Goal: Feedback & Contribution: Submit feedback/report problem

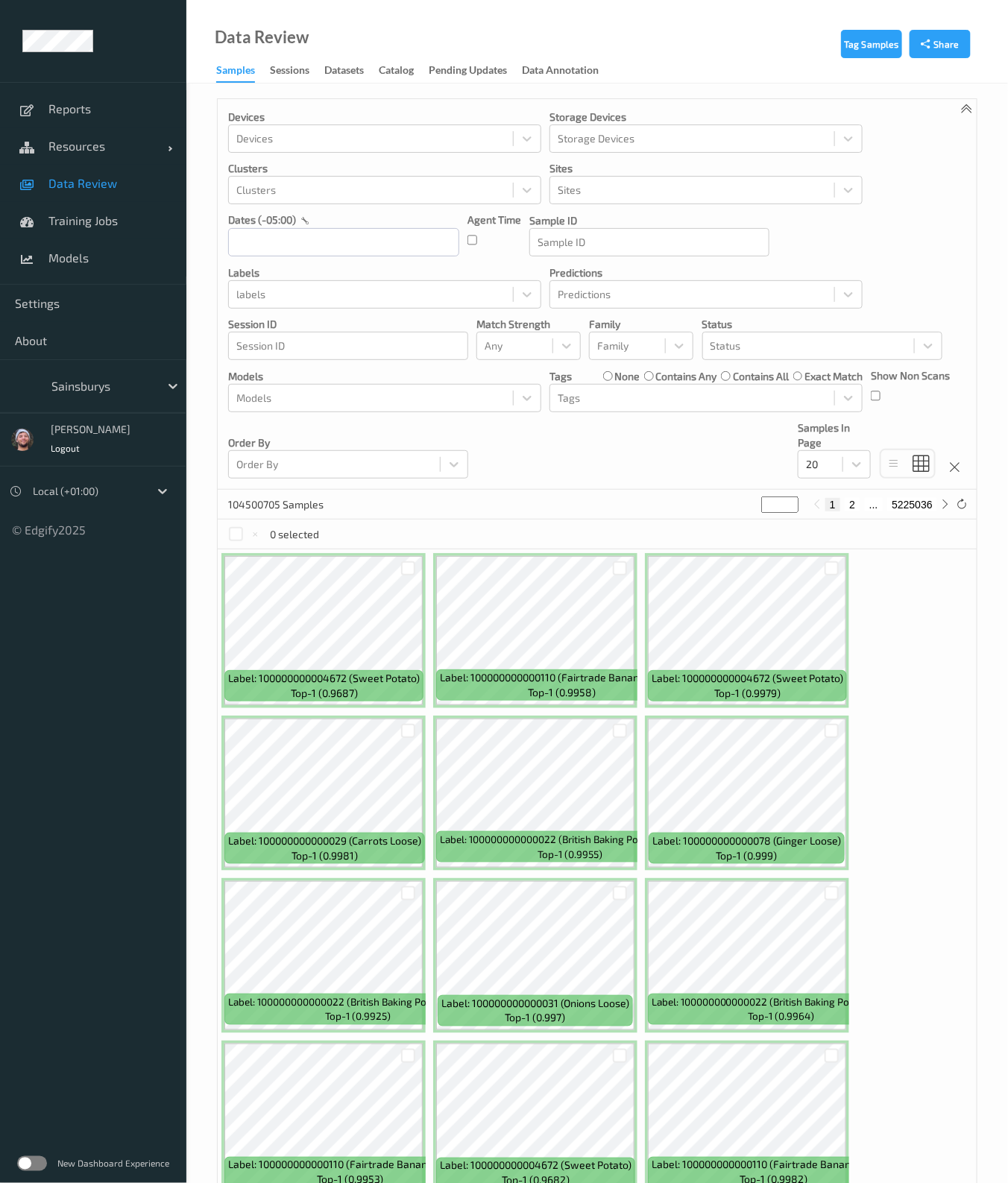
click at [110, 402] on div "Sainsburys" at bounding box center [93, 386] width 186 height 54
click at [110, 397] on div "Sainsburys" at bounding box center [101, 386] width 115 height 24
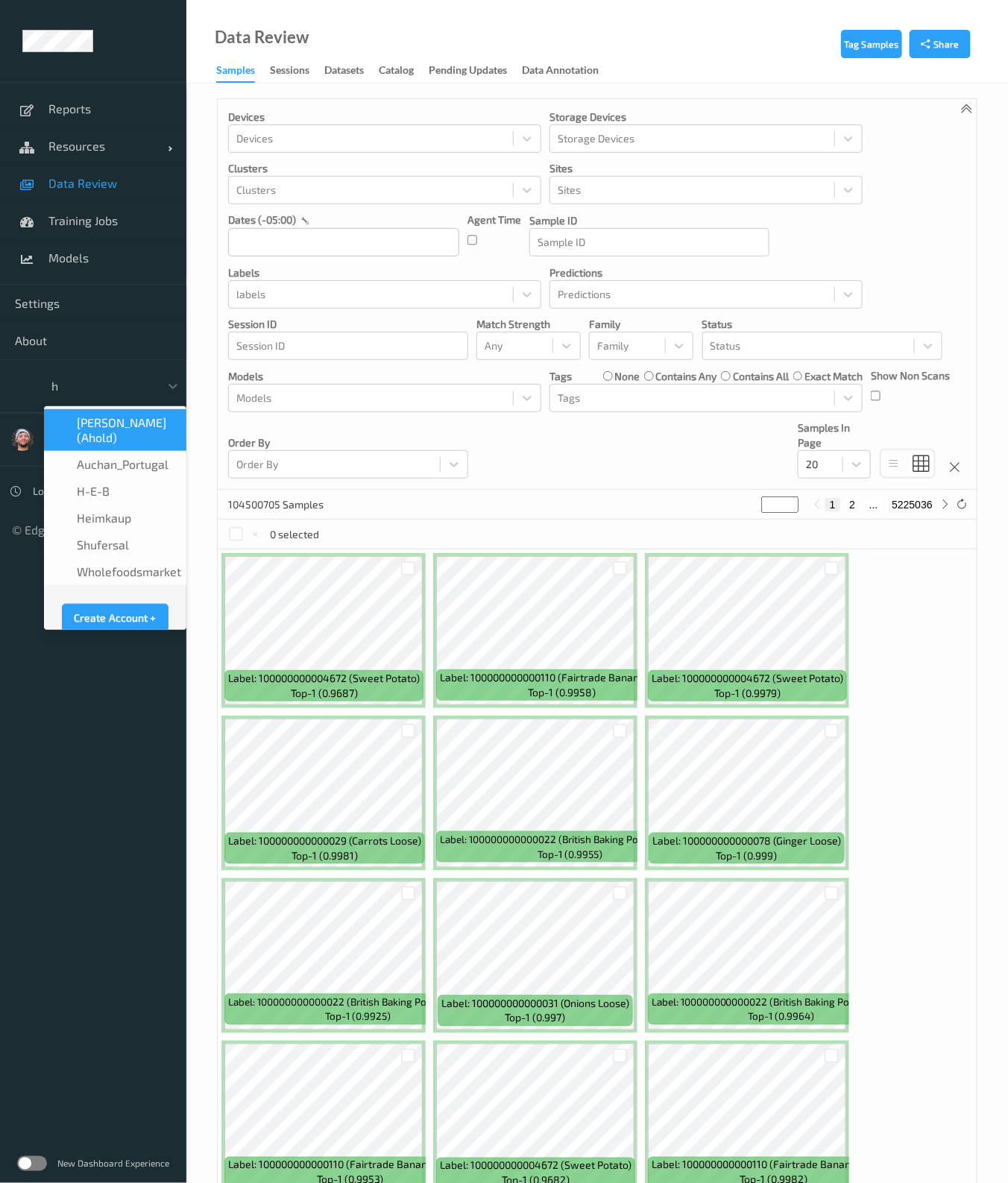
scroll to position [8, 0]
type input "h-"
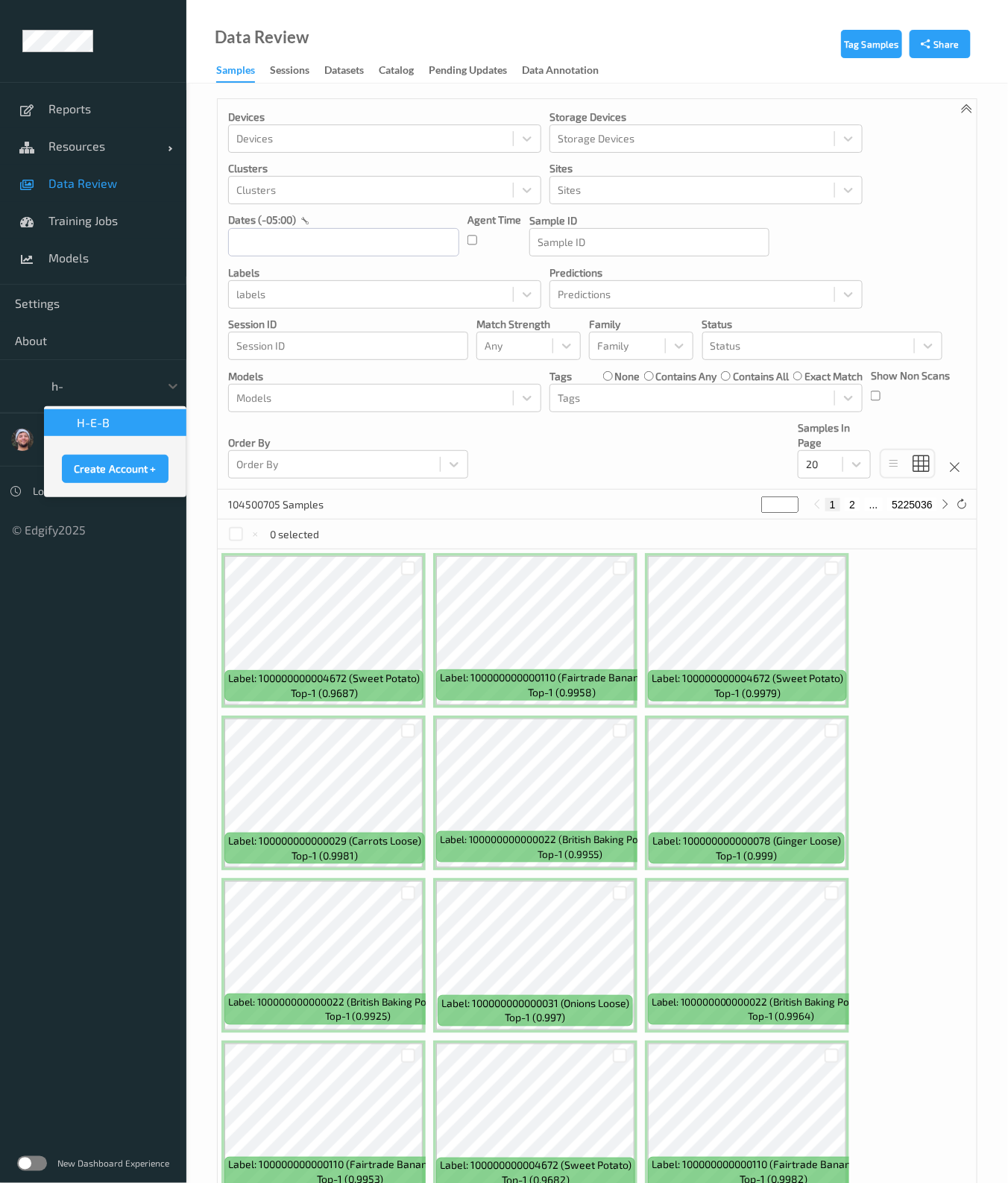
scroll to position [0, 0]
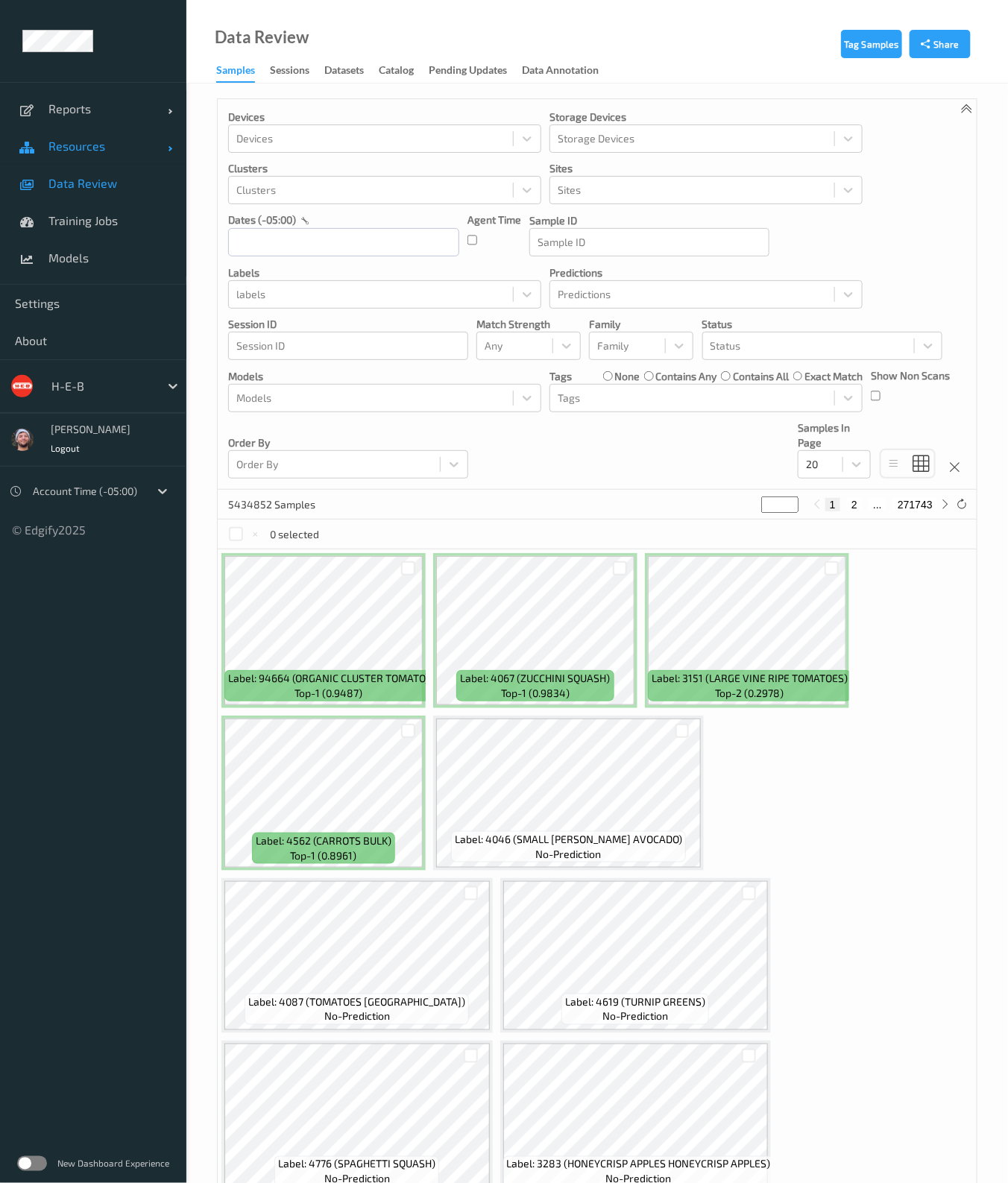
click at [141, 128] on link "Resources" at bounding box center [93, 146] width 186 height 37
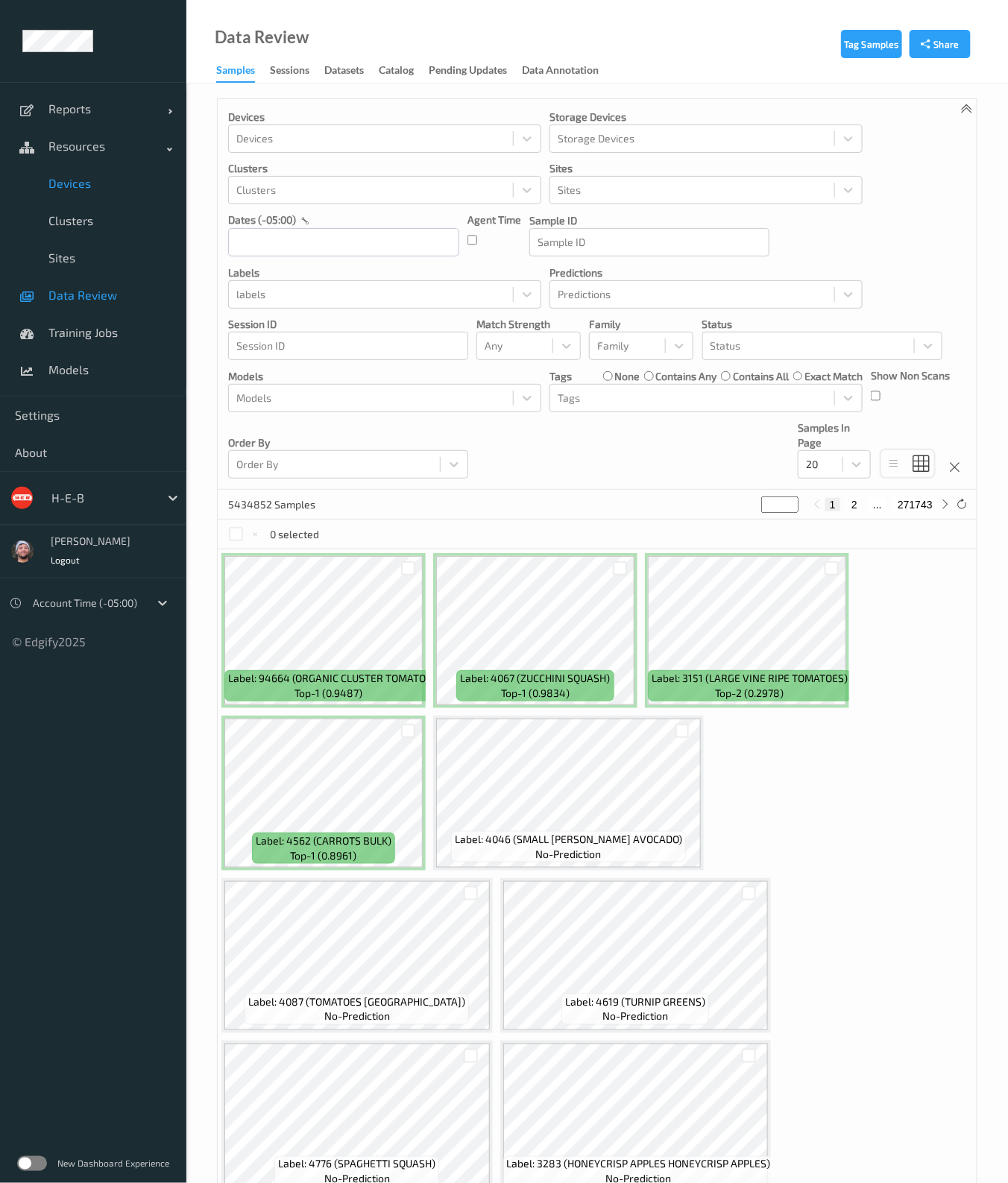
click at [110, 168] on link "Devices" at bounding box center [93, 184] width 186 height 37
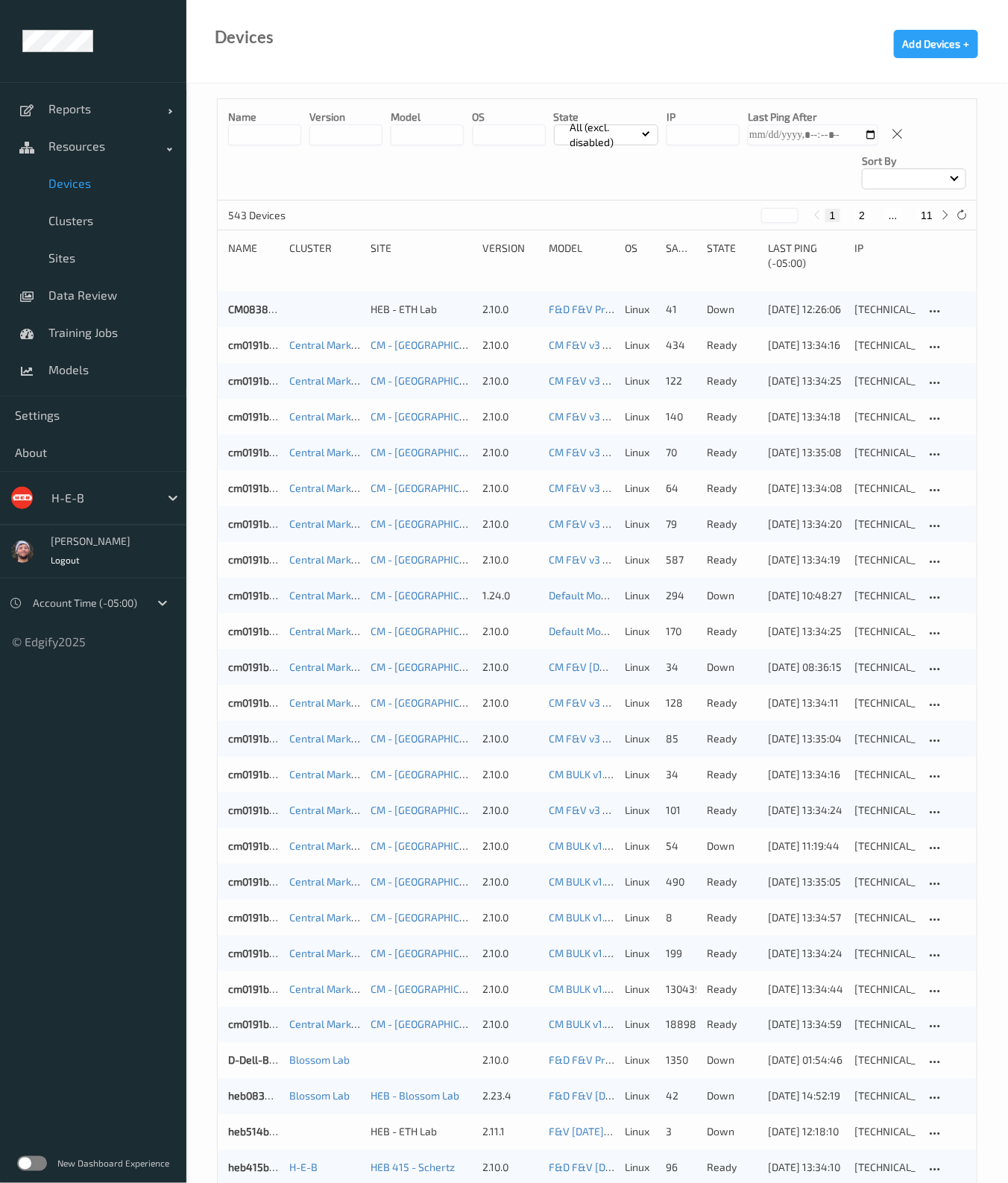
click at [926, 218] on button "11" at bounding box center [926, 216] width 21 height 13
type input "**"
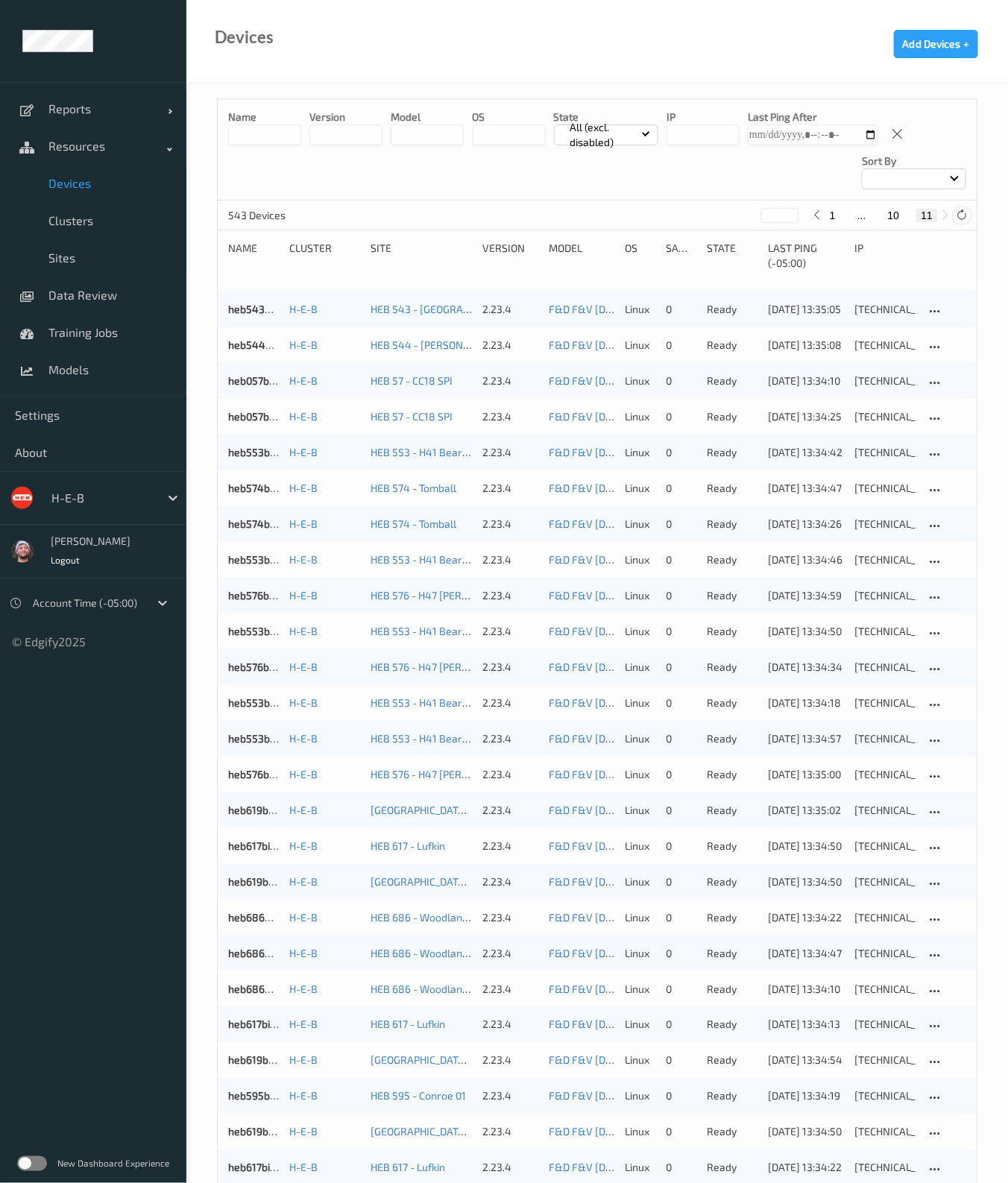
click at [959, 217] on icon at bounding box center [962, 215] width 11 height 11
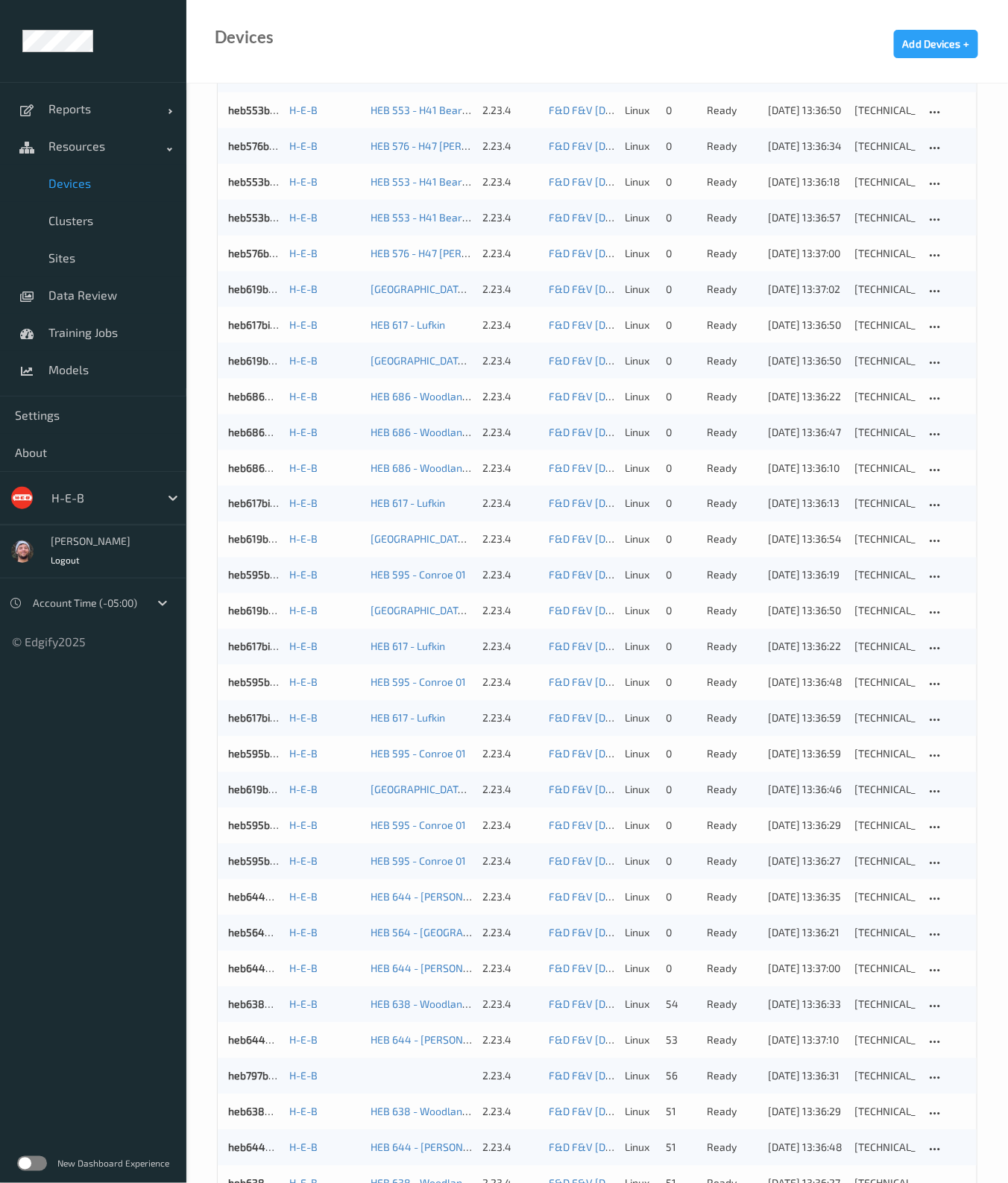
scroll to position [712, 0]
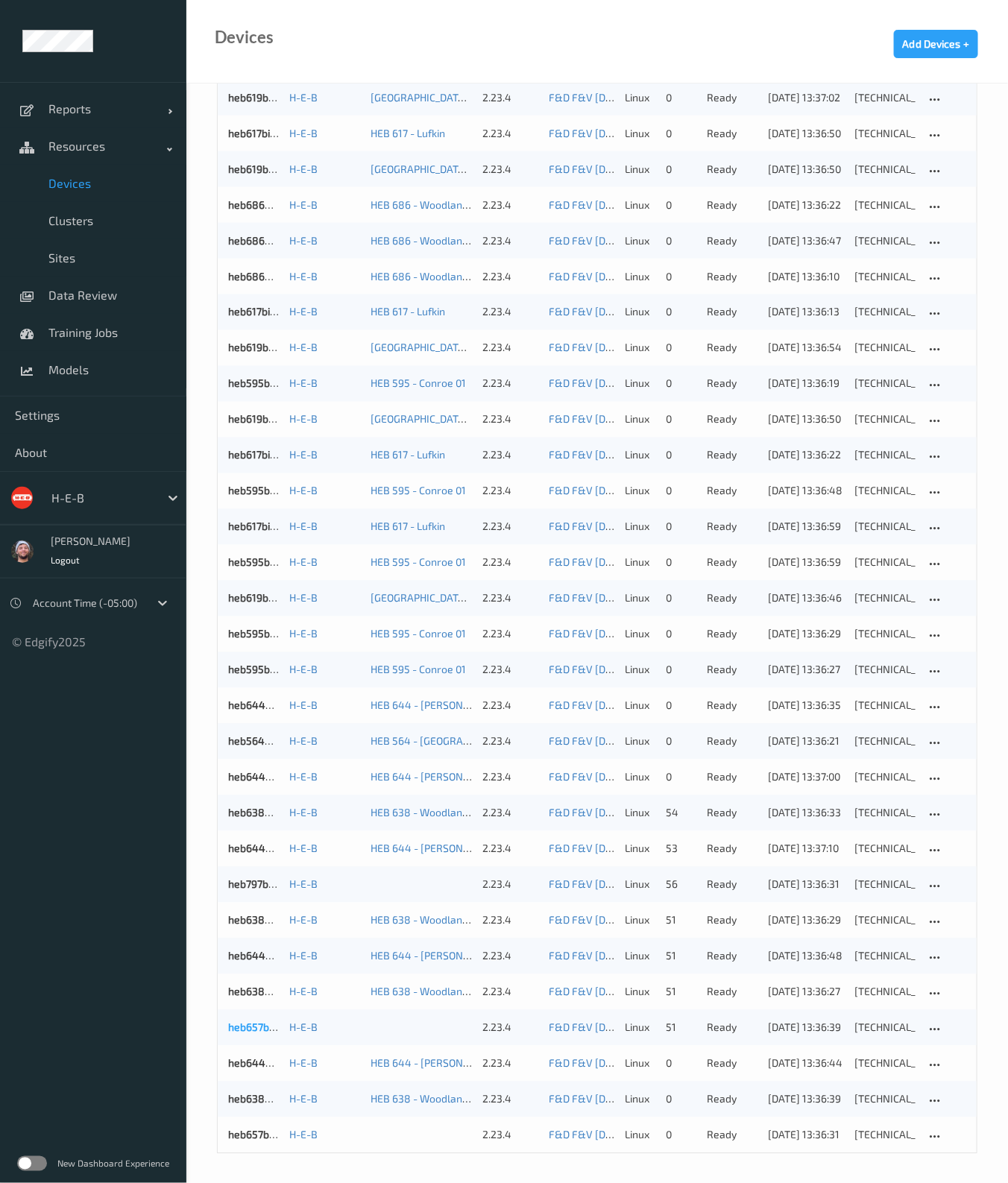
click at [267, 1026] on link "heb657bizedg18" at bounding box center [267, 1027] width 77 height 13
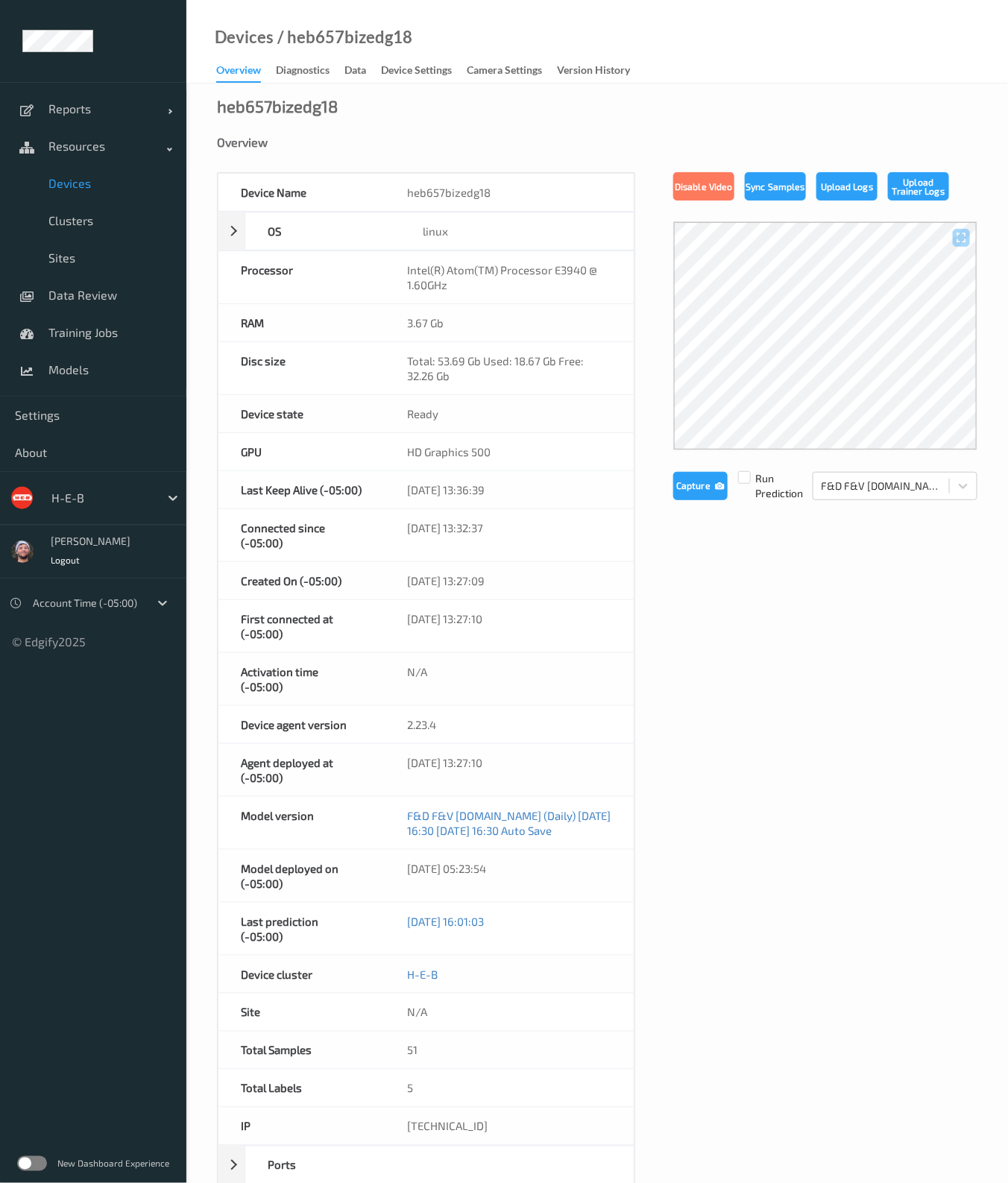
click at [79, 180] on span "Devices" at bounding box center [110, 184] width 123 height 15
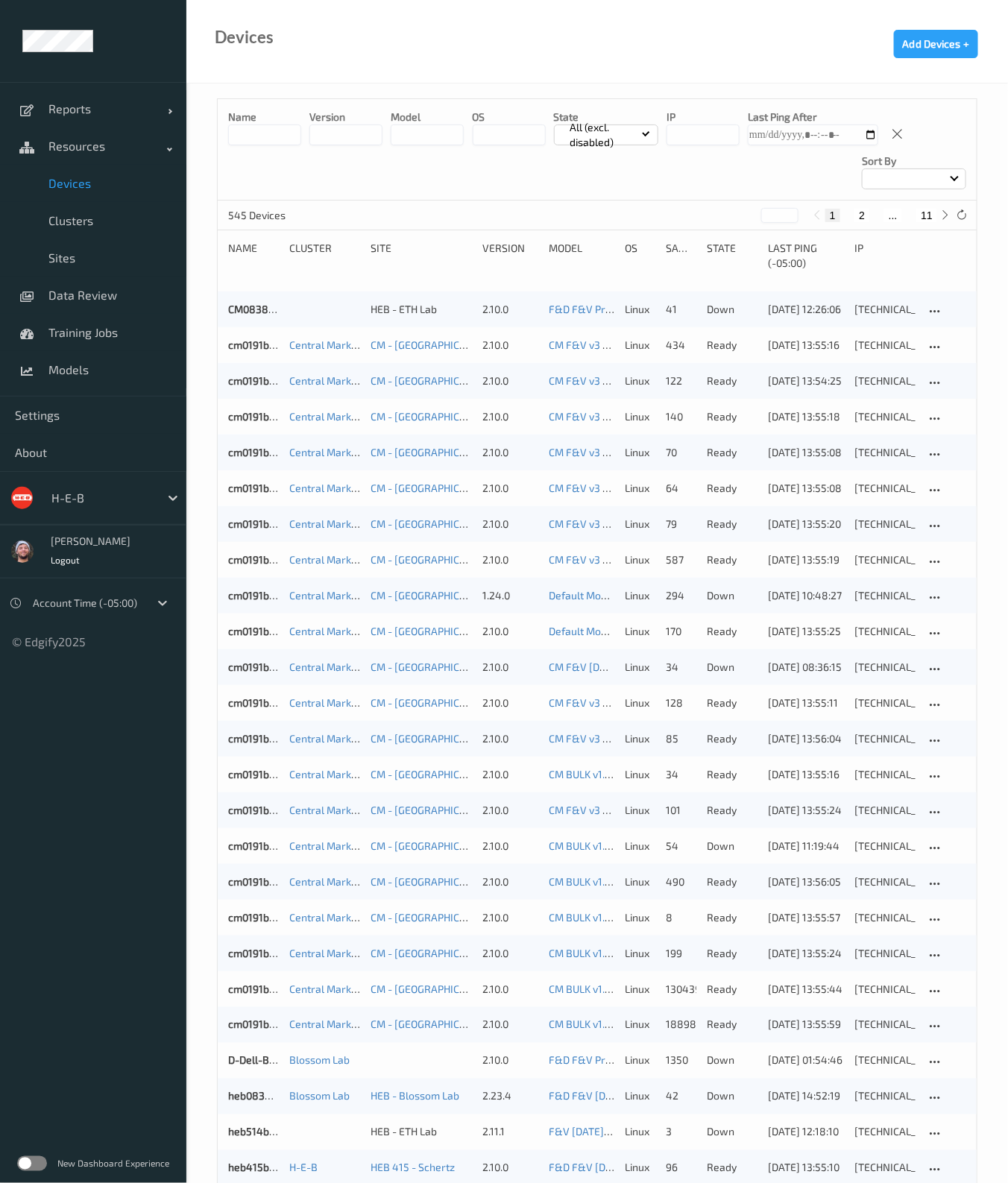
click at [922, 216] on button "11" at bounding box center [926, 216] width 21 height 13
type input "**"
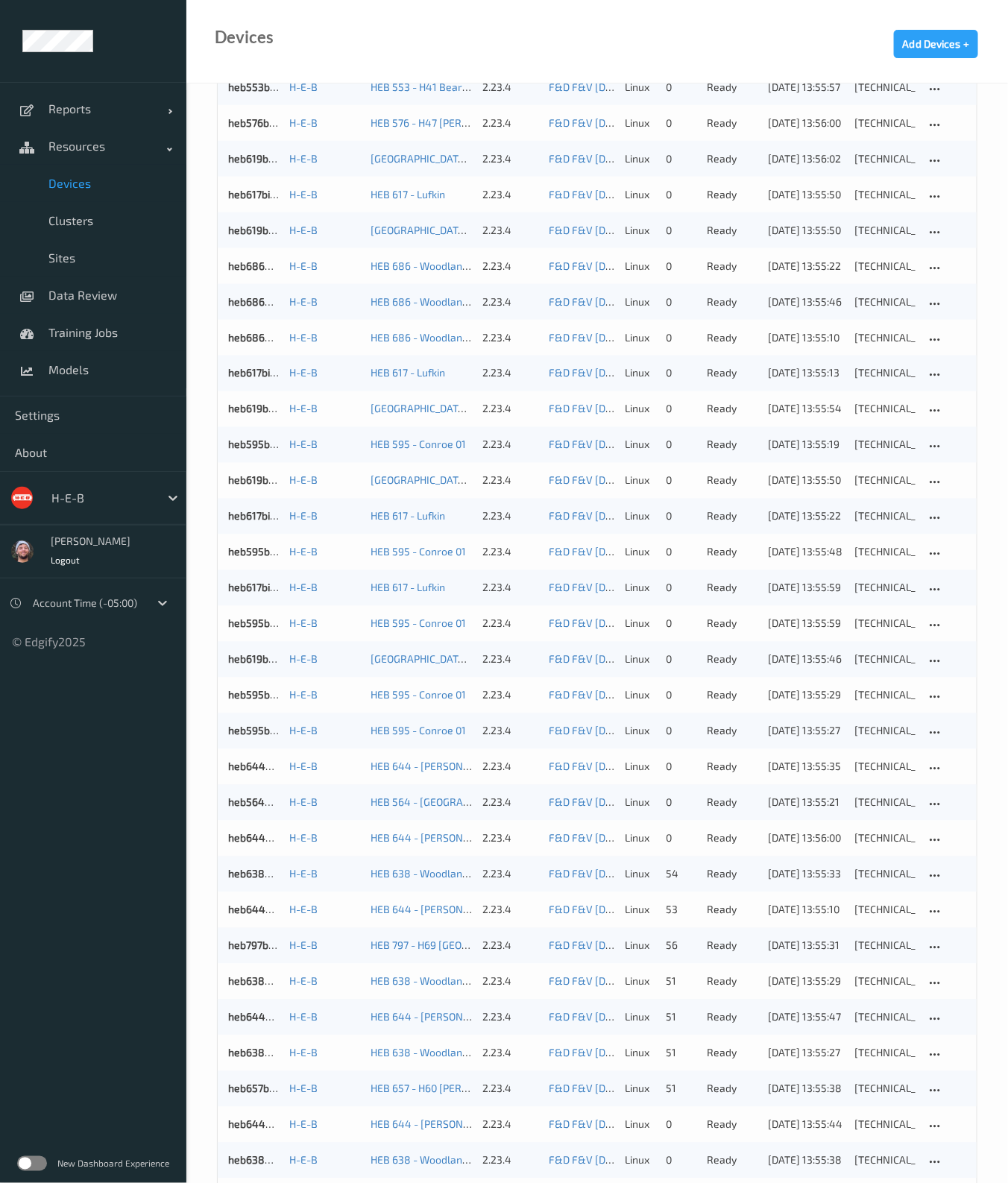
scroll to position [749, 0]
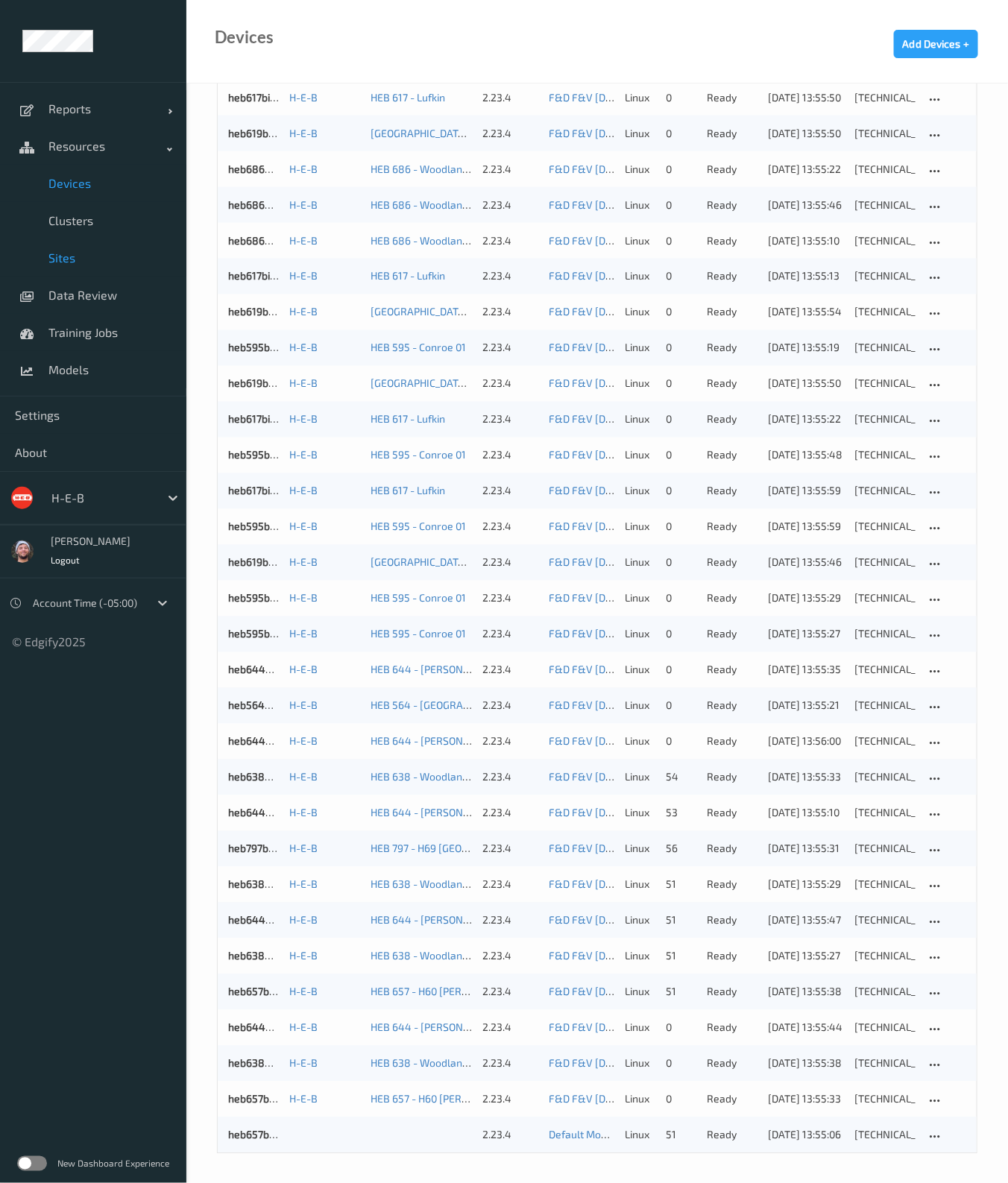
click at [86, 267] on link "Sites" at bounding box center [93, 258] width 186 height 37
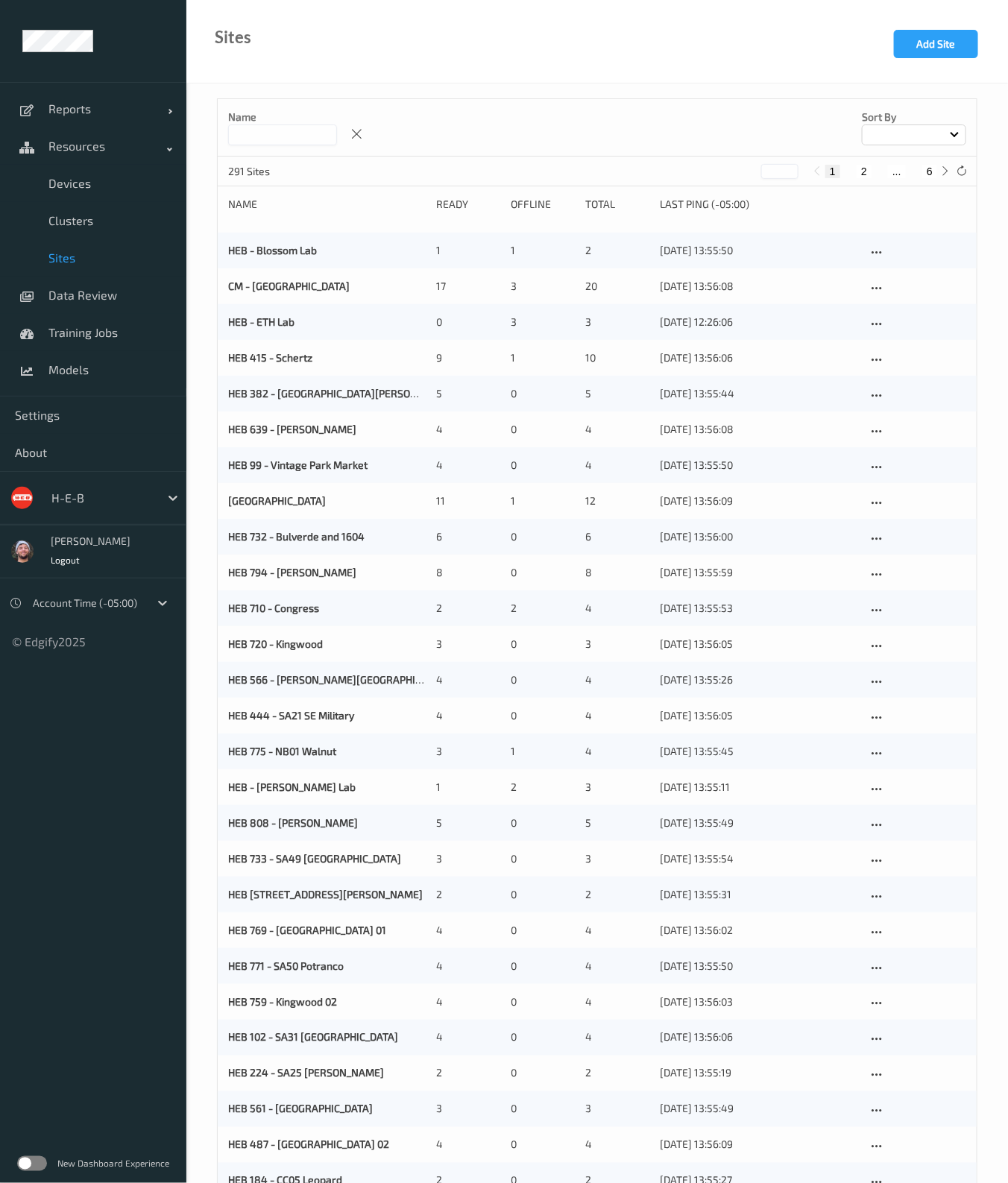
click at [321, 141] on input at bounding box center [282, 135] width 109 height 21
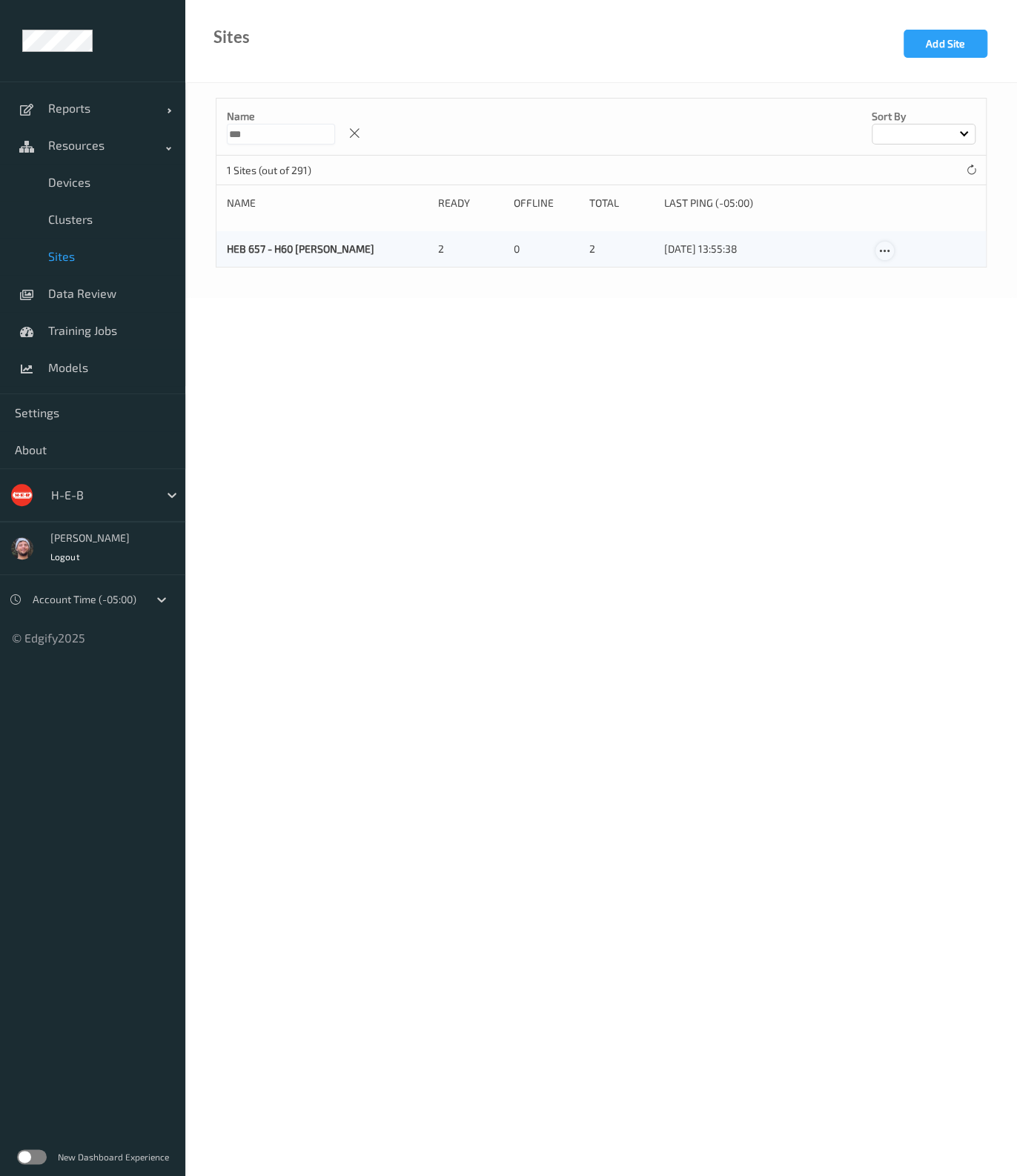
type input "***"
click at [882, 255] on icon at bounding box center [884, 251] width 13 height 13
click at [913, 279] on div "Edit Site" at bounding box center [918, 275] width 34 height 14
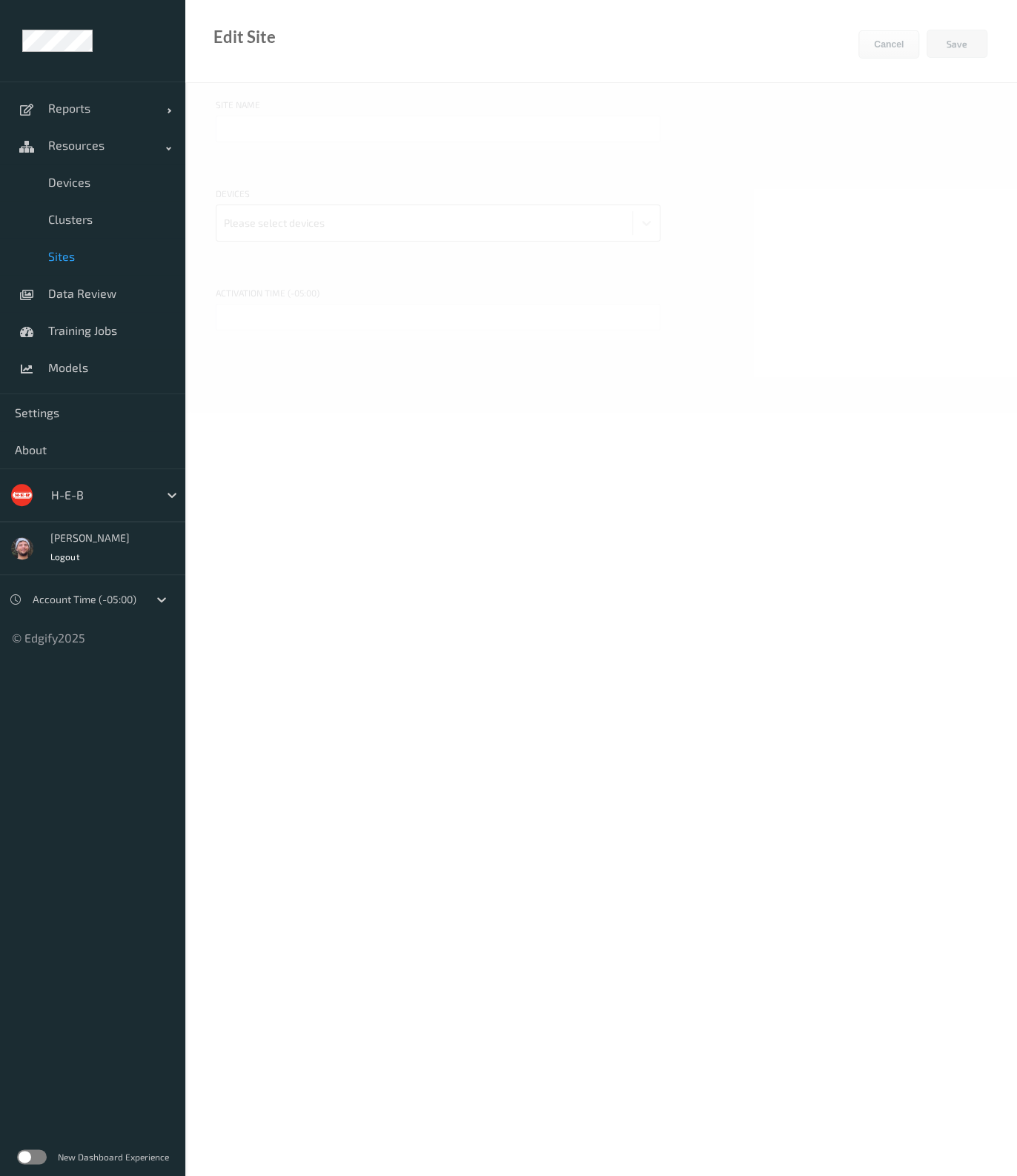
type input "HEB 657 - H60 Jones"
type input "12/09/2025 6:30 PM"
click at [441, 236] on div at bounding box center [501, 223] width 194 height 29
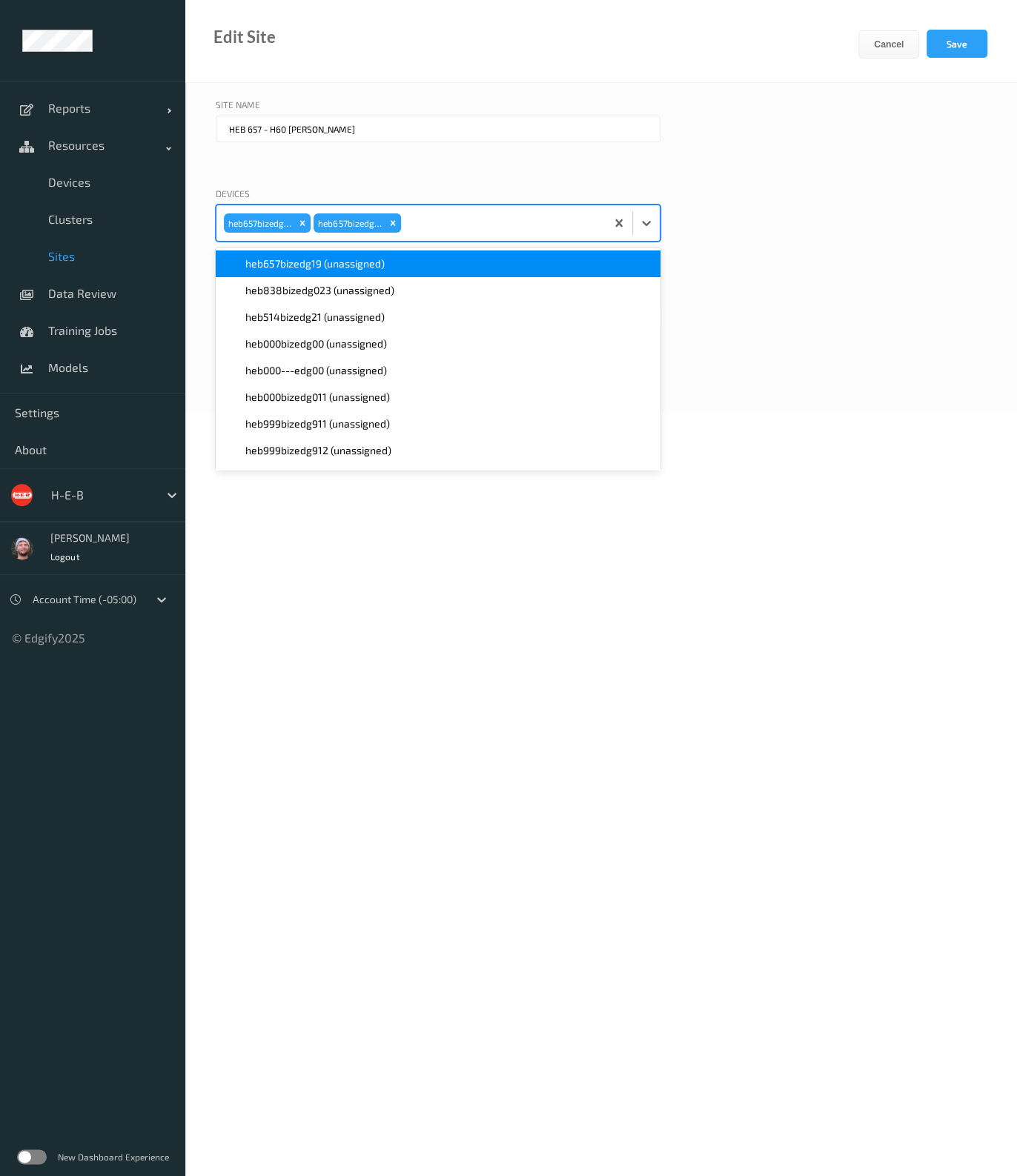
click at [391, 266] on div "heb657bizedg19 (unassigned)" at bounding box center [438, 264] width 427 height 15
click at [959, 49] on button "Save" at bounding box center [957, 44] width 61 height 28
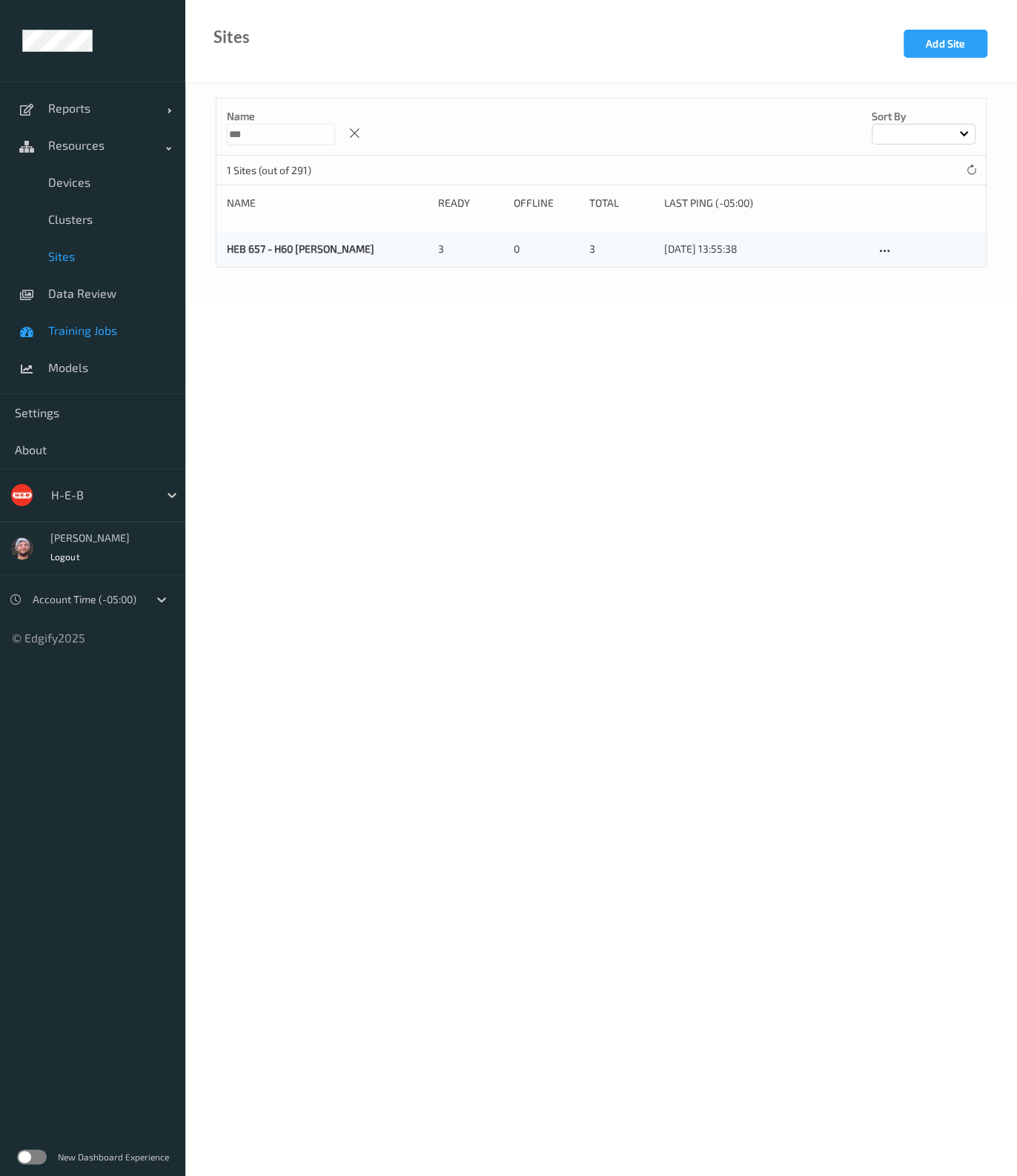
click at [55, 323] on span "Training Jobs" at bounding box center [110, 331] width 122 height 15
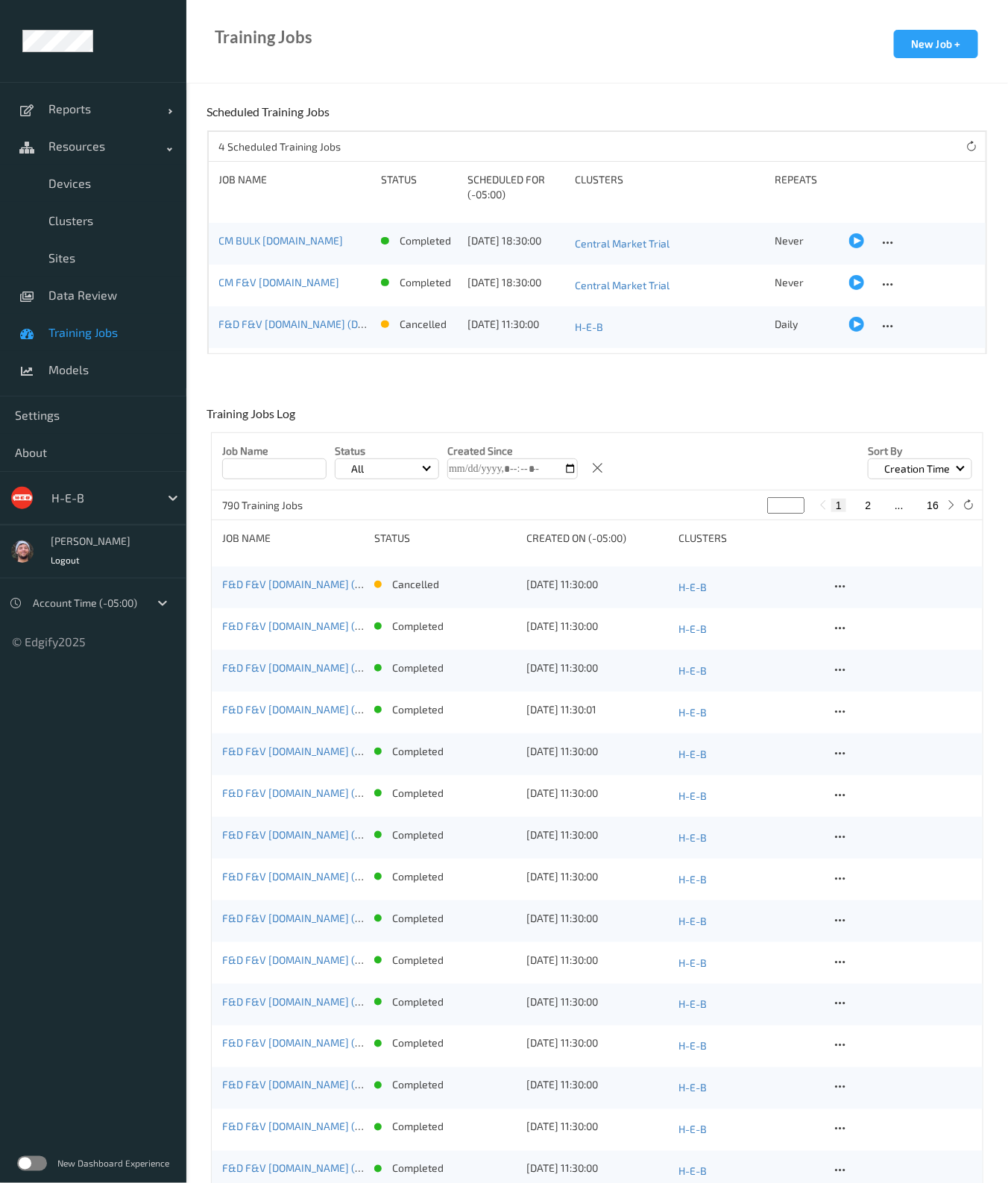
click at [245, 289] on div "CM F&V v3.ST" at bounding box center [295, 285] width 152 height 21
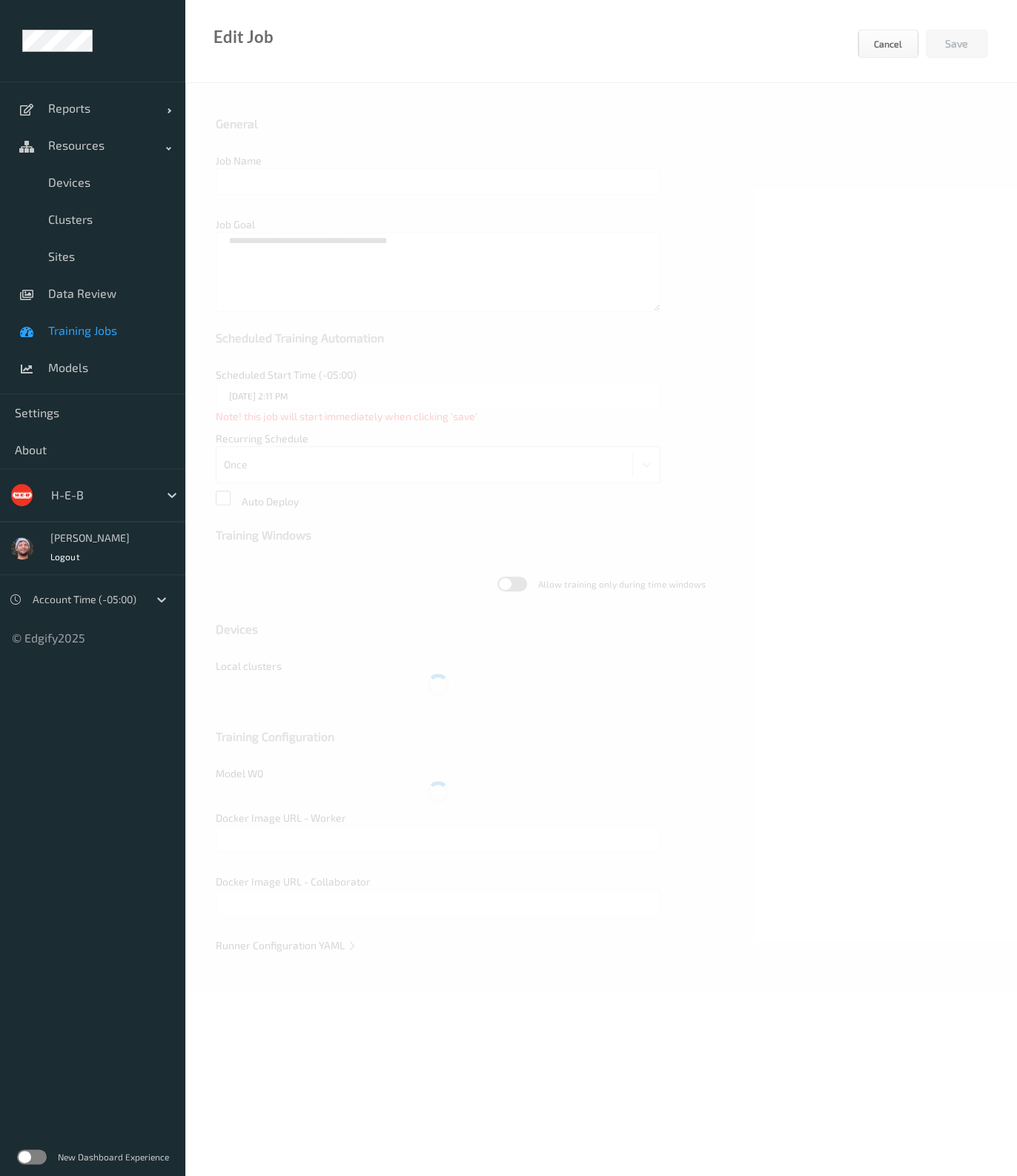
type input "CM F&V [DOMAIN_NAME]"
type textarea "**********"
type input "04/08/2025 6:30 PM"
type input "edgify/edgify-worker-cuda:2.5.20"
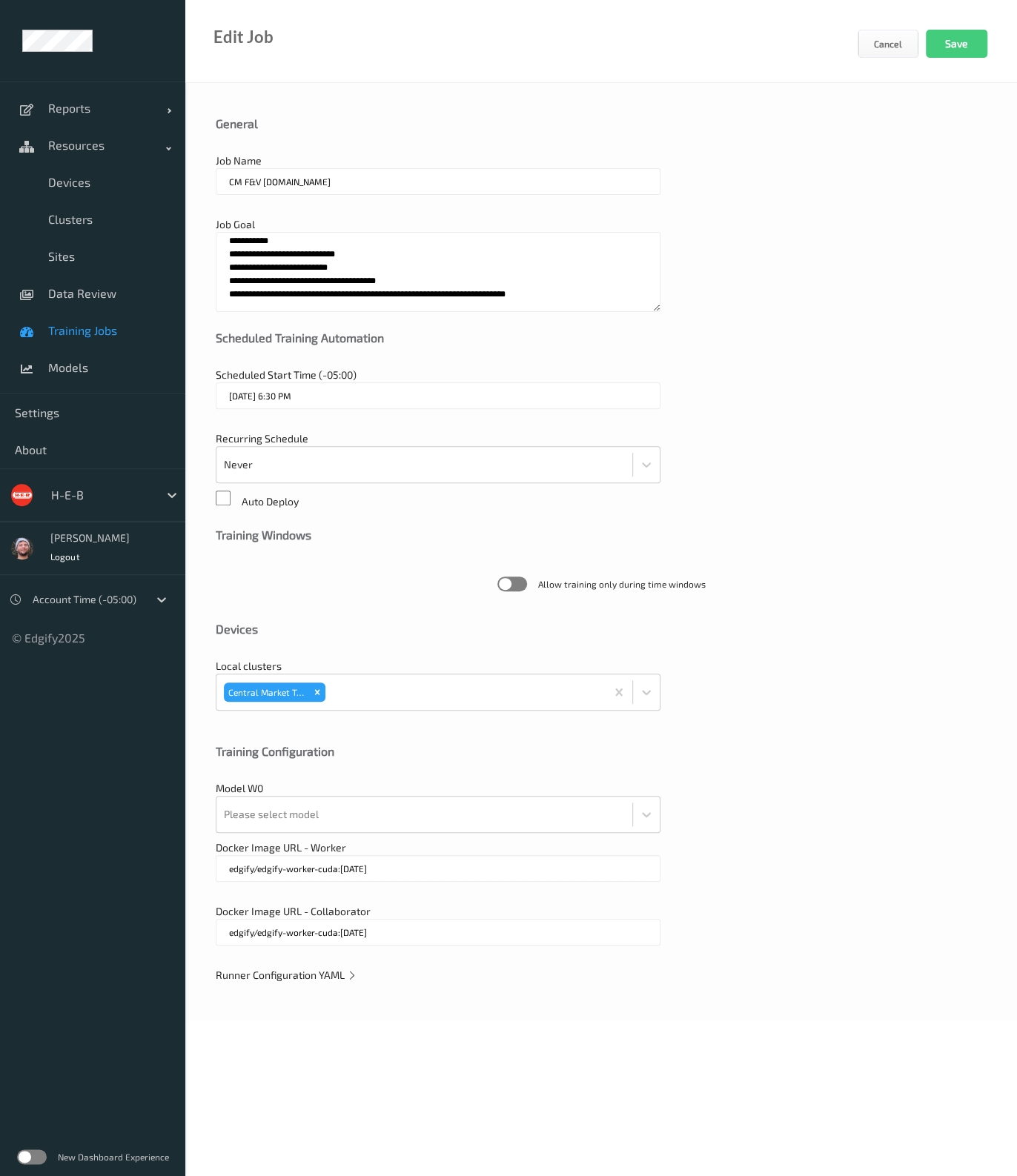
click at [106, 330] on span "Training Jobs" at bounding box center [110, 331] width 122 height 15
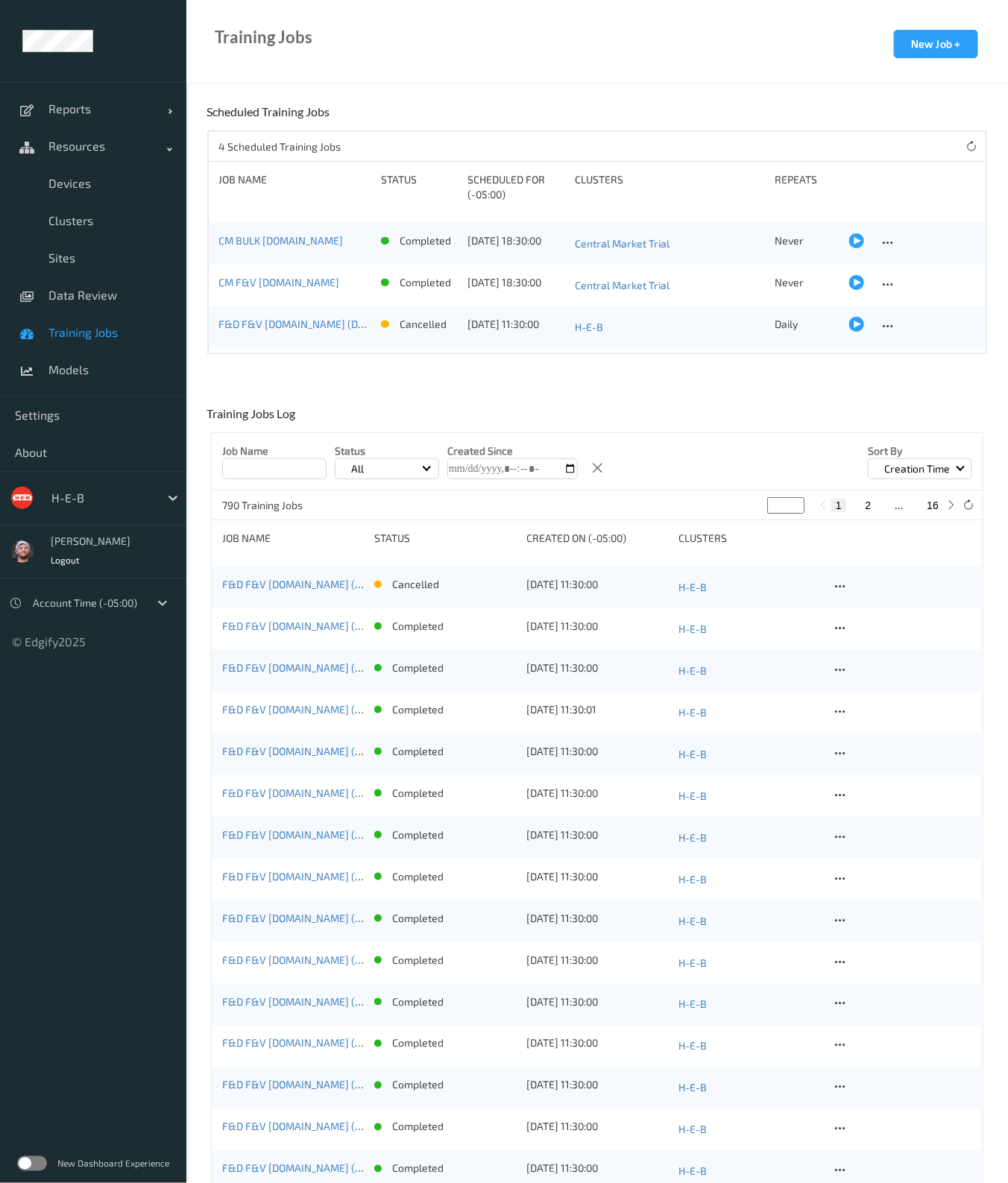
click at [283, 467] on input at bounding box center [275, 468] width 104 height 21
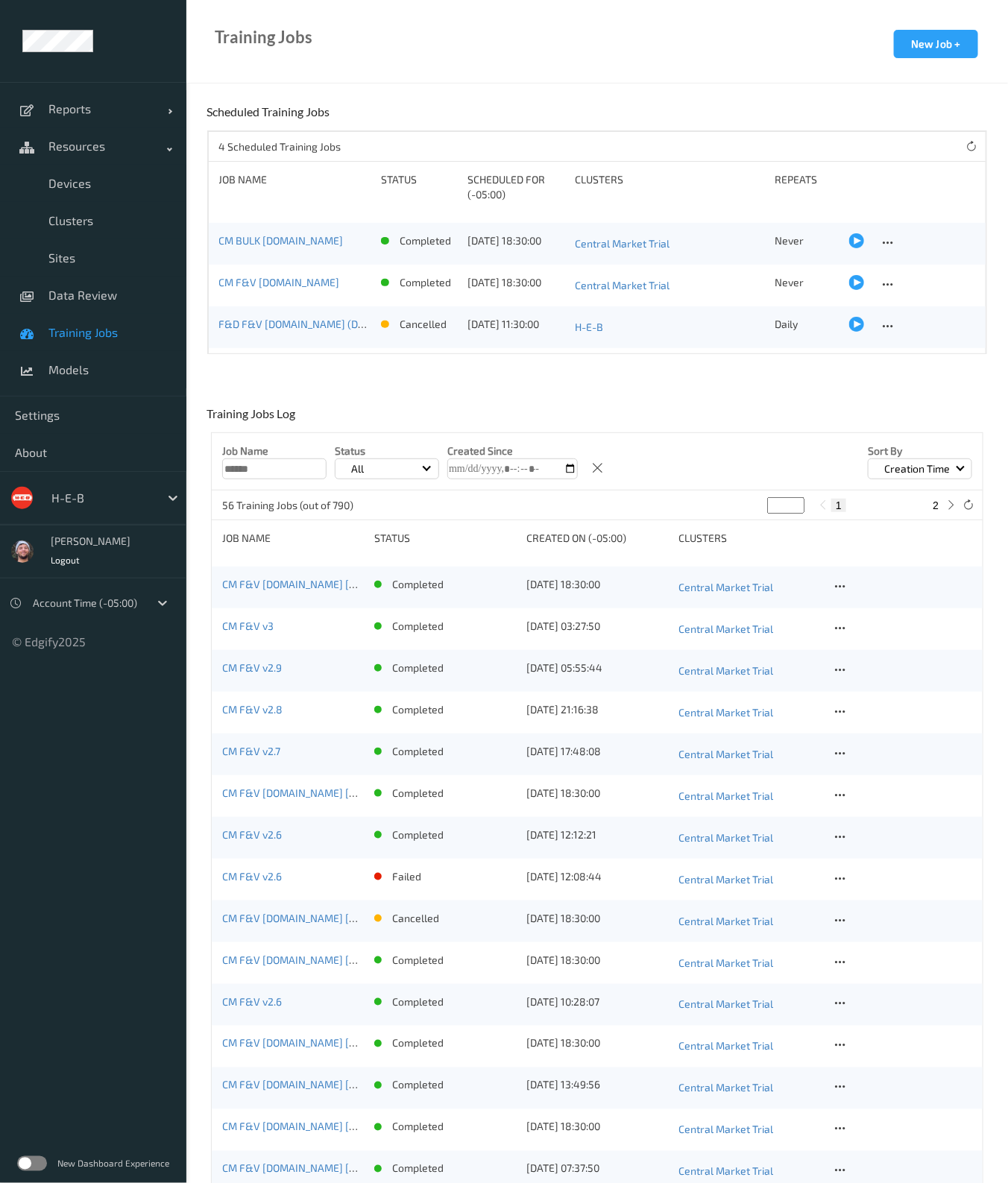
type input "******"
click at [232, 616] on div "CM F&V v3 completed 07/07/2025 03:27:50 Central Market Trial" at bounding box center [596, 629] width 771 height 42
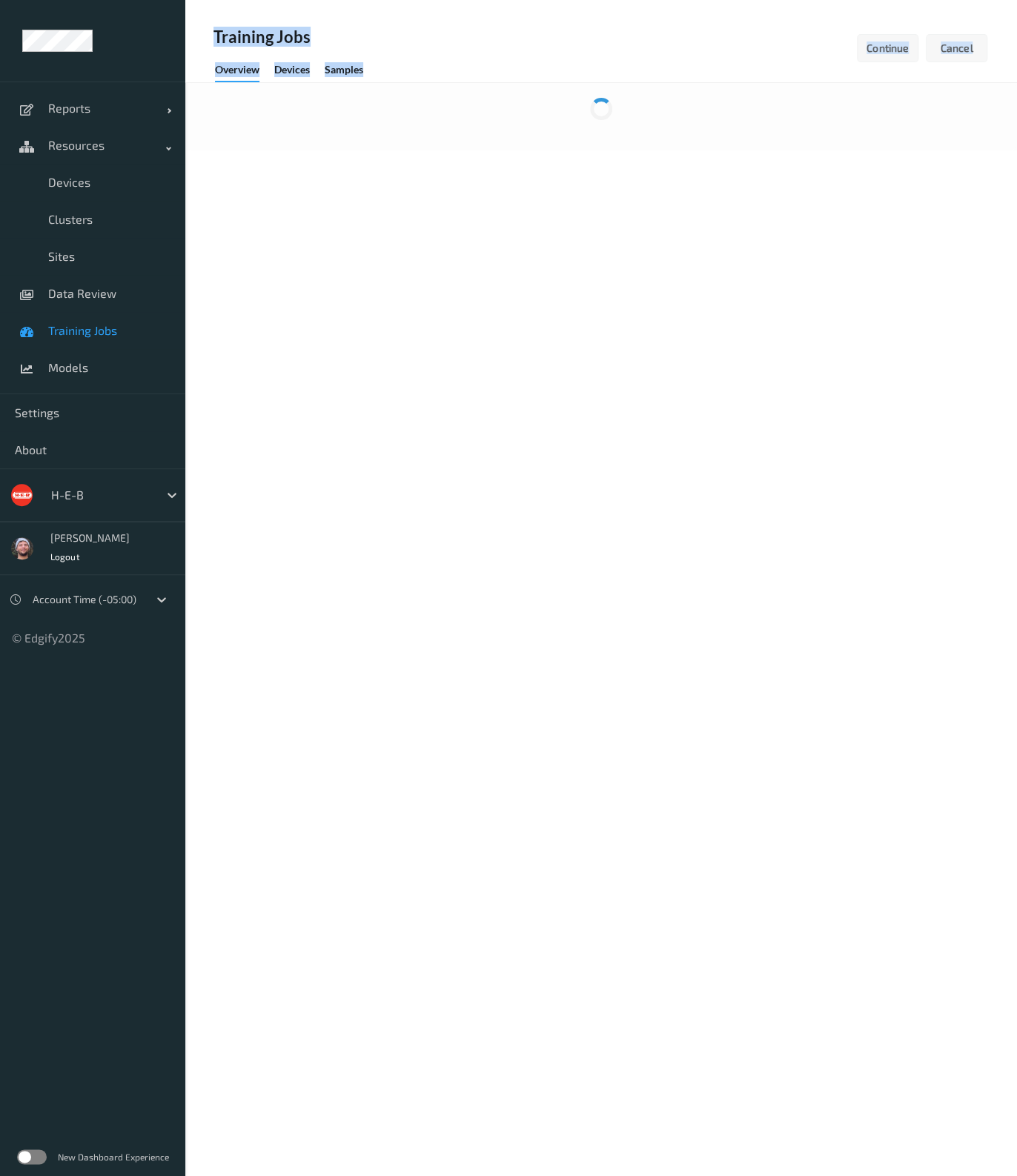
click at [249, 613] on body "Reports Default Report Customized Report Resources Devices Clusters Sites Data …" at bounding box center [508, 588] width 1017 height 1176
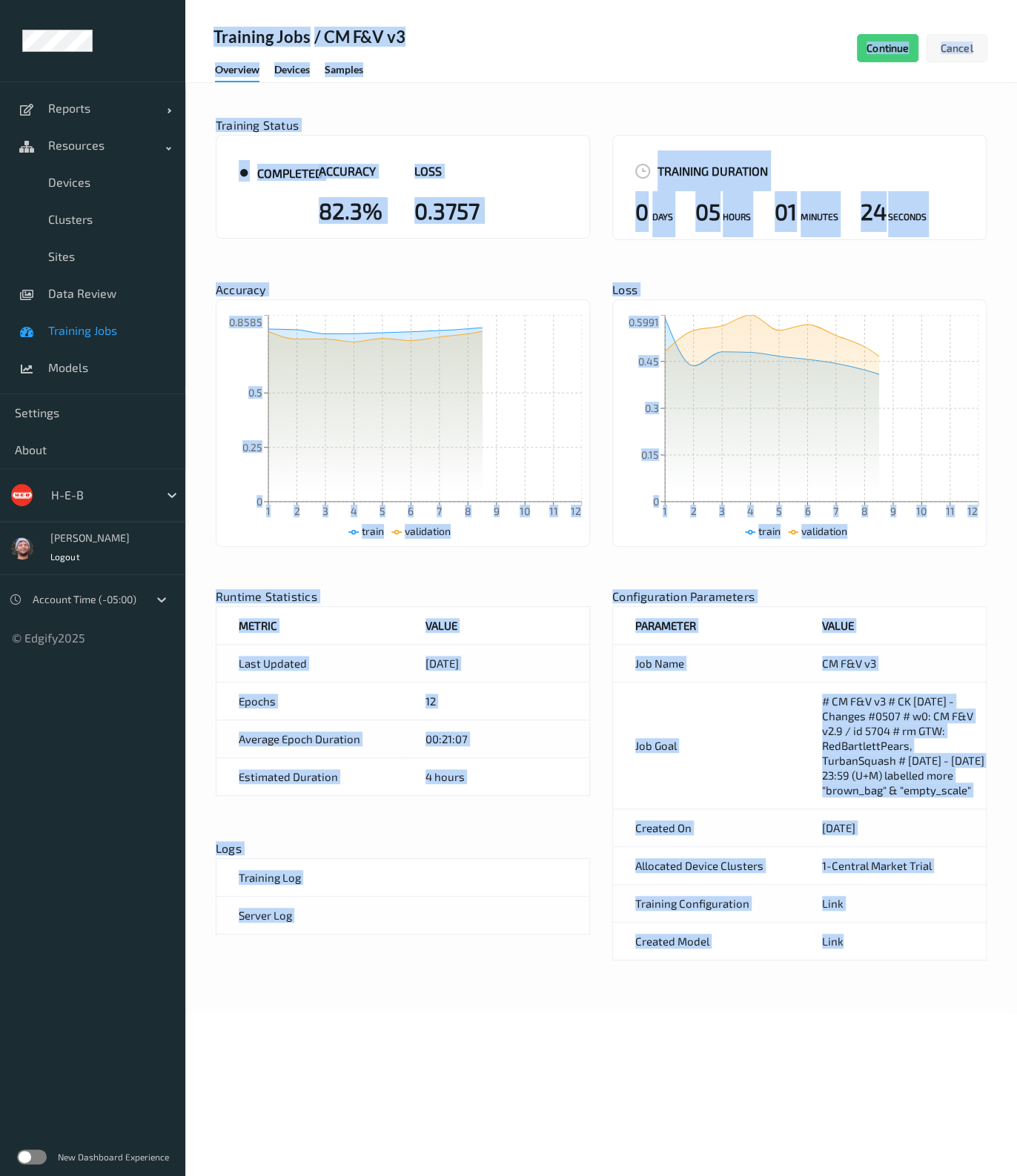
click at [316, 239] on div "Training Status ● completed Accuracy 82.3% Loss 0.3757" at bounding box center [403, 179] width 374 height 120
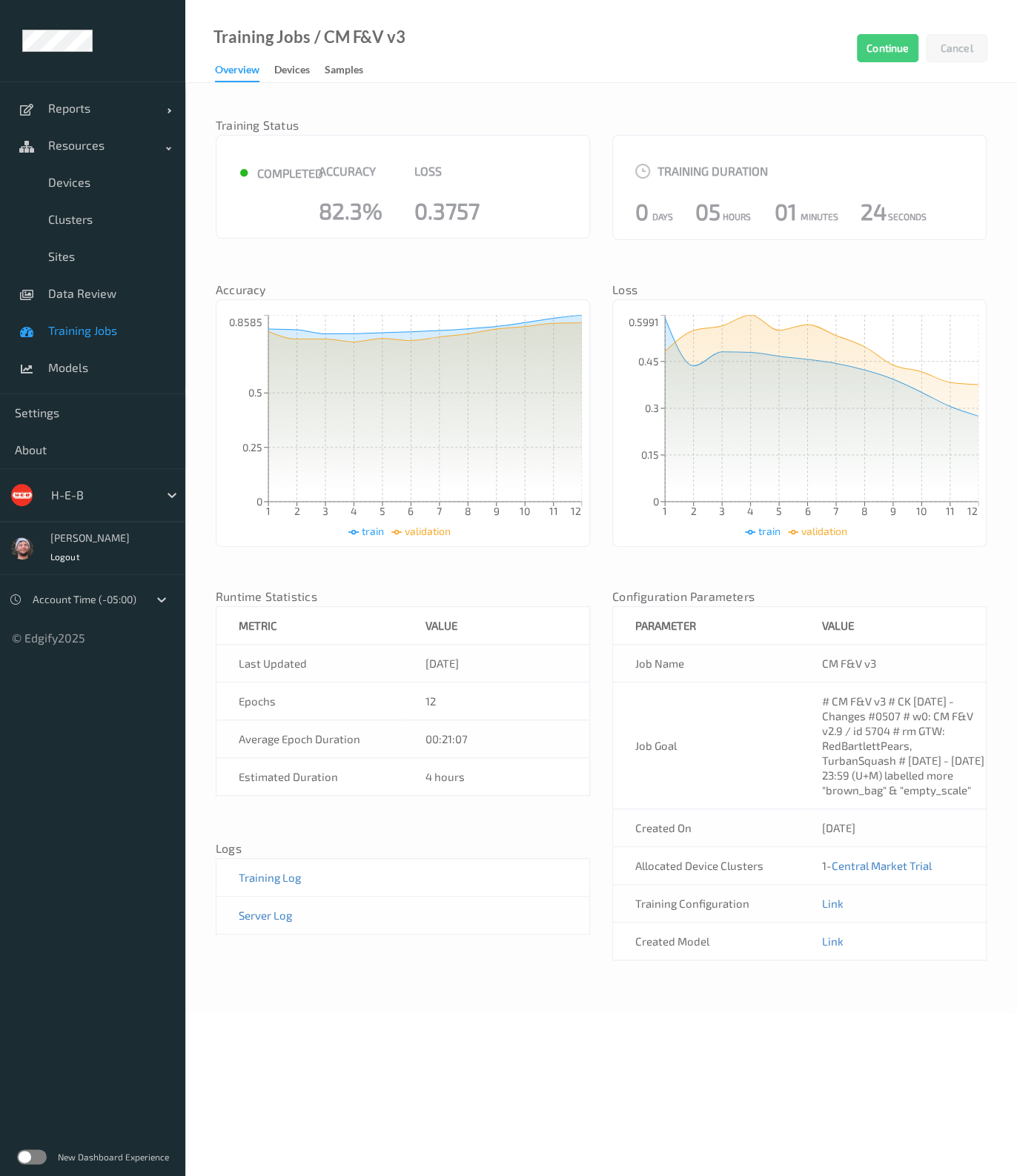
click at [38, 327] on span at bounding box center [28, 330] width 26 height 26
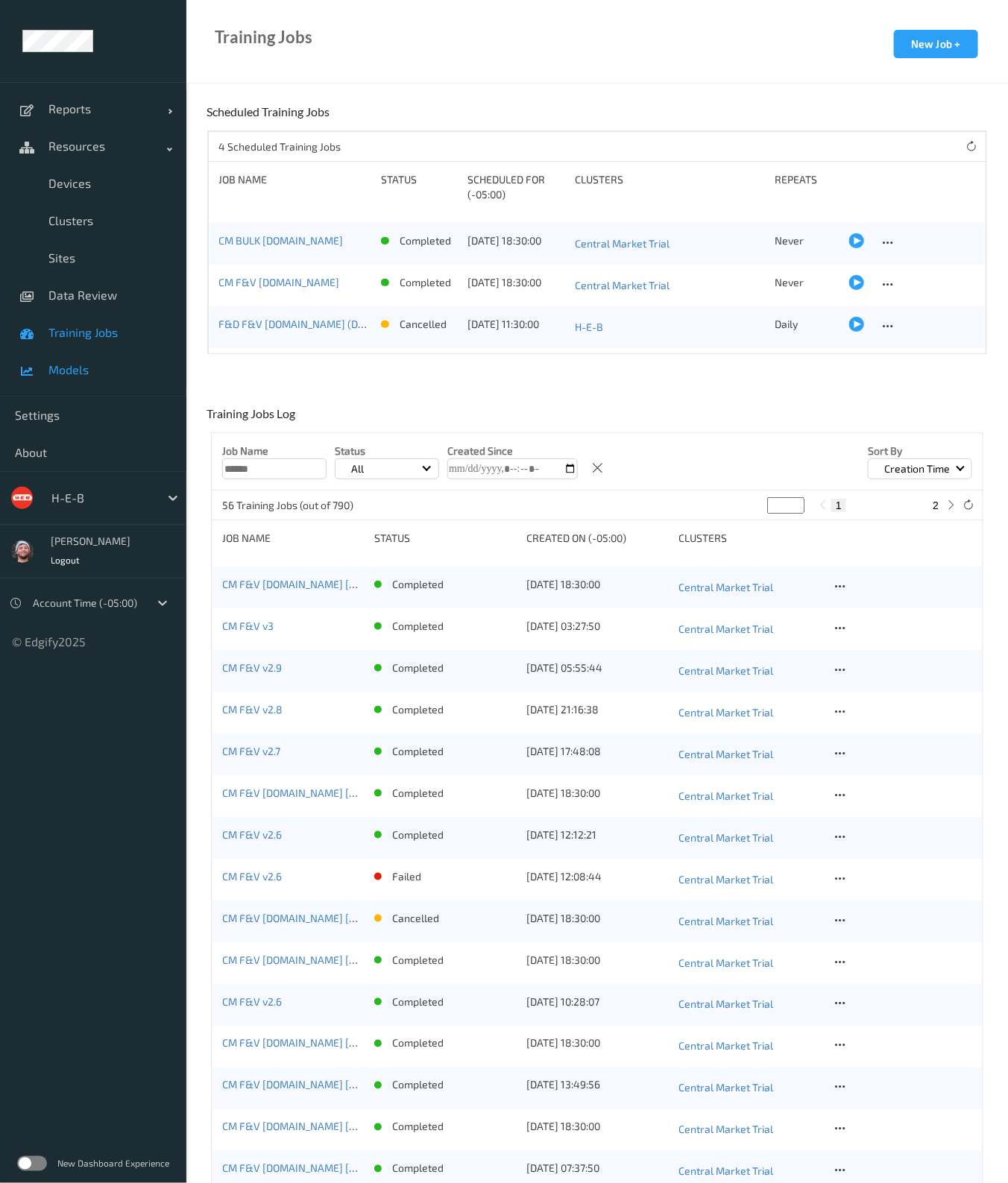
click at [126, 377] on link "Models" at bounding box center [93, 370] width 186 height 37
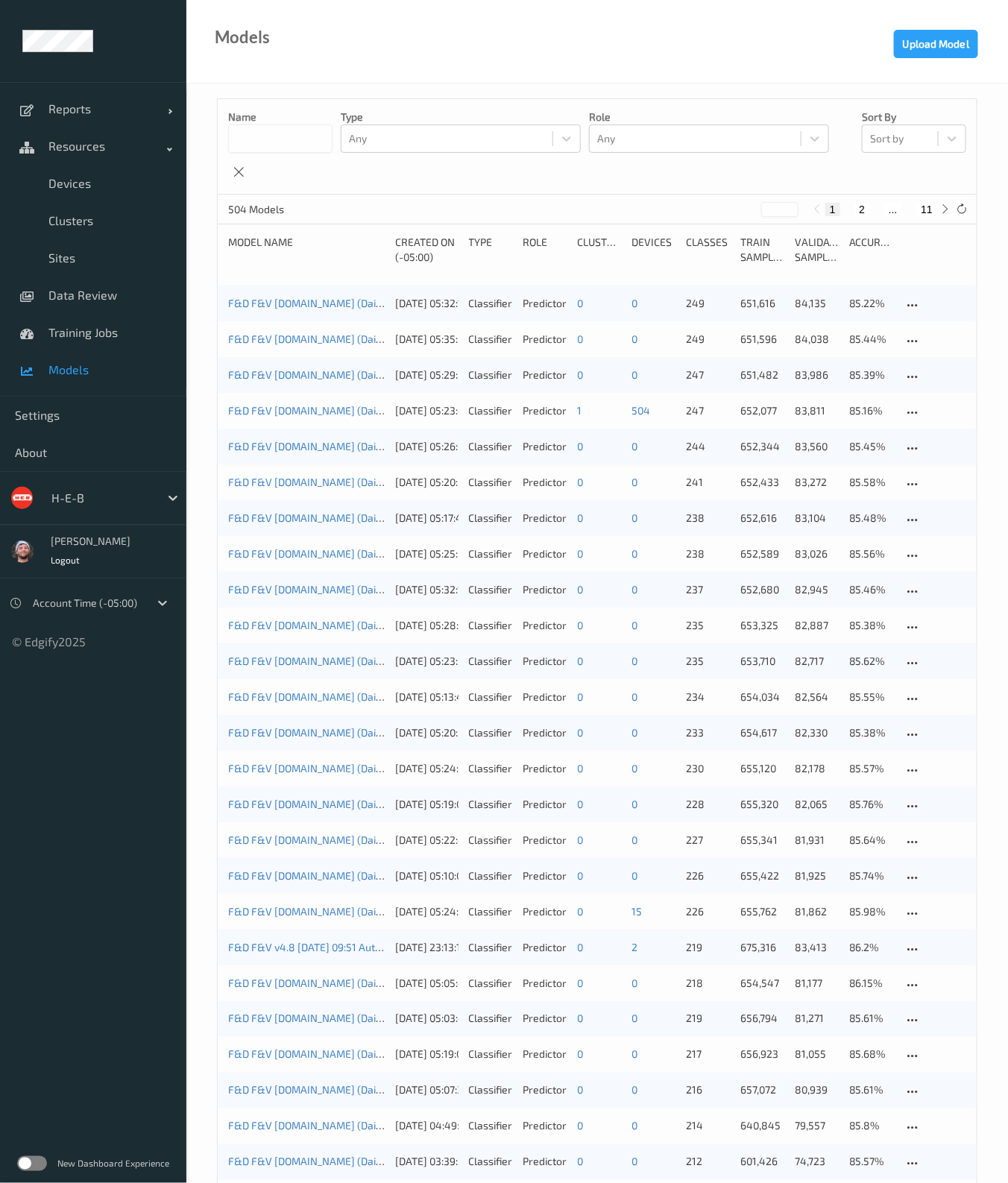
click at [285, 130] on input at bounding box center [280, 139] width 104 height 29
type input "******"
click at [658, 28] on div "Models Upload Model" at bounding box center [597, 41] width 822 height 83
click at [65, 367] on span "Models" at bounding box center [110, 370] width 123 height 15
click at [83, 377] on link "Models" at bounding box center [93, 370] width 186 height 37
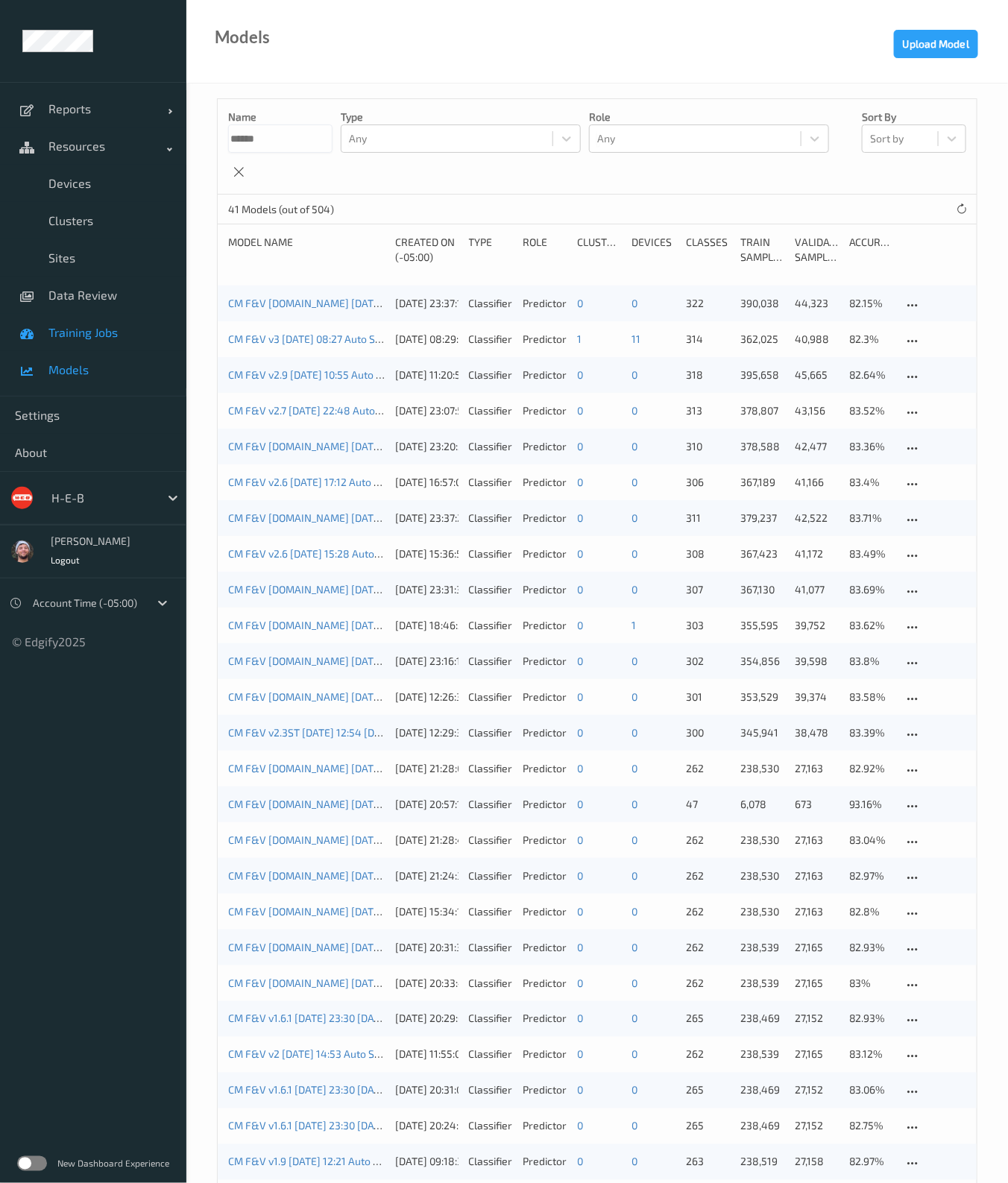
click at [93, 337] on span "Training Jobs" at bounding box center [110, 333] width 123 height 15
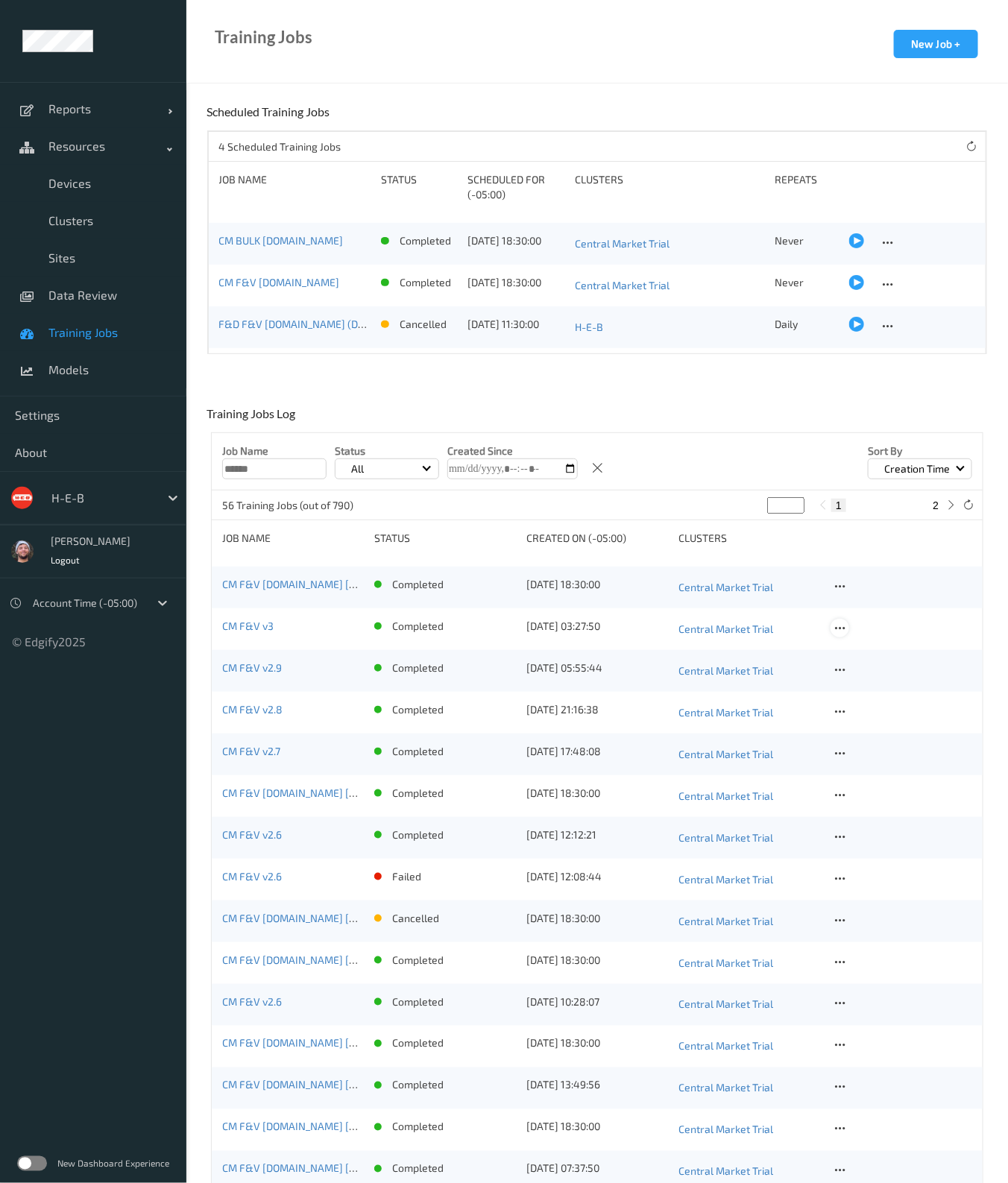
click at [842, 625] on icon at bounding box center [840, 628] width 13 height 13
click at [848, 645] on div at bounding box center [846, 652] width 13 height 14
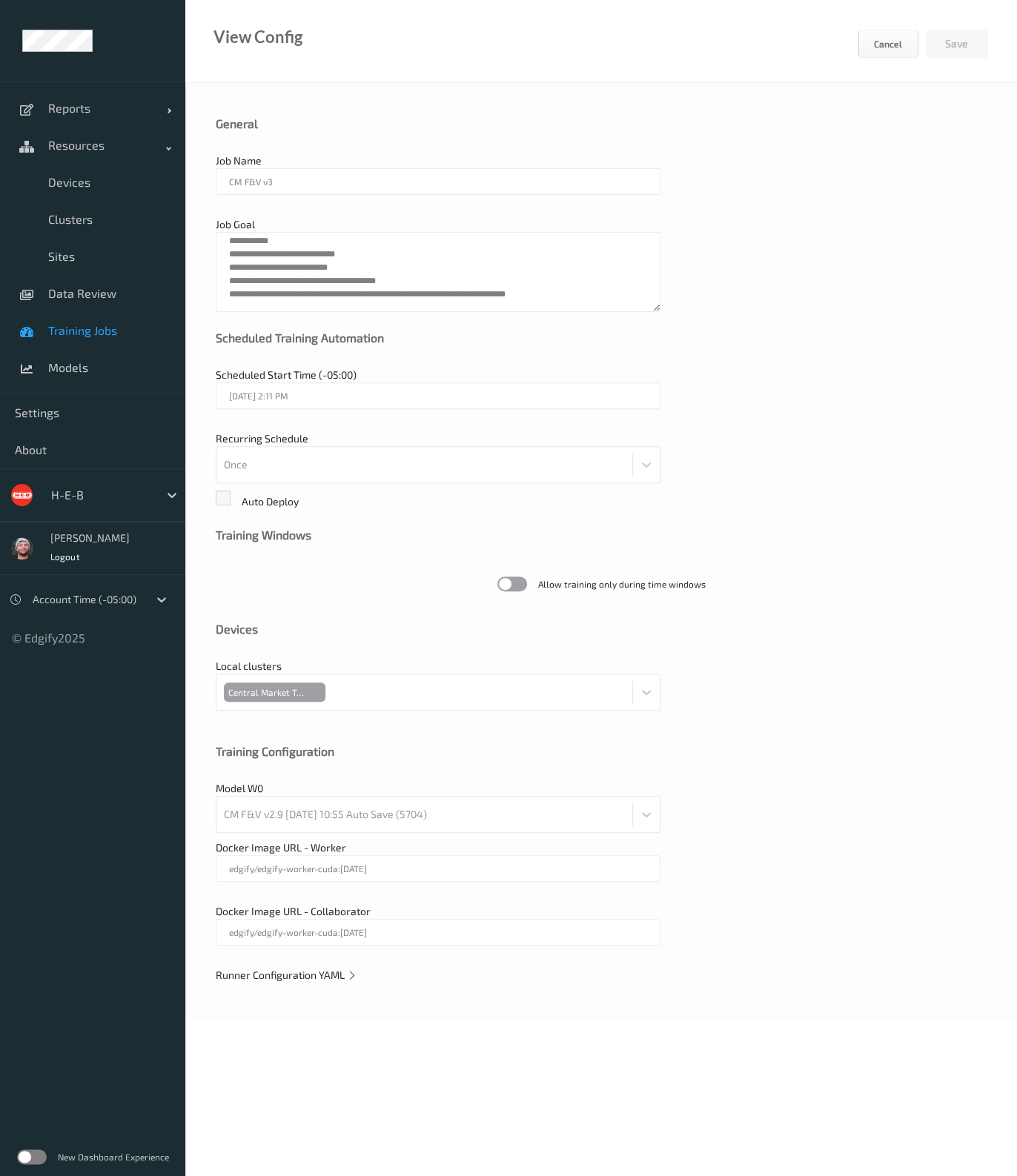
click at [331, 973] on span "Runner Configuration YAML" at bounding box center [286, 974] width 141 height 13
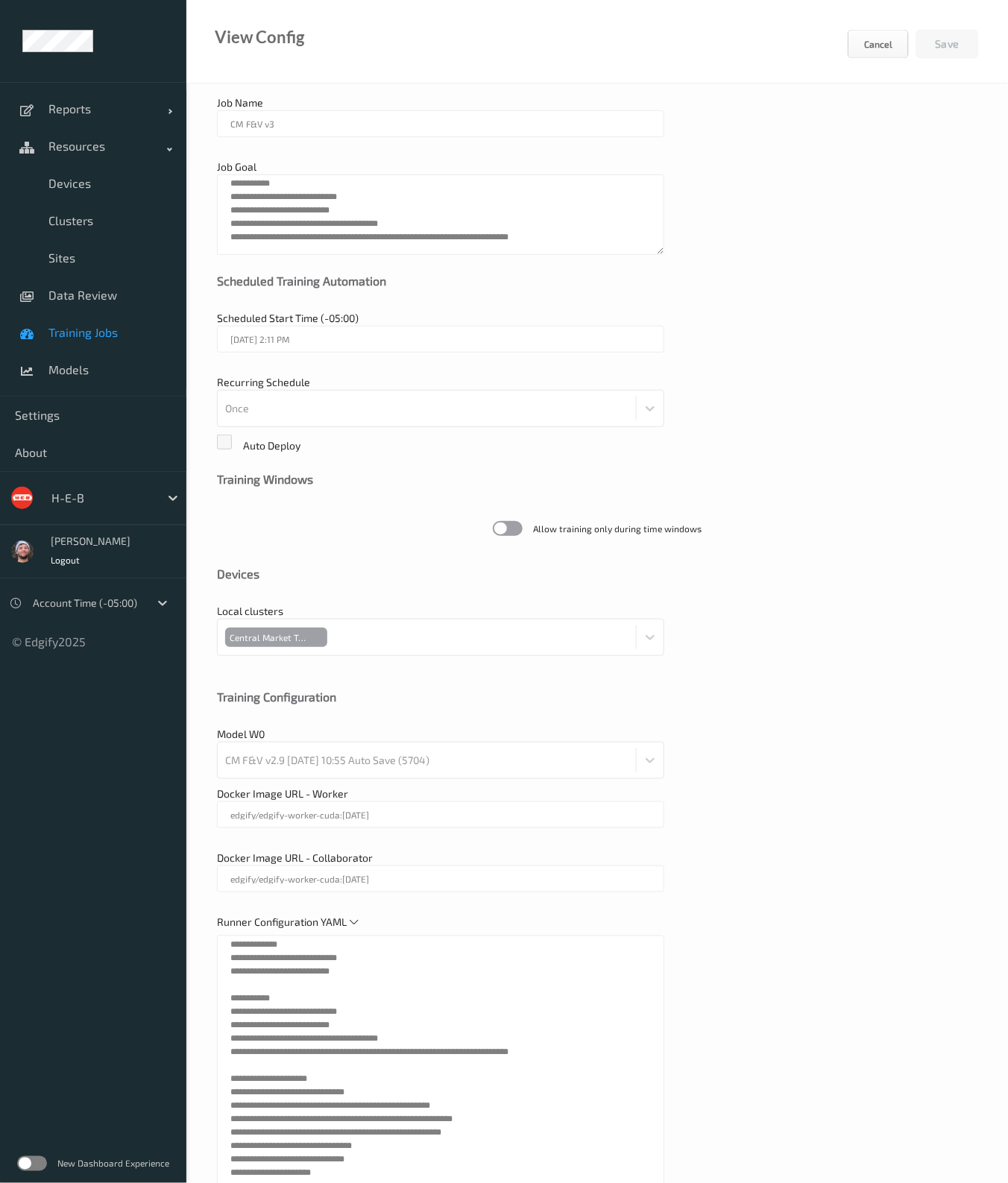
scroll to position [235, 0]
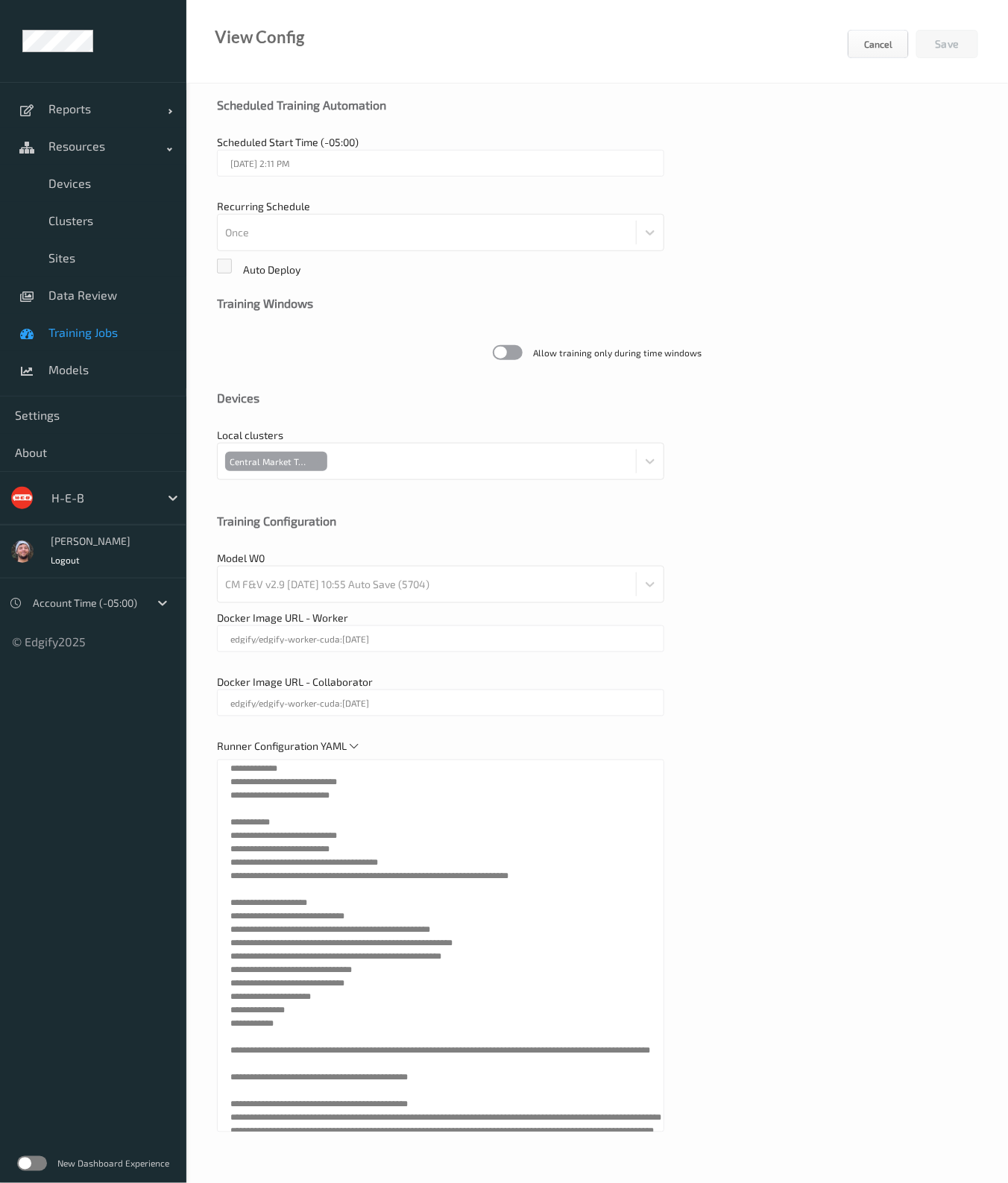
click at [771, 594] on div "Model W0 CM F&V v2.9 2025-07-02 10:55 Auto Save (5704)" at bounding box center [597, 577] width 760 height 52
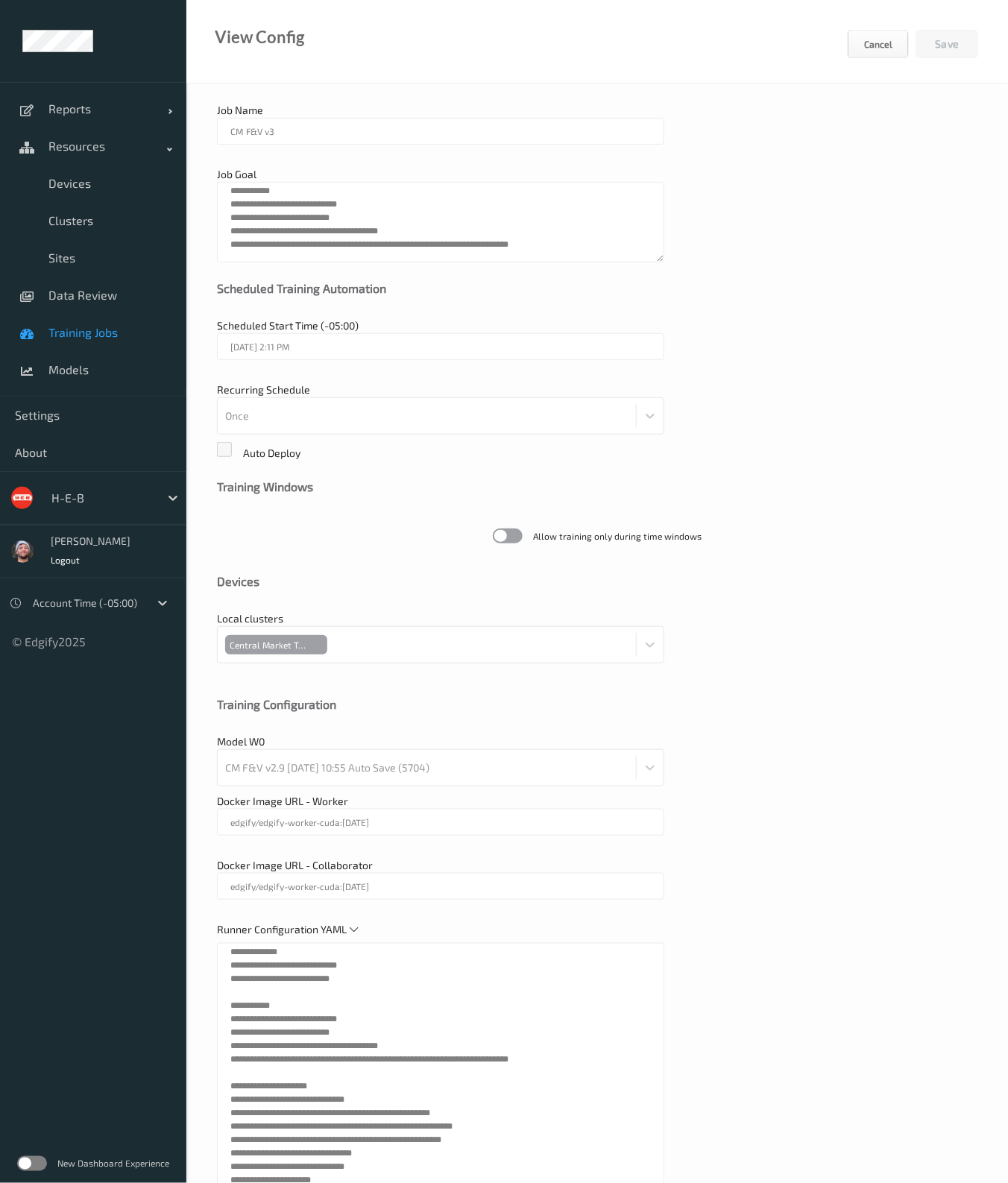
scroll to position [0, 0]
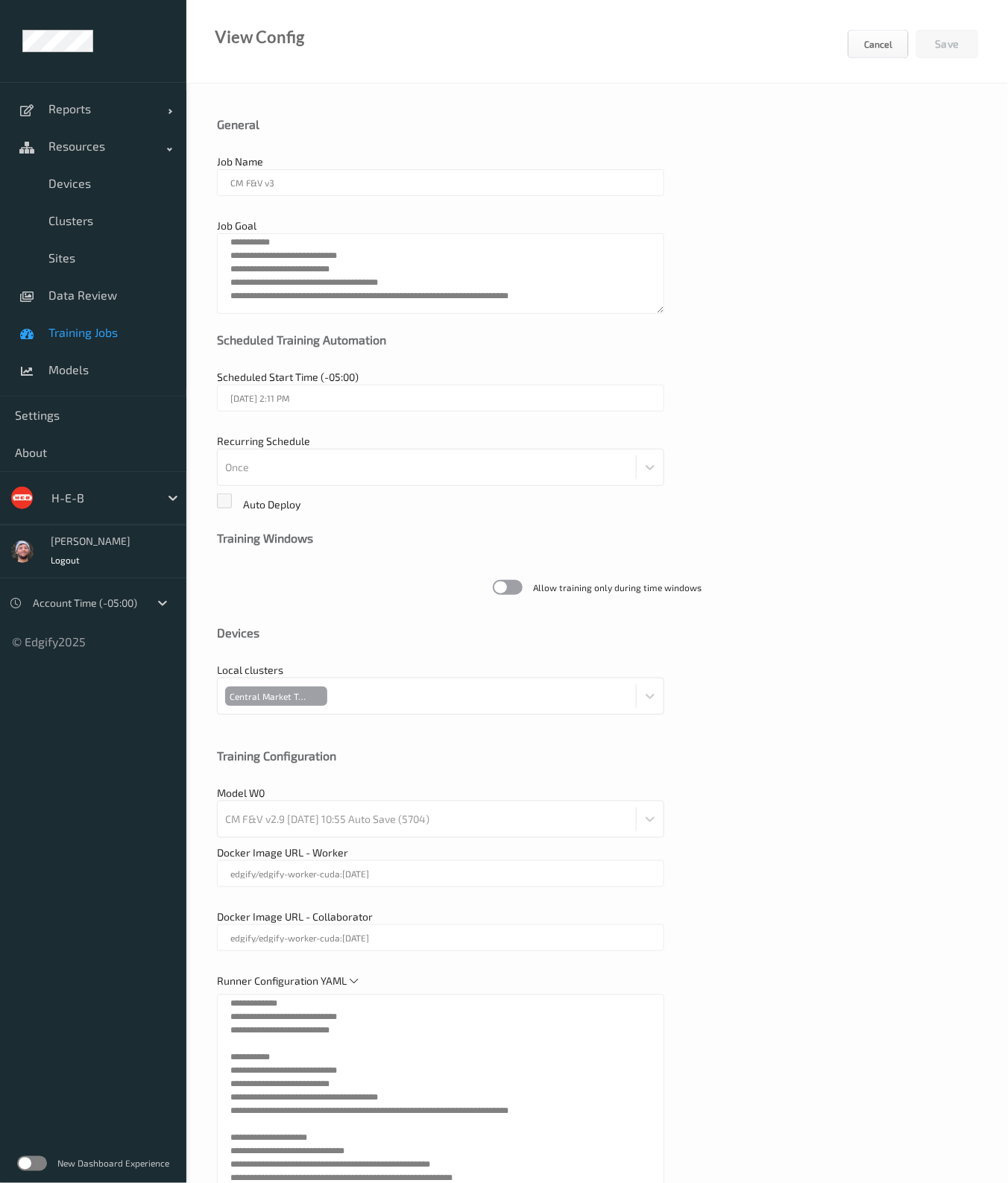
drag, startPoint x: 100, startPoint y: 336, endPoint x: 125, endPoint y: 348, distance: 27.7
click at [100, 336] on span "Training Jobs" at bounding box center [110, 333] width 123 height 15
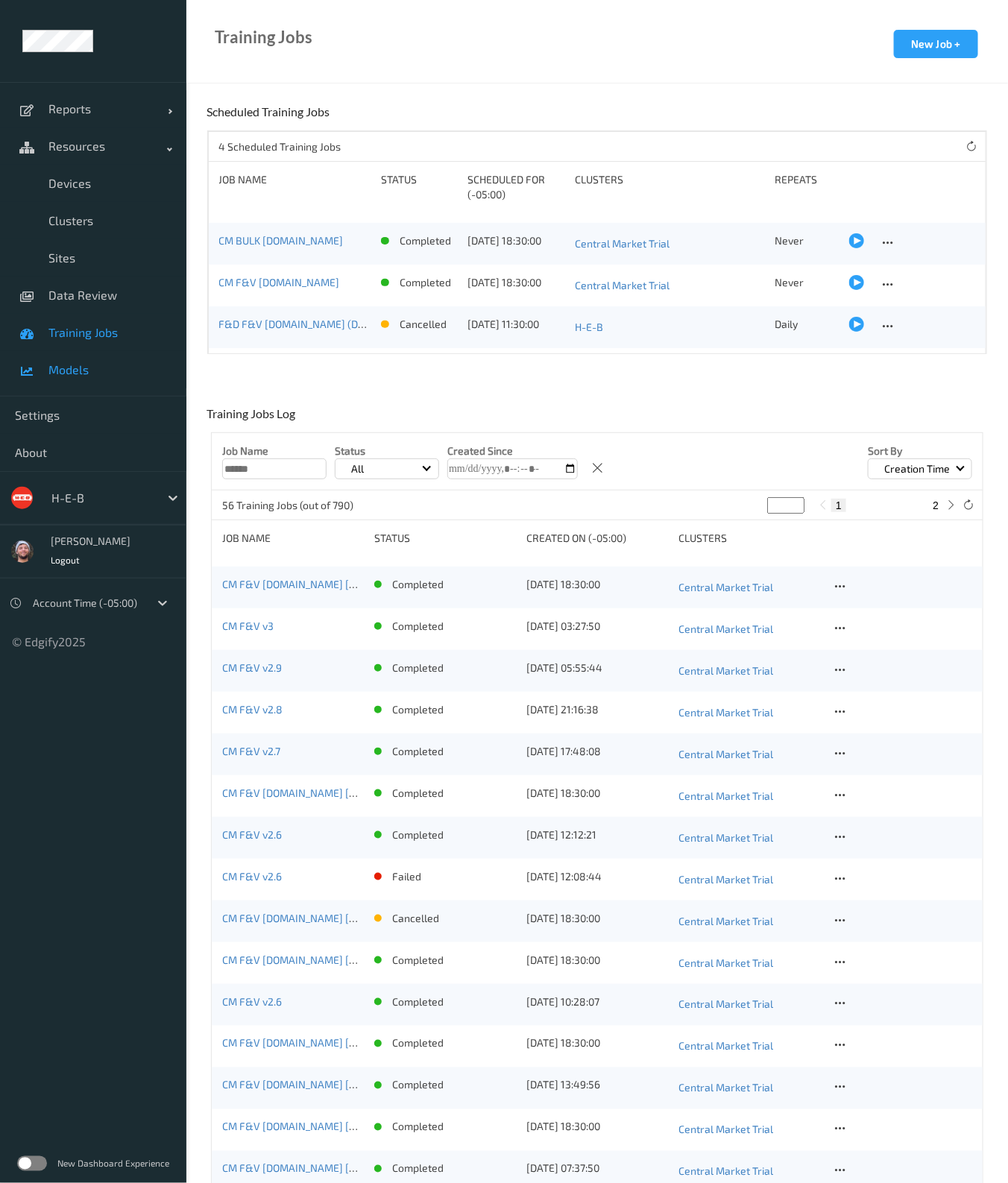
click at [93, 359] on link "Models" at bounding box center [93, 370] width 186 height 37
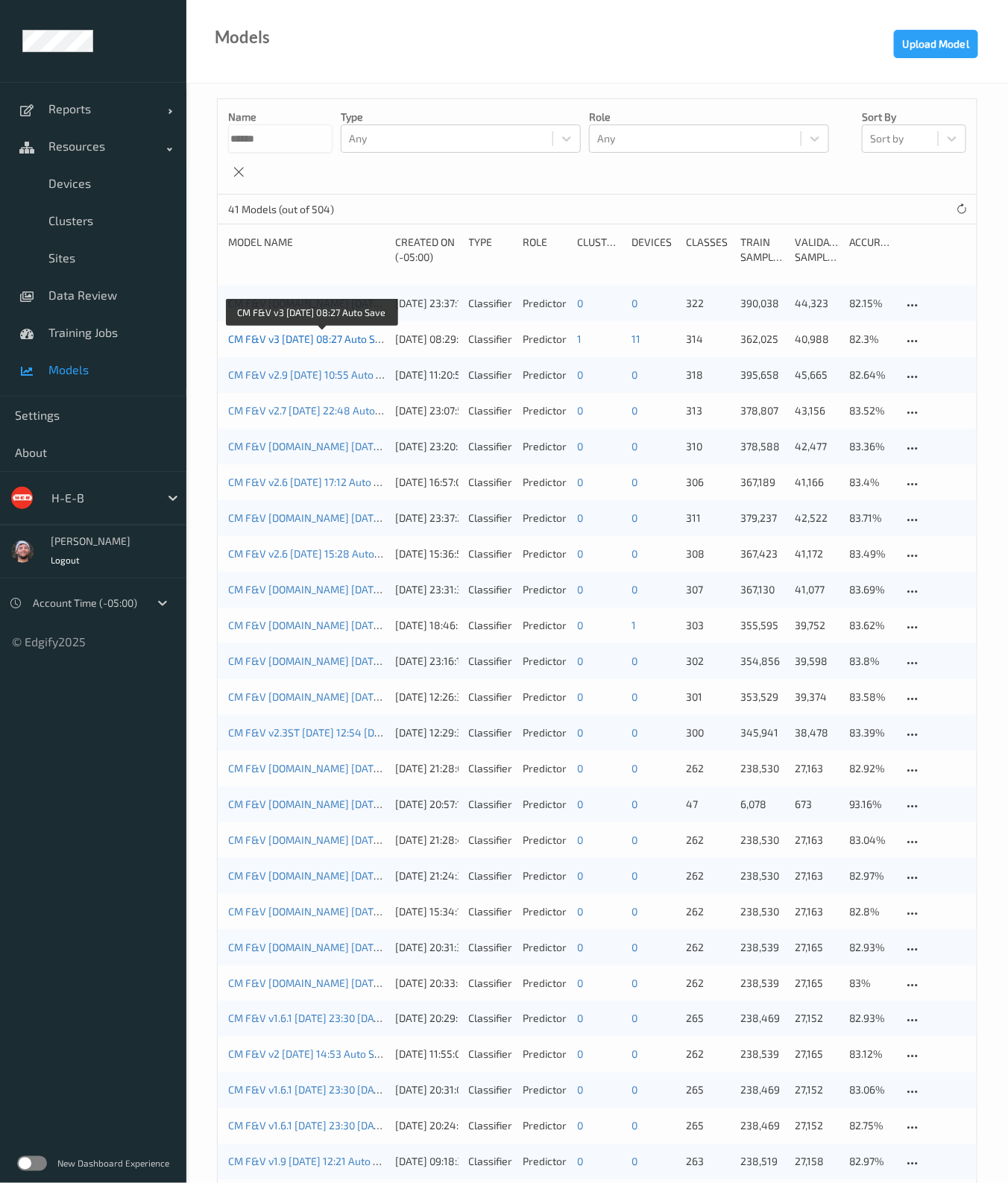
click at [286, 342] on link "CM F&V v3 [DATE] 08:27 Auto Save" at bounding box center [310, 338] width 164 height 13
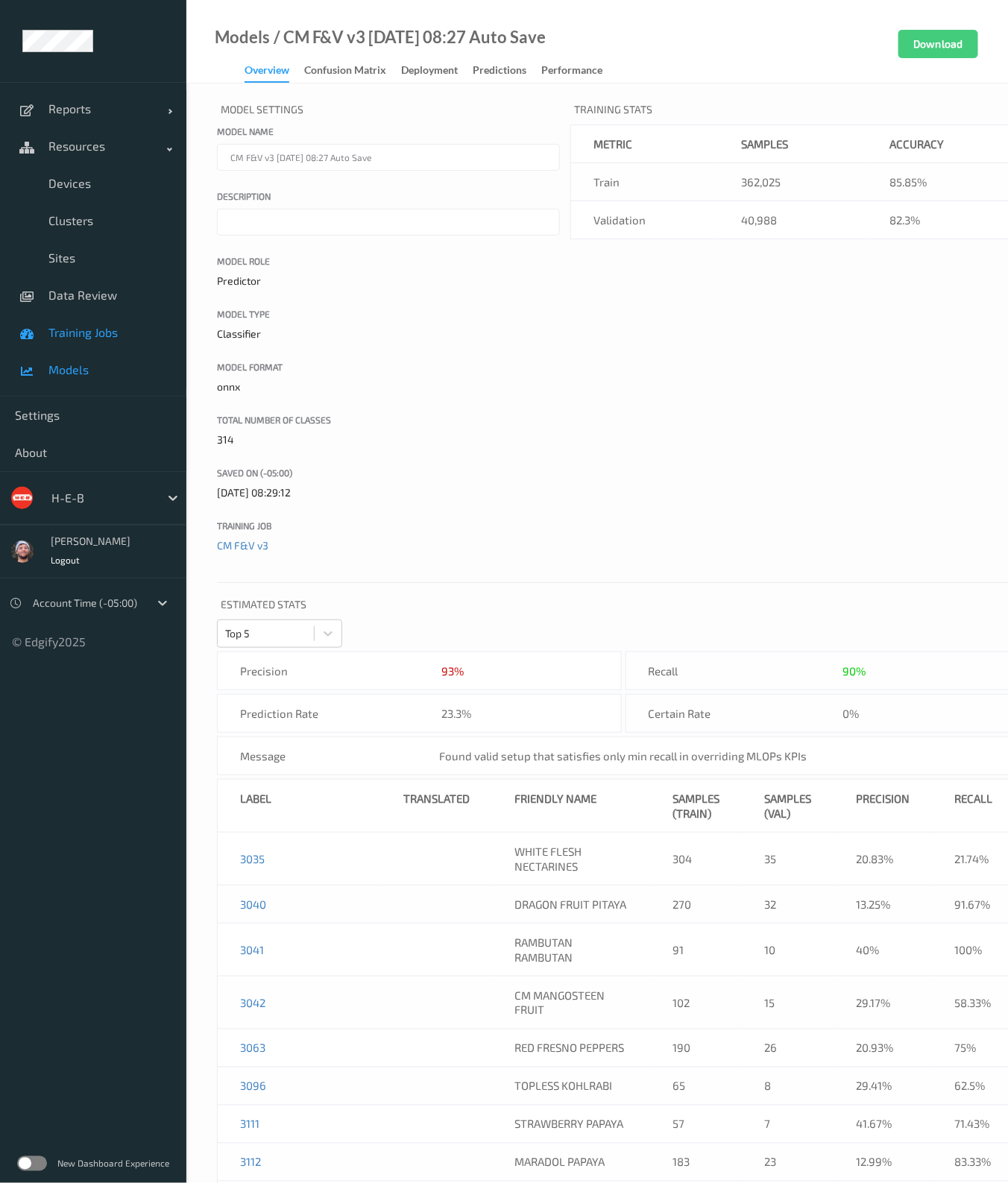
drag, startPoint x: 104, startPoint y: 329, endPoint x: 174, endPoint y: 346, distance: 72.0
click at [104, 329] on span "Training Jobs" at bounding box center [110, 333] width 123 height 15
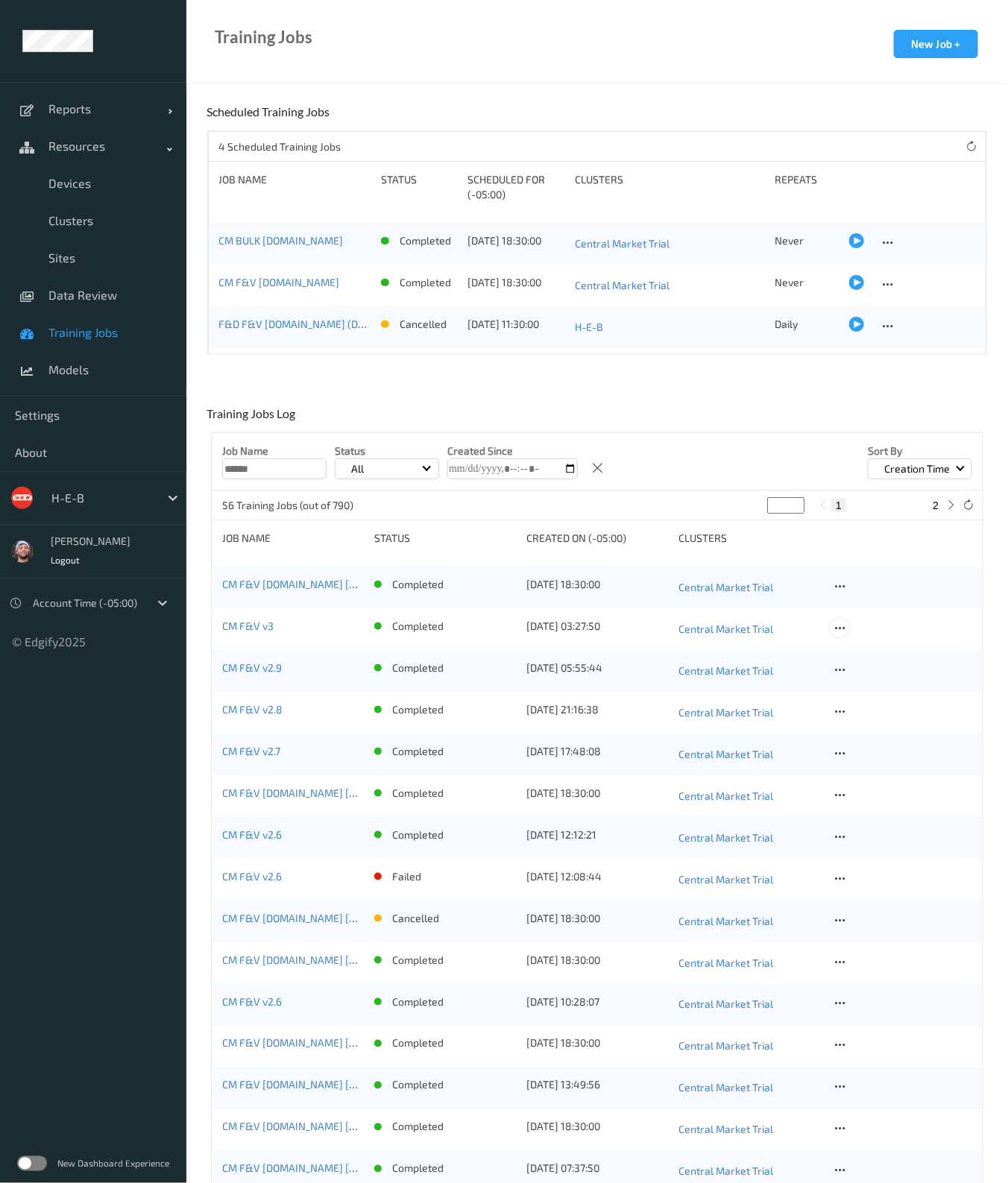
click at [839, 627] on icon at bounding box center [840, 628] width 13 height 13
click at [877, 674] on div "Copy Job" at bounding box center [875, 679] width 35 height 14
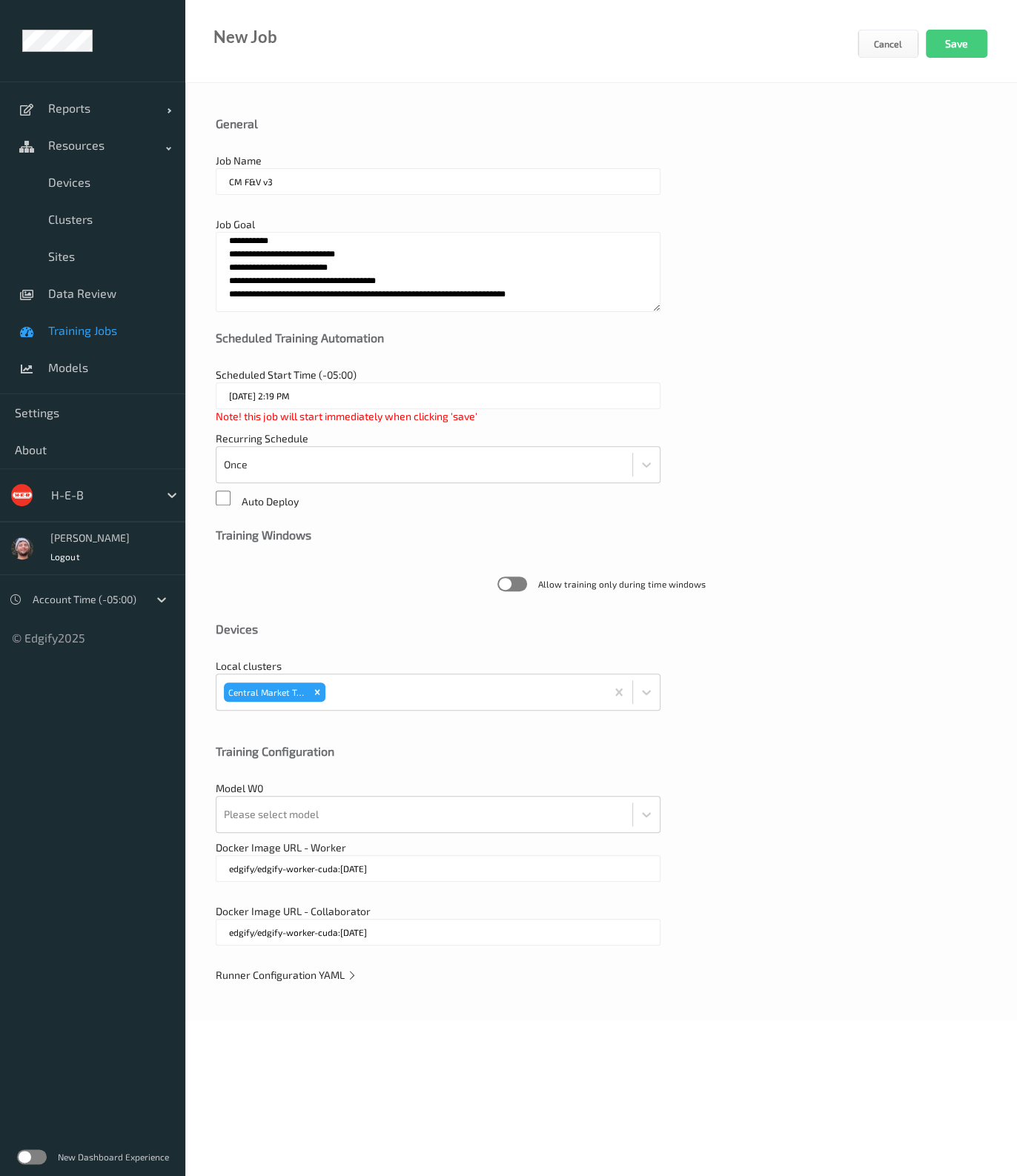
click at [344, 977] on span "Runner Configuration YAML" at bounding box center [286, 974] width 141 height 13
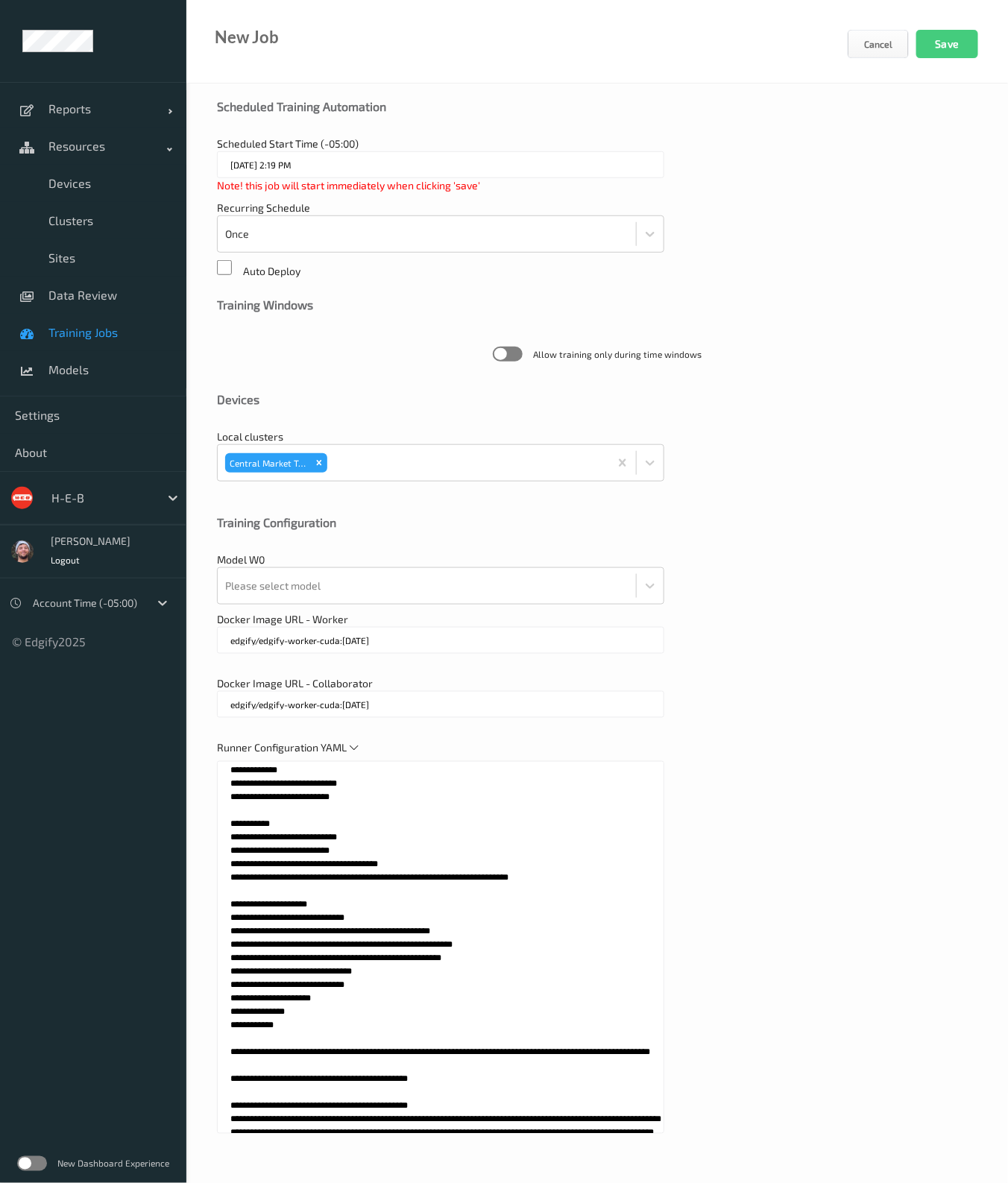
scroll to position [235, 0]
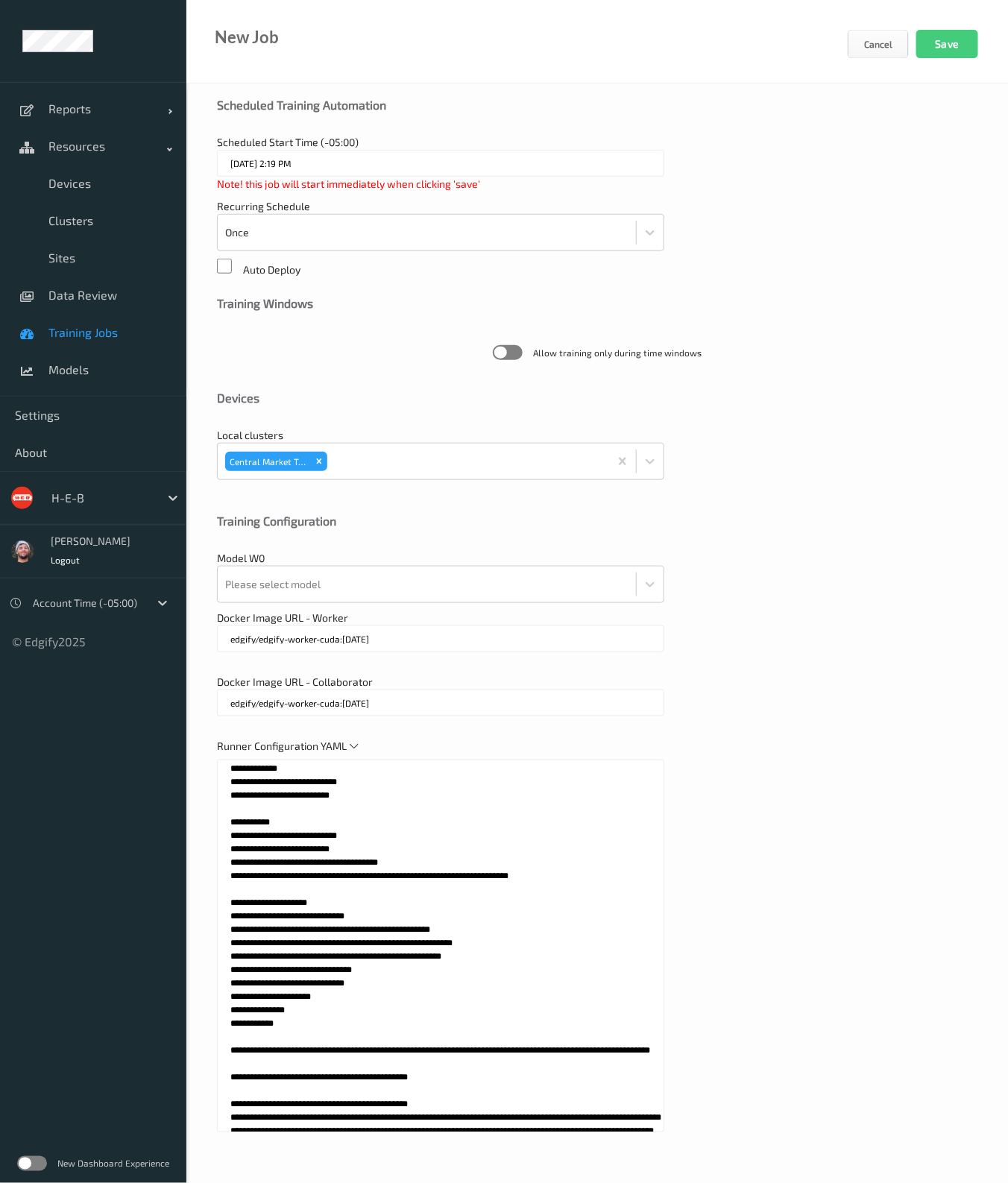
click at [469, 829] on textarea at bounding box center [440, 946] width 447 height 373
paste textarea "**********"
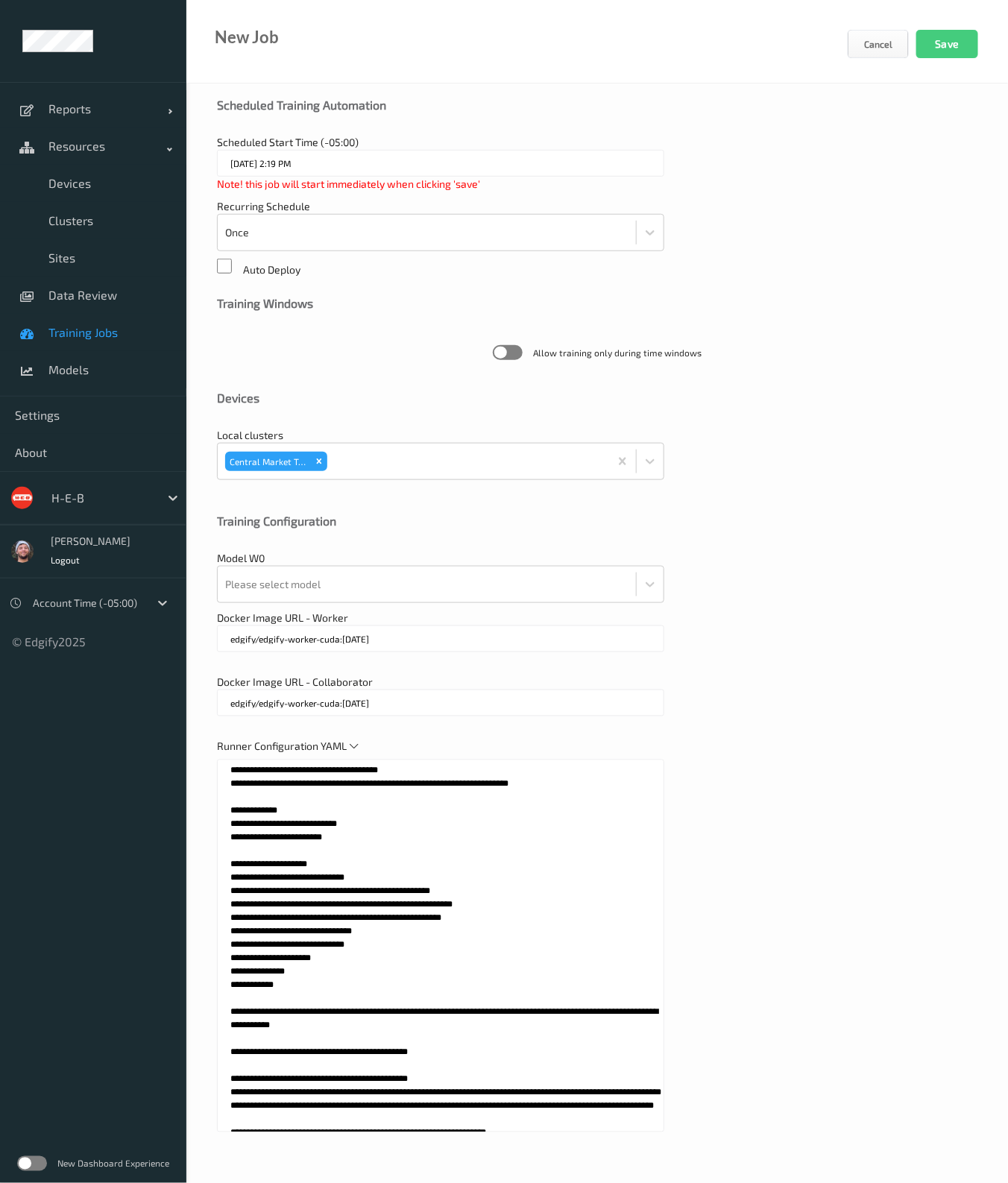
scroll to position [0, 0]
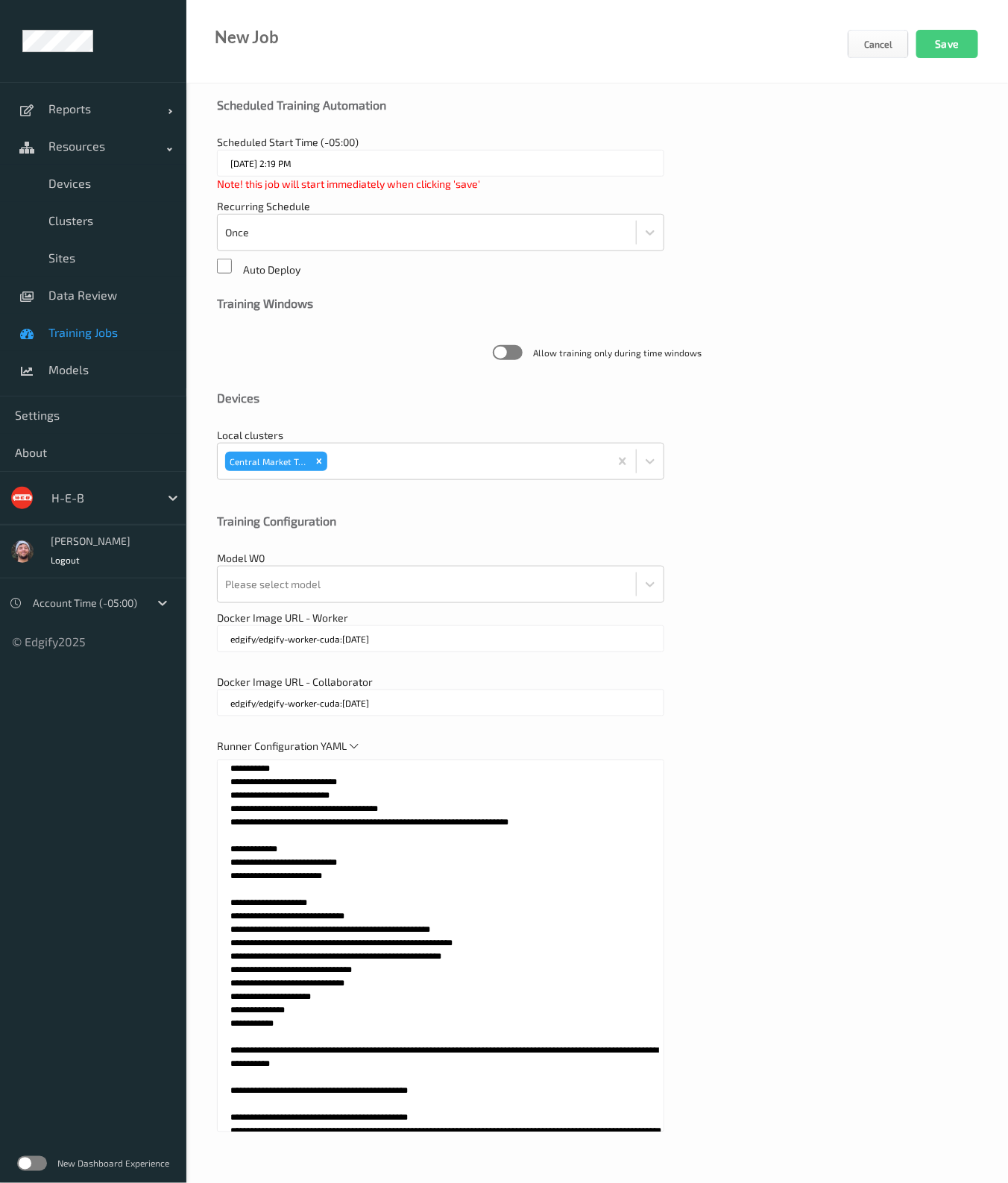
drag, startPoint x: 371, startPoint y: 874, endPoint x: 214, endPoint y: 845, distance: 159.7
click at [214, 845] on div "**********" at bounding box center [597, 516] width 822 height 1336
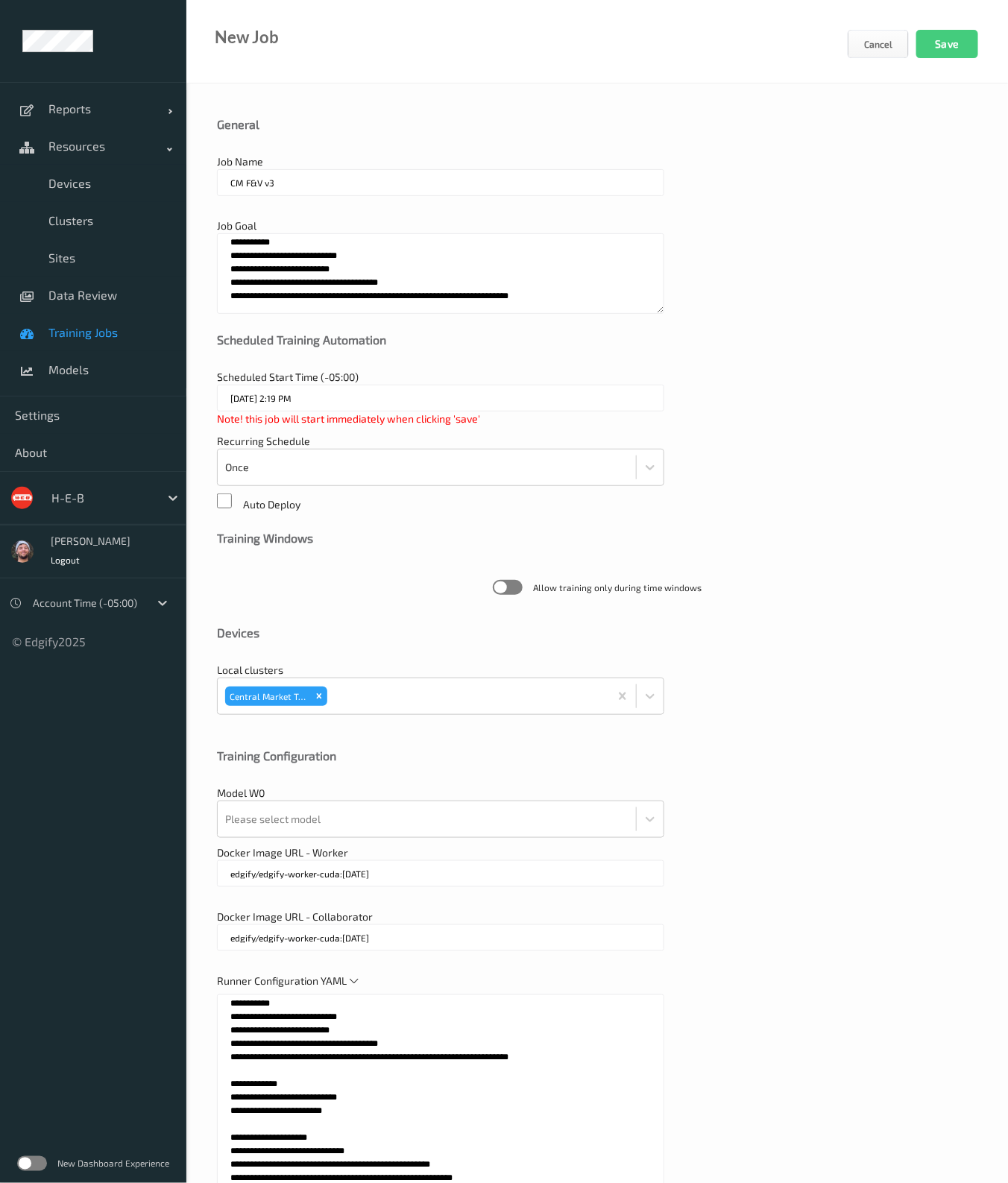
type textarea "**********"
click at [381, 274] on textarea "**********" at bounding box center [440, 274] width 447 height 81
paste textarea "**********"
type textarea "**********"
click at [300, 185] on input "CM F&V v3" at bounding box center [440, 183] width 447 height 27
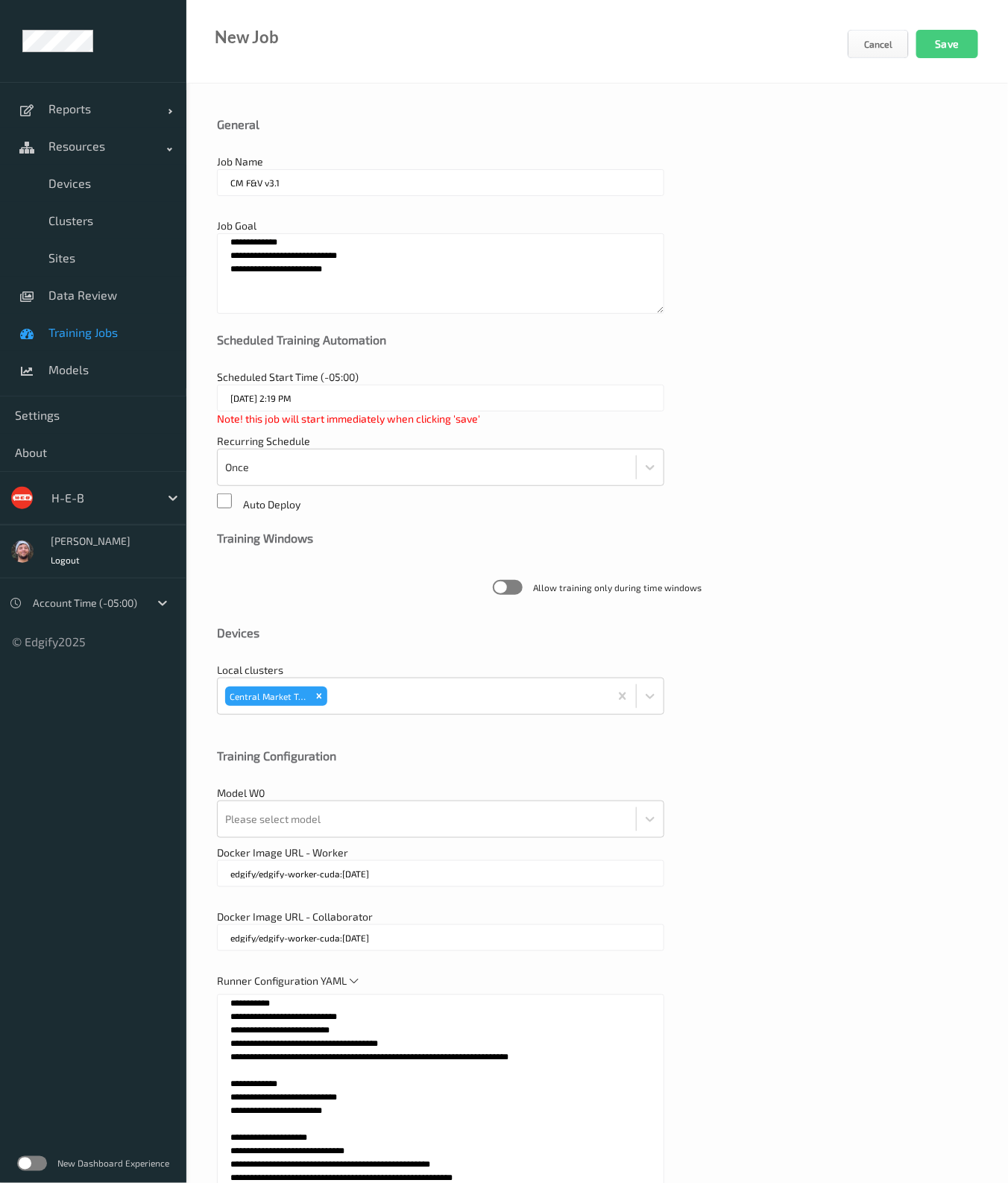
type input "CM F&V v3.1"
click at [812, 408] on div "Scheduled Start Time (-05:00) 12/09/2025 2:19 PM Note! this job will start imme…" at bounding box center [597, 397] width 760 height 56
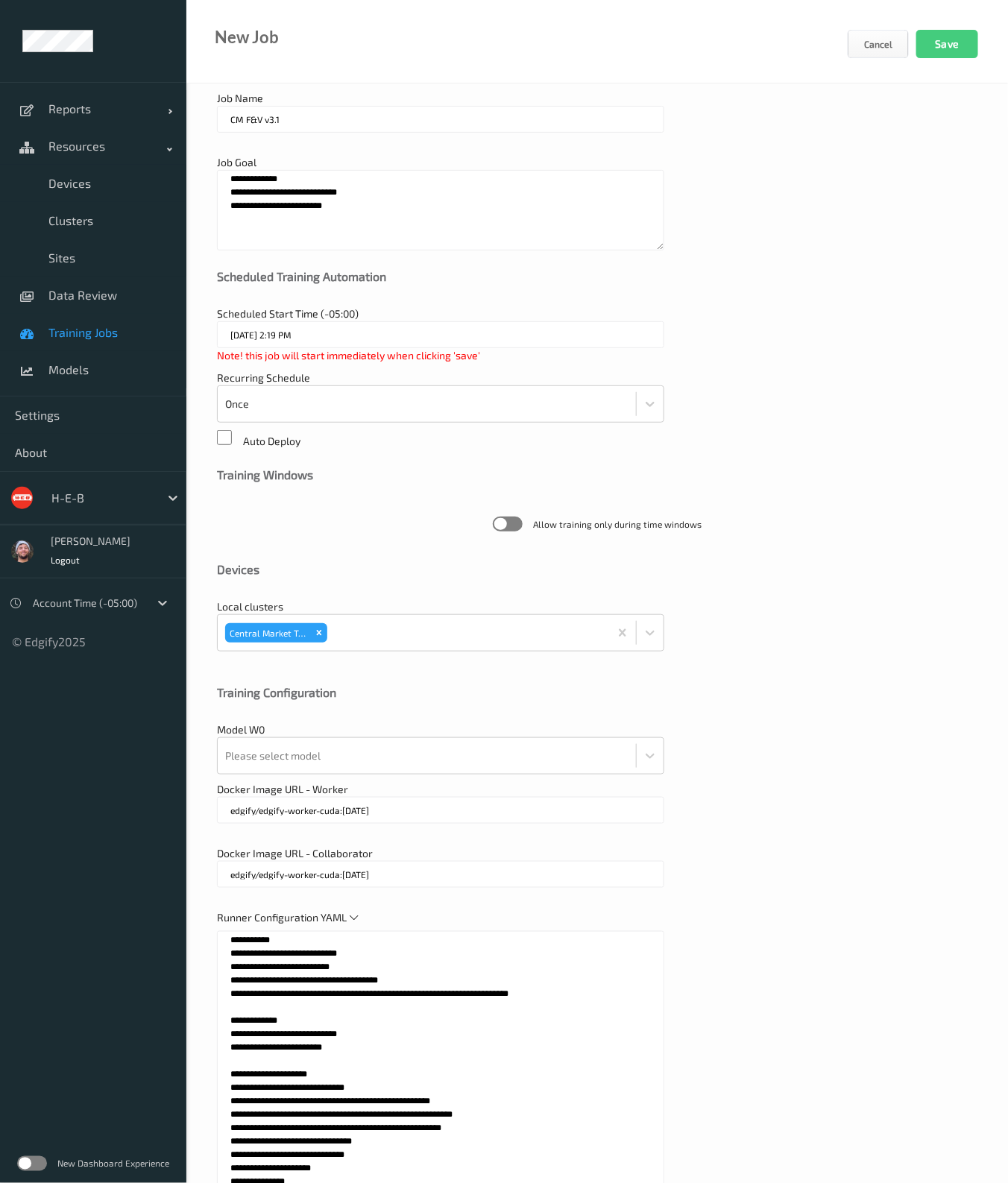
scroll to position [93, 0]
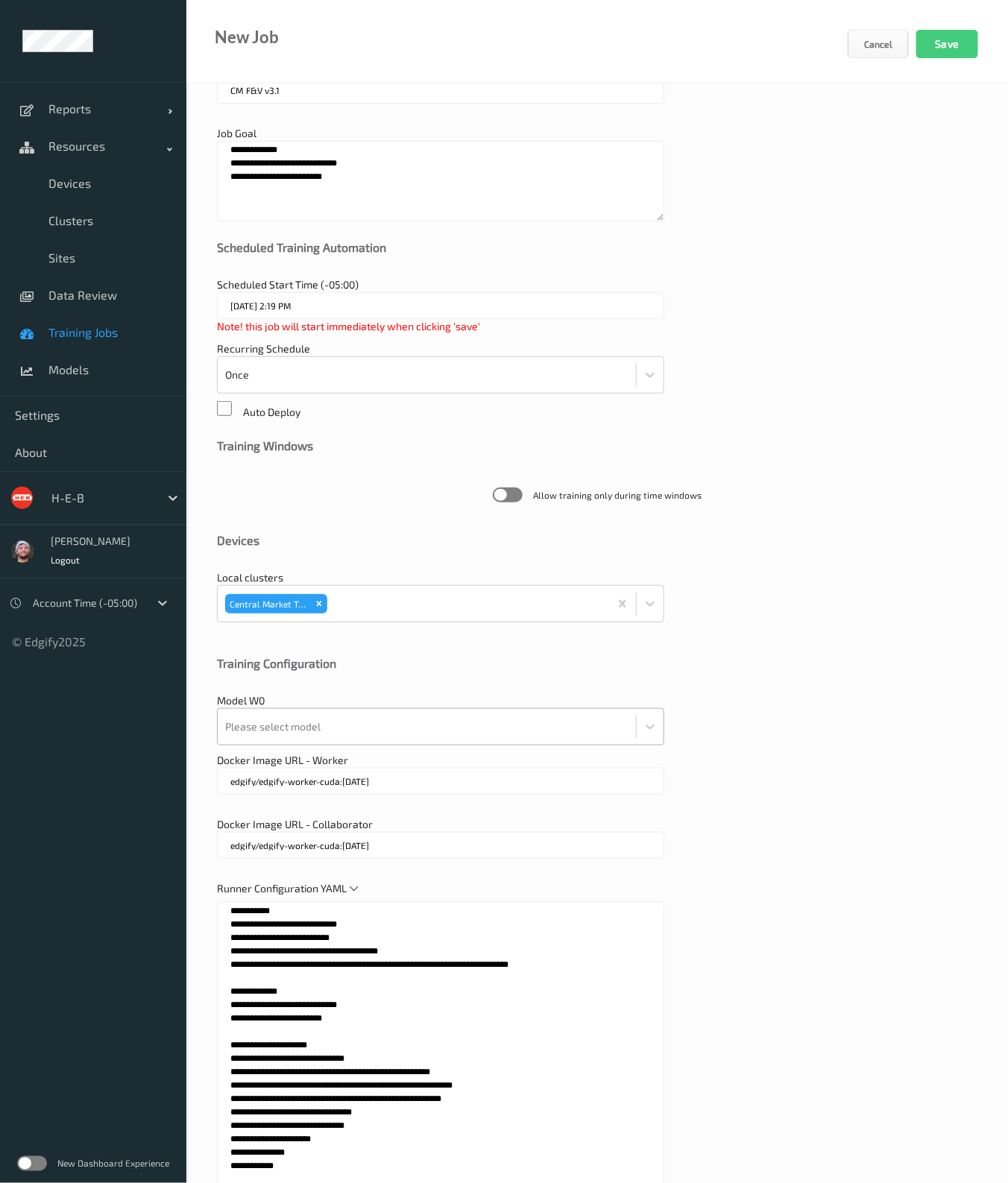
click at [419, 731] on div at bounding box center [426, 726] width 403 height 29
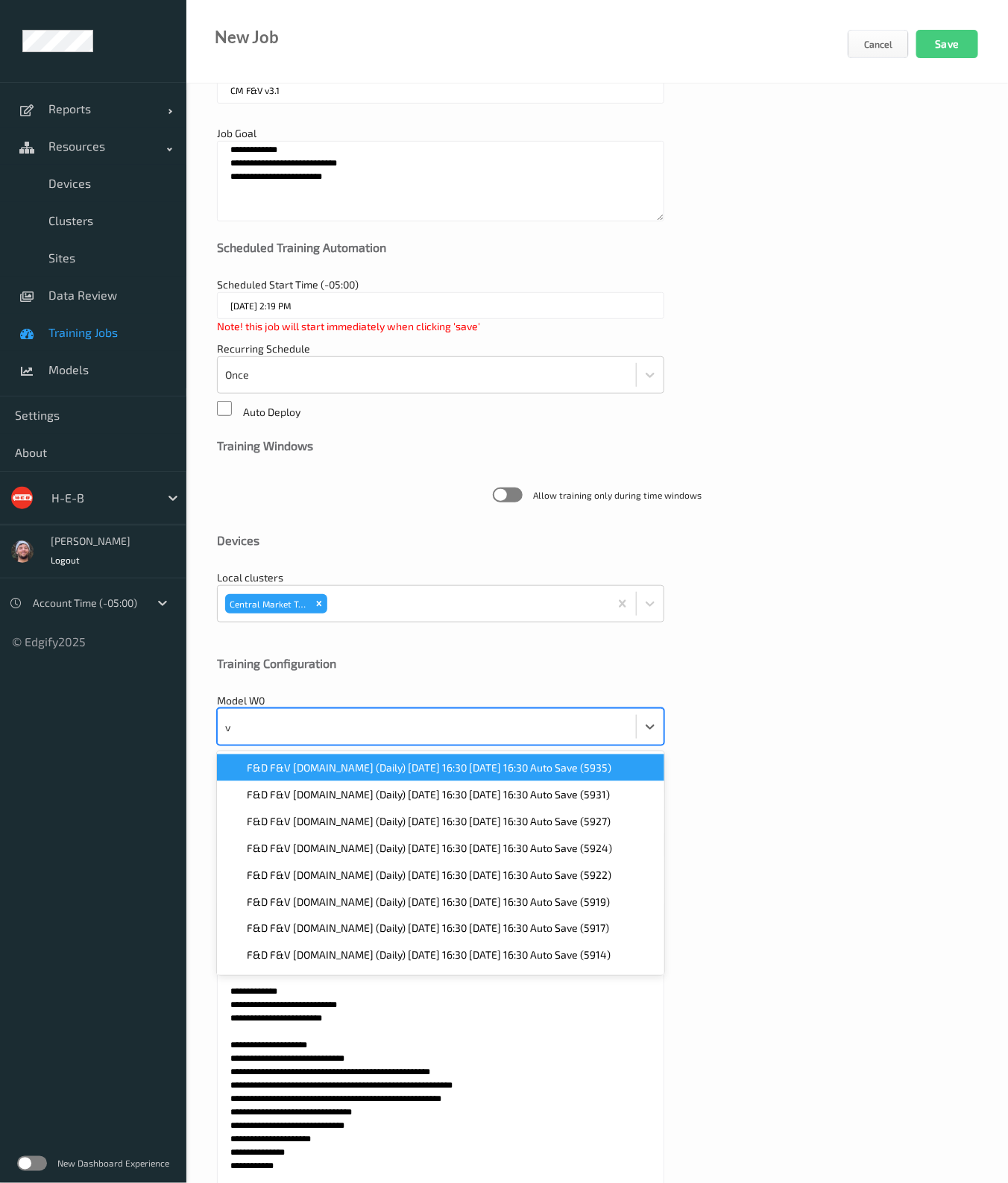
type input "v3"
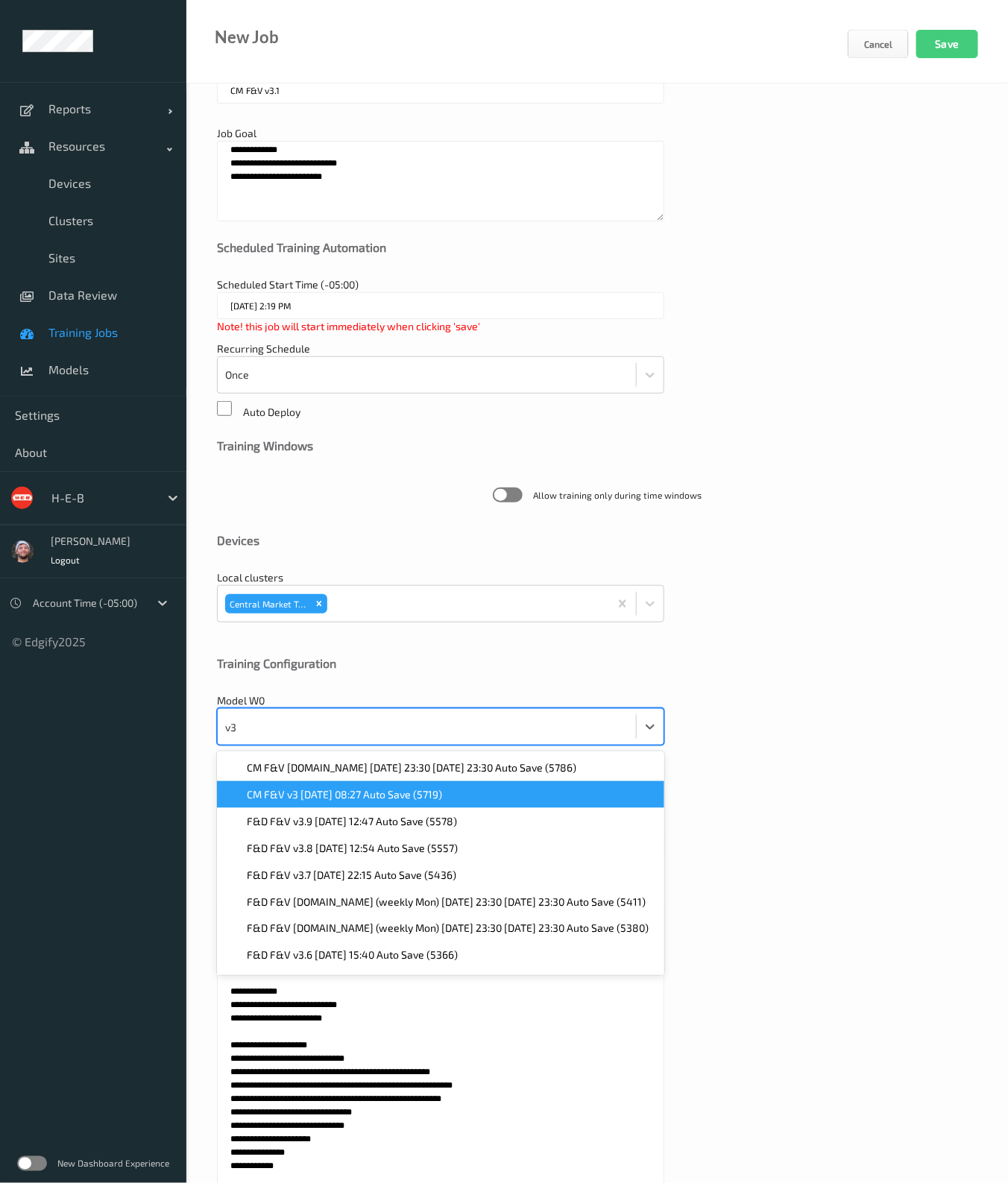
click at [314, 794] on span "CM F&V v3 2025-07-07 08:27 Auto Save (5719)" at bounding box center [344, 795] width 195 height 15
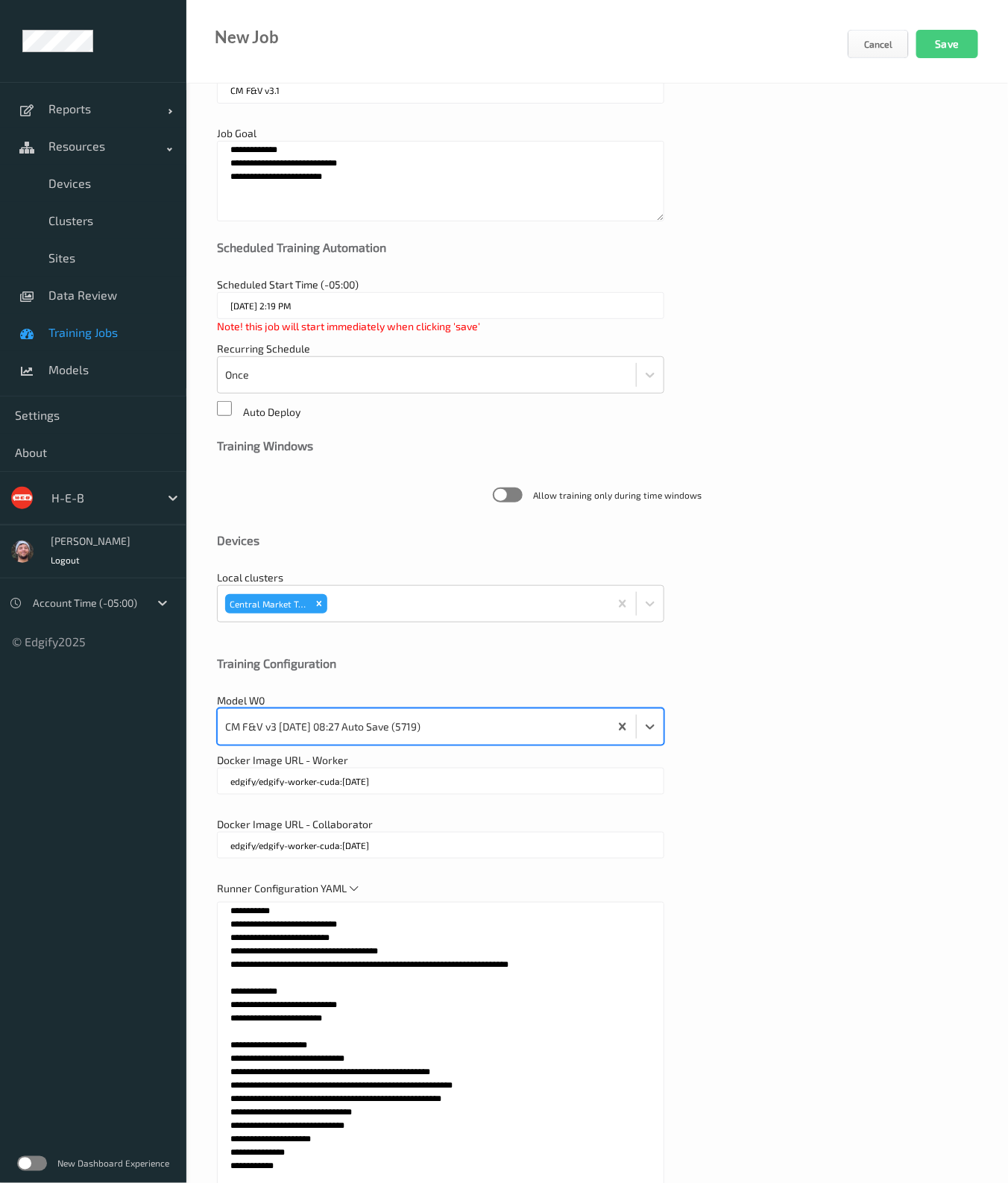
click at [776, 825] on div "Docker Image URL - Collaborator edgify/edgify-worker-cuda:2.5.20" at bounding box center [597, 845] width 760 height 56
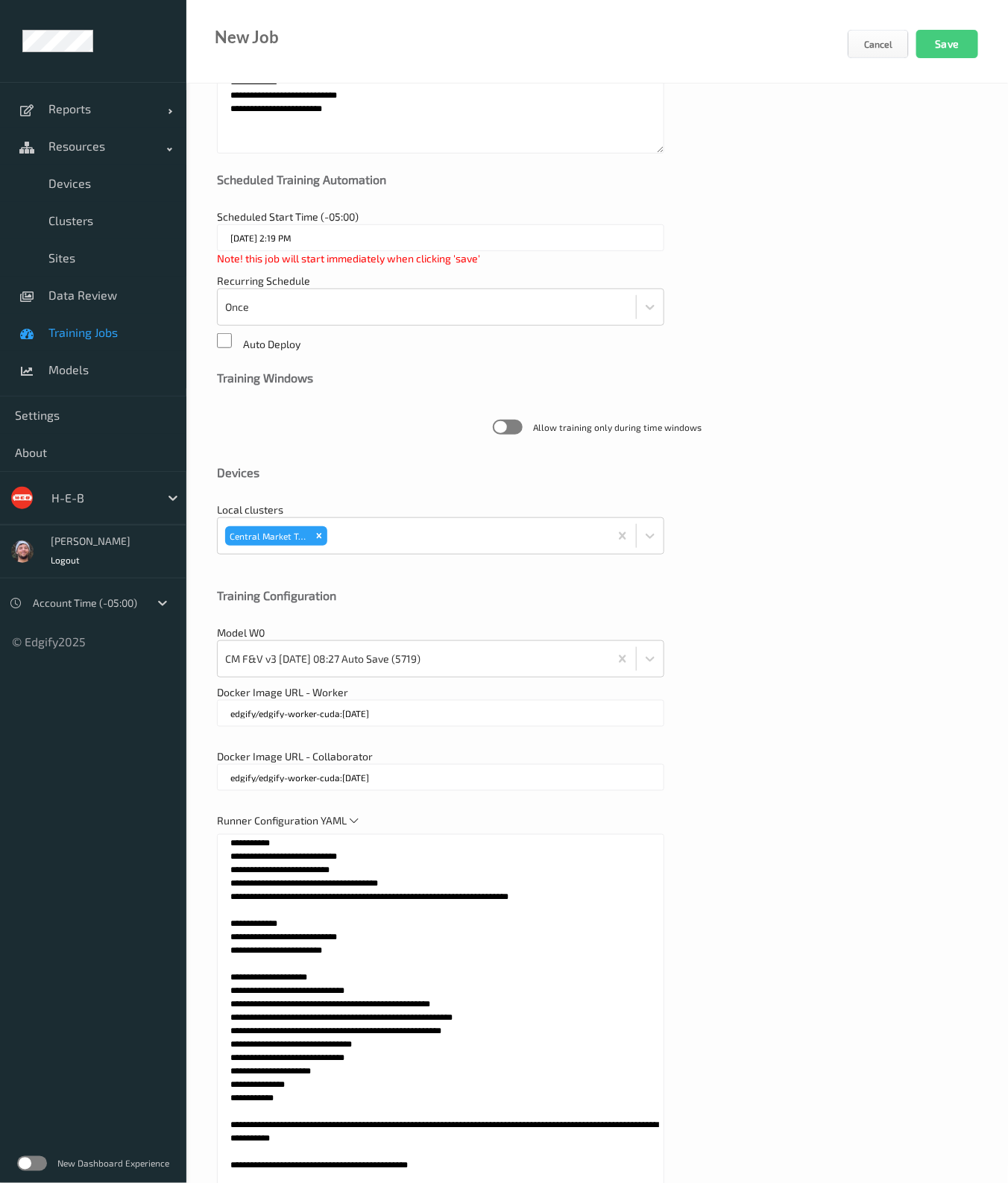
scroll to position [235, 0]
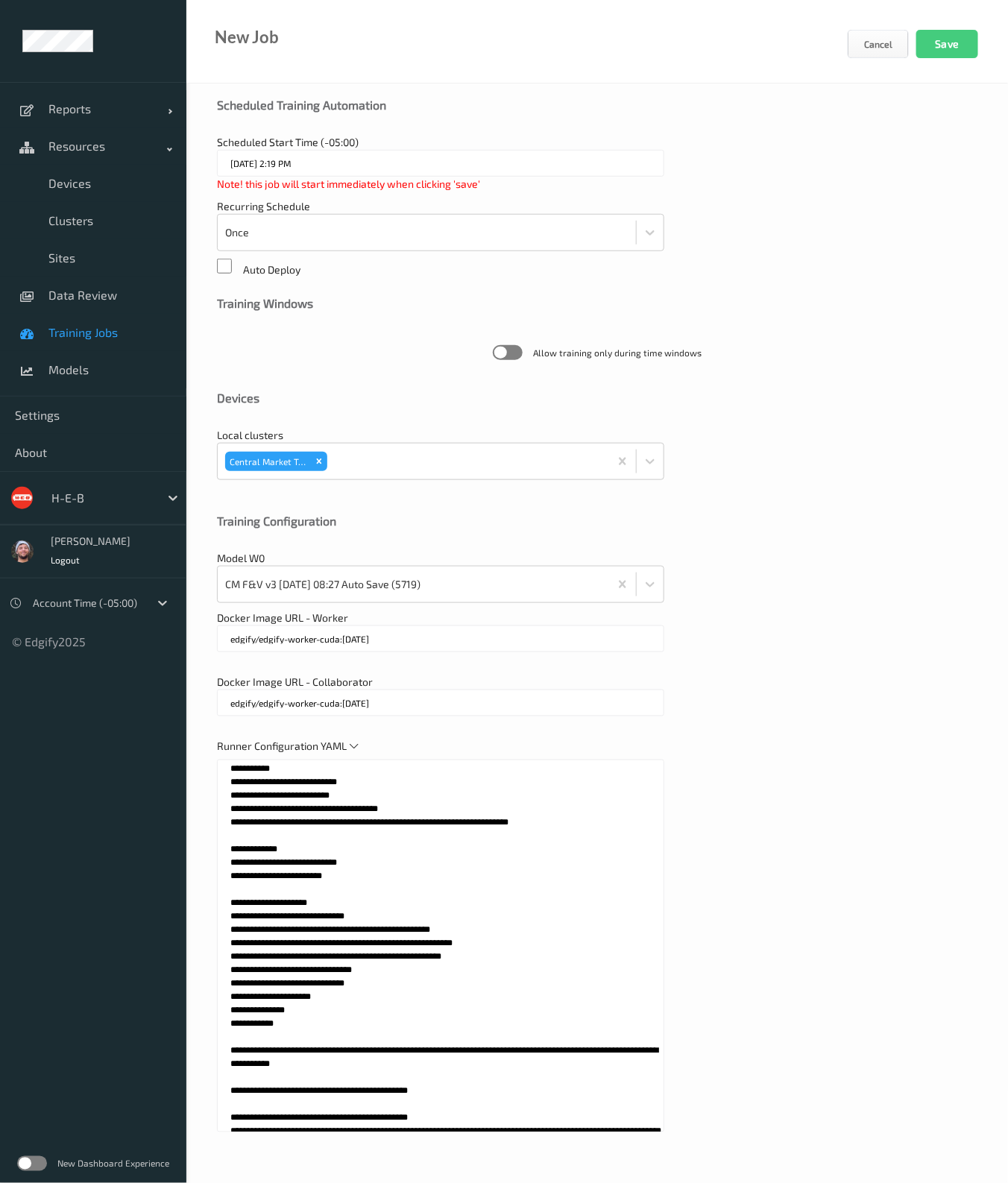
click at [872, 366] on span "Allow training only during time windows" at bounding box center [597, 353] width 760 height 39
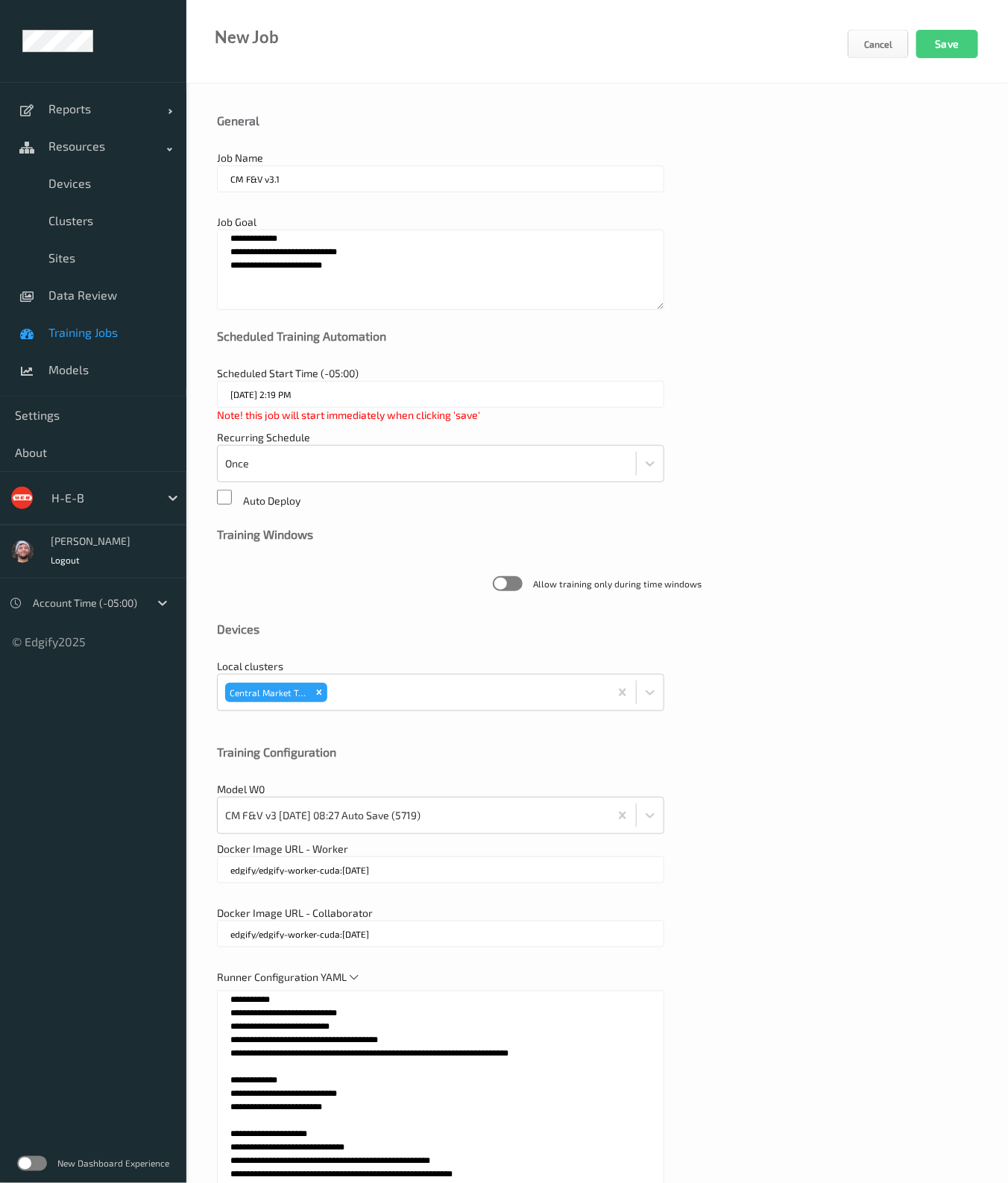
scroll to position [0, 0]
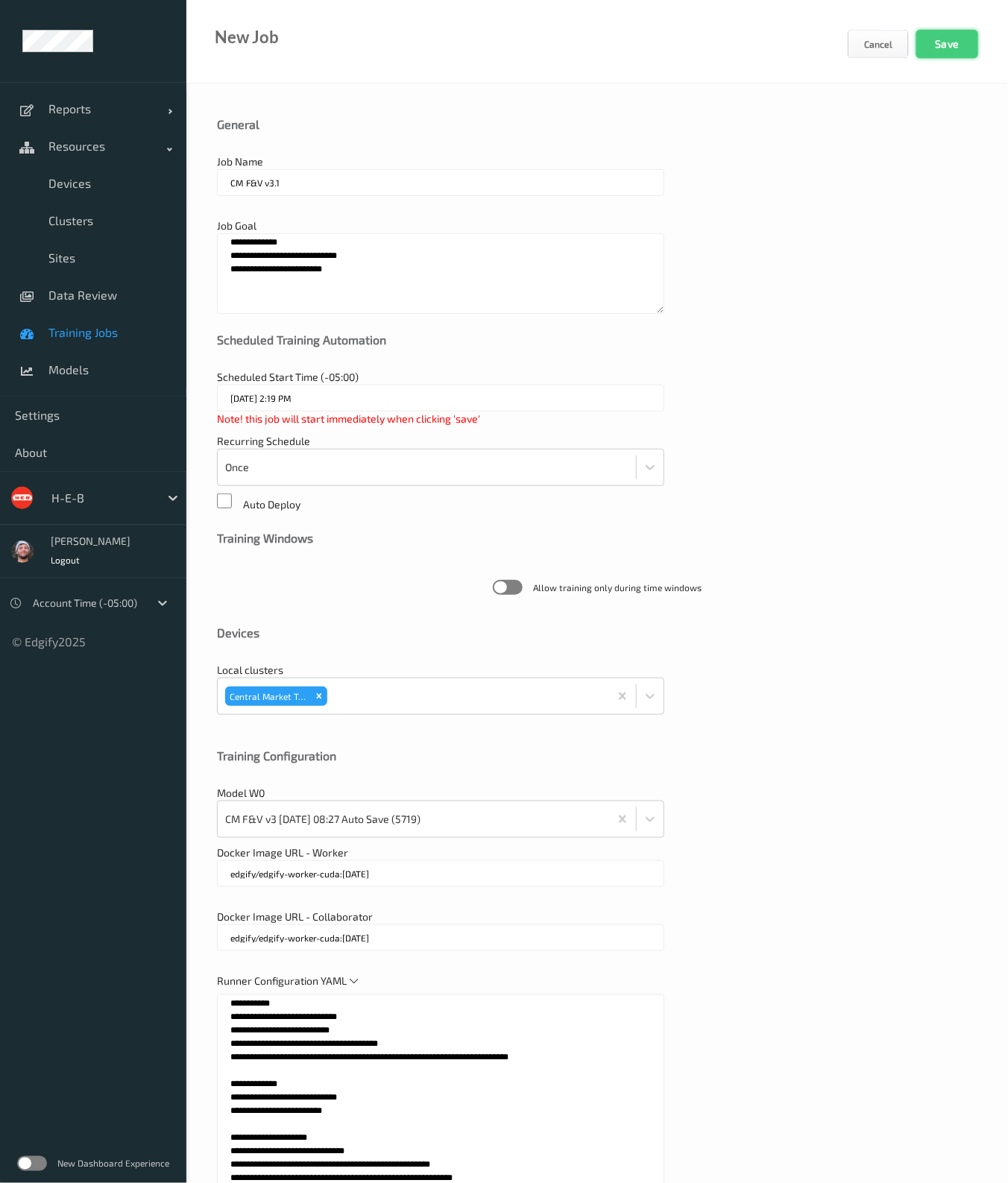
click at [960, 49] on button "Save" at bounding box center [947, 44] width 61 height 29
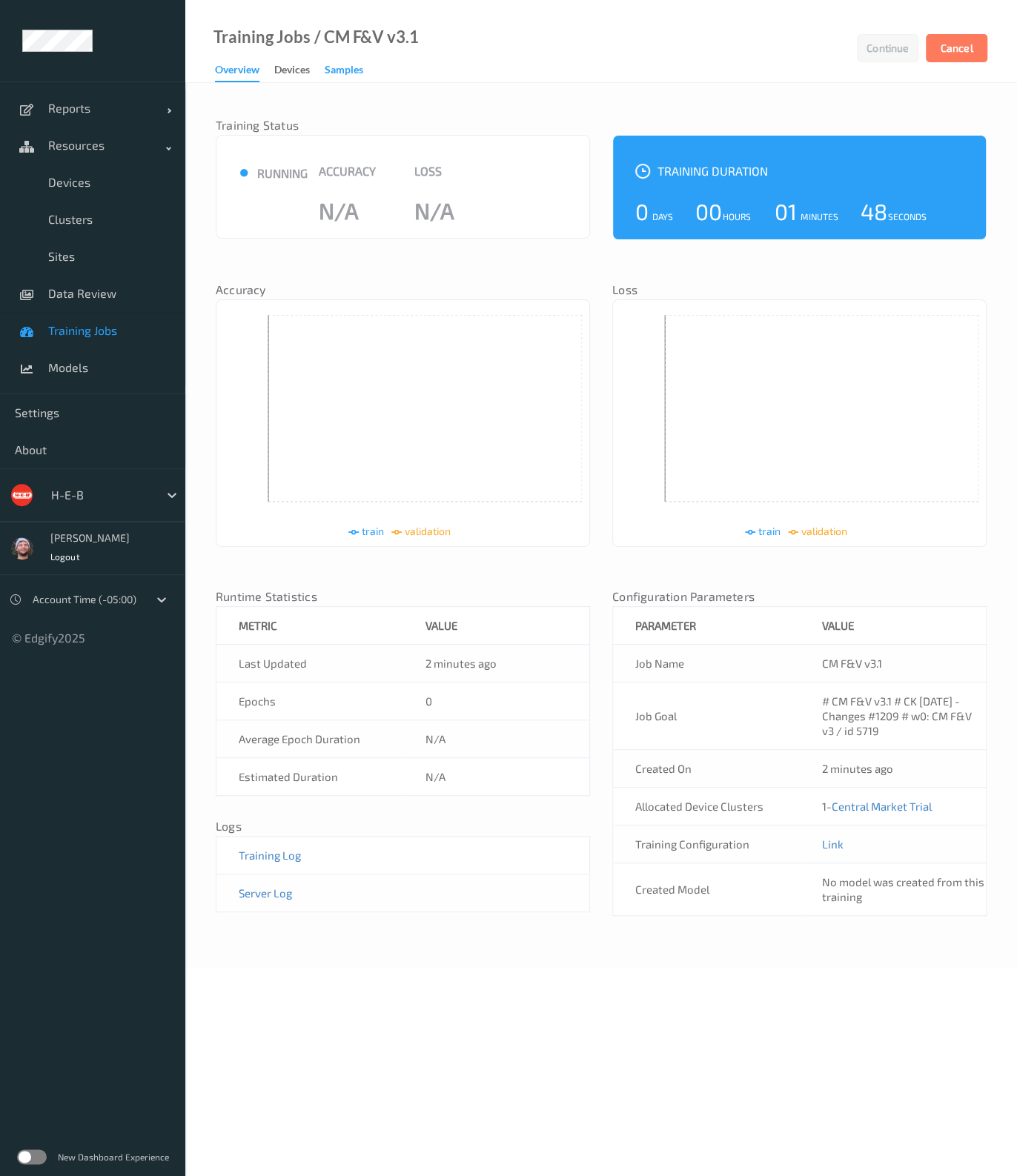
click at [357, 74] on div "Samples" at bounding box center [344, 71] width 39 height 18
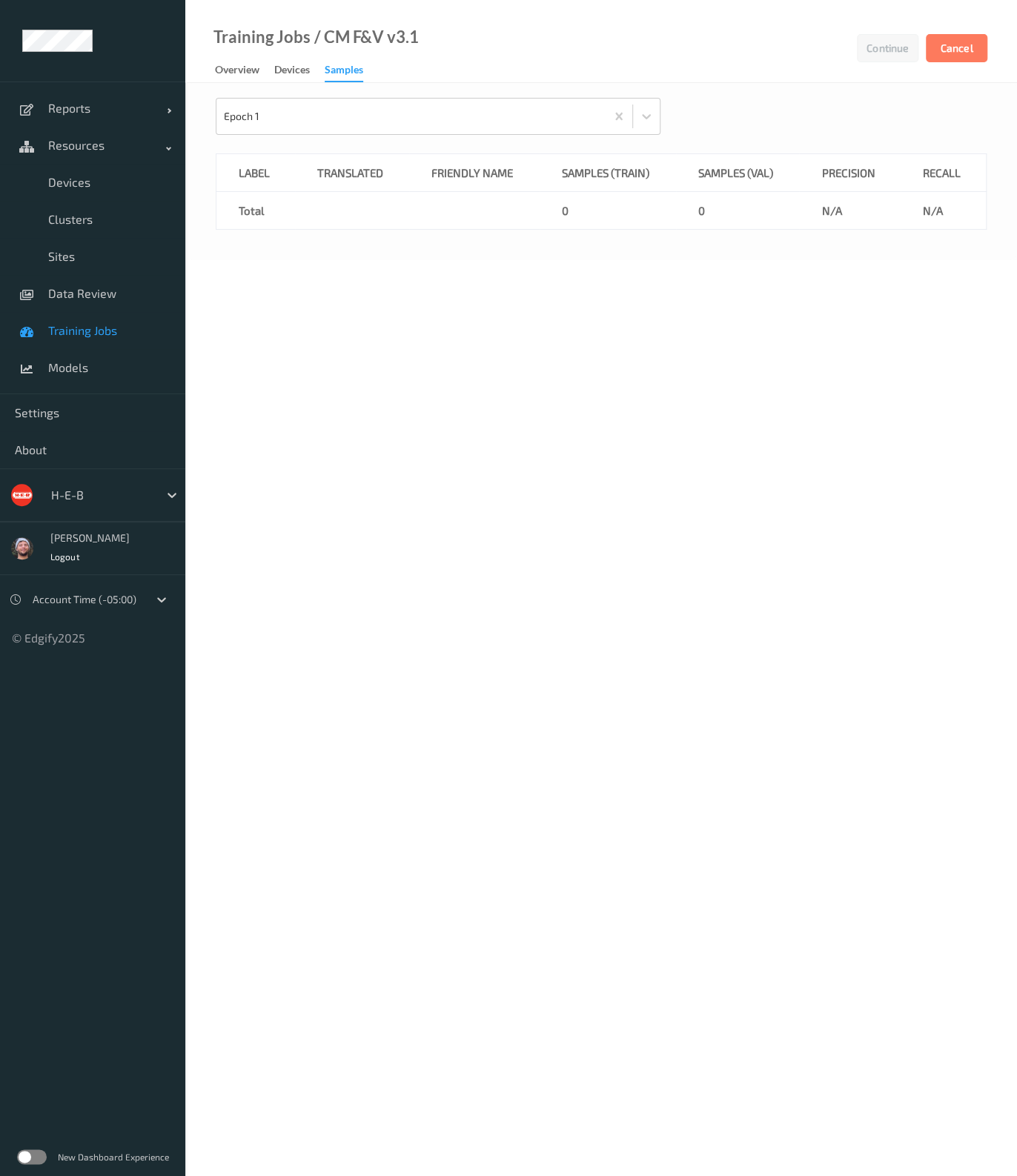
click at [97, 334] on span "Training Jobs" at bounding box center [110, 331] width 122 height 15
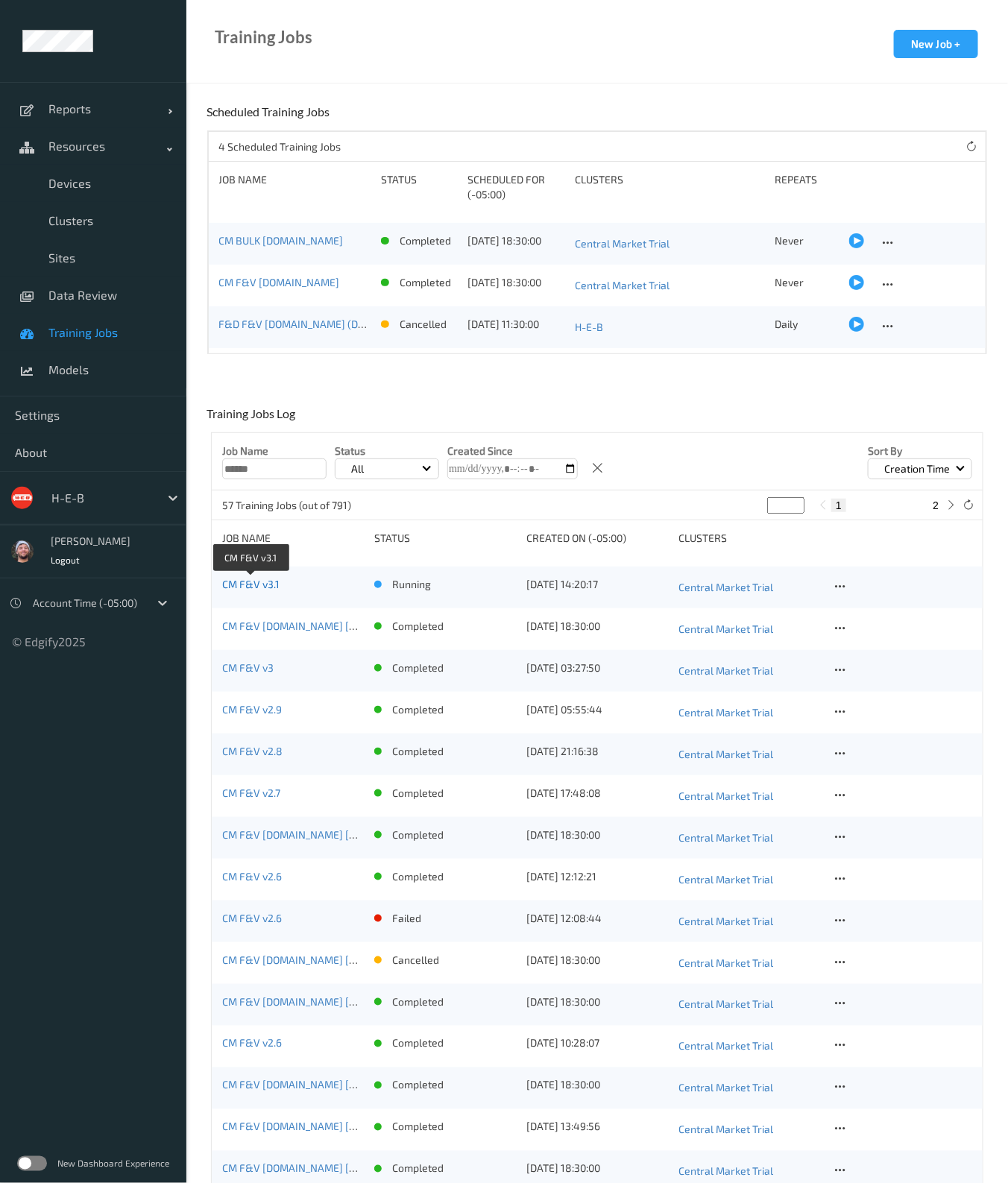
click at [264, 588] on link "CM F&V v3.1" at bounding box center [251, 584] width 57 height 13
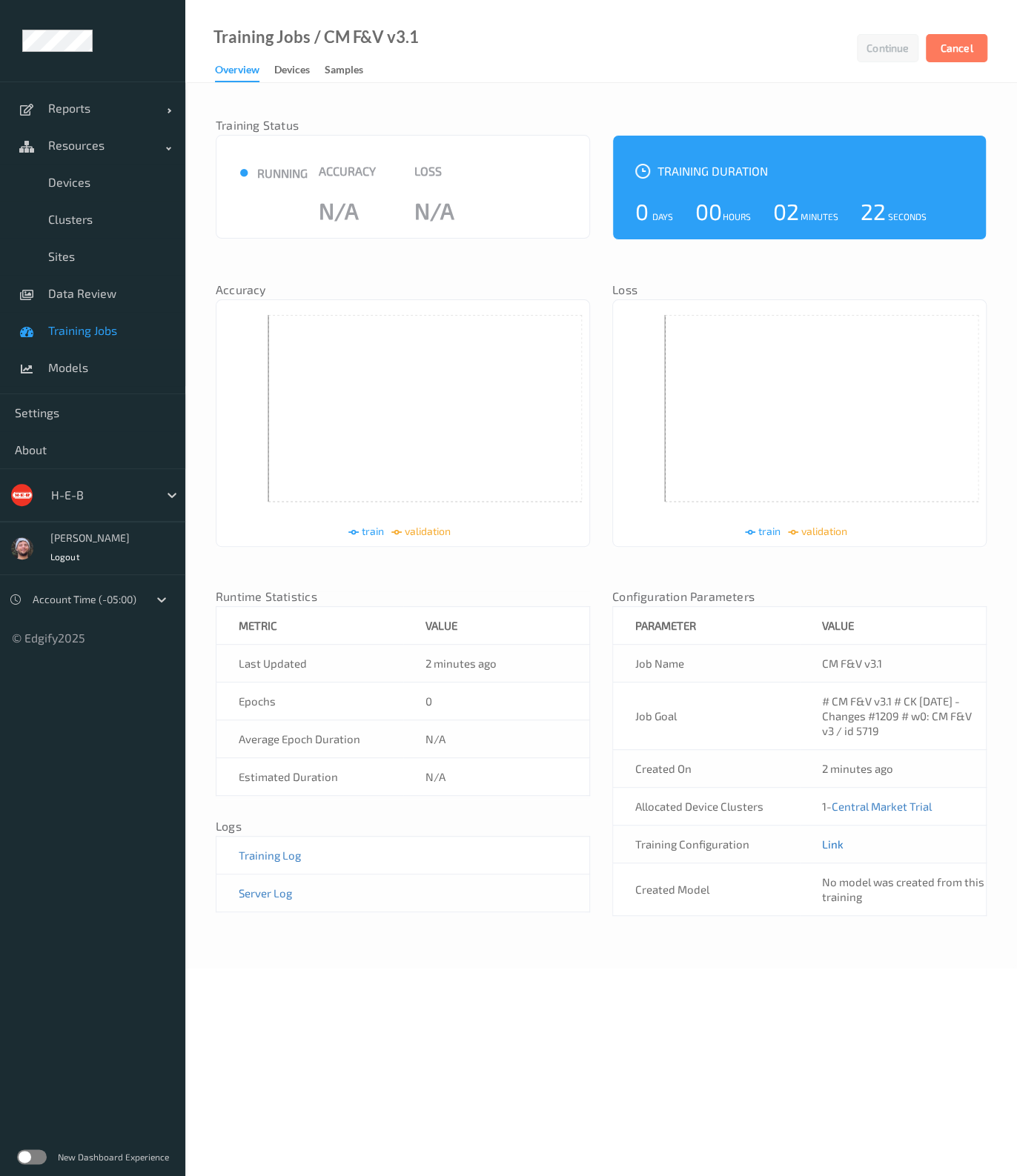
click at [831, 843] on link "Link" at bounding box center [833, 844] width 22 height 13
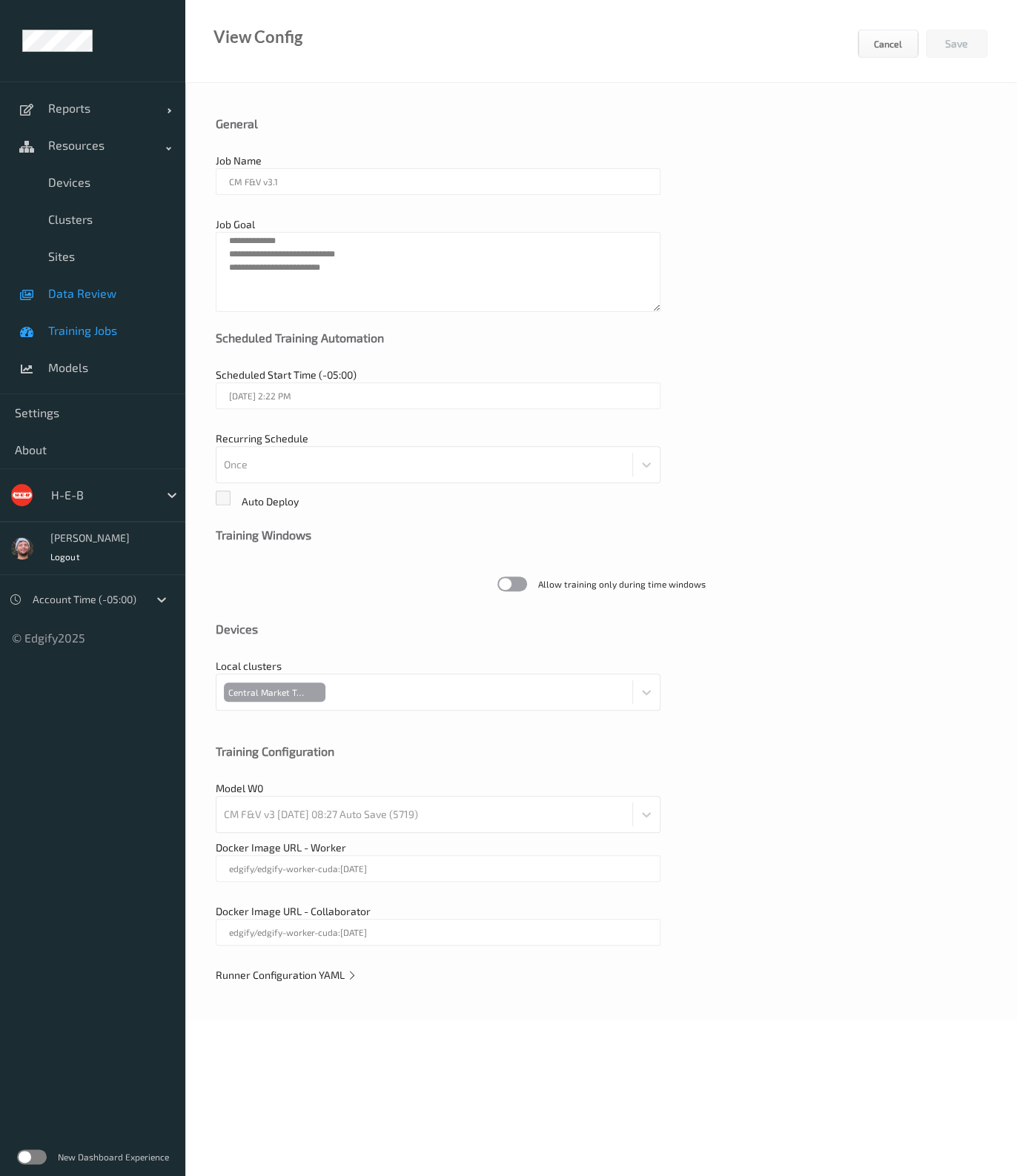
click at [120, 300] on span "Data Review" at bounding box center [110, 294] width 122 height 15
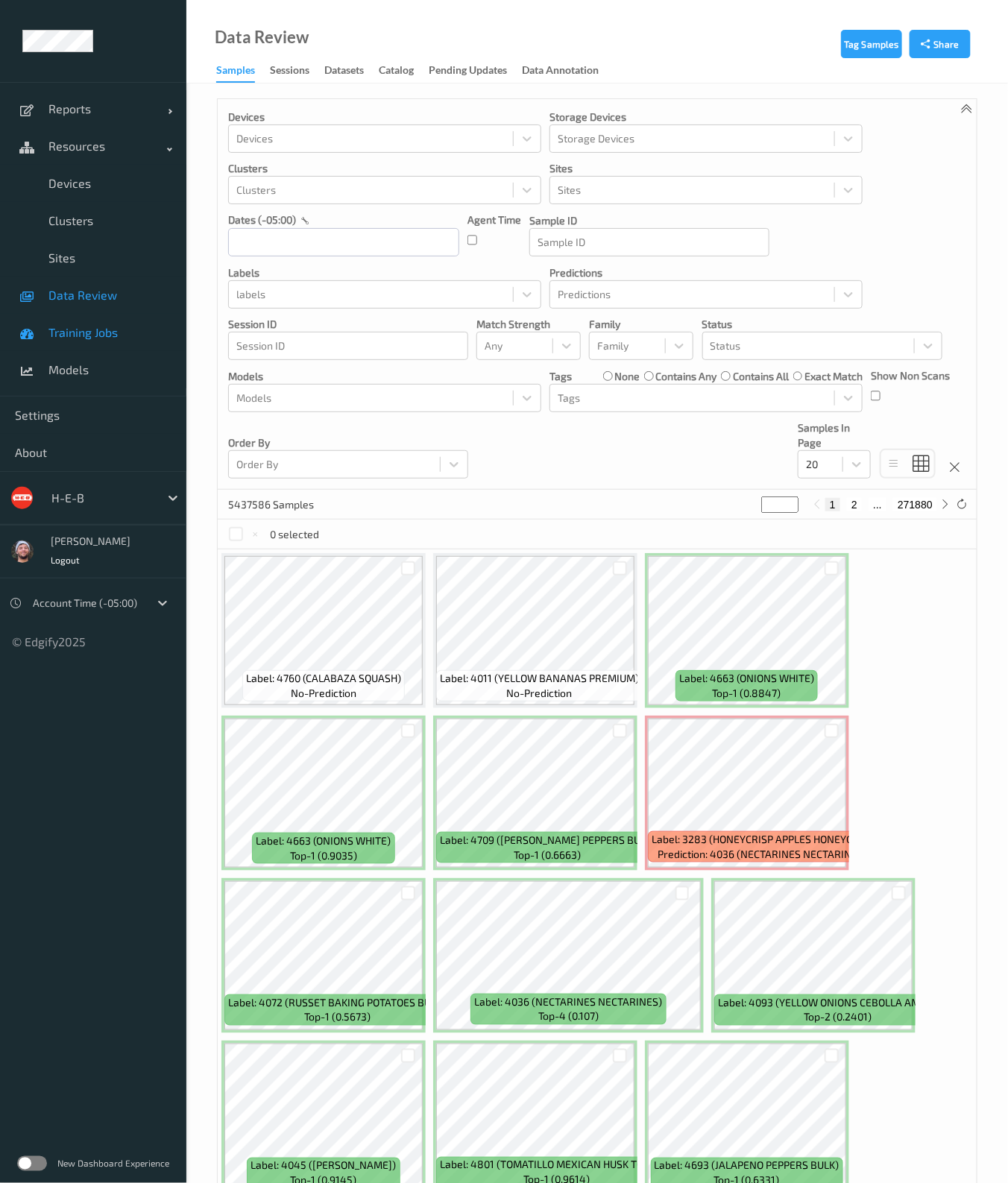
click at [120, 317] on link "Training Jobs" at bounding box center [93, 333] width 186 height 37
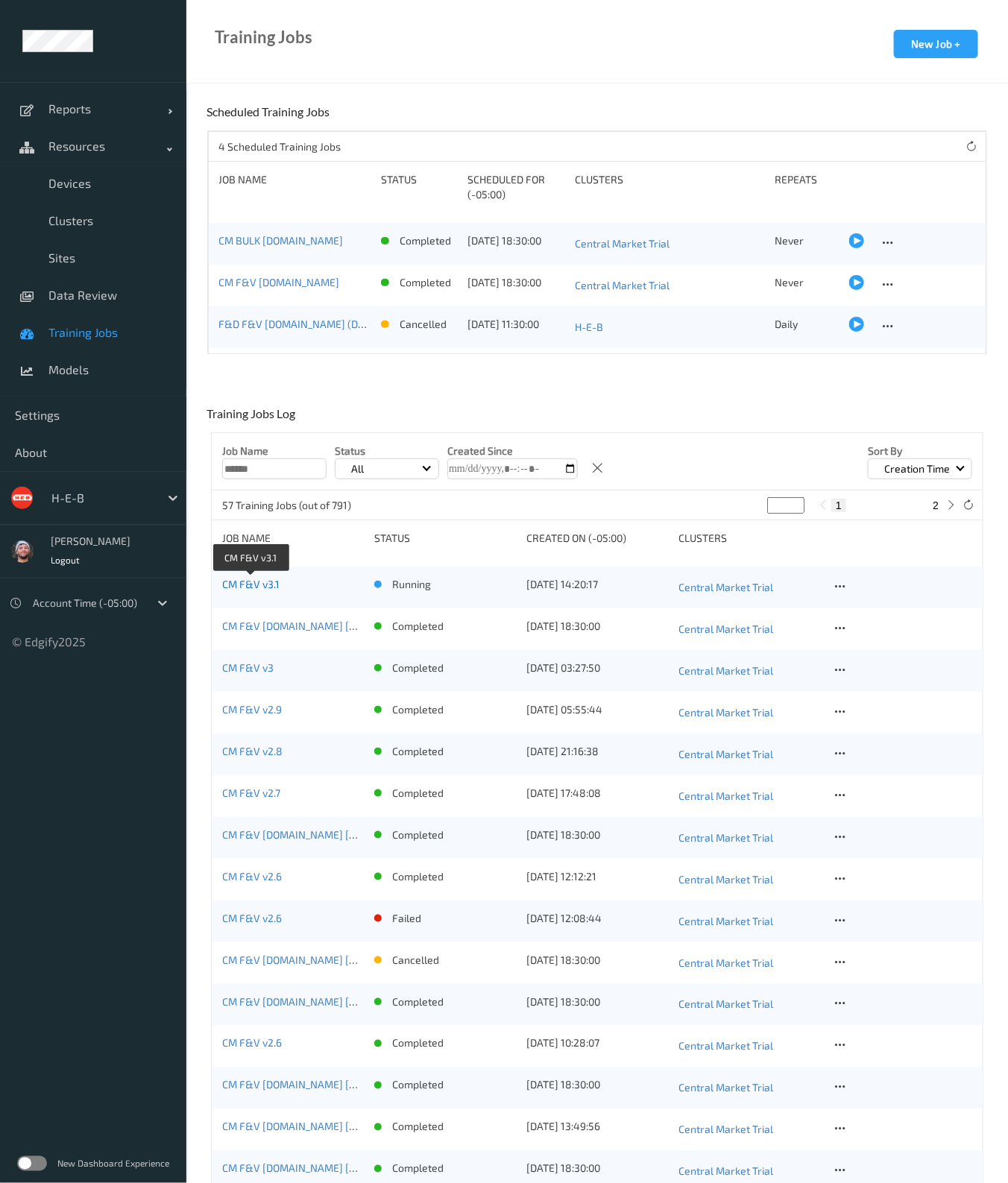
click at [251, 581] on link "CM F&V v3.1" at bounding box center [251, 584] width 57 height 13
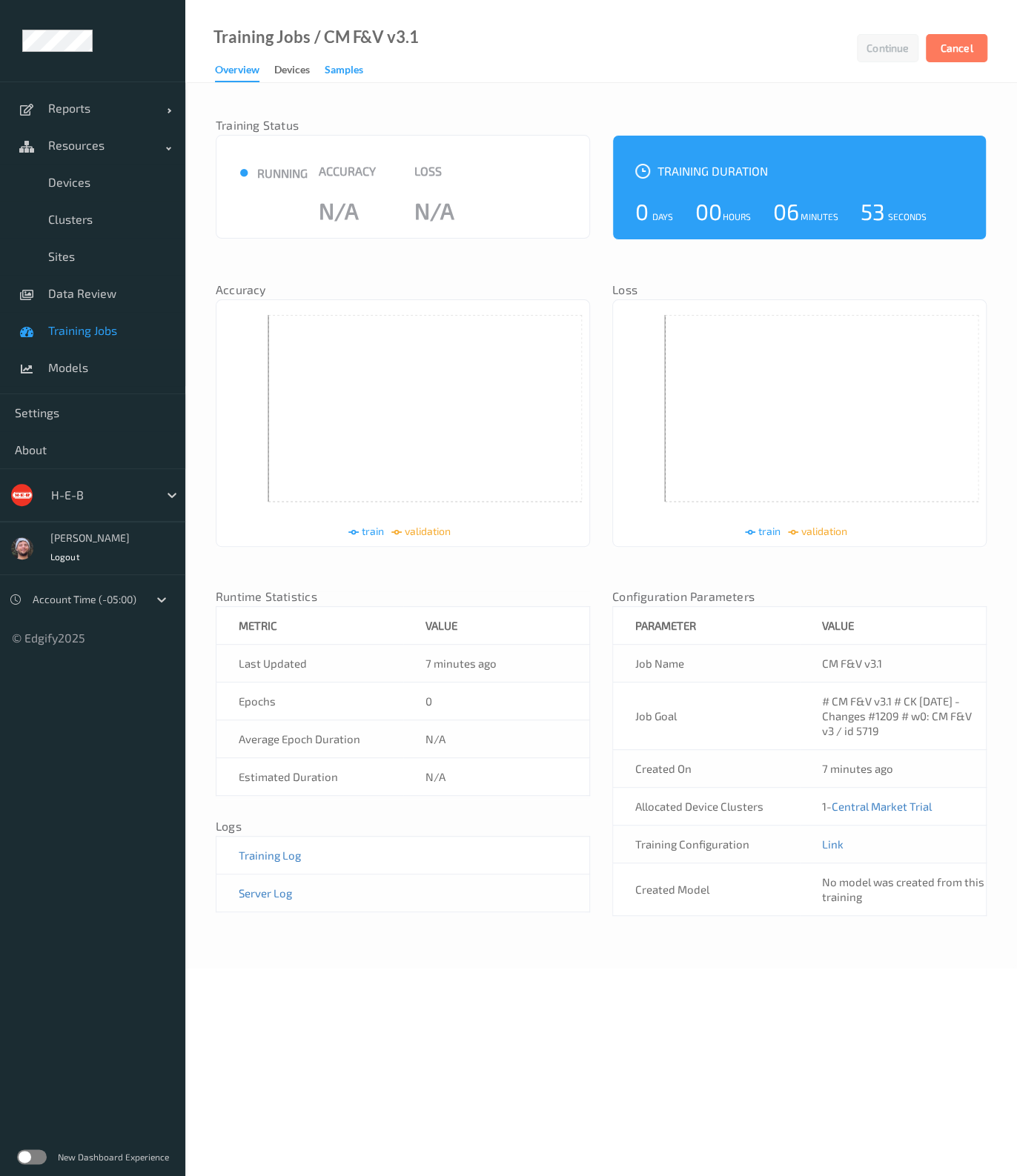
click at [352, 71] on div "Samples" at bounding box center [344, 71] width 39 height 18
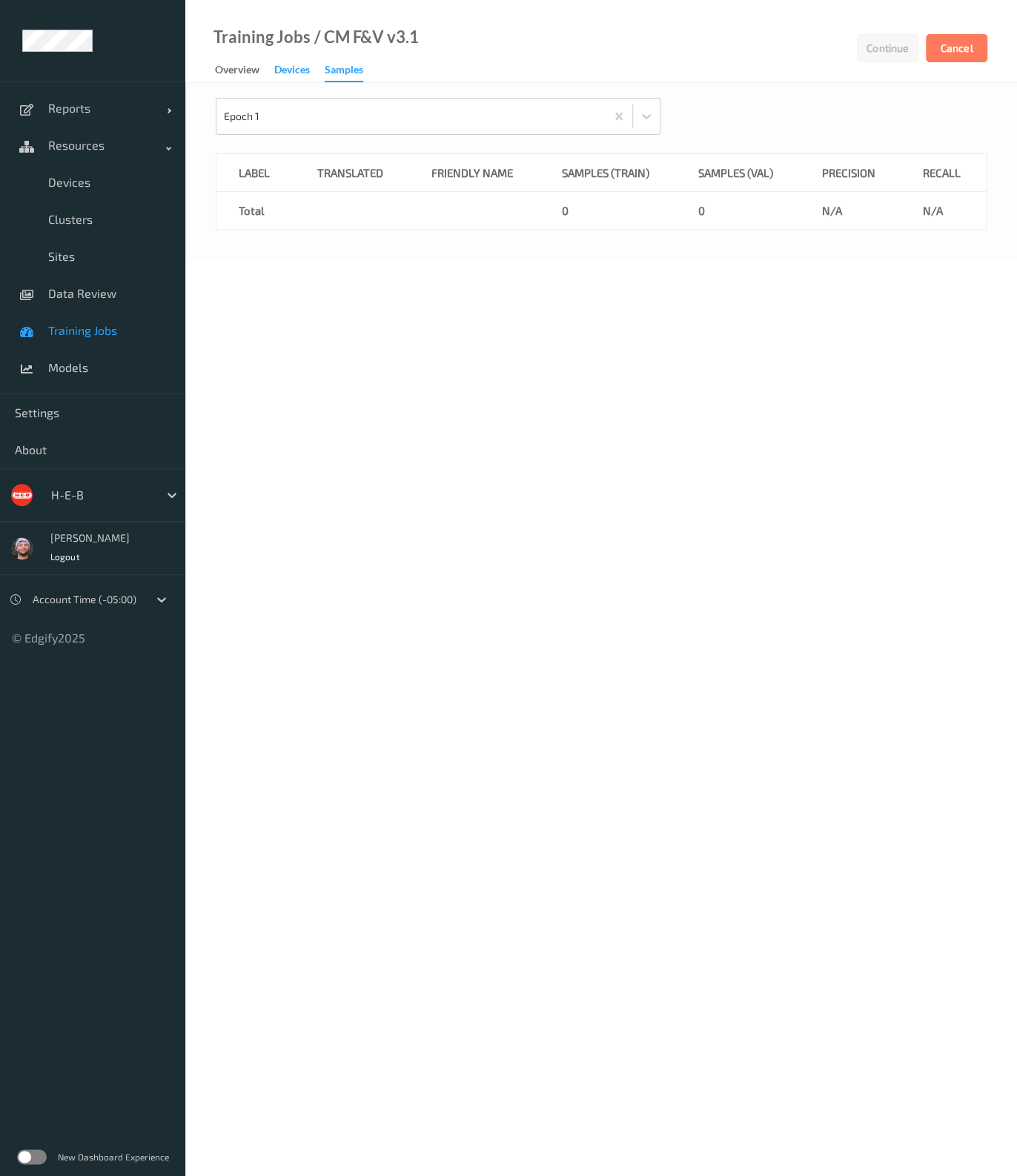
click at [278, 68] on div "Devices" at bounding box center [292, 71] width 35 height 18
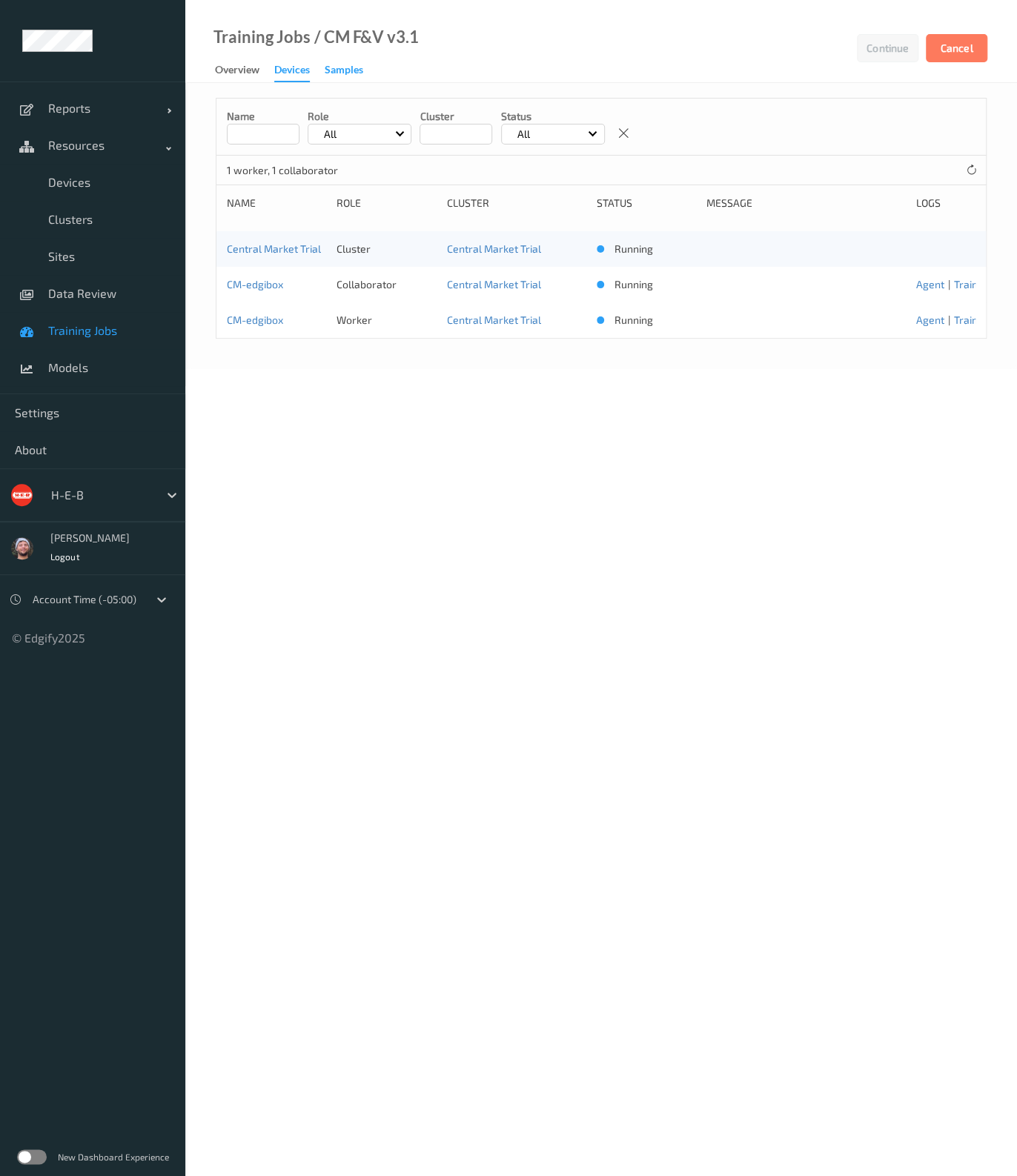
click at [358, 64] on div "Samples" at bounding box center [344, 71] width 39 height 18
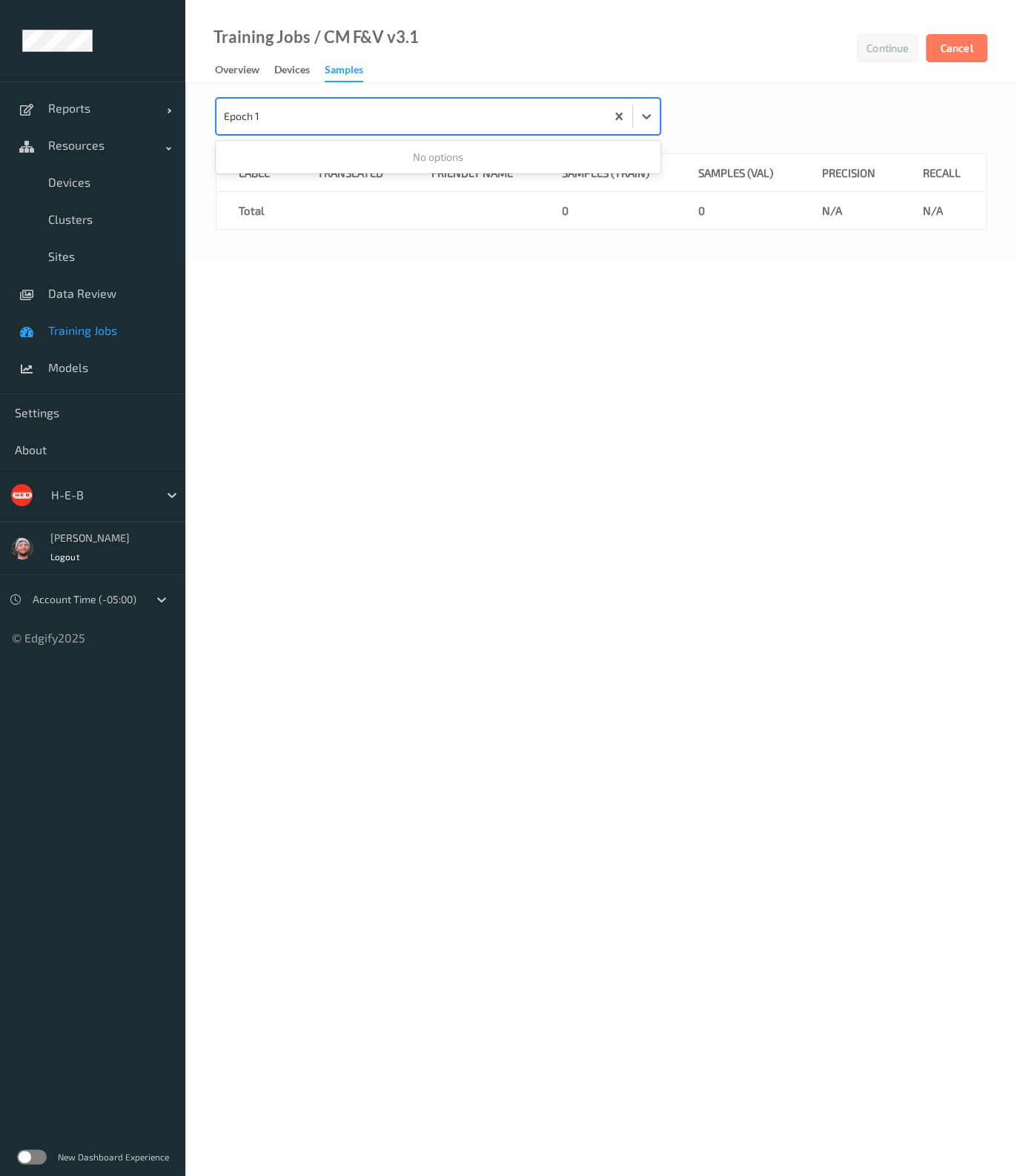
click at [265, 121] on div at bounding box center [410, 116] width 374 height 29
click at [112, 490] on div at bounding box center [101, 495] width 100 height 18
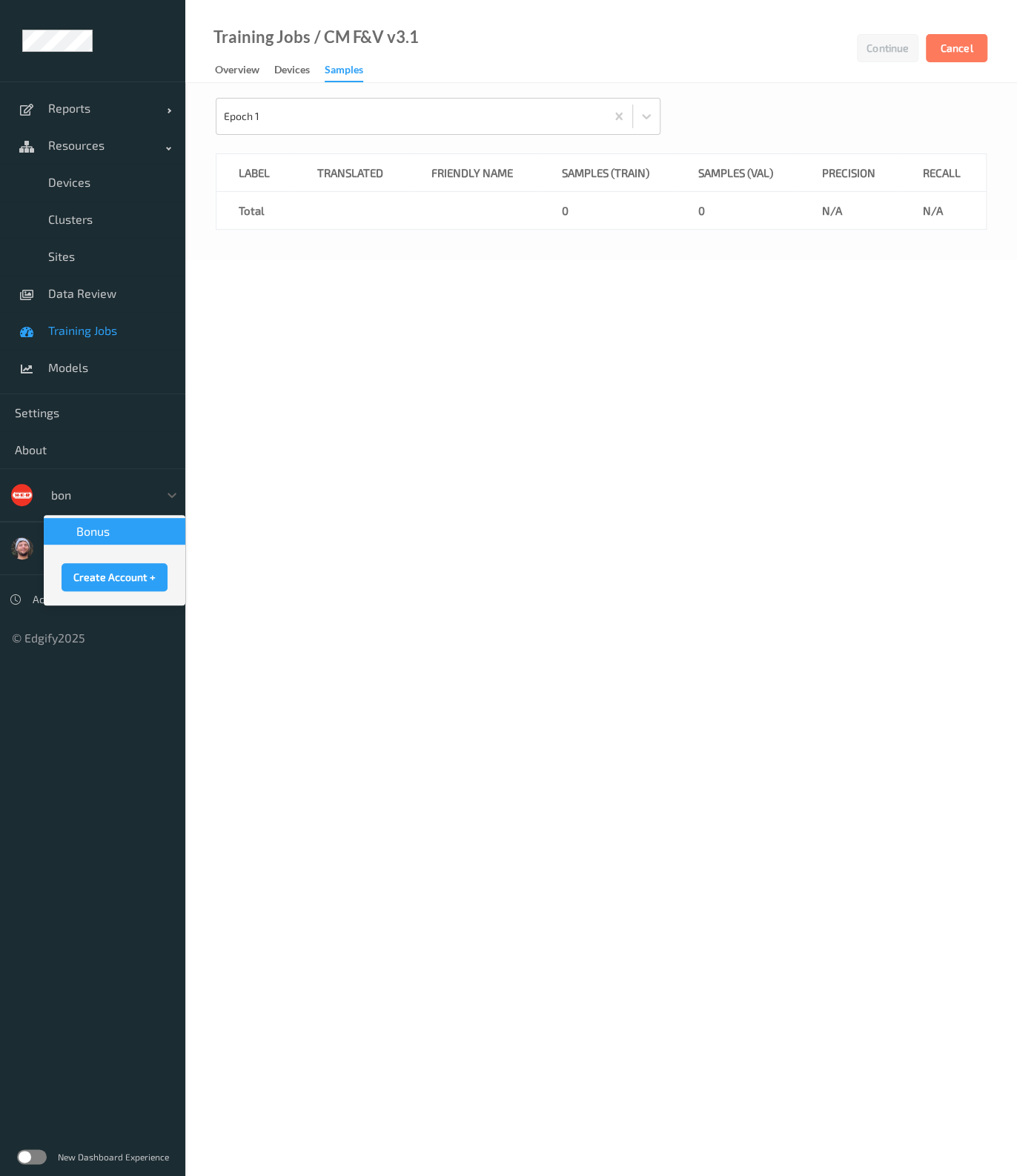
type input "bonu"
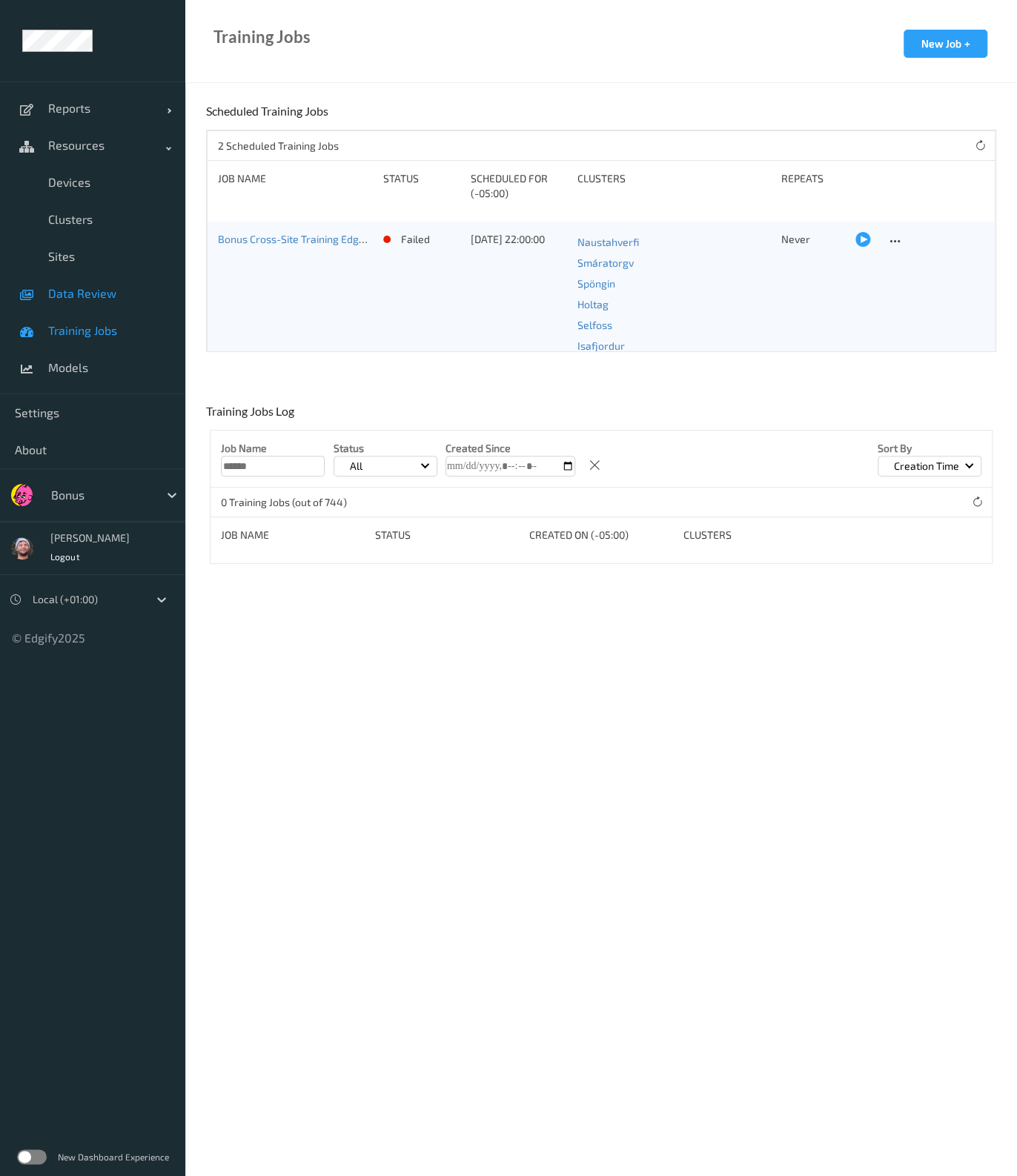
click at [91, 281] on link "Data Review" at bounding box center [92, 293] width 185 height 37
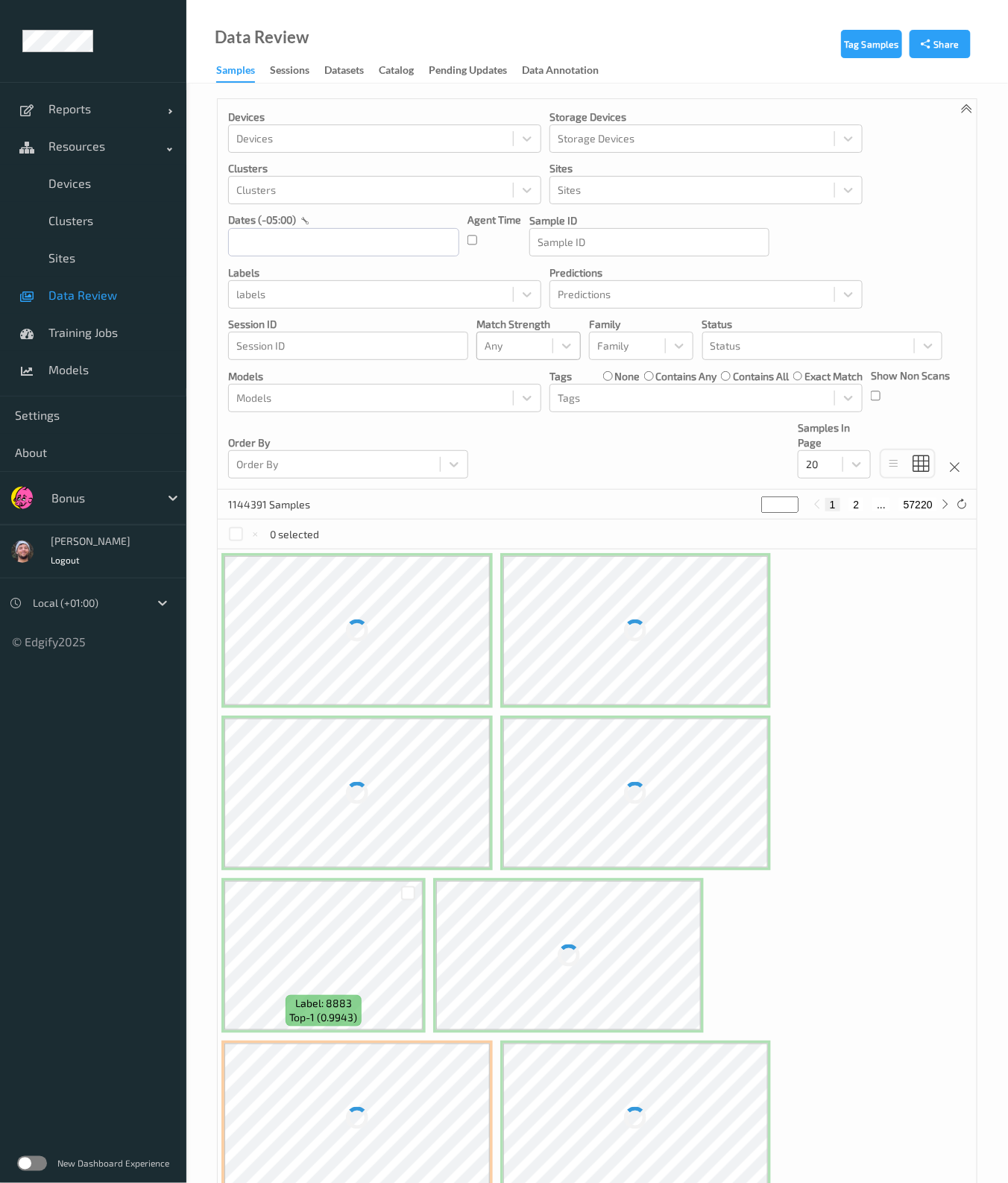
click at [548, 350] on div "Any" at bounding box center [515, 346] width 75 height 24
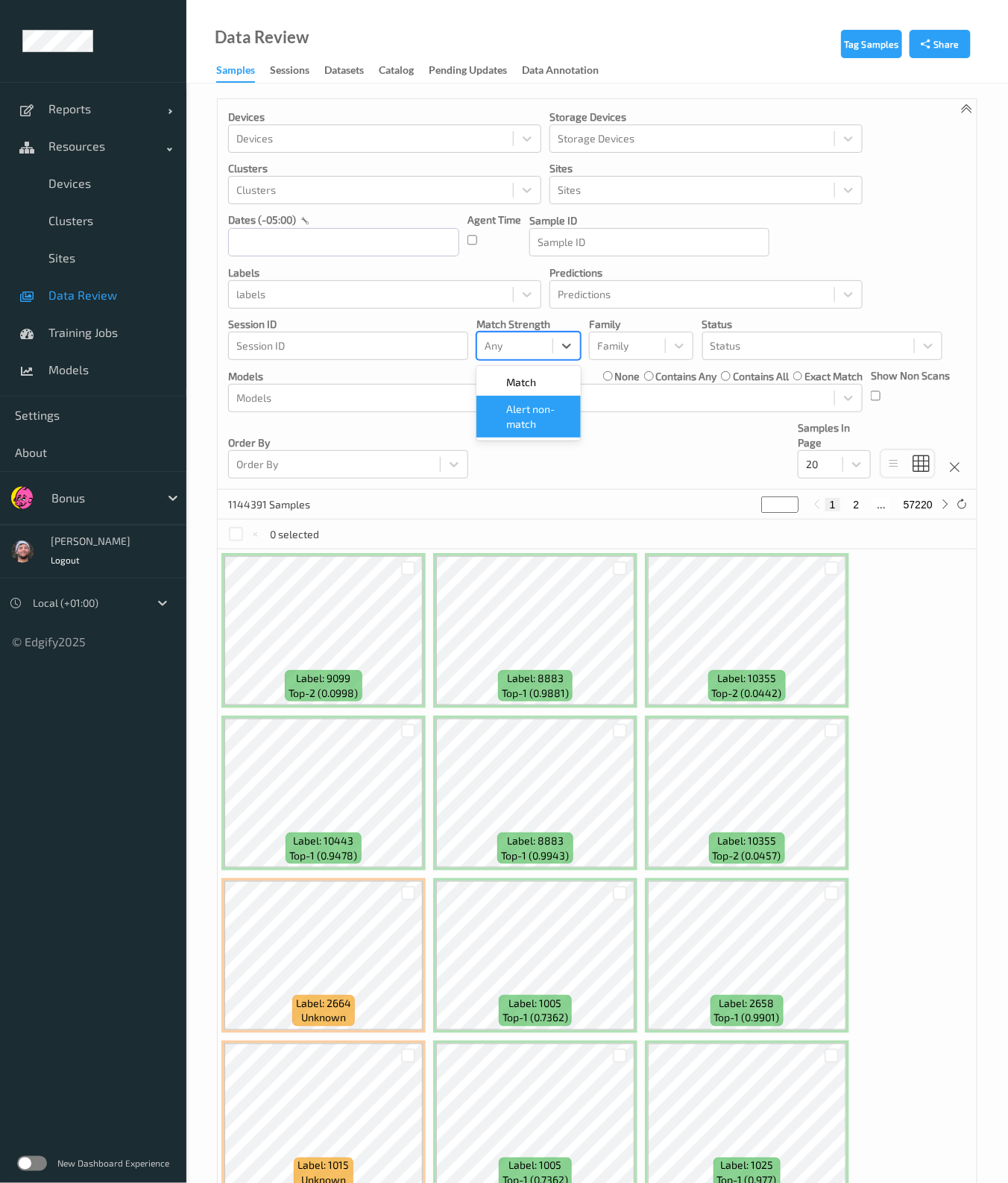
click at [530, 425] on span "Alert non-match" at bounding box center [539, 416] width 66 height 29
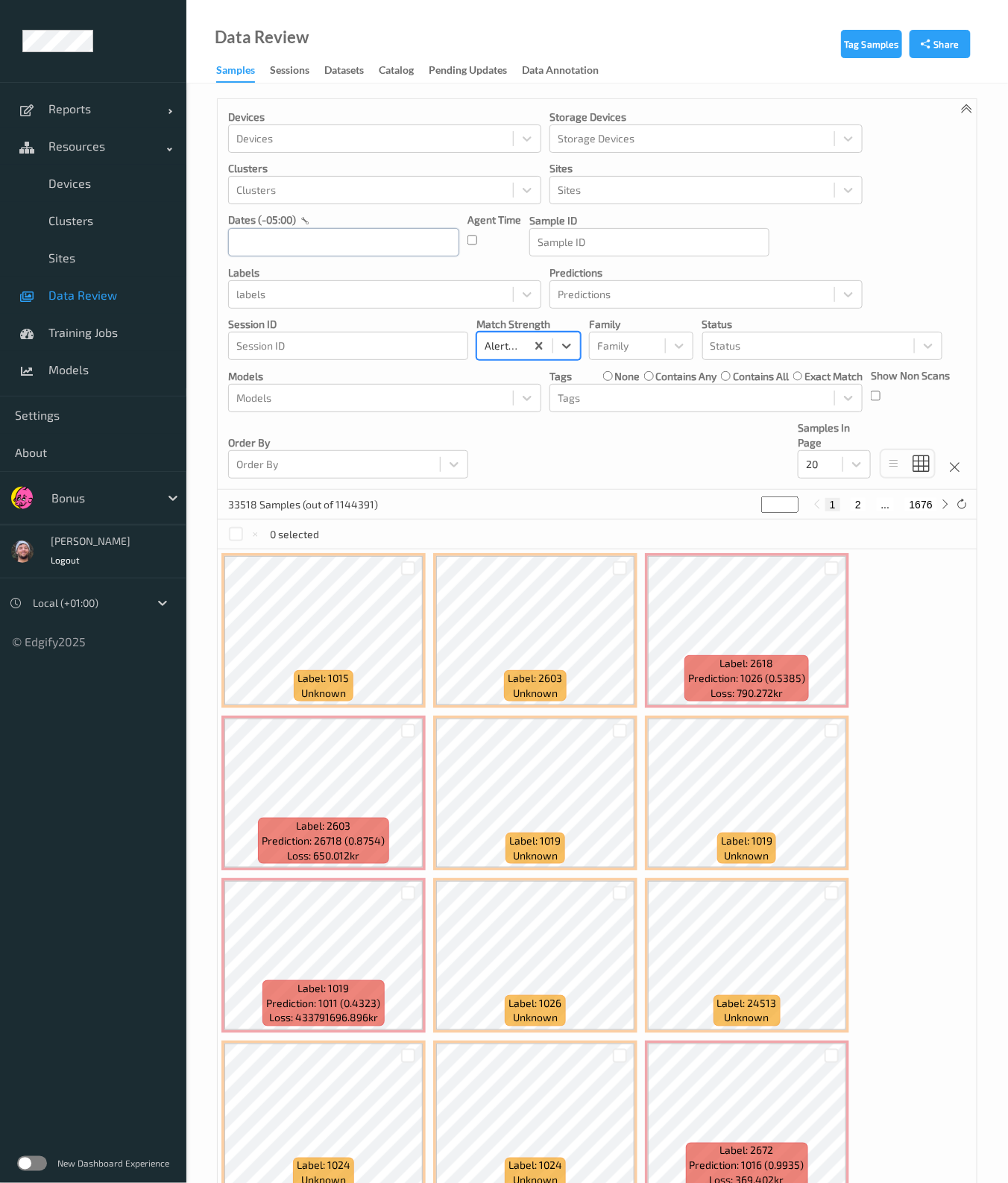
click at [287, 237] on input "text" at bounding box center [344, 242] width 231 height 29
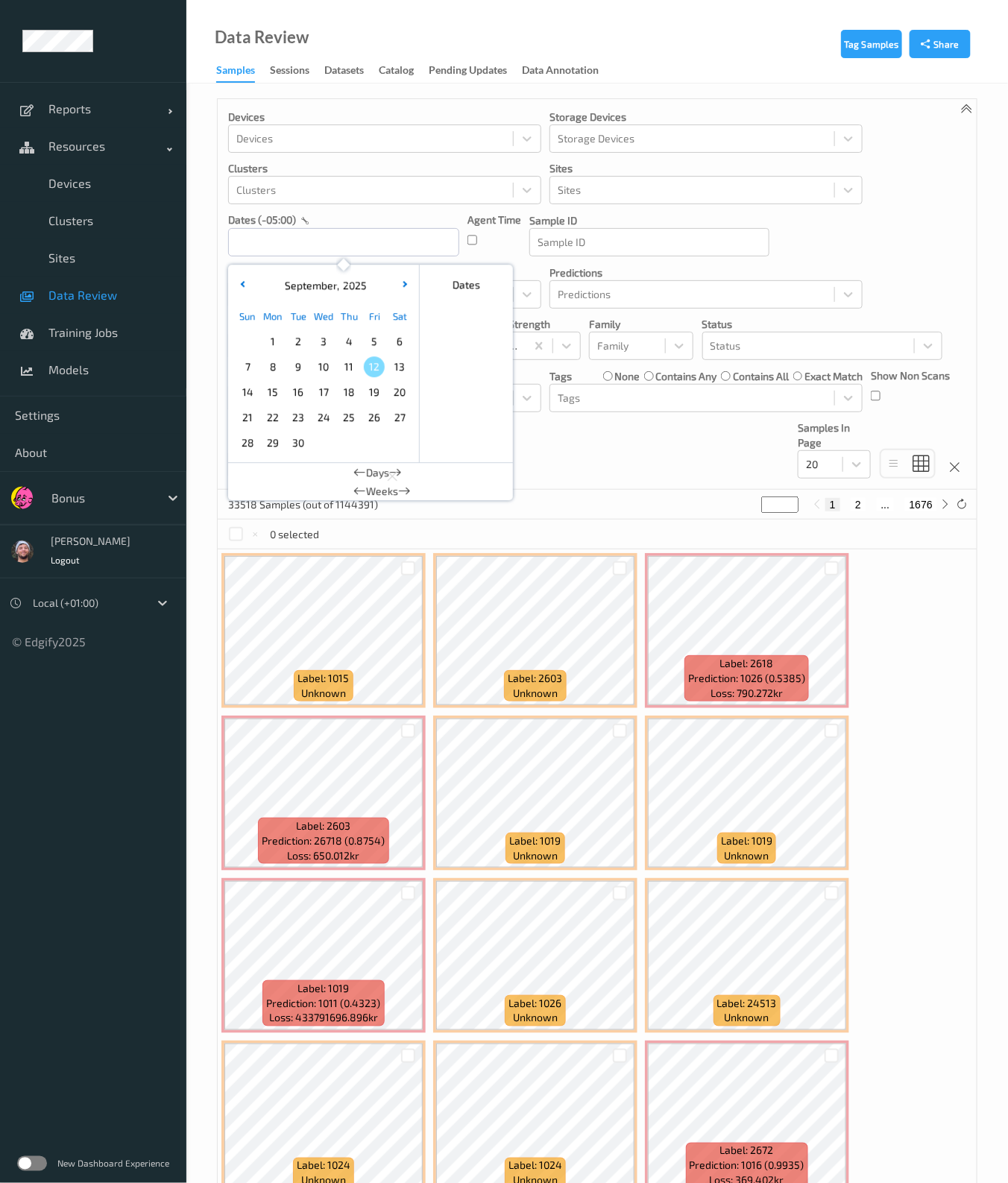
click at [374, 370] on span "12" at bounding box center [374, 366] width 21 height 21
type input "12/09/2025 00:00 -> 12/09/2025 23:59"
click at [497, 99] on div "Devices Devices Storage Devices Storage Devices Clusters Clusters Sites Sites d…" at bounding box center [597, 908] width 760 height 1619
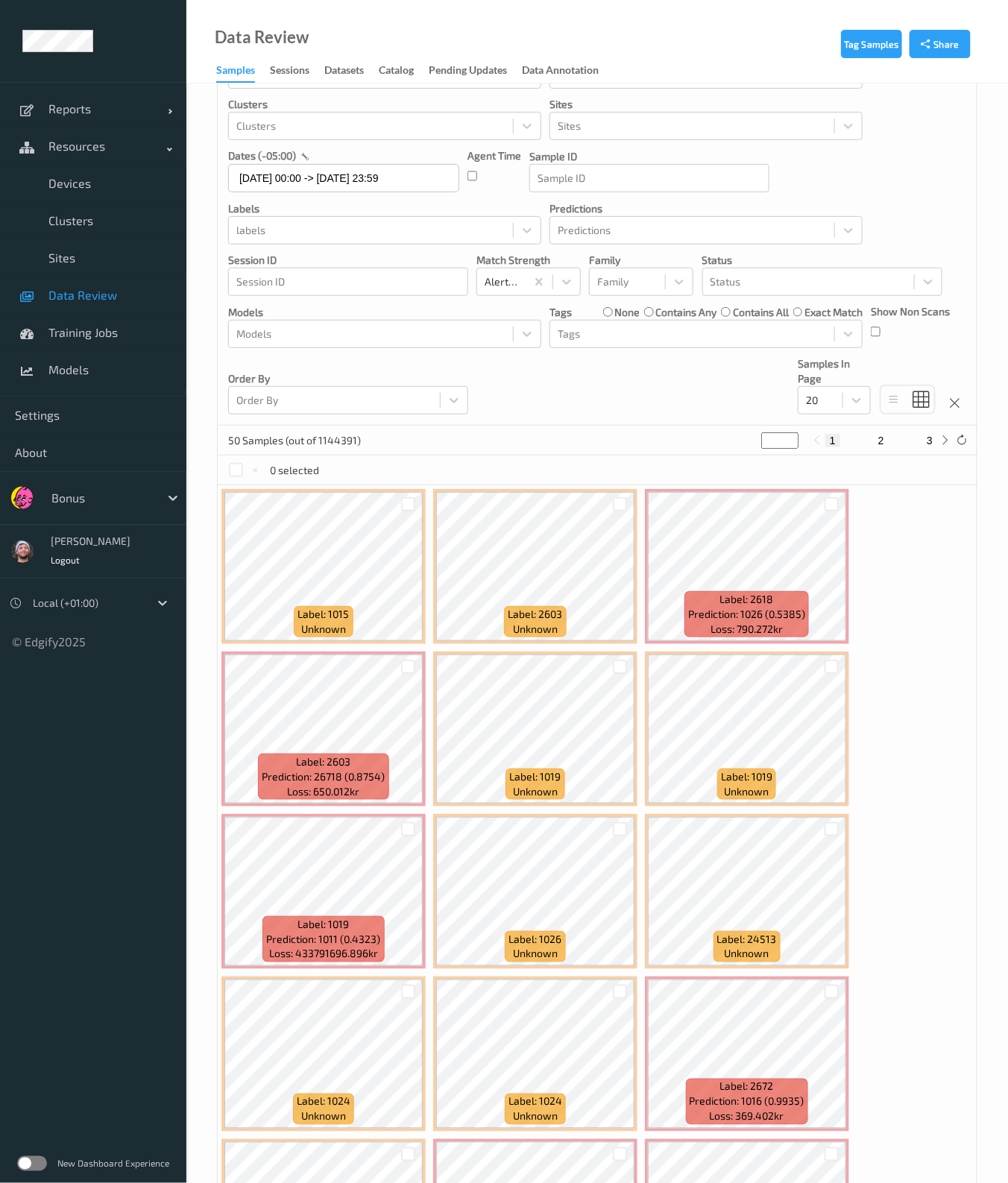
scroll to position [93, 0]
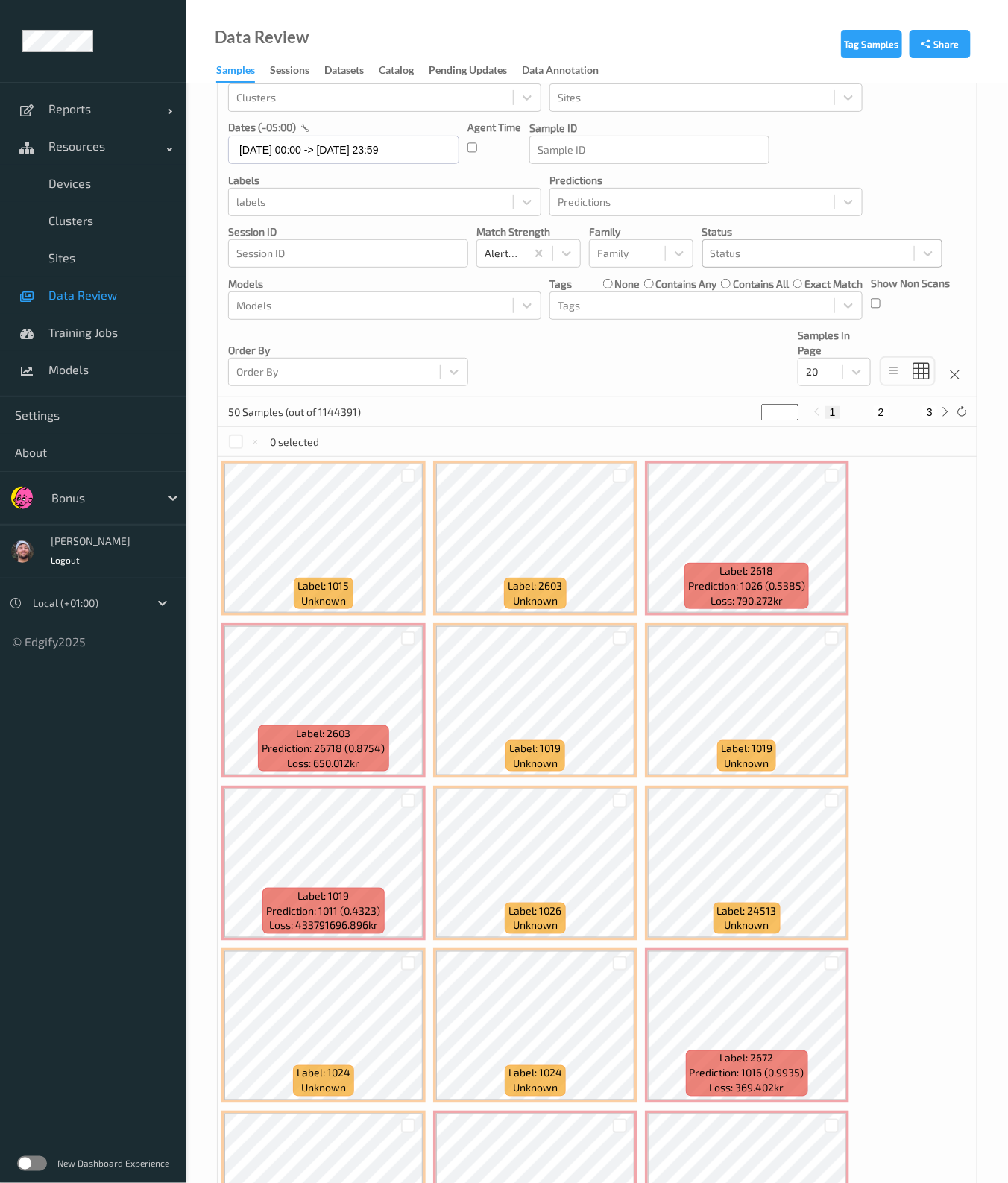
click at [727, 248] on div at bounding box center [808, 253] width 196 height 18
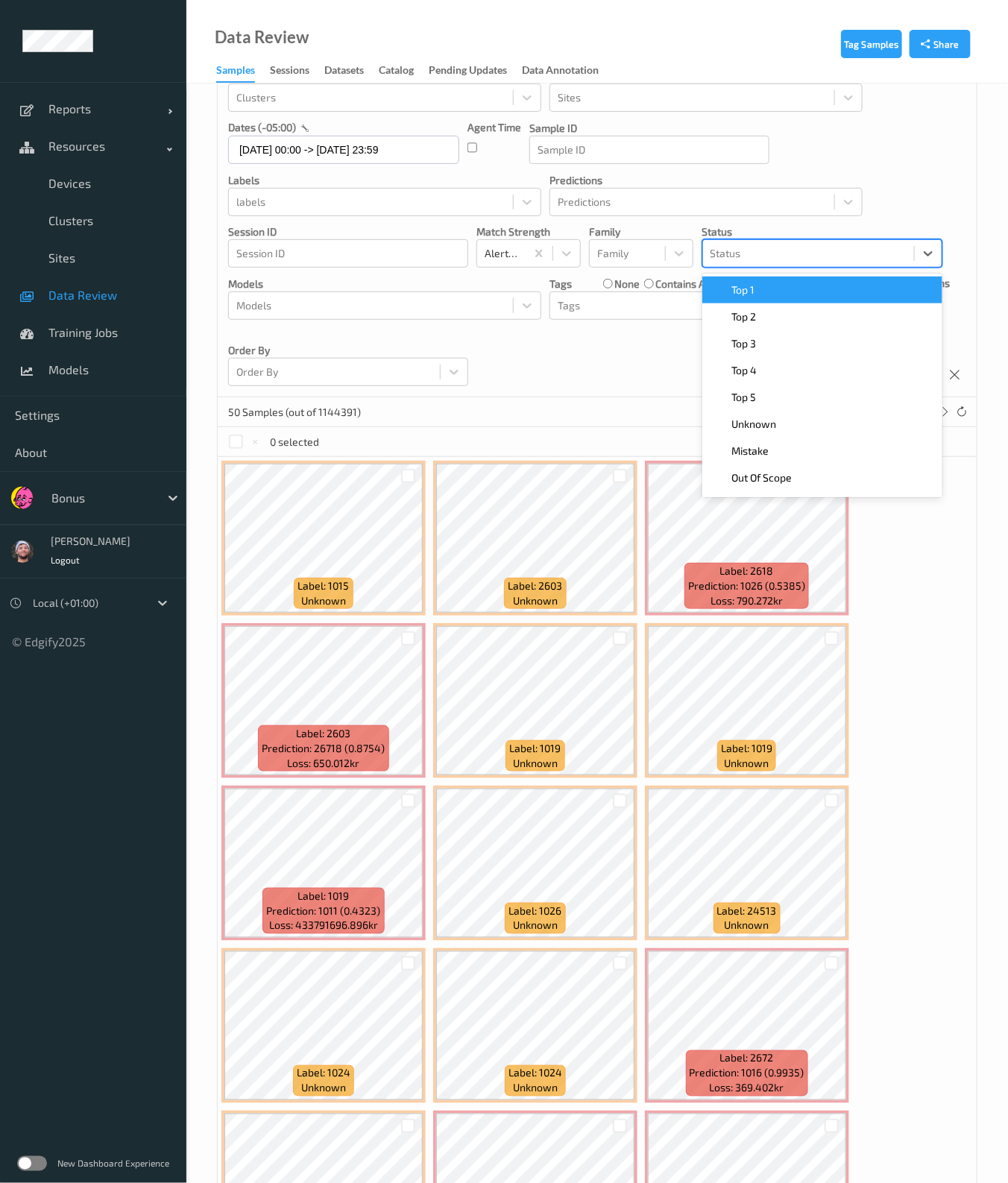
click at [734, 289] on span "Top 1" at bounding box center [743, 290] width 23 height 15
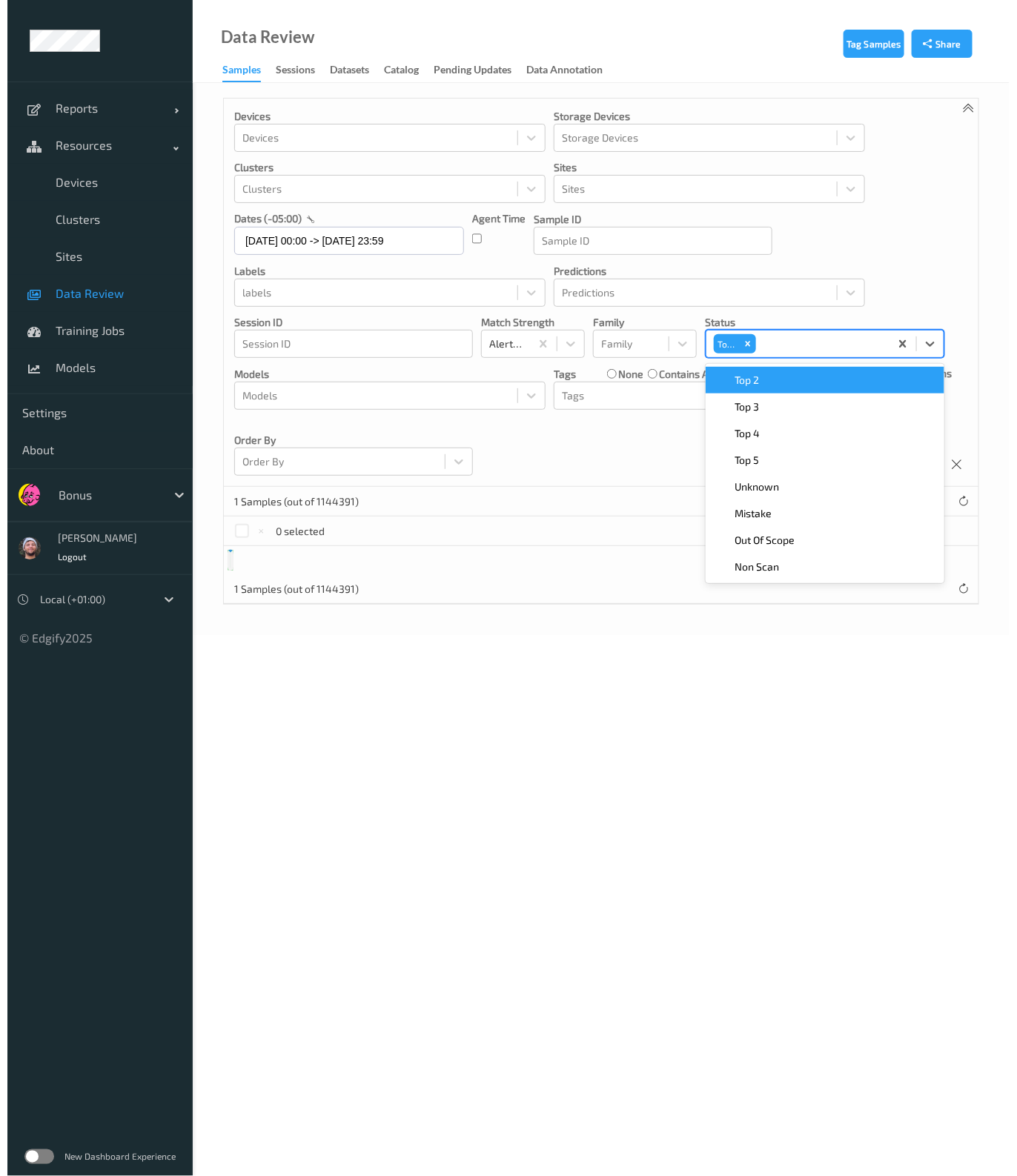
scroll to position [0, 0]
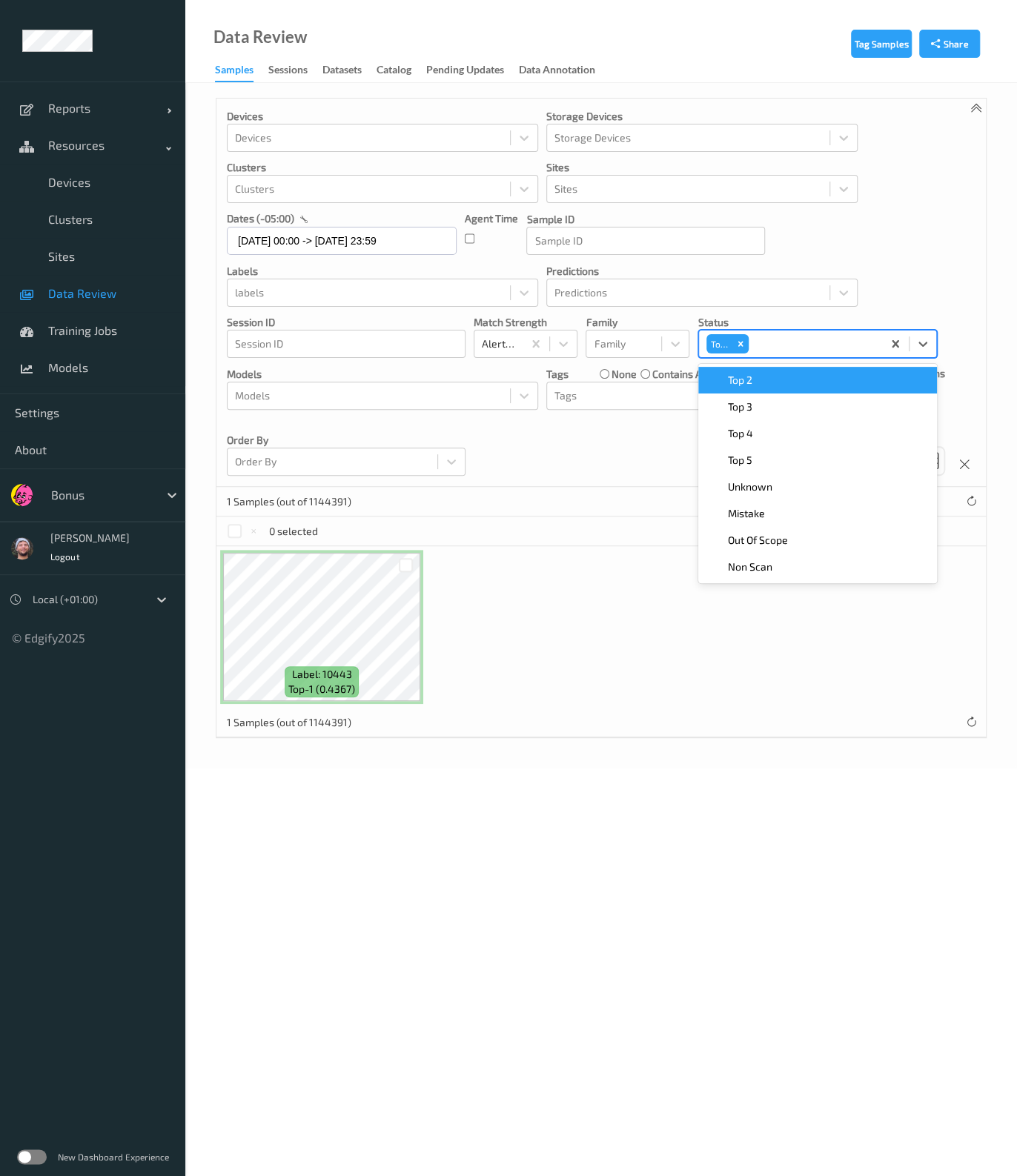
click at [730, 287] on div at bounding box center [688, 292] width 268 height 18
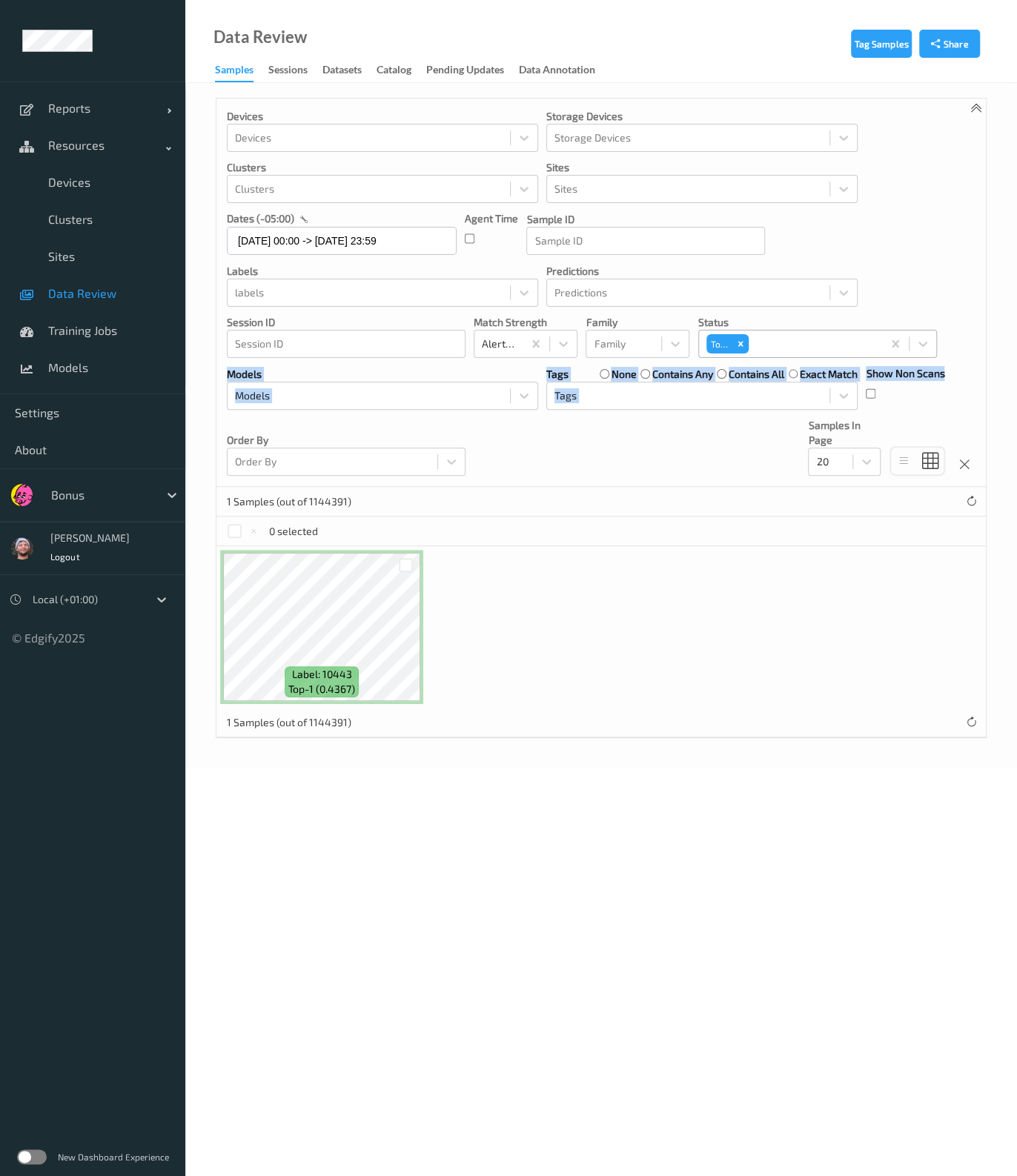
drag, startPoint x: 911, startPoint y: 387, endPoint x: 838, endPoint y: 357, distance: 78.9
click at [838, 357] on div "Devices Devices Storage Devices Storage Devices Clusters Clusters Sites Sites d…" at bounding box center [601, 293] width 769 height 388
click at [821, 349] on div at bounding box center [813, 343] width 122 height 18
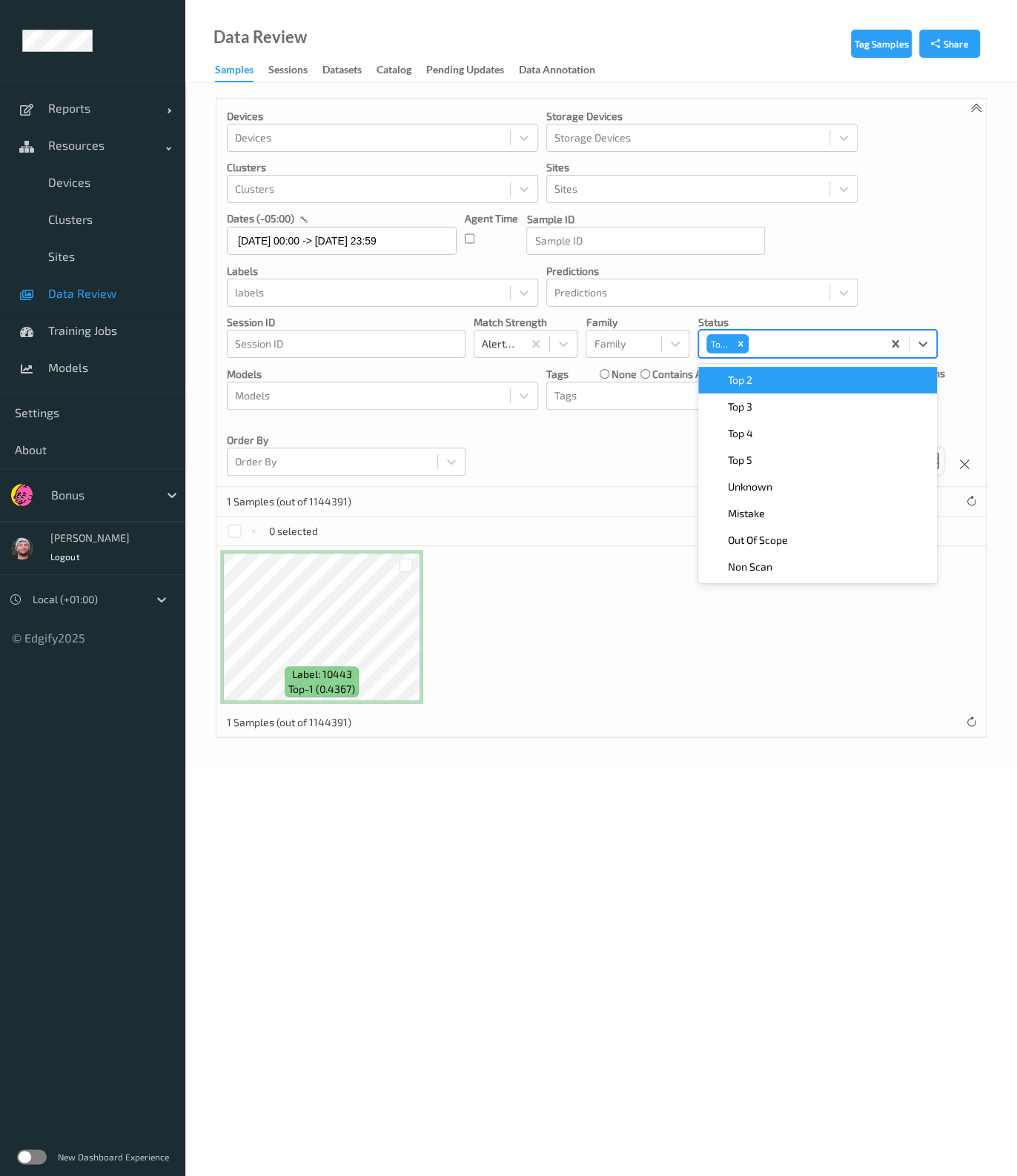
click at [780, 376] on div "Top 2" at bounding box center [818, 380] width 221 height 15
click at [780, 376] on div "Top 3" at bounding box center [818, 380] width 221 height 15
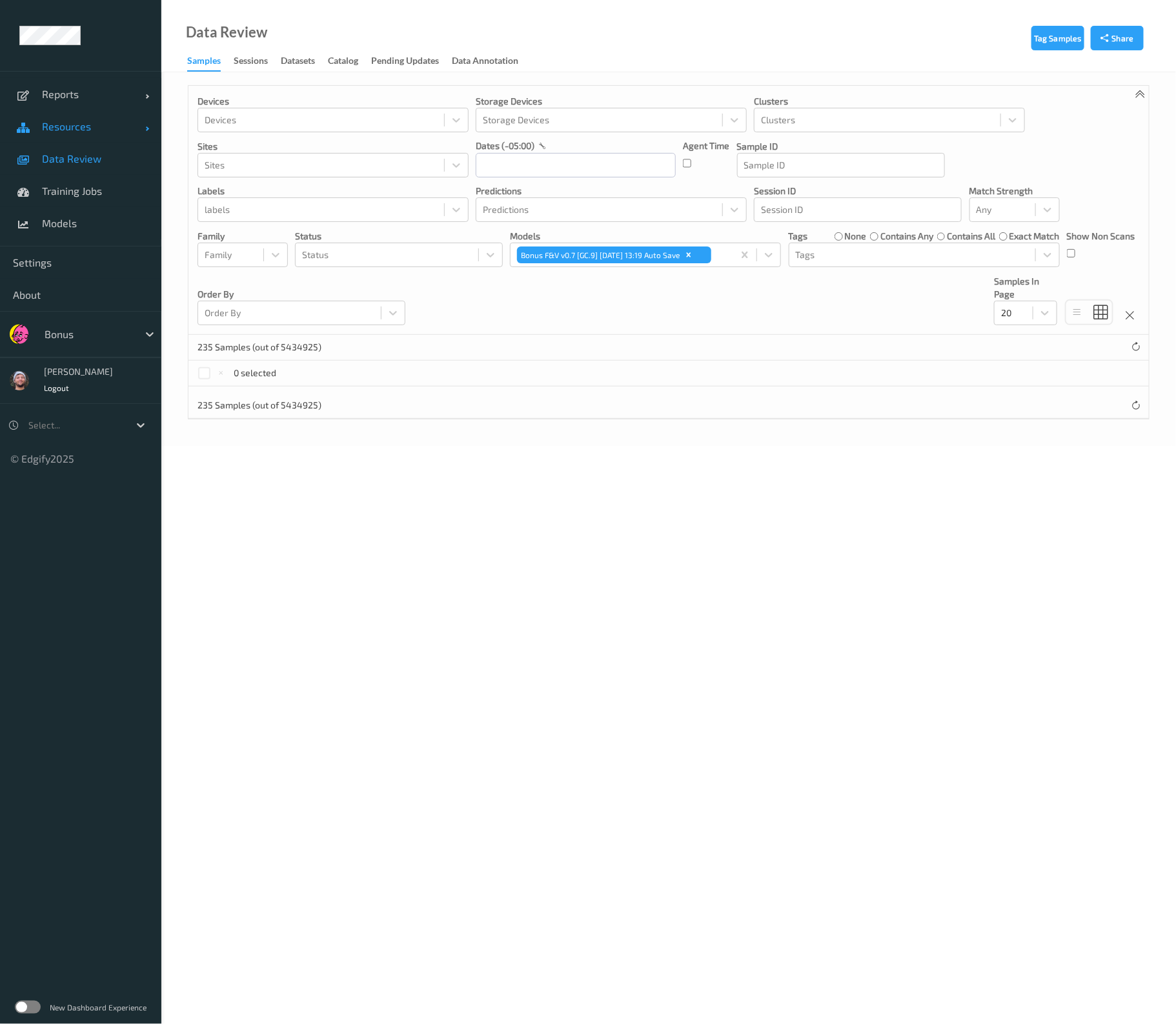
click at [65, 133] on link "Resources" at bounding box center [80, 126] width 161 height 32
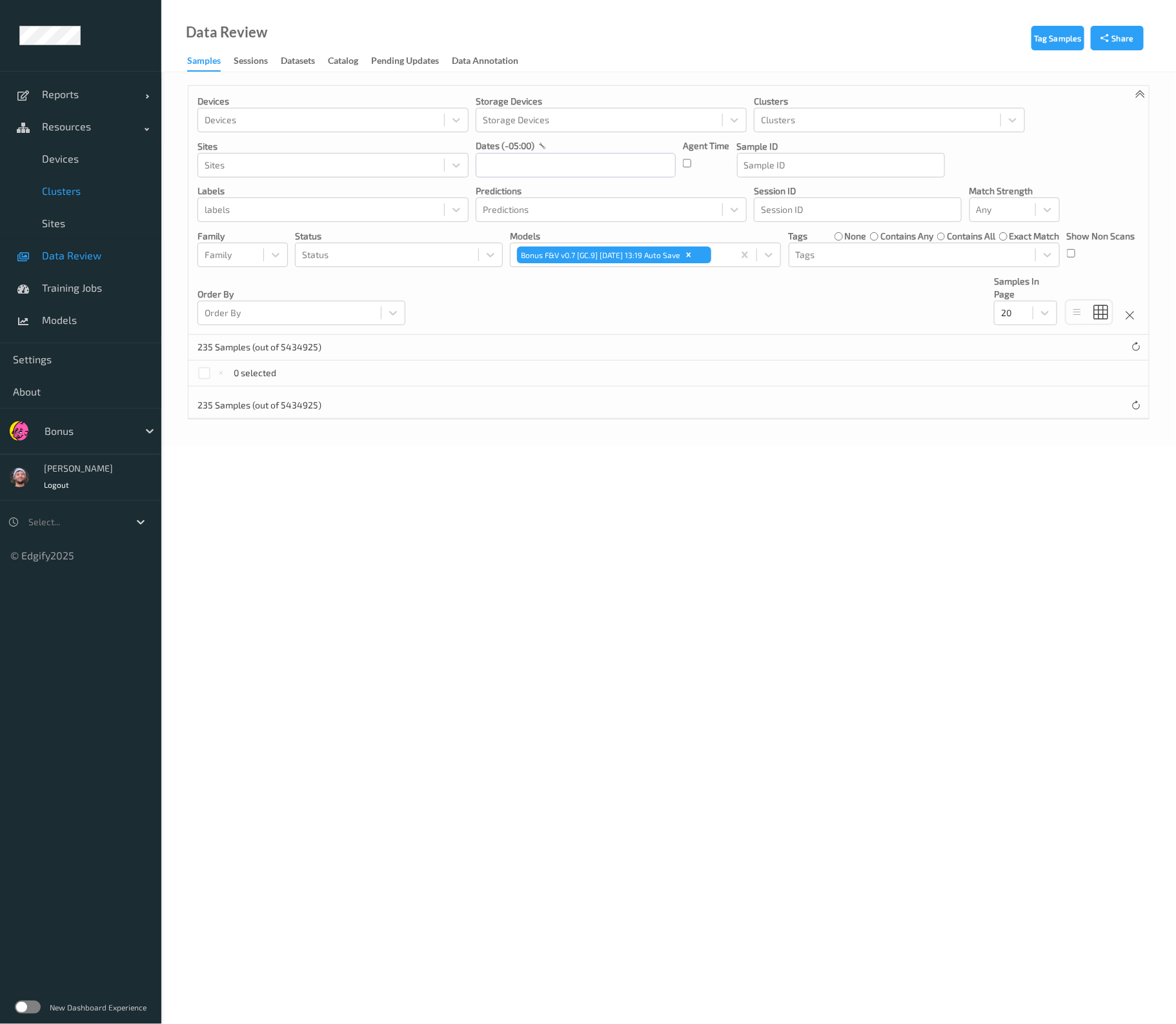
click at [85, 197] on span "Clusters" at bounding box center [96, 191] width 106 height 13
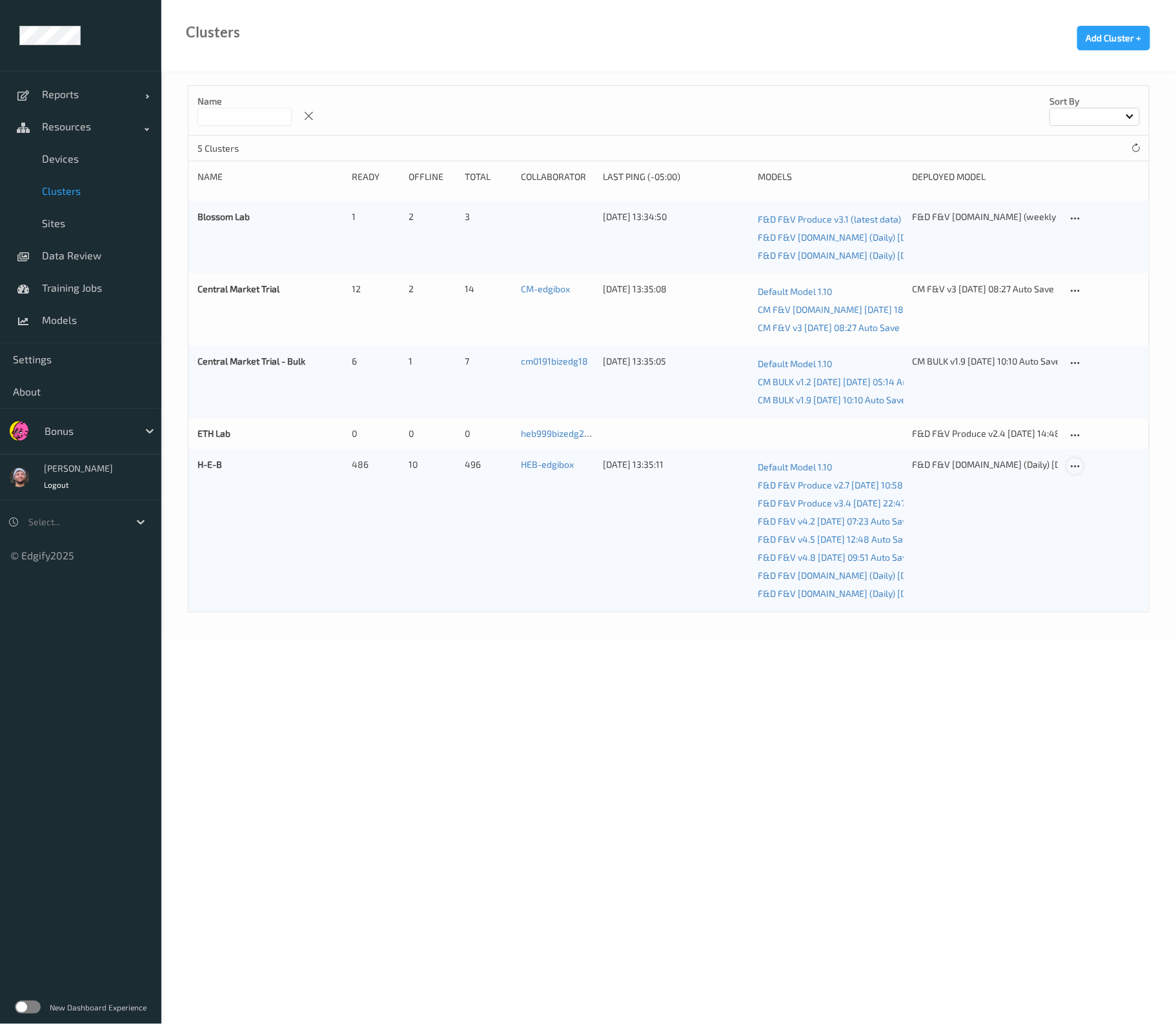
click at [1068, 464] on div at bounding box center [1075, 466] width 16 height 16
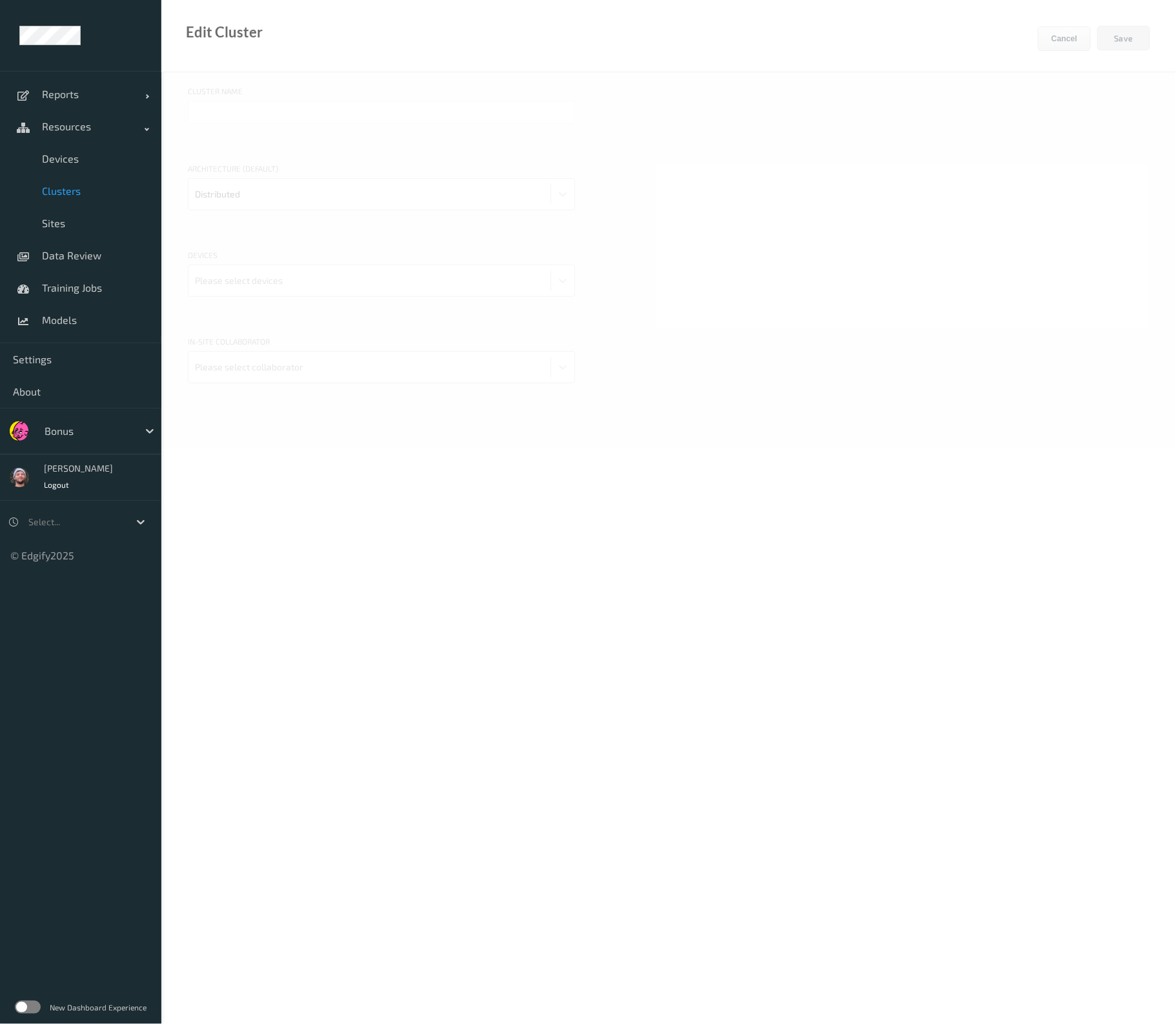
type input "H-E-B"
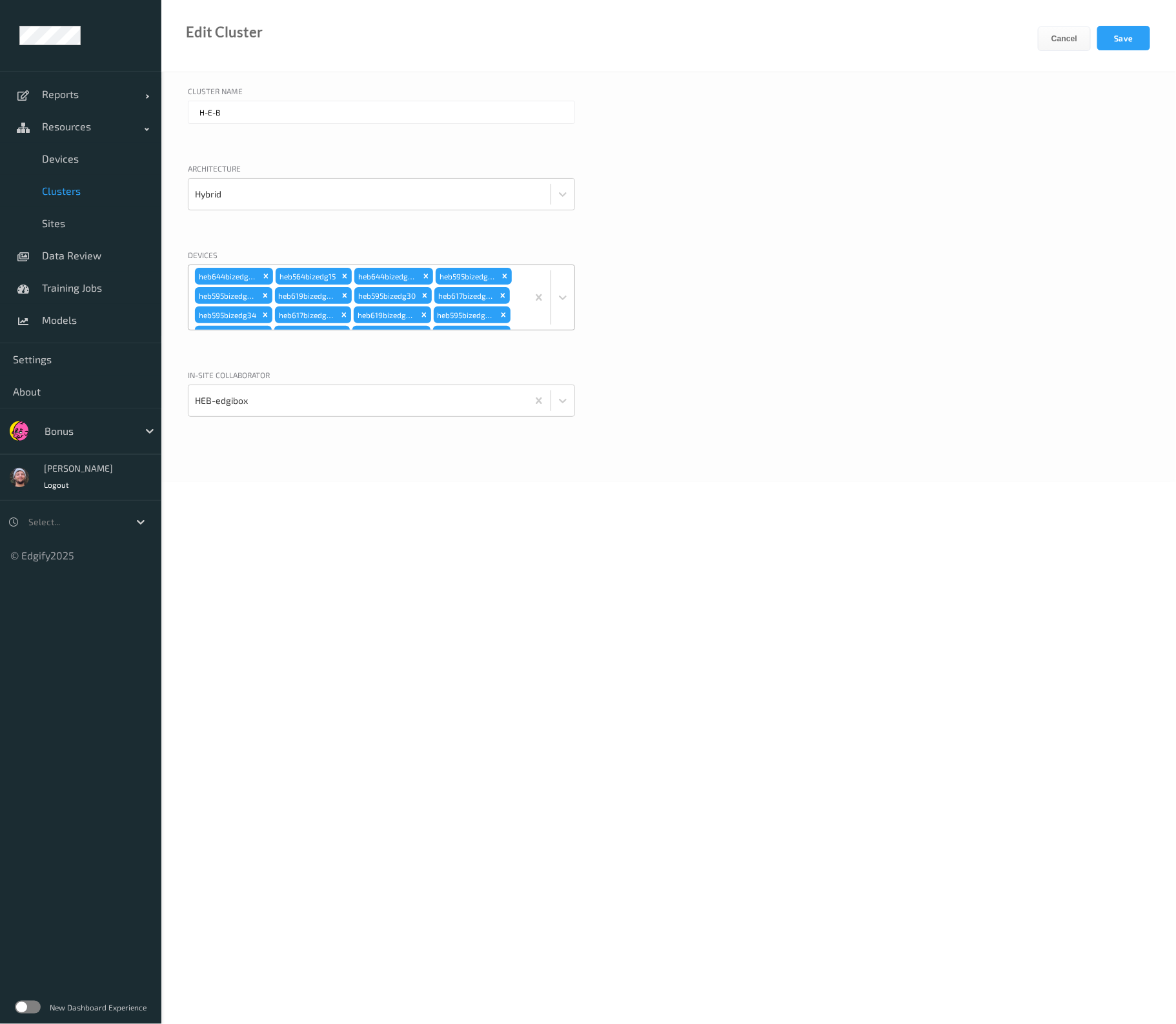
click at [515, 295] on div "heb644bizedg37 heb564bizedg15 heb644bizedg38 heb595bizedg31 heb595bizedg32 heb6…" at bounding box center [358, 297] width 339 height 65
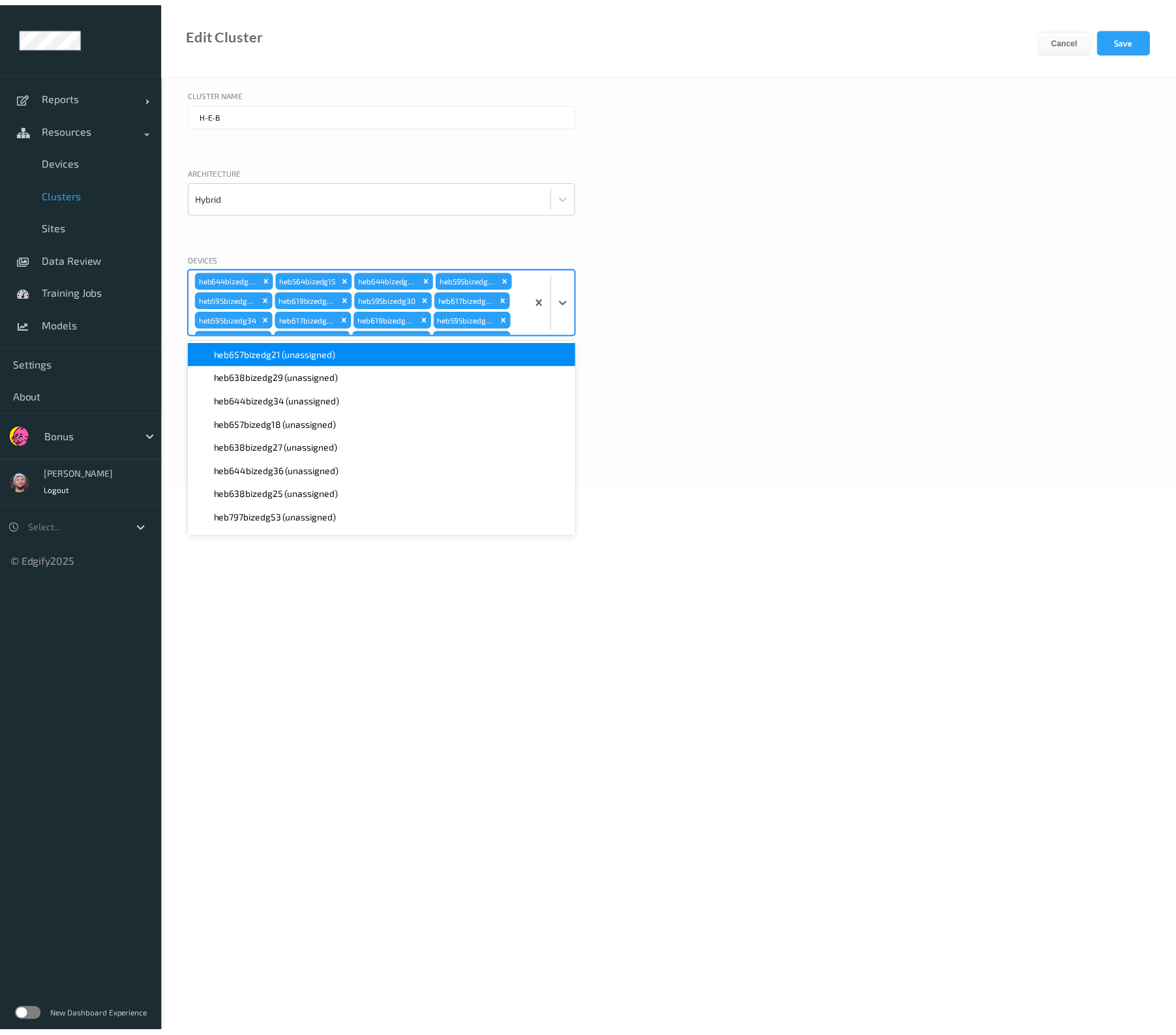
scroll to position [2429, 0]
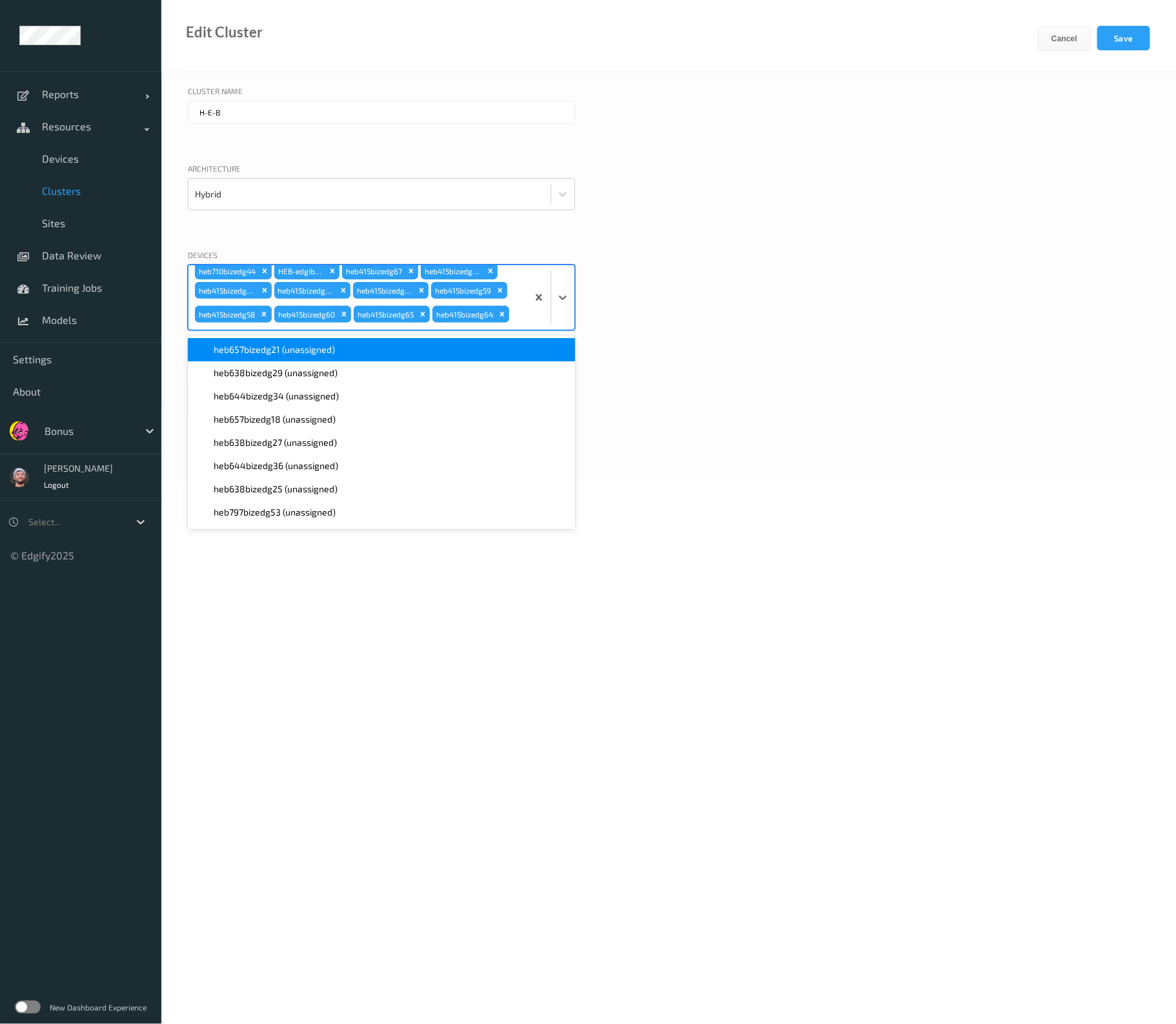
click at [380, 347] on div "heb657bizedg21 (unassigned)" at bounding box center [381, 350] width 372 height 13
click at [380, 347] on div "heb638bizedg29 (unassigned)" at bounding box center [381, 350] width 372 height 13
click at [380, 347] on div "heb644bizedg34 (unassigned)" at bounding box center [381, 350] width 372 height 13
click at [380, 347] on div "heb657bizedg18 (unassigned)" at bounding box center [381, 350] width 372 height 13
click at [380, 347] on div "heb638bizedg27 (unassigned)" at bounding box center [381, 350] width 372 height 13
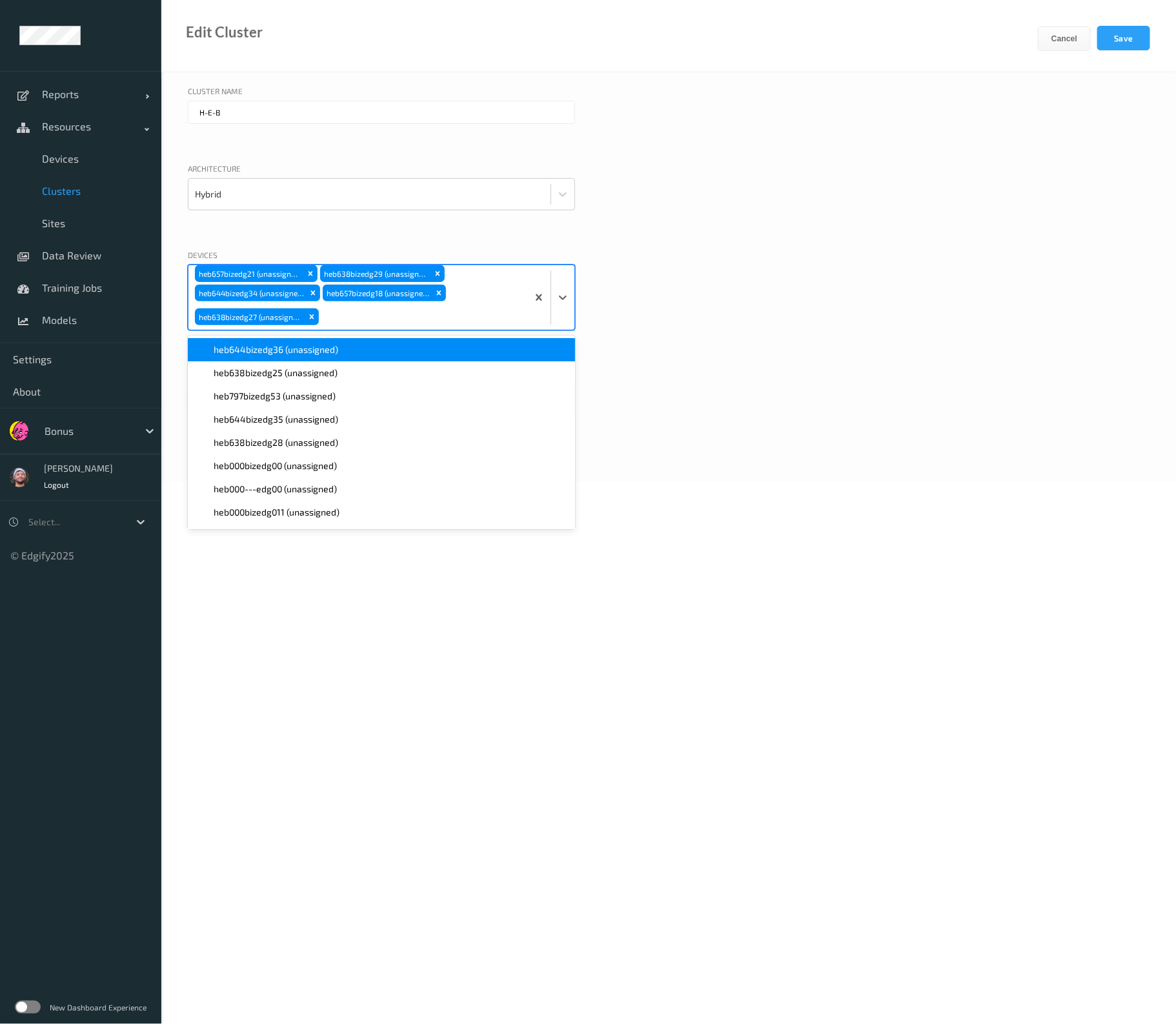
click at [380, 347] on div "heb644bizedg36 (unassigned)" at bounding box center [381, 350] width 372 height 13
click at [380, 347] on div "heb638bizedg25 (unassigned)" at bounding box center [381, 350] width 372 height 13
click at [380, 347] on div "heb797bizedg53 (unassigned)" at bounding box center [381, 350] width 372 height 13
click at [380, 347] on div "heb644bizedg35 (unassigned)" at bounding box center [381, 350] width 372 height 13
click at [380, 347] on div "heb638bizedg28 (unassigned)" at bounding box center [381, 350] width 372 height 13
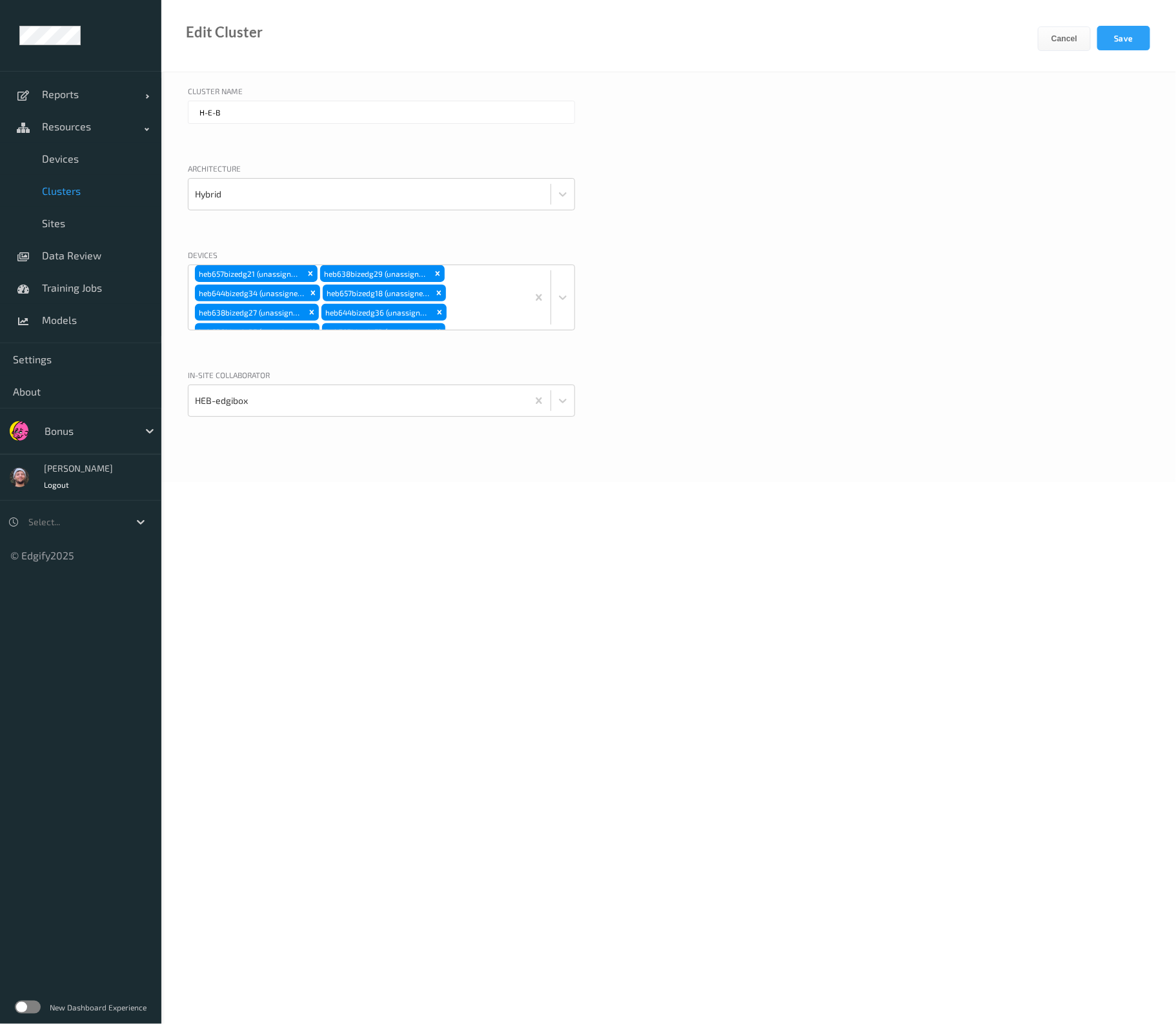
click at [758, 246] on div "Cluster Name H-E-B Architecture Hybrid Devices heb644bizedg37 heb564bizedg15 he…" at bounding box center [669, 277] width 1015 height 410
click at [1121, 28] on button "Save" at bounding box center [1124, 38] width 53 height 25
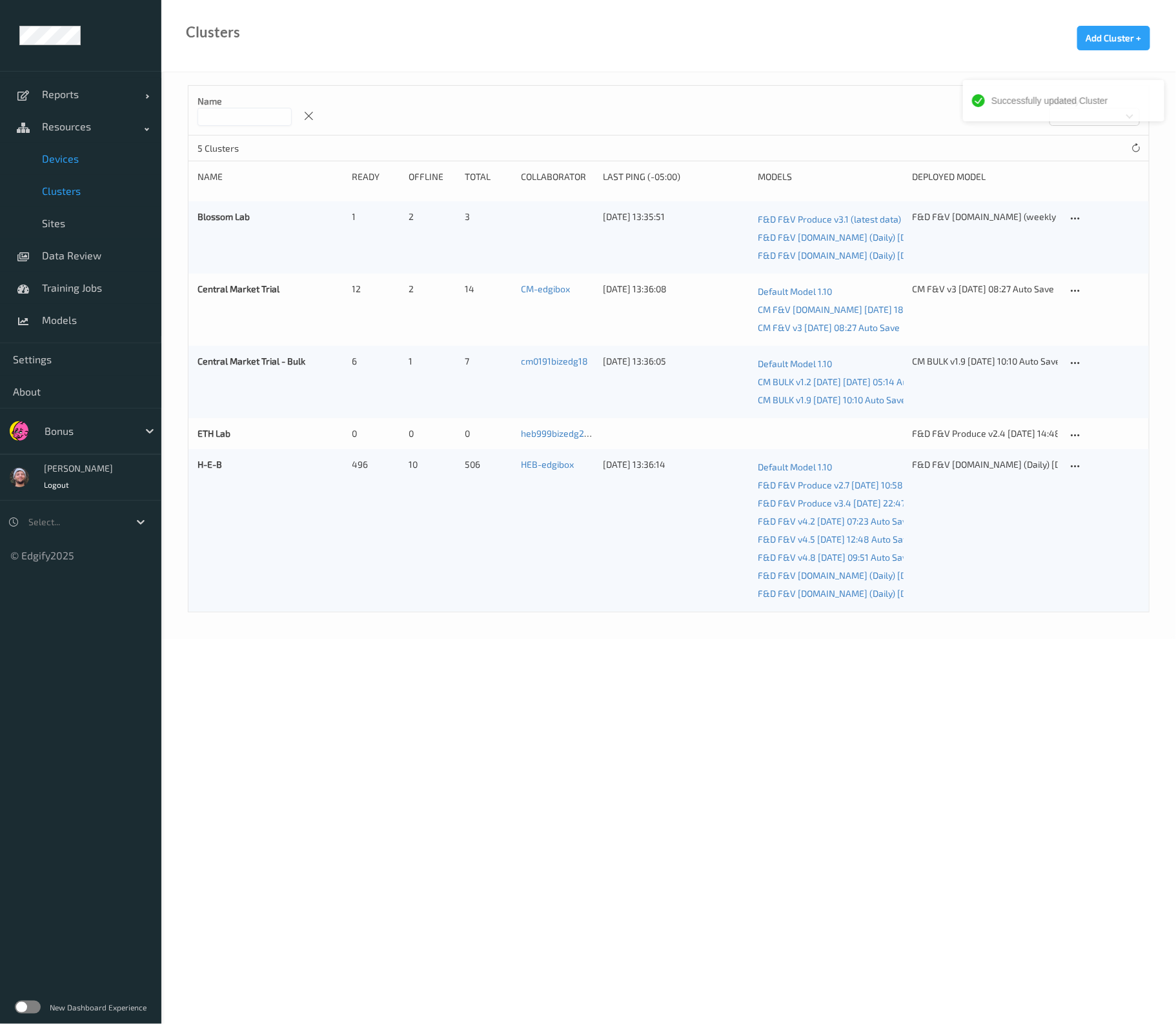
click at [93, 169] on link "Devices" at bounding box center [80, 159] width 161 height 32
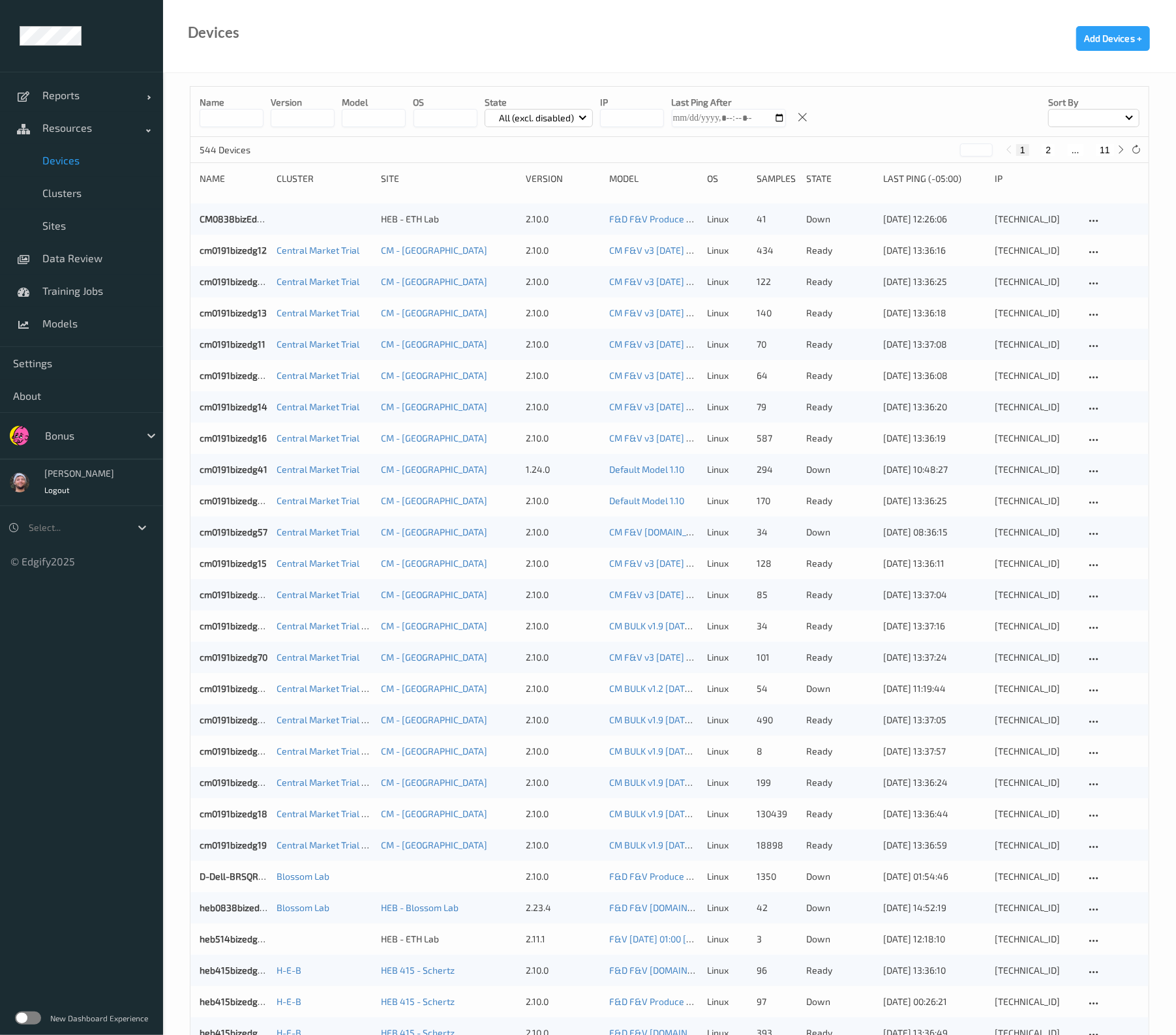
click at [1110, 148] on button "11" at bounding box center [1105, 150] width 18 height 12
type input "**"
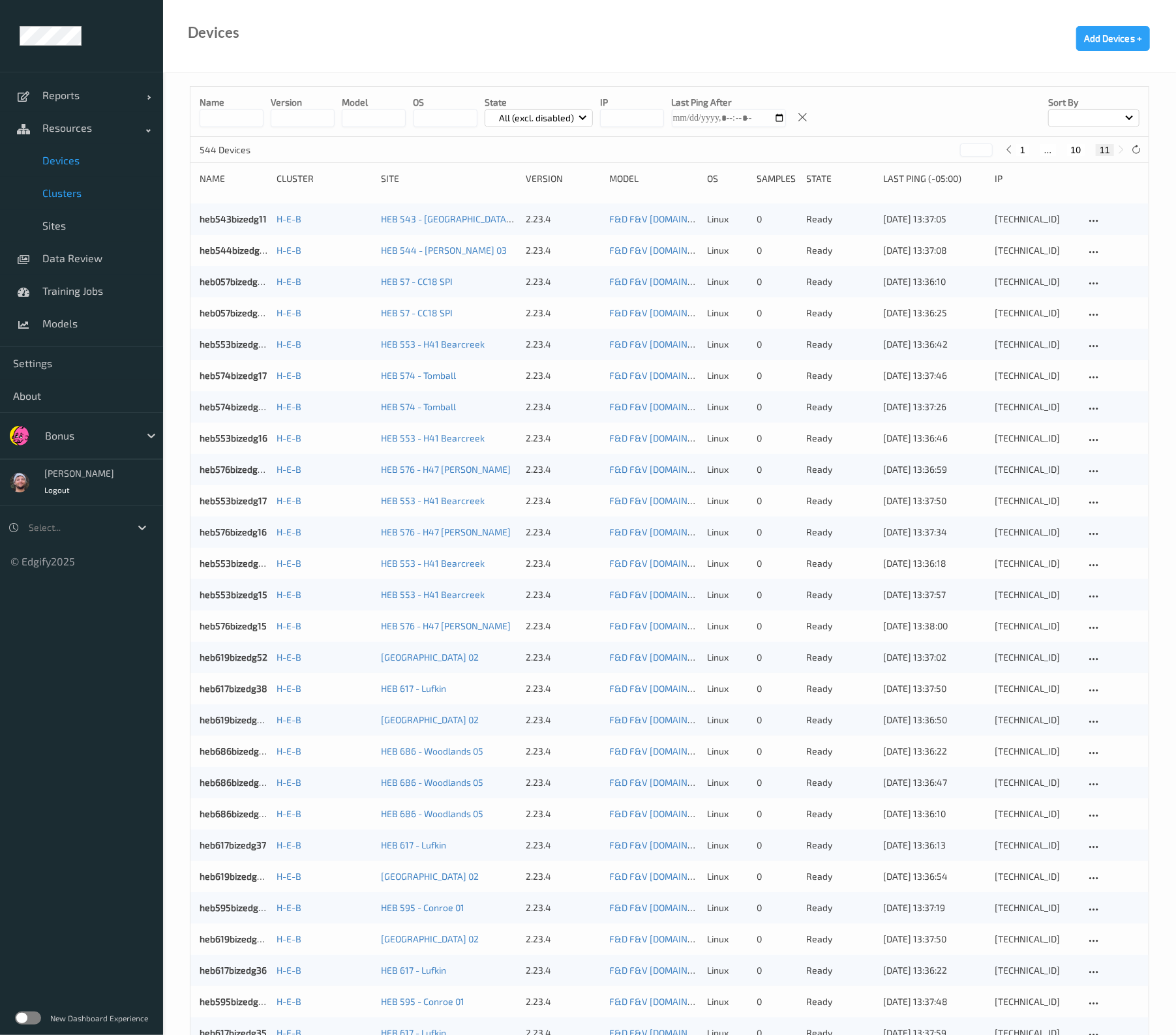
click at [83, 201] on link "Clusters" at bounding box center [81, 193] width 163 height 32
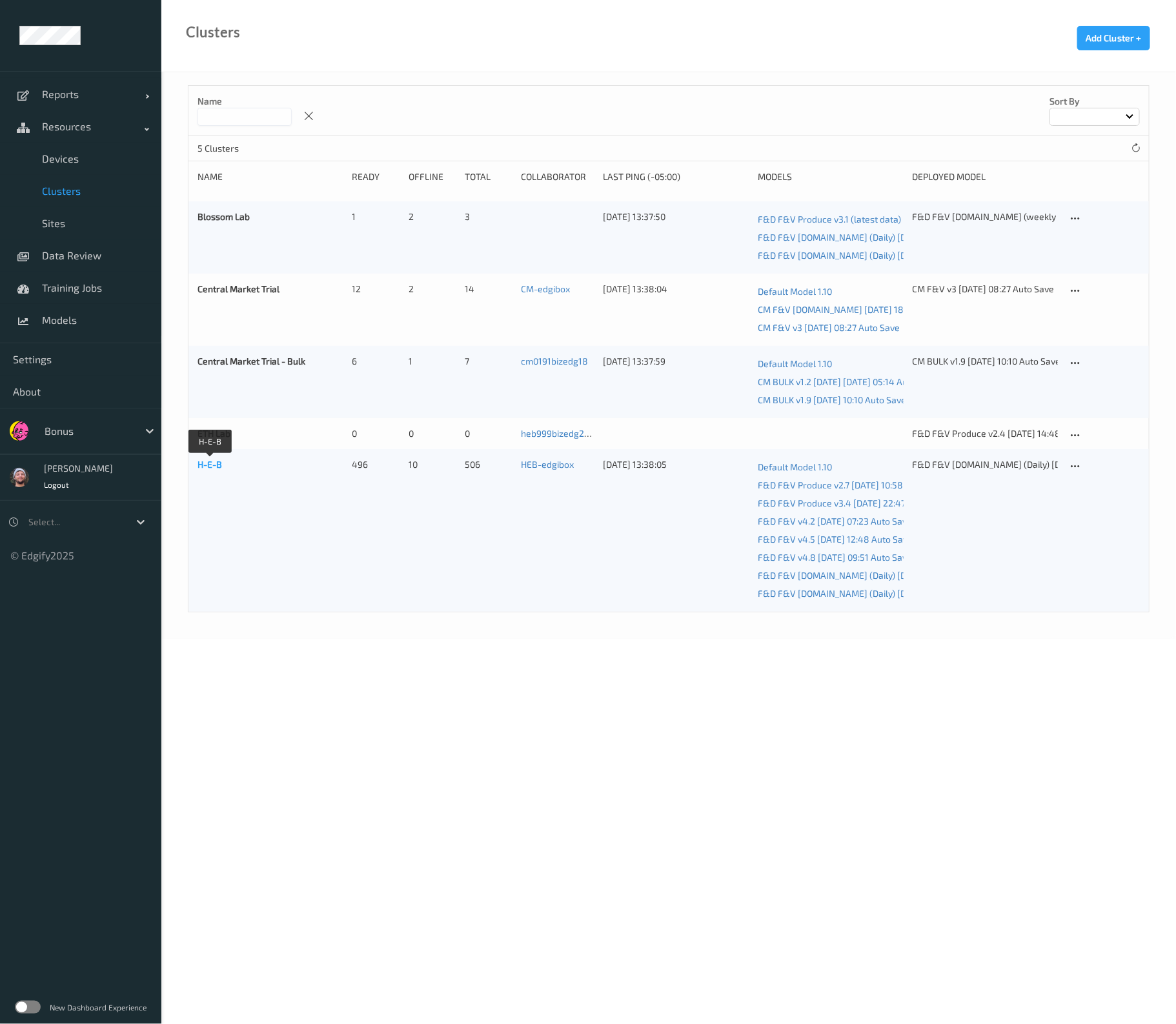
click at [206, 458] on link "H-E-B" at bounding box center [210, 464] width 25 height 11
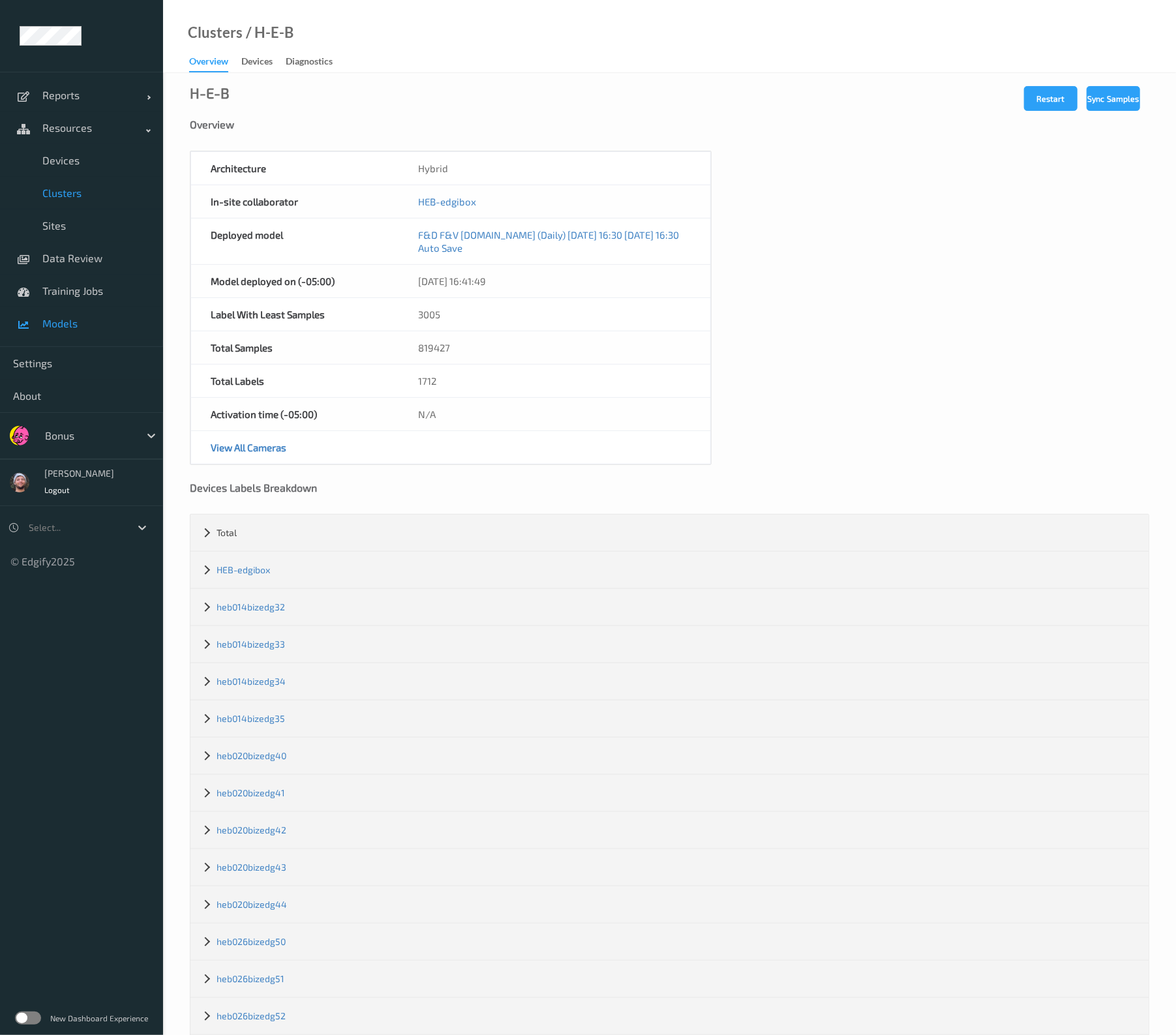
click at [84, 312] on link "Models" at bounding box center [81, 323] width 163 height 32
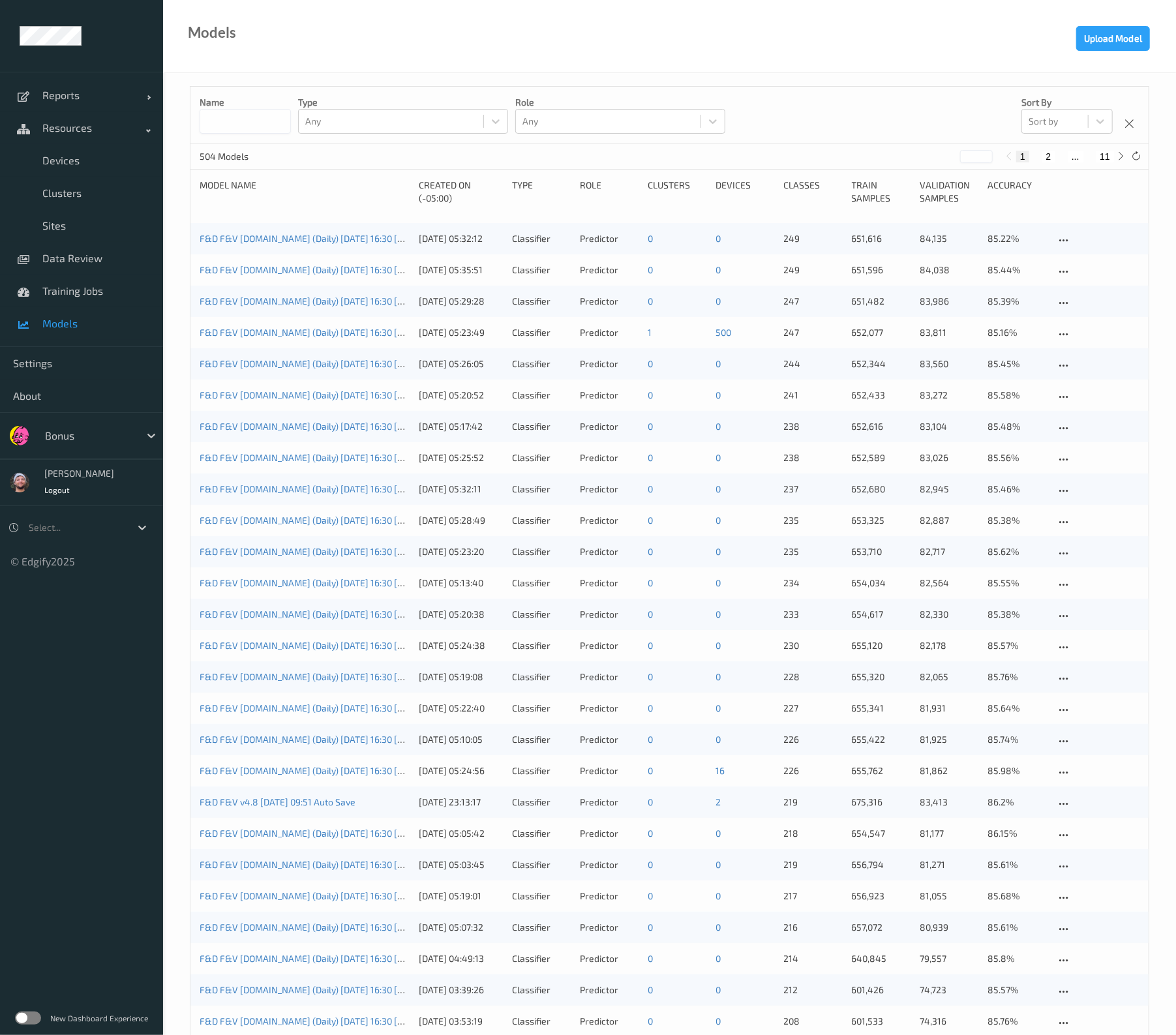
drag, startPoint x: 127, startPoint y: 890, endPoint x: 134, endPoint y: 887, distance: 7.6
click at [127, 890] on ul "Reports Default Report Customized Report Resources Devices Clusters Sites Data …" at bounding box center [81, 517] width 163 height 1035
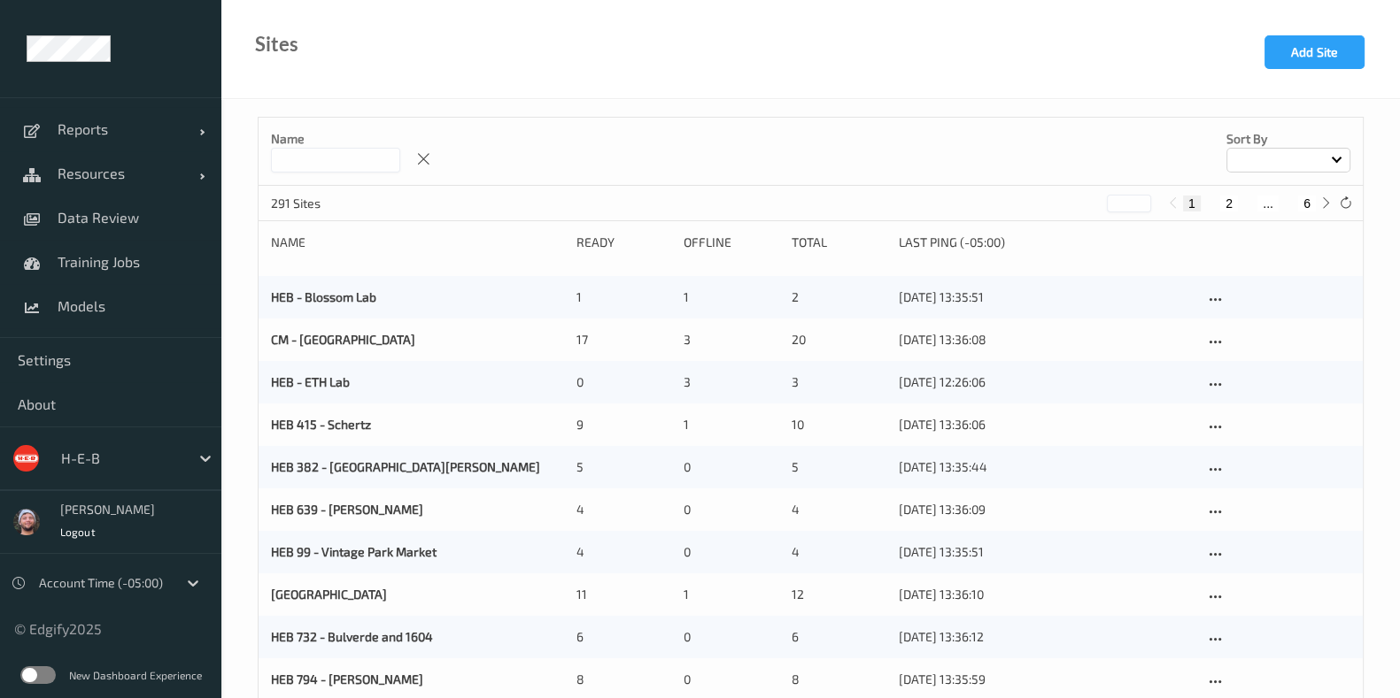
click at [313, 167] on input at bounding box center [335, 160] width 129 height 25
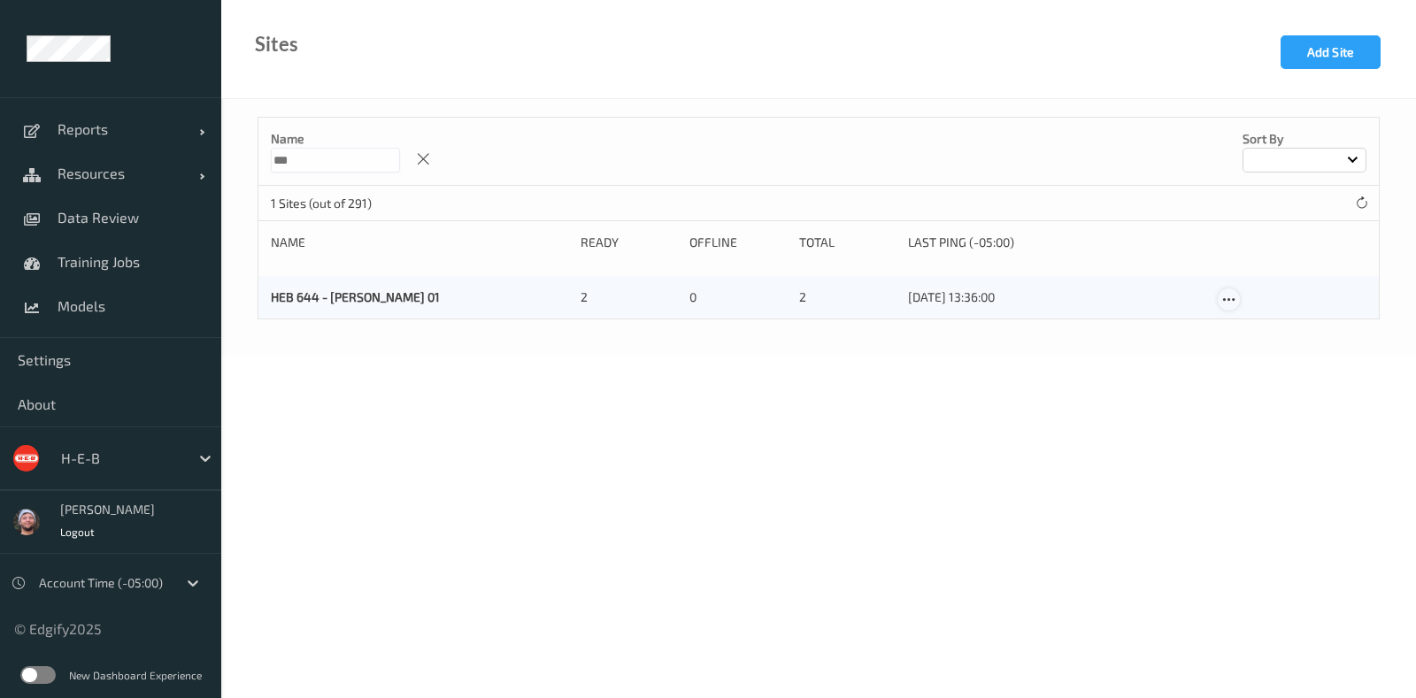
type input "***"
click at [1214, 301] on icon at bounding box center [1229, 300] width 15 height 16
click at [1214, 317] on link "Edit Site" at bounding box center [1265, 330] width 93 height 33
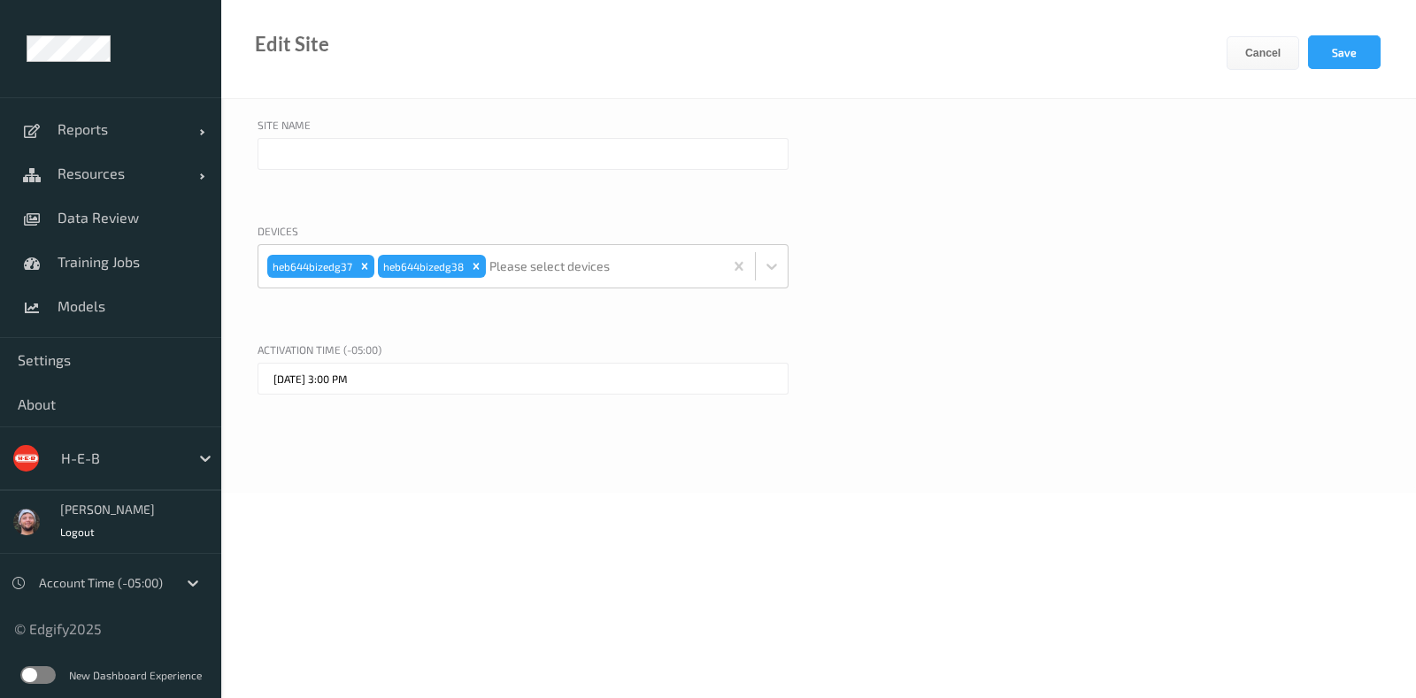
type input "HEB 644 - [PERSON_NAME] 01"
type input "12/09/2025 3:00 PM"
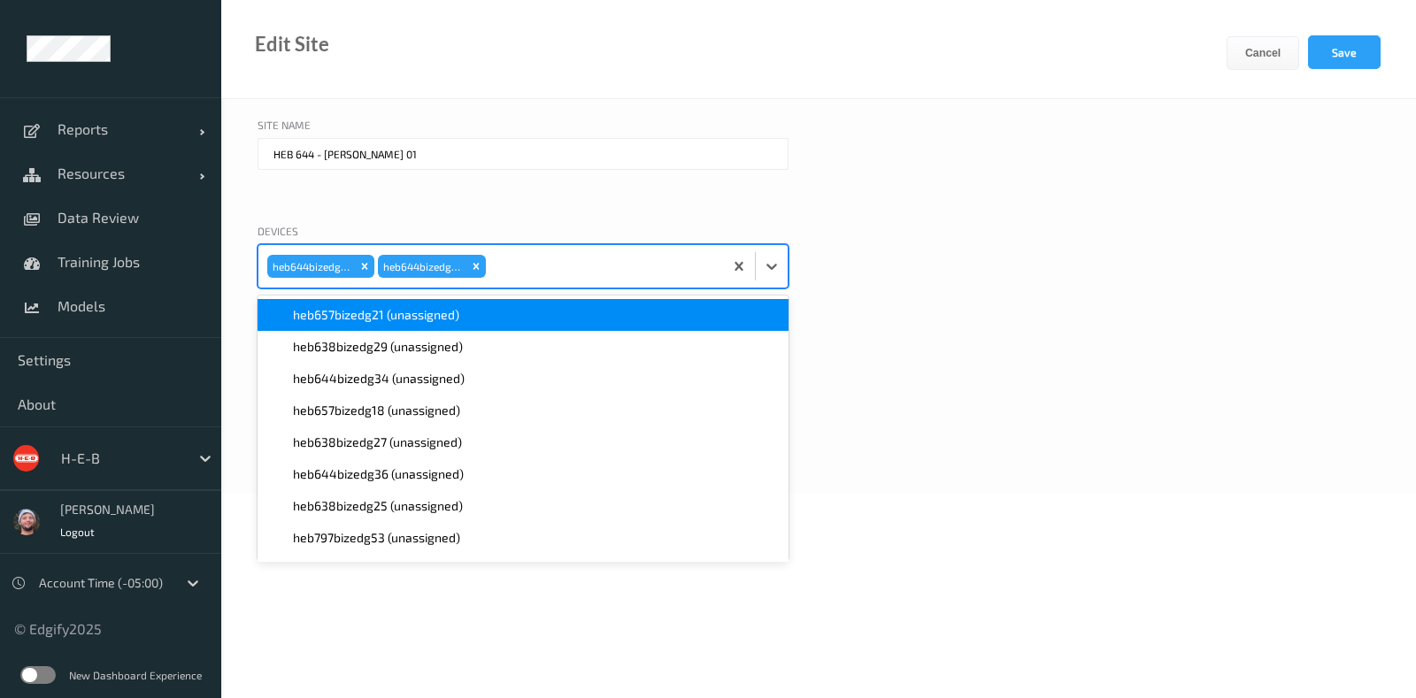
click at [558, 266] on div at bounding box center [602, 266] width 225 height 35
type input "644"
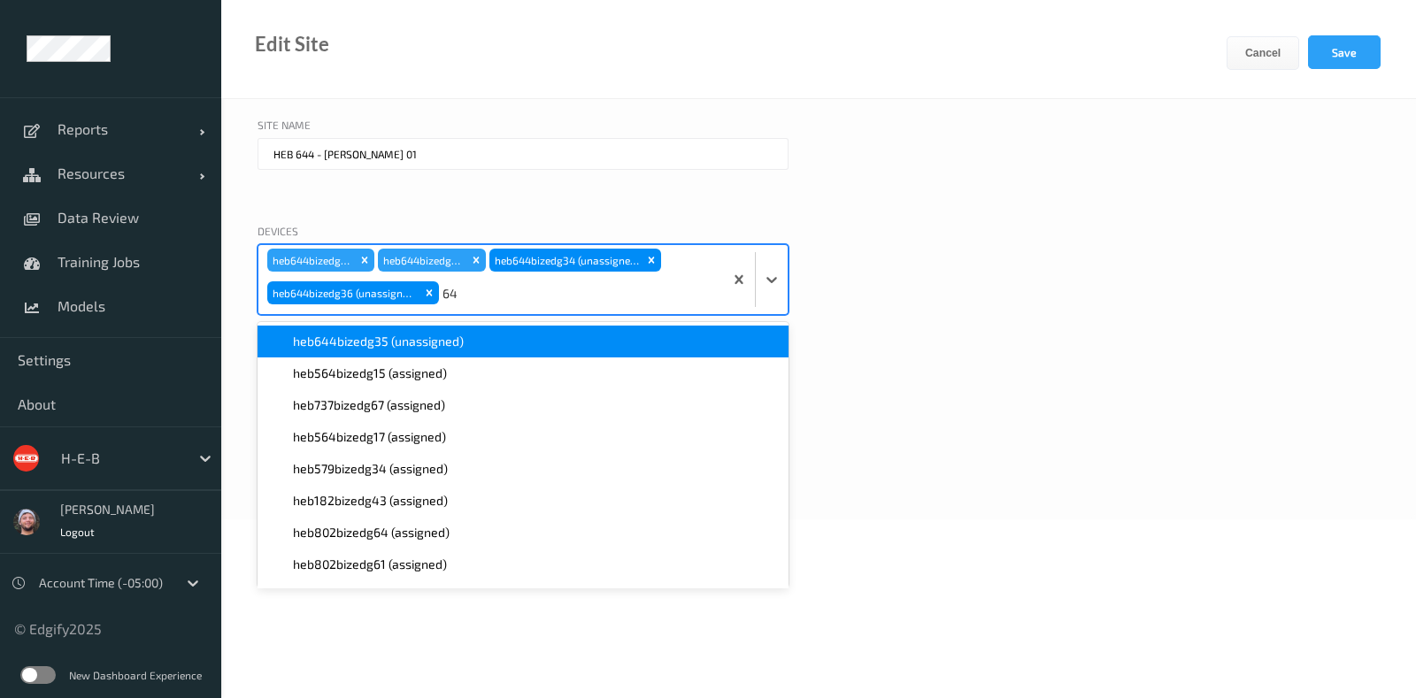
type input "644"
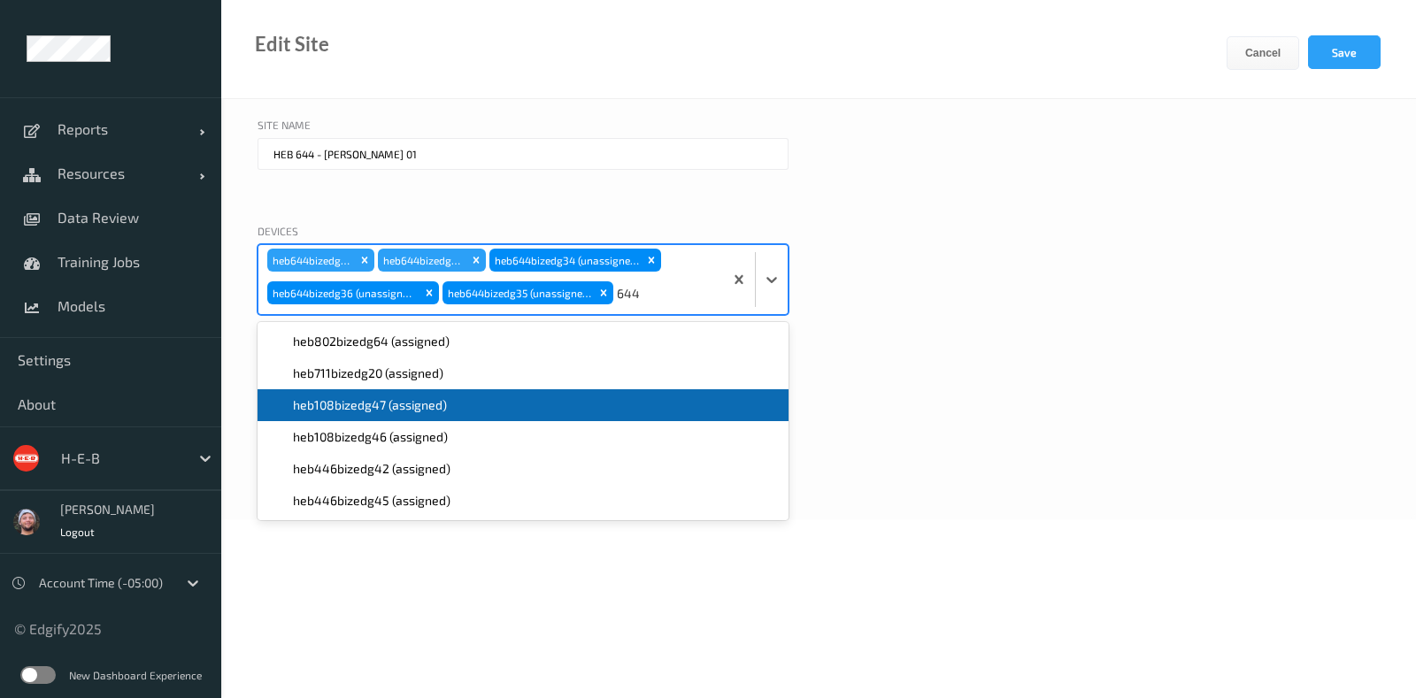
type input "644"
click at [996, 371] on div "Activation time (-05:00)" at bounding box center [819, 378] width 1123 height 21
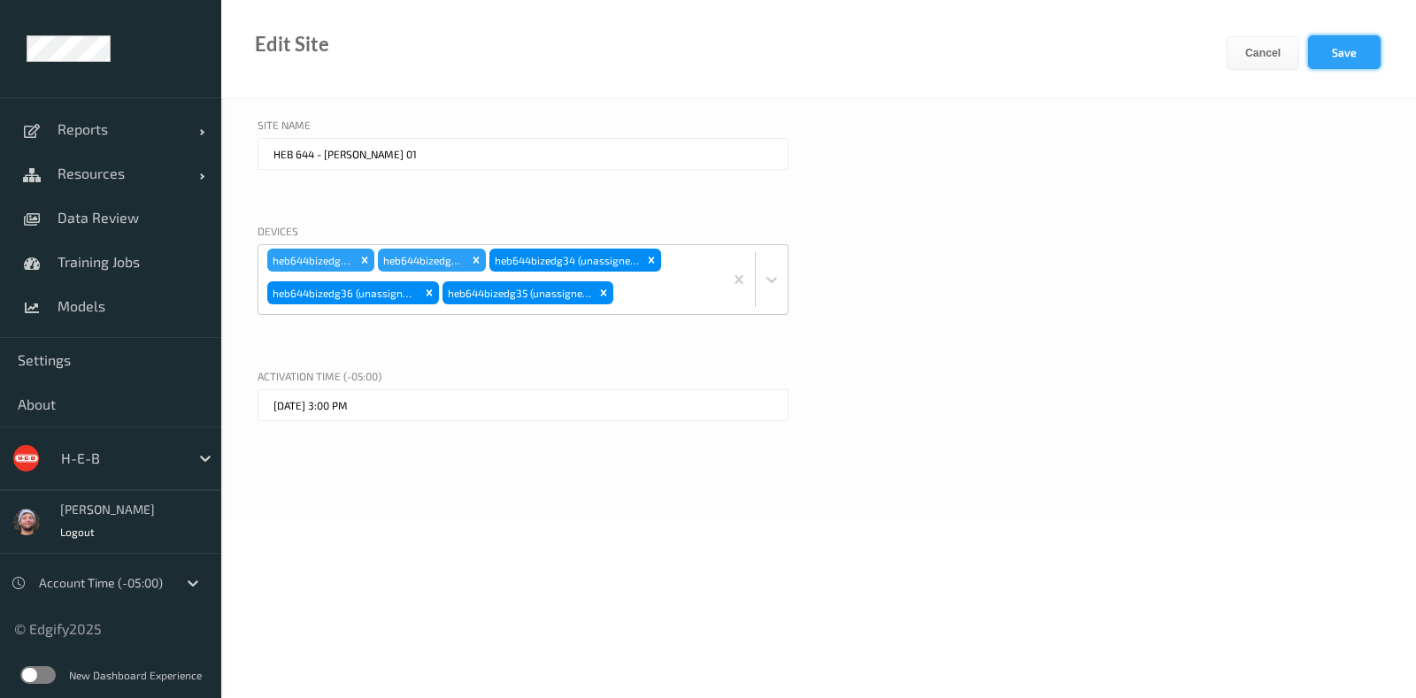
click at [1214, 35] on button "Save" at bounding box center [1344, 52] width 73 height 34
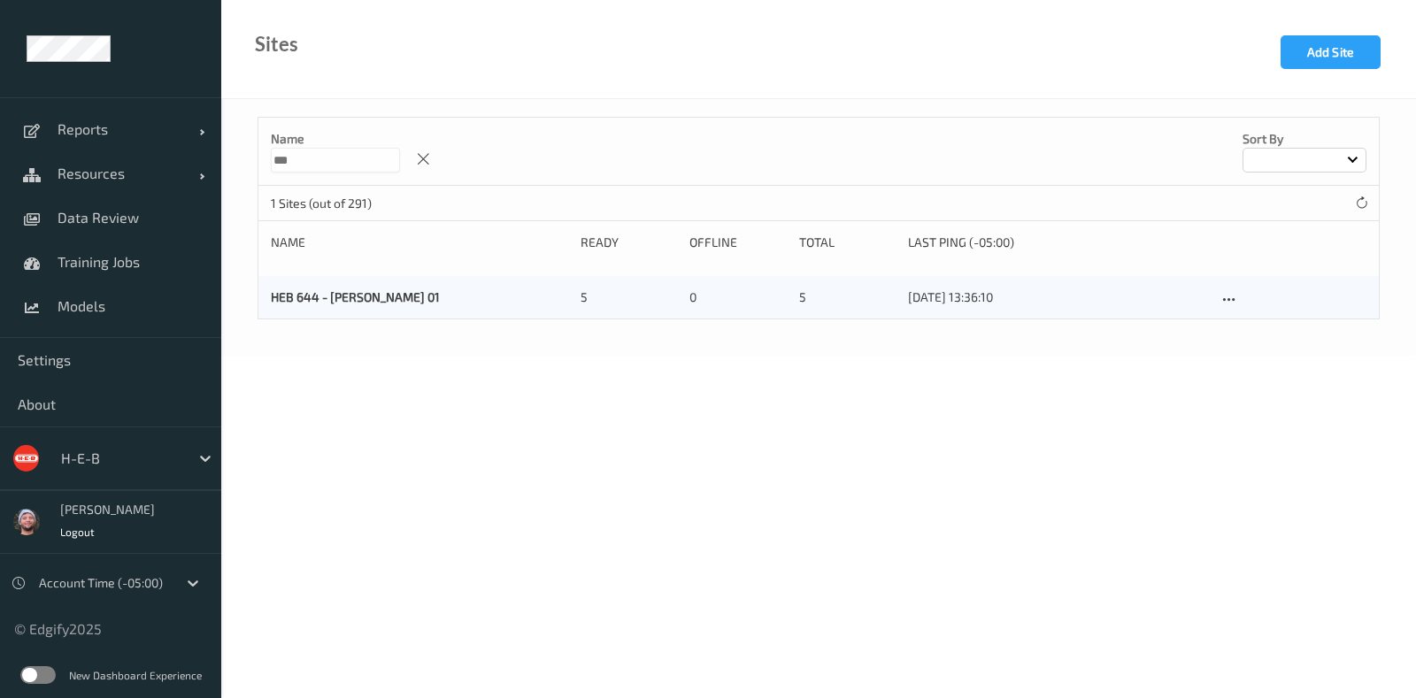
click at [319, 155] on input "***" at bounding box center [335, 160] width 129 height 25
type input "***"
click at [1214, 294] on icon at bounding box center [1229, 300] width 15 height 16
click at [1214, 326] on link "Edit Site" at bounding box center [1265, 330] width 93 height 33
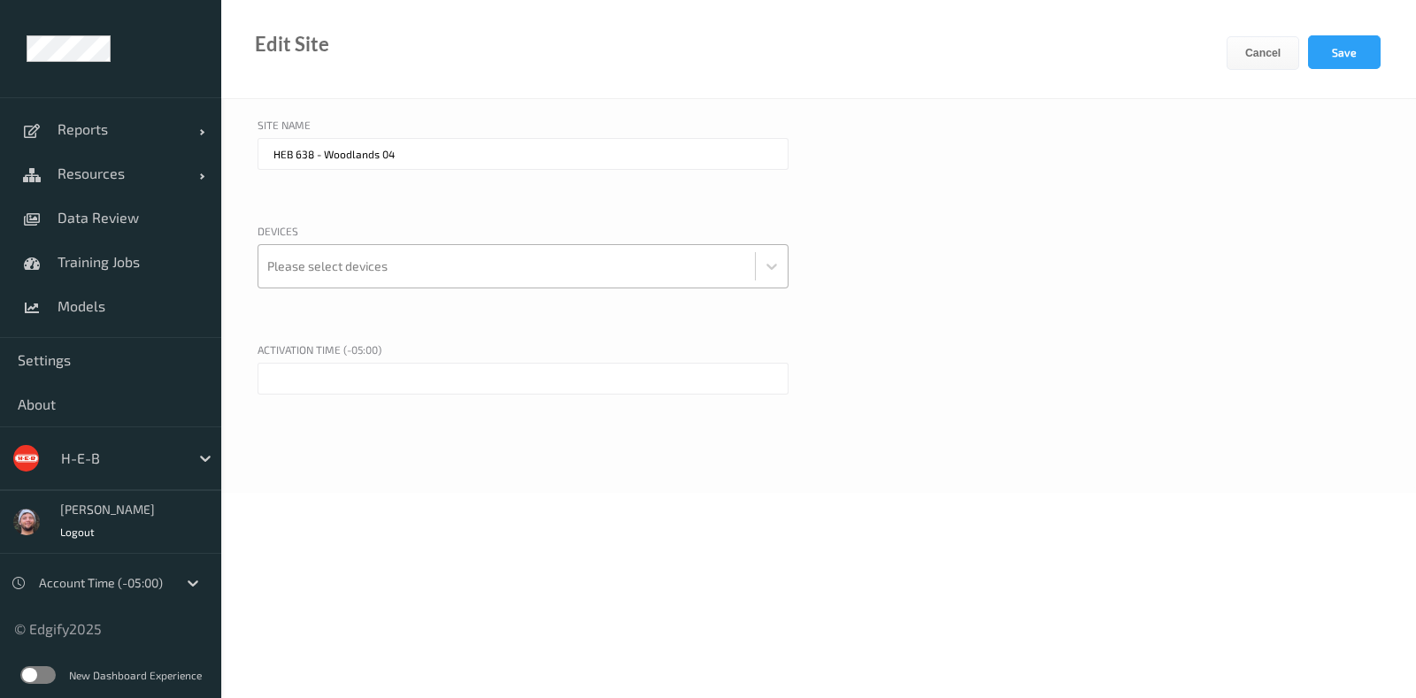
click at [428, 285] on div "Please select devices" at bounding box center [507, 266] width 497 height 42
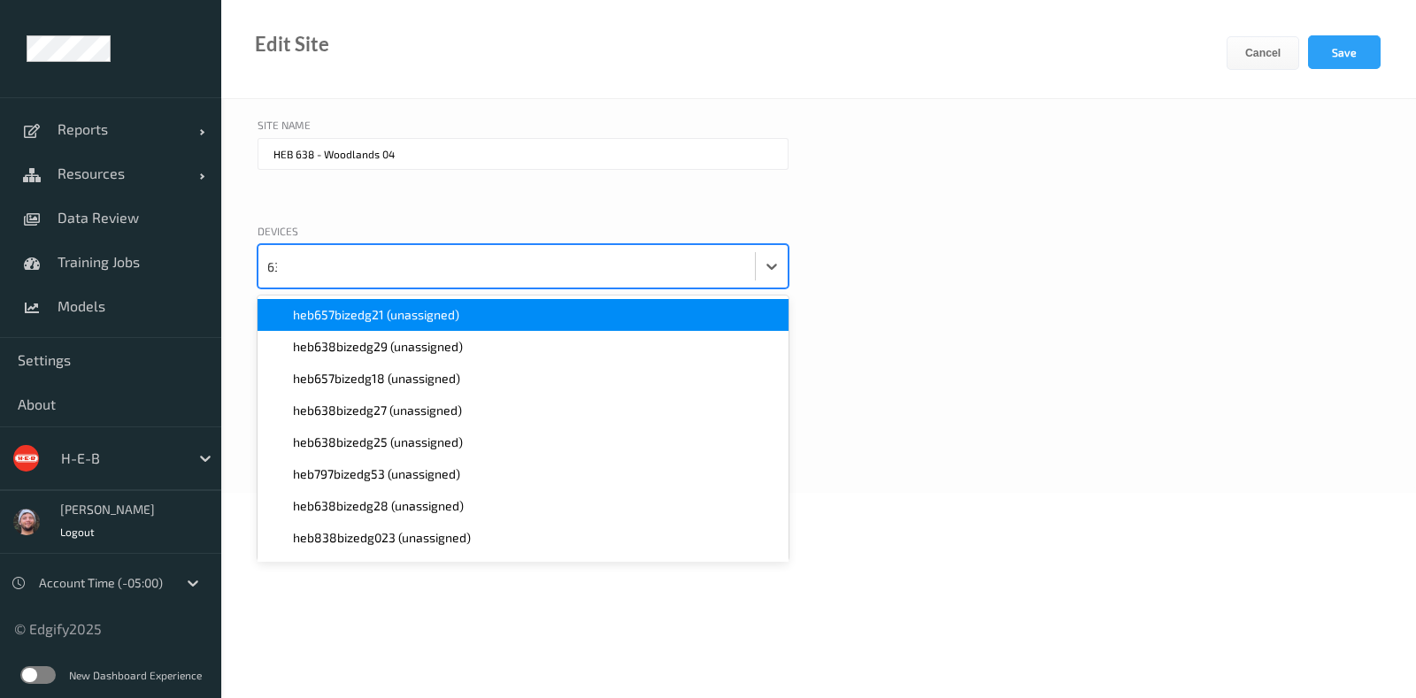
type input "638"
paste input "638"
type input "638"
paste input "638"
type input "638"
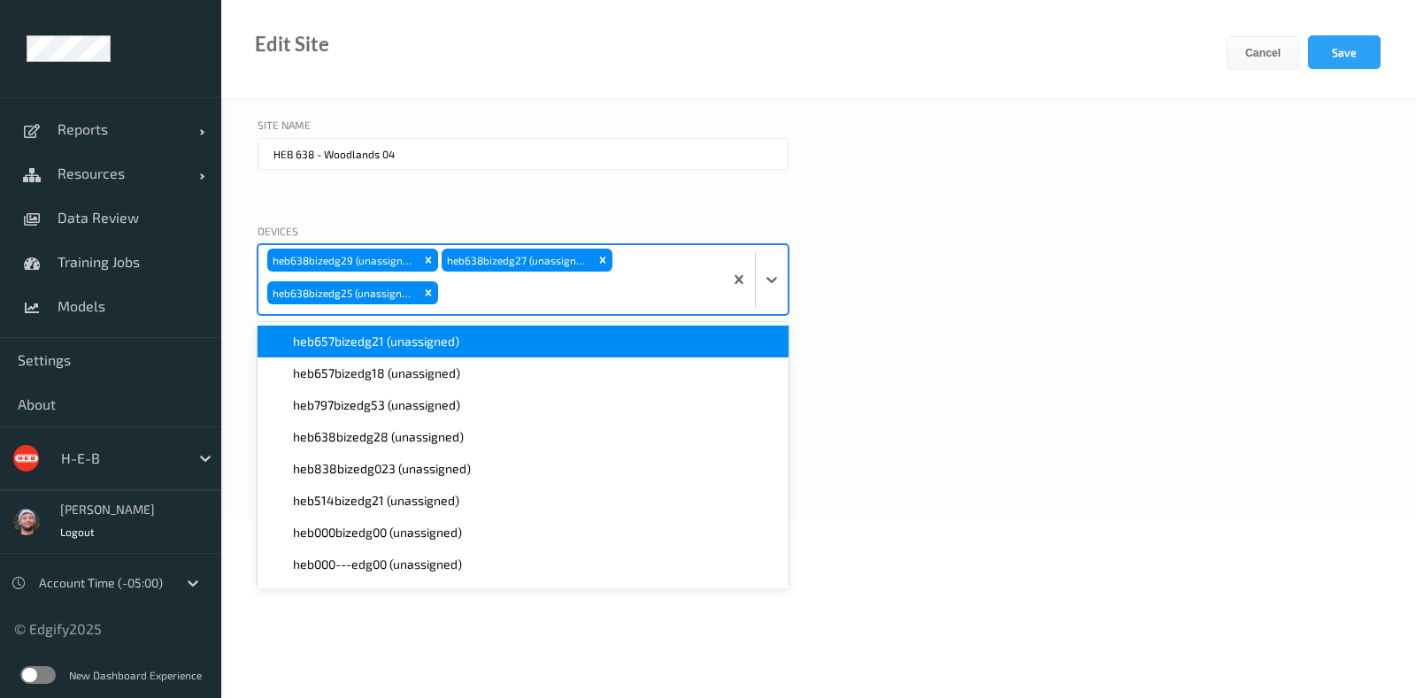
paste input "638"
type input "638"
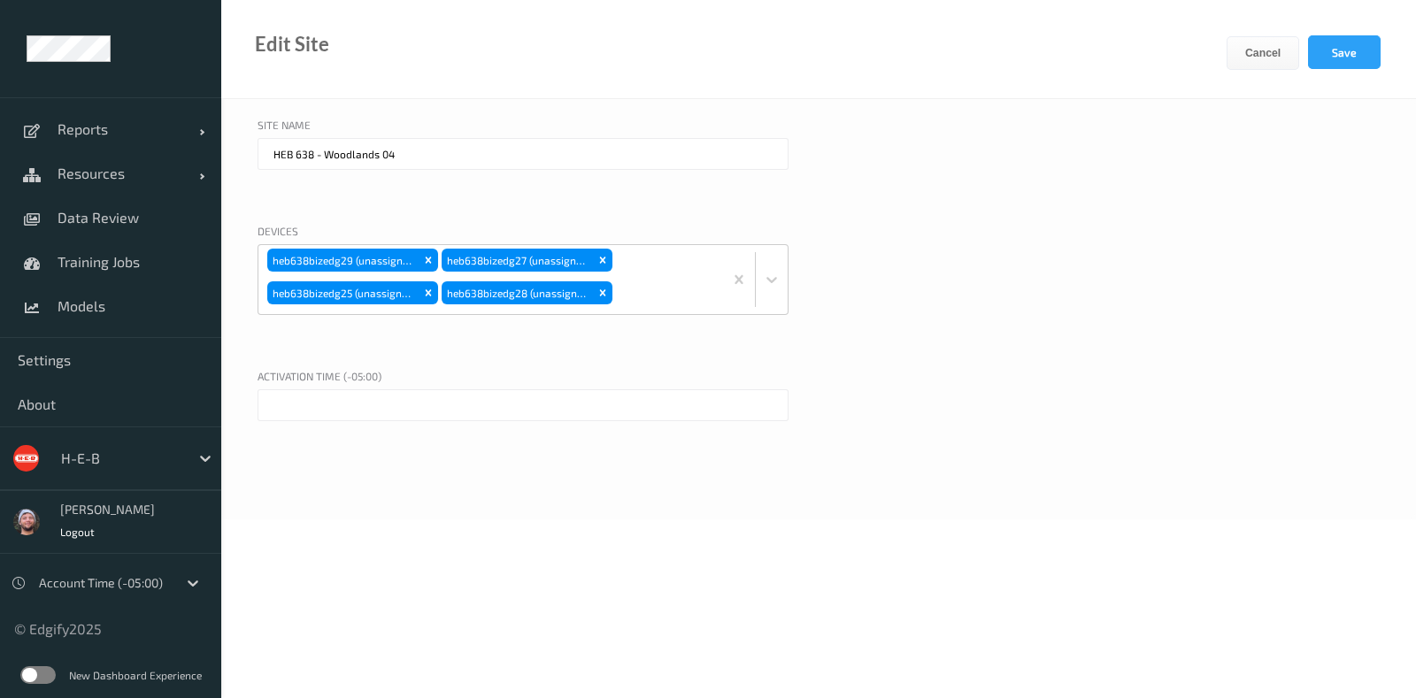
click at [999, 236] on div "Devices heb638bizedg29 (unassigned) heb638bizedg27 (unassigned) heb638bizedg25 …" at bounding box center [819, 291] width 1123 height 136
click at [473, 399] on input "text" at bounding box center [523, 406] width 531 height 32
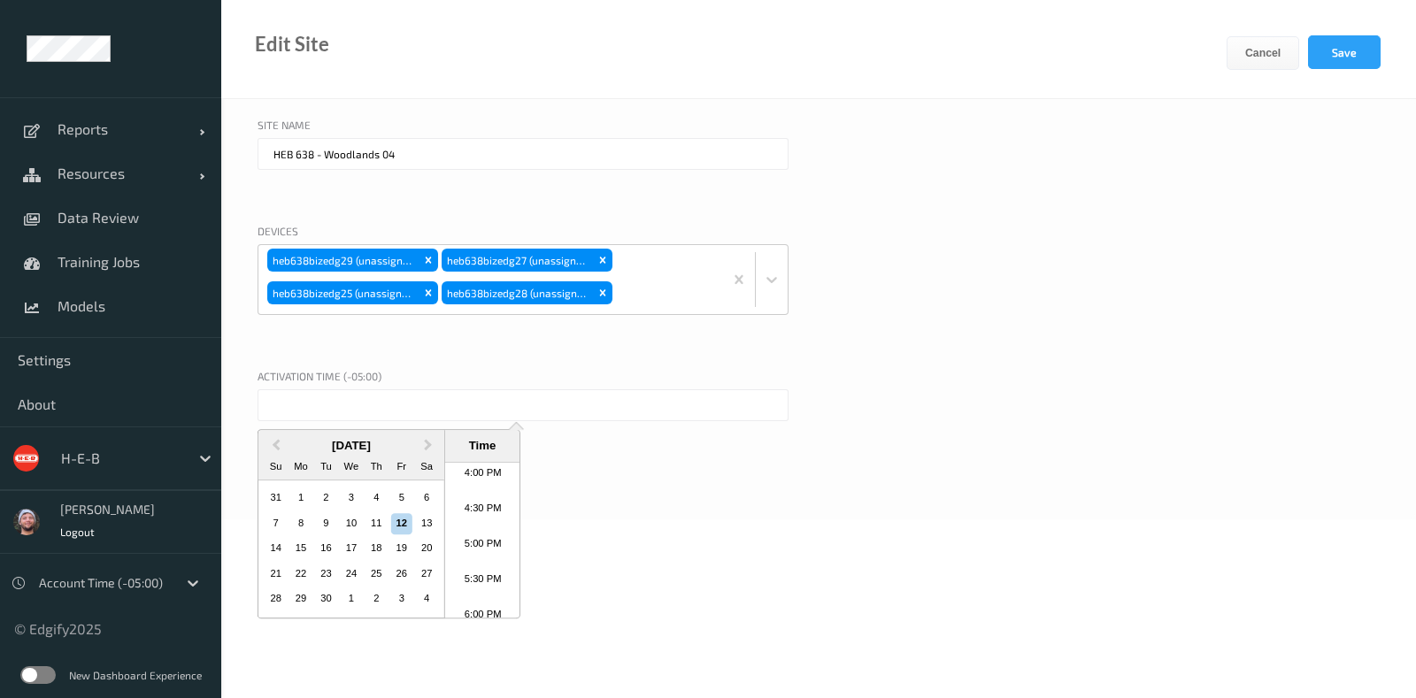
scroll to position [1103, 0]
click at [487, 511] on li "4:00 PM" at bounding box center [482, 510] width 75 height 35
type input "12/09/2025 4:00 PM"
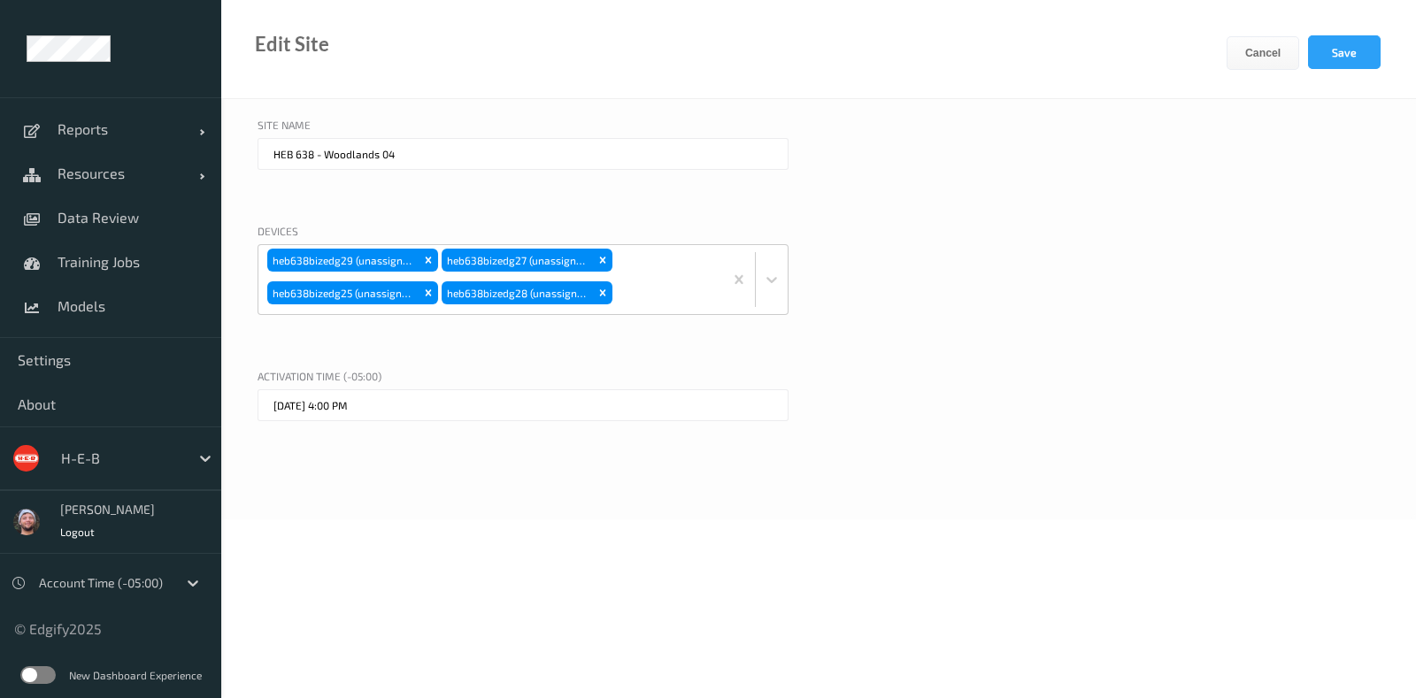
click at [774, 514] on div "Site Name HEB 638 - Woodlands 04 Devices heb638bizedg29 (unassigned) heb638bize…" at bounding box center [818, 309] width 1195 height 421
click at [1214, 73] on div "Cancel Save" at bounding box center [1321, 66] width 189 height 63
click at [1214, 64] on button "Save" at bounding box center [1344, 52] width 73 height 34
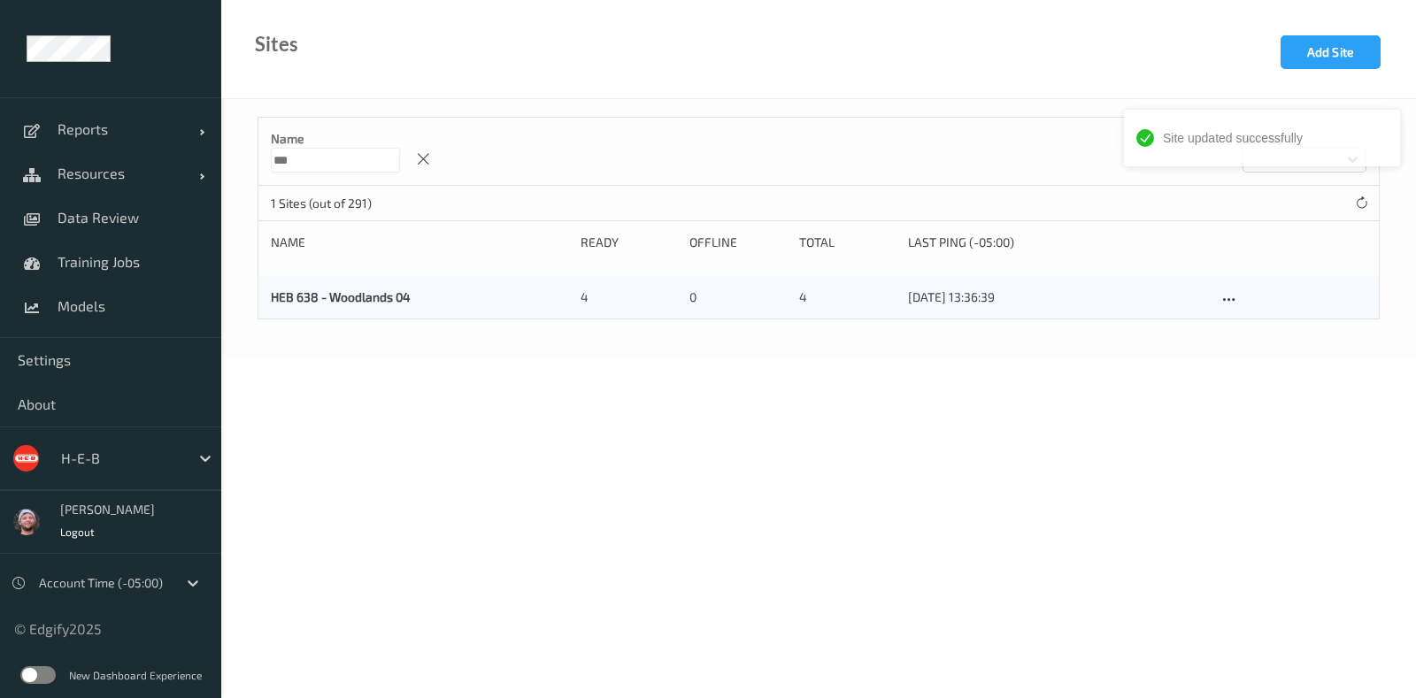
click at [368, 162] on input "***" at bounding box center [335, 160] width 129 height 25
type input "*"
type input "***"
click at [1214, 298] on icon at bounding box center [1229, 300] width 15 height 16
click at [1214, 322] on link "Edit Site" at bounding box center [1265, 330] width 93 height 33
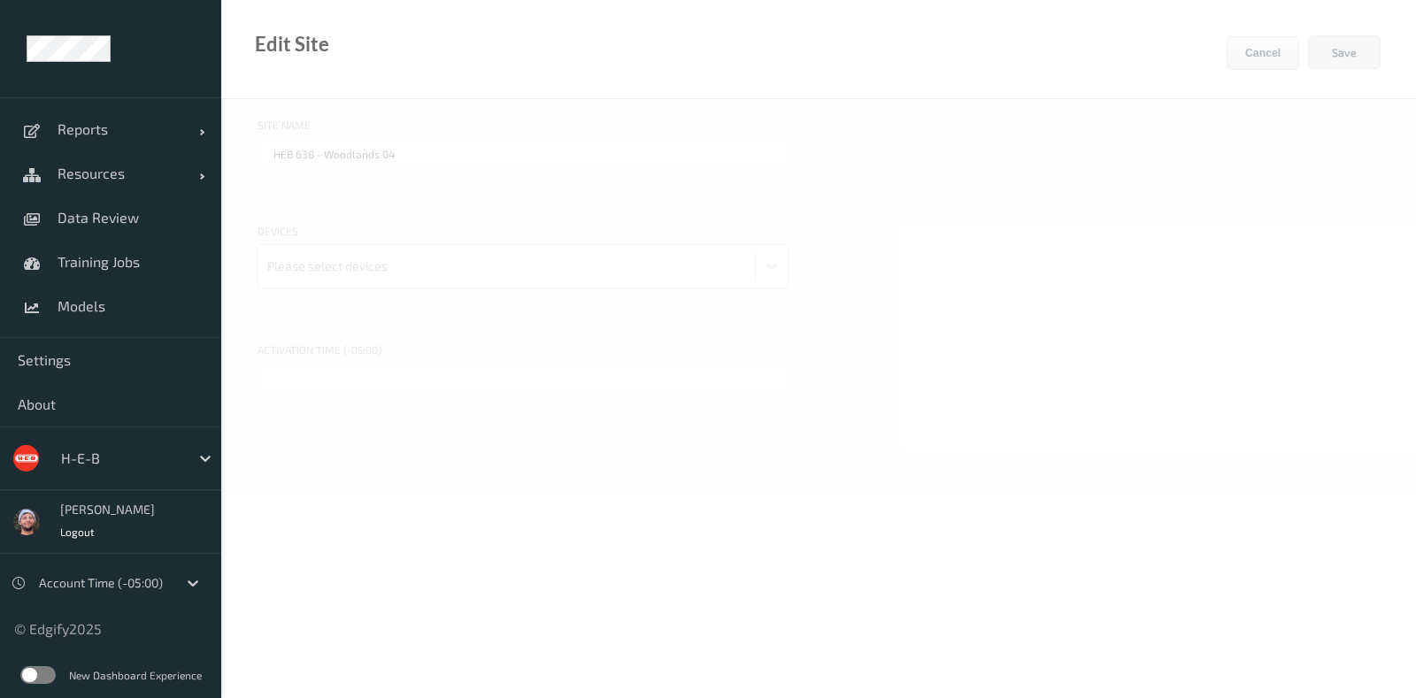
type input "HEB 797 - H69 Hockley"
type input "08/09/2025 8:34 AM"
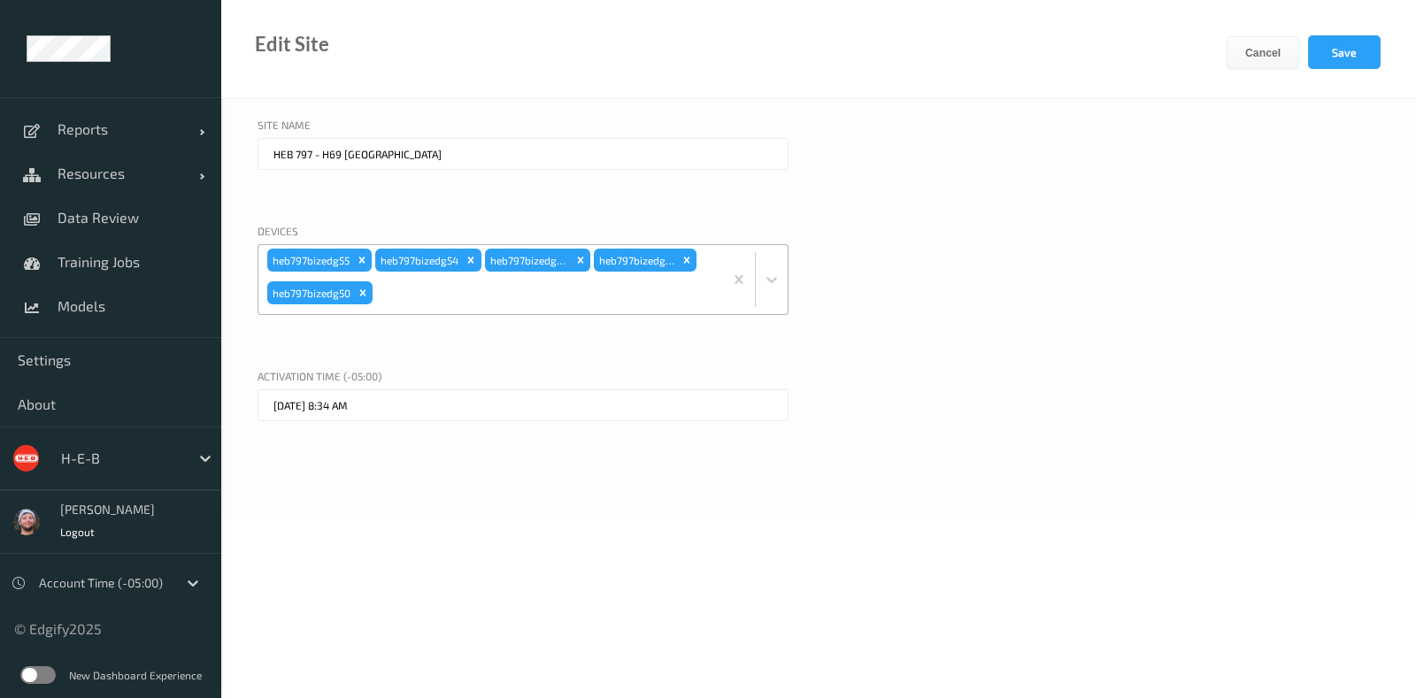
click at [413, 295] on div at bounding box center [545, 292] width 338 height 35
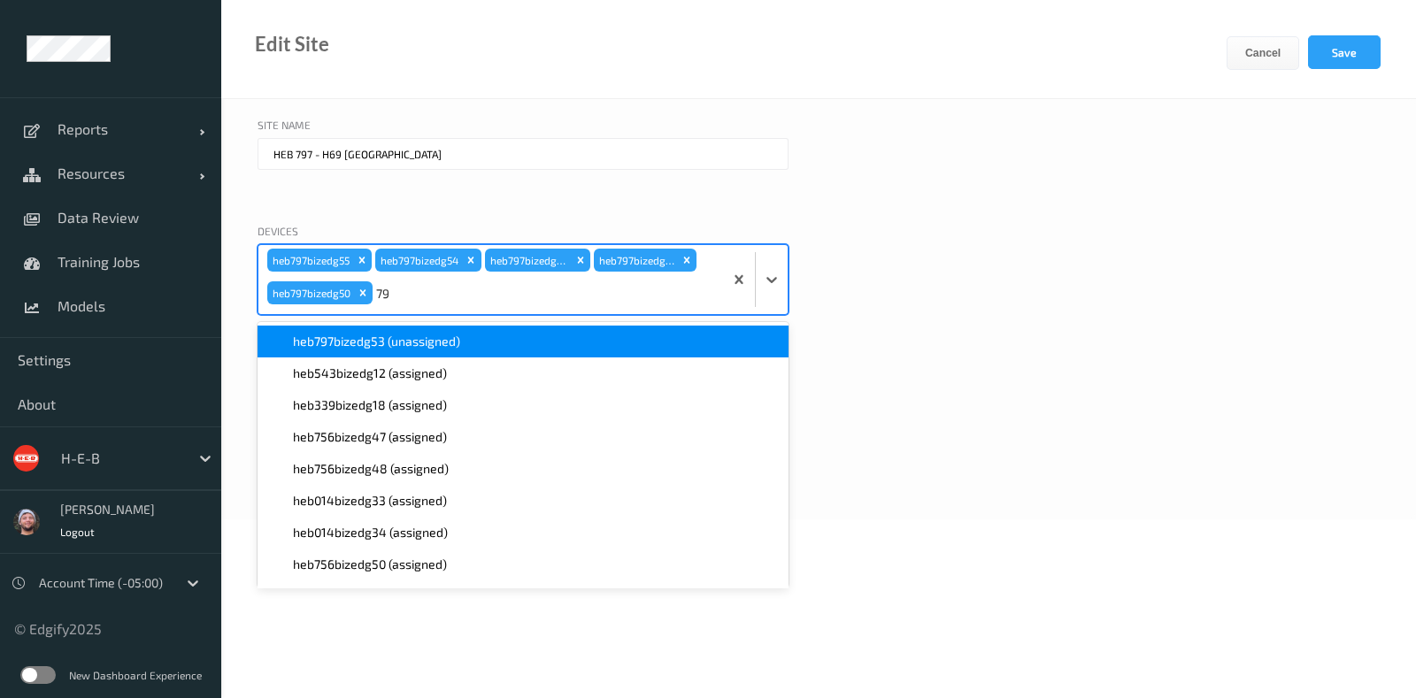
type input "797"
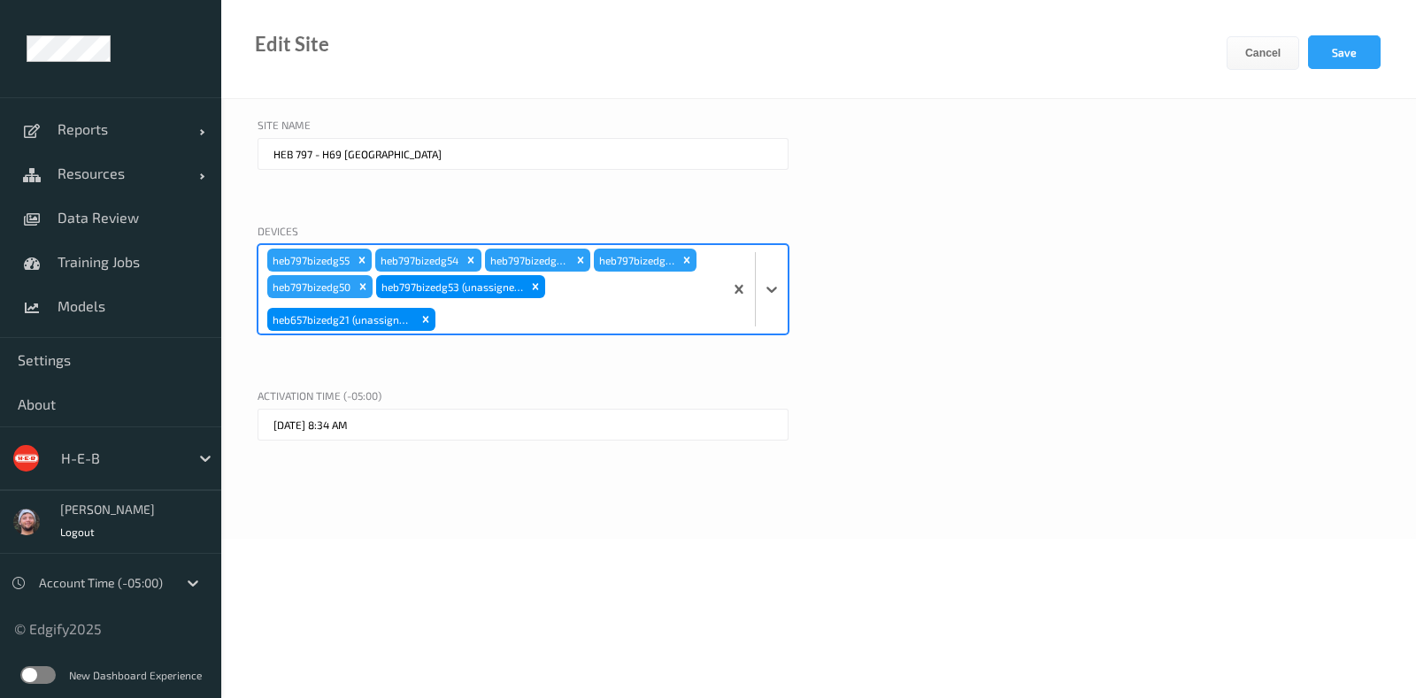
click at [436, 317] on div "heb657bizedg21 (unassigned)" at bounding box center [352, 319] width 172 height 27
click at [427, 320] on icon "Remove heb657bizedg21 (unassigned)" at bounding box center [426, 319] width 12 height 12
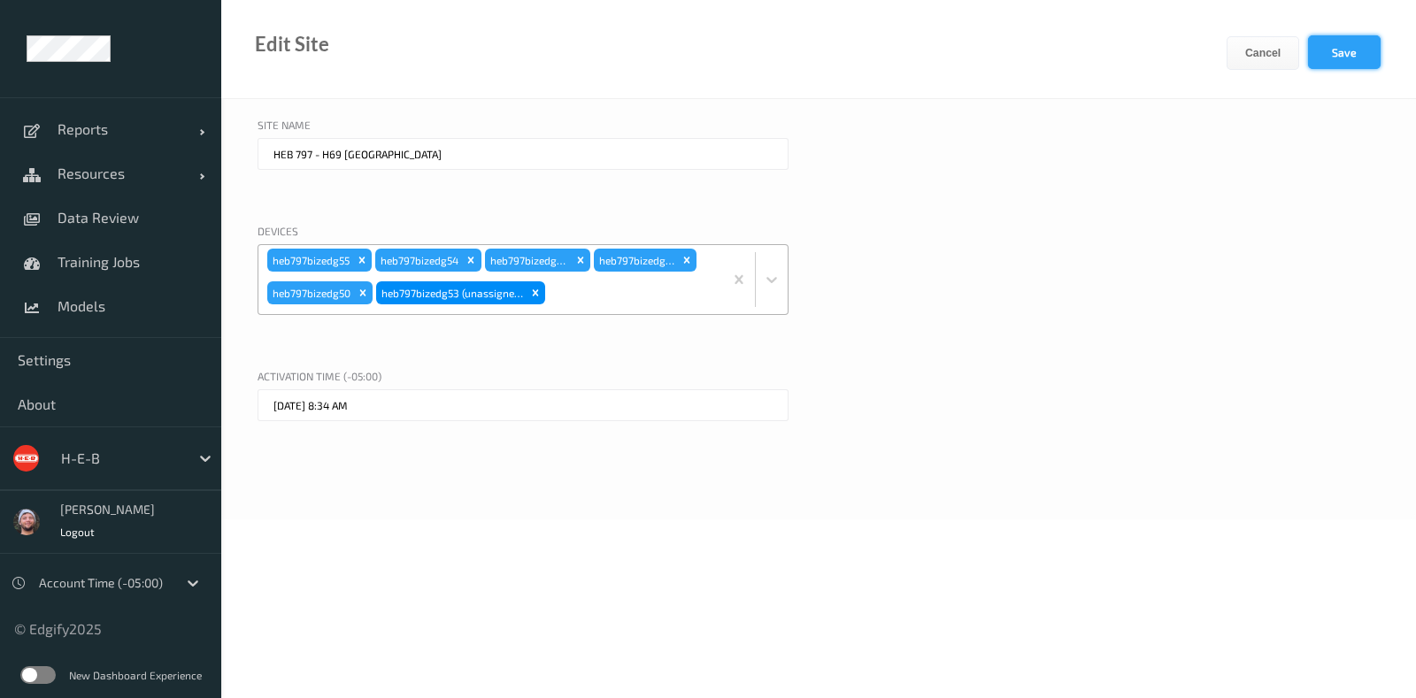
click at [1214, 58] on button "Save" at bounding box center [1344, 52] width 73 height 34
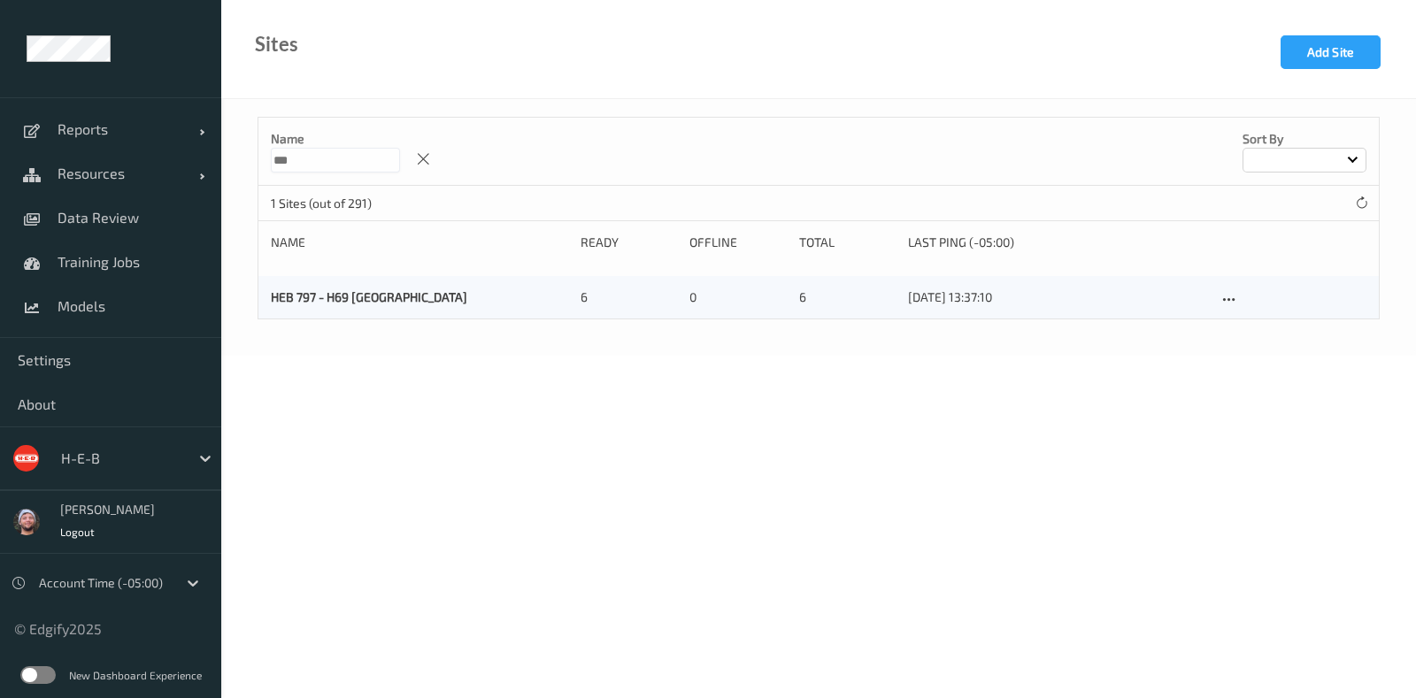
click at [313, 157] on input "***" at bounding box center [335, 160] width 129 height 25
type input "*"
type input "***"
click at [1214, 300] on icon at bounding box center [1229, 300] width 15 height 16
click at [1214, 329] on link "Edit Site" at bounding box center [1265, 330] width 93 height 33
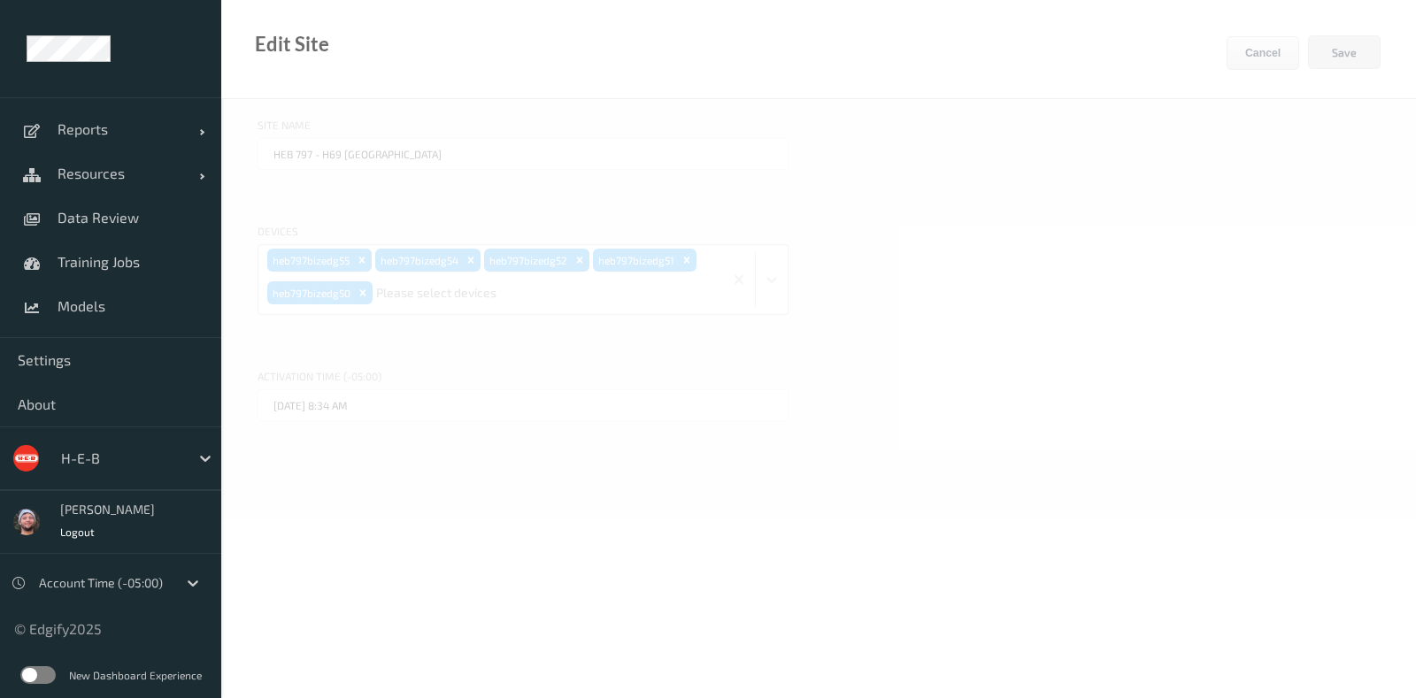
type input "HEB 657 - H60 Jones"
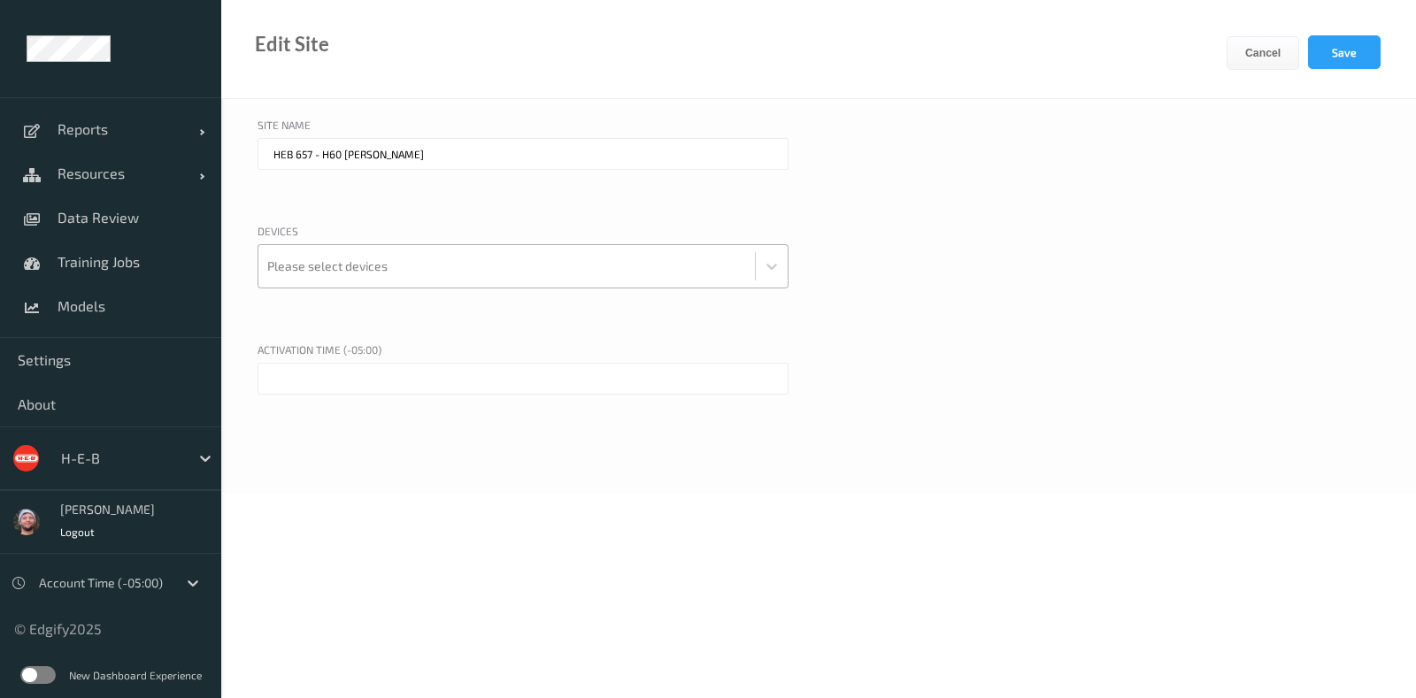
click at [422, 276] on div at bounding box center [506, 266] width 479 height 35
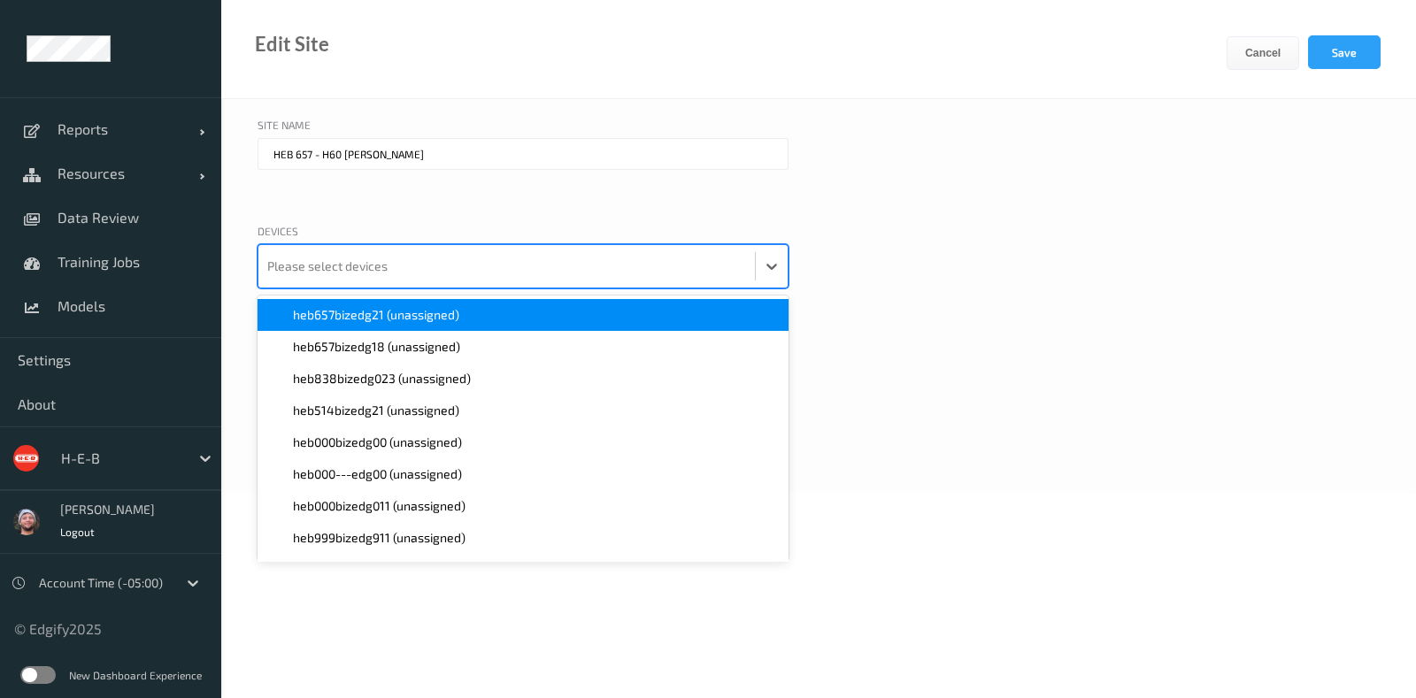
click at [390, 313] on span "heb657bizedg21 (unassigned)" at bounding box center [376, 315] width 166 height 18
click at [390, 313] on span "heb657bizedg18 (unassigned)" at bounding box center [376, 315] width 167 height 18
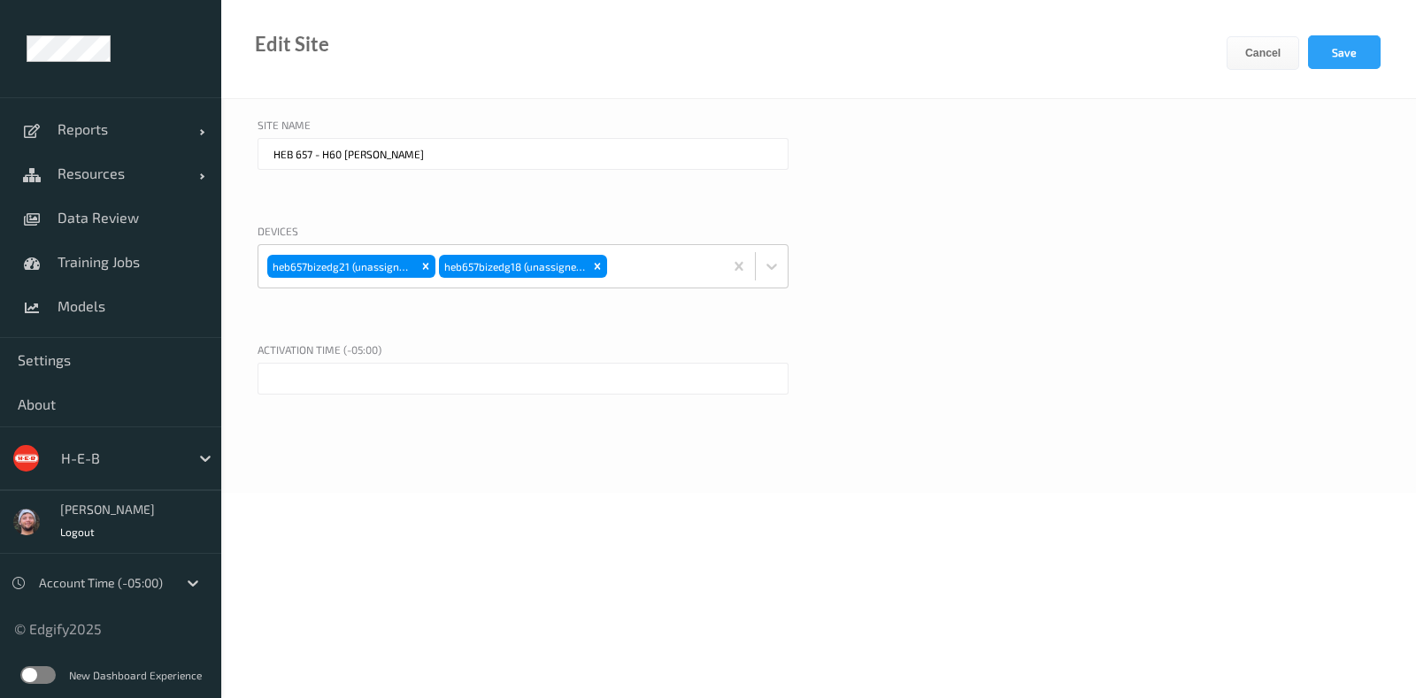
click at [224, 460] on div "Site Name HEB 657 - H60 Jones Devices heb657bizedg21 (unassigned) heb657bizedg1…" at bounding box center [818, 296] width 1195 height 394
click at [356, 343] on div "Activation time (-05:00)" at bounding box center [819, 352] width 1123 height 21
click at [400, 382] on input "text" at bounding box center [523, 379] width 531 height 32
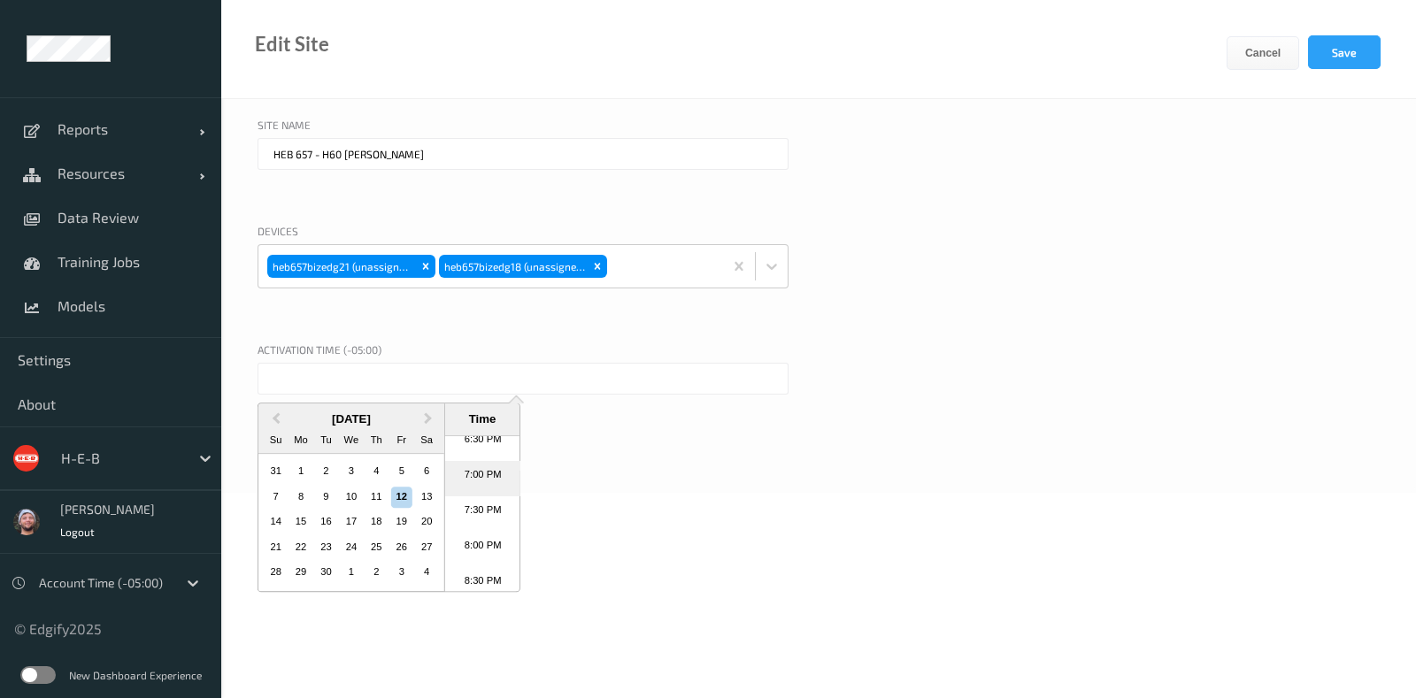
scroll to position [1261, 0]
click at [482, 509] on li "6:30 PM" at bounding box center [482, 503] width 75 height 35
type input "12/09/2025 6:30 PM"
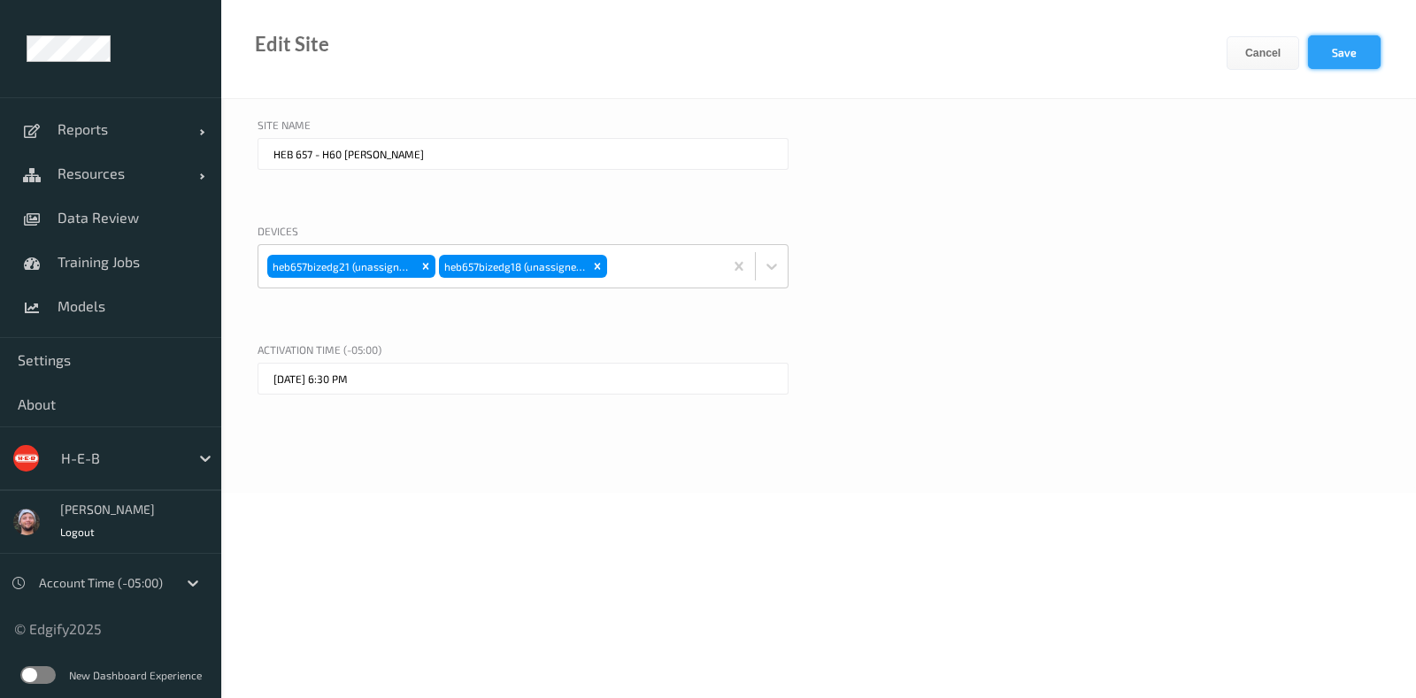
click at [1214, 45] on button "Save" at bounding box center [1344, 52] width 73 height 34
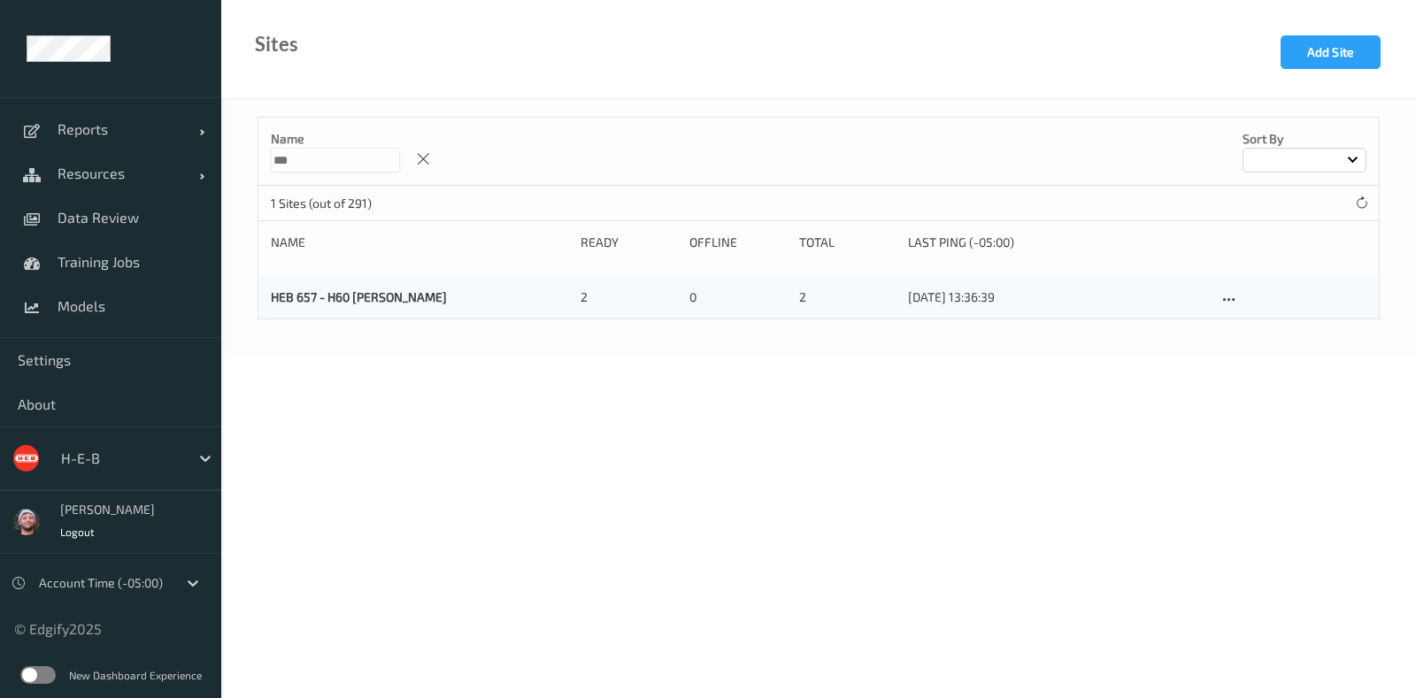
click at [922, 449] on body "Reports Default Report Customized Report Resources Devices Clusters Sites Data …" at bounding box center [708, 349] width 1416 height 698
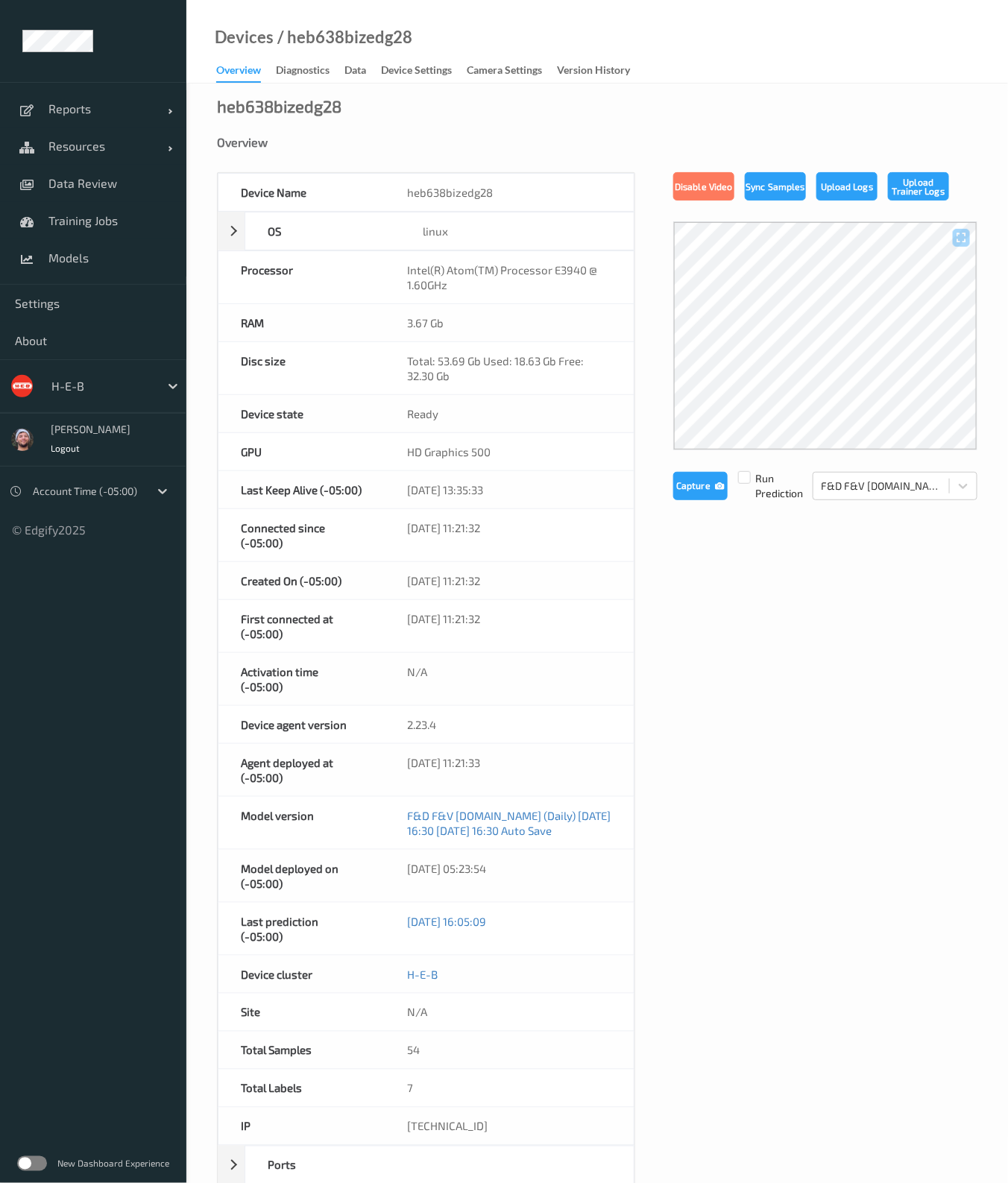
click at [29, 1164] on label at bounding box center [31, 1164] width 29 height 15
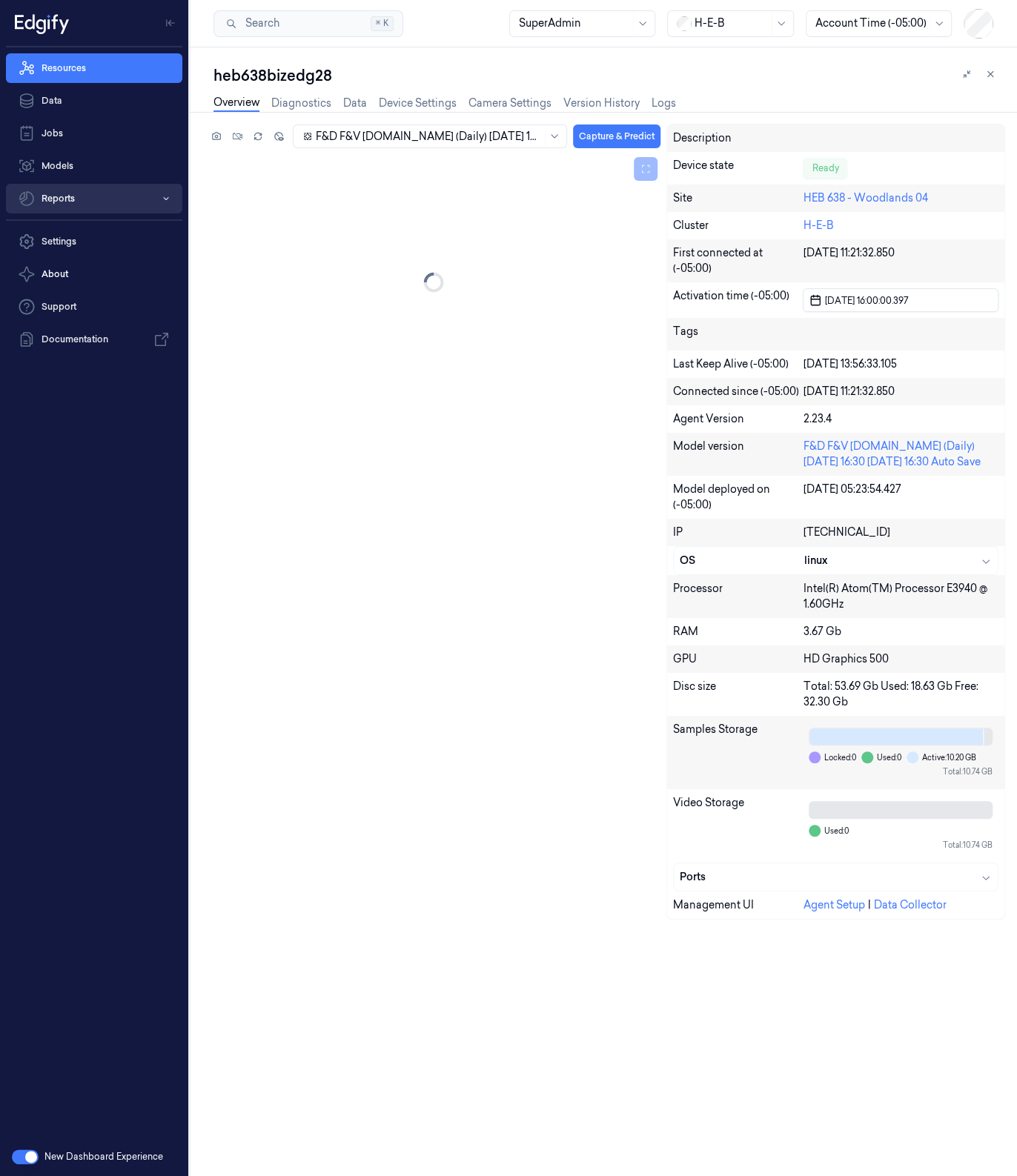
click at [82, 192] on button "Reports" at bounding box center [94, 198] width 177 height 29
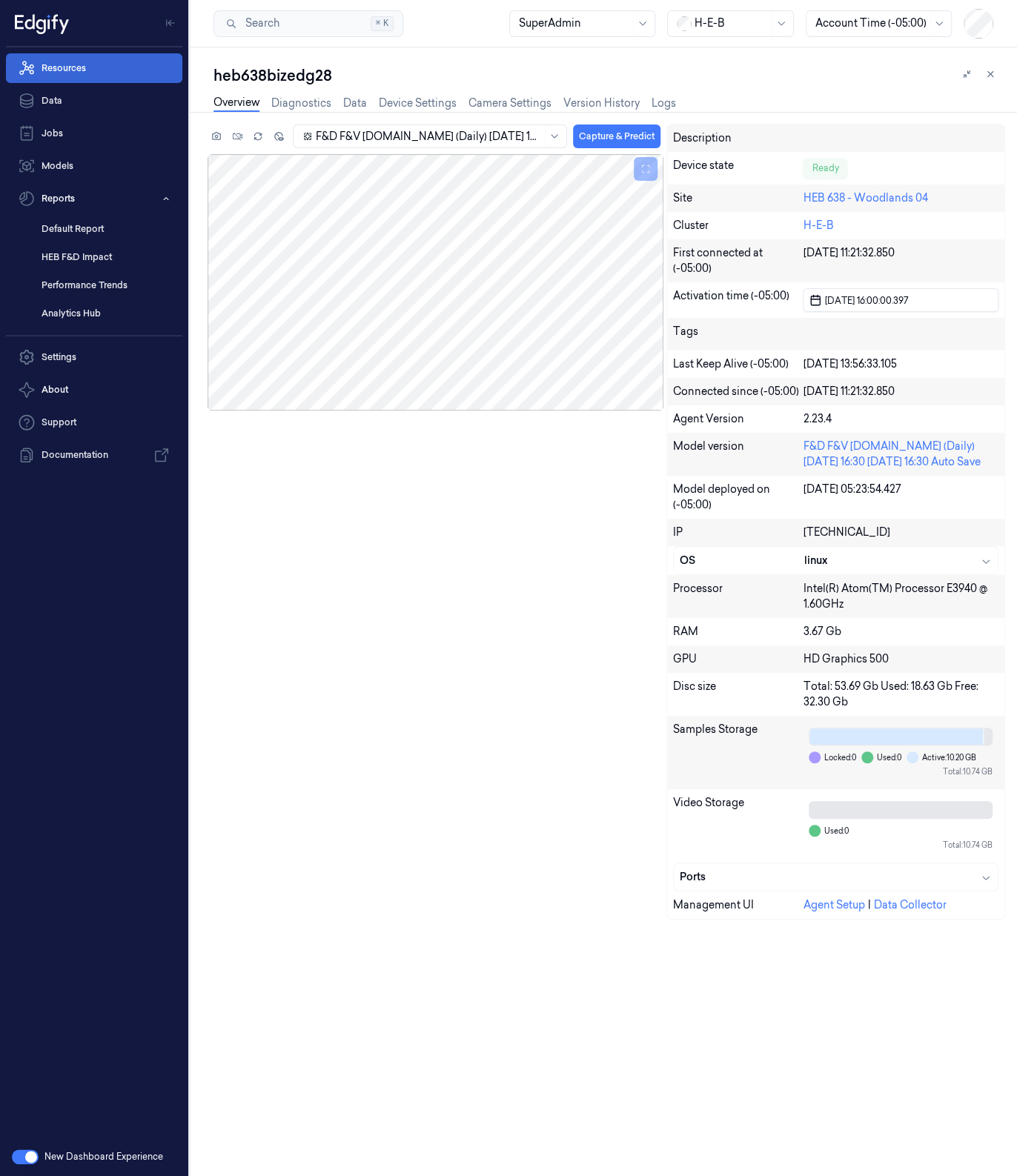
click at [136, 68] on link "Resources" at bounding box center [94, 68] width 177 height 29
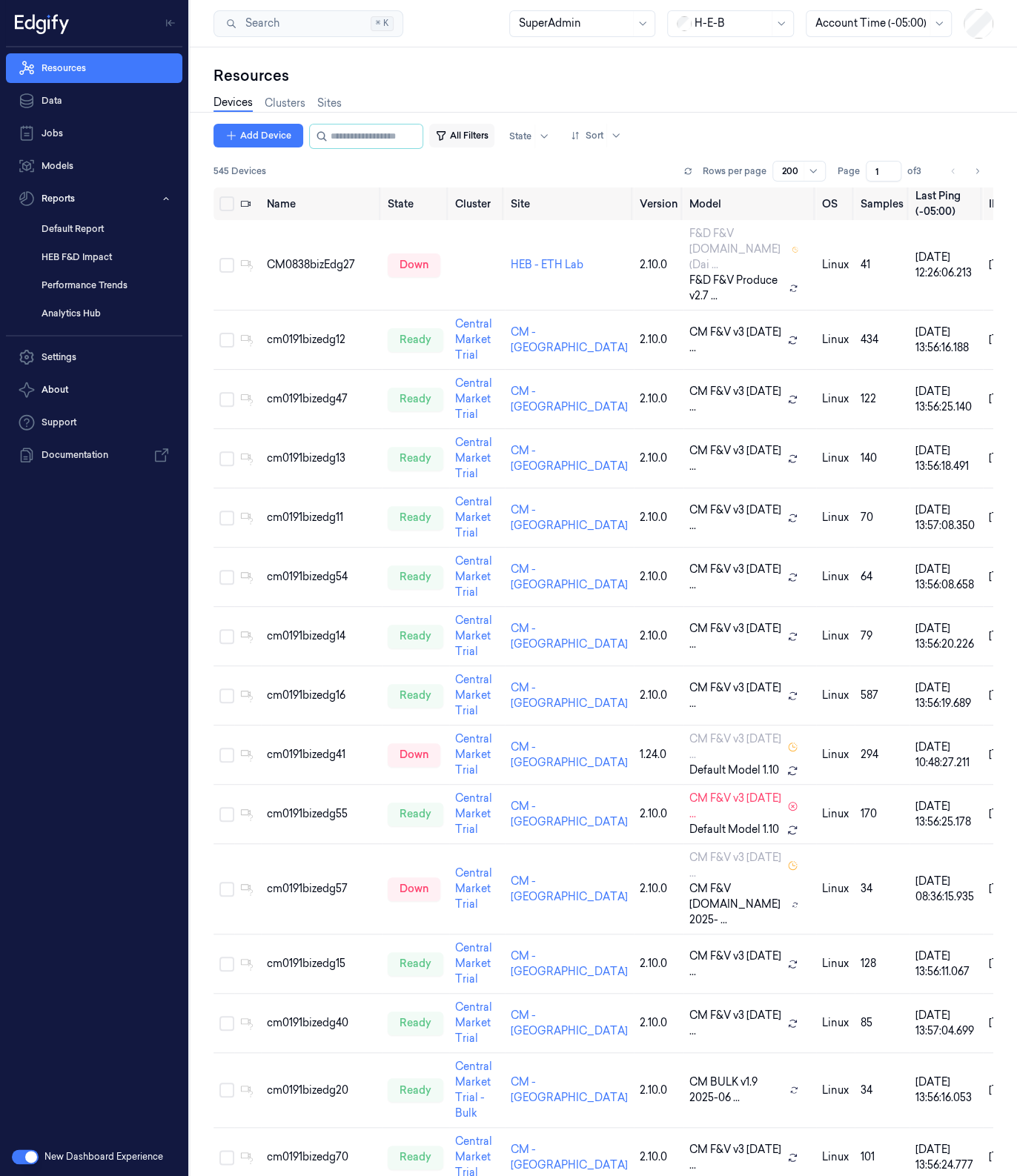
click at [473, 142] on button "All Filters" at bounding box center [462, 136] width 65 height 23
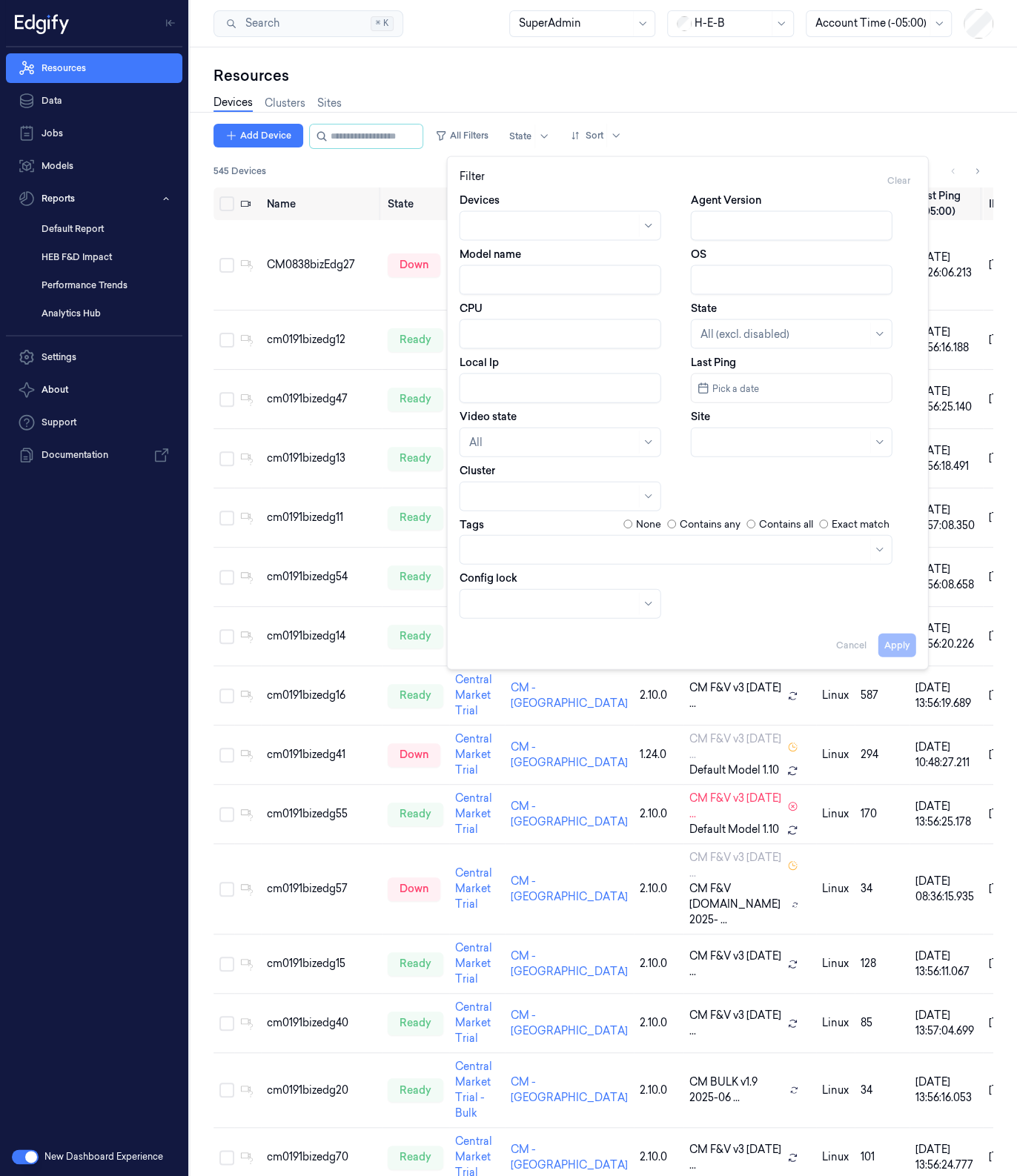
click at [510, 268] on input "Model name" at bounding box center [560, 280] width 202 height 29
click at [899, 650] on button "Apply" at bounding box center [896, 644] width 38 height 23
type input "4.5.ST"
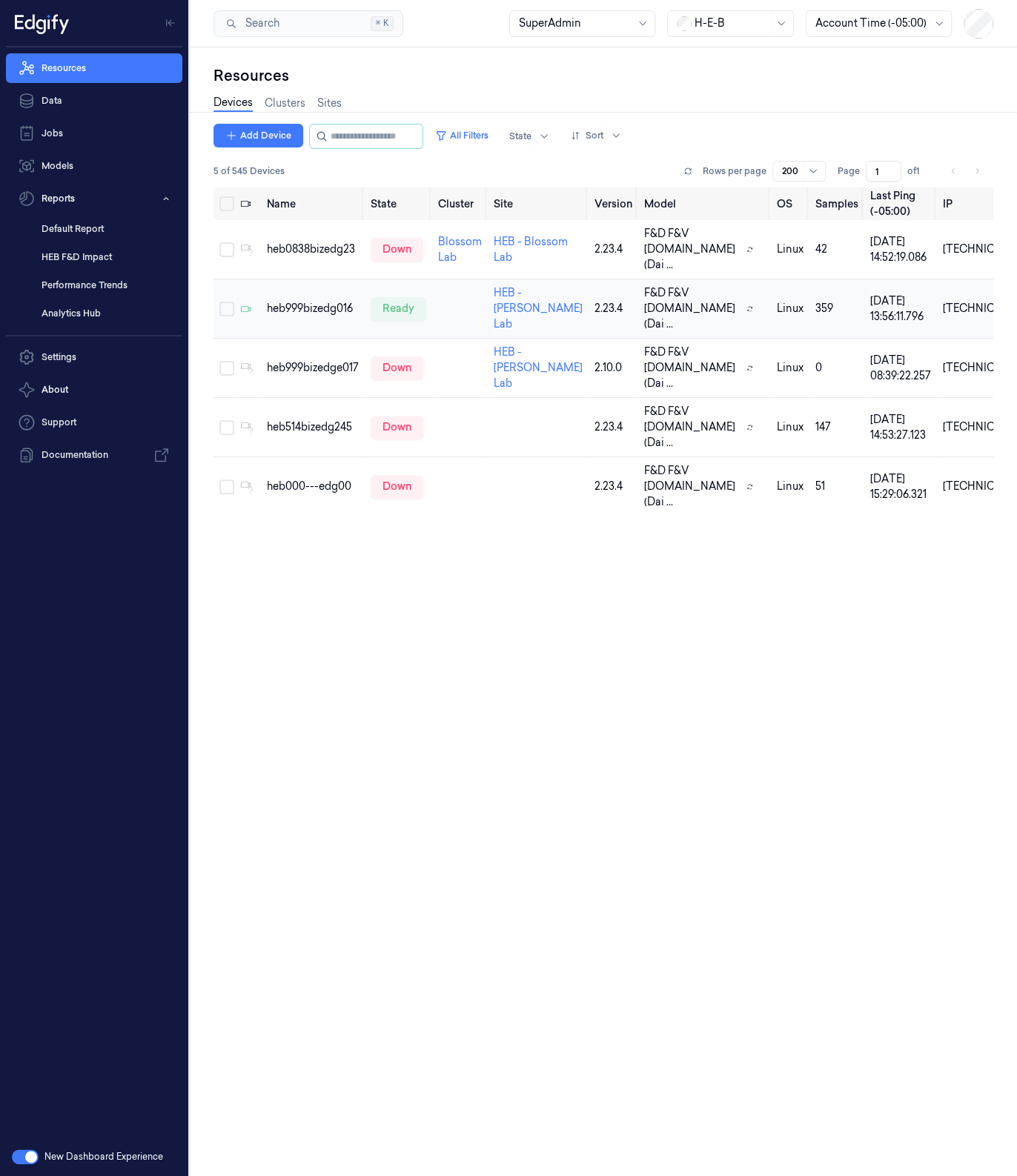
click at [224, 301] on button "Select row" at bounding box center [227, 309] width 15 height 15
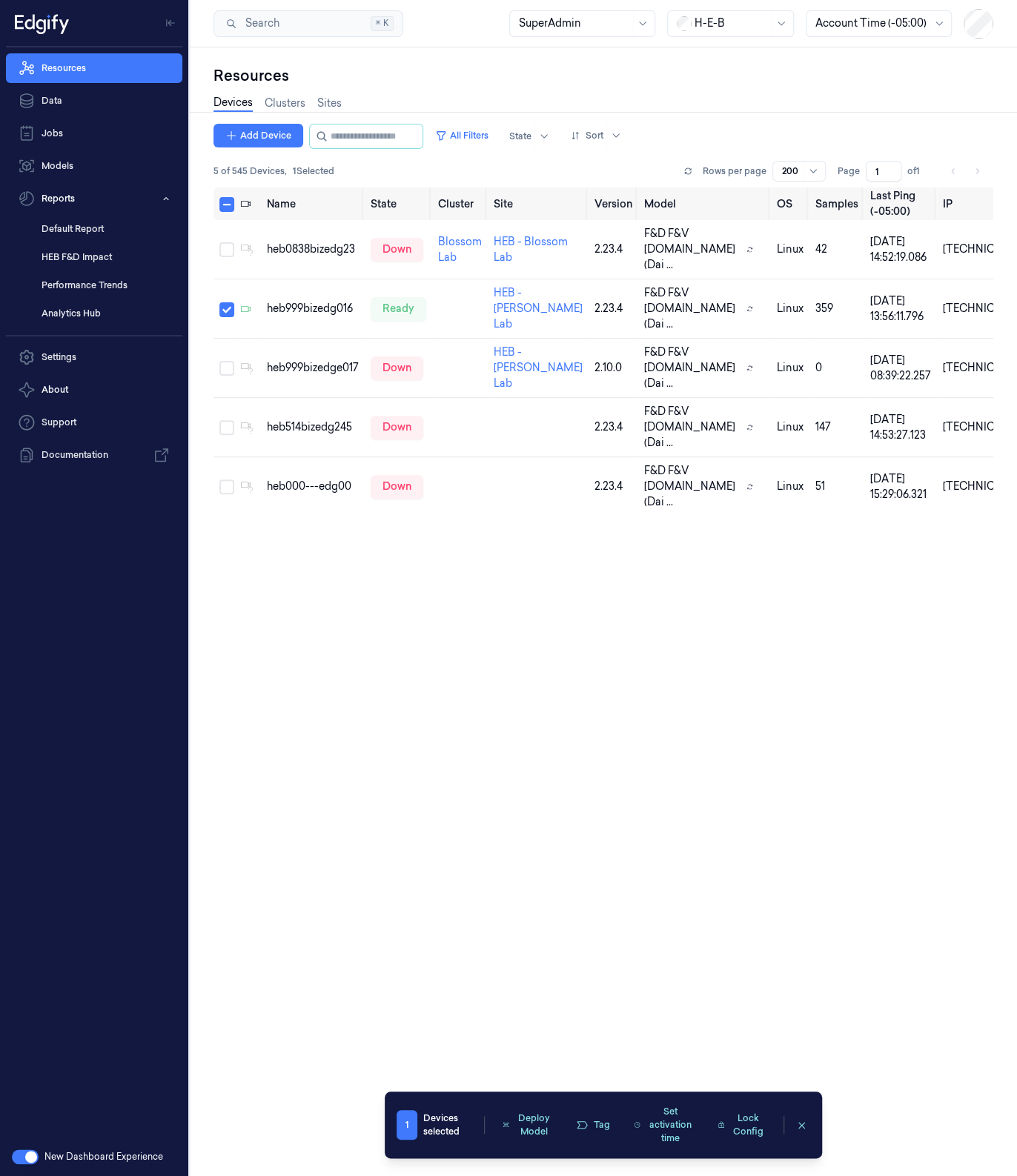
click at [549, 1148] on div "Deploy Model Tag Set activation time Lock Config" at bounding box center [634, 1125] width 281 height 49
click at [548, 1133] on button "Deploy Model" at bounding box center [527, 1125] width 68 height 35
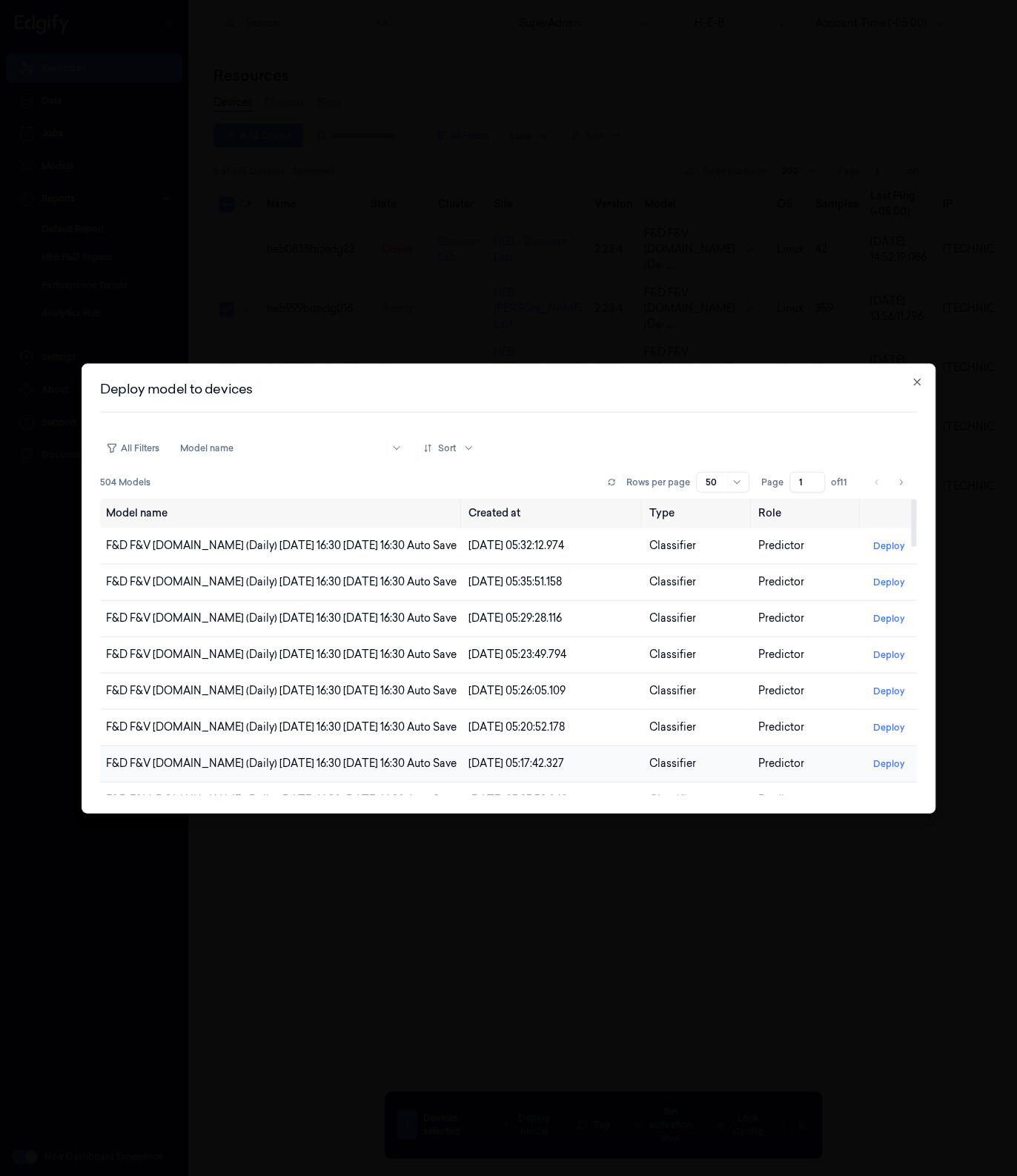
drag, startPoint x: 361, startPoint y: 778, endPoint x: 390, endPoint y: 747, distance: 42.4
click at [390, 747] on td "F&D F&V [DOMAIN_NAME] (Daily) [DATE] 16:30 [DATE] 16:30 Auto Save" at bounding box center [281, 763] width 362 height 36
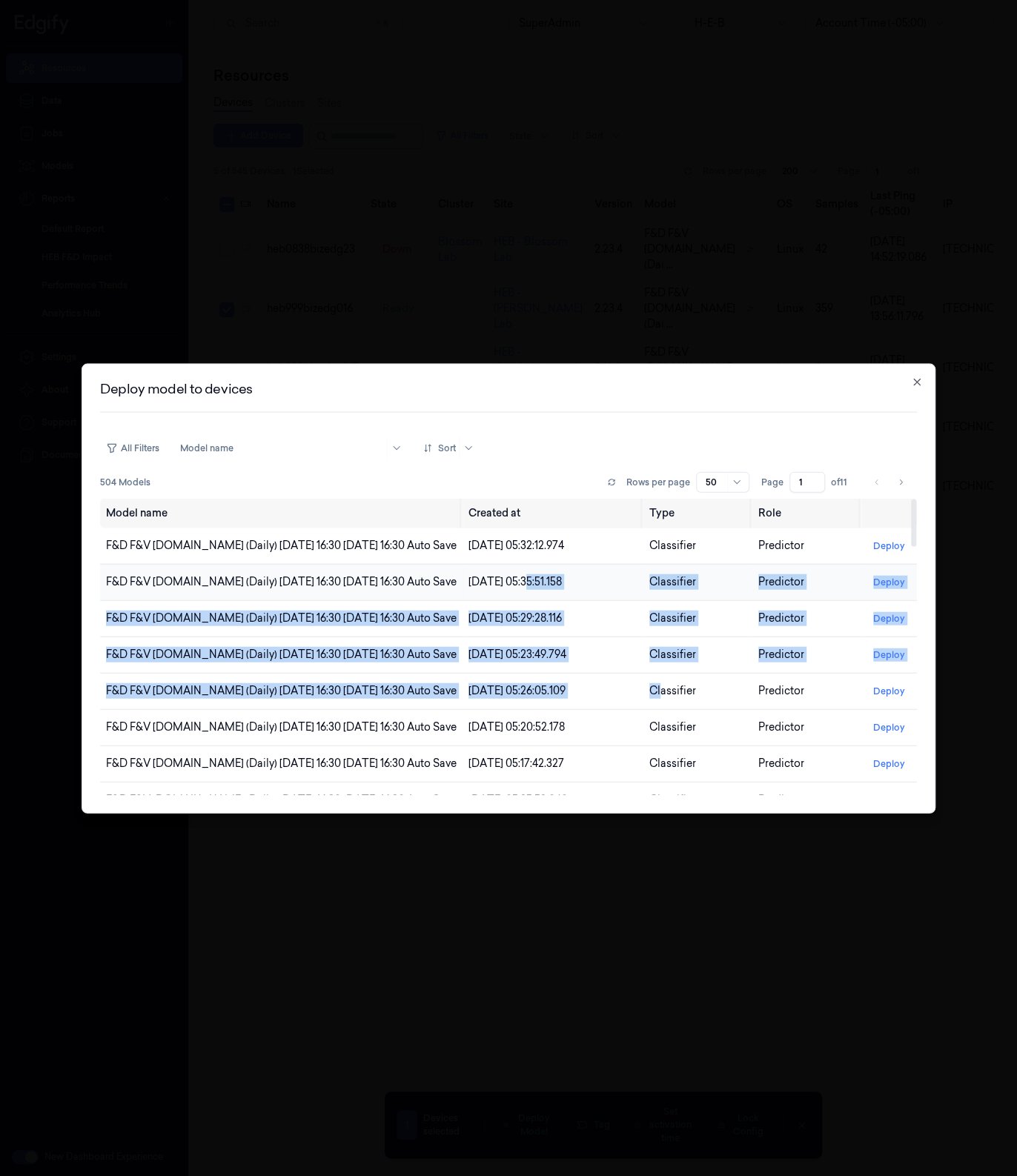
drag, startPoint x: 616, startPoint y: 696, endPoint x: 516, endPoint y: 591, distance: 145.0
click at [519, 591] on td "11/09/2025 05:35:51.158" at bounding box center [552, 582] width 181 height 36
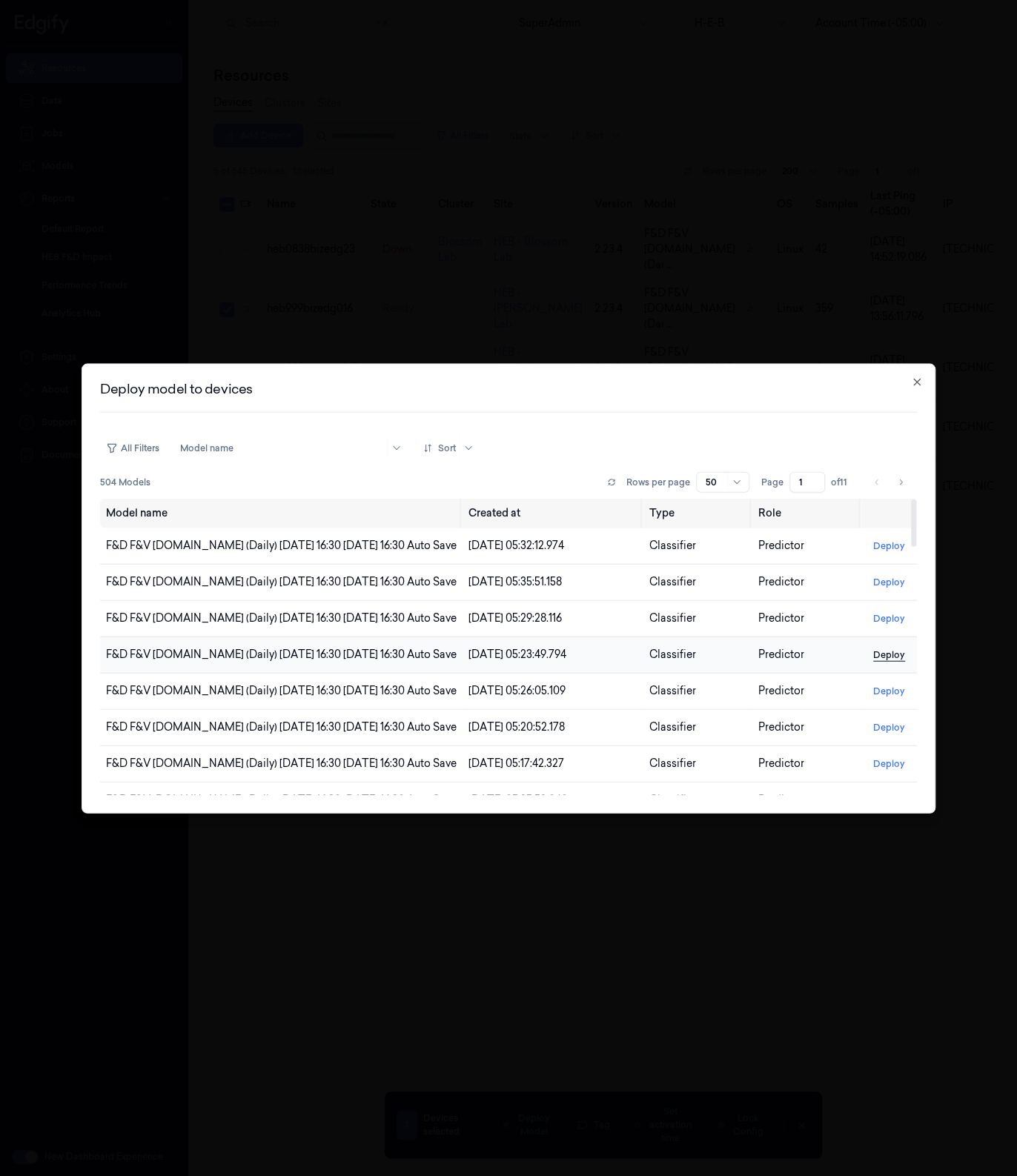
click at [886, 646] on button "Deploy" at bounding box center [889, 655] width 44 height 23
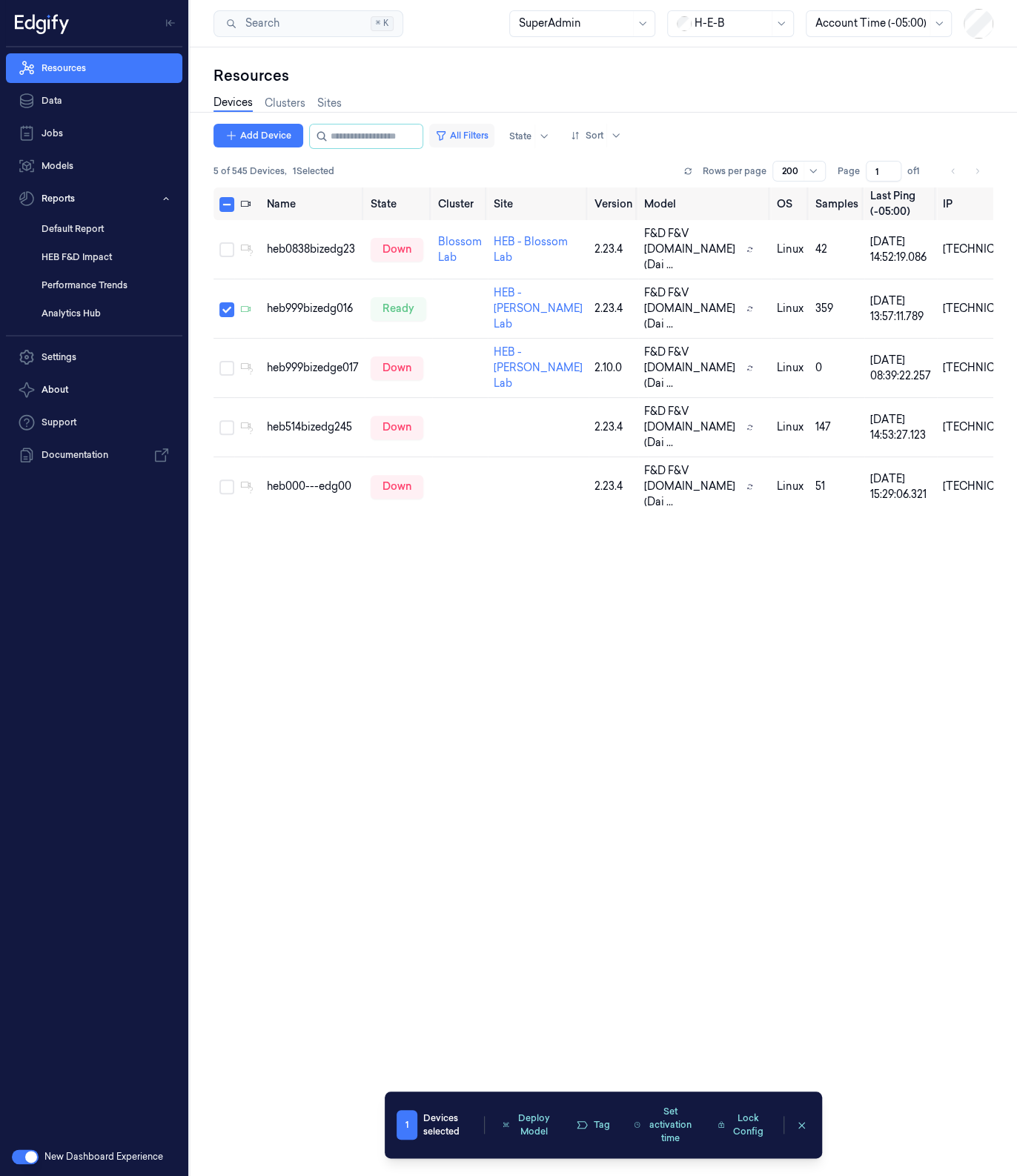
click at [485, 127] on button "All Filters" at bounding box center [462, 136] width 65 height 23
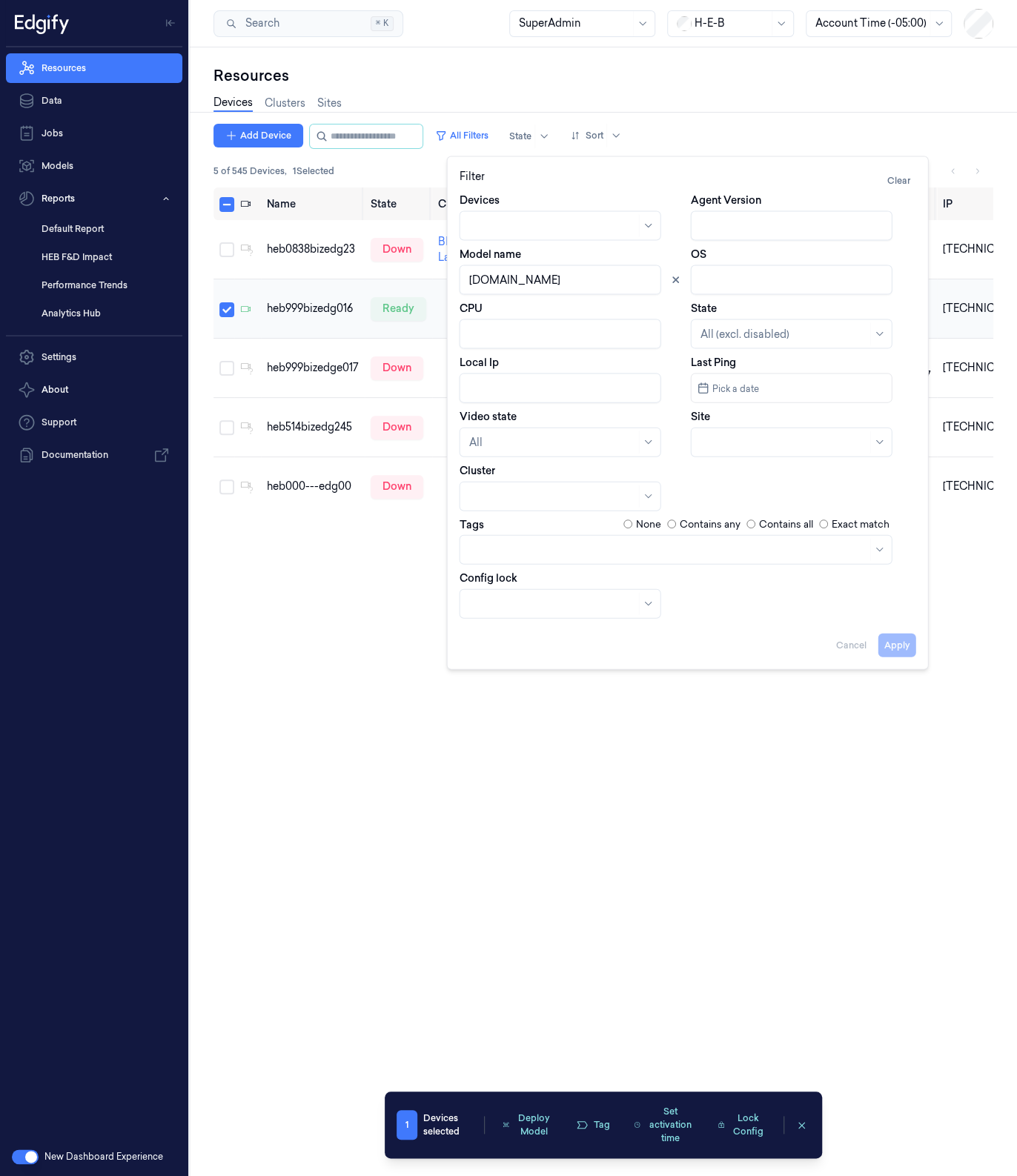
drag, startPoint x: 493, startPoint y: 280, endPoint x: 441, endPoint y: 282, distance: 52.0
click at [441, 282] on body "Resources Data Jobs Models Reports Default Report HEB F&D Impact Performance Tr…" at bounding box center [508, 588] width 1017 height 1176
click at [905, 645] on button "Apply" at bounding box center [896, 644] width 38 height 23
type input "v4.4"
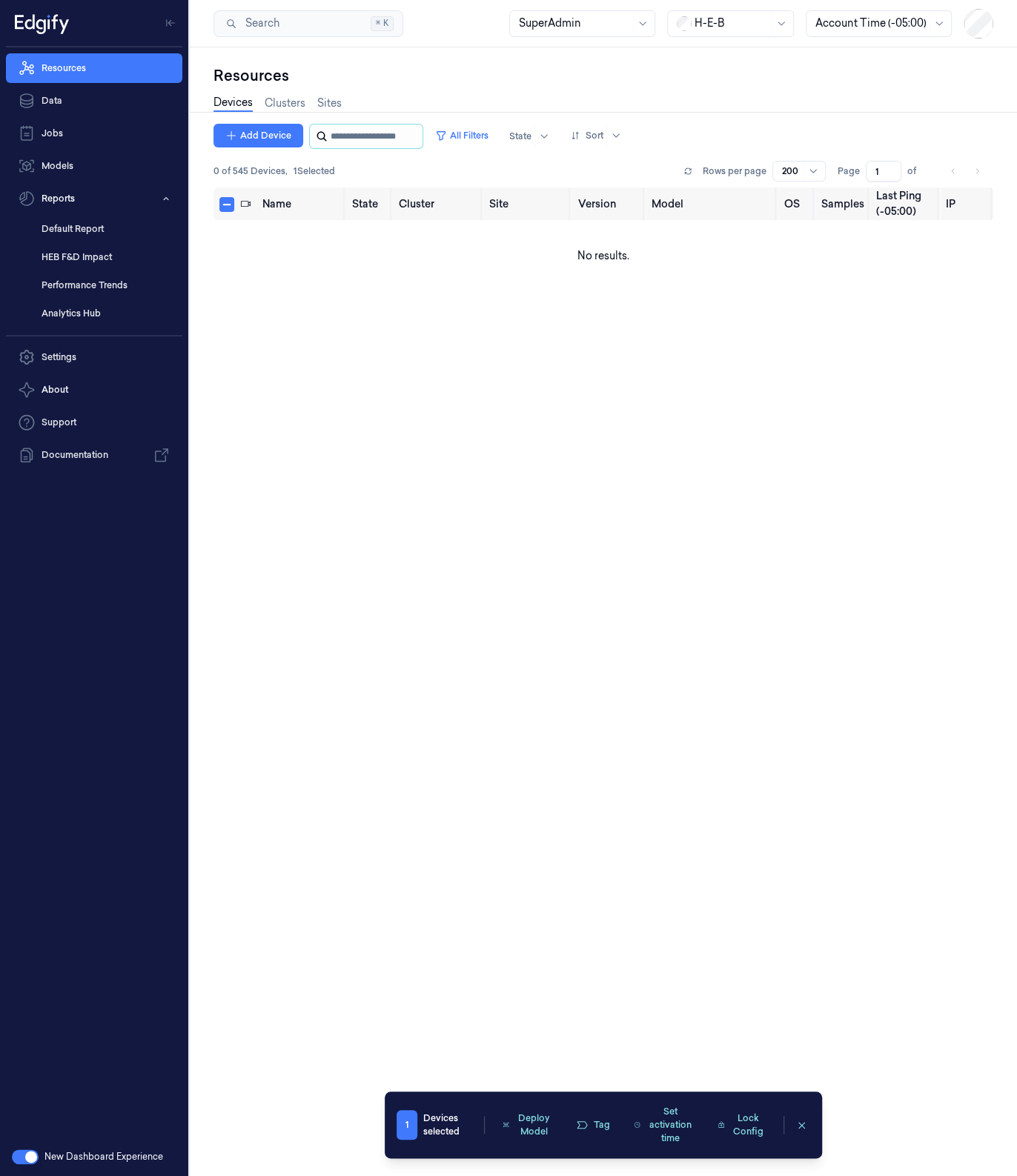
click at [364, 136] on input "string" at bounding box center [375, 136] width 89 height 23
click at [481, 133] on button "All Filters" at bounding box center [462, 136] width 65 height 23
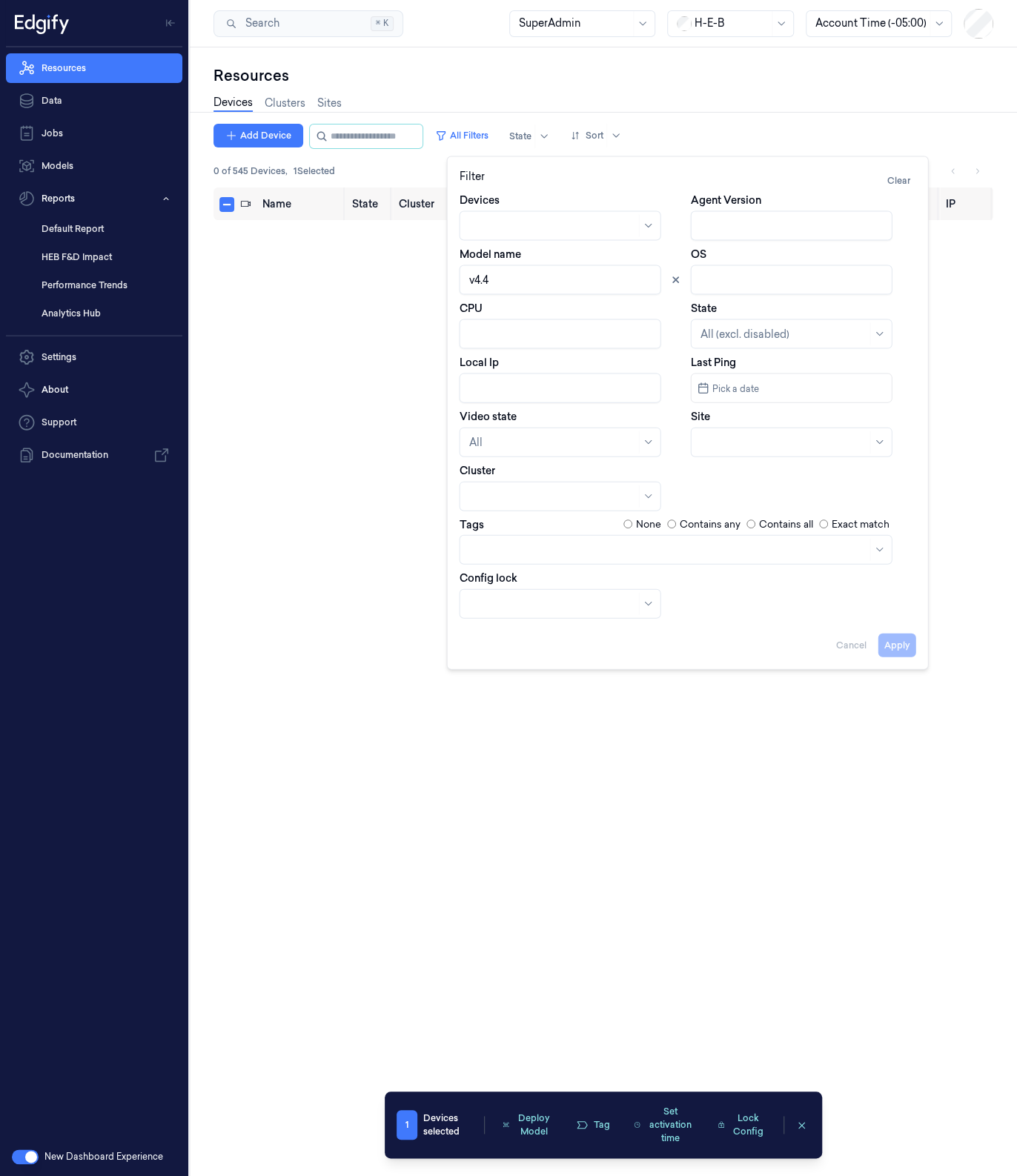
click at [559, 288] on input "Model name" at bounding box center [560, 280] width 202 height 29
click at [516, 280] on input "Model name" at bounding box center [560, 280] width 202 height 29
type input "v4.9.ST (Daily) 2025-08-25"
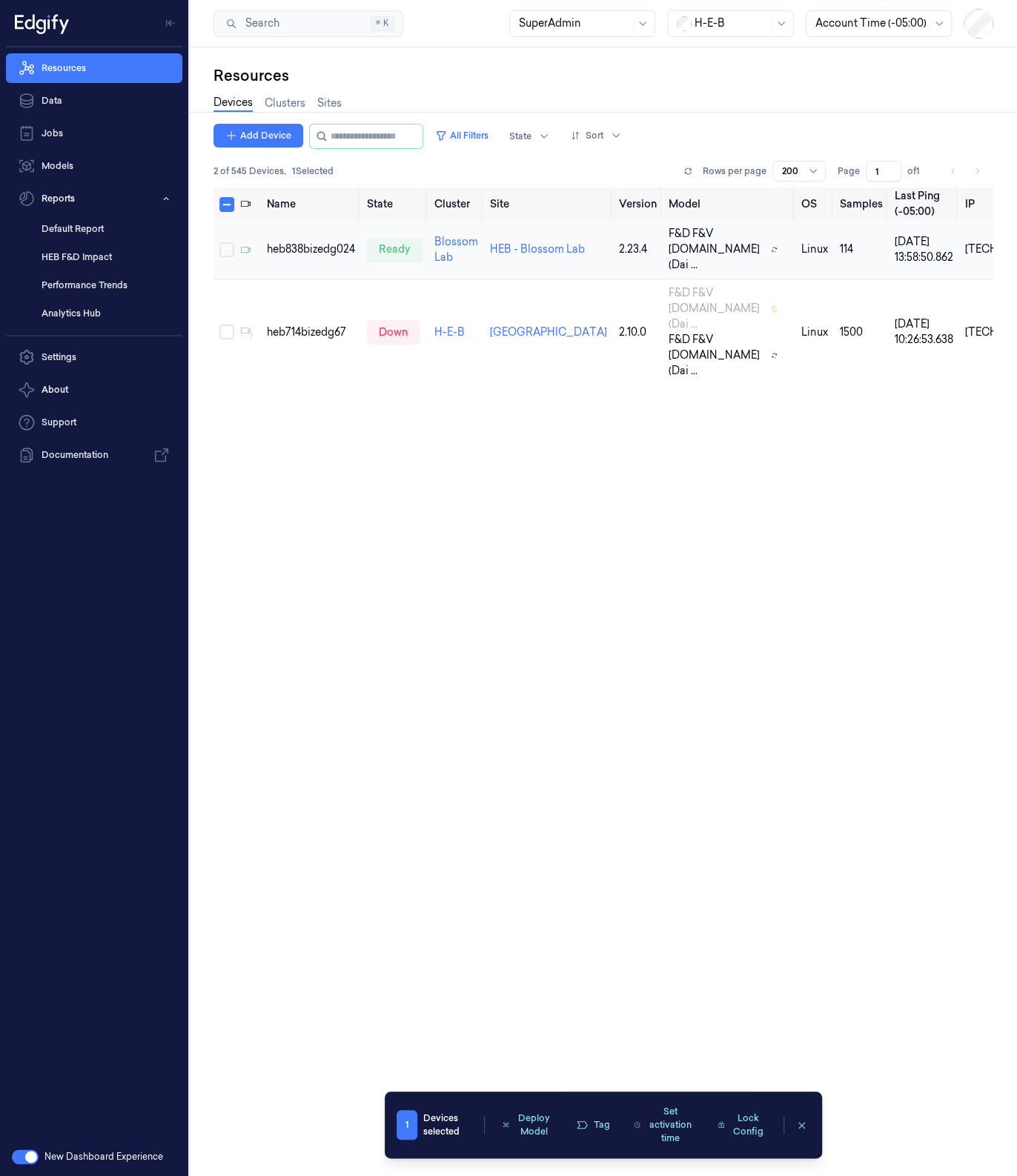
click at [229, 242] on button "Select row" at bounding box center [227, 249] width 15 height 15
click at [547, 1120] on button "Deploy Model" at bounding box center [527, 1125] width 68 height 35
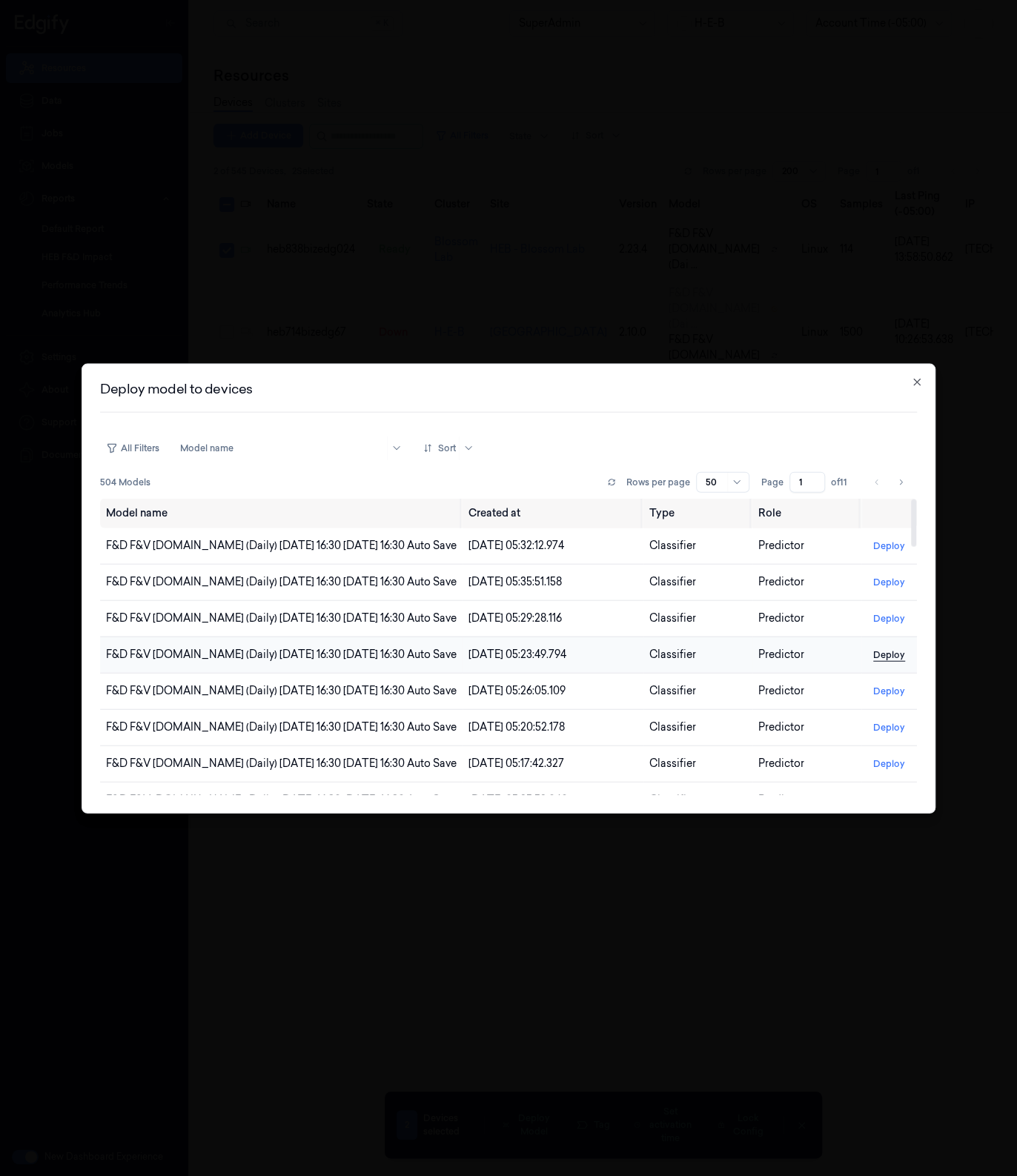
click at [884, 654] on button "Deploy" at bounding box center [889, 655] width 44 height 23
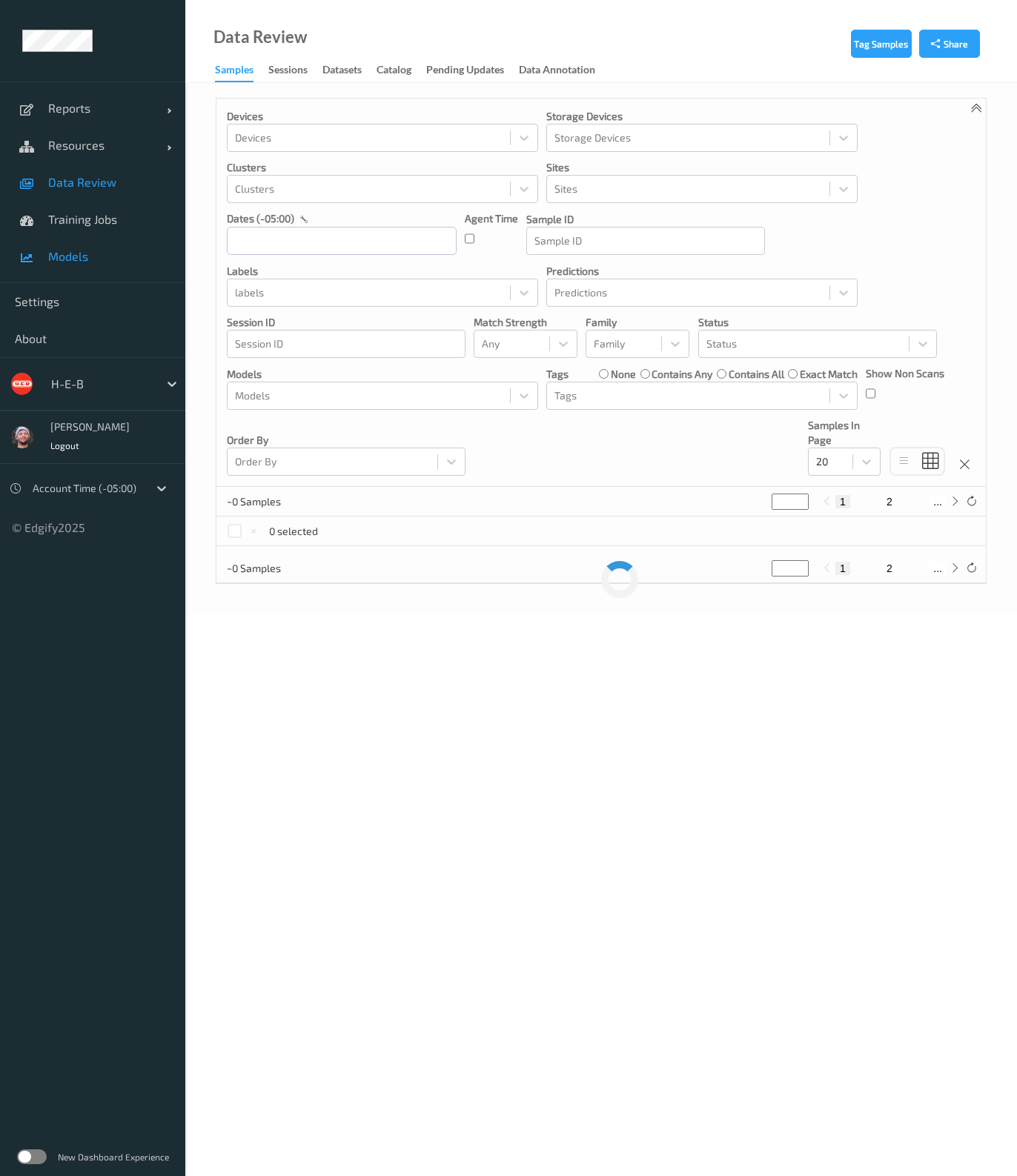
click at [108, 242] on link "Models" at bounding box center [92, 256] width 185 height 37
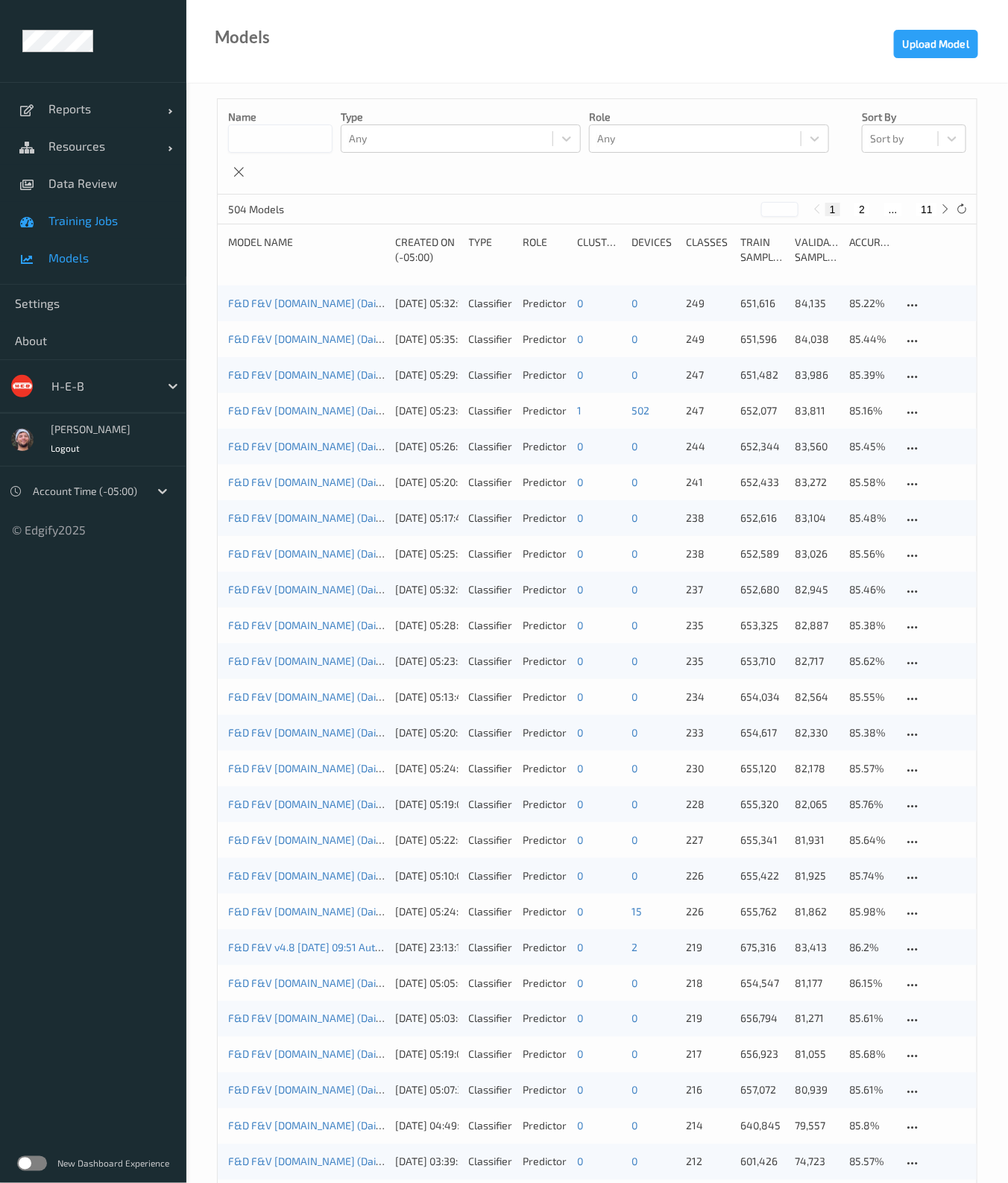
click at [72, 220] on span "Training Jobs" at bounding box center [110, 221] width 123 height 15
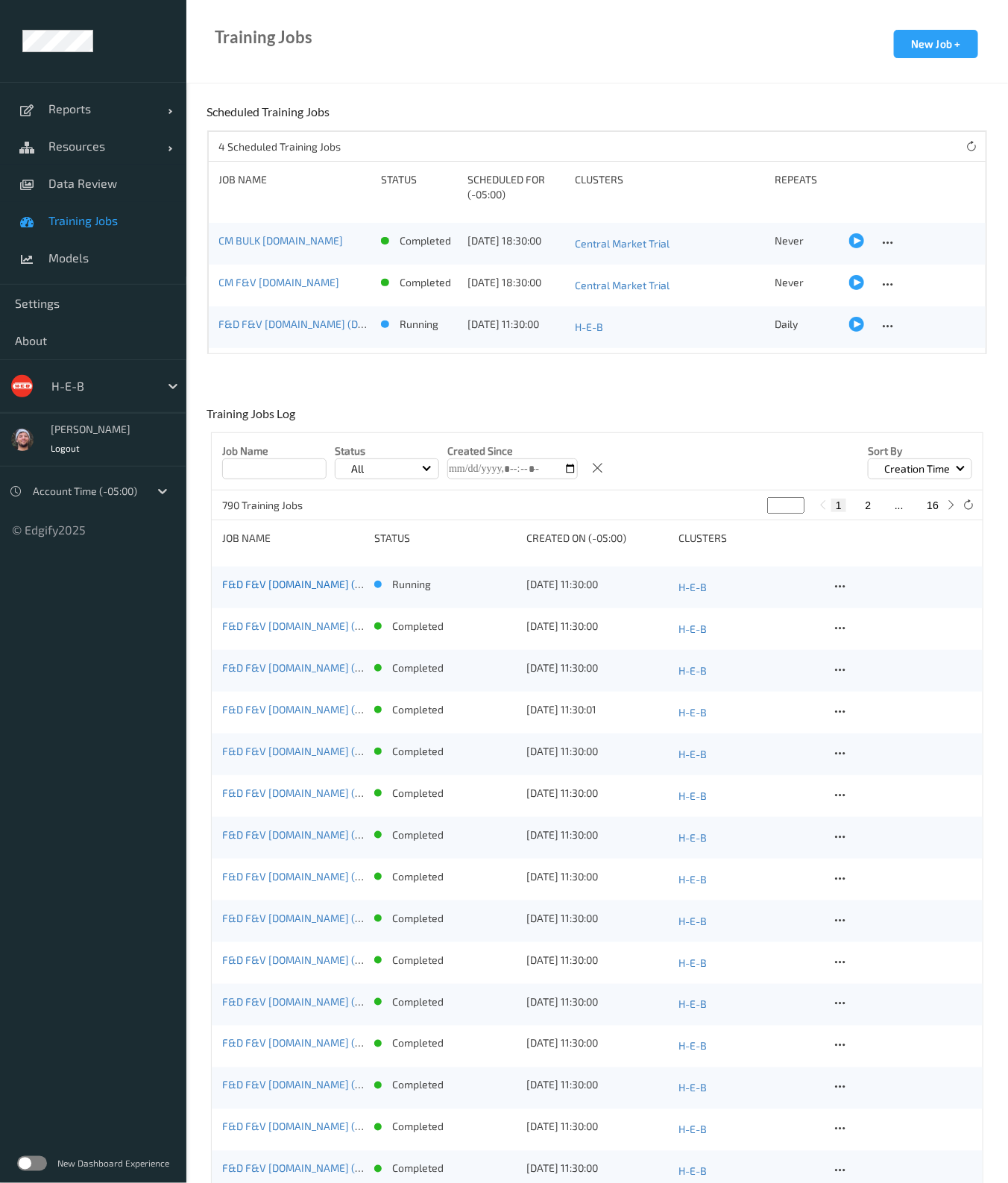
click at [300, 589] on link "F&D F&V [DOMAIN_NAME] (Daily) [DATE] 16:30" at bounding box center [332, 584] width 220 height 13
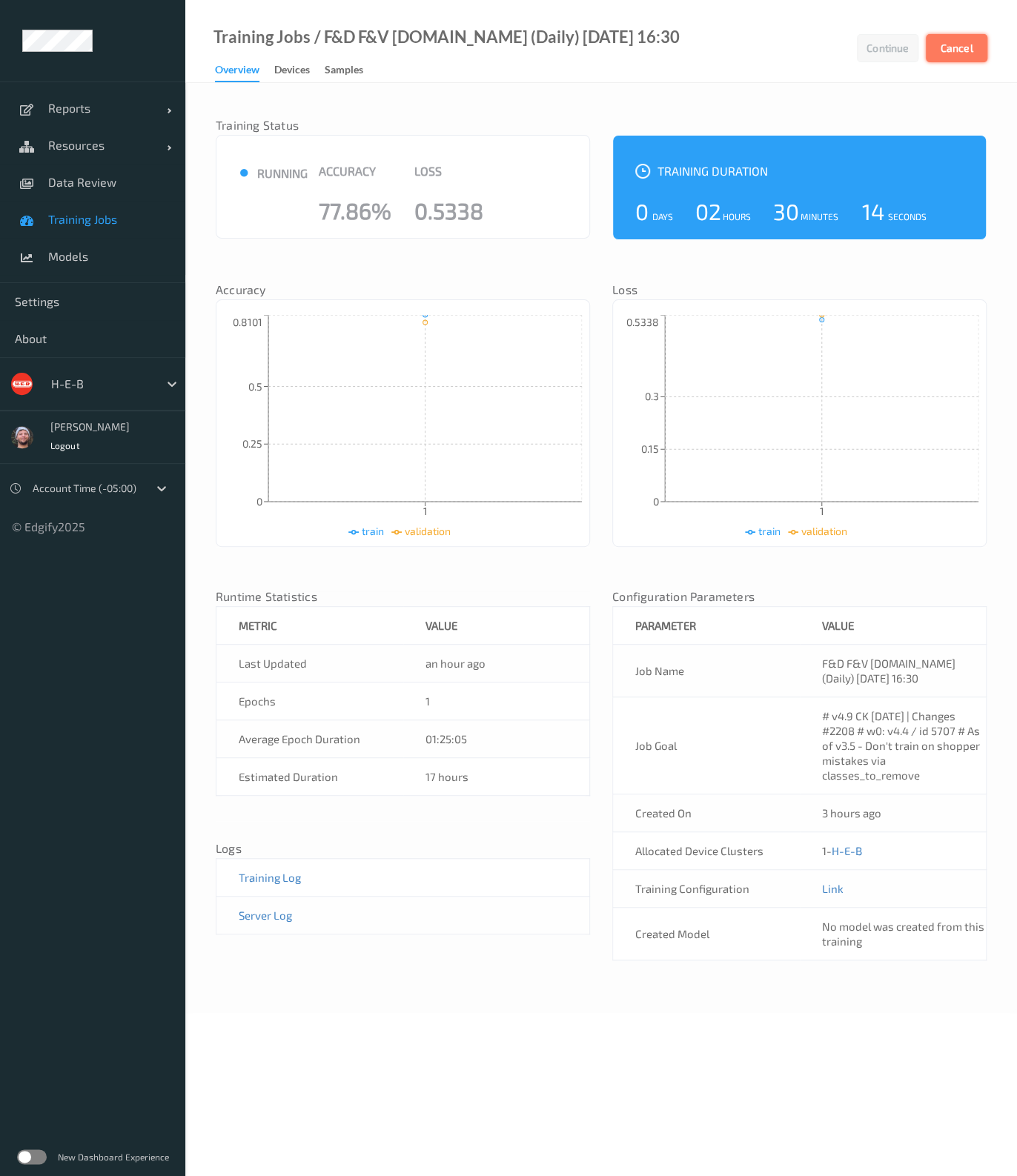
click at [953, 57] on button "Cancel" at bounding box center [956, 49] width 61 height 28
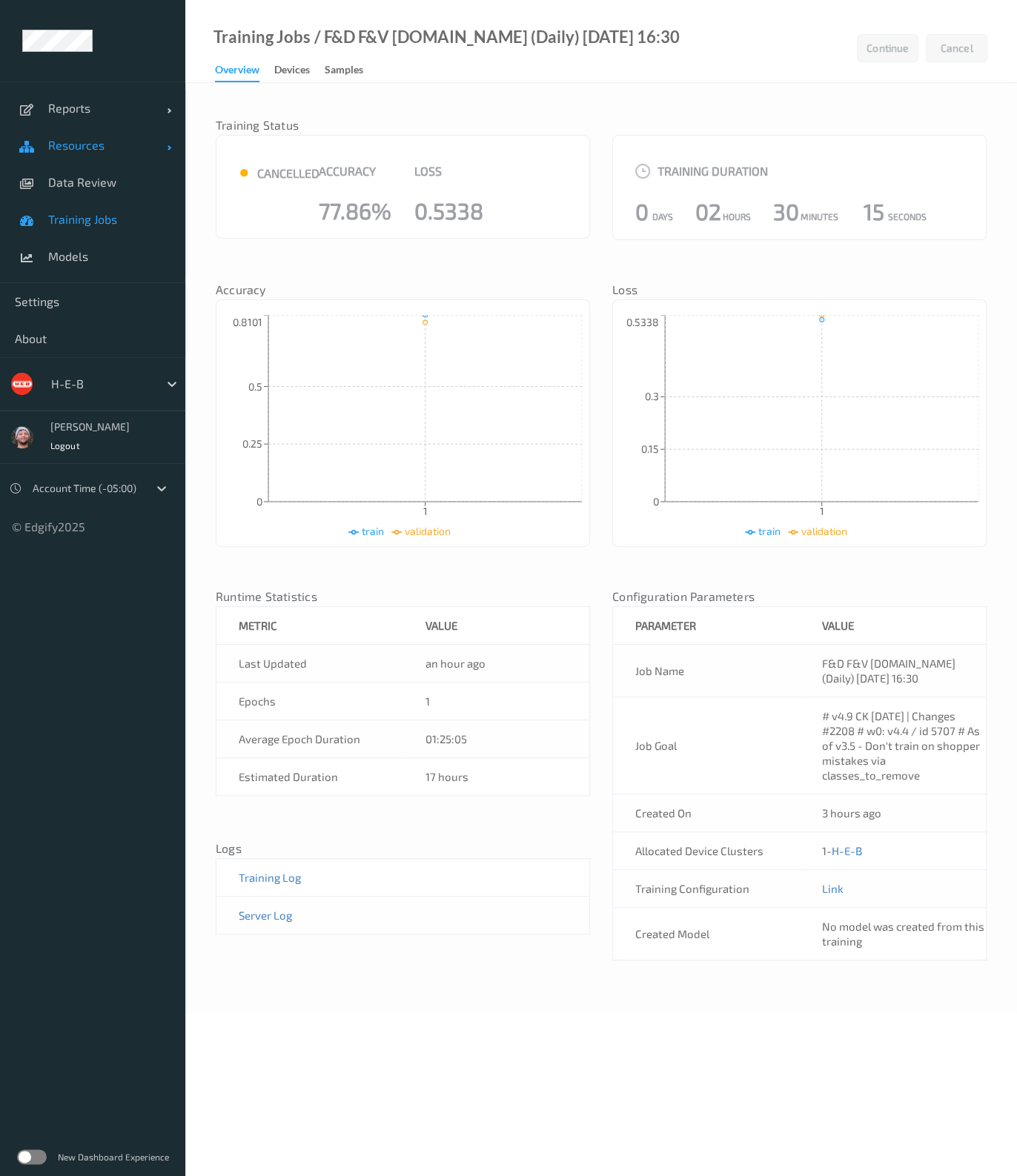
click at [69, 154] on link "Resources" at bounding box center [92, 145] width 185 height 37
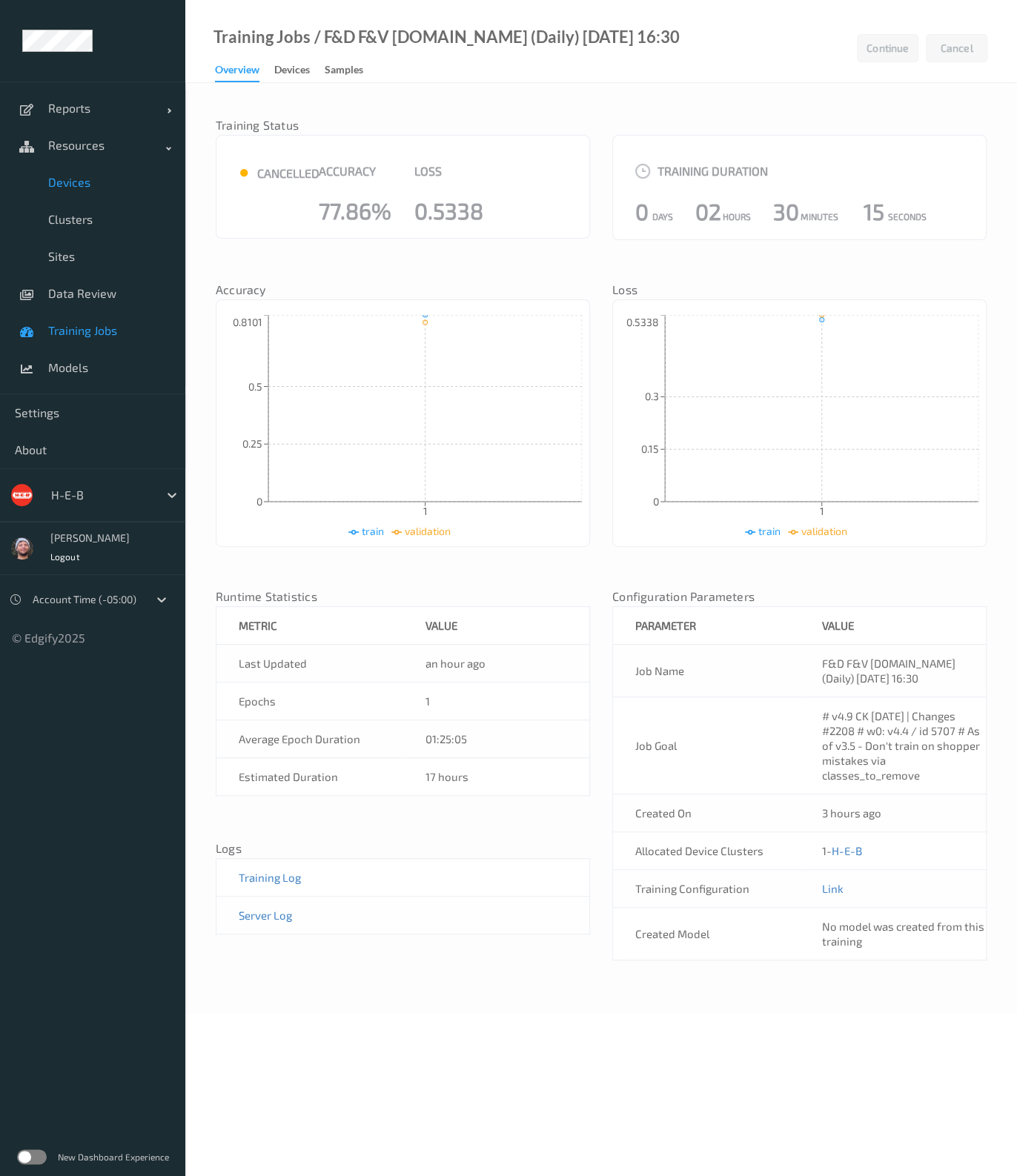
click at [90, 176] on span "Devices" at bounding box center [110, 182] width 122 height 15
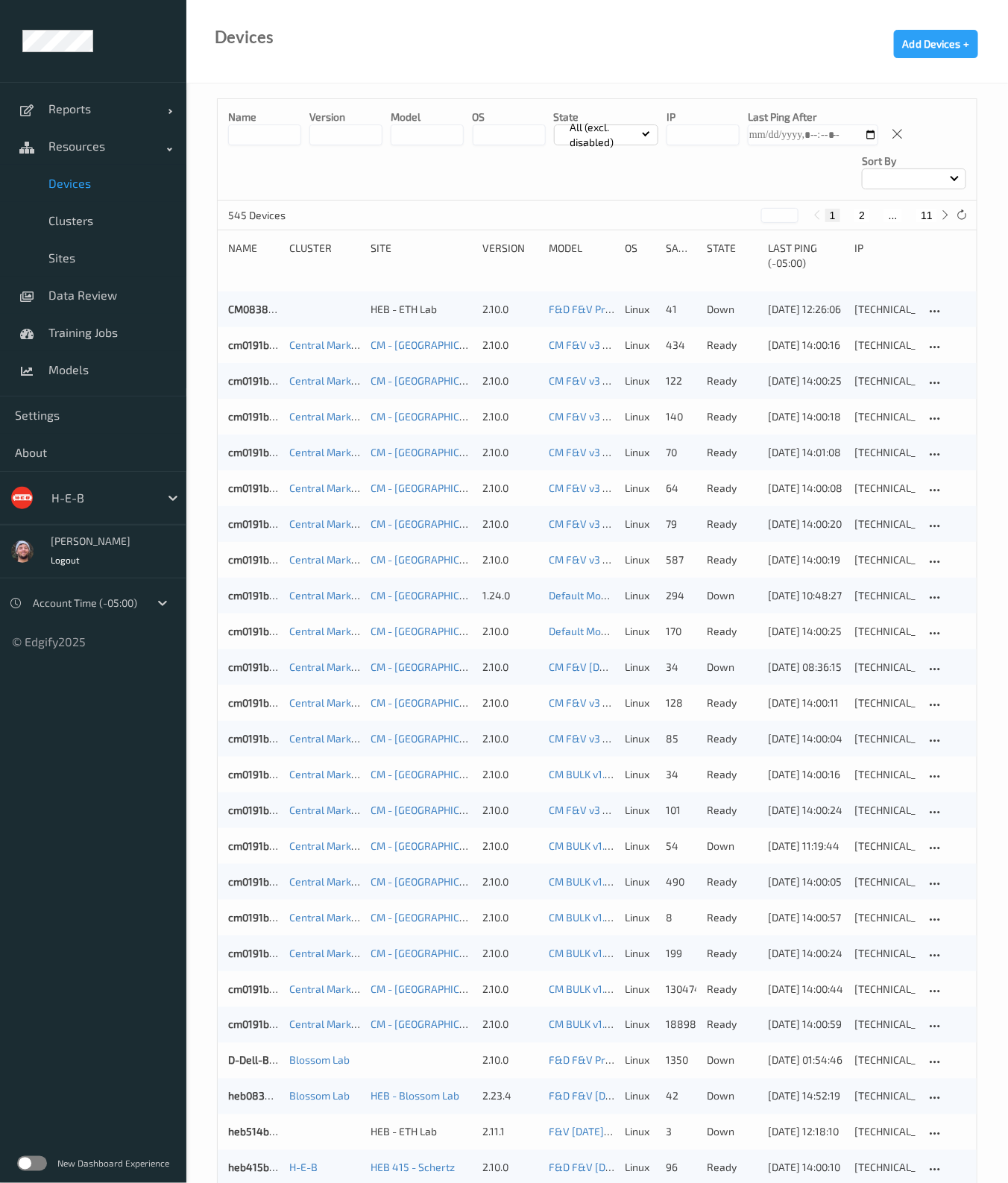
click at [247, 140] on input at bounding box center [264, 135] width 73 height 21
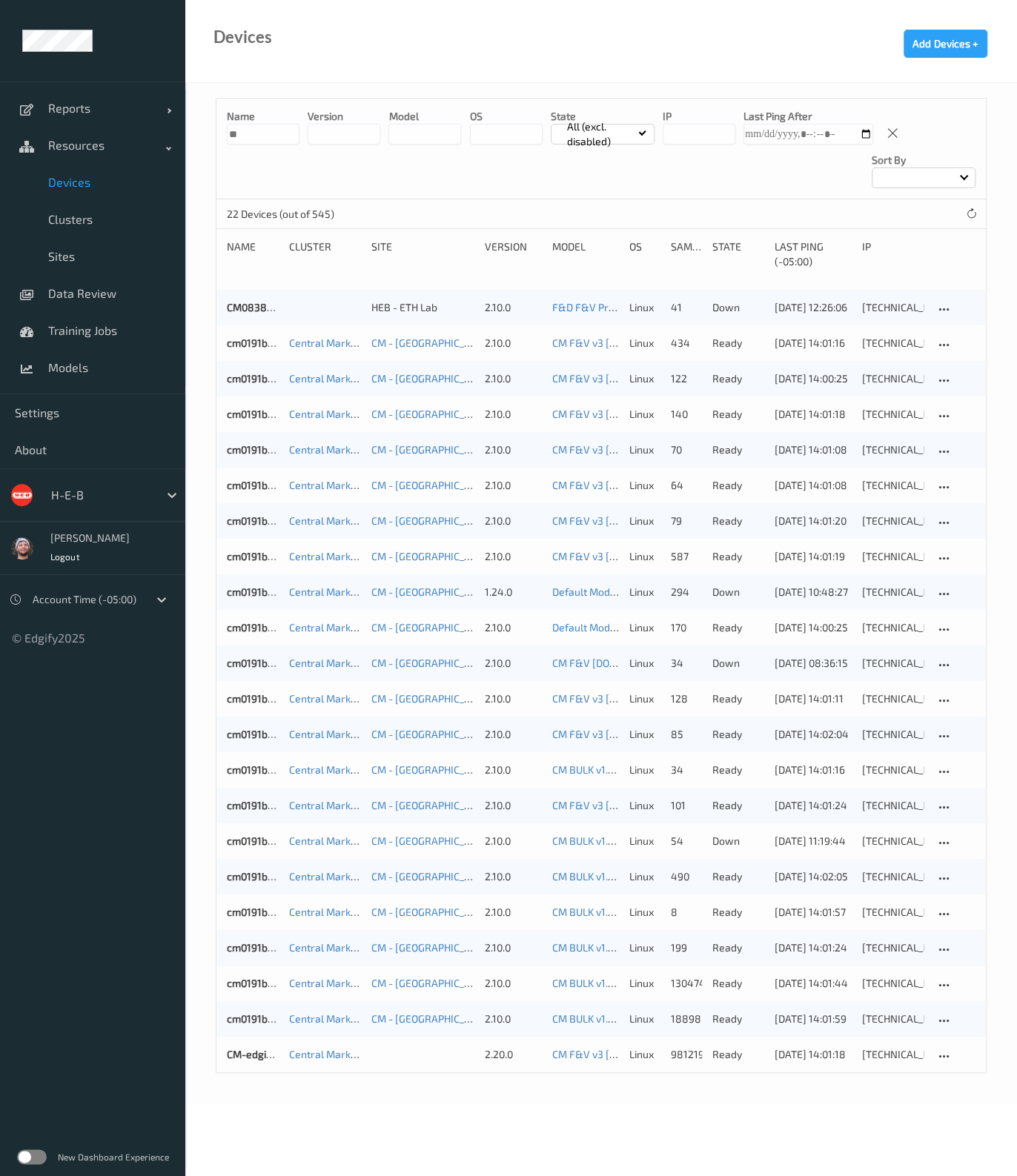
type input "**"
click at [307, 60] on div "Devices Add Devices +" at bounding box center [600, 41] width 831 height 83
click at [98, 179] on span "Devices" at bounding box center [110, 182] width 122 height 15
click at [966, 202] on div "22 Devices (out of 545)" at bounding box center [601, 213] width 769 height 29
click at [971, 213] on icon at bounding box center [971, 213] width 11 height 11
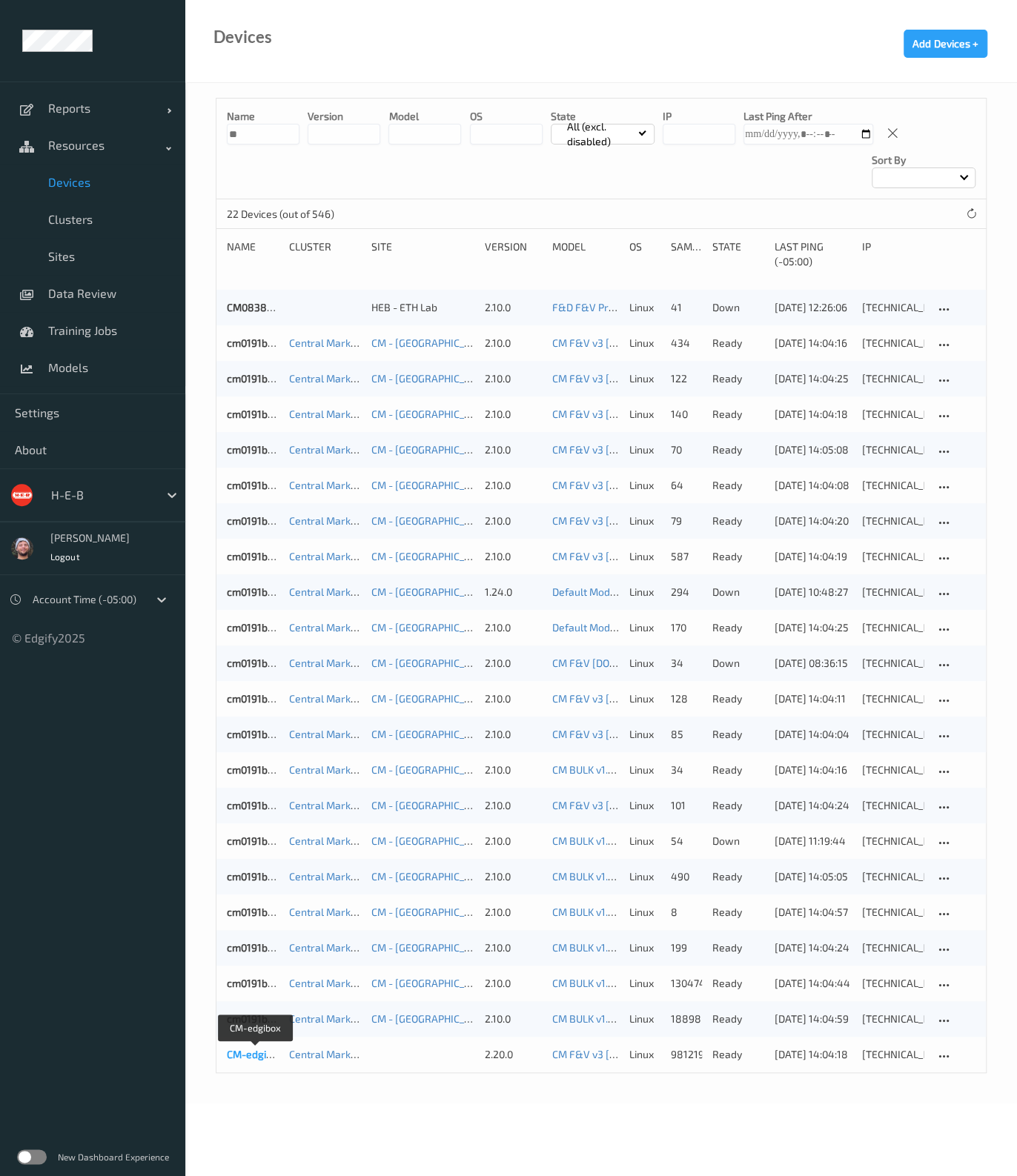
click at [267, 1054] on link "CM-edgibox" at bounding box center [254, 1054] width 56 height 13
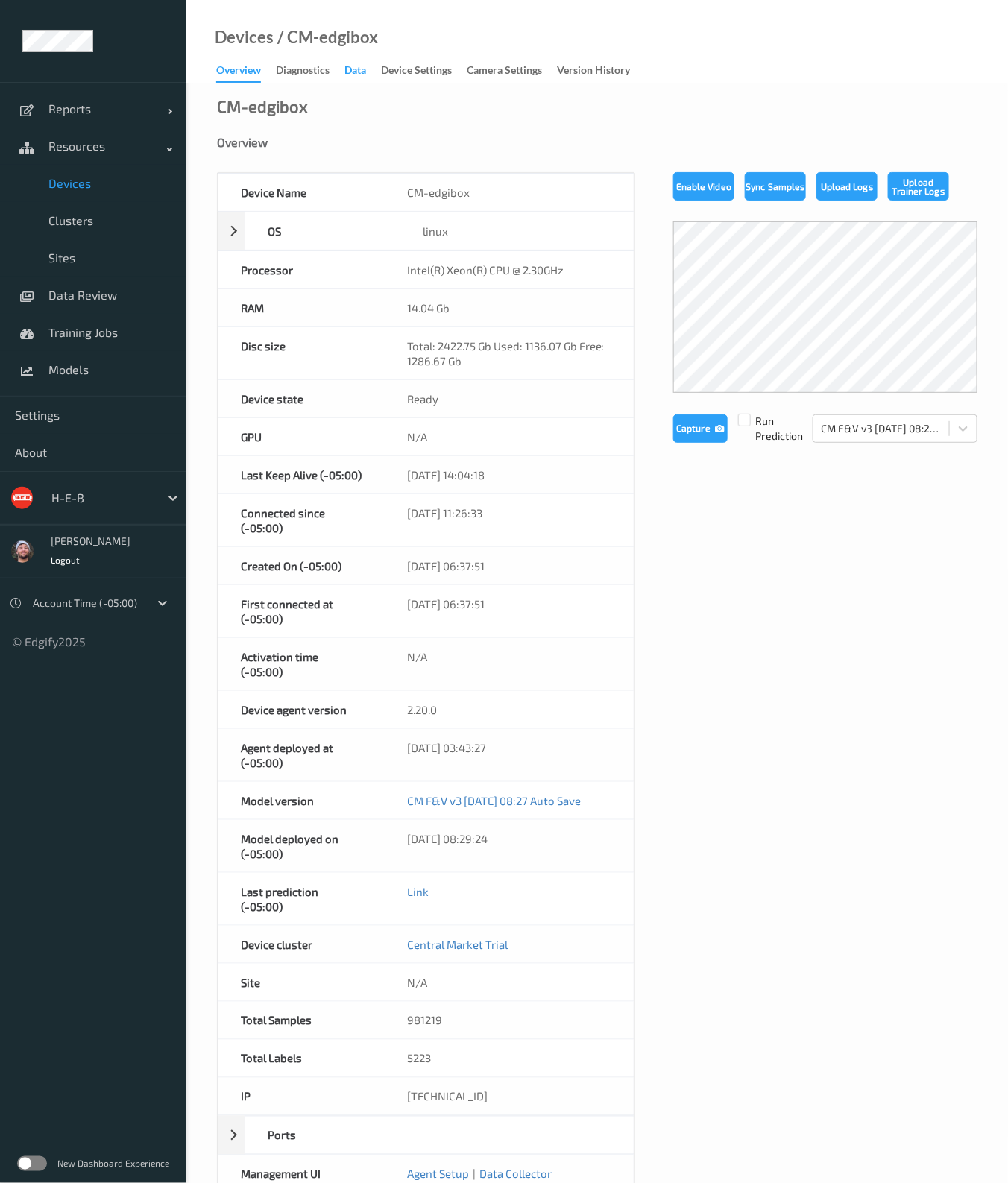
click at [365, 65] on div "Data" at bounding box center [355, 72] width 22 height 19
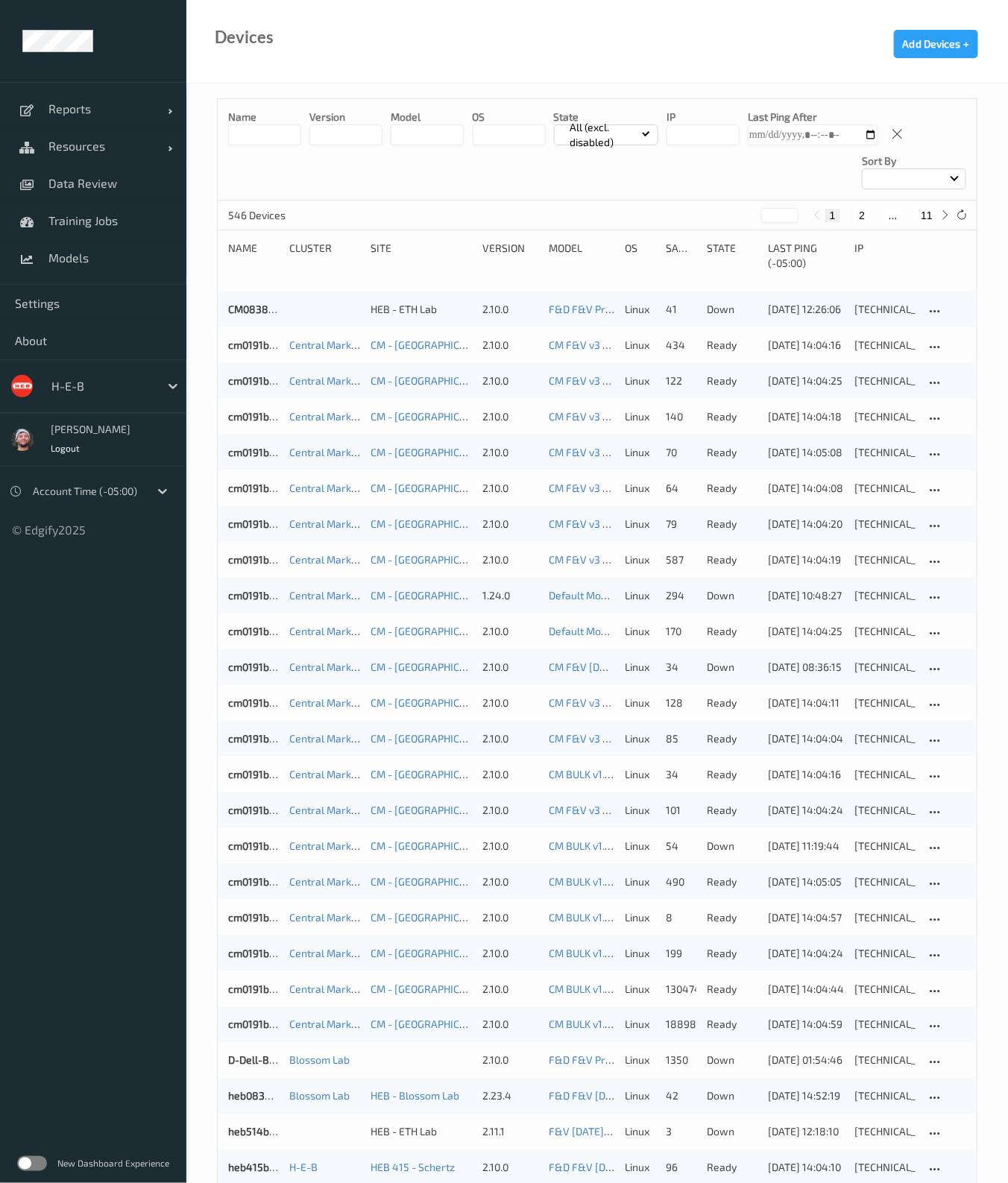
click at [931, 221] on button "11" at bounding box center [926, 216] width 21 height 13
type input "**"
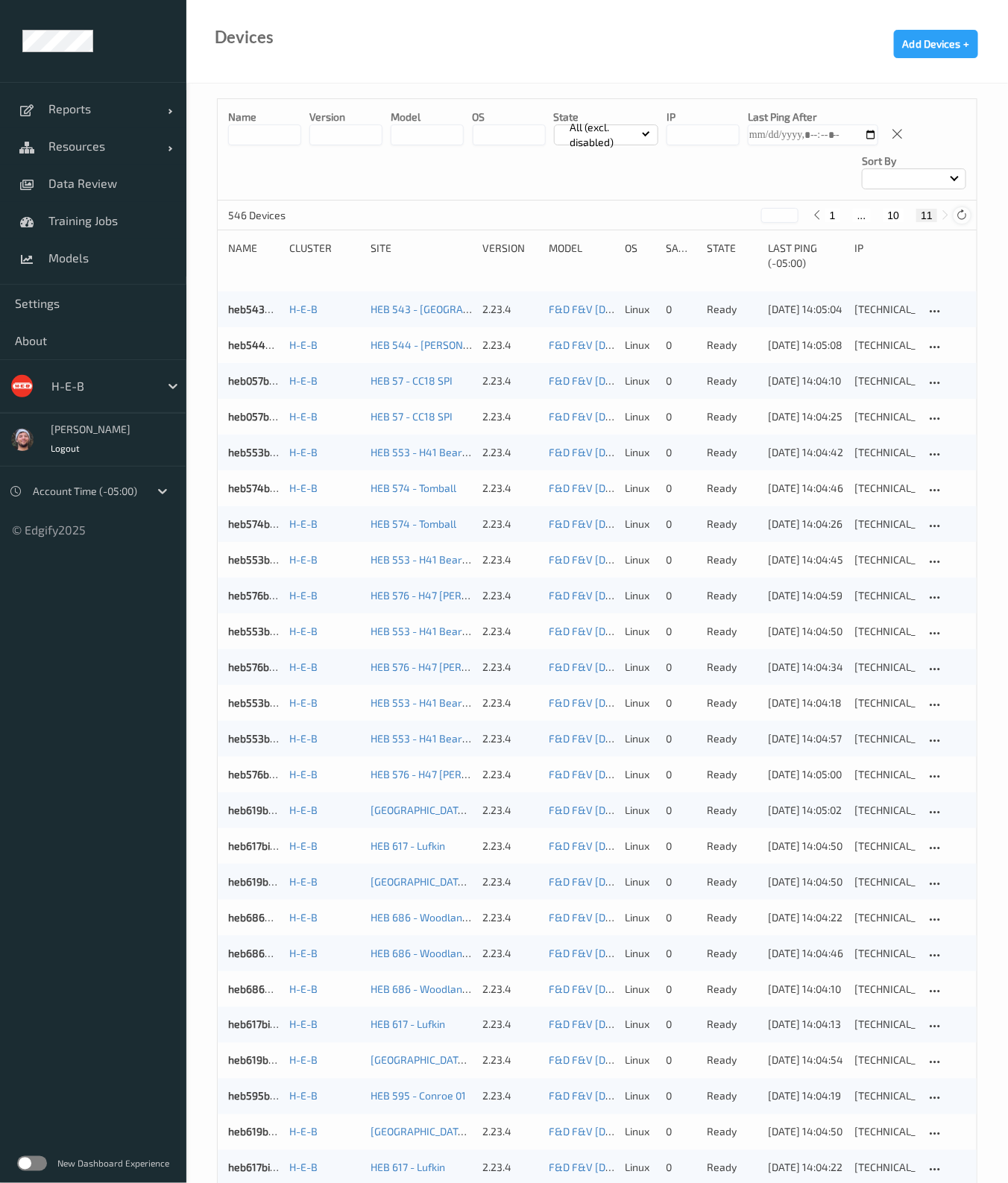
click at [960, 217] on icon at bounding box center [962, 215] width 11 height 11
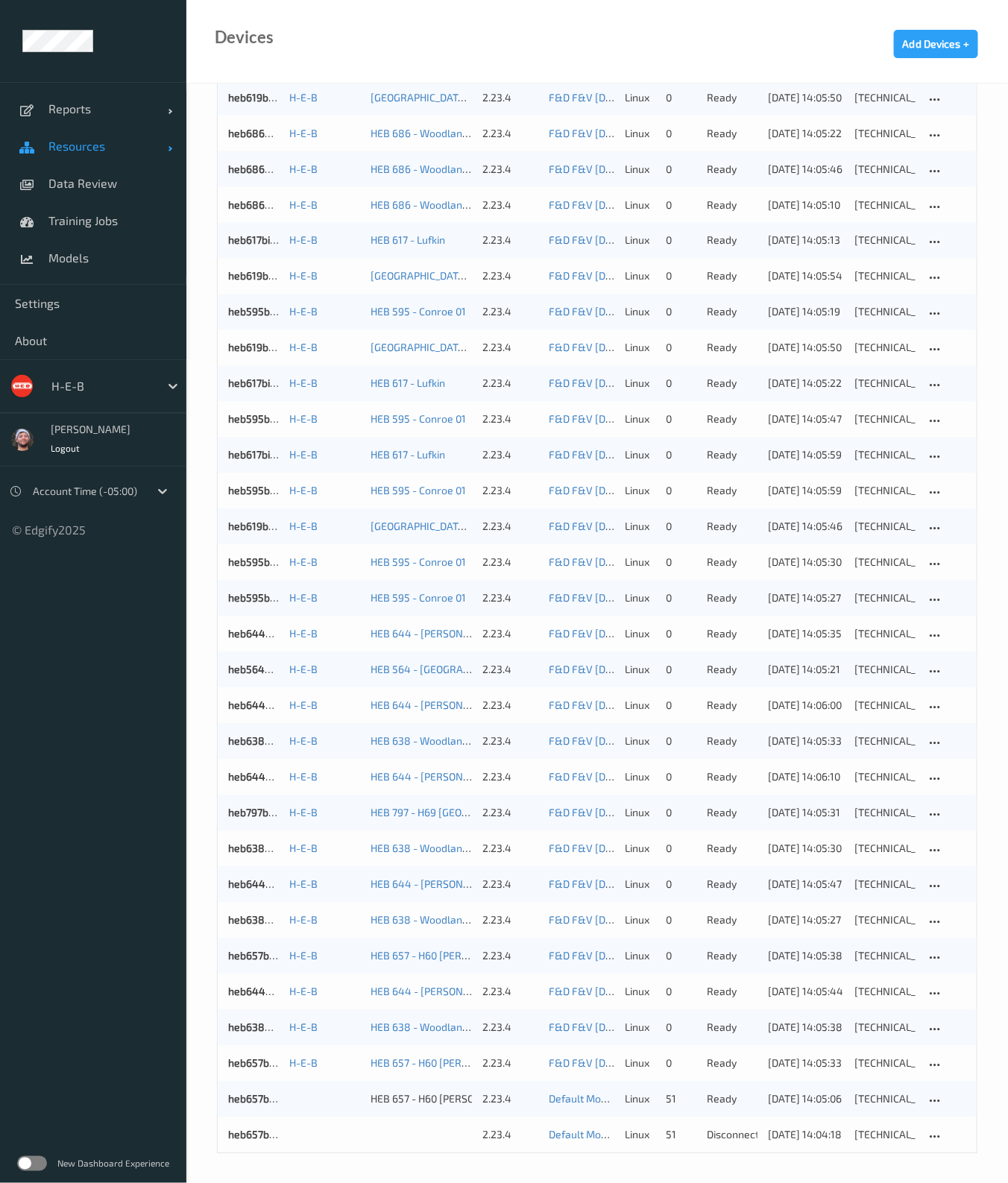
click at [126, 155] on link "Resources" at bounding box center [93, 146] width 186 height 37
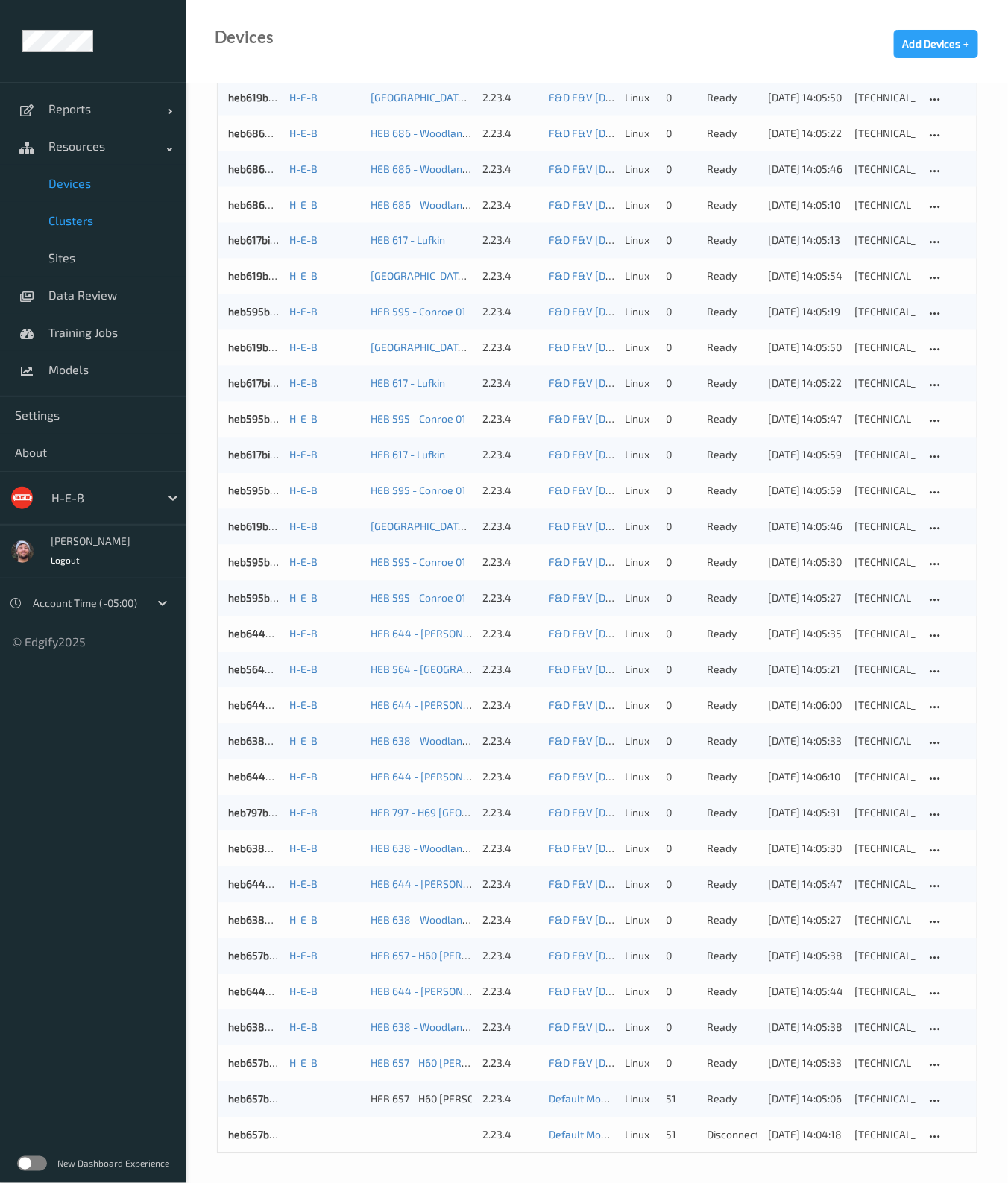
click at [102, 214] on span "Clusters" at bounding box center [110, 221] width 123 height 15
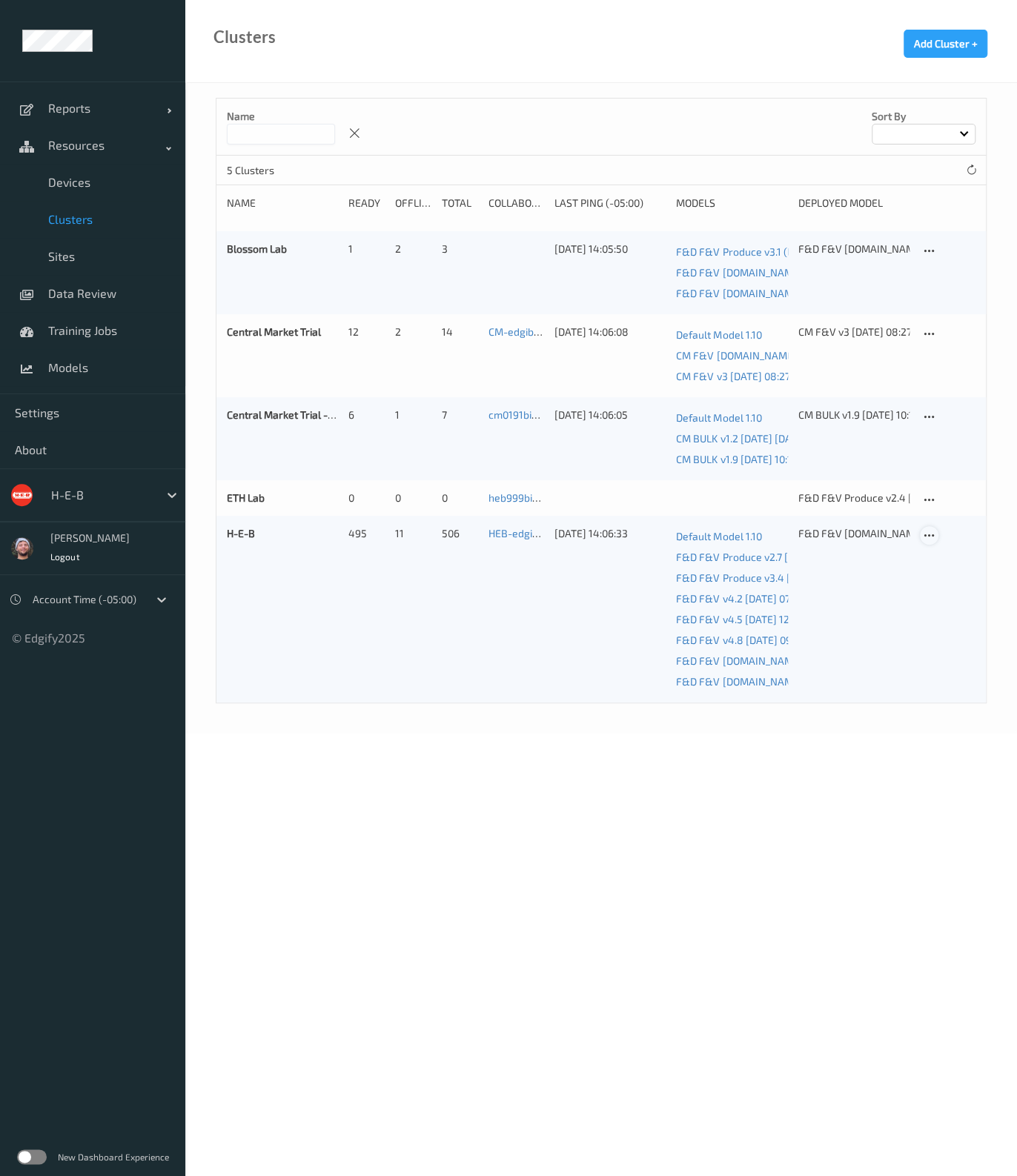
click at [930, 534] on icon at bounding box center [928, 536] width 13 height 13
click at [941, 554] on link "Edit Cluster" at bounding box center [966, 561] width 91 height 28
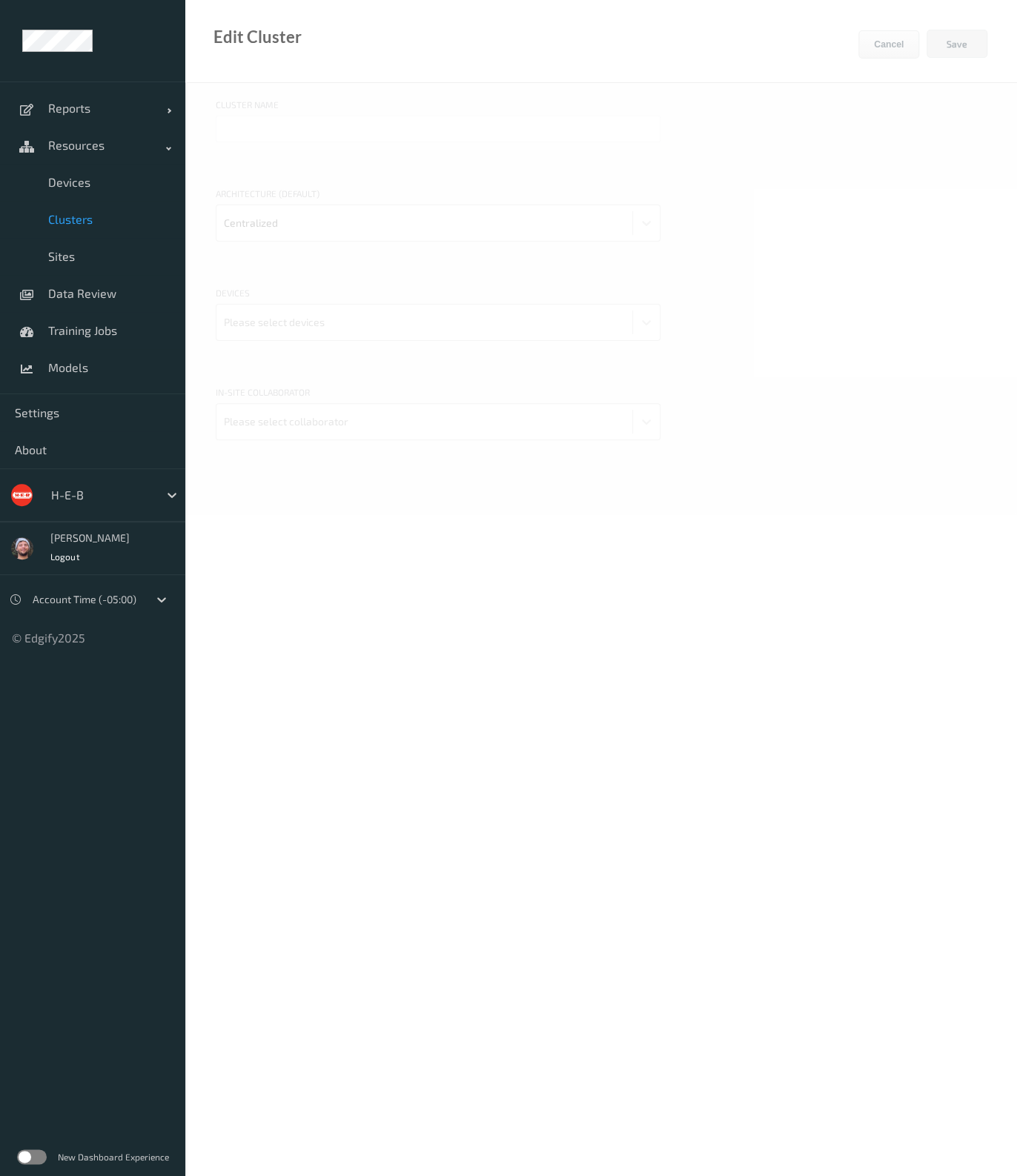
type input "H-E-B"
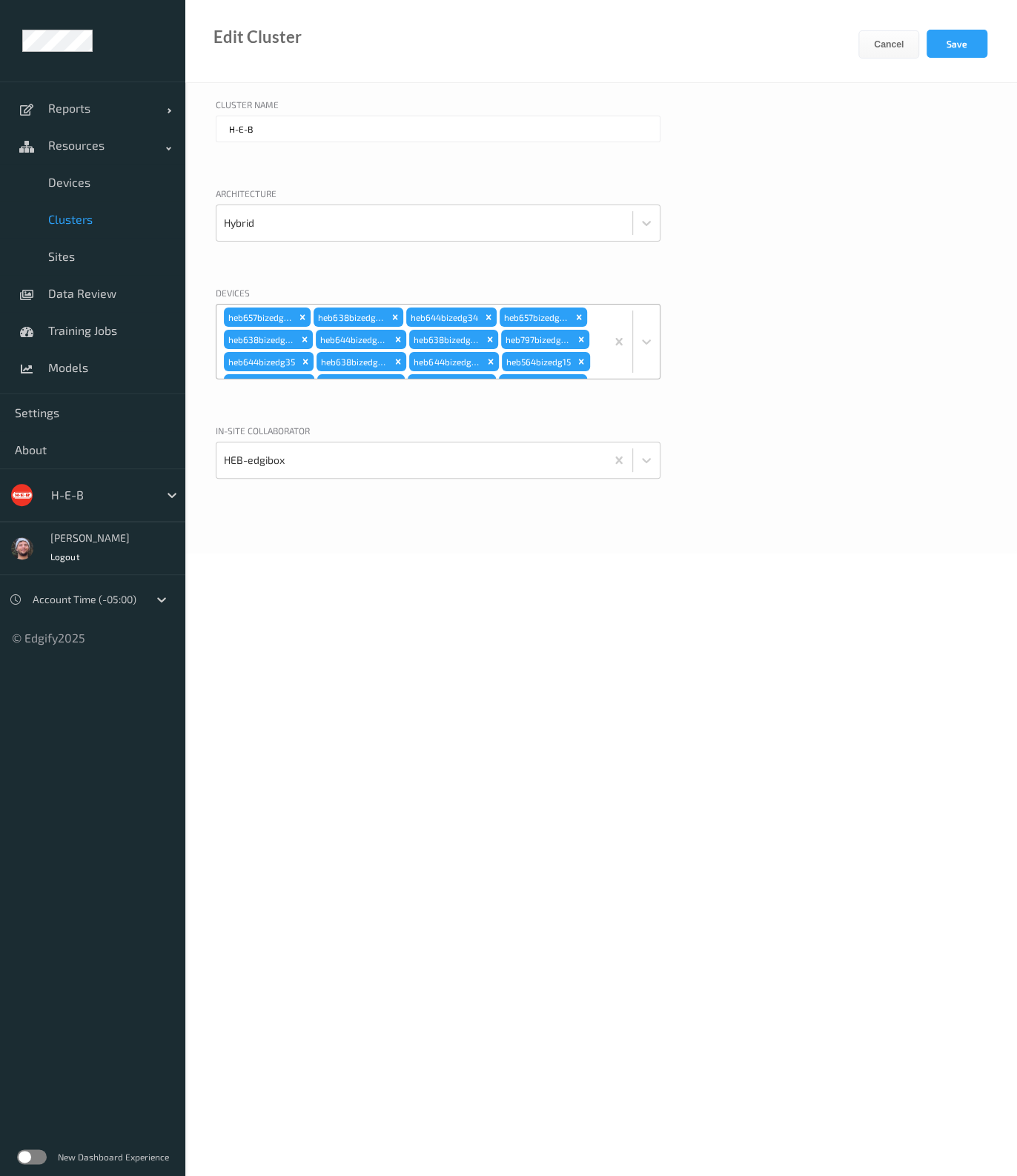
click at [593, 318] on div "heb657bizedg21 heb638bizedg29 heb644bizedg34 heb657bizedg18 heb638bizedg27 heb6…" at bounding box center [411, 342] width 389 height 74
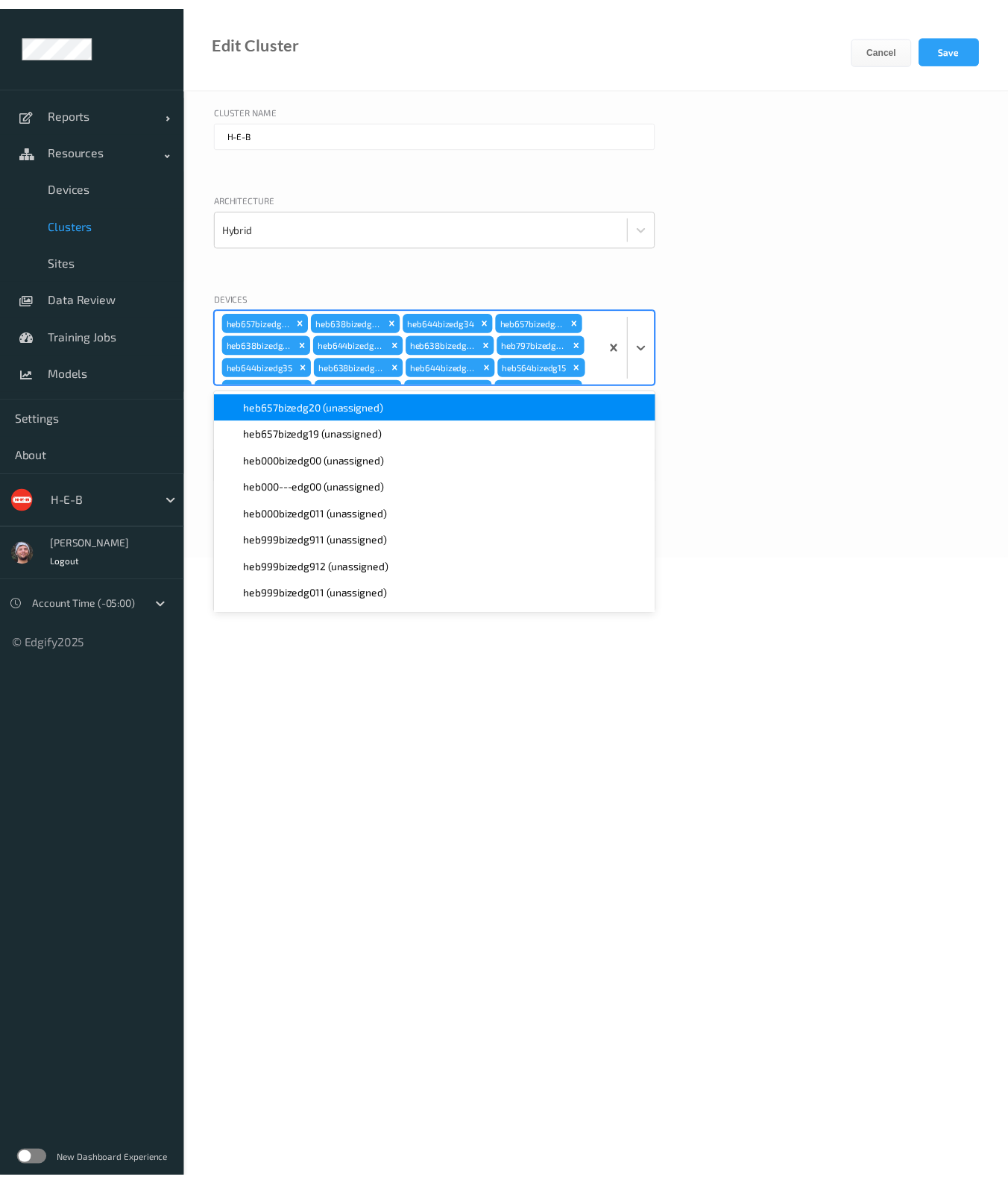
scroll to position [2821, 0]
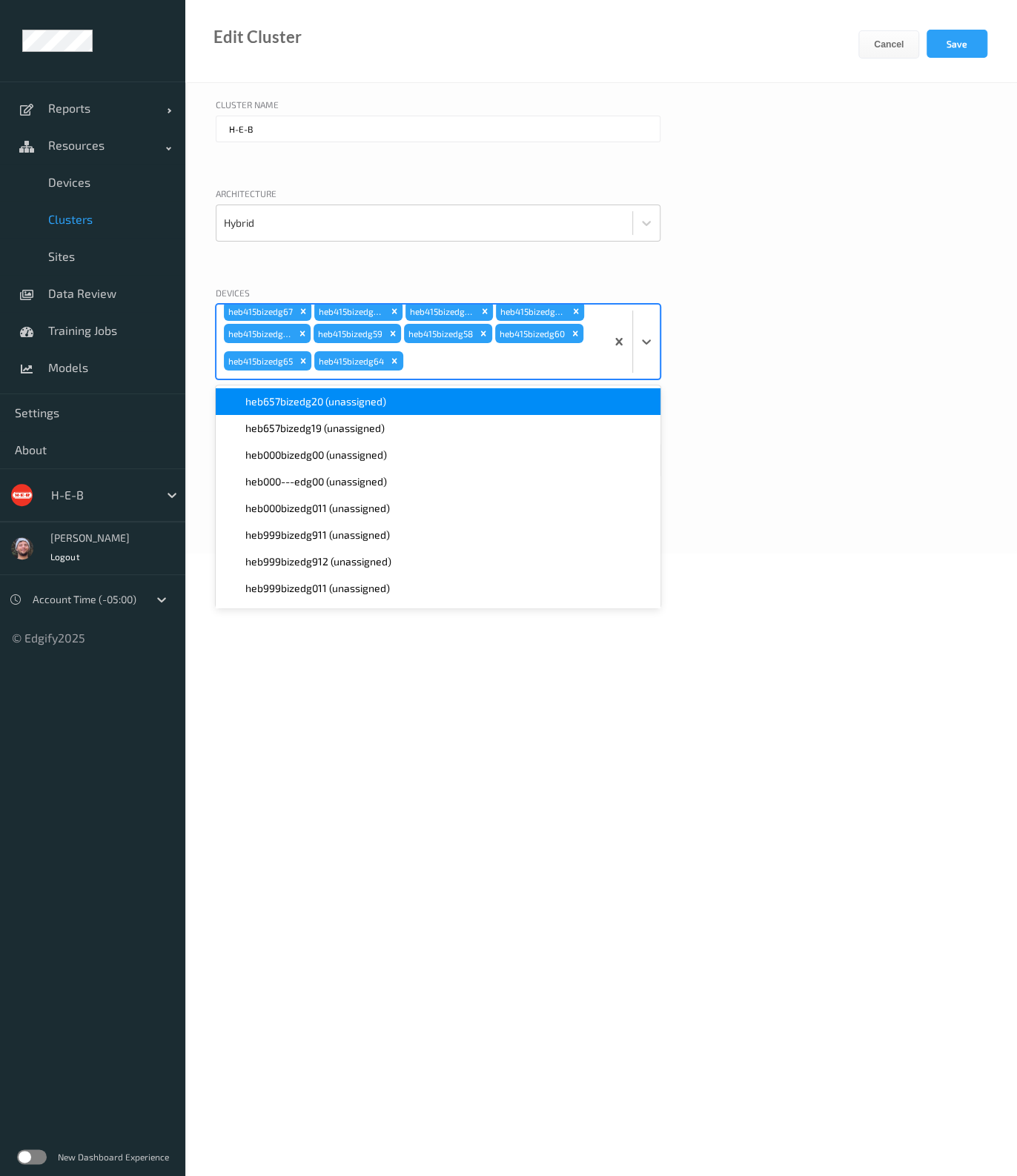
click at [307, 405] on span "heb657bizedg20 (unassigned)" at bounding box center [316, 402] width 141 height 15
click at [306, 398] on span "heb657bizedg19 (unassigned)" at bounding box center [315, 402] width 139 height 15
click at [807, 279] on div "Cluster Name H-E-B Architecture Hybrid Devices option heb657bizedg19 (unassigne…" at bounding box center [600, 318] width 831 height 470
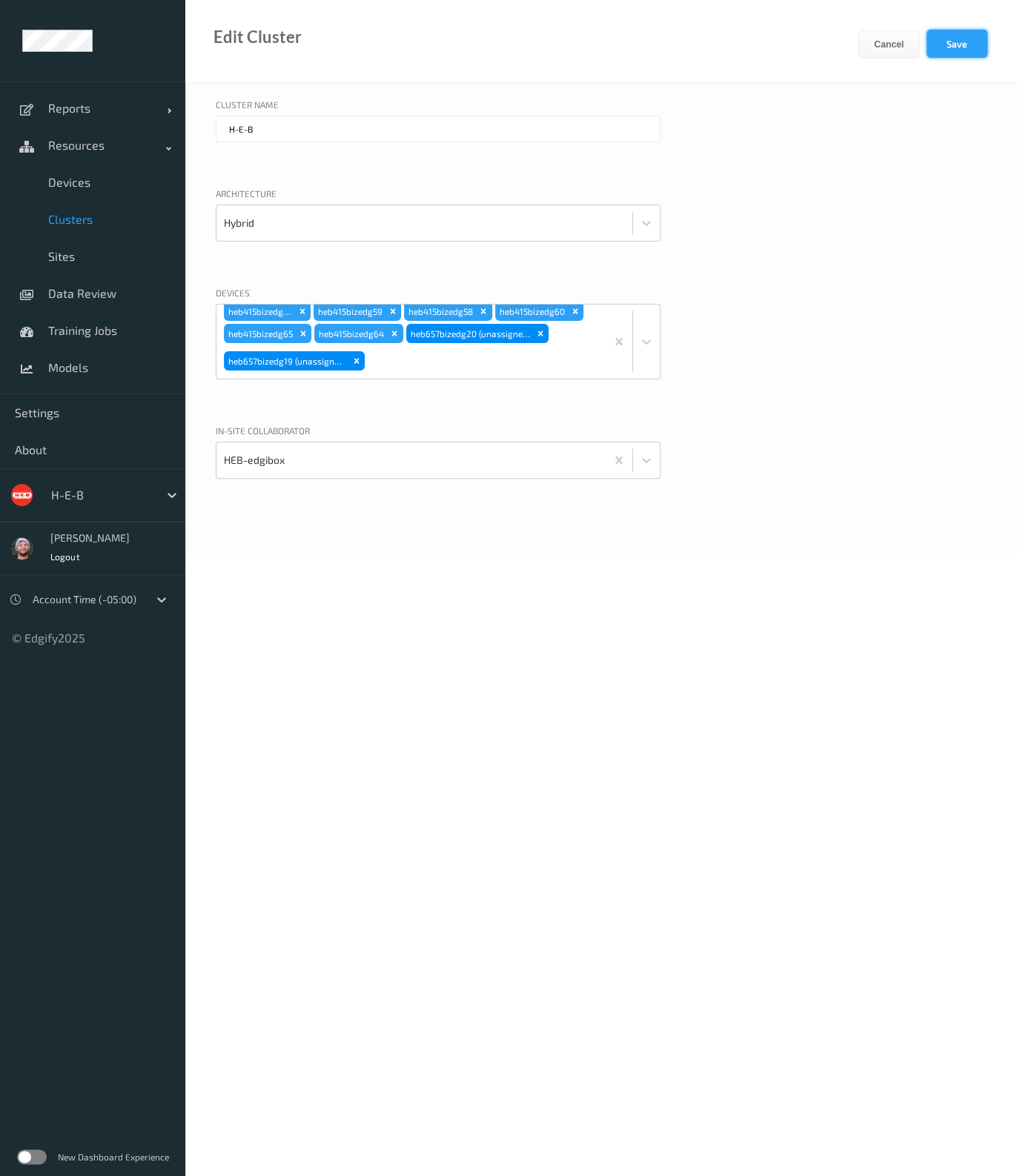
click at [963, 49] on button "Save" at bounding box center [957, 44] width 61 height 28
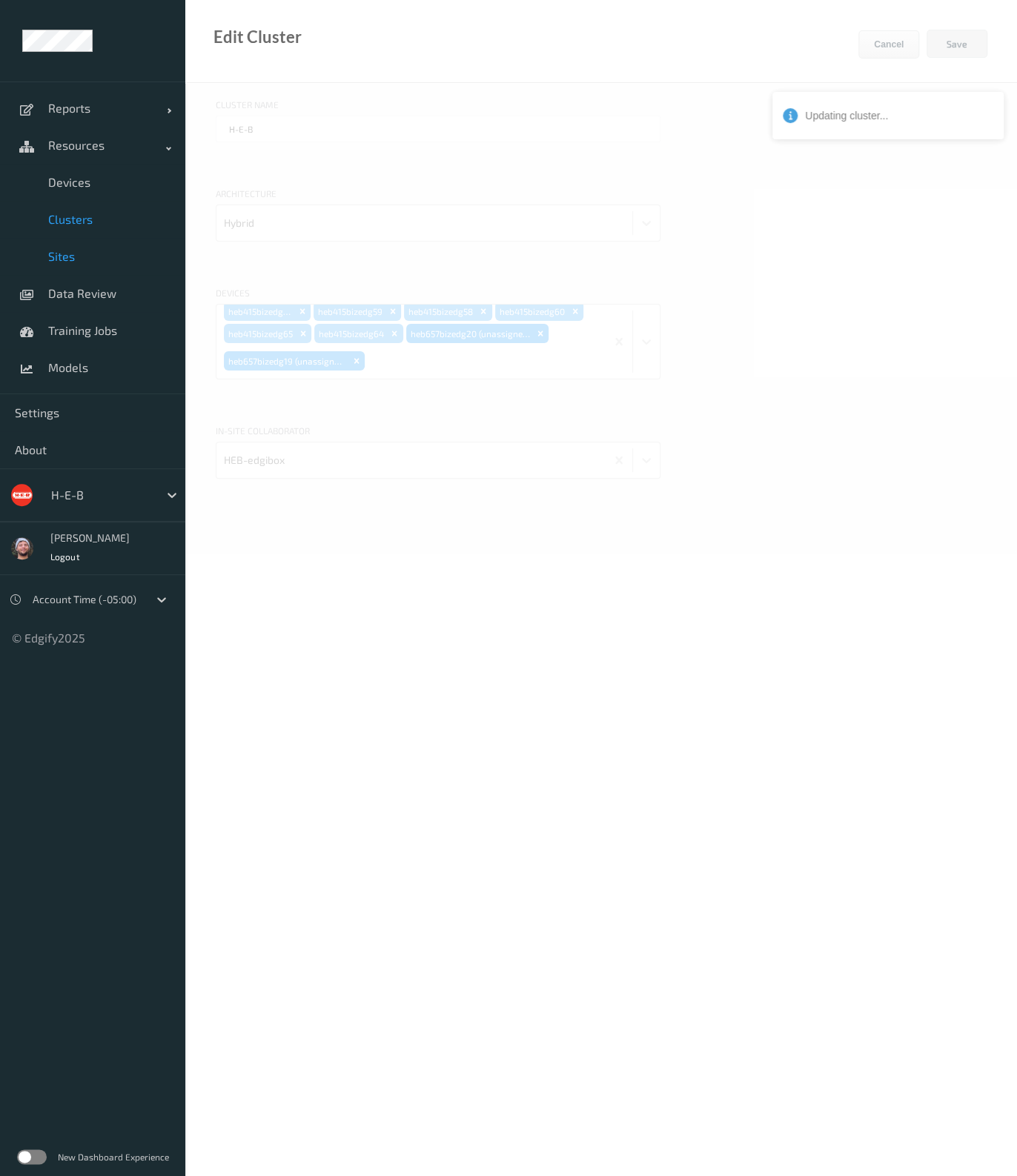
click at [111, 255] on span "Sites" at bounding box center [110, 256] width 122 height 15
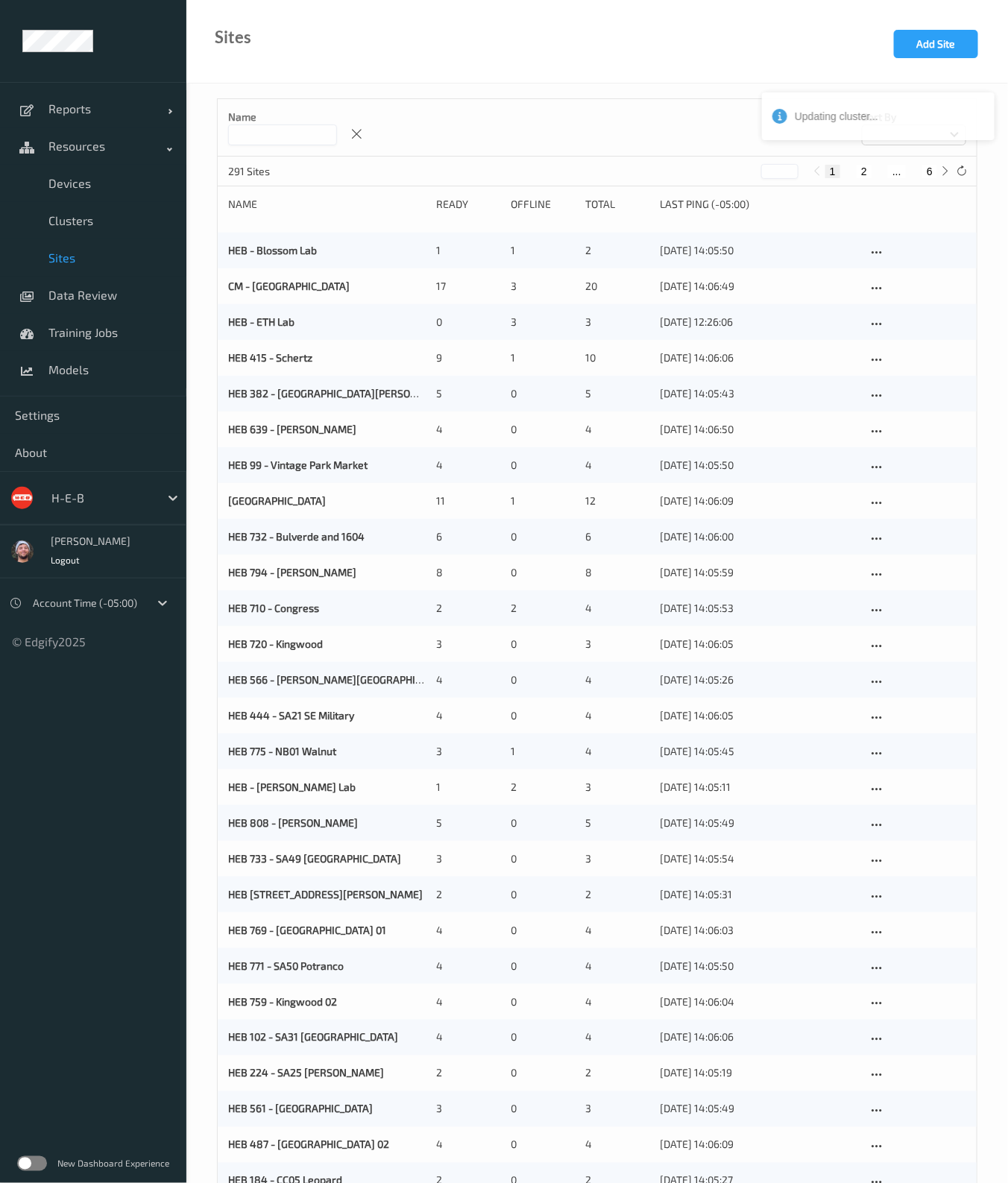
click at [690, 122] on div "Name Sort by" at bounding box center [597, 128] width 759 height 57
click at [273, 140] on input at bounding box center [282, 135] width 109 height 21
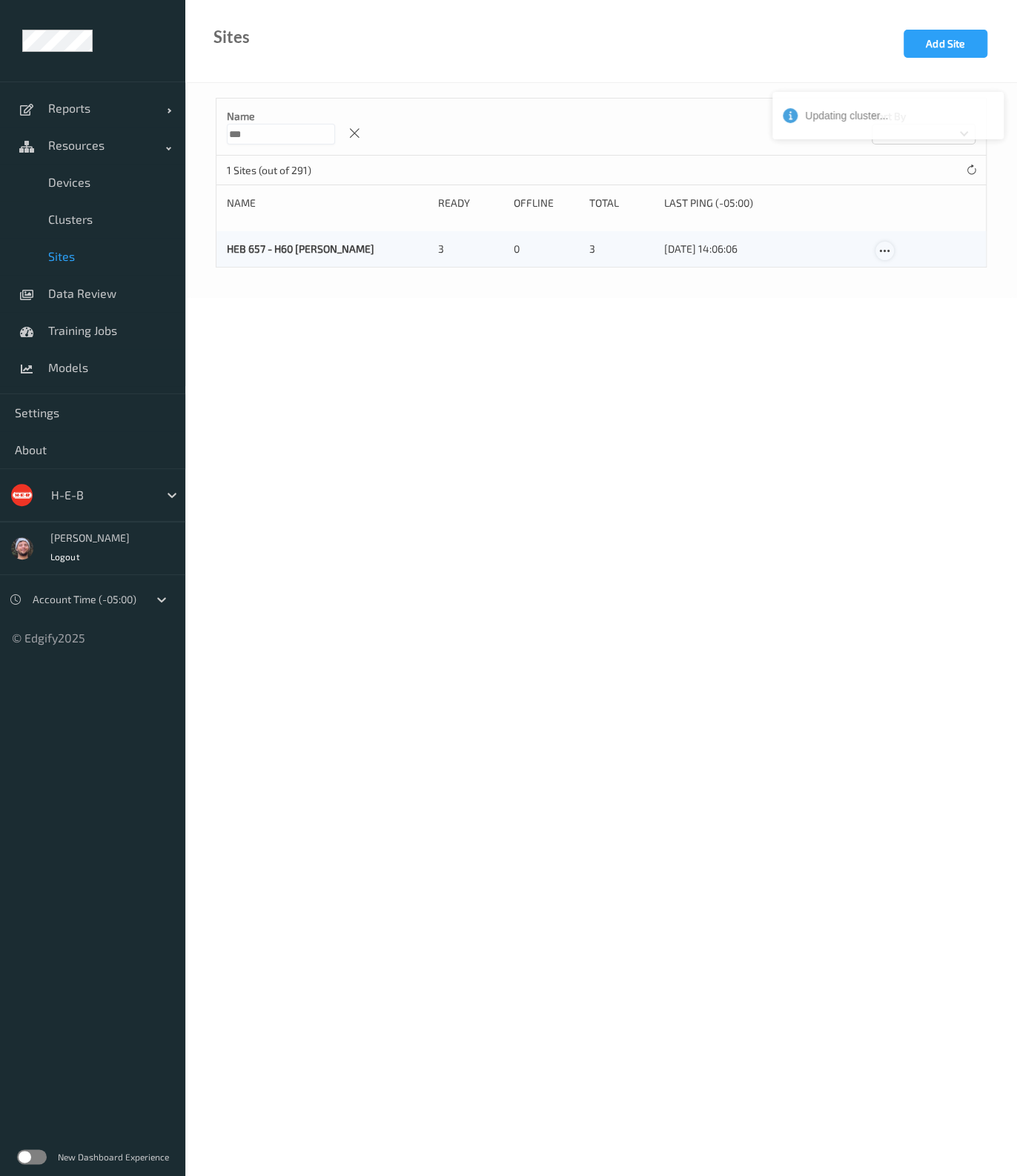
type input "***"
click at [884, 253] on icon at bounding box center [884, 251] width 13 height 13
click at [937, 278] on link "Edit Site" at bounding box center [914, 276] width 78 height 28
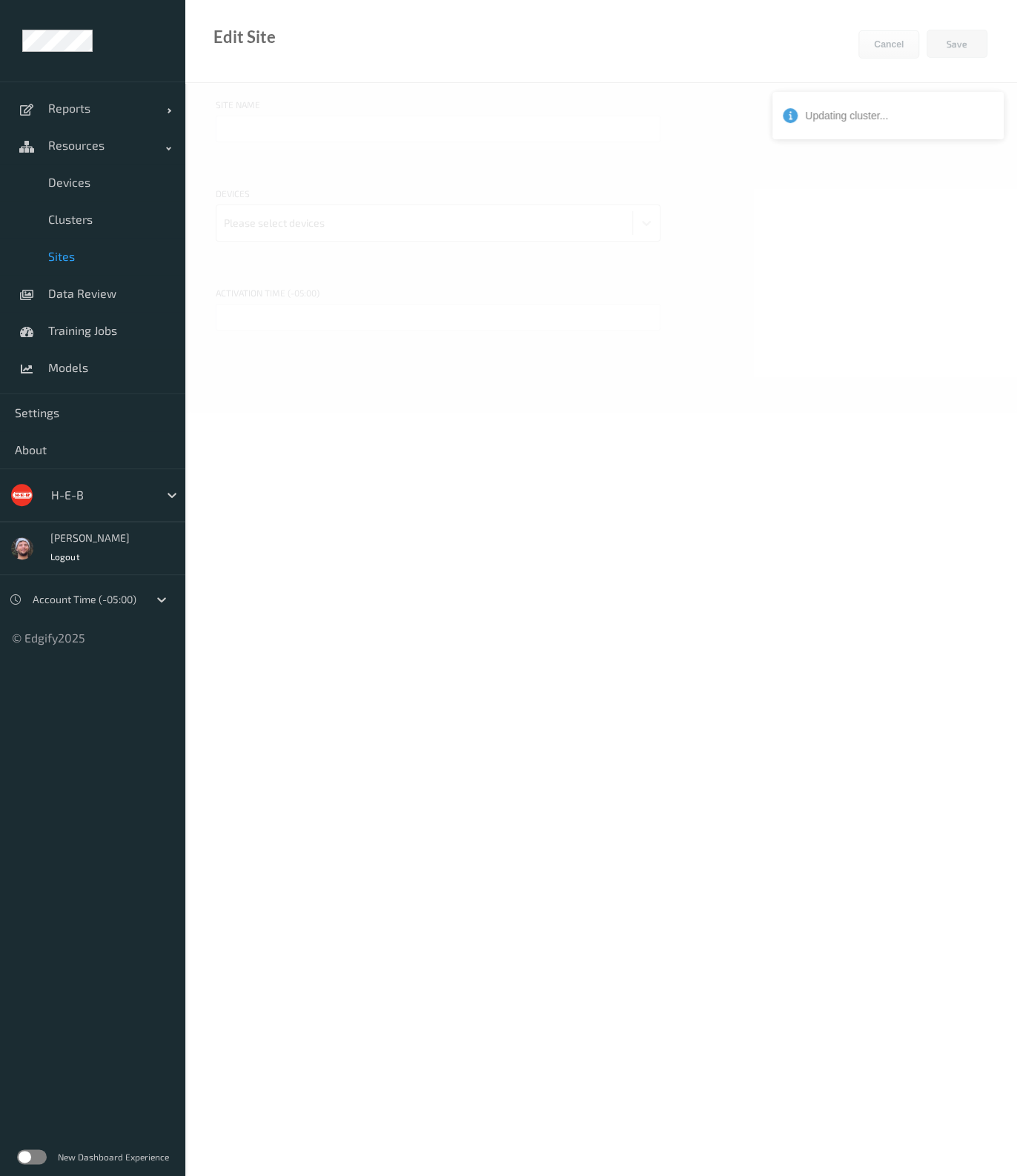
type input "HEB 657 - H60 Jones"
type input "12/09/2025 6:30 PM"
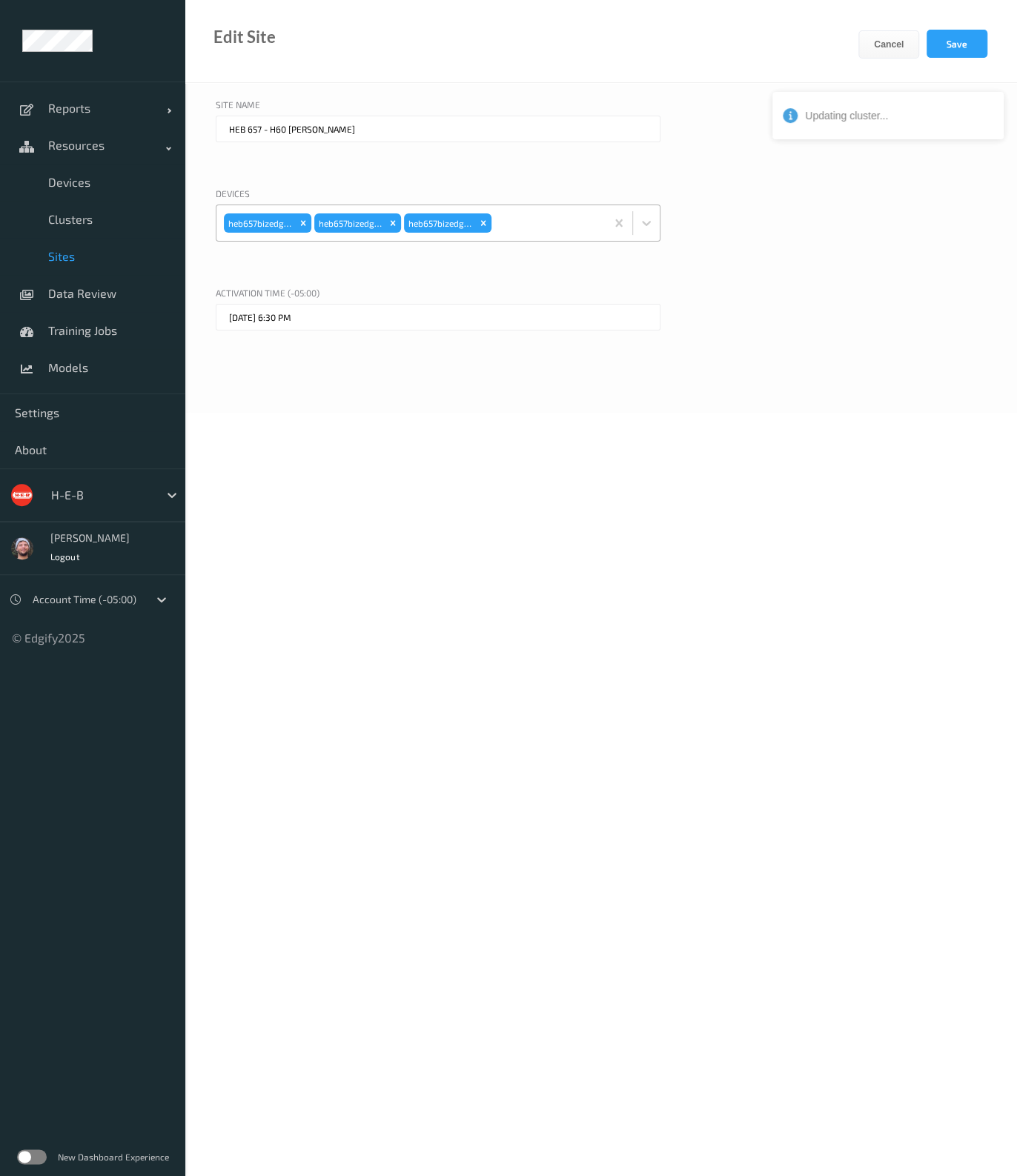
click at [530, 228] on div at bounding box center [546, 223] width 104 height 29
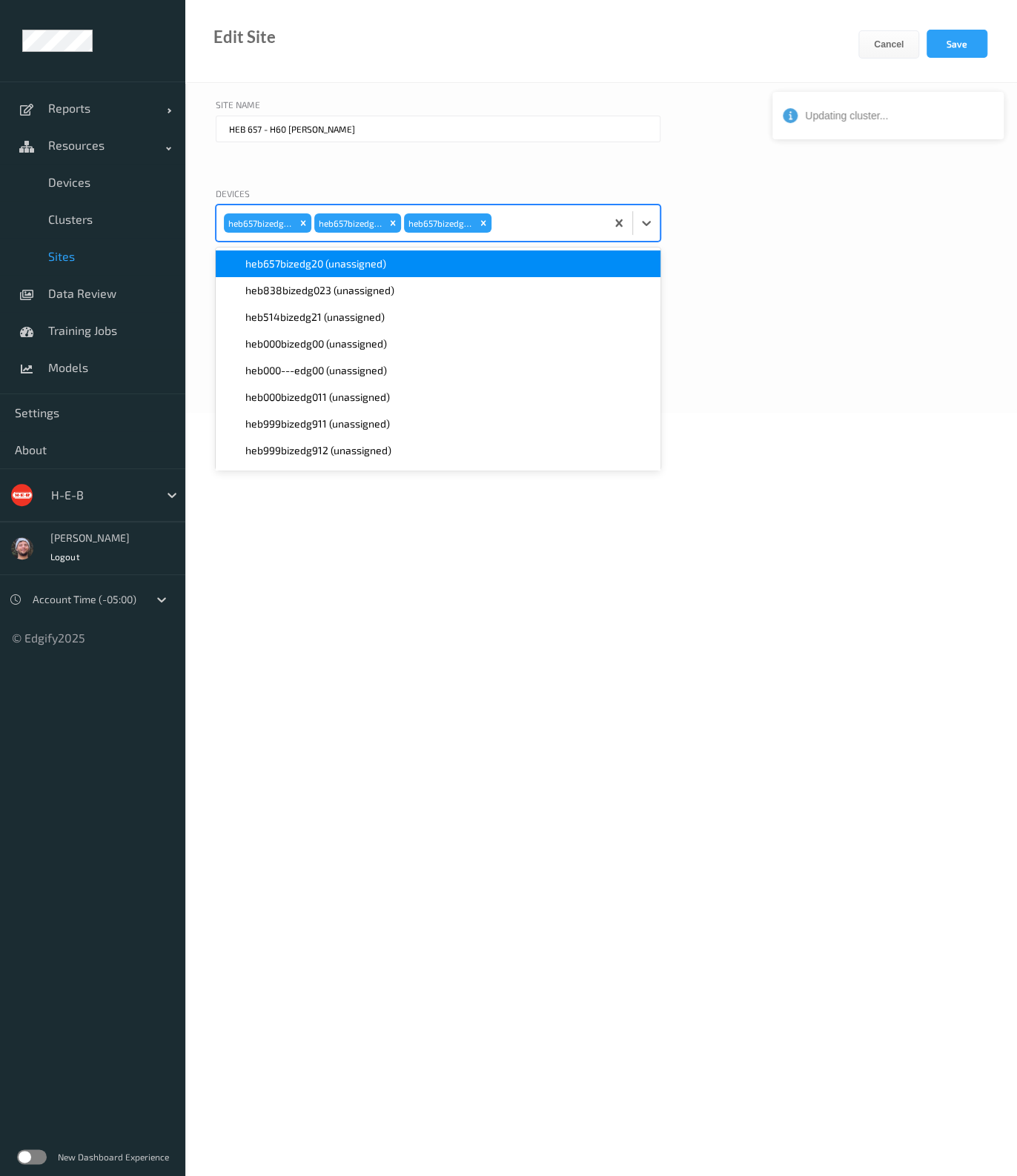
click at [352, 262] on span "heb657bizedg20 (unassigned)" at bounding box center [316, 264] width 141 height 15
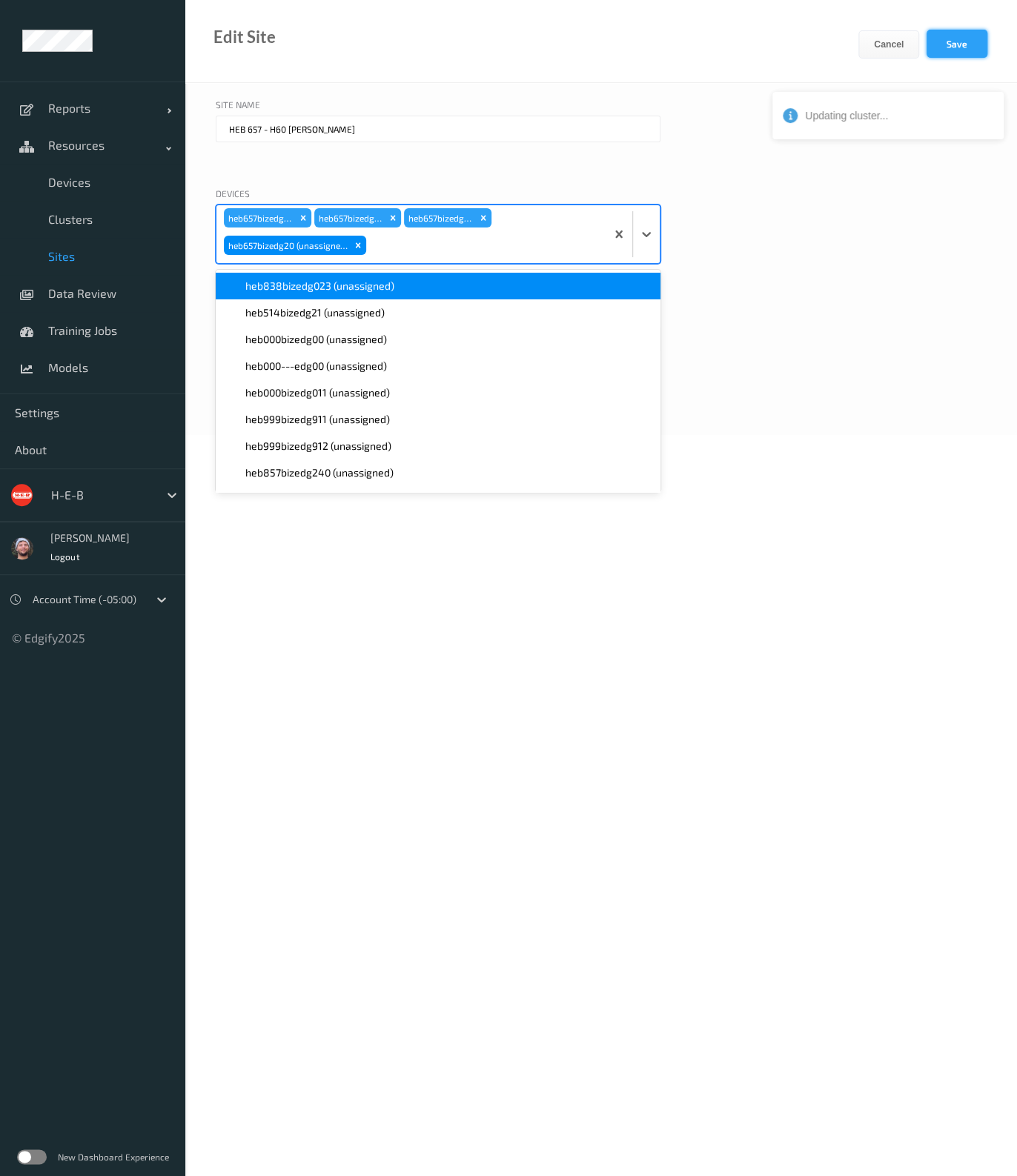
click at [948, 54] on button "Save" at bounding box center [957, 44] width 61 height 28
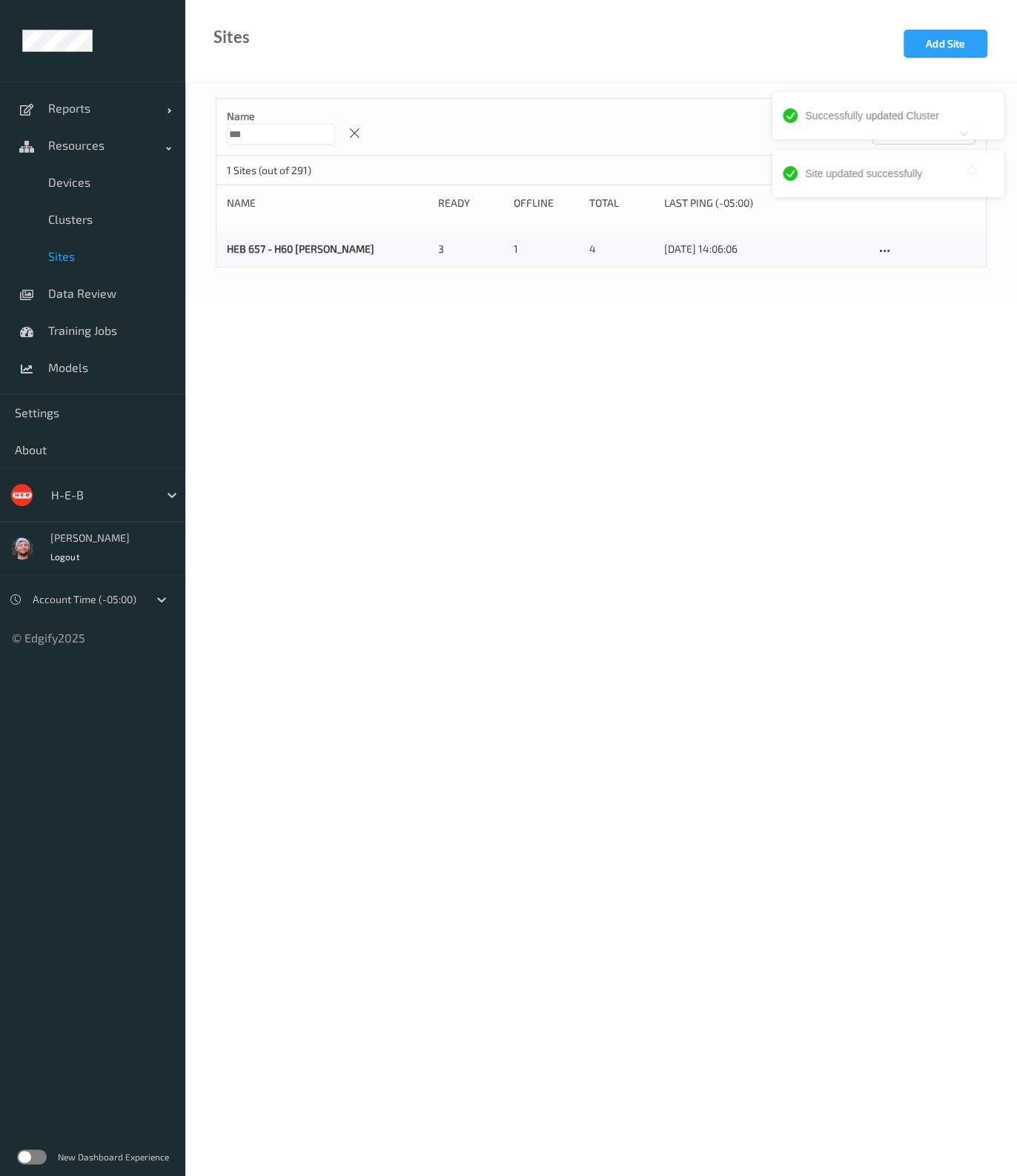
click at [624, 125] on div "Name *** Sort by" at bounding box center [601, 127] width 769 height 57
click at [84, 175] on span "Devices" at bounding box center [110, 182] width 122 height 15
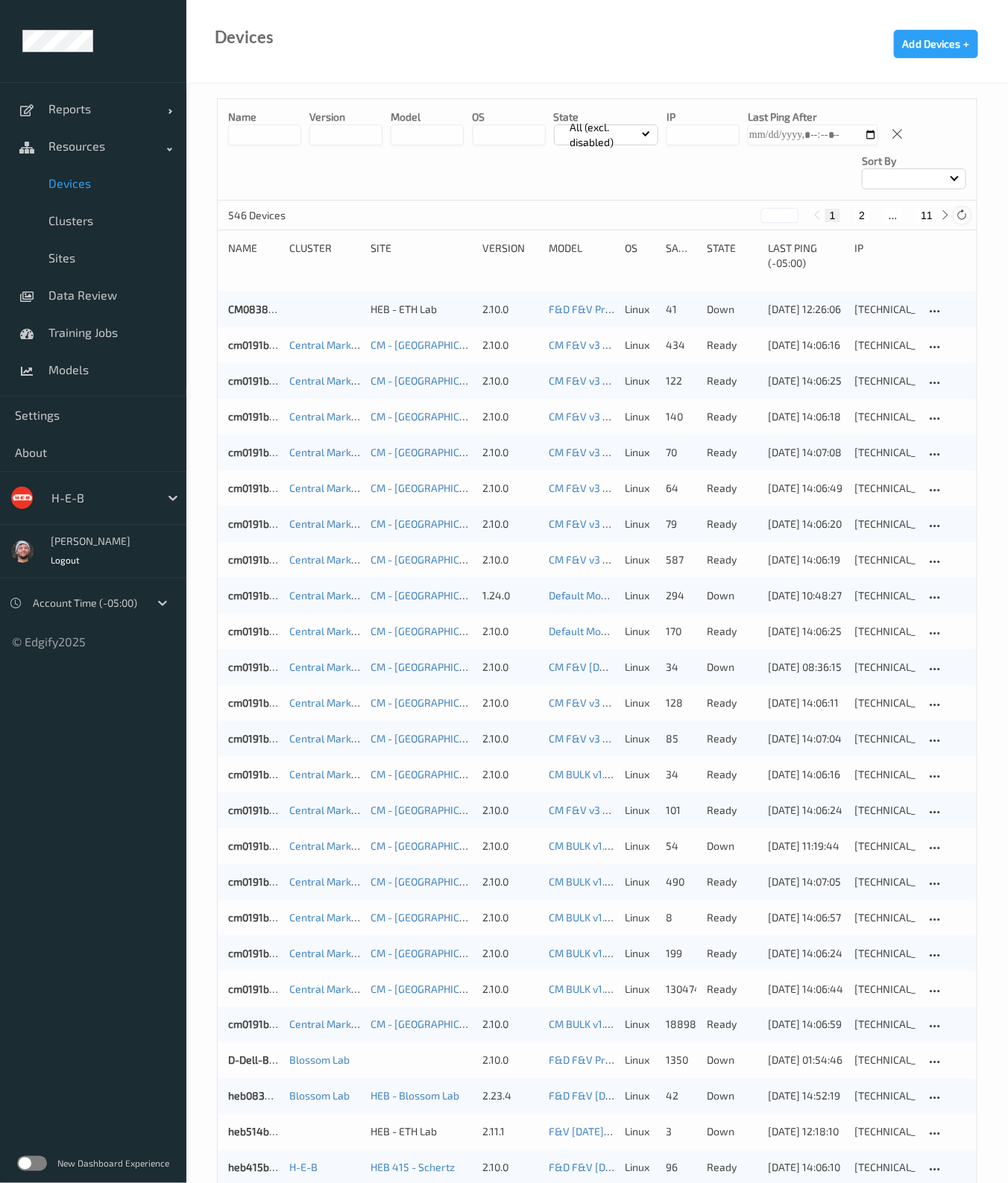
click at [958, 210] on icon at bounding box center [962, 215] width 11 height 11
click at [932, 211] on button "11" at bounding box center [926, 216] width 21 height 13
type input "**"
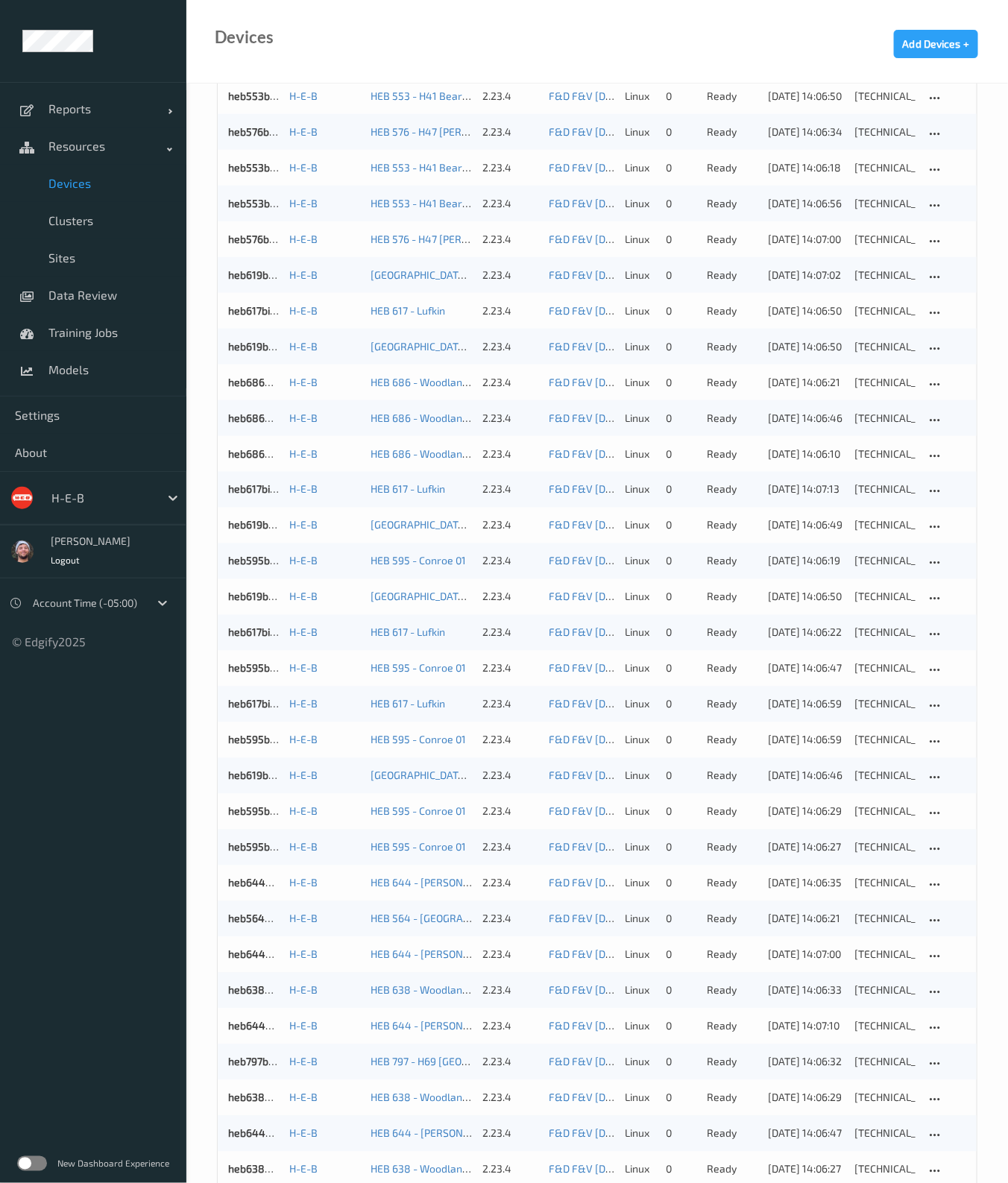
scroll to position [784, 0]
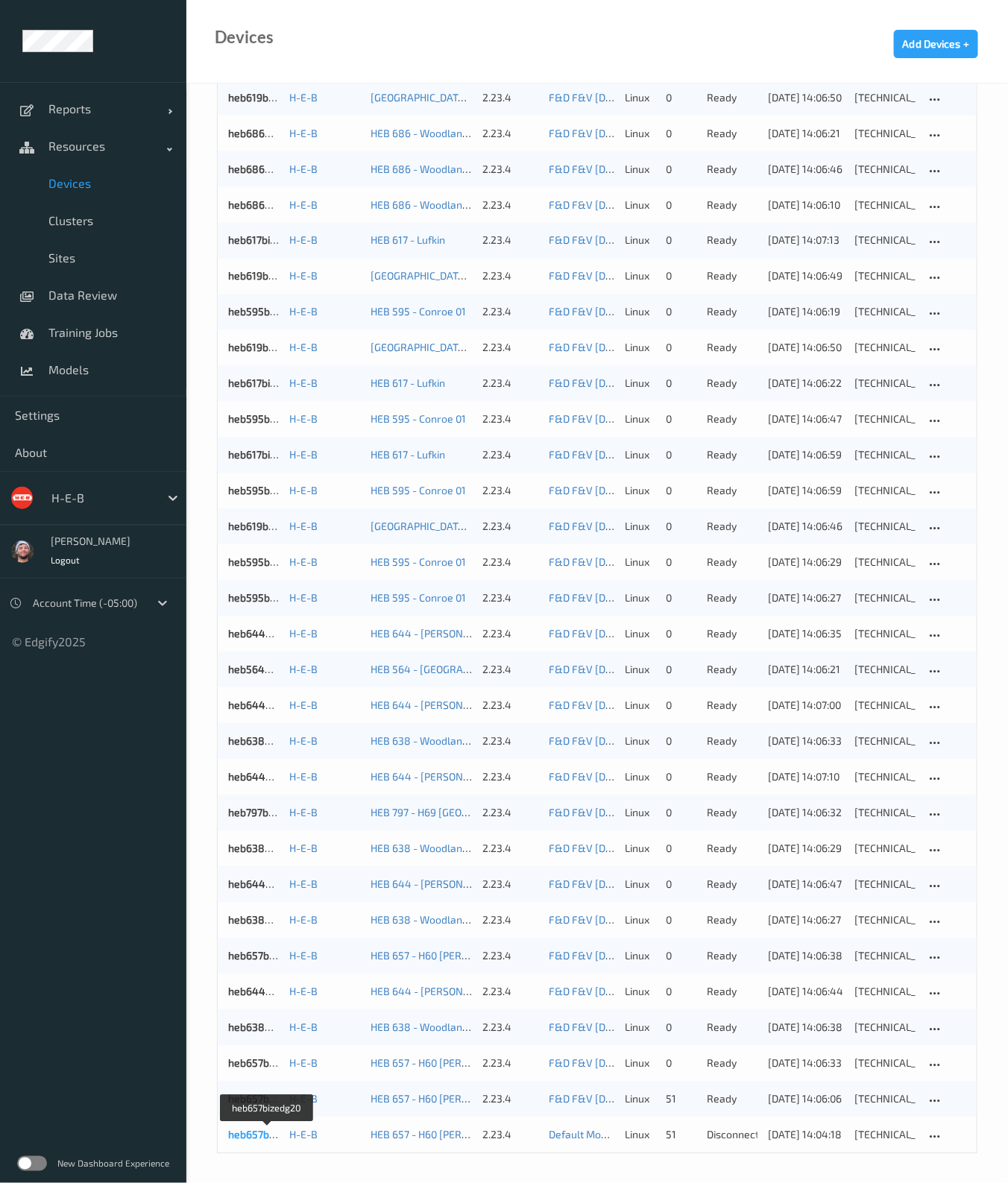
click at [250, 1134] on link "heb657bizedg20" at bounding box center [267, 1134] width 78 height 13
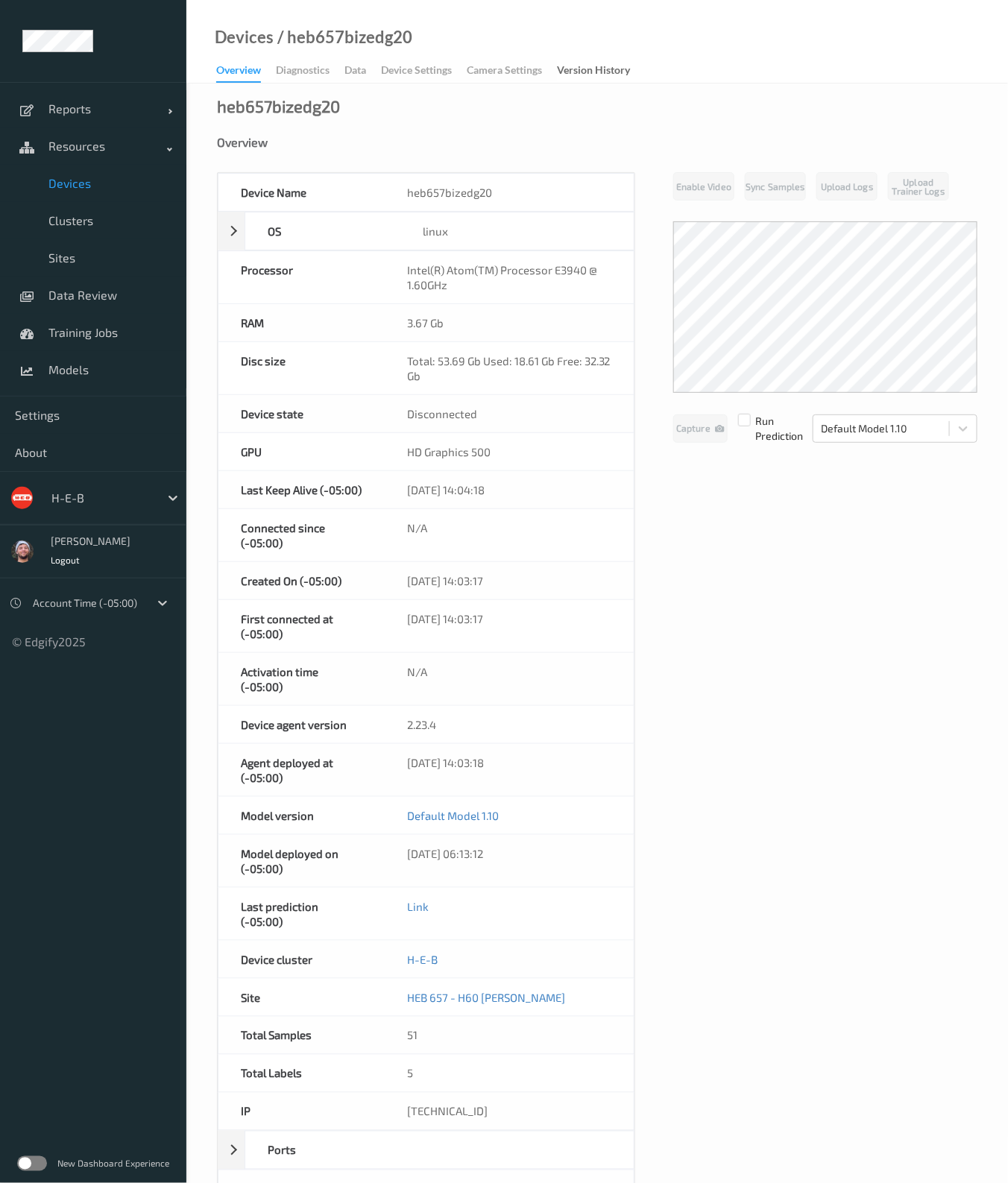
click at [103, 173] on link "Devices" at bounding box center [93, 184] width 186 height 37
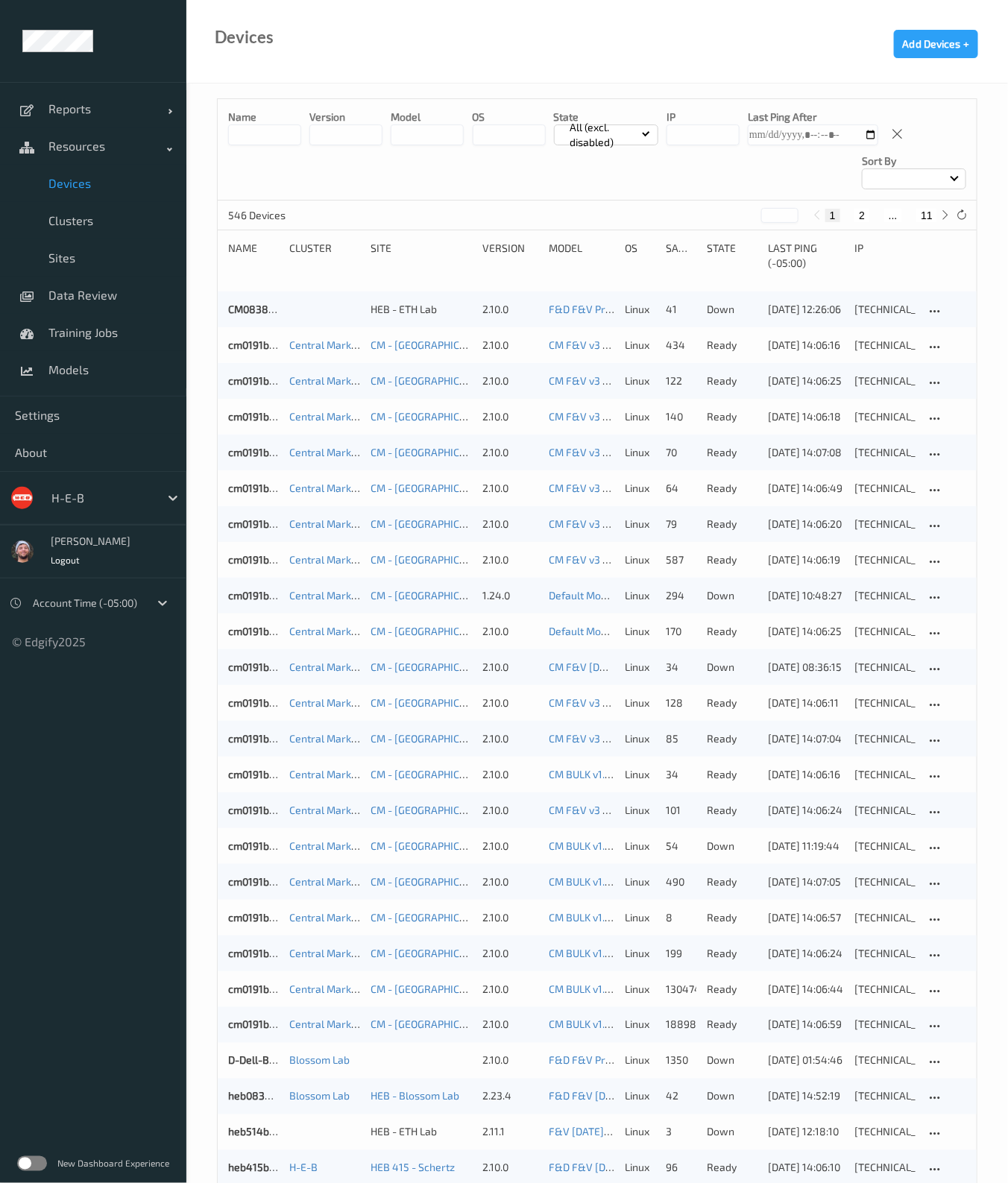
click at [930, 218] on button "11" at bounding box center [926, 216] width 21 height 13
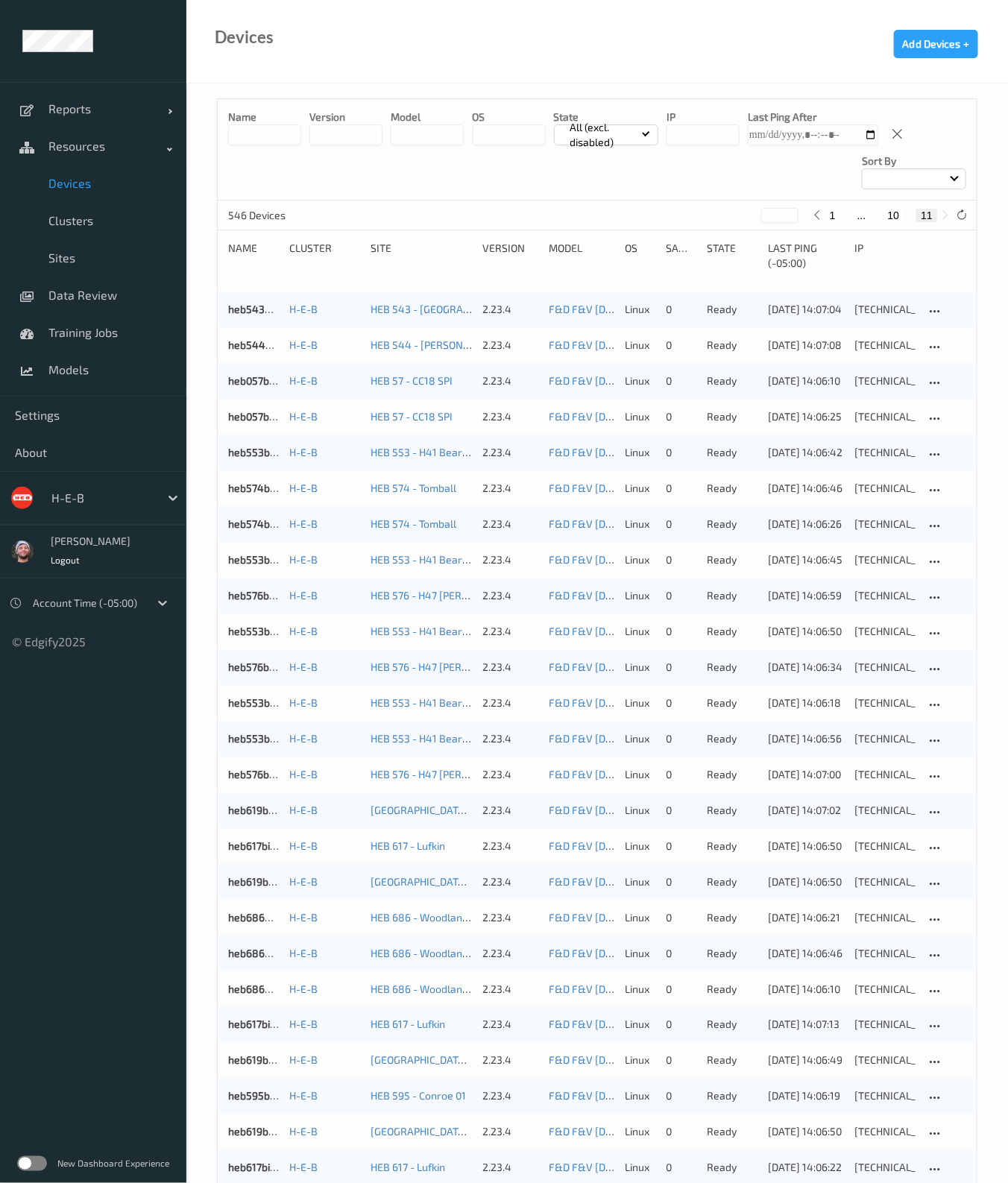
click at [900, 210] on button "10" at bounding box center [893, 216] width 21 height 13
type input "**"
click at [82, 501] on div at bounding box center [102, 498] width 101 height 18
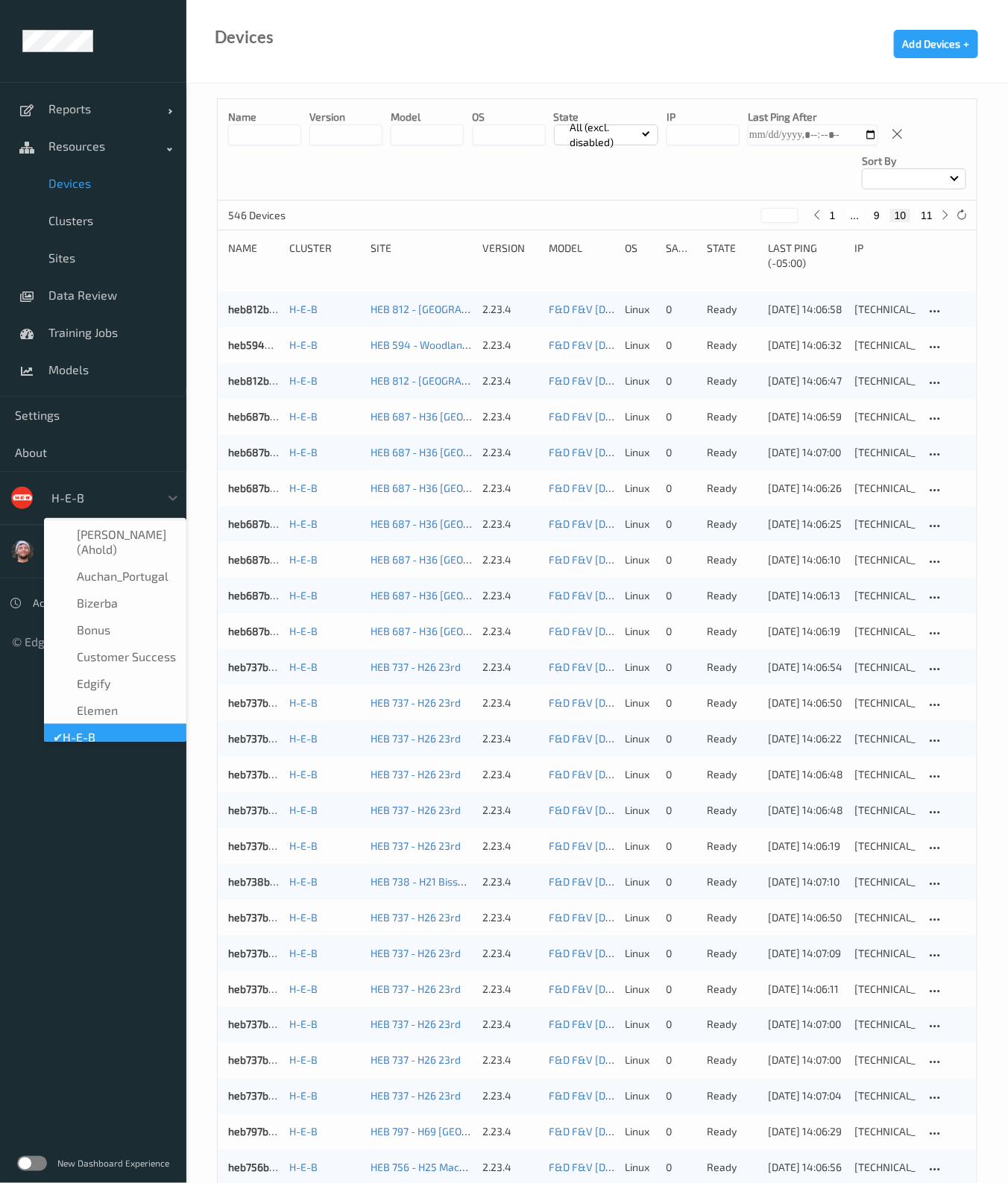
scroll to position [18, 0]
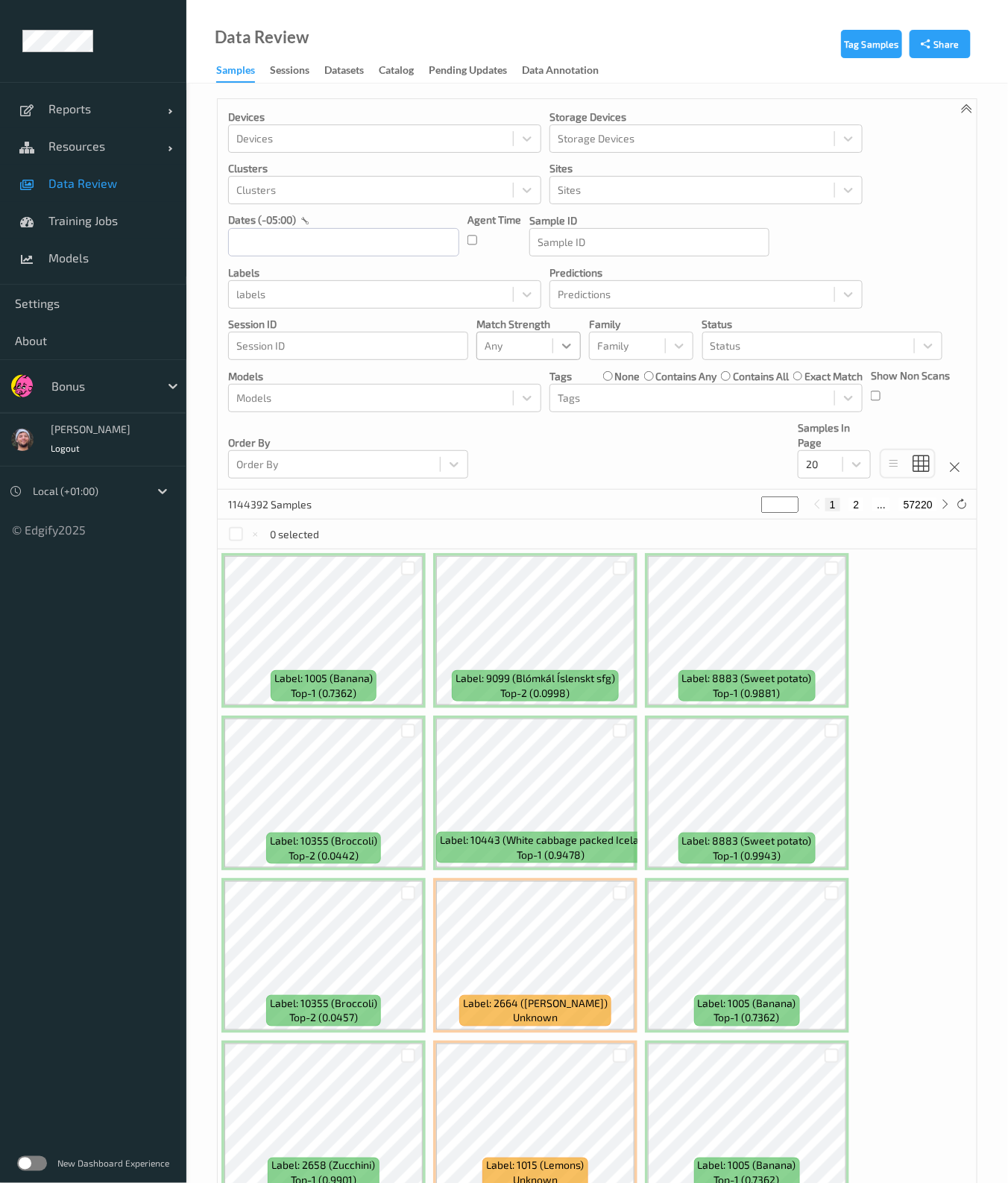
click at [621, 344] on div at bounding box center [627, 345] width 61 height 18
click at [510, 345] on div at bounding box center [515, 345] width 61 height 18
click at [520, 403] on span "Alert non-match" at bounding box center [539, 416] width 66 height 29
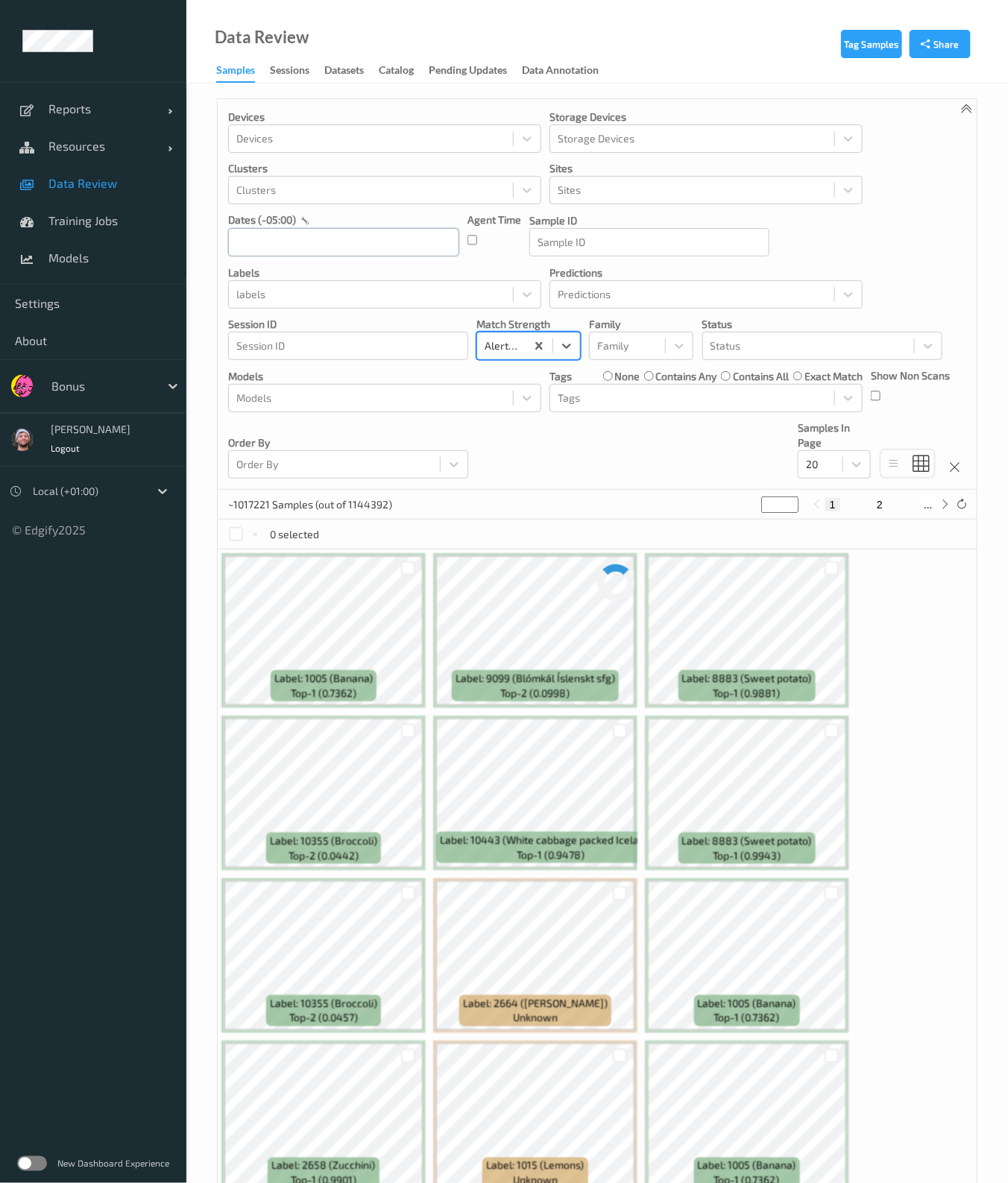
click at [333, 251] on input "text" at bounding box center [344, 242] width 231 height 29
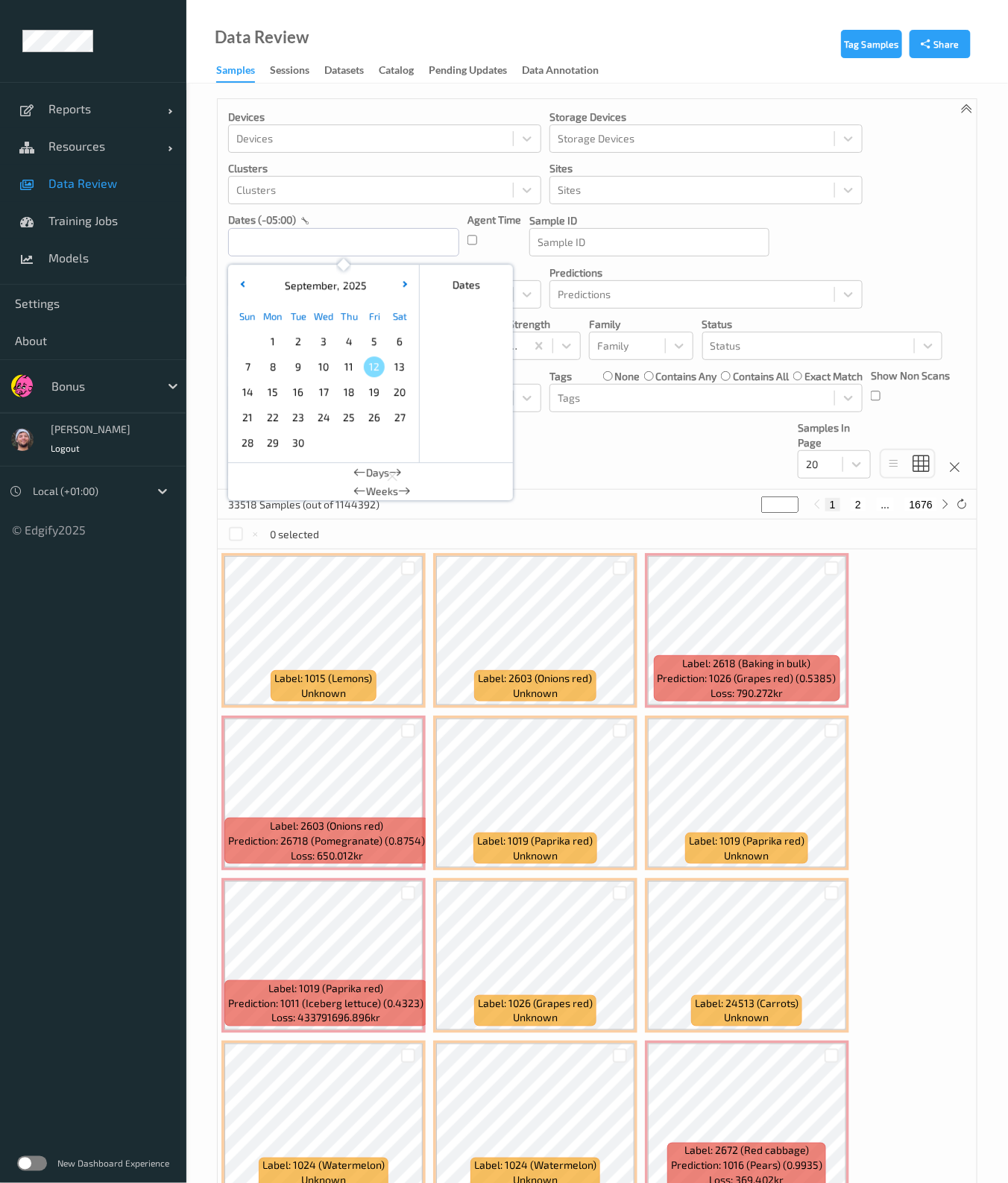
click at [374, 369] on span "12" at bounding box center [374, 366] width 21 height 21
type input "12/09/2025 00:00 -> 12/09/2025 23:59"
click at [570, 478] on div "Devices Devices Storage Devices Storage Devices Clusters Clusters Sites Sites d…" at bounding box center [597, 295] width 759 height 391
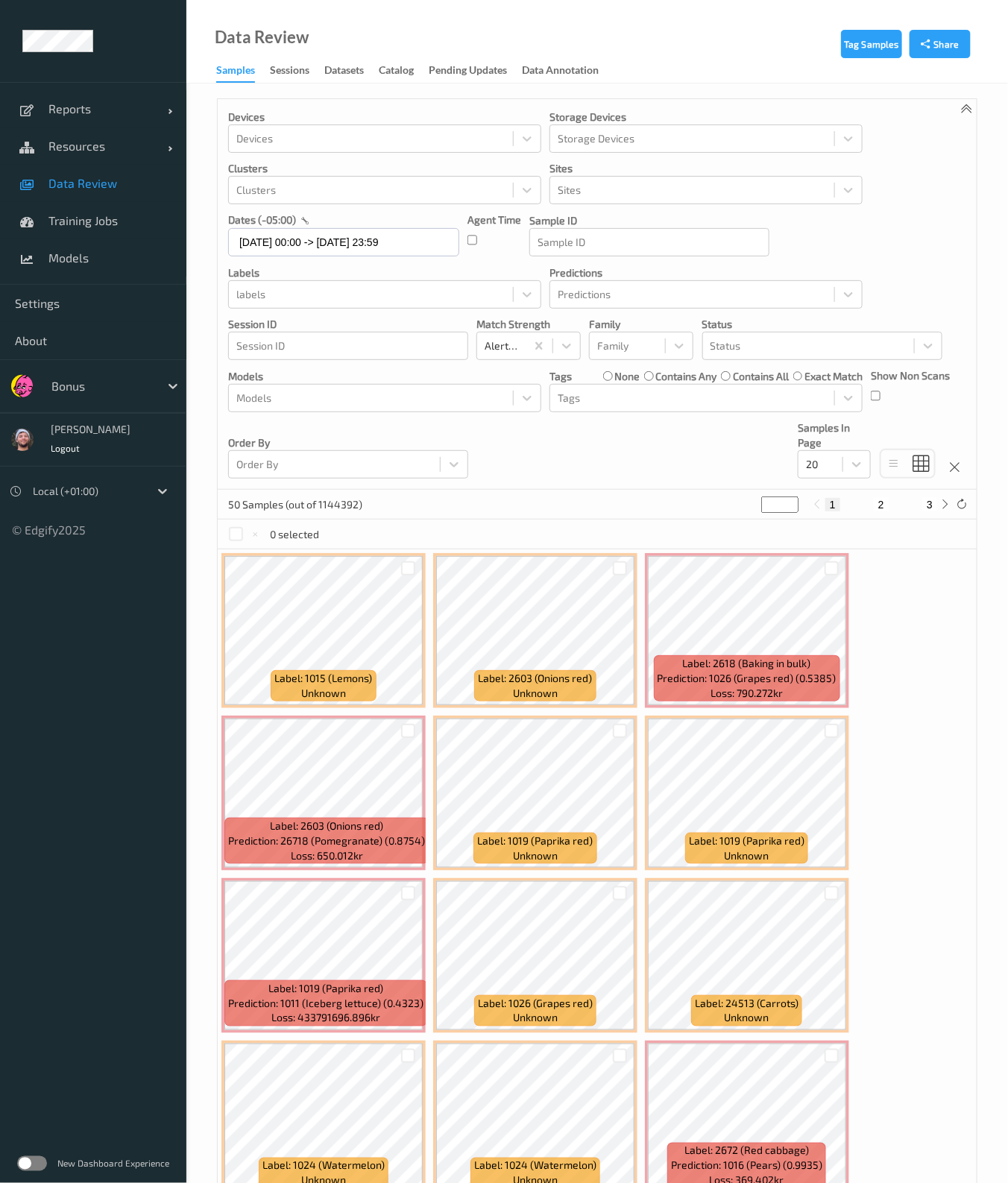
click at [693, 415] on div "Devices Devices Storage Devices Storage Devices Clusters Clusters Sites Sites d…" at bounding box center [597, 295] width 759 height 391
click at [658, 412] on div "Devices Devices Storage Devices Storage Devices Clusters Clusters Sites Sites d…" at bounding box center [597, 295] width 759 height 391
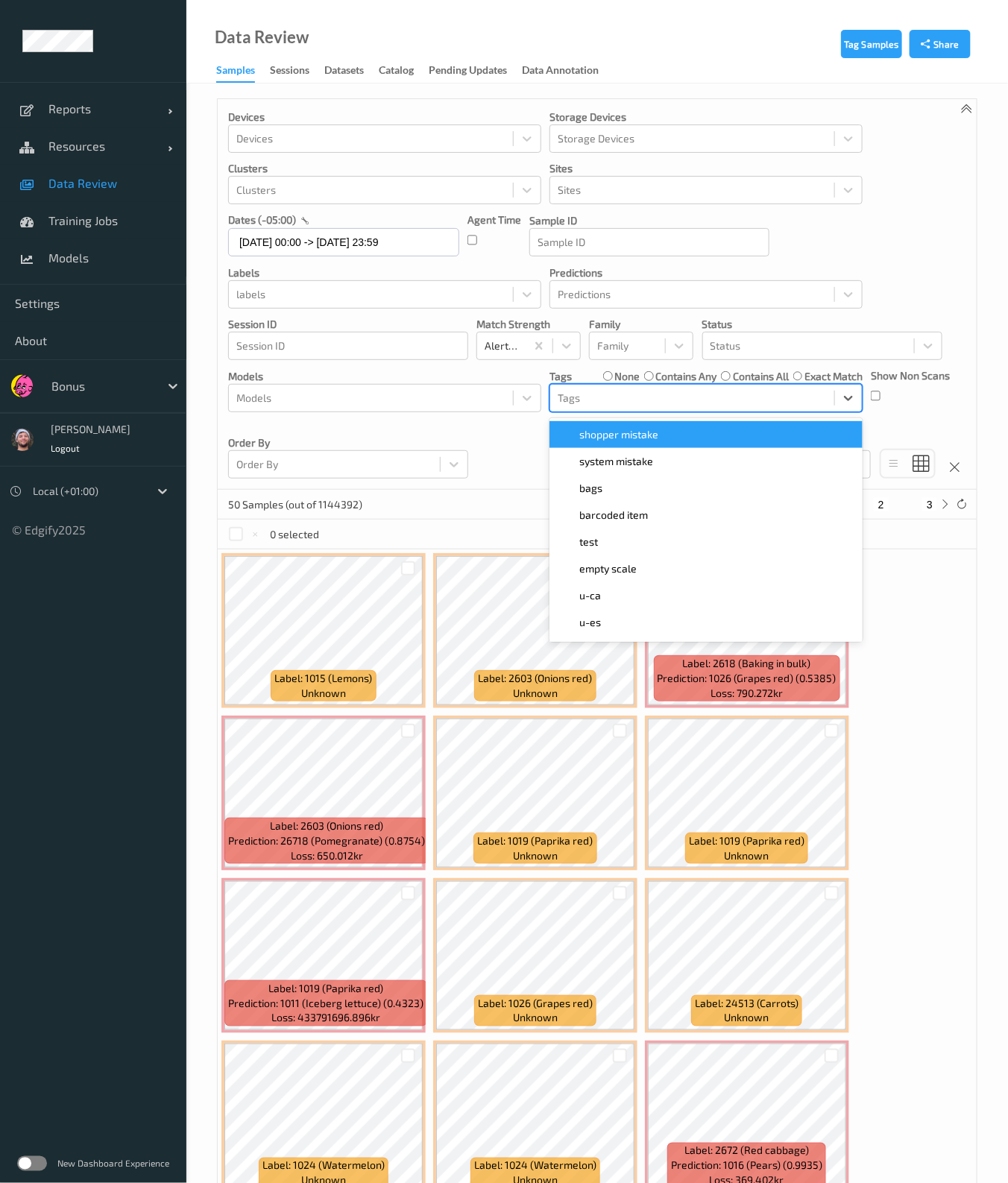
click at [621, 399] on div at bounding box center [692, 397] width 269 height 18
click at [609, 421] on div "shopper mistake" at bounding box center [706, 434] width 313 height 27
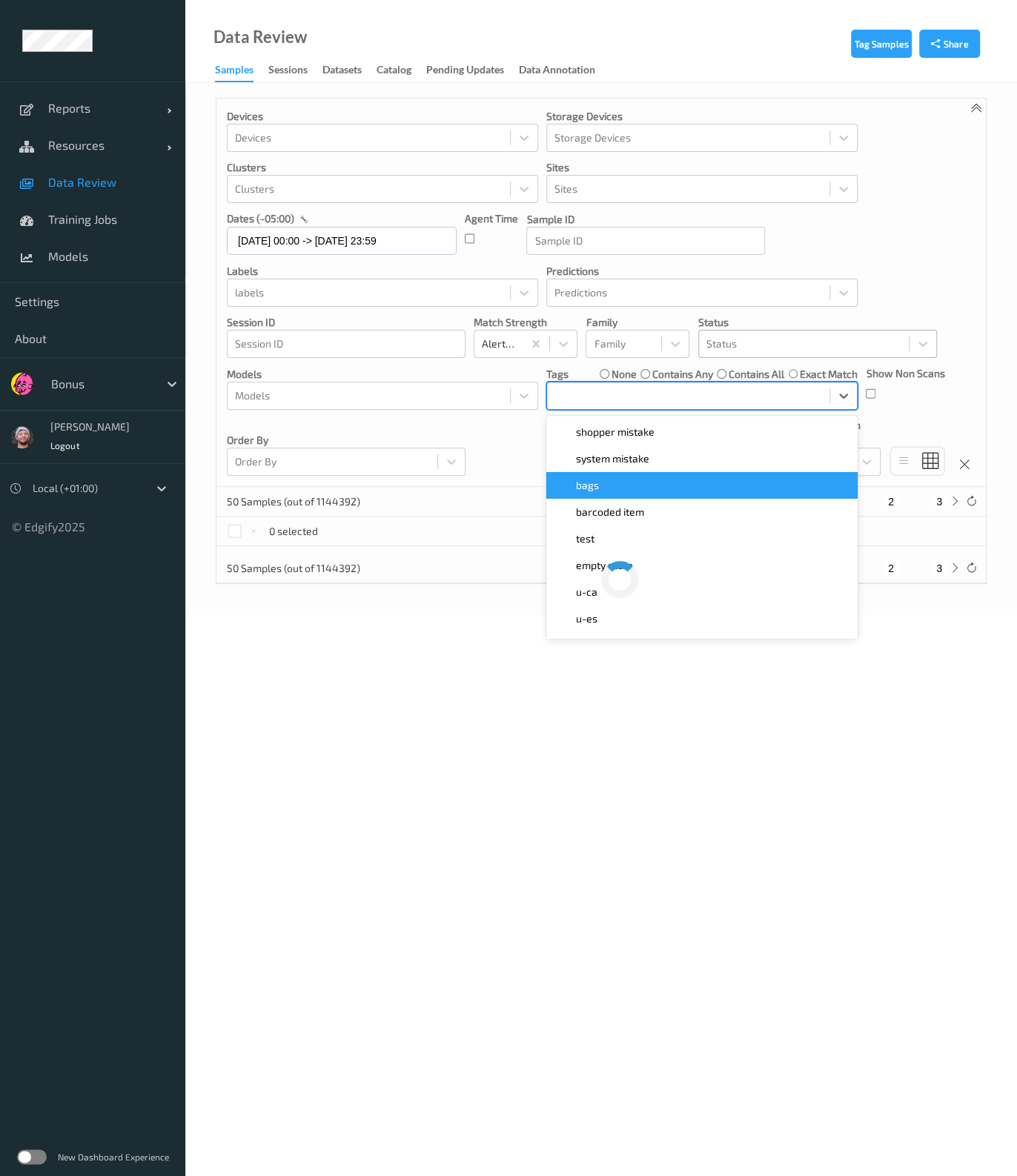
click at [714, 342] on div at bounding box center [804, 343] width 195 height 18
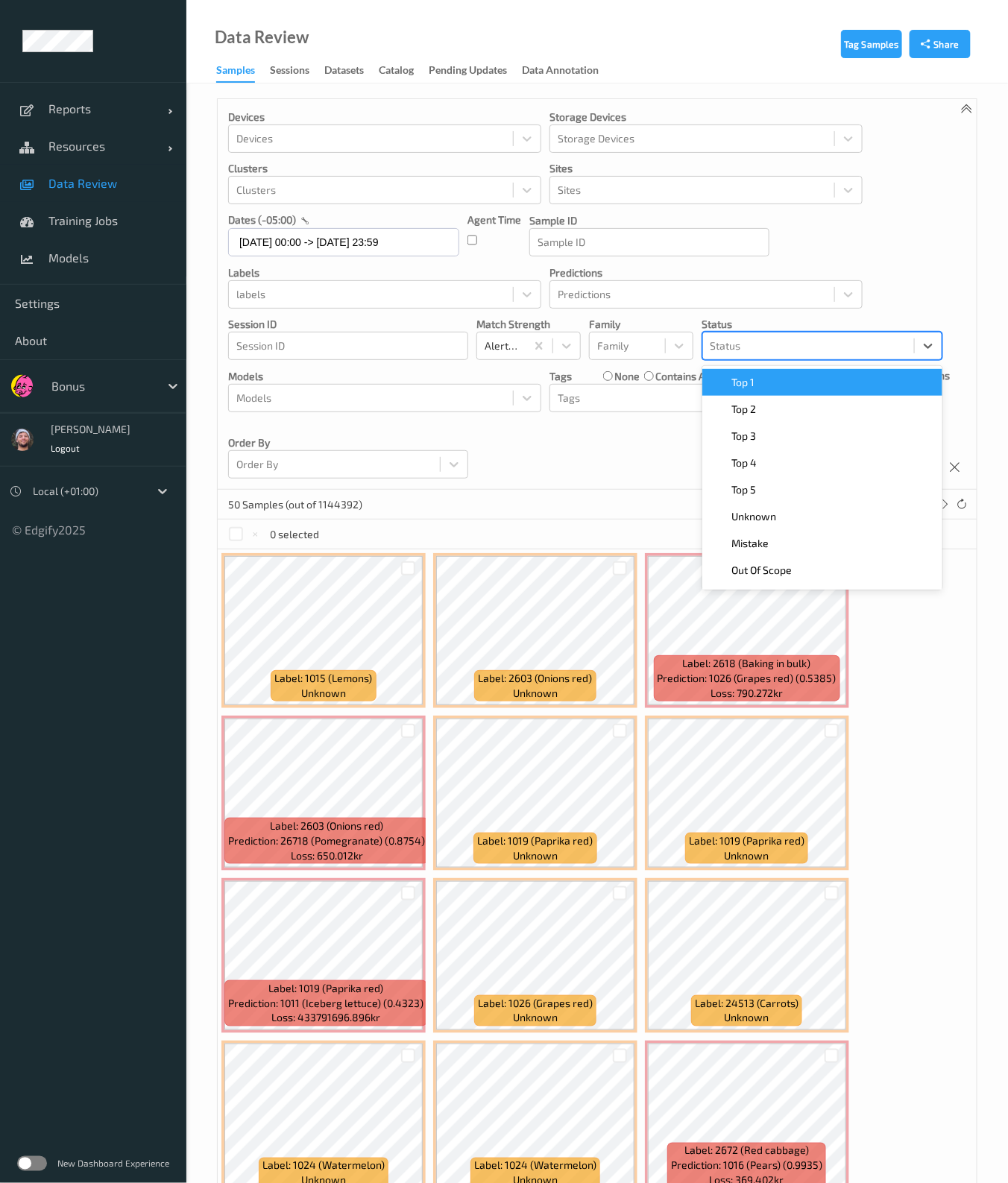
click at [757, 378] on div "Top 1" at bounding box center [823, 382] width 222 height 15
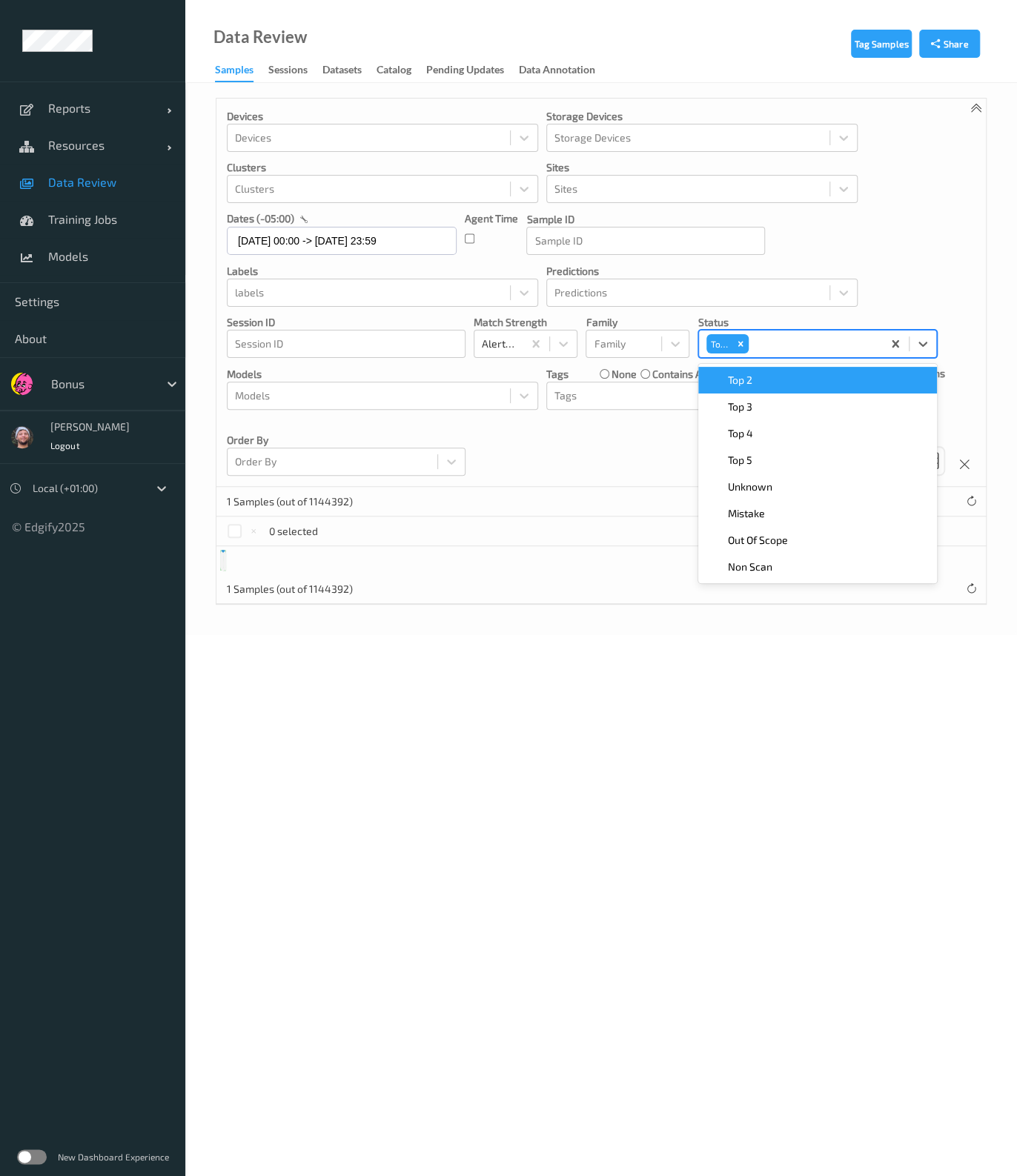
click at [752, 376] on span "Top 2" at bounding box center [739, 380] width 24 height 15
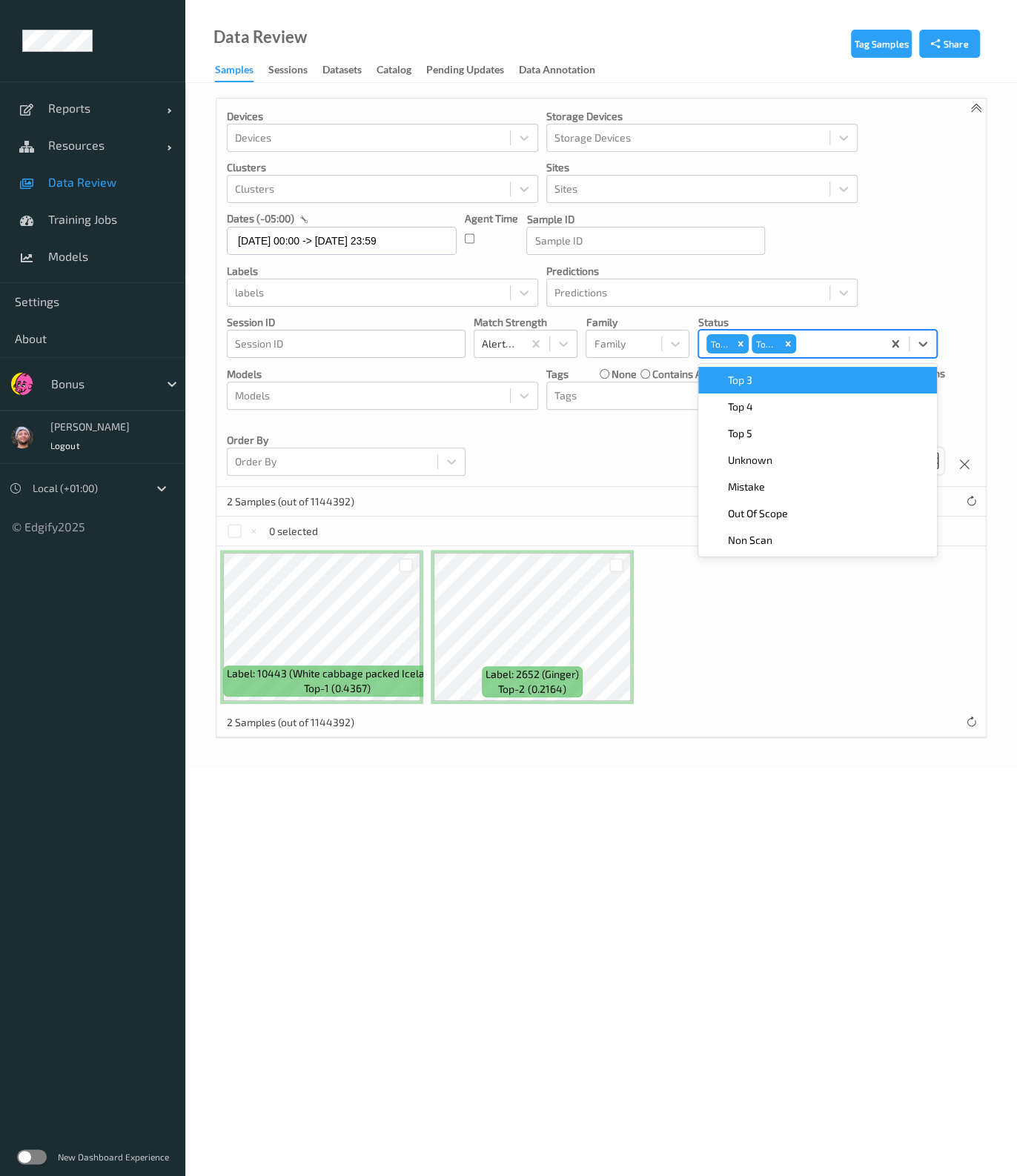
click at [752, 376] on div "Top 3" at bounding box center [818, 380] width 221 height 15
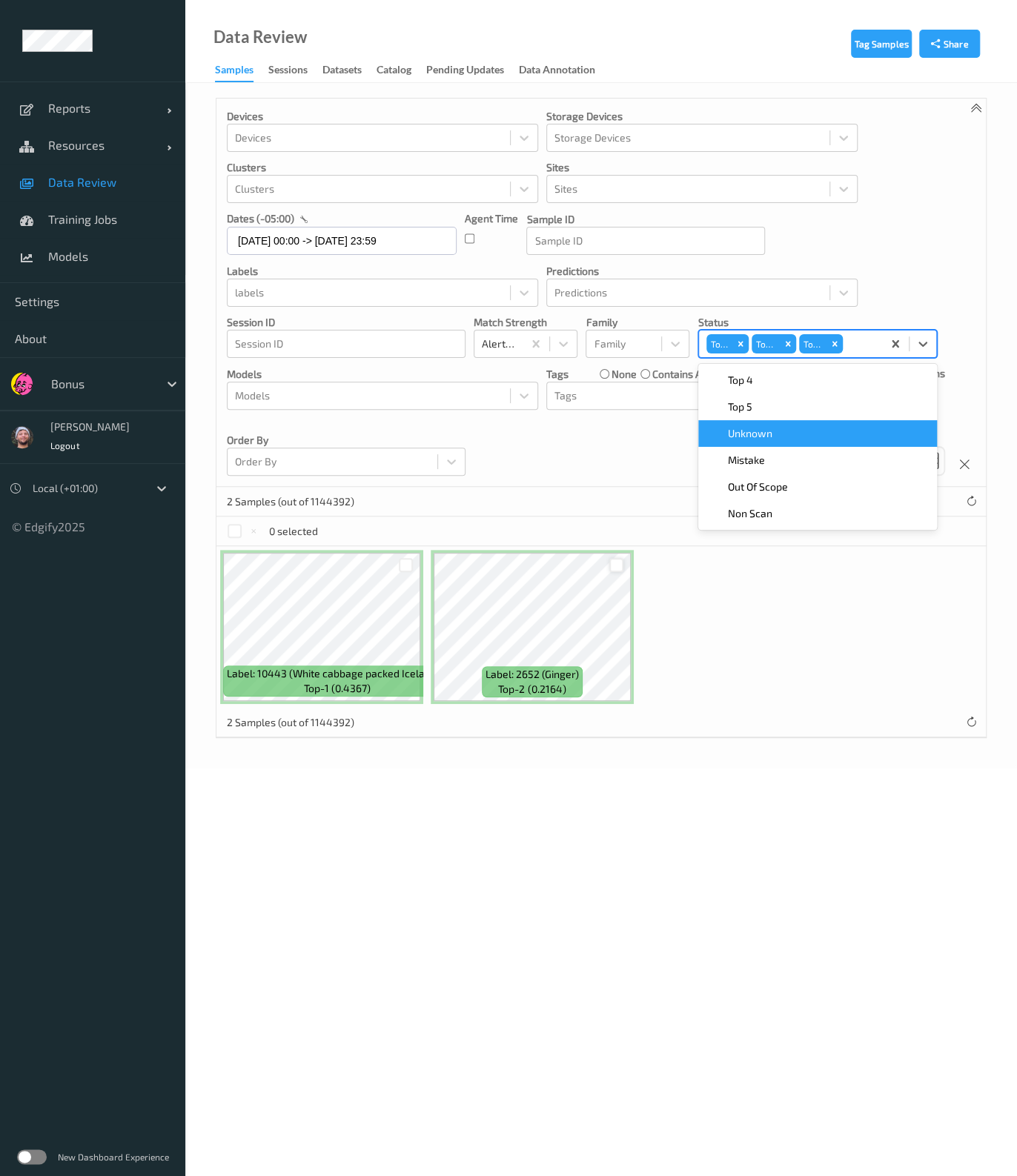
click at [619, 565] on div at bounding box center [616, 565] width 14 height 14
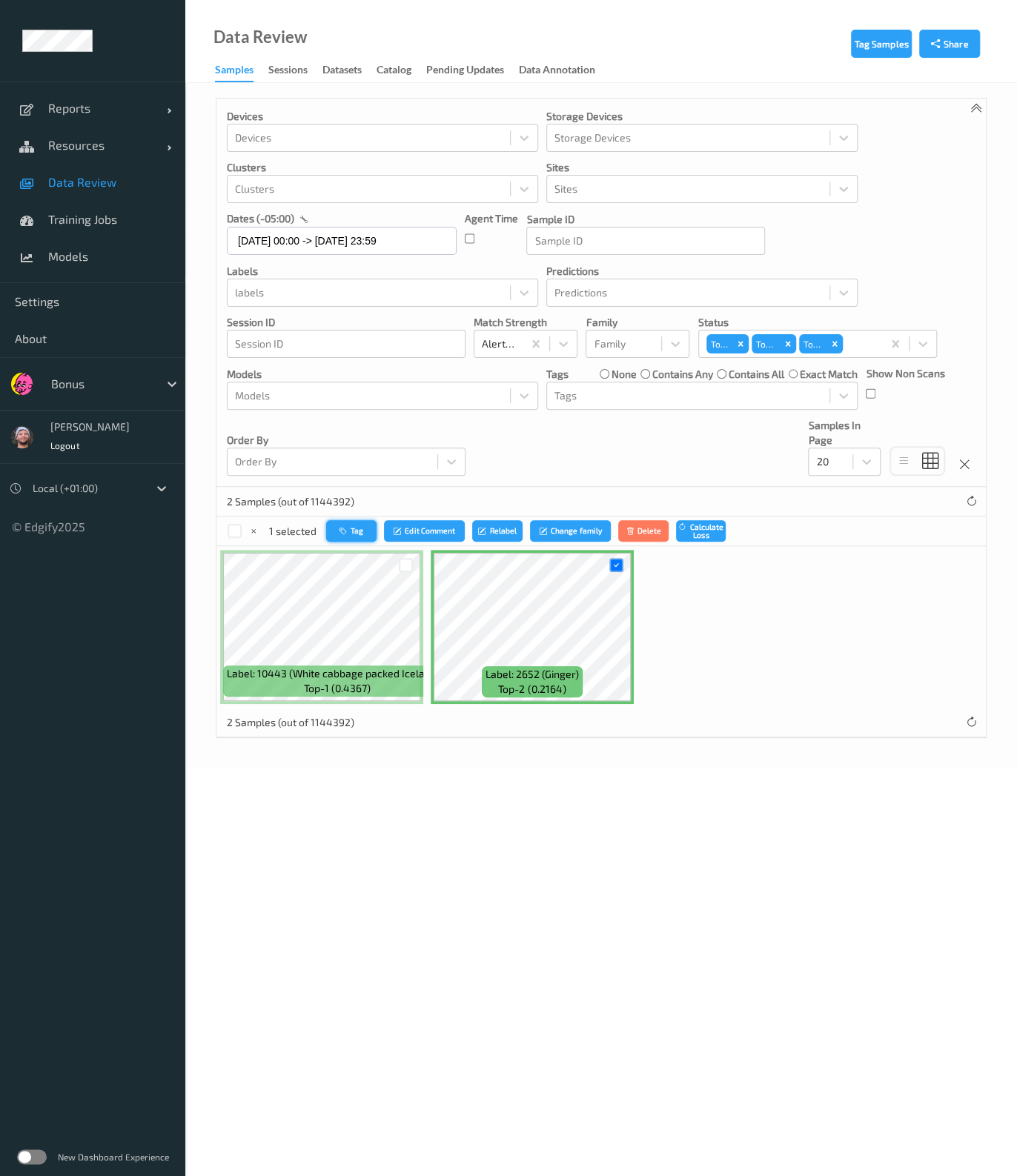
click at [336, 535] on button "Tag" at bounding box center [352, 531] width 50 height 22
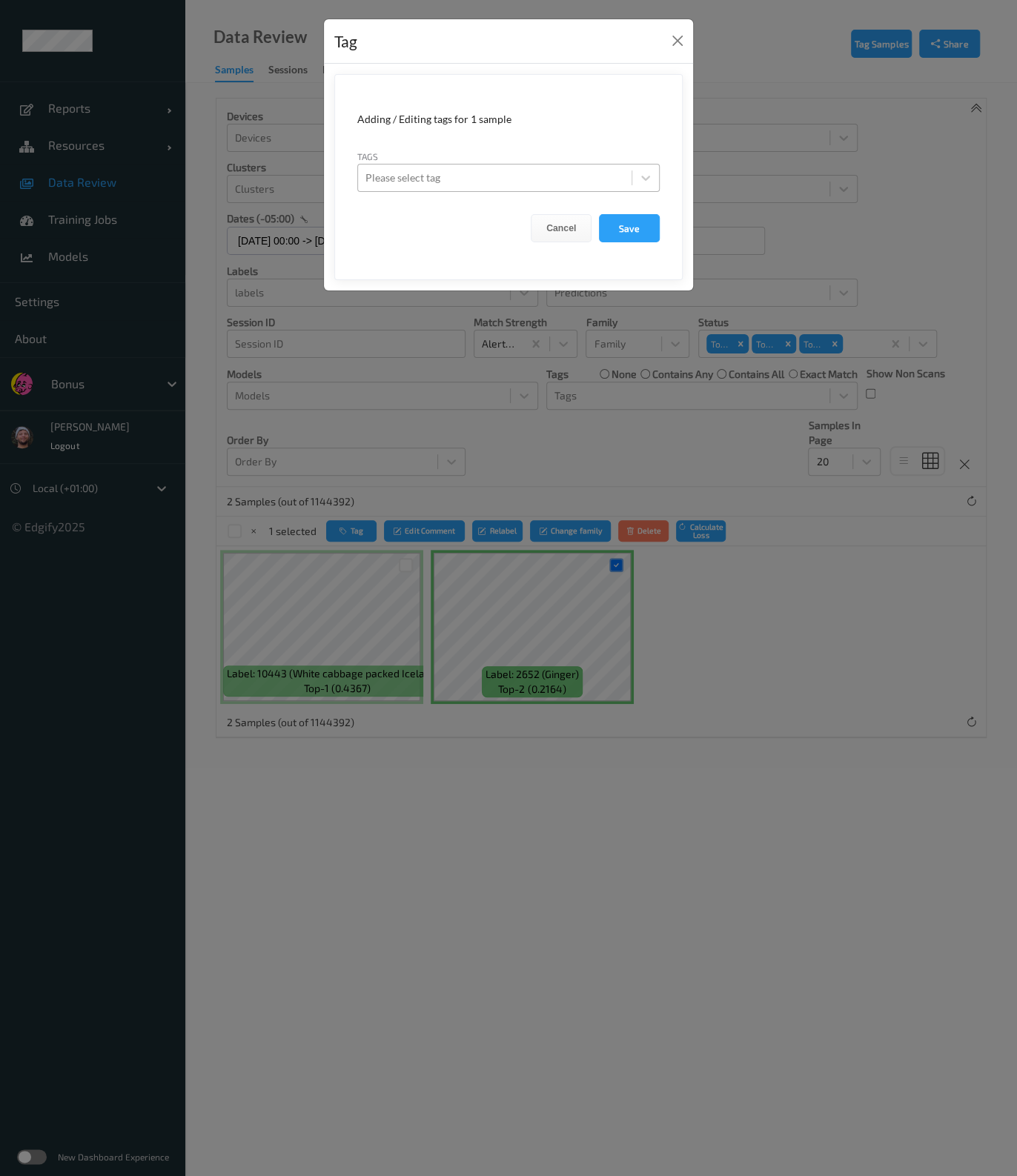
click at [504, 176] on div at bounding box center [494, 177] width 259 height 18
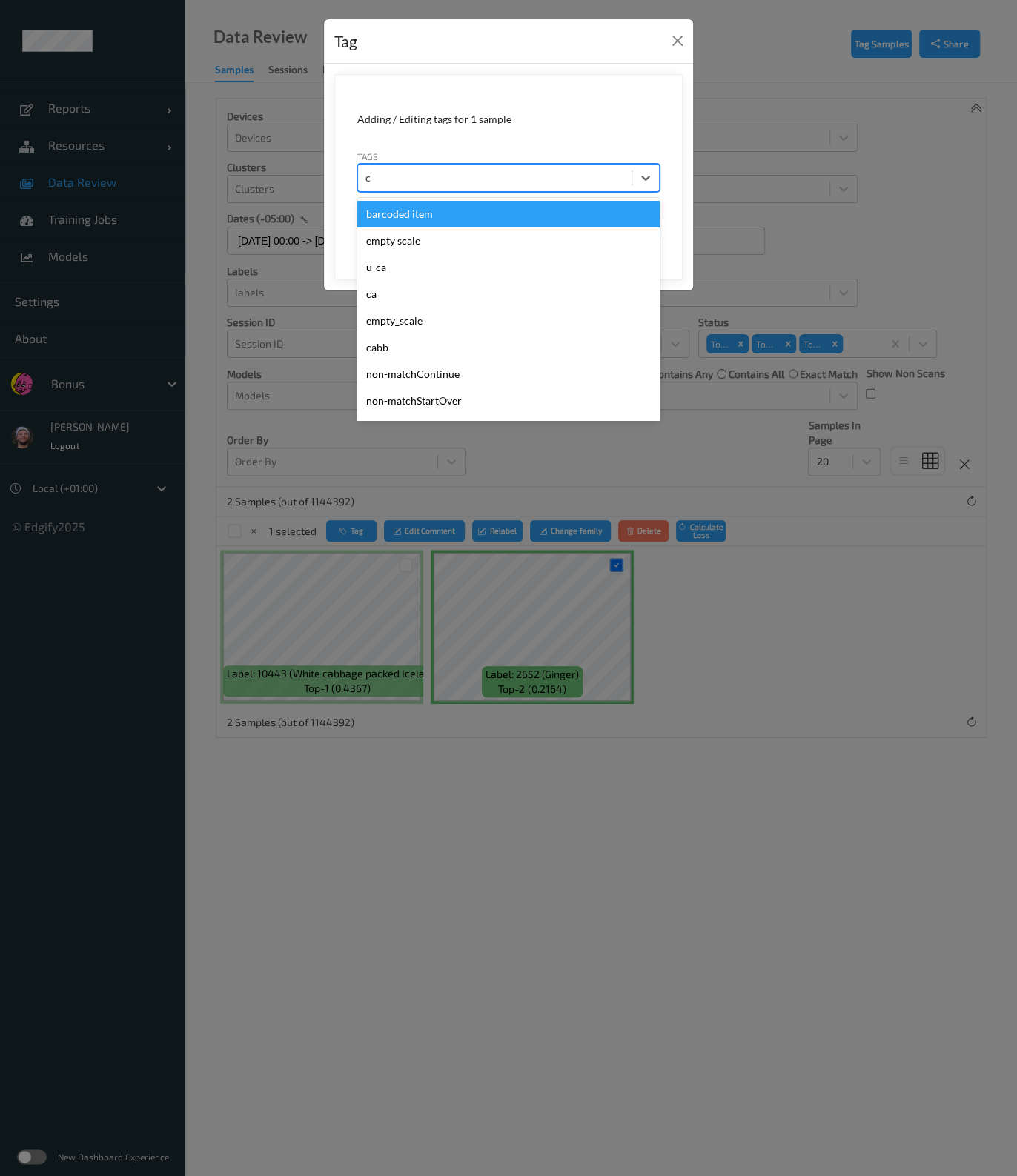
type input "ca"
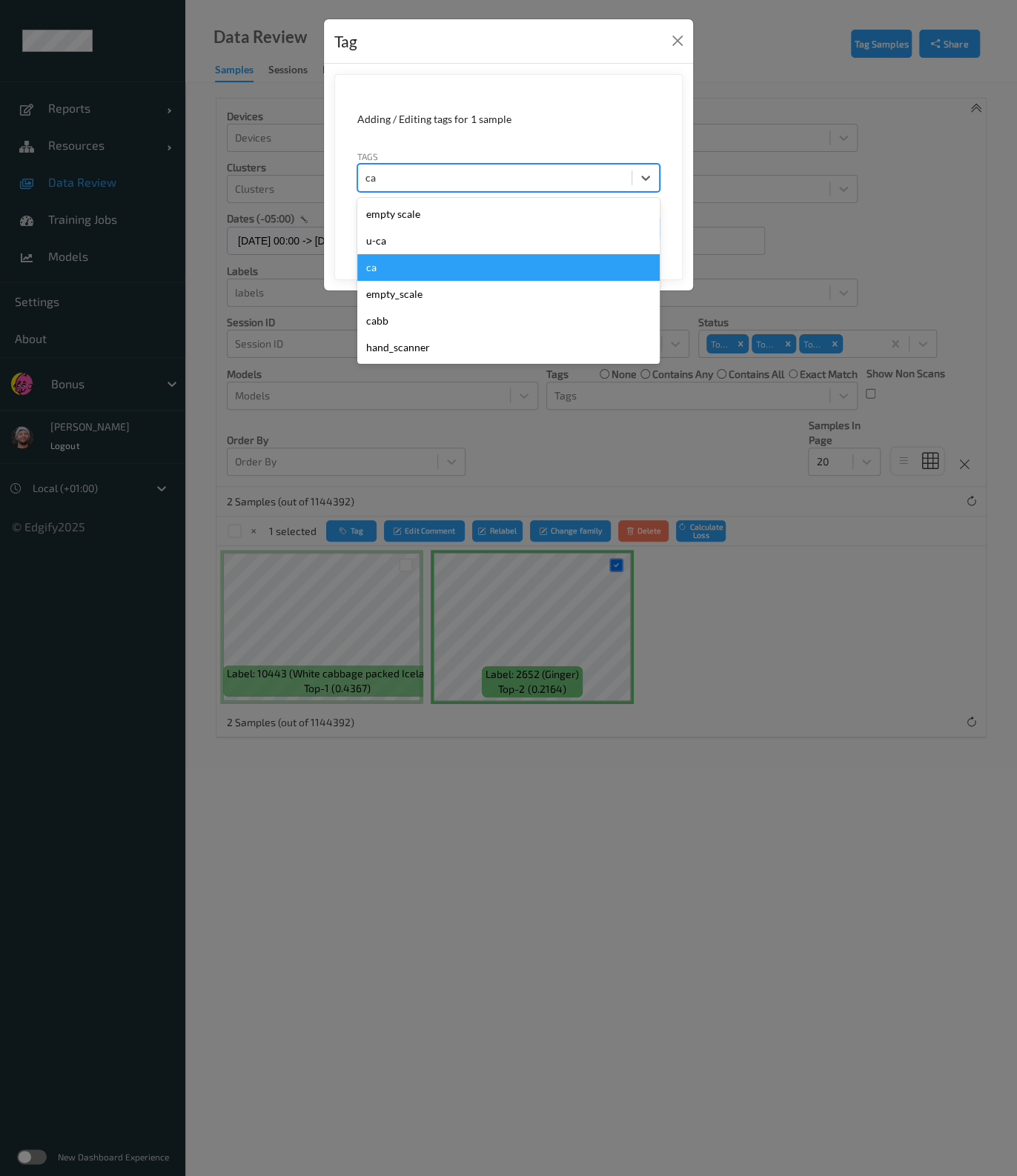
click at [393, 275] on div "ca" at bounding box center [508, 268] width 302 height 27
type input "s"
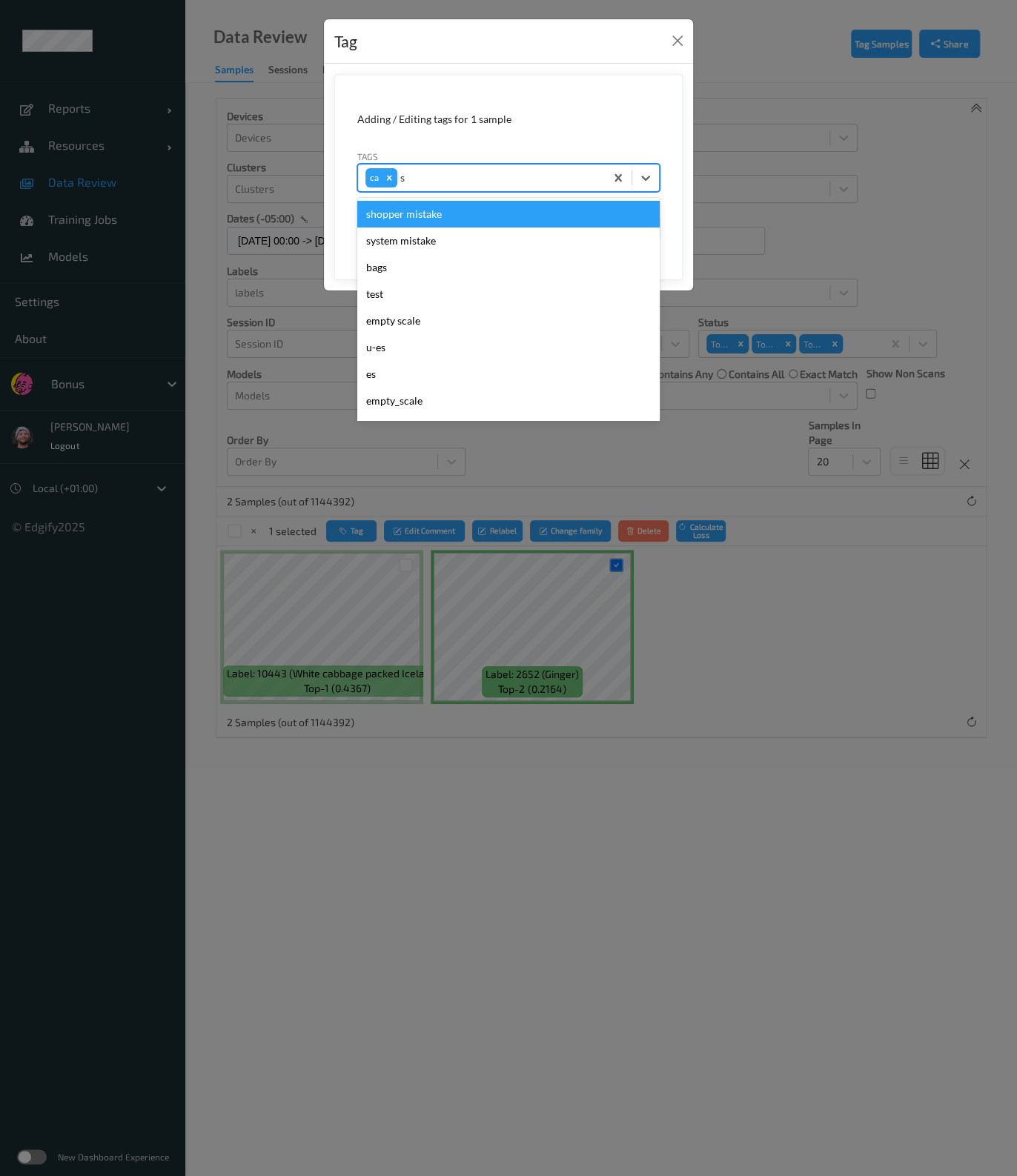
click at [431, 209] on div "shopper mistake" at bounding box center [508, 214] width 302 height 27
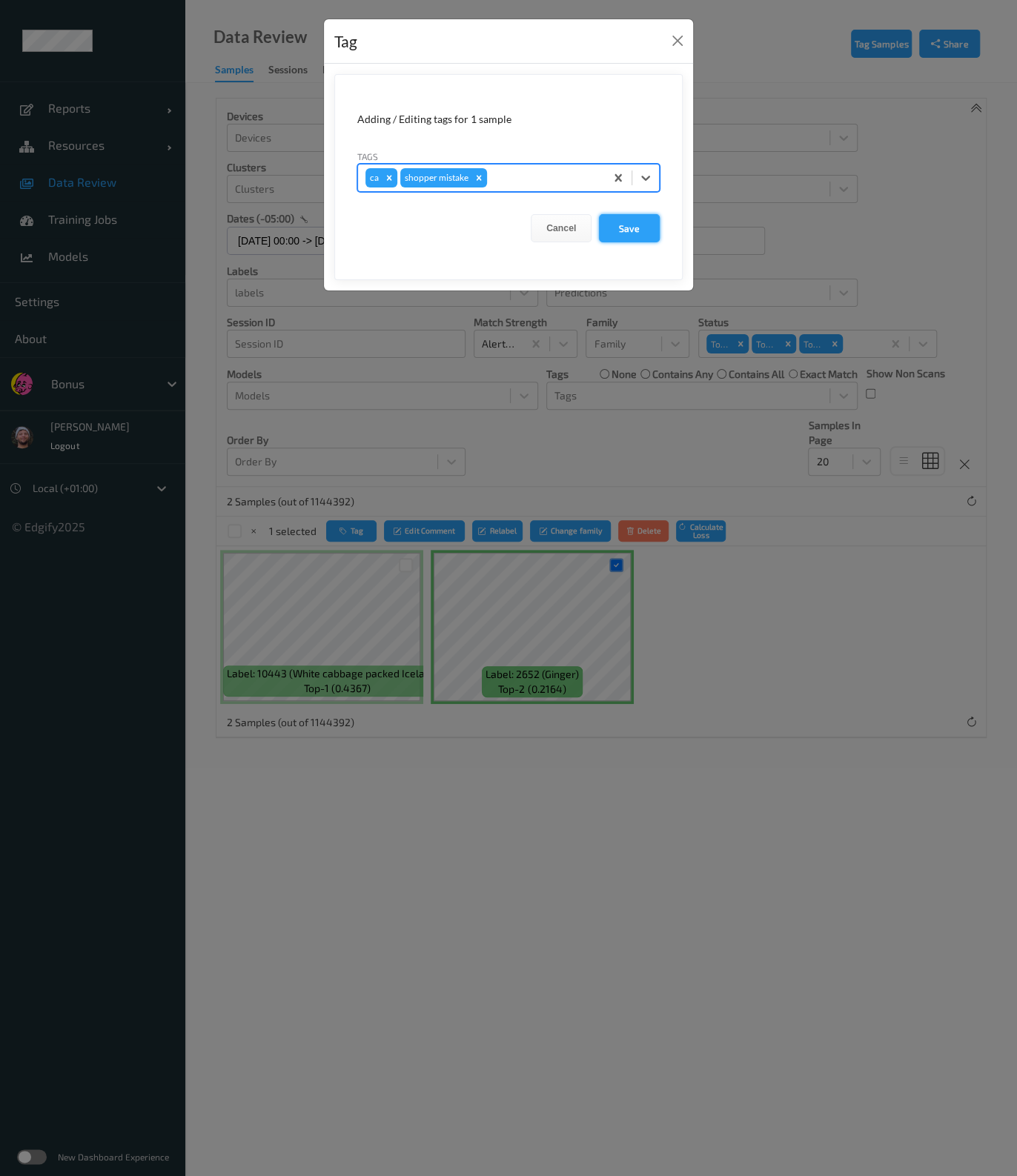
click at [646, 231] on button "Save" at bounding box center [629, 229] width 61 height 28
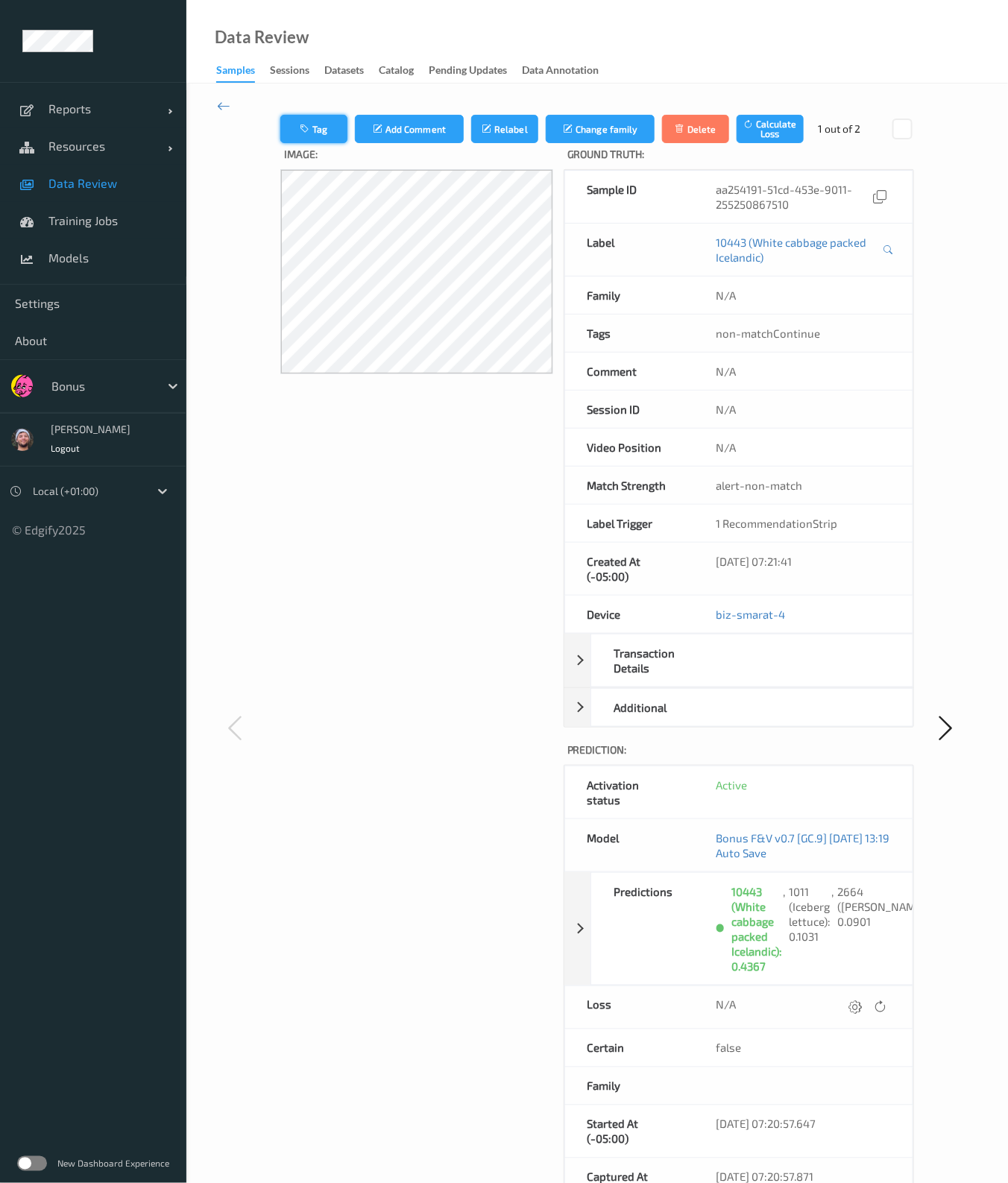
click at [328, 129] on button "Tag" at bounding box center [314, 129] width 67 height 29
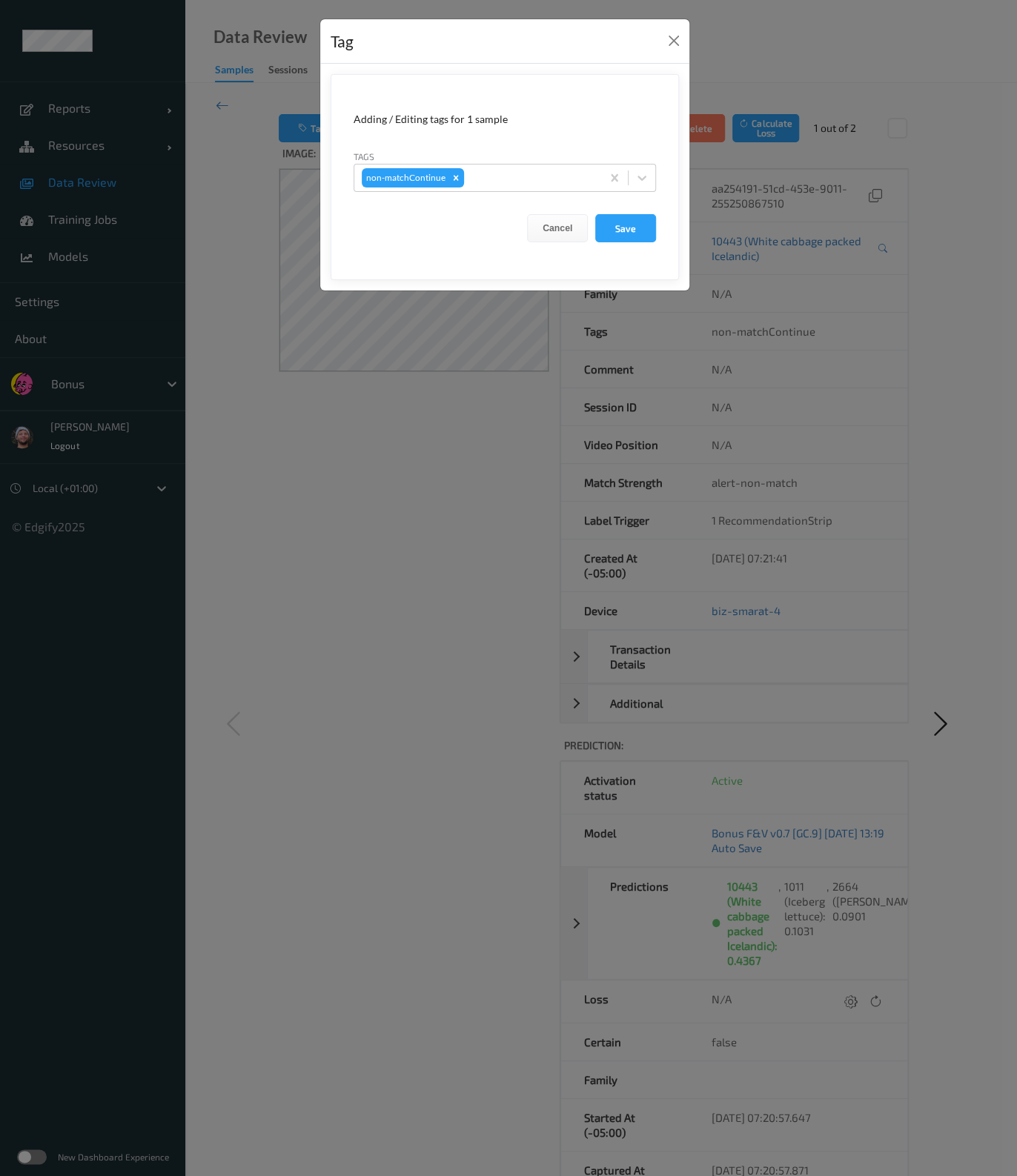
click at [475, 634] on div "Tag Adding / Editing tags for 1 sample Tags non-matchContinue Cancel Save" at bounding box center [508, 588] width 1017 height 1176
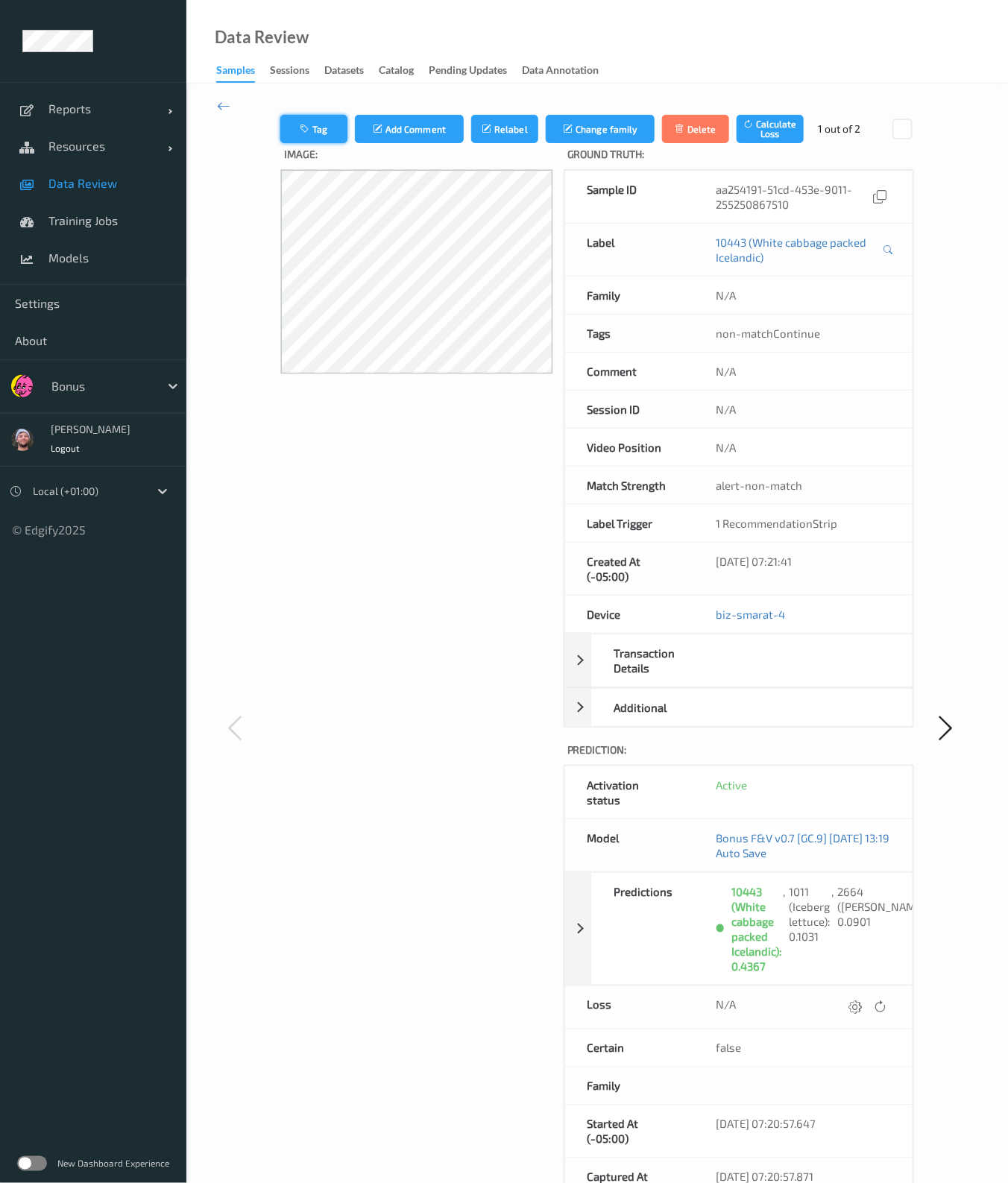
click at [321, 120] on button "Tag" at bounding box center [314, 129] width 67 height 29
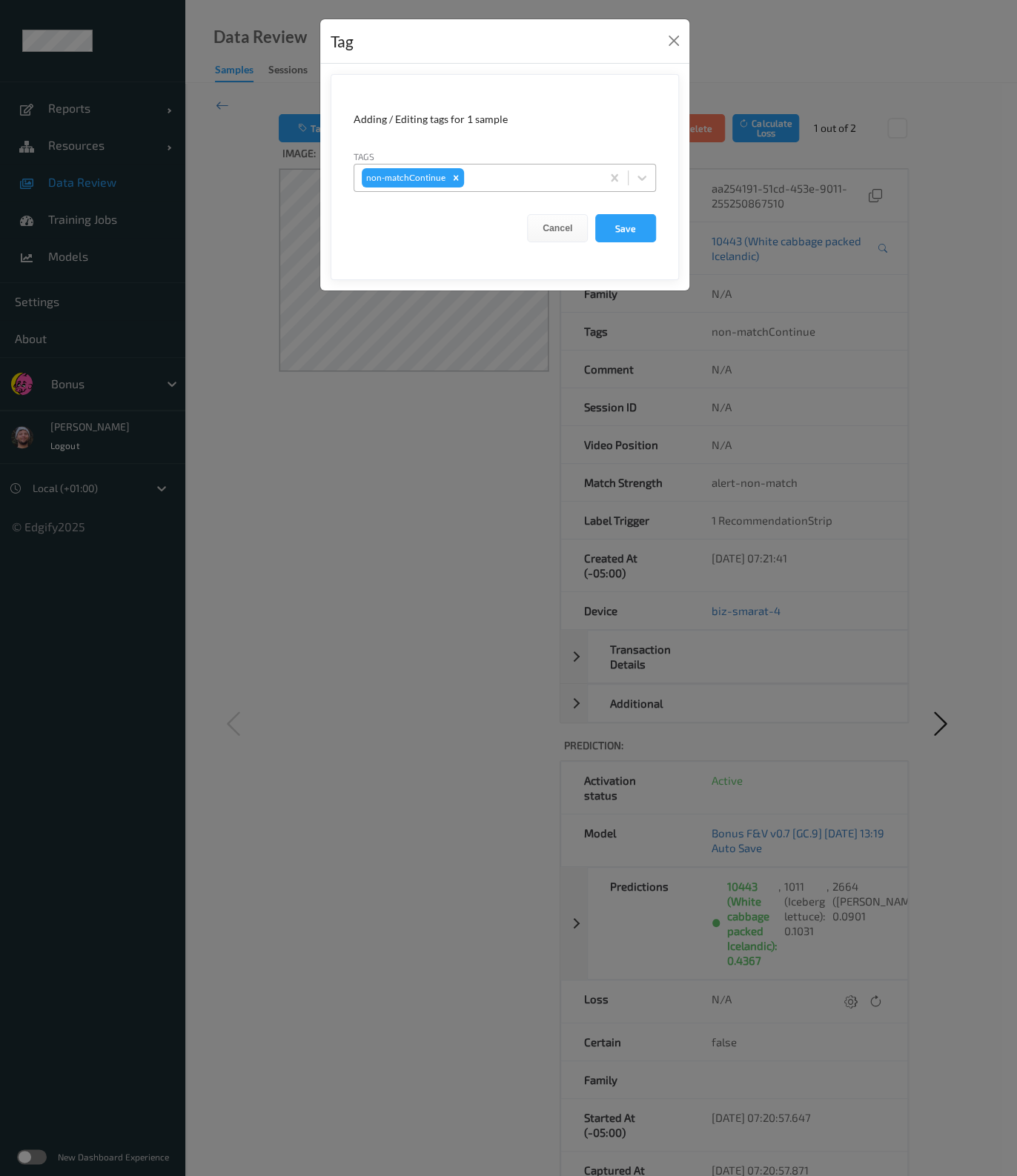
click at [475, 177] on div at bounding box center [530, 177] width 126 height 18
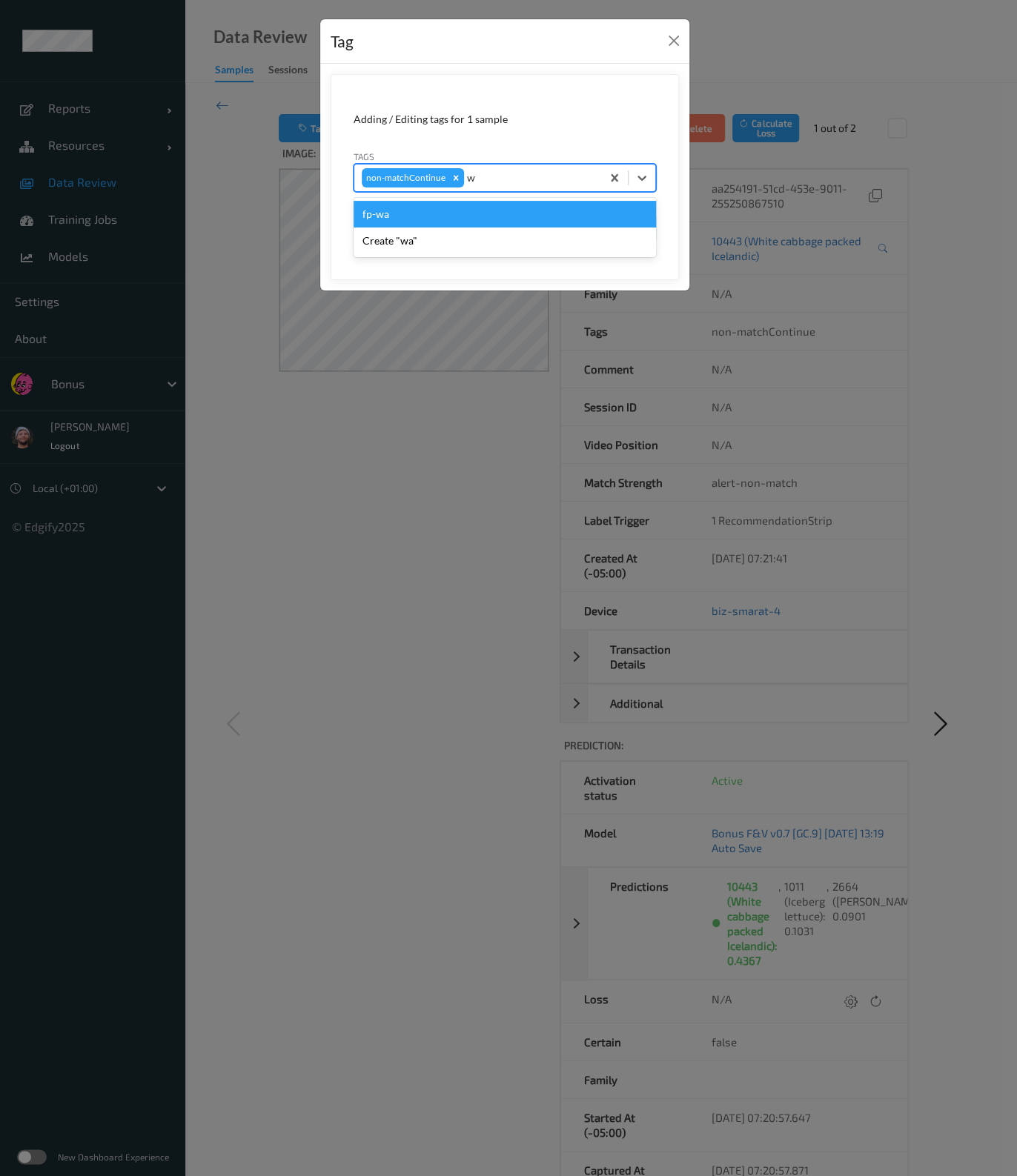
type input "wa"
click at [470, 214] on div "fp-wa" at bounding box center [504, 214] width 302 height 27
click at [631, 222] on button "Save" at bounding box center [625, 229] width 61 height 28
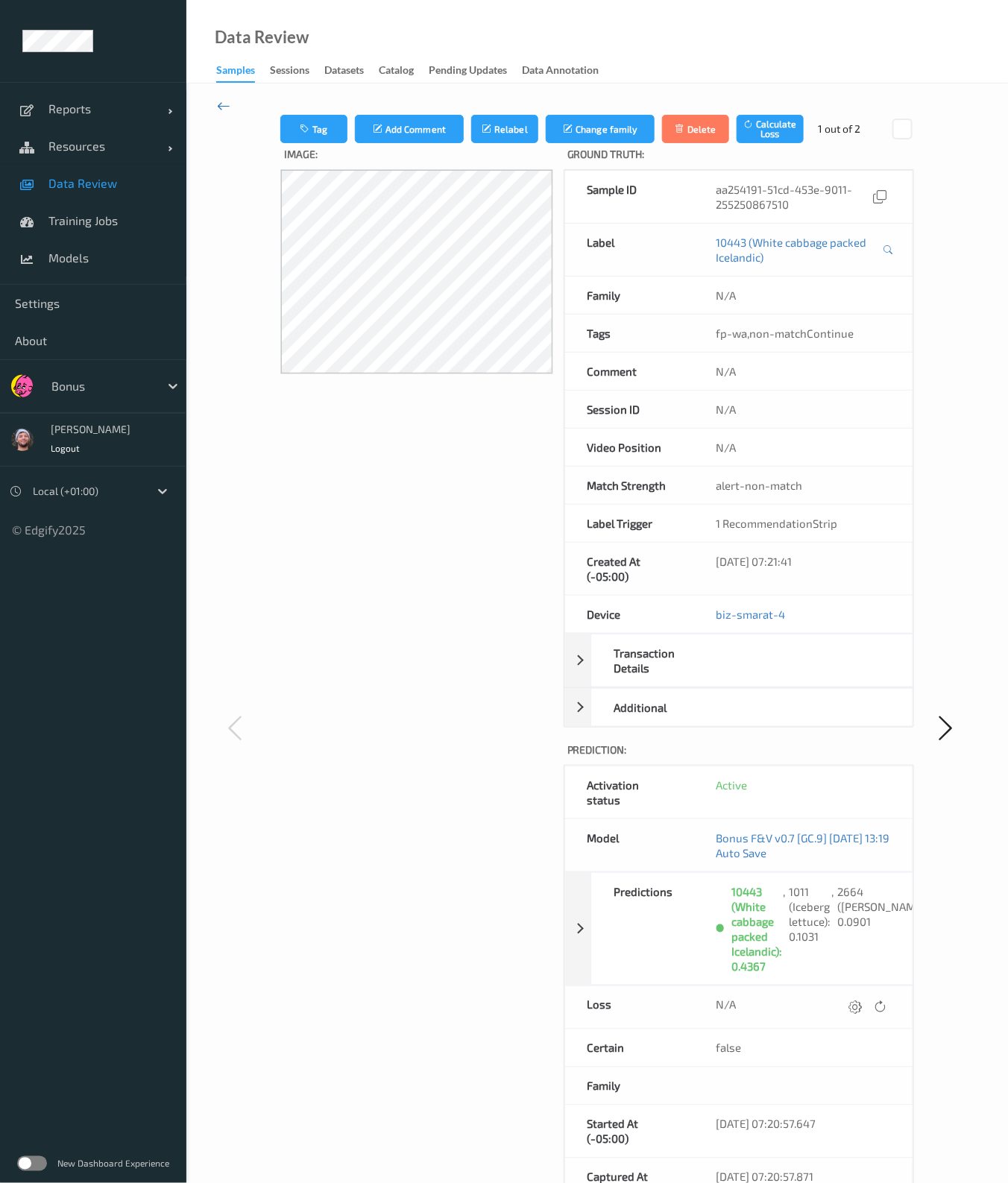
click at [220, 107] on icon at bounding box center [224, 105] width 13 height 16
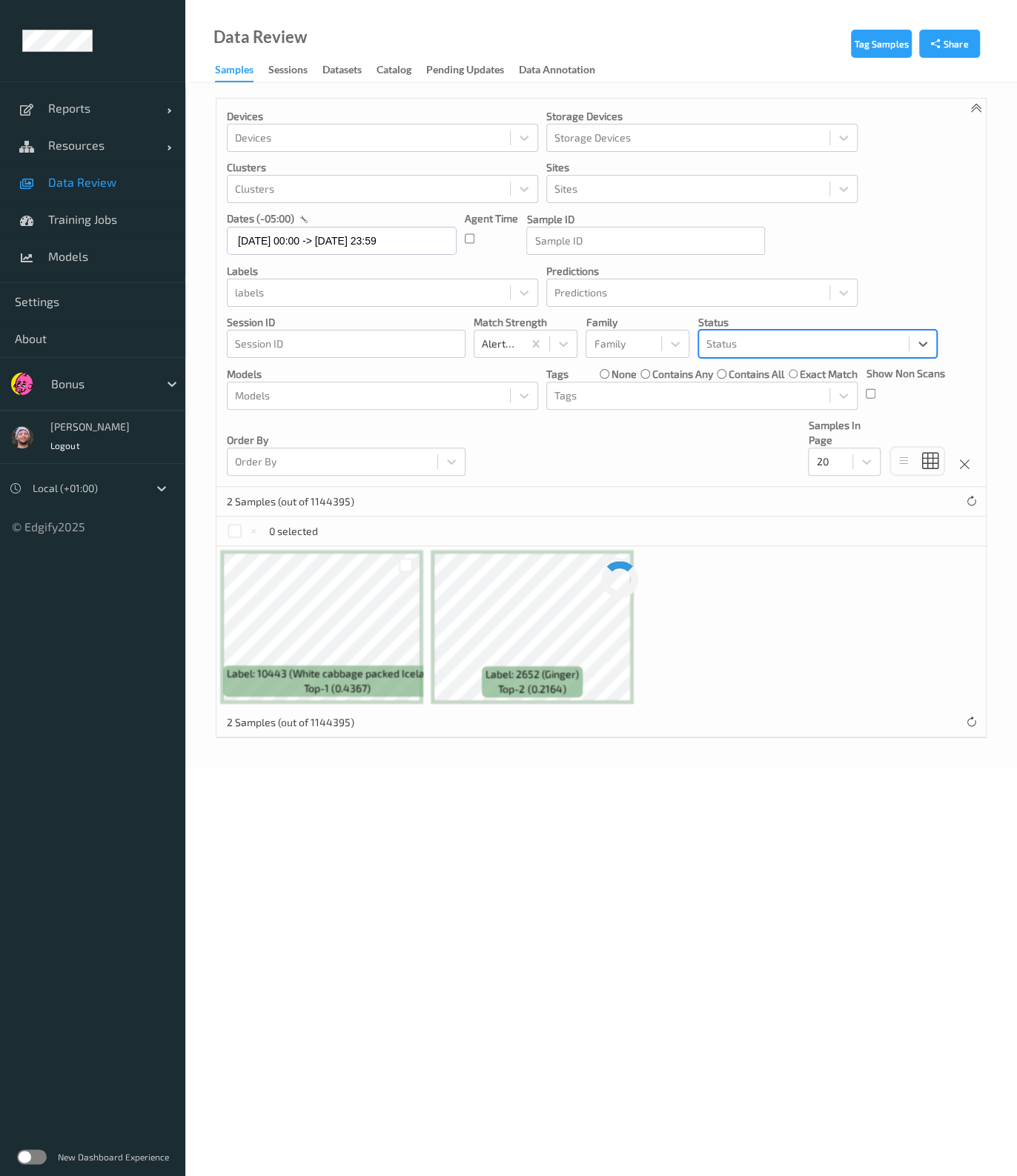
type input "u"
click at [815, 372] on div "Unknown" at bounding box center [818, 380] width 221 height 15
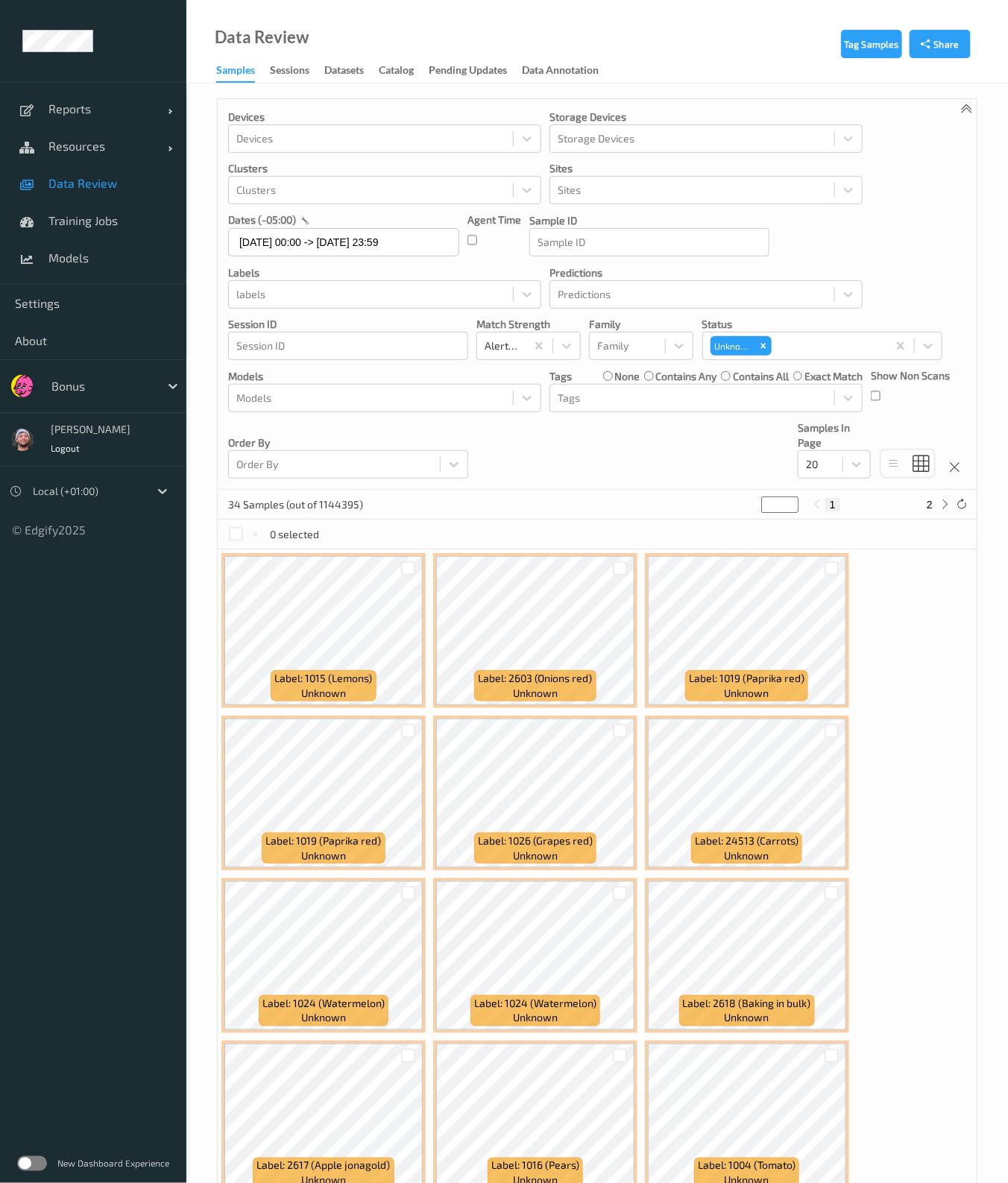
click at [549, 497] on div "34 Samples (out of 1144395) * 1 2" at bounding box center [597, 504] width 759 height 29
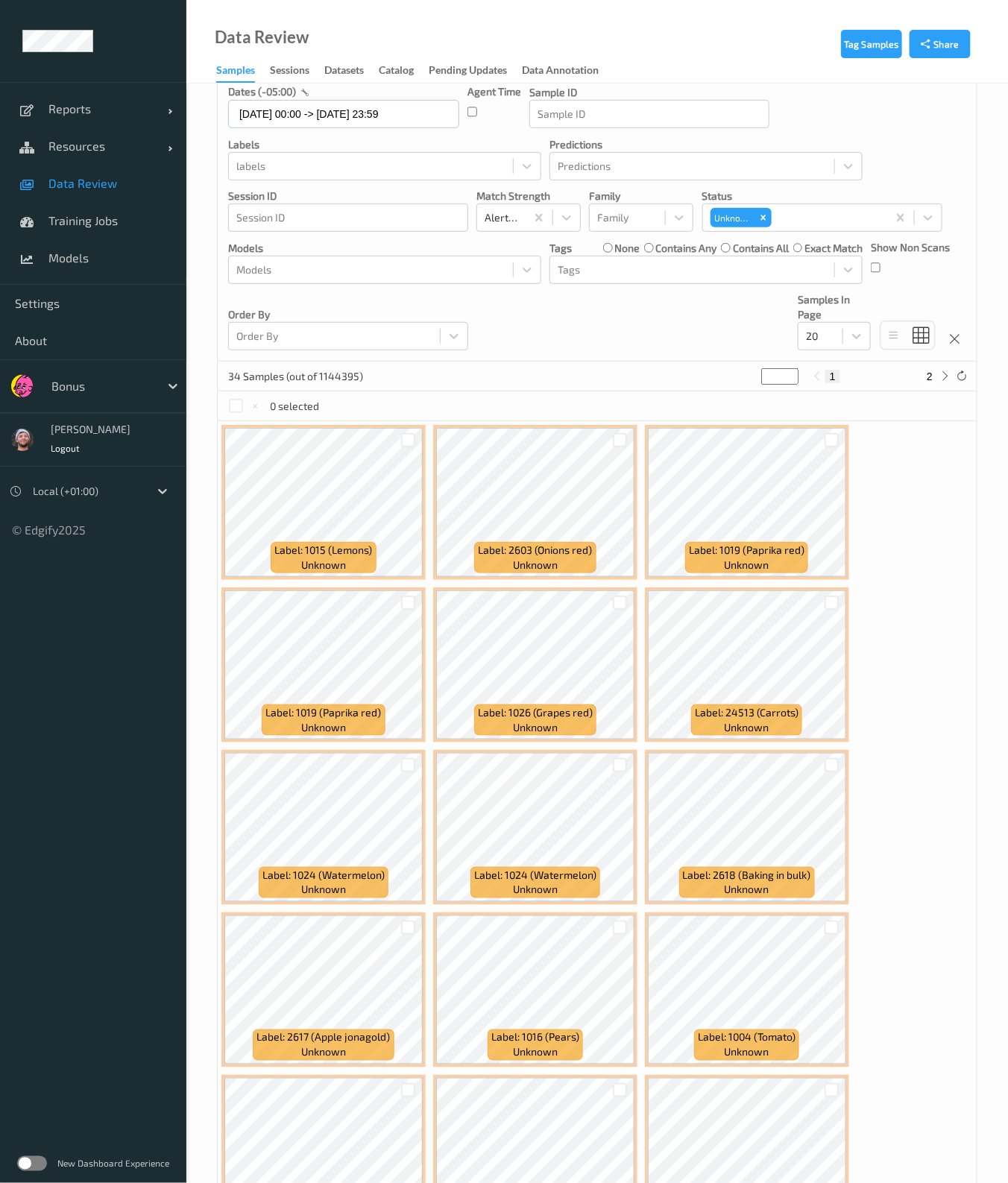
scroll to position [280, 0]
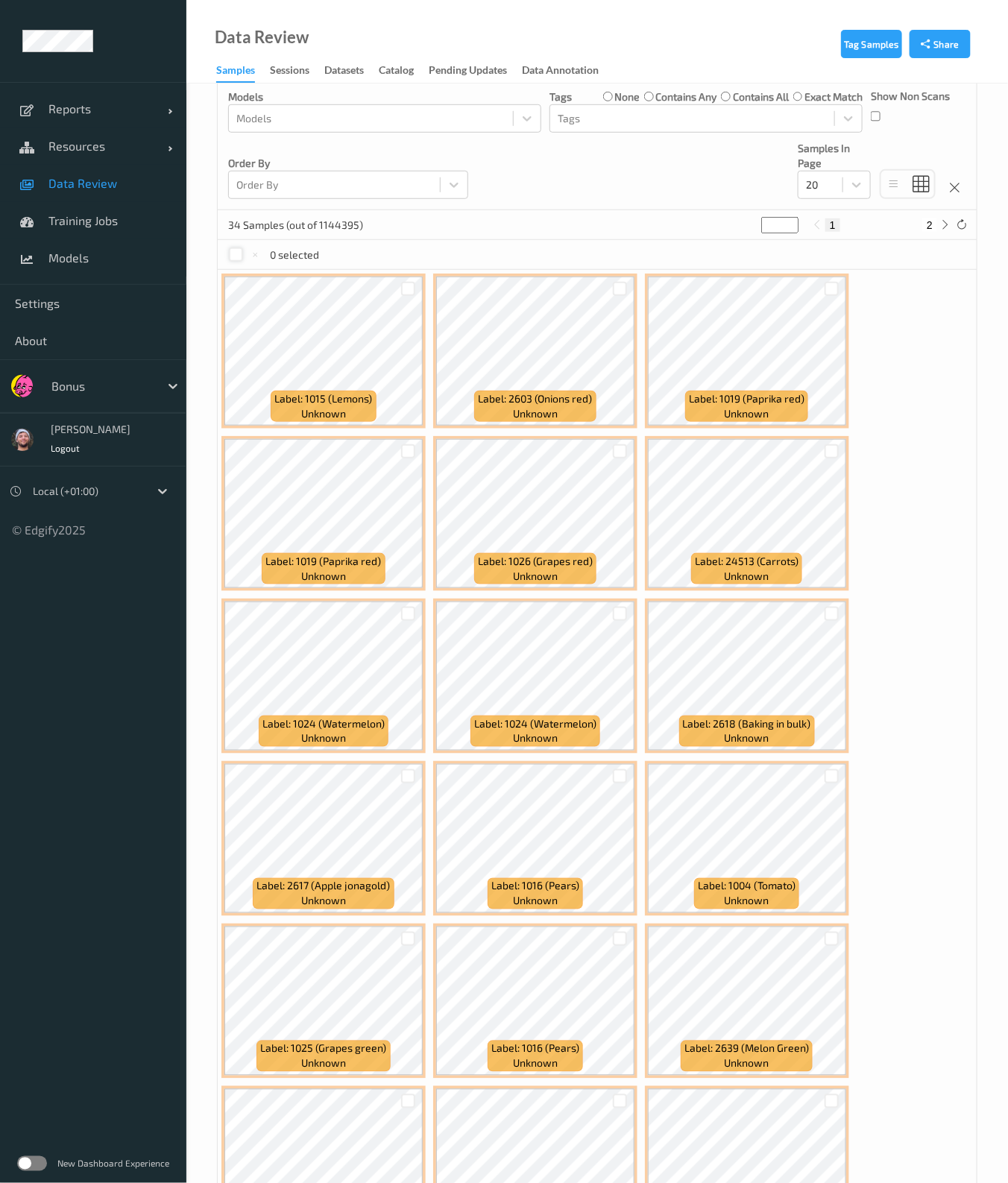
click at [231, 249] on div at bounding box center [236, 254] width 14 height 14
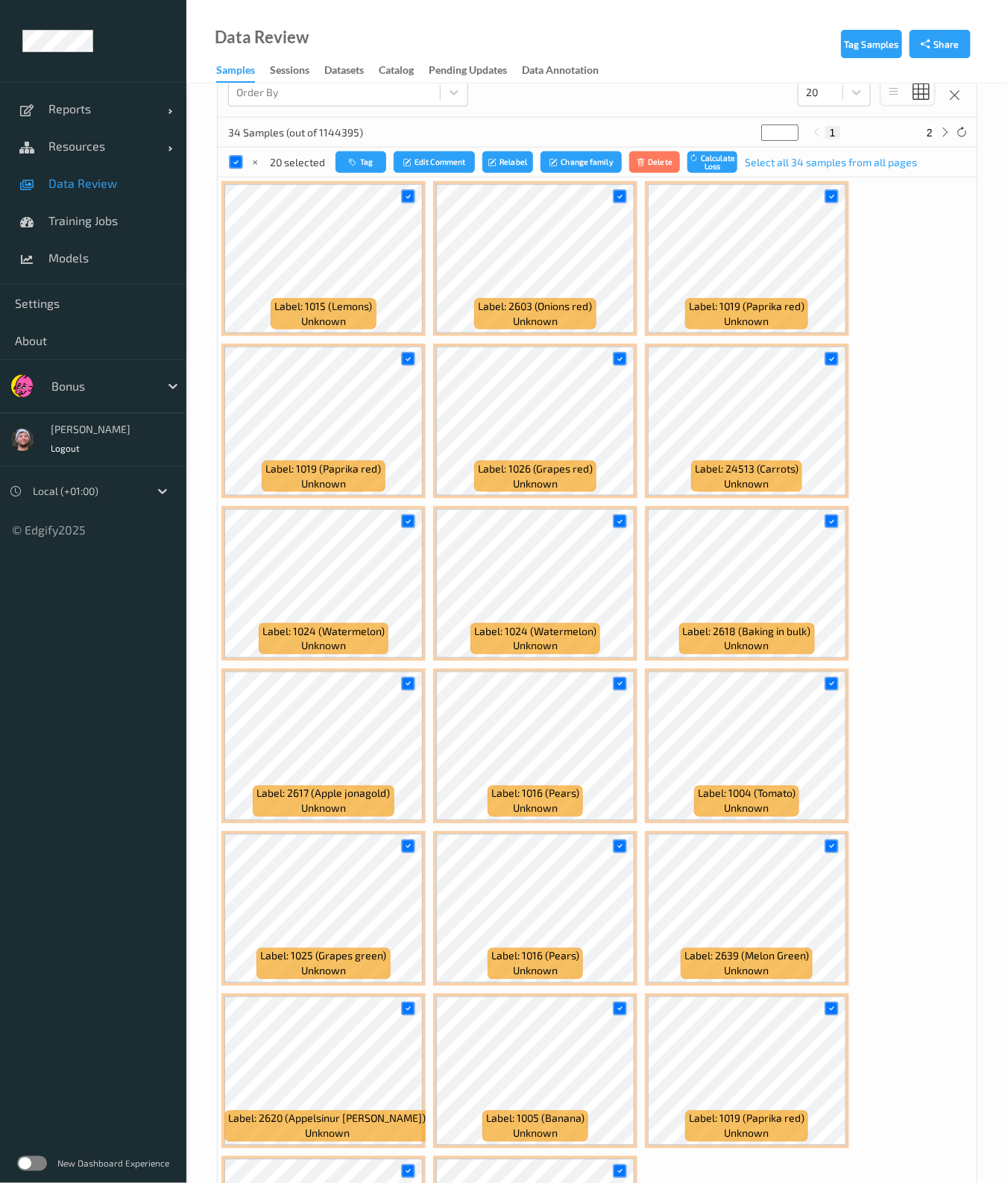
scroll to position [466, 0]
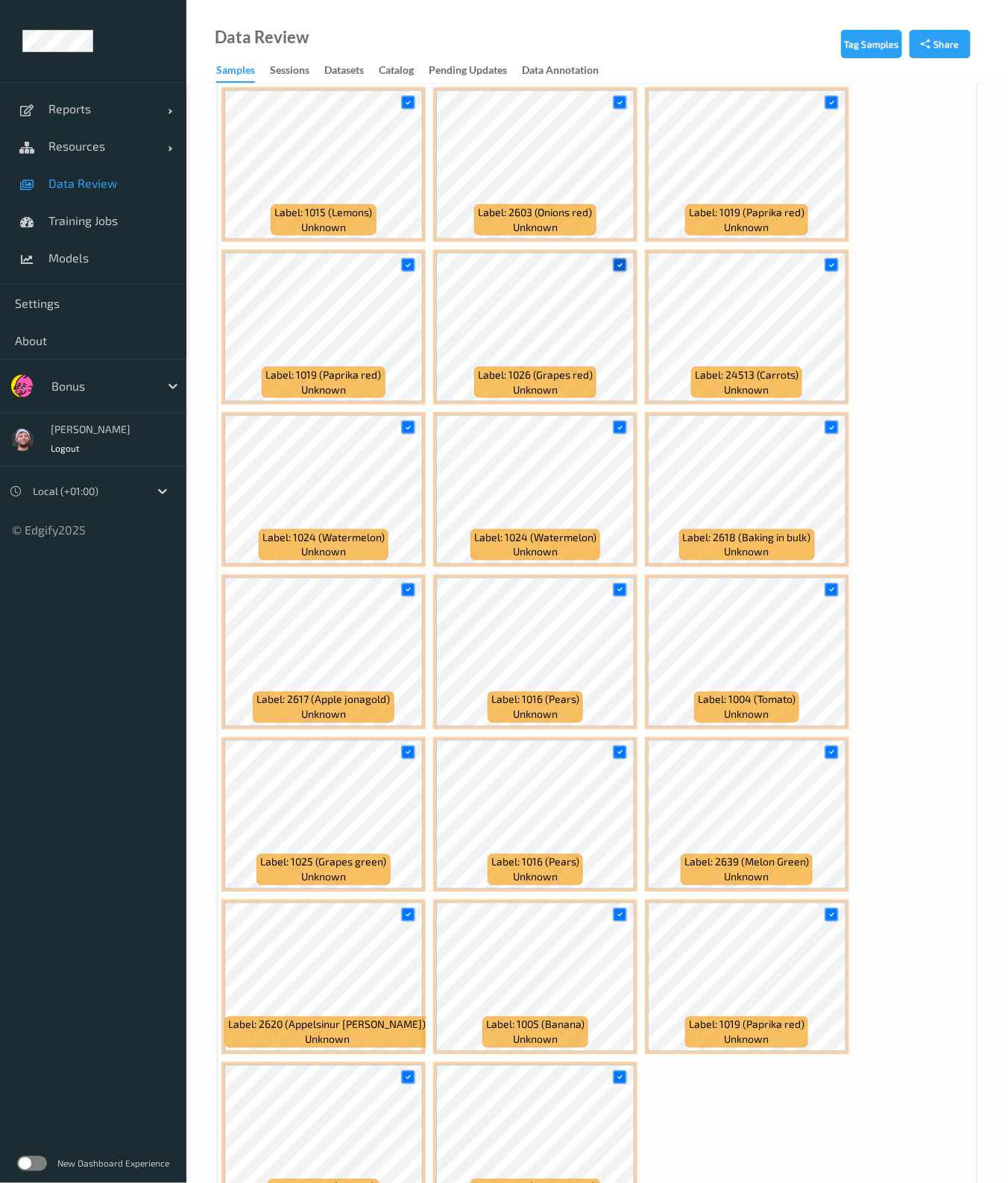
click at [616, 266] on icon at bounding box center [620, 265] width 10 height 10
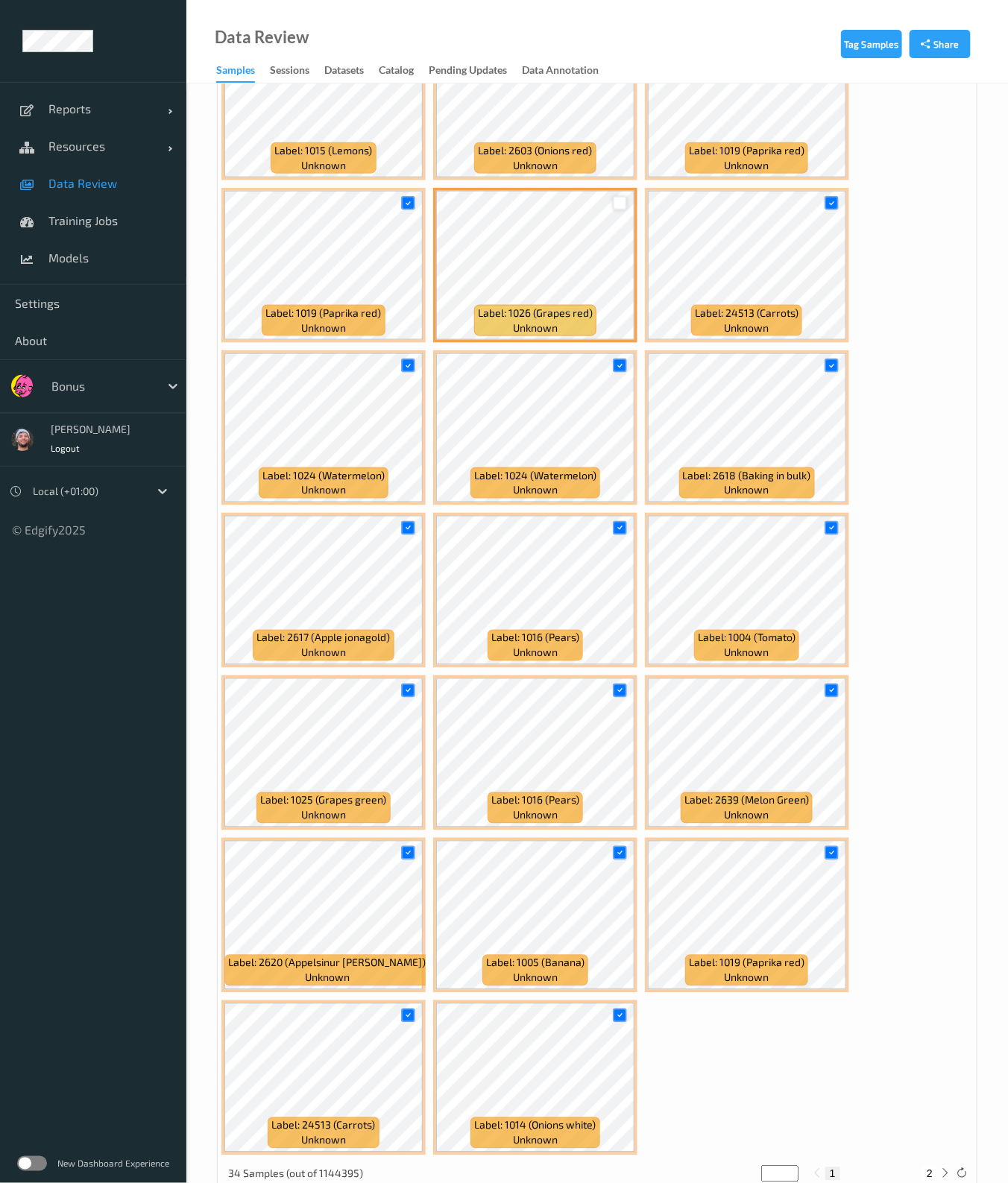
scroll to position [556, 0]
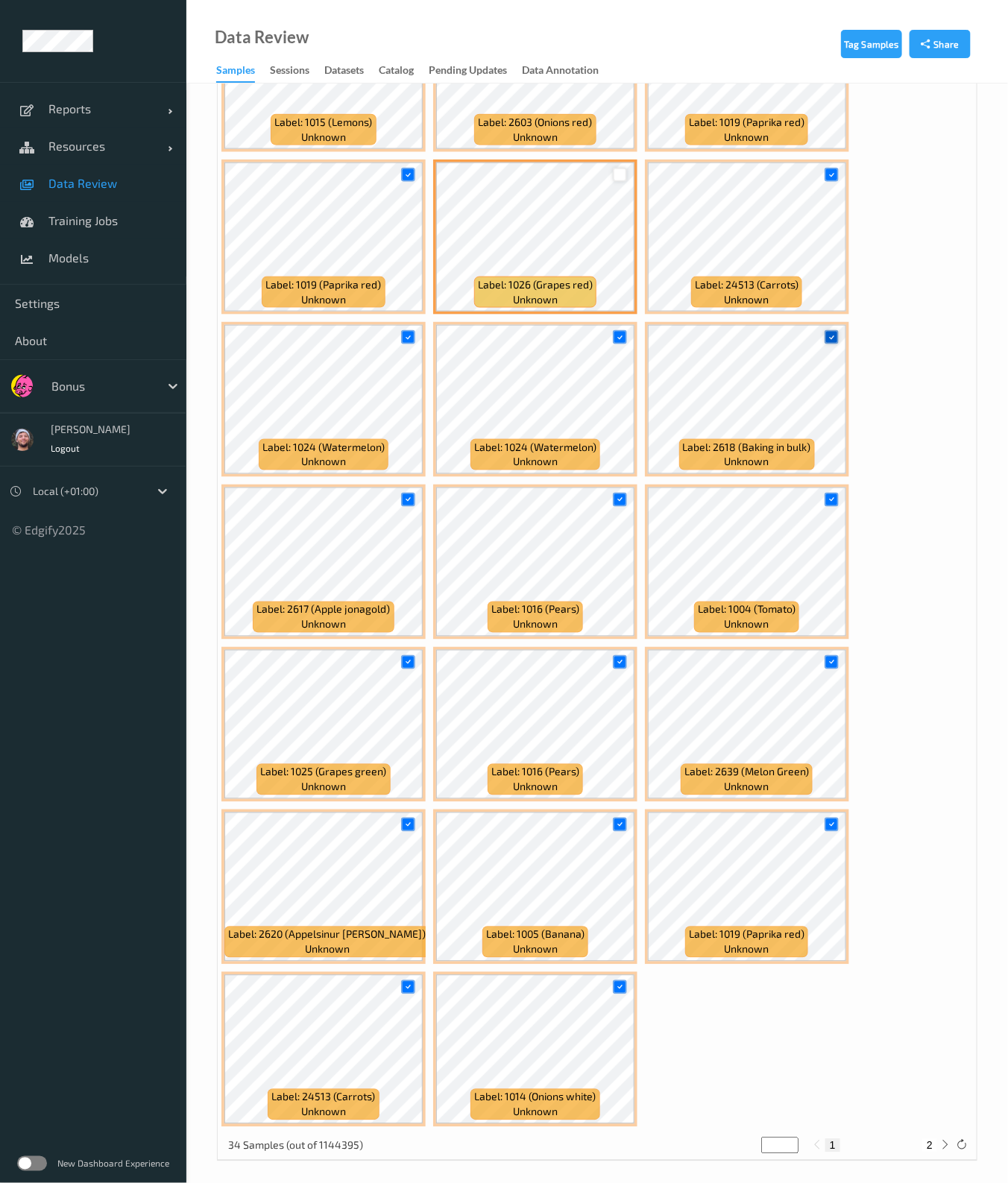
click at [829, 333] on icon at bounding box center [832, 338] width 10 height 10
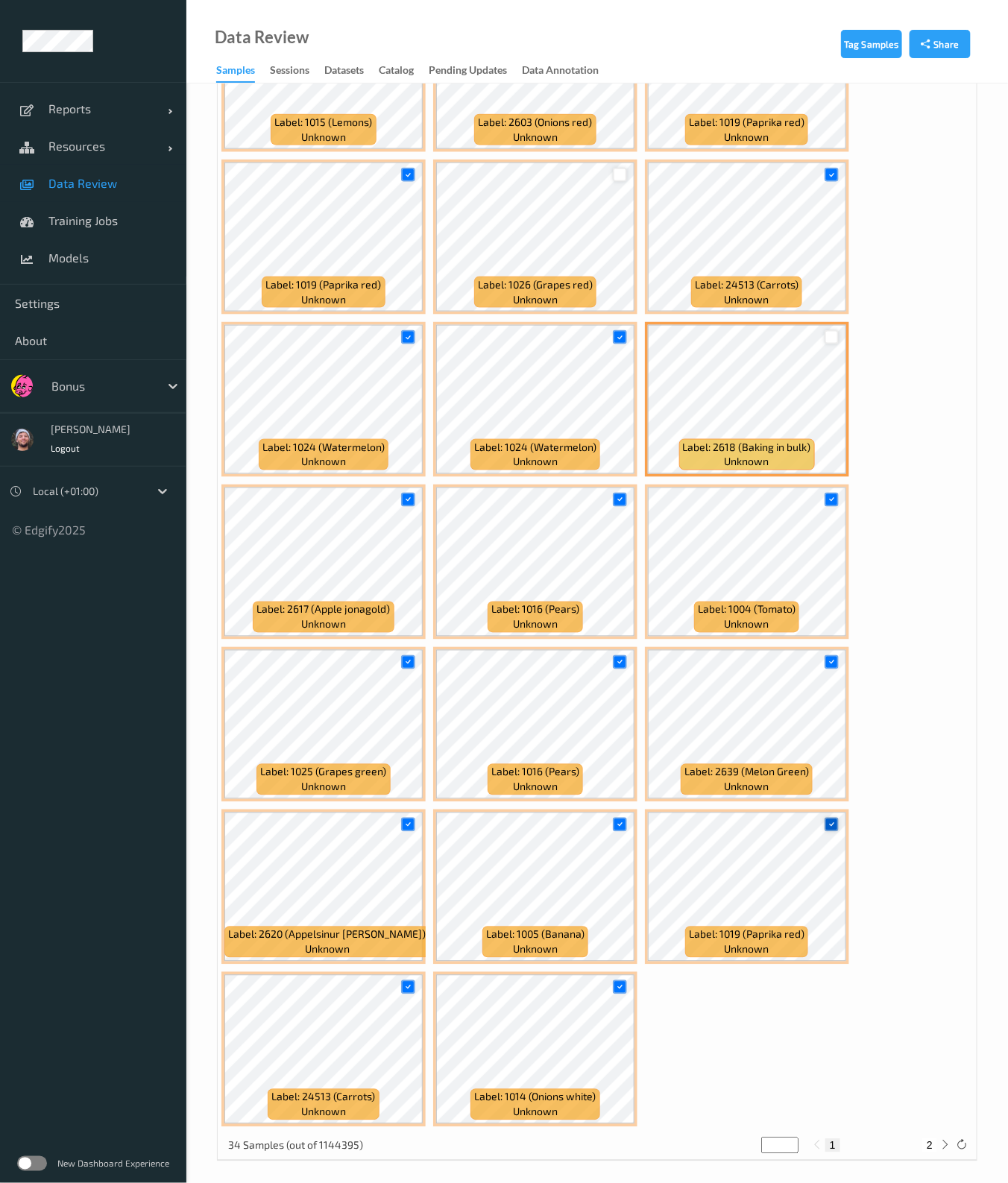
click at [824, 818] on div at bounding box center [831, 824] width 14 height 14
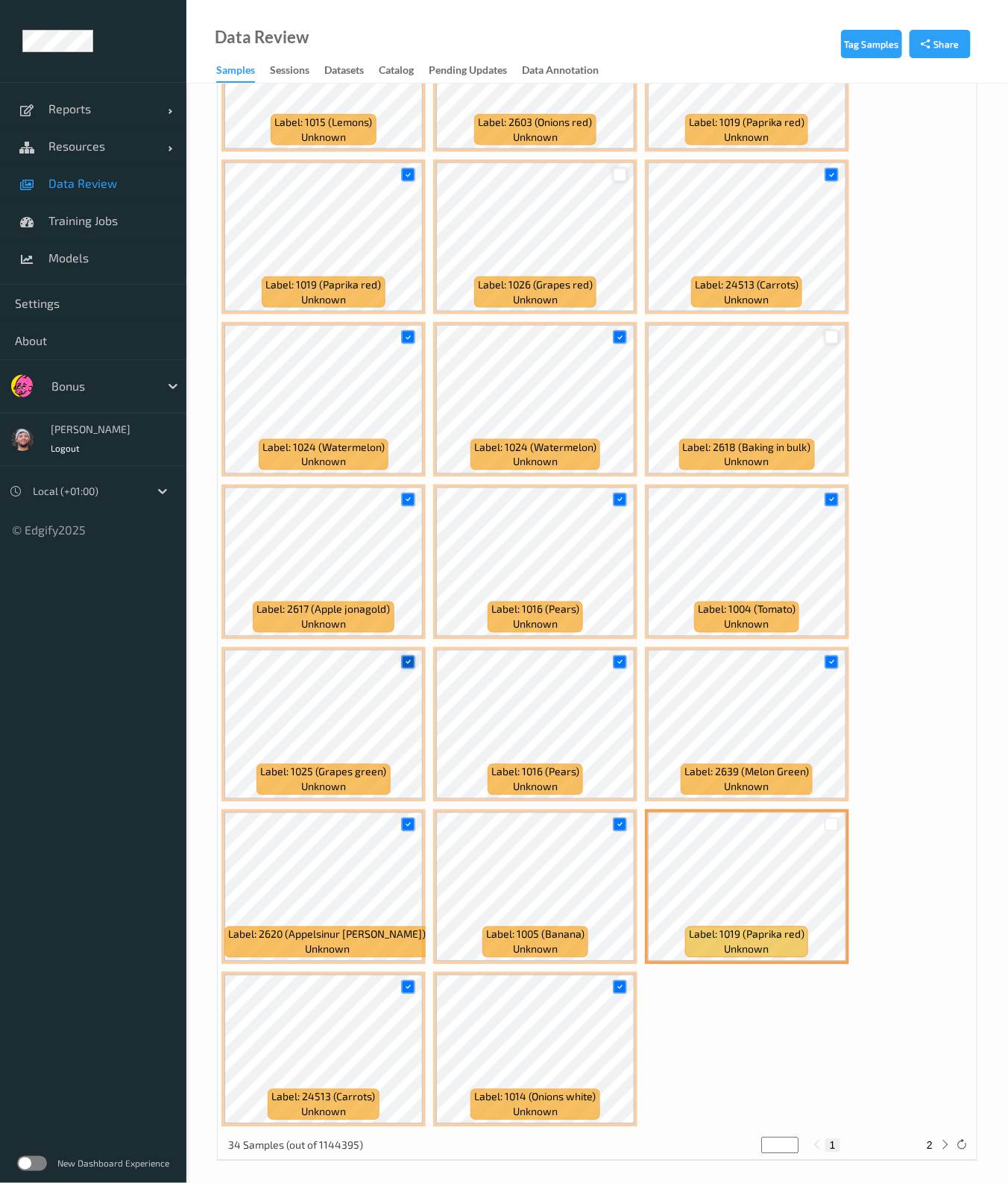
click at [406, 659] on icon at bounding box center [408, 663] width 10 height 10
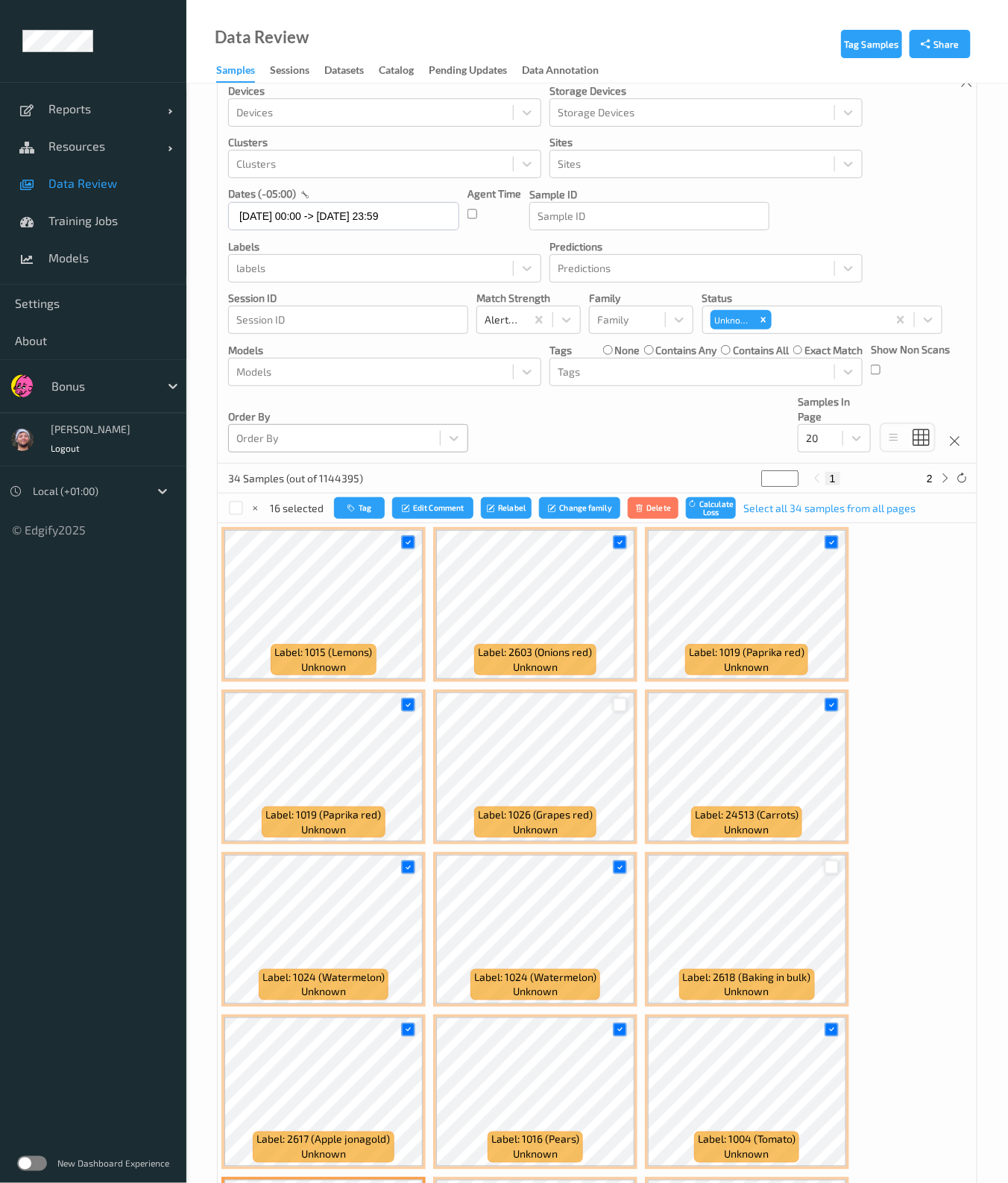
scroll to position [0, 0]
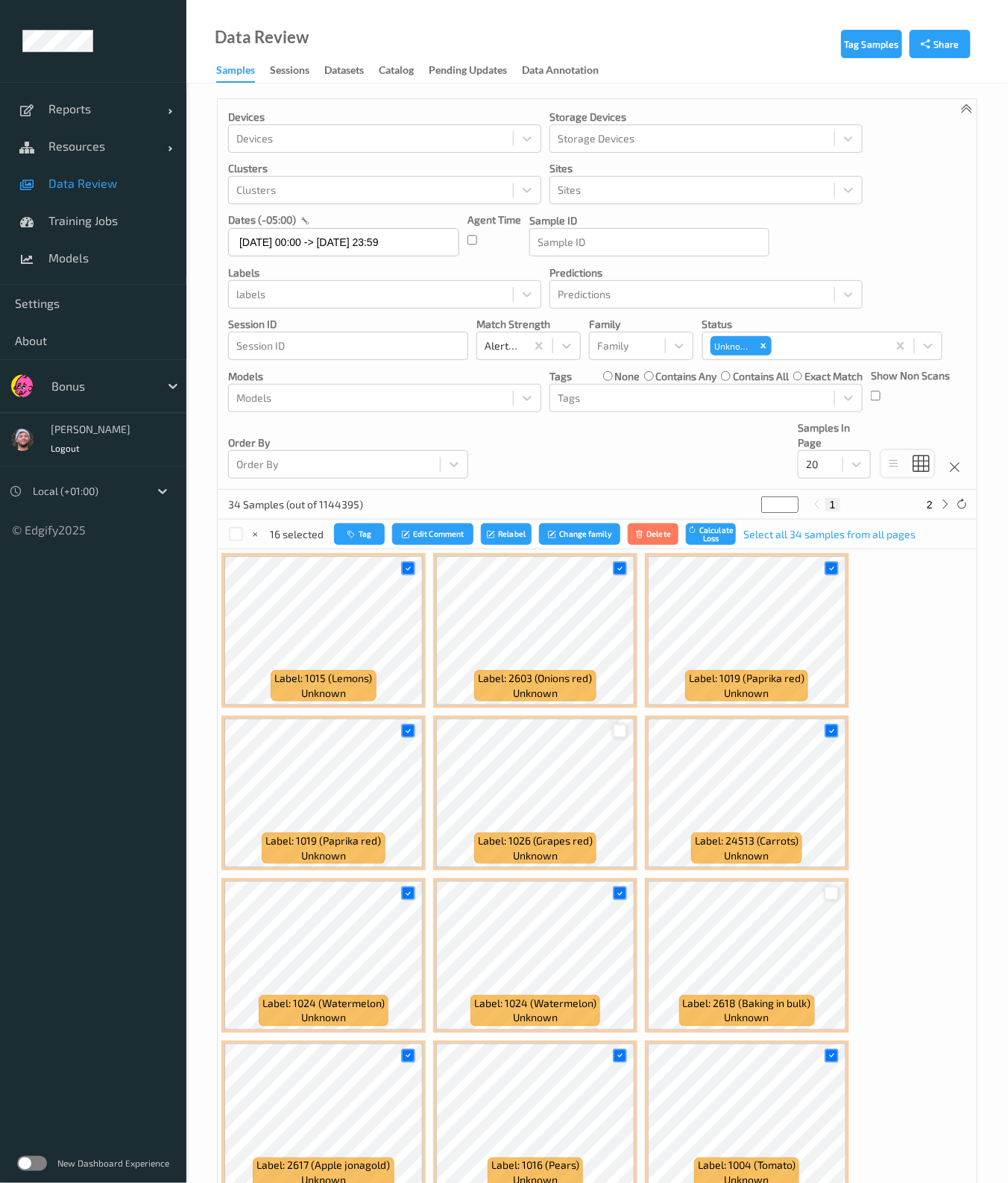
click at [348, 544] on div "16 selected Tag Edit Comment Relabel Change family Delete Calculate Loss Select…" at bounding box center [597, 534] width 759 height 29
click at [349, 543] on button "Tag" at bounding box center [360, 534] width 51 height 22
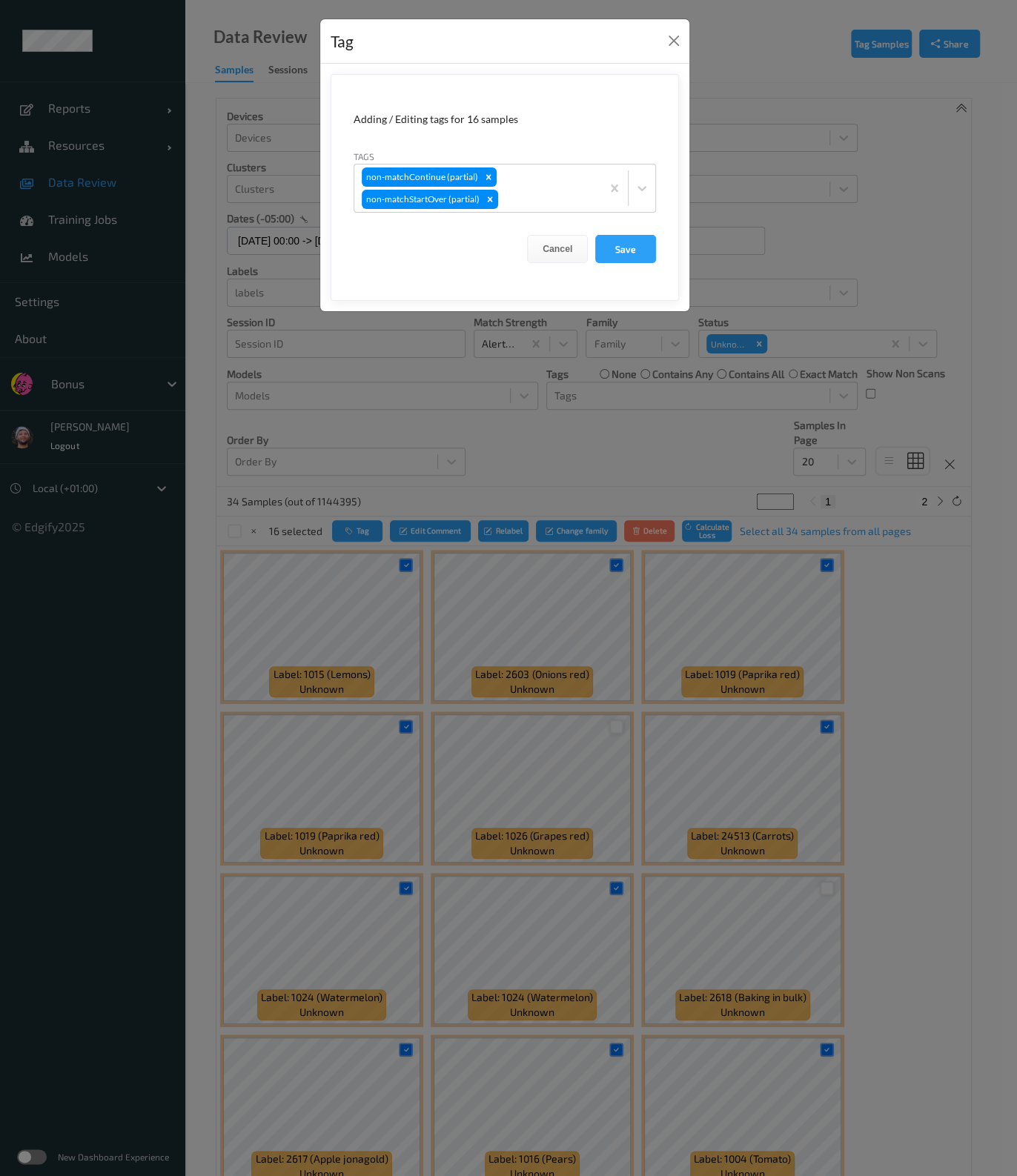
click at [926, 533] on div "Tag Adding / Editing tags for 16 samples Tags non-matchContinue (partial) non-m…" at bounding box center [508, 588] width 1017 height 1176
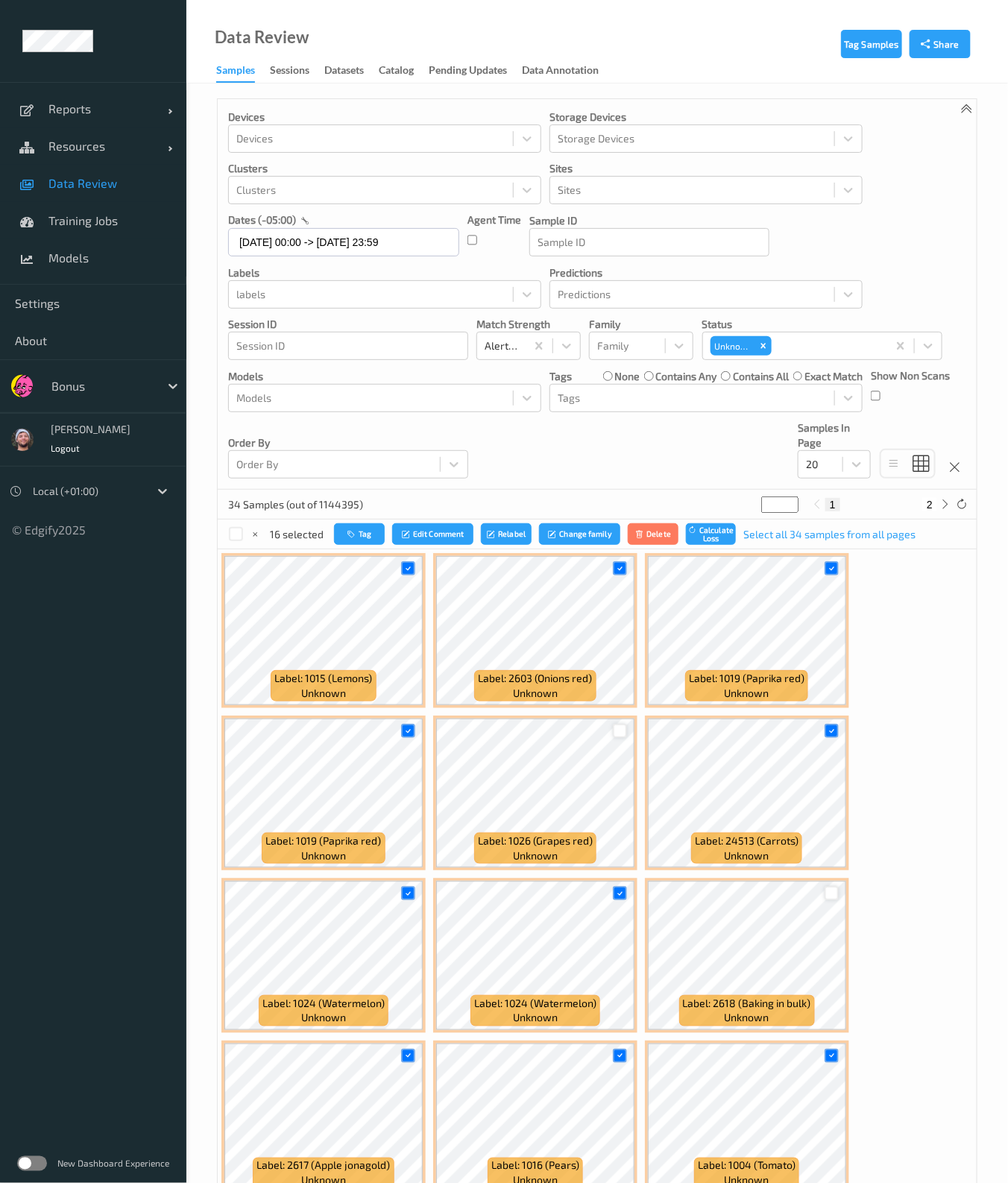
click at [923, 499] on button "2" at bounding box center [930, 504] width 15 height 13
type input "*"
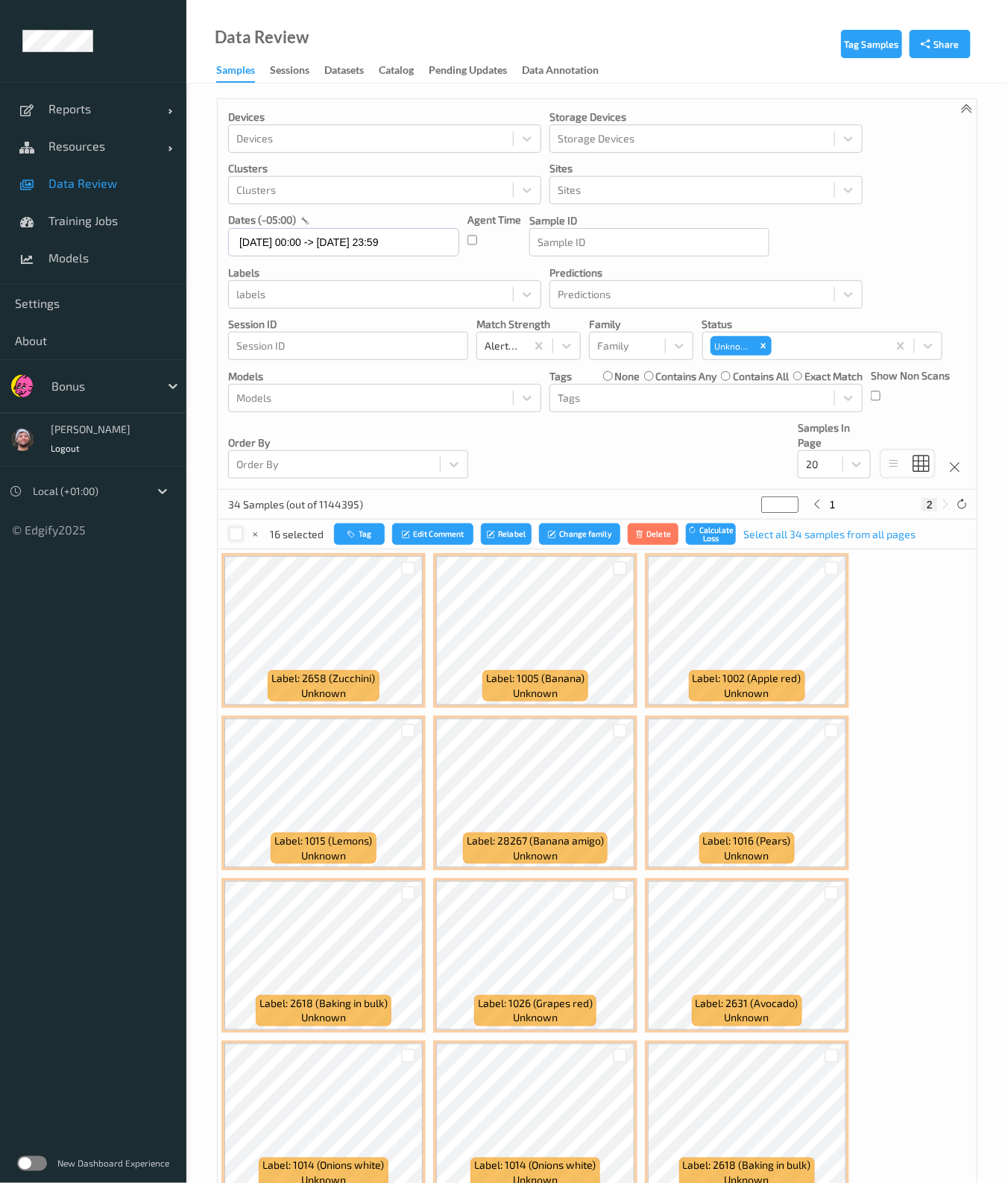
click at [235, 531] on div at bounding box center [236, 534] width 14 height 14
click at [405, 566] on icon at bounding box center [408, 568] width 10 height 10
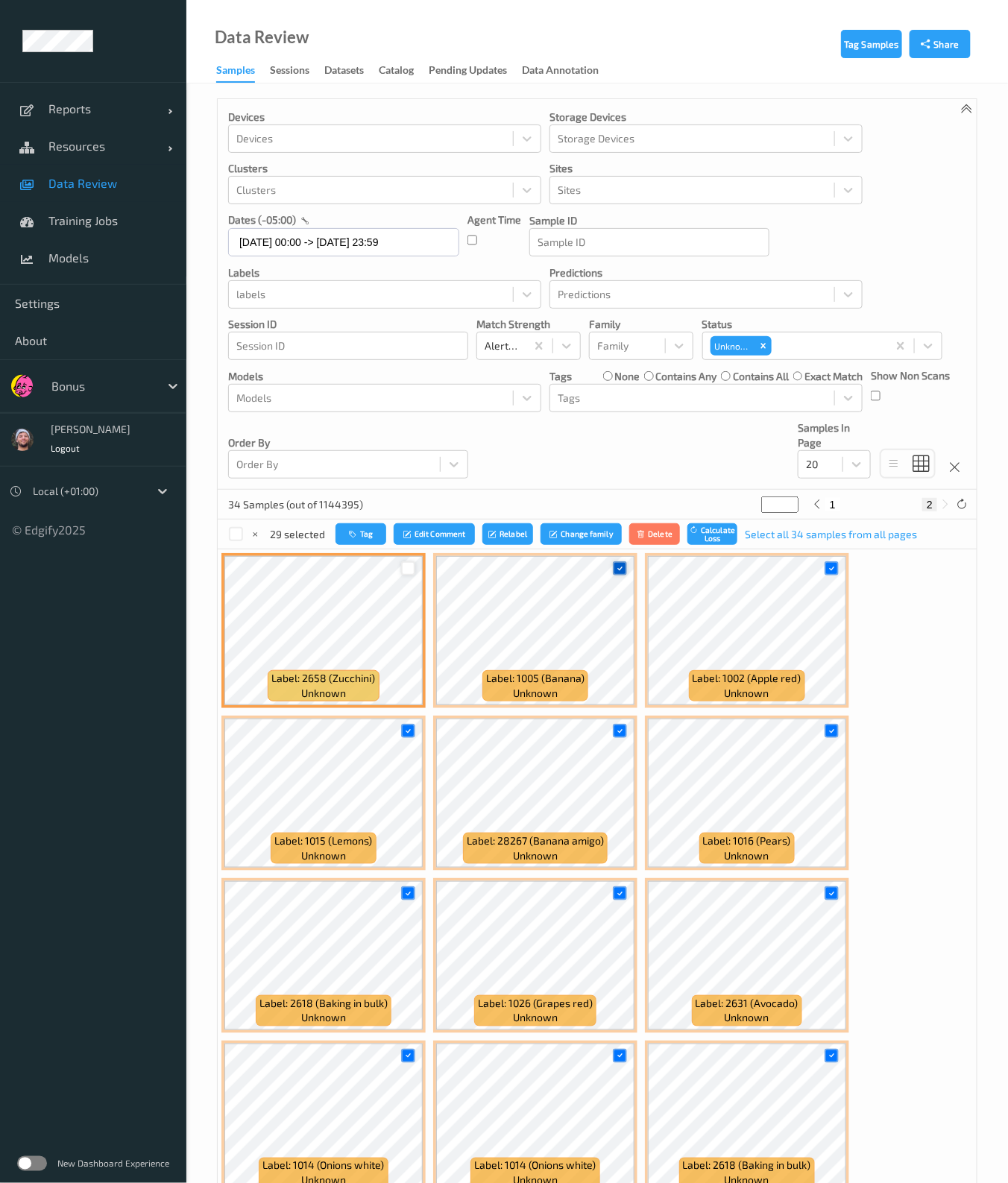
click at [617, 563] on icon at bounding box center [620, 568] width 10 height 10
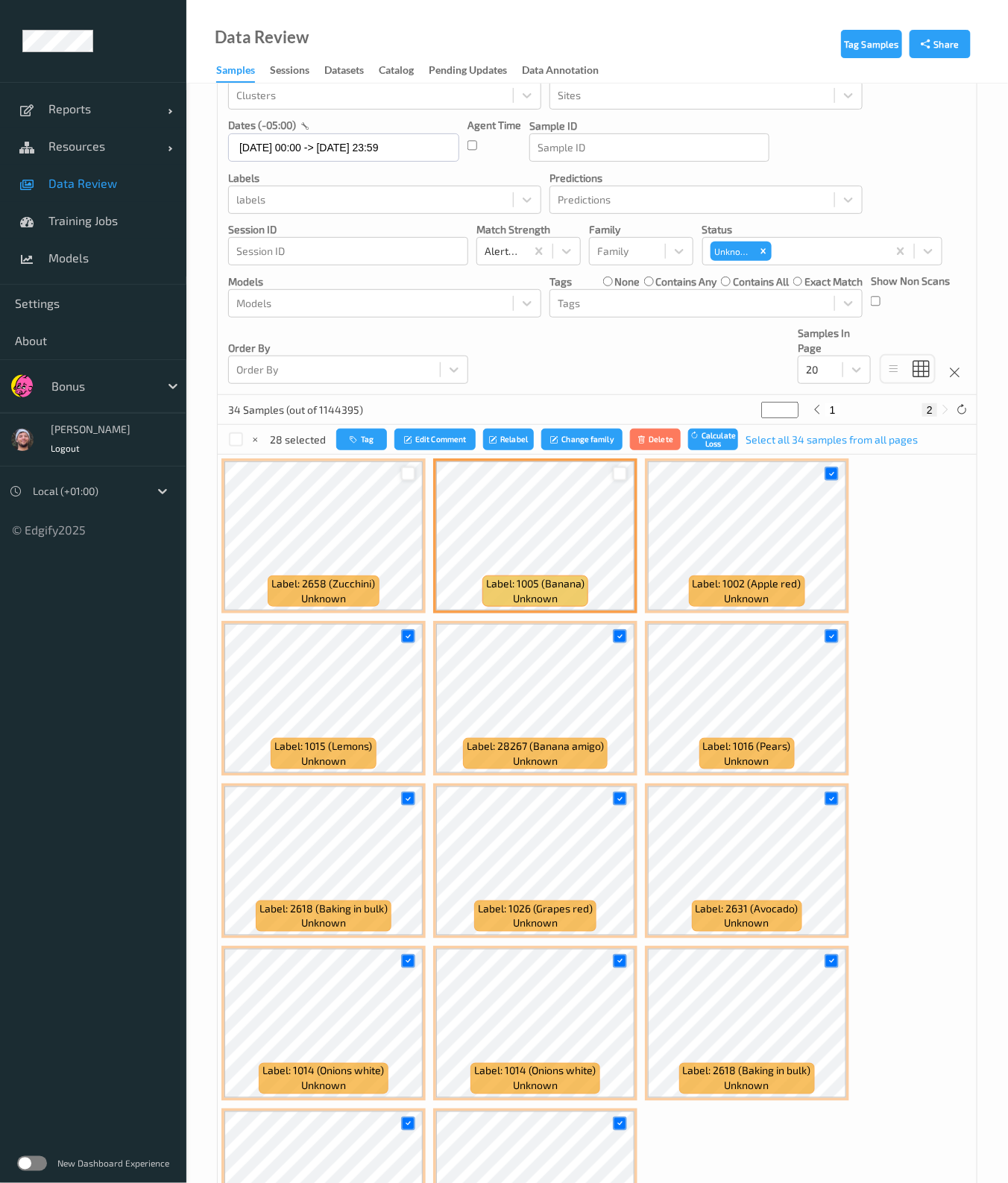
scroll to position [185, 0]
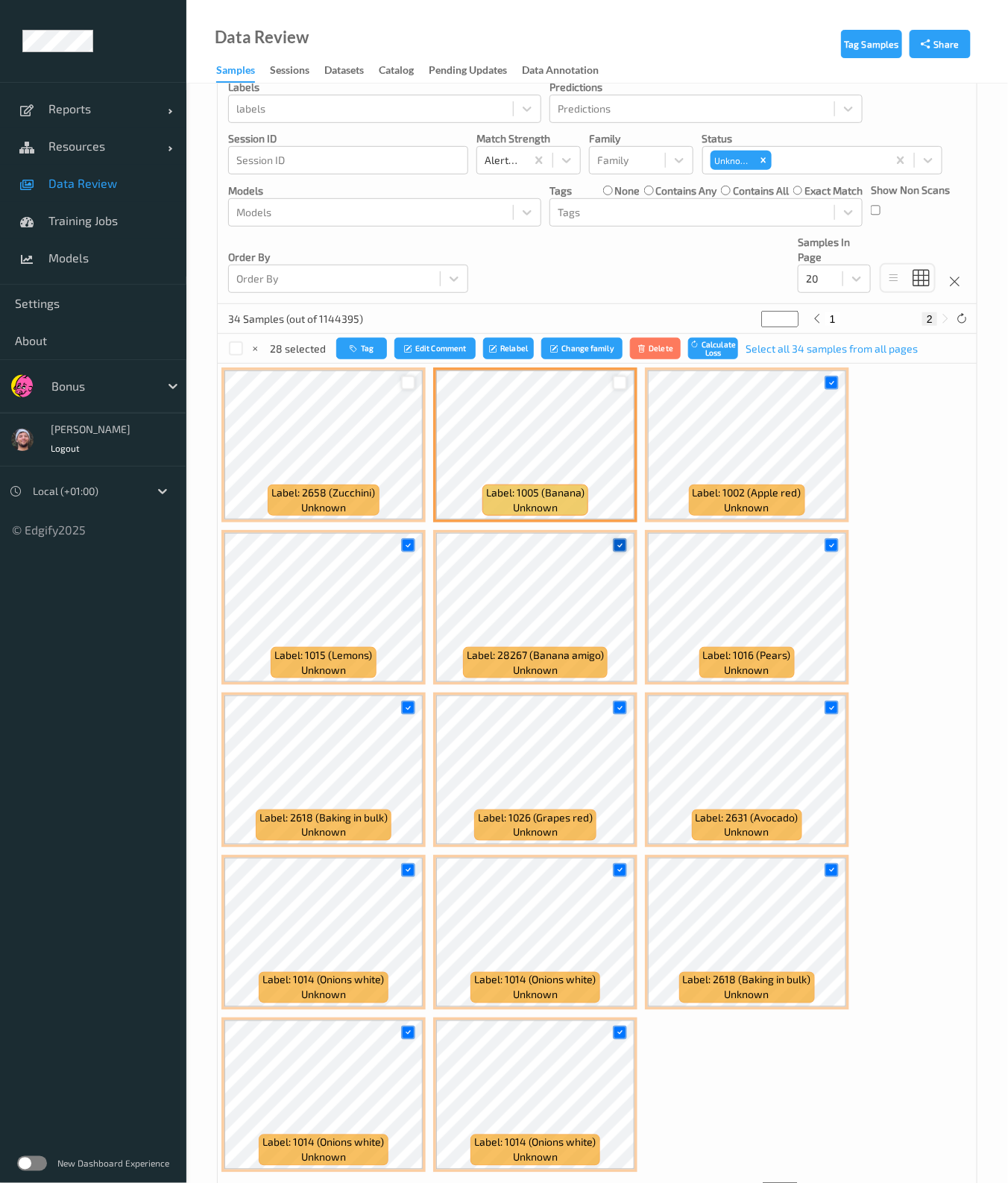
click at [621, 542] on icon at bounding box center [620, 546] width 10 height 10
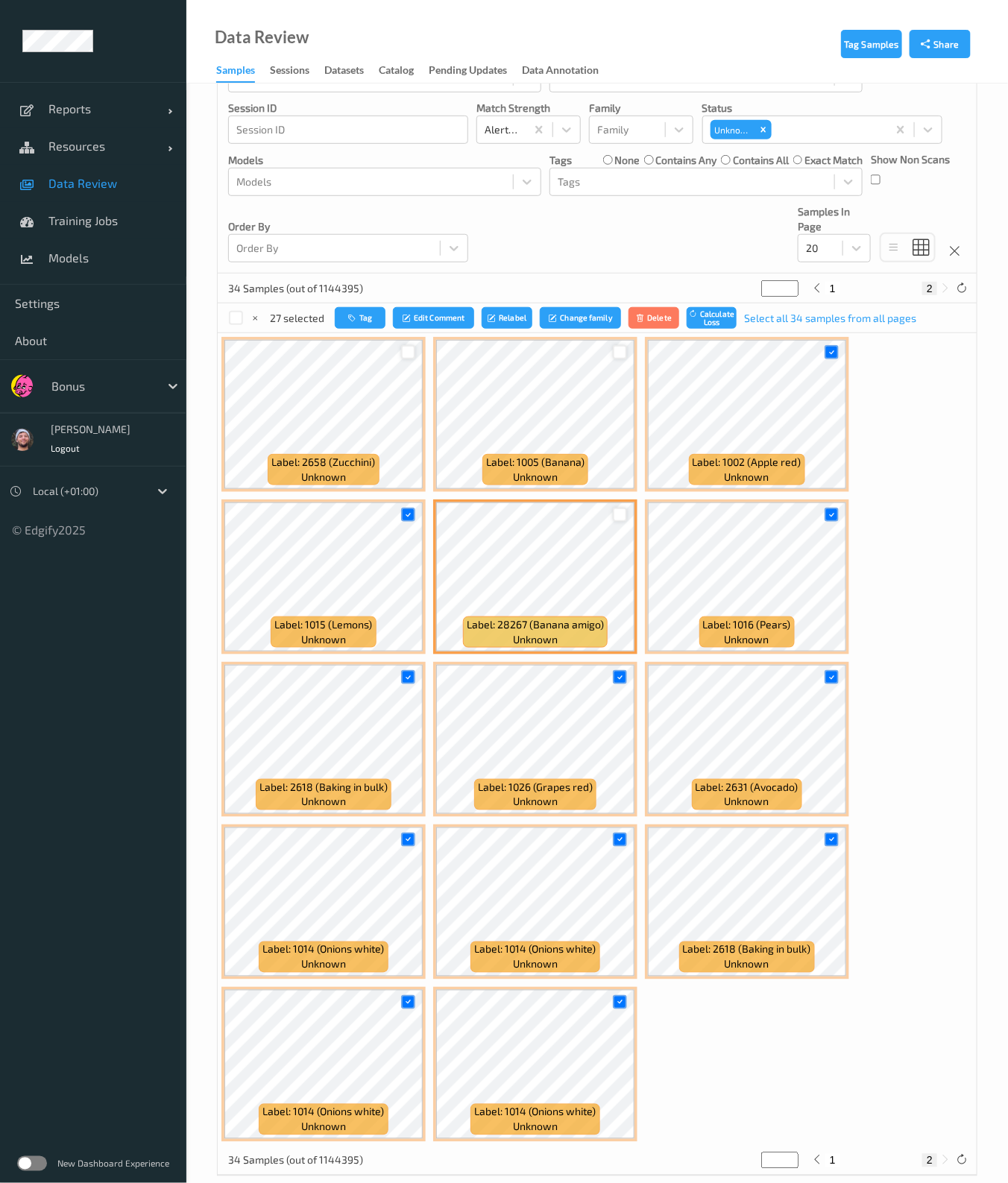
scroll to position [233, 0]
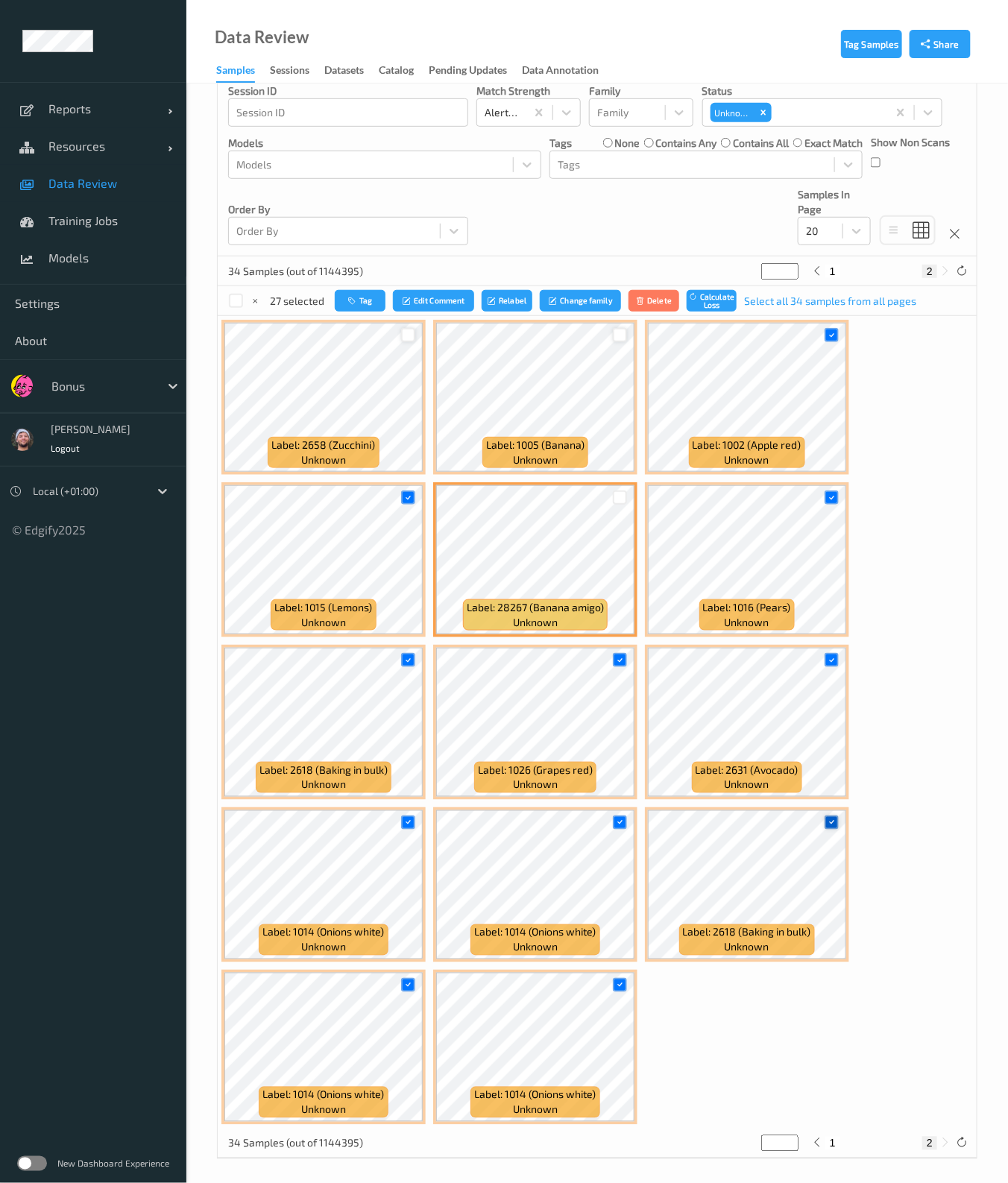
click at [829, 821] on icon at bounding box center [832, 823] width 10 height 10
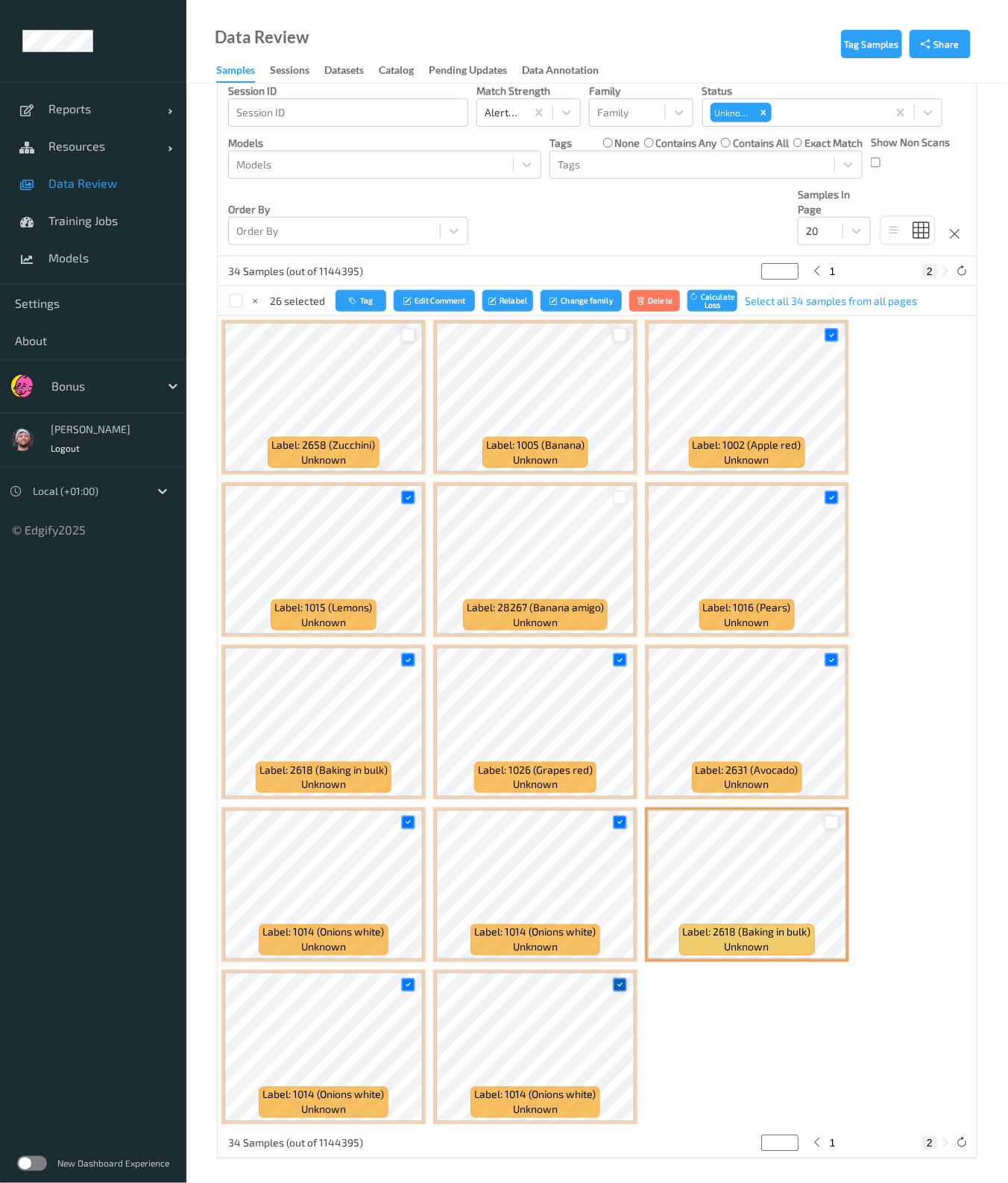
click at [616, 980] on icon at bounding box center [620, 985] width 10 height 10
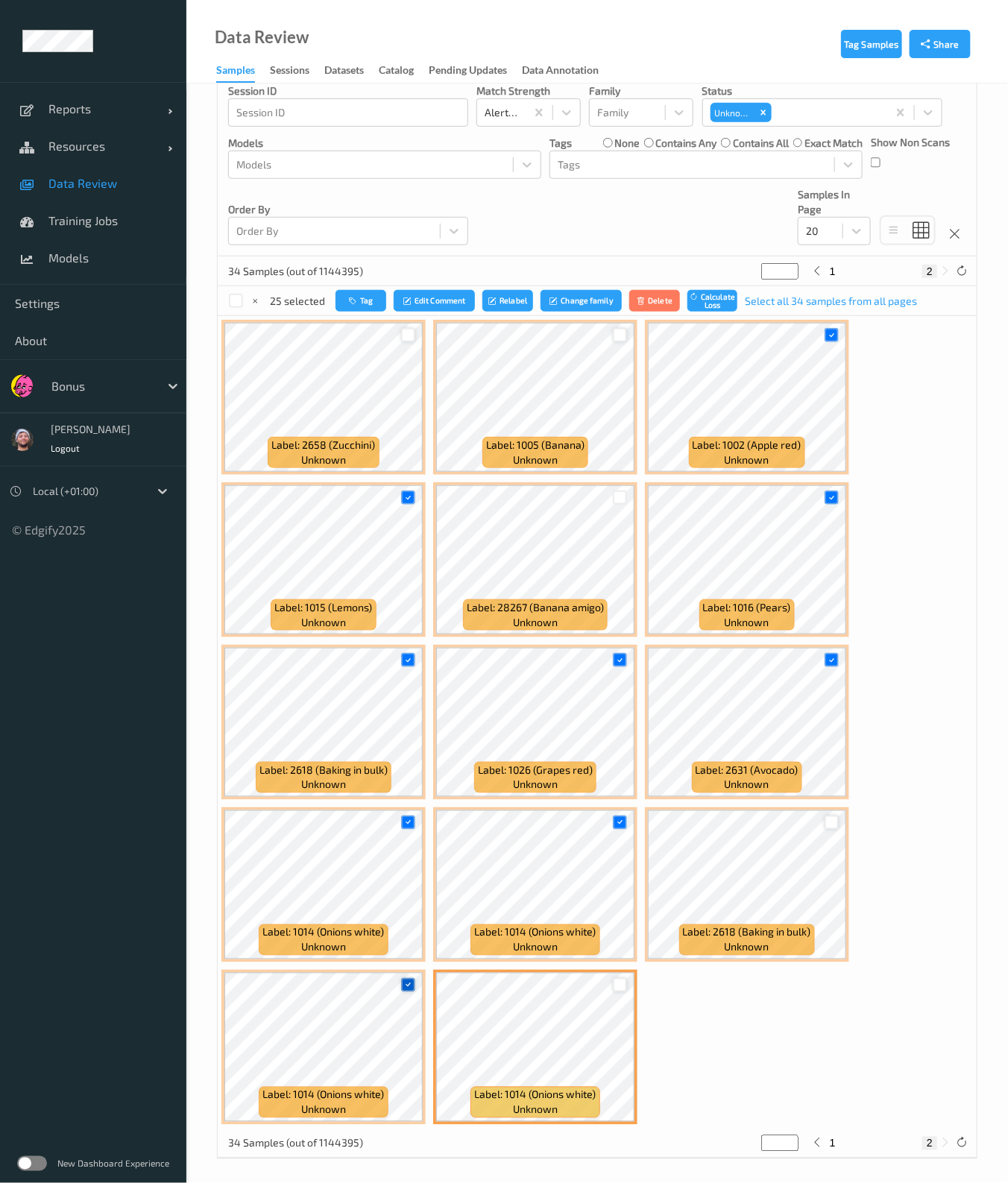
click at [410, 980] on icon at bounding box center [408, 985] width 10 height 10
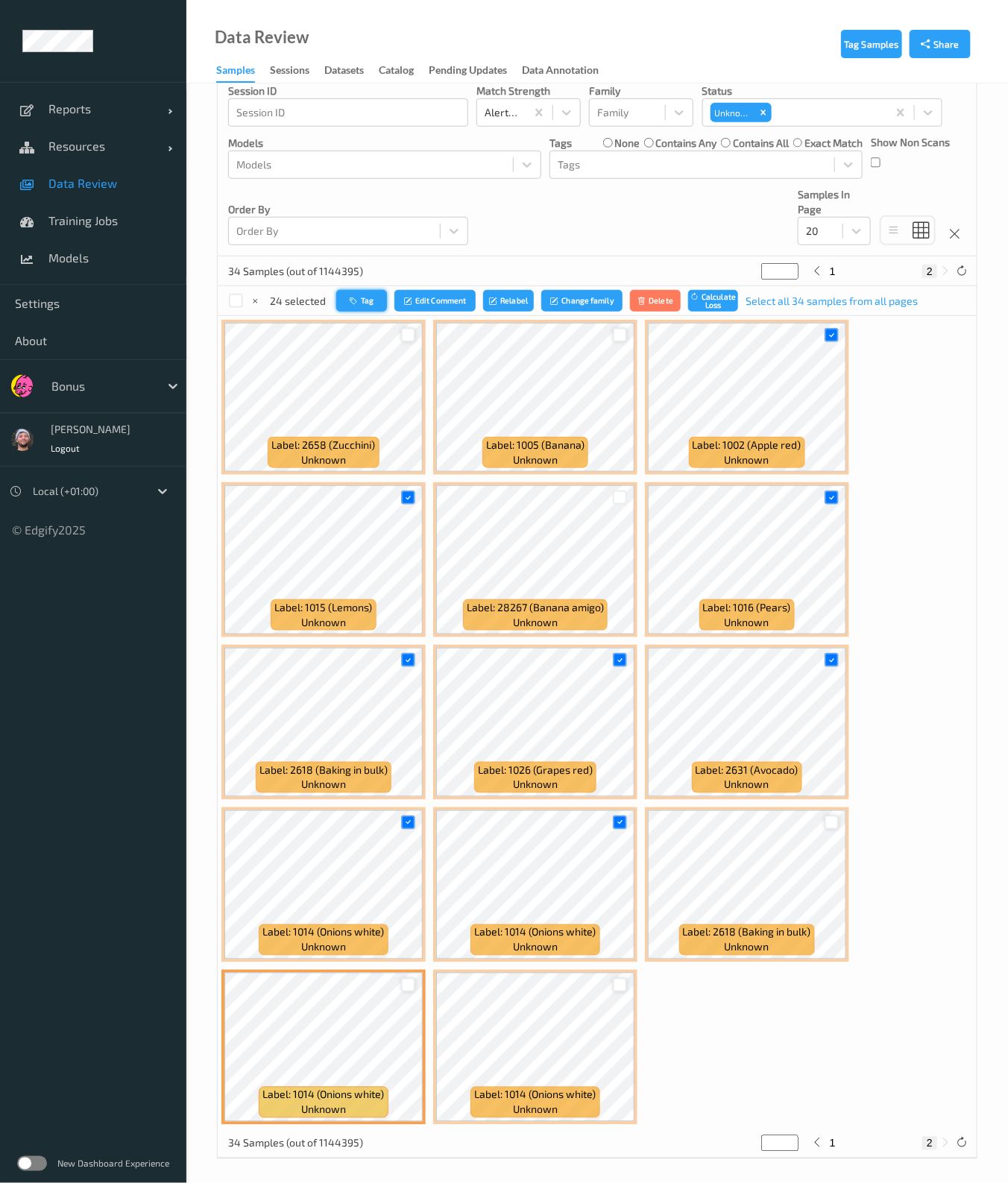
click at [358, 296] on icon "button" at bounding box center [355, 300] width 11 height 9
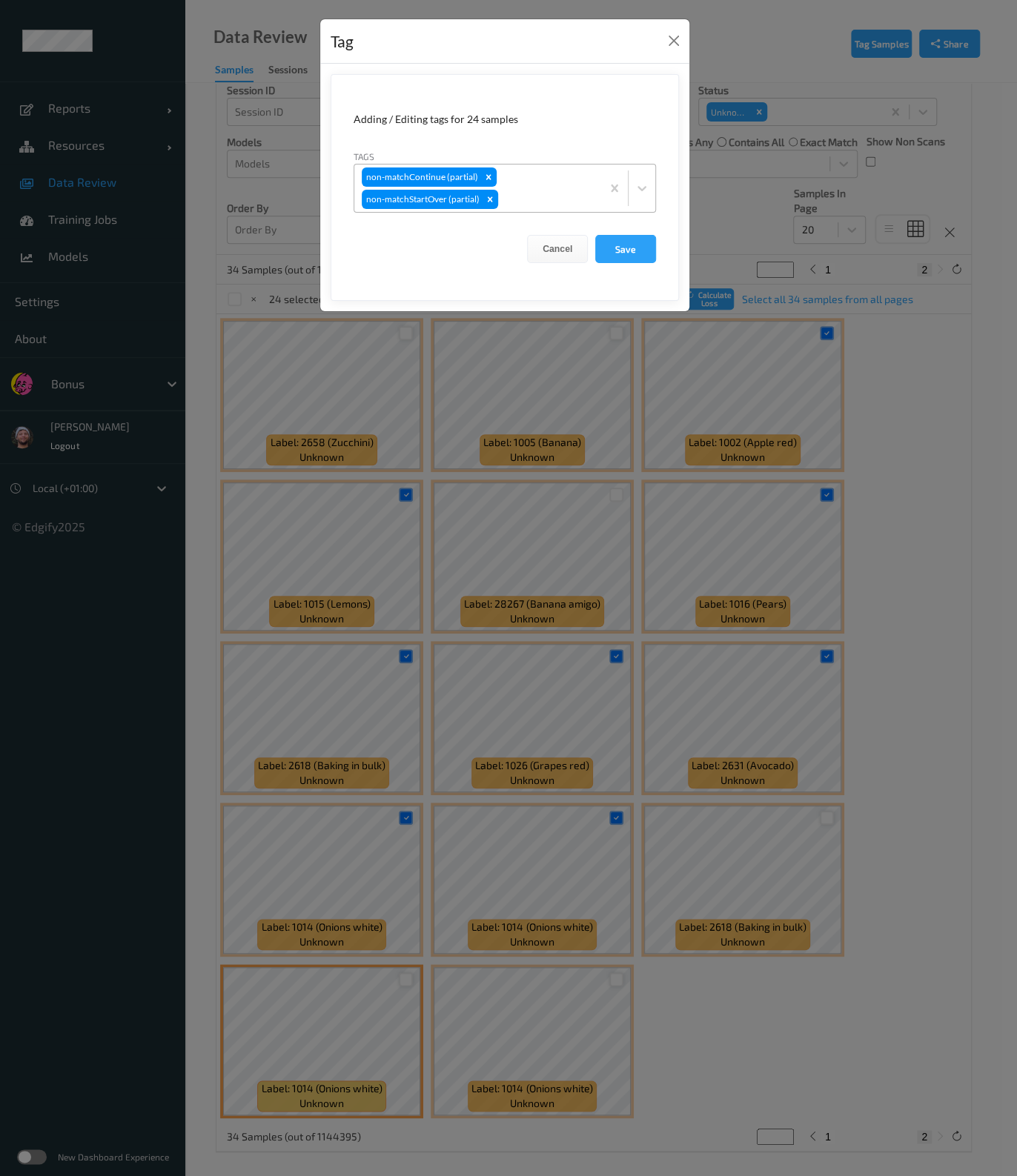
click at [516, 197] on div at bounding box center [547, 199] width 93 height 18
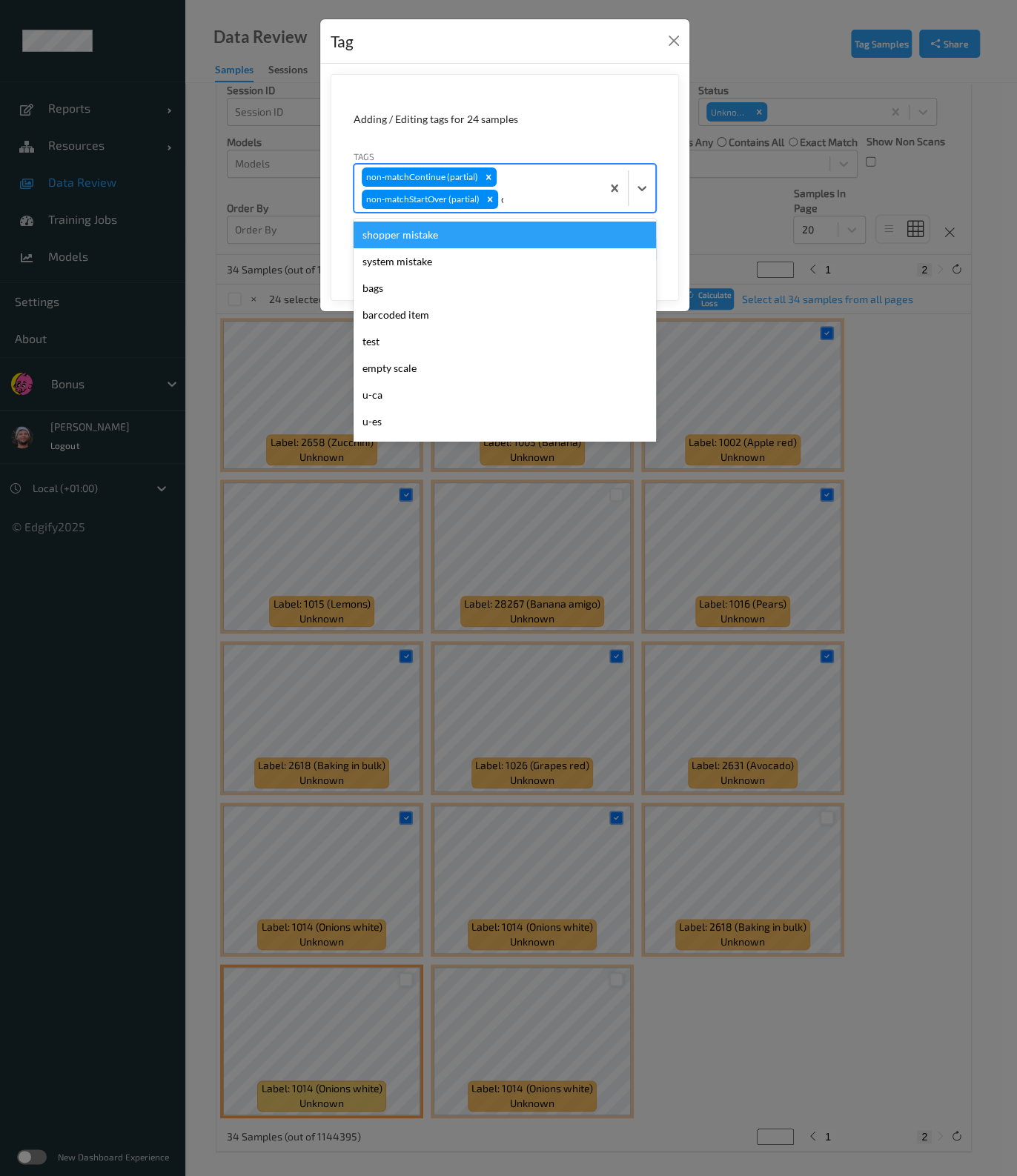
type input "ca"
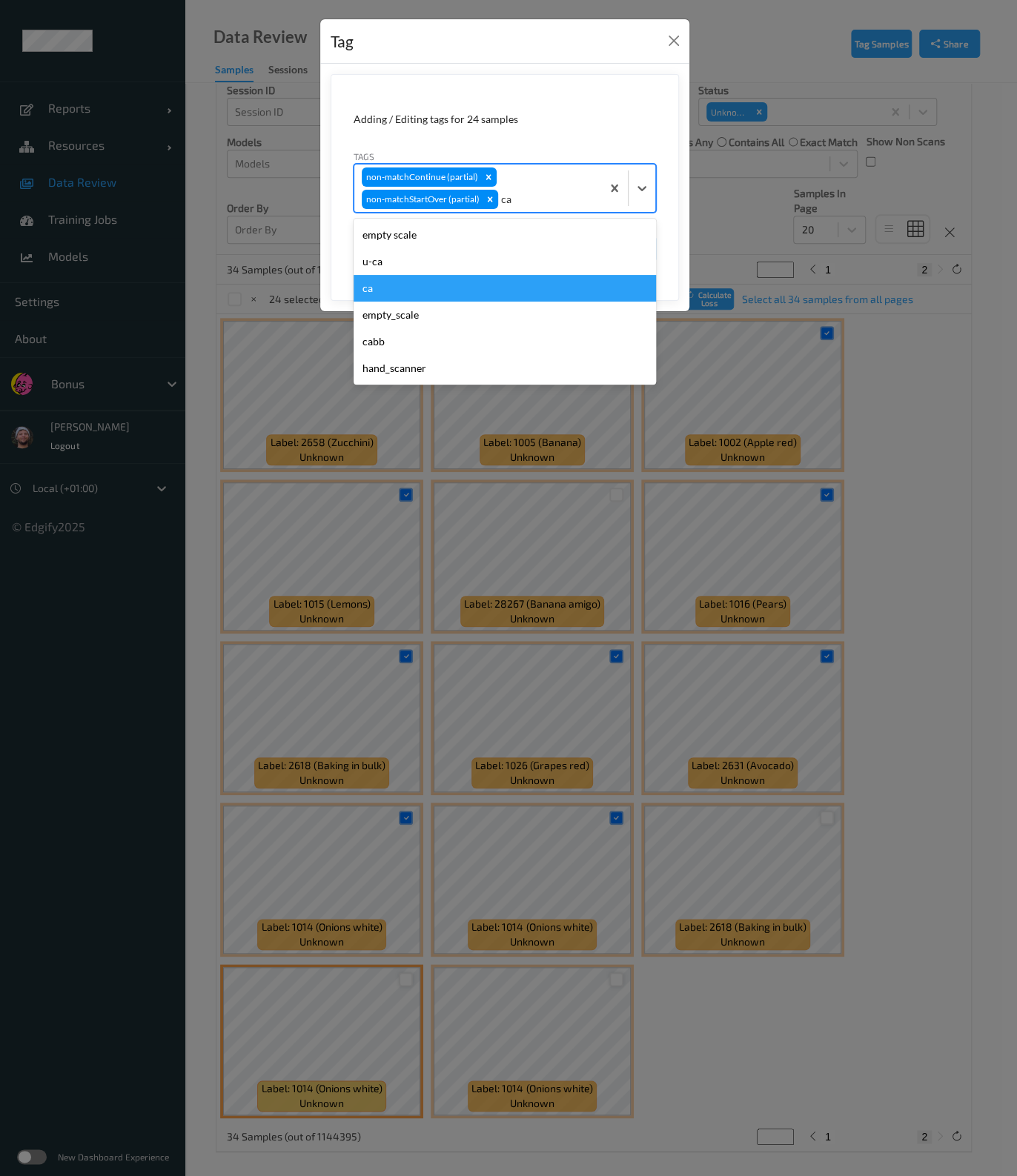
click at [408, 290] on div "ca" at bounding box center [504, 288] width 302 height 27
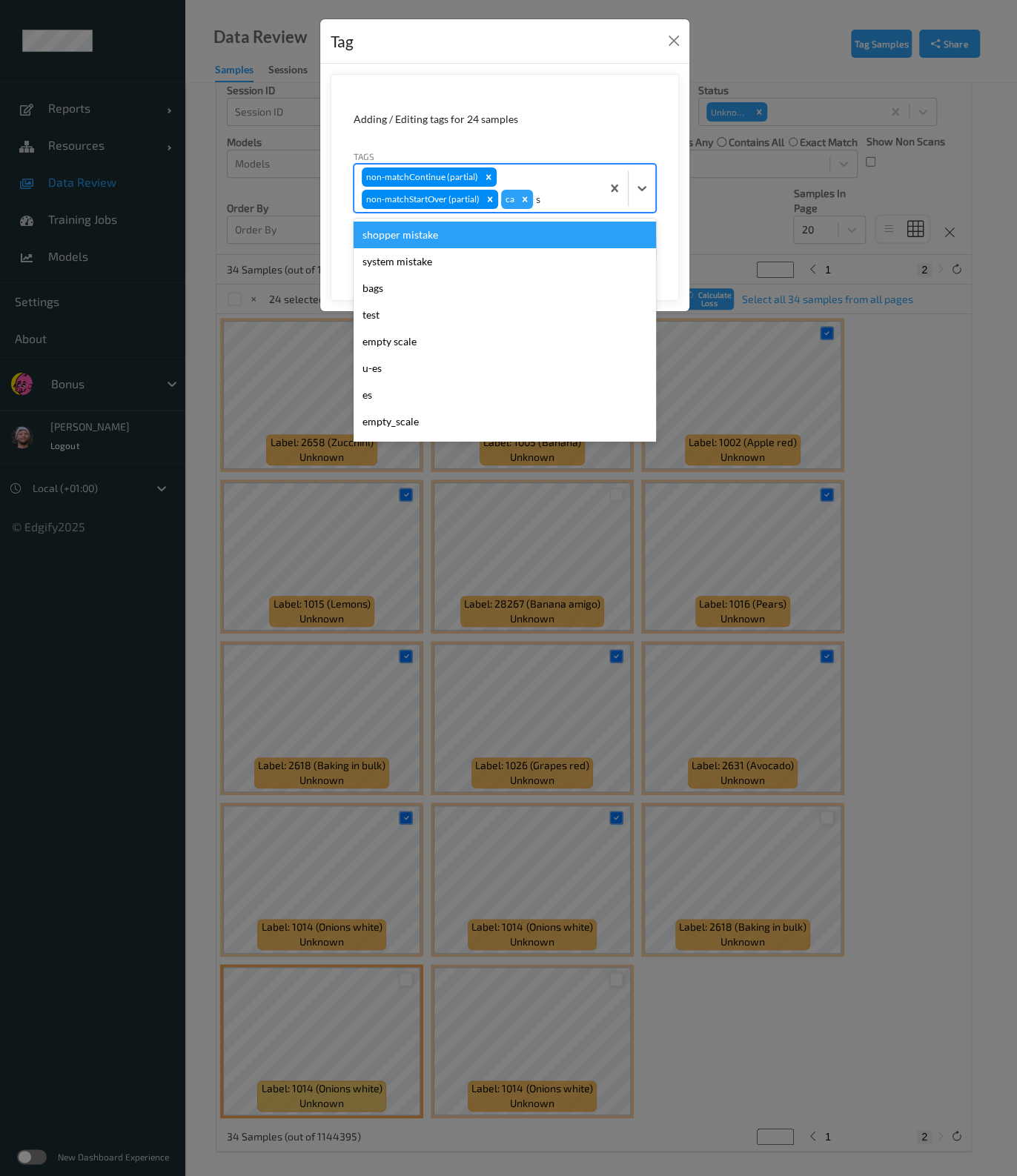
type input "sh"
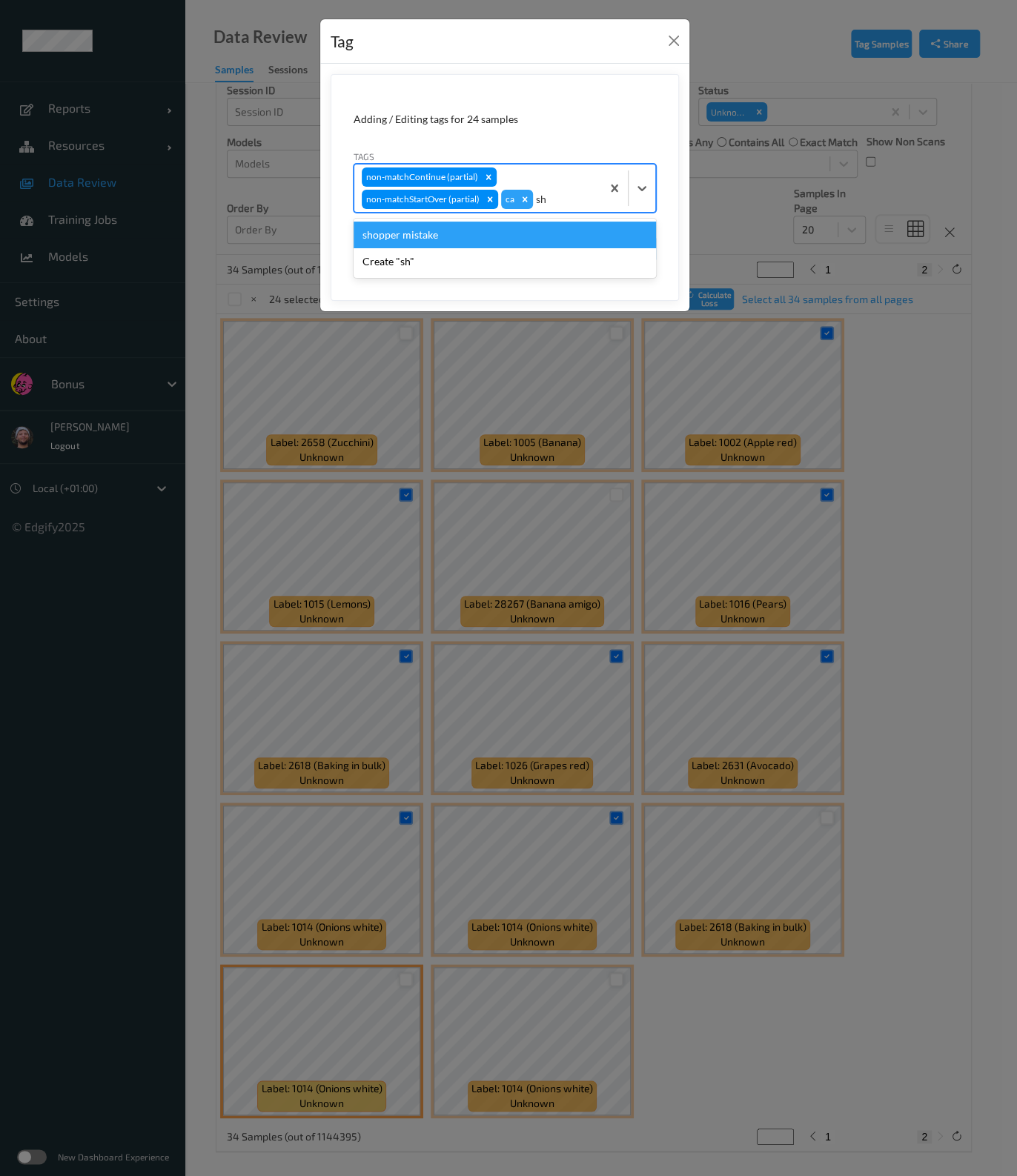
click at [430, 240] on div "shopper mistake" at bounding box center [504, 235] width 302 height 27
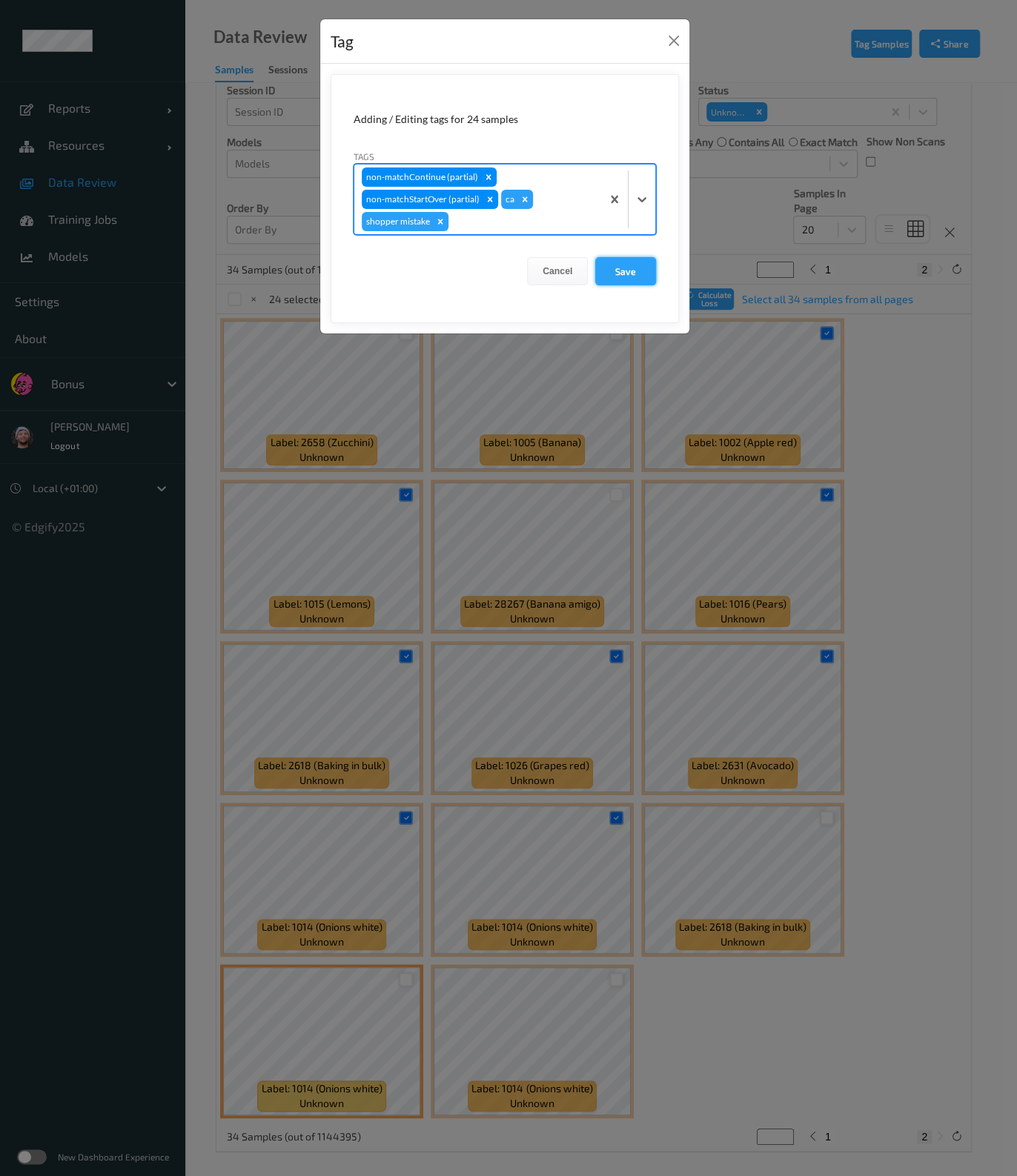
click at [626, 268] on button "Save" at bounding box center [625, 271] width 61 height 28
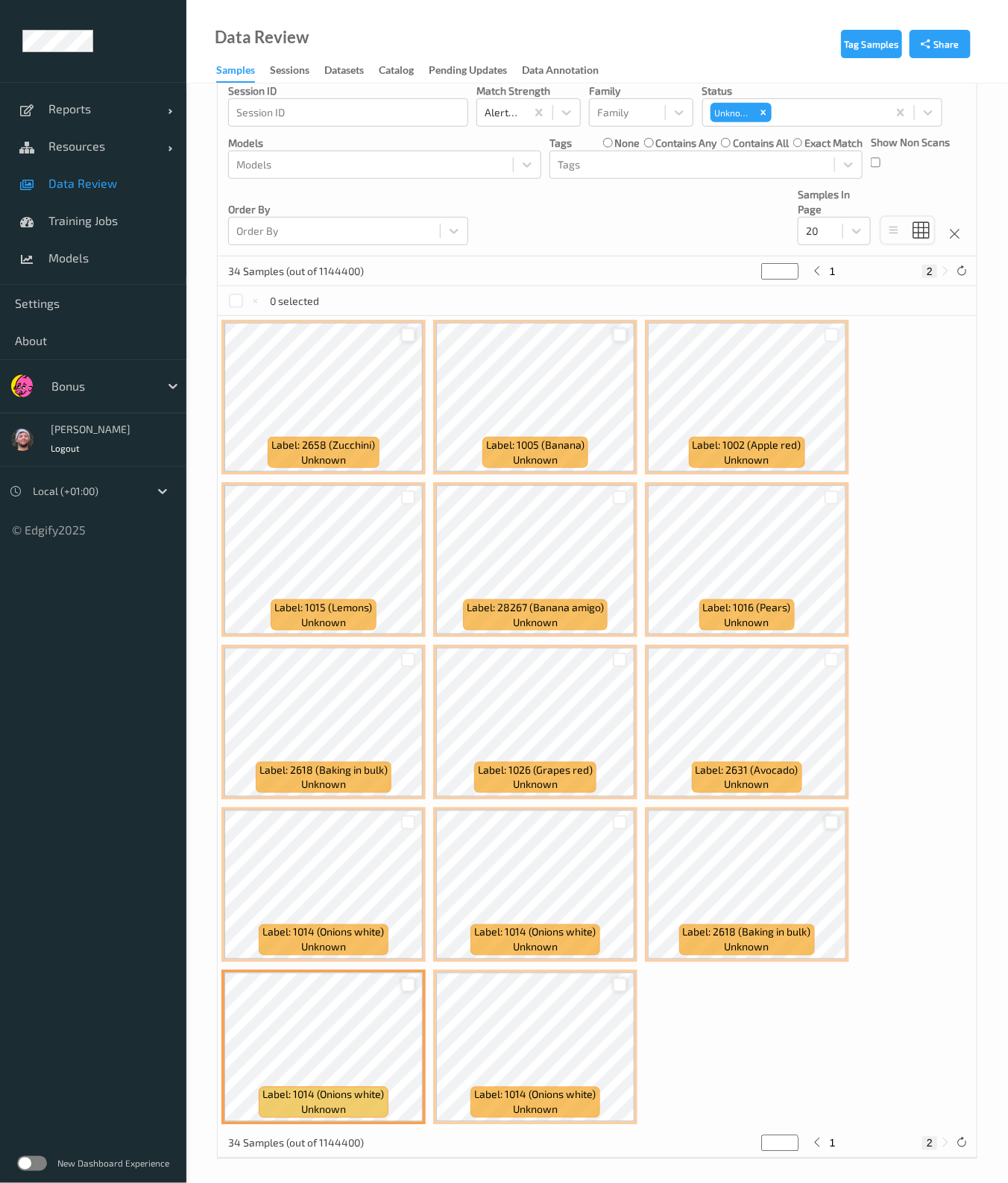
click at [615, 148] on label "none" at bounding box center [627, 143] width 25 height 15
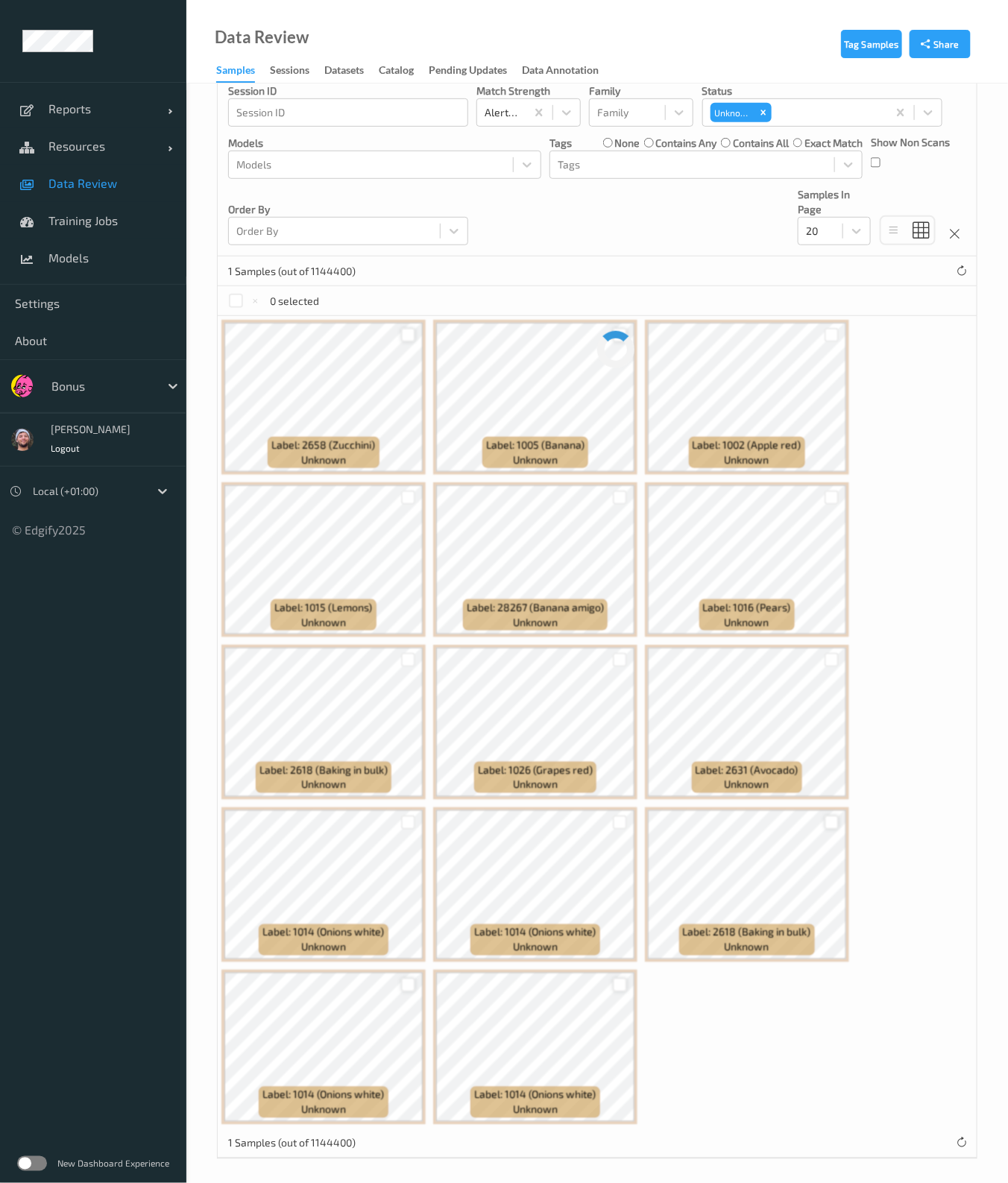
scroll to position [0, 0]
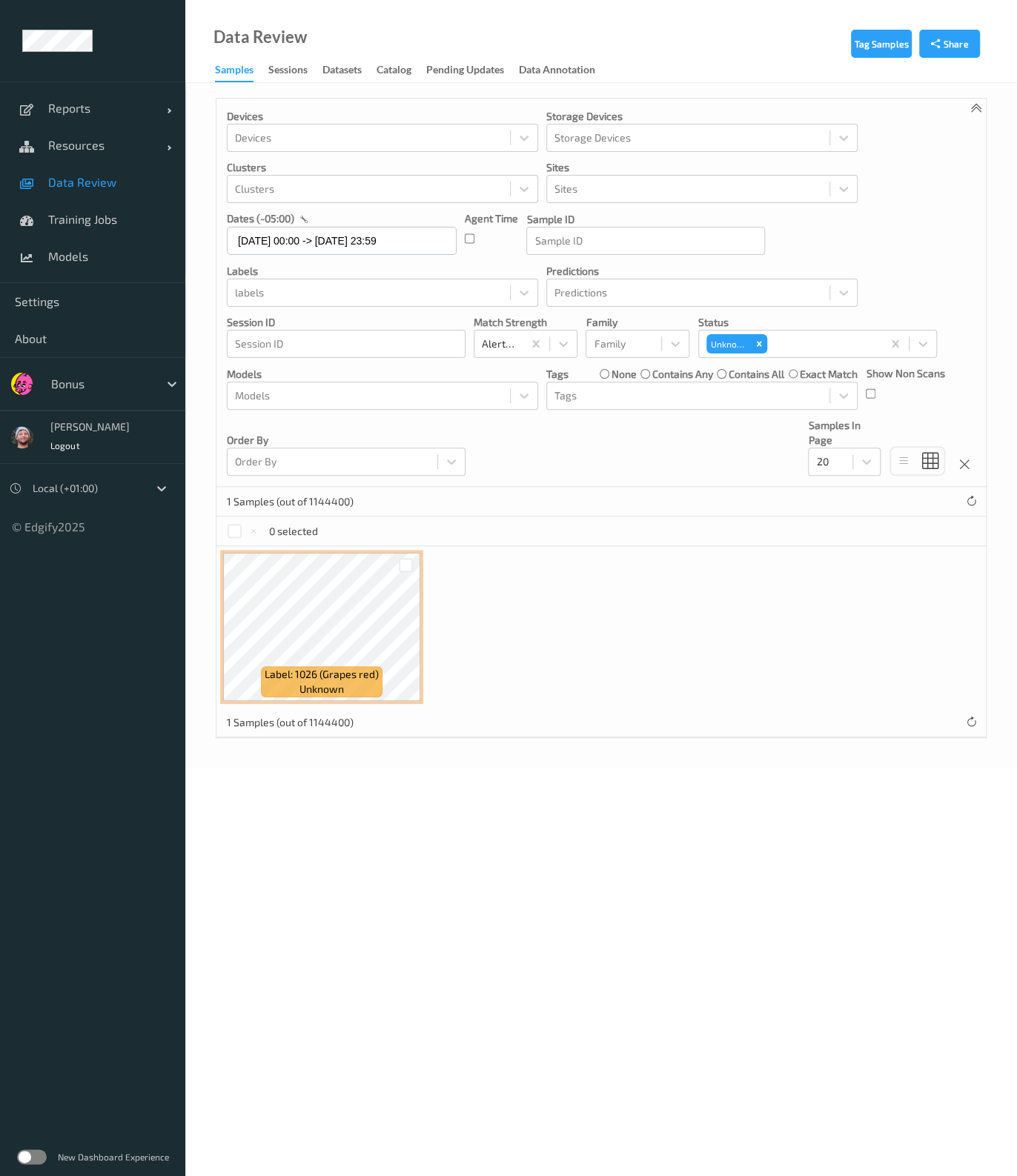
click at [604, 163] on p "Sites" at bounding box center [701, 167] width 311 height 15
click at [688, 389] on div at bounding box center [688, 395] width 268 height 18
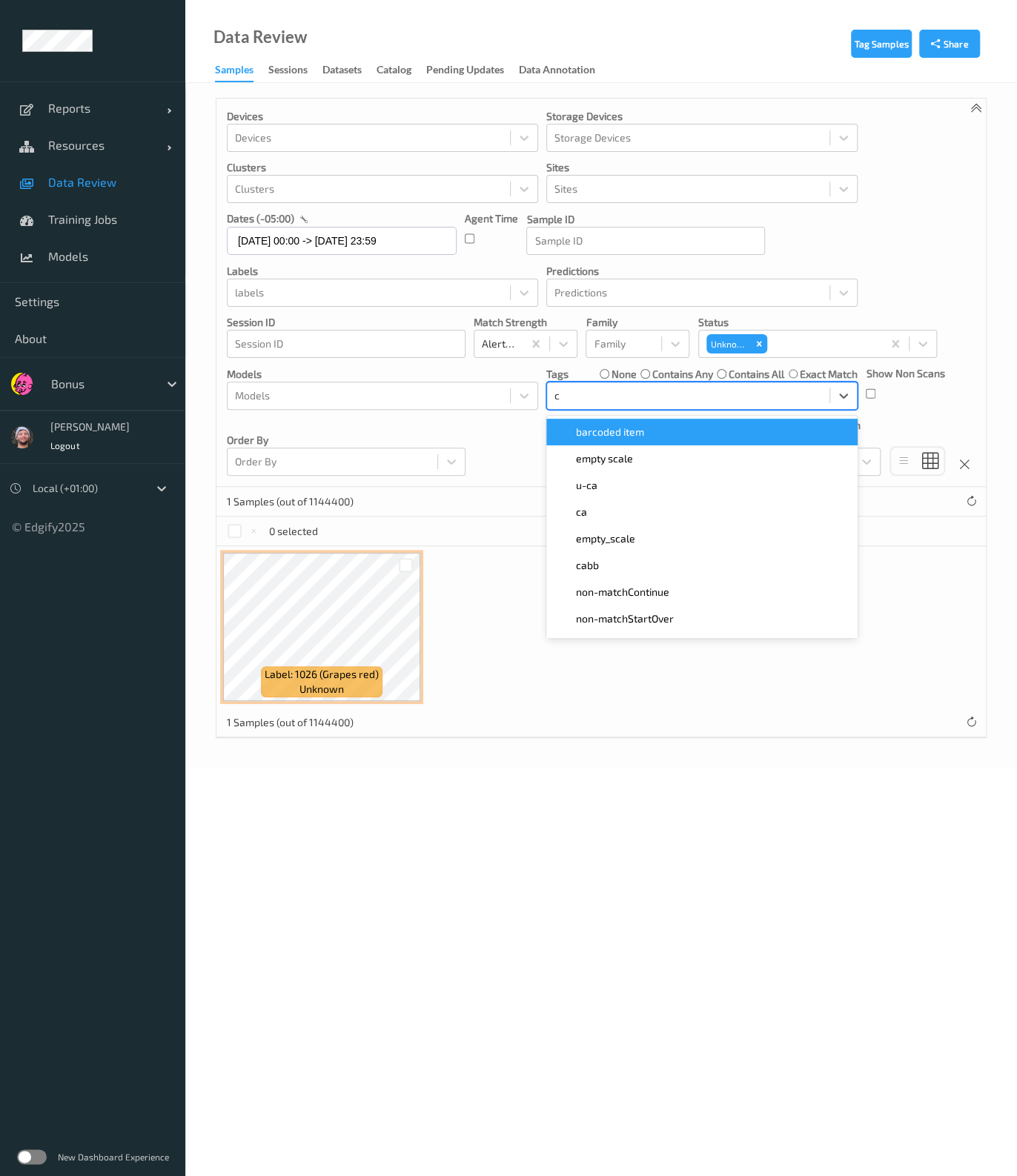
type input "ca"
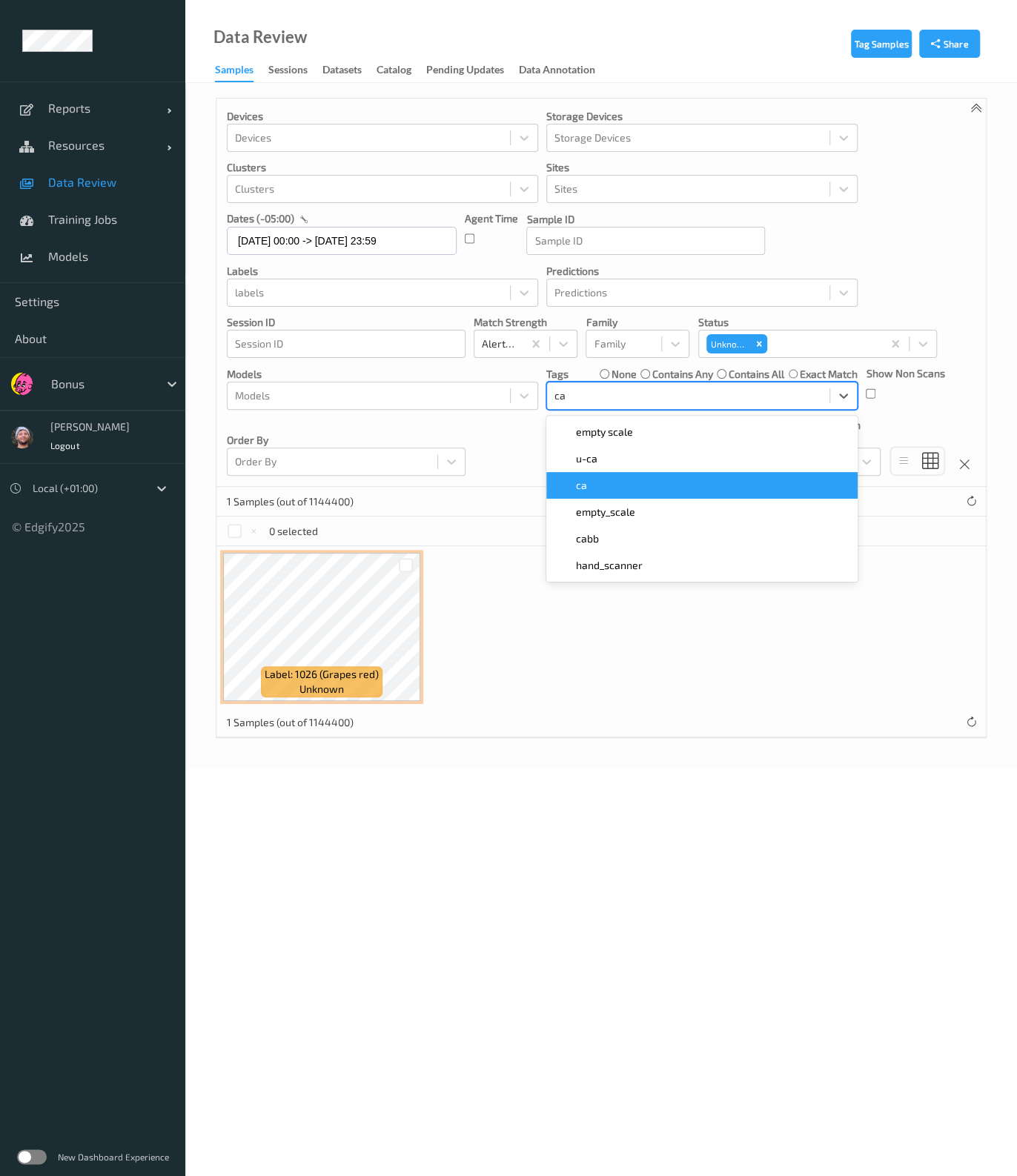
click at [623, 480] on div "ca" at bounding box center [701, 485] width 294 height 15
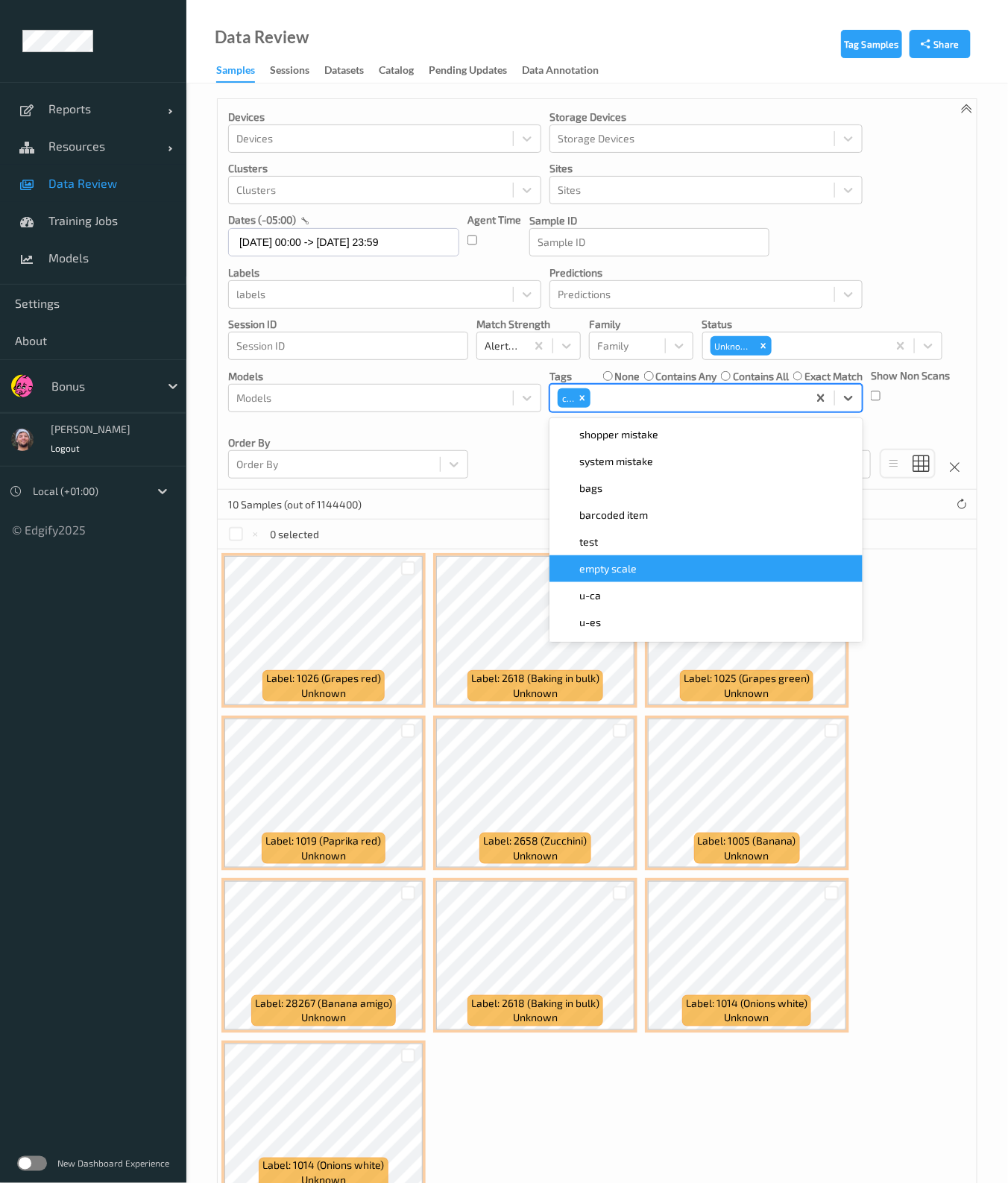
click at [881, 777] on div "Label: 1026 (Grapes red) unknown Label: 2618 (Baking in bulk) unknown Label: 10…" at bounding box center [597, 874] width 759 height 650
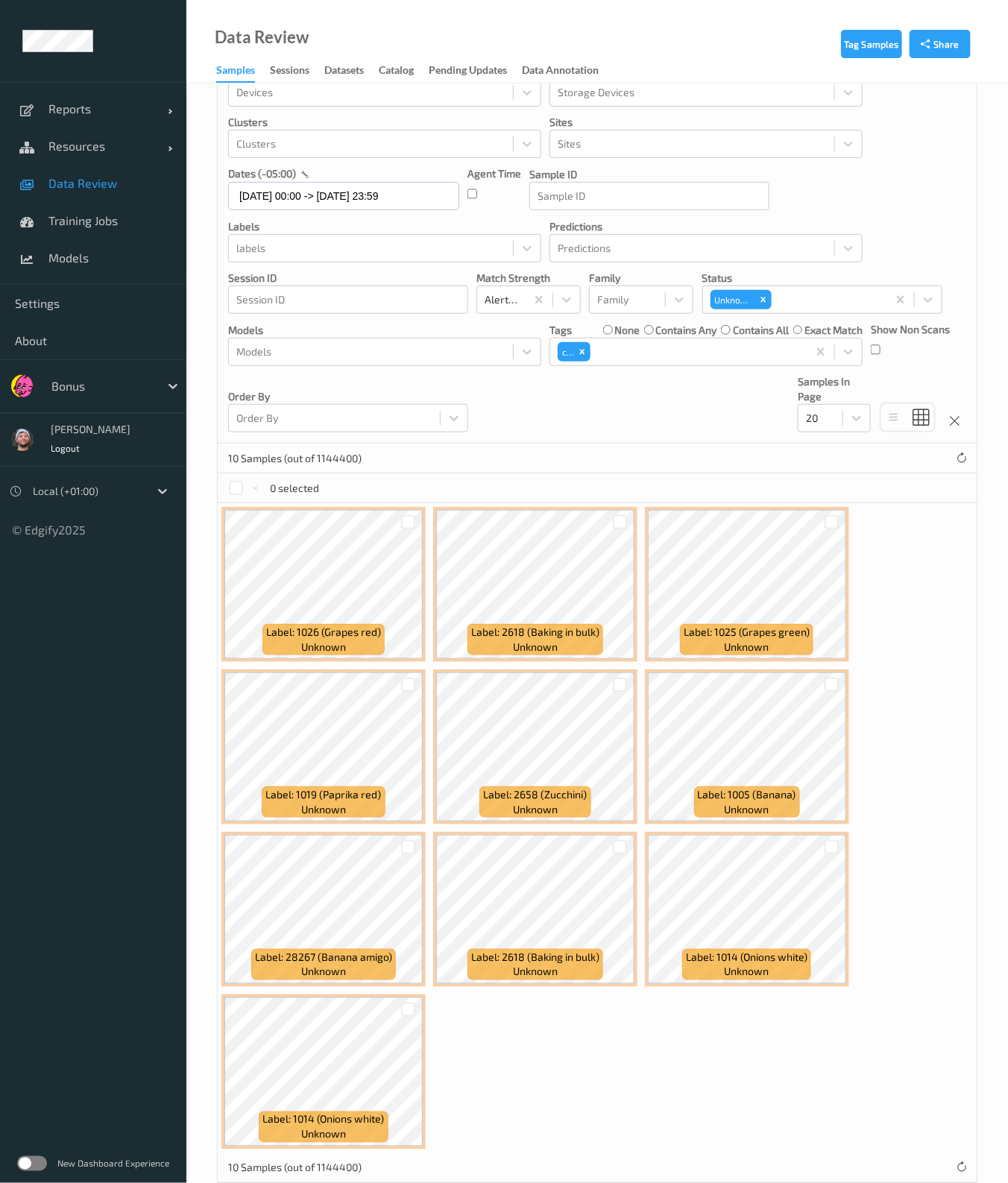
scroll to position [72, 0]
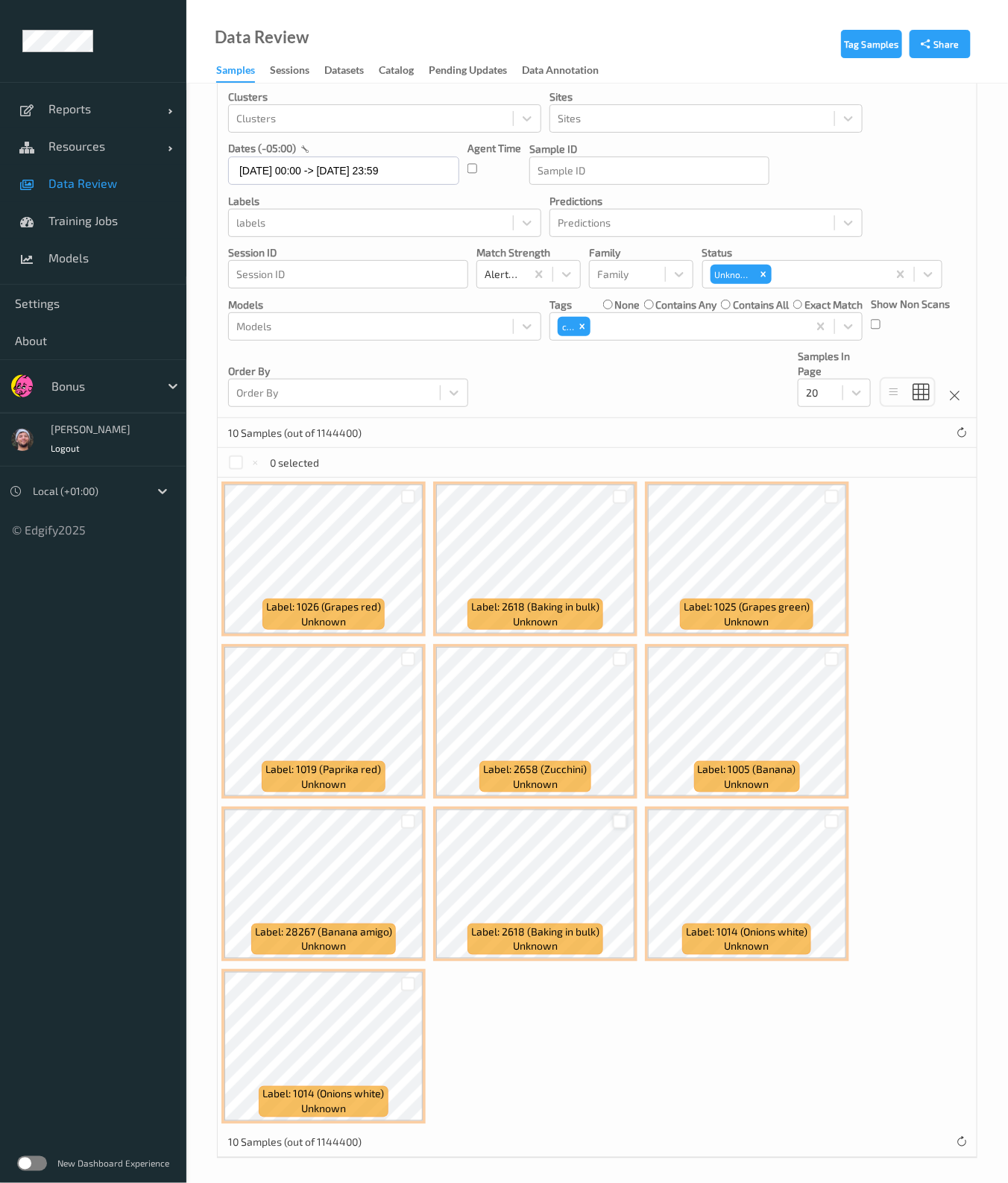
click at [614, 822] on div at bounding box center [620, 822] width 14 height 14
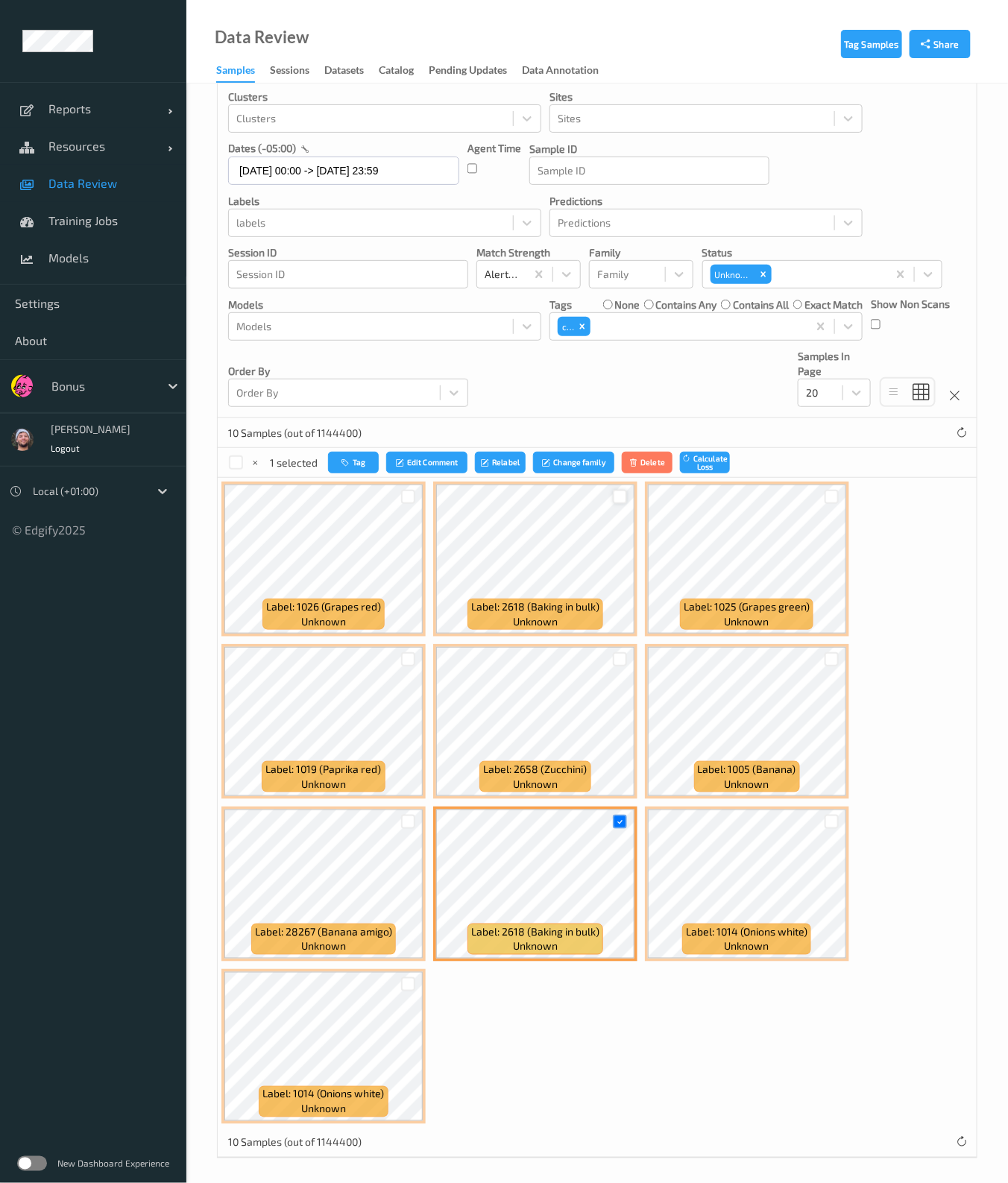
click at [619, 493] on div at bounding box center [620, 497] width 14 height 14
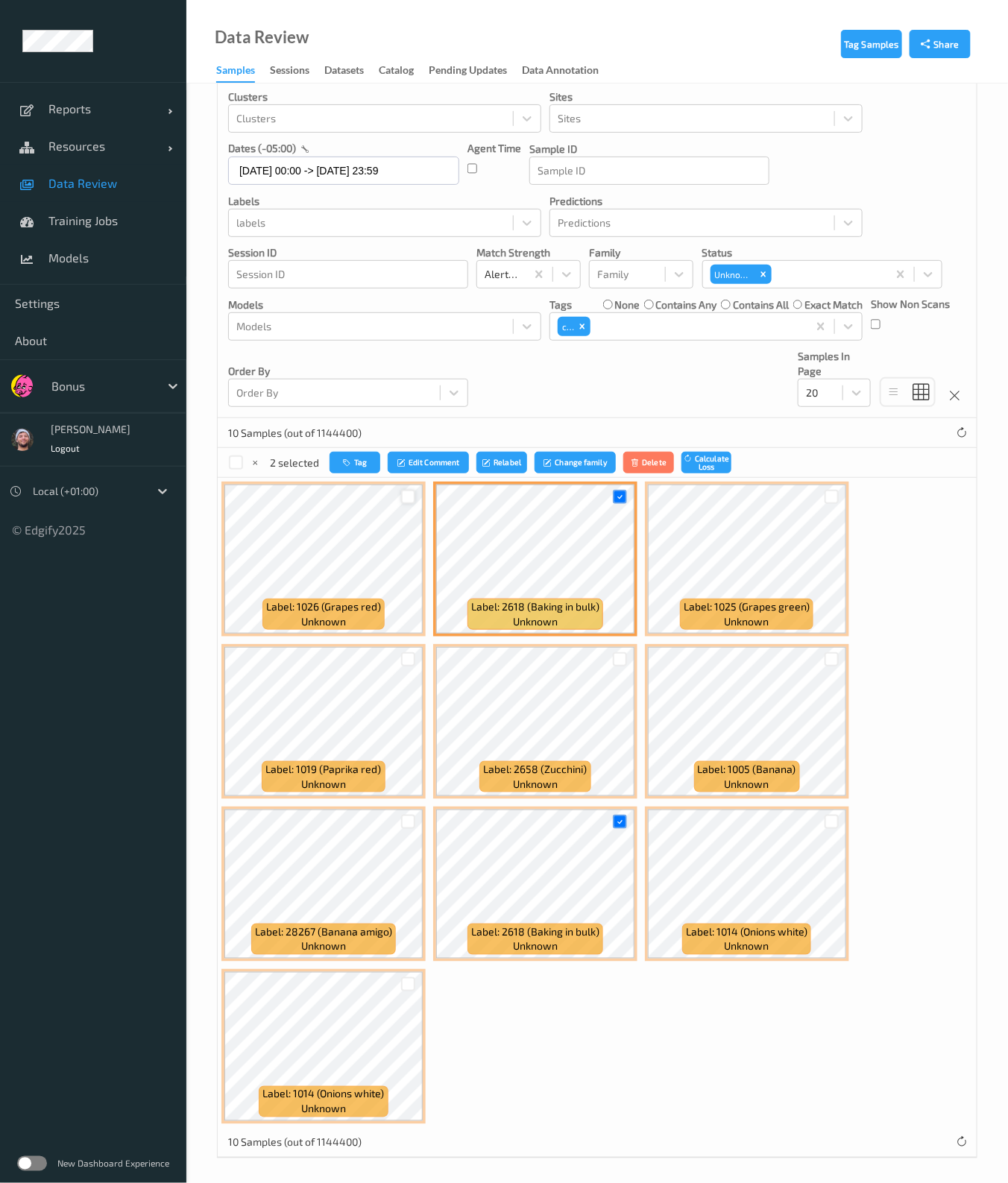
click at [412, 498] on div at bounding box center [408, 497] width 14 height 14
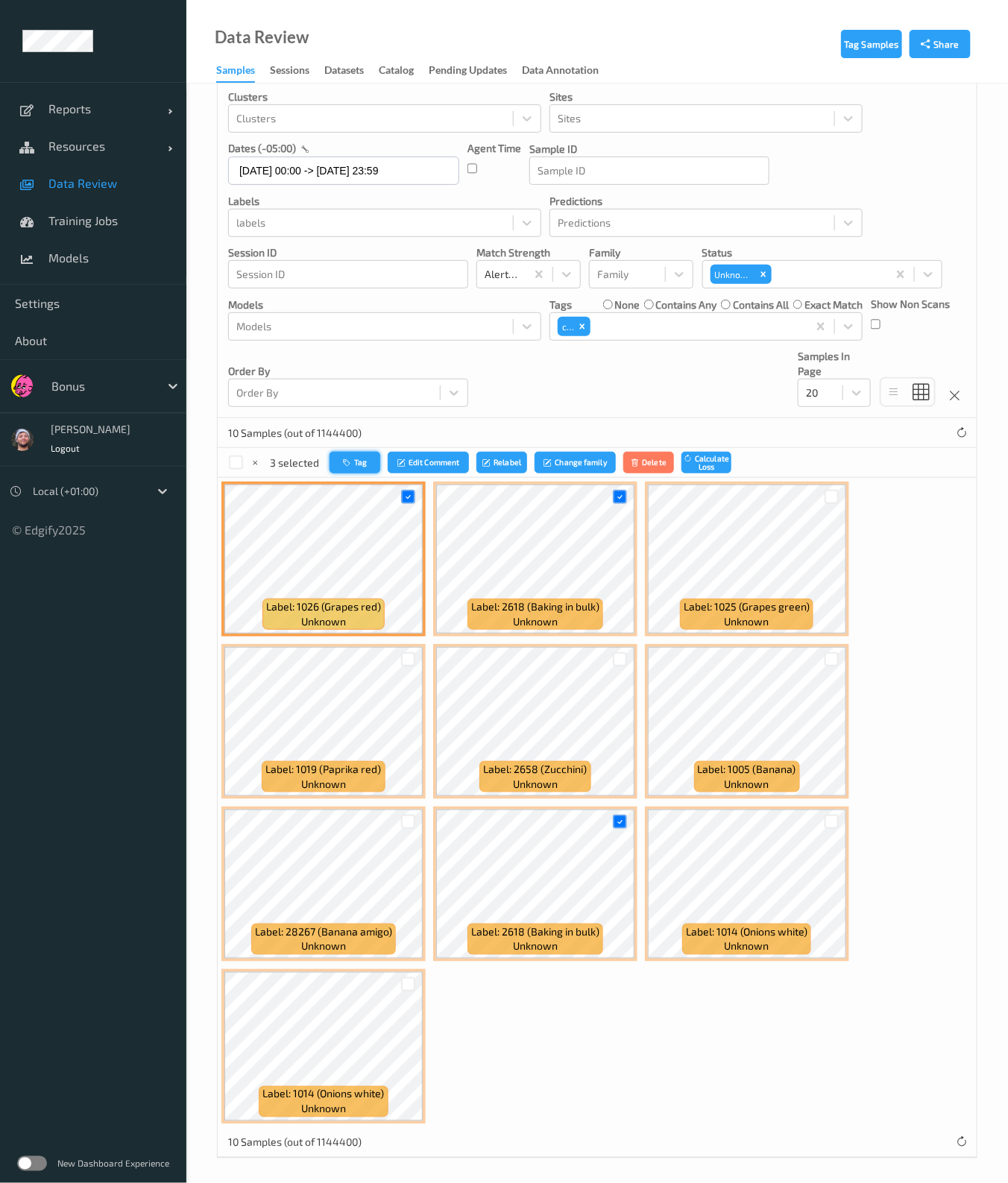
click at [345, 464] on icon "button" at bounding box center [348, 462] width 11 height 9
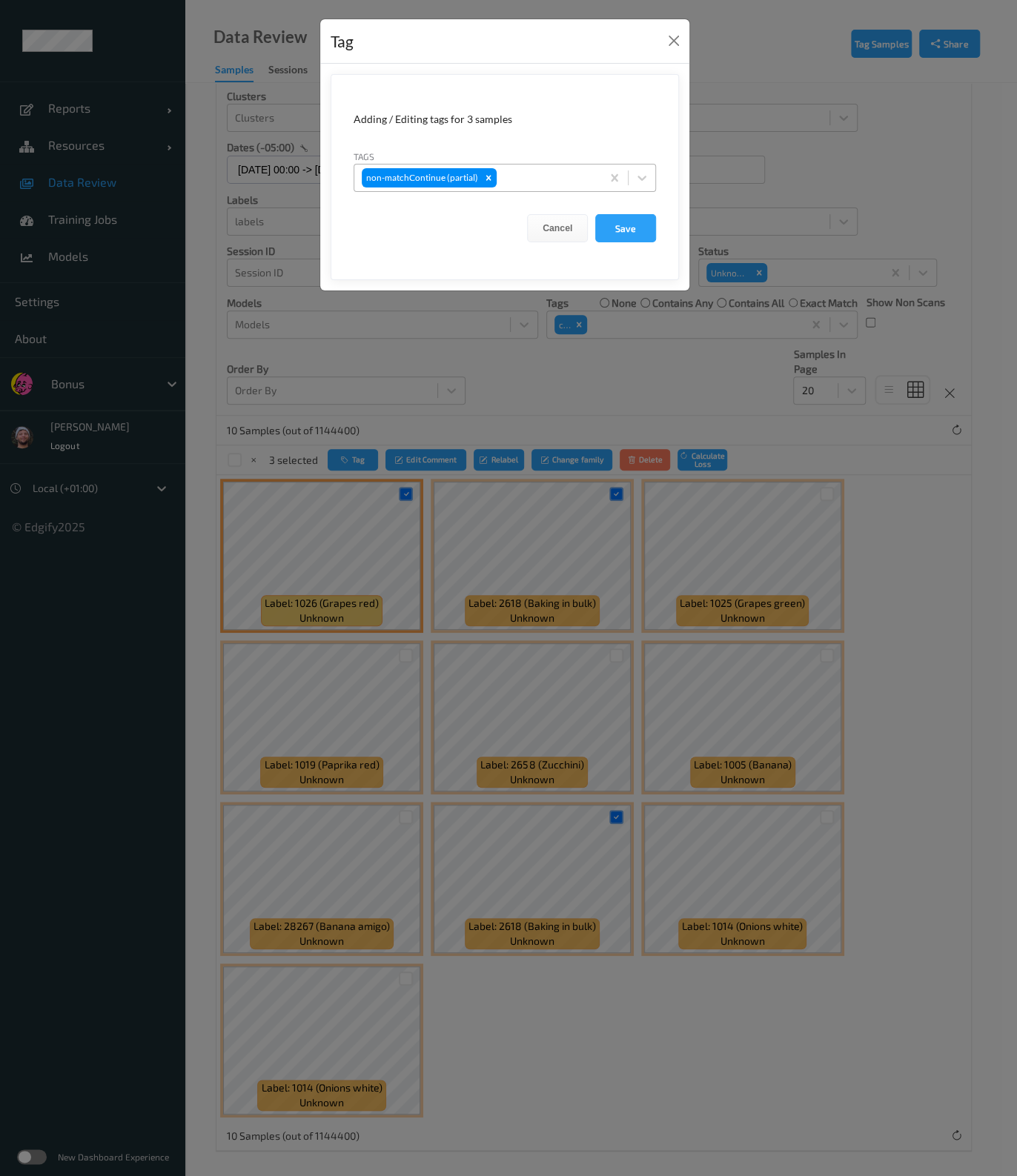
click at [550, 184] on div at bounding box center [547, 177] width 94 height 18
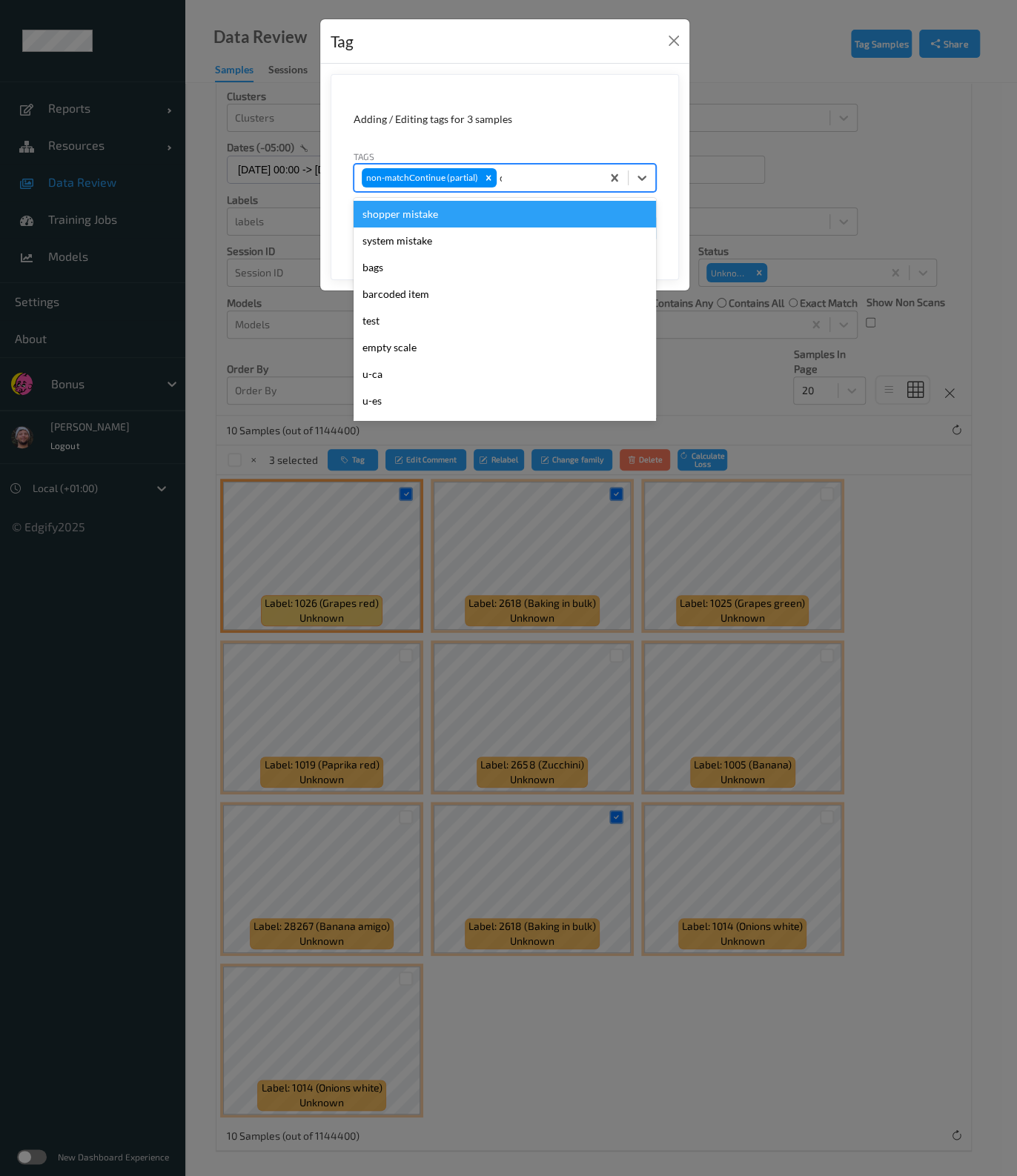
type input "ca"
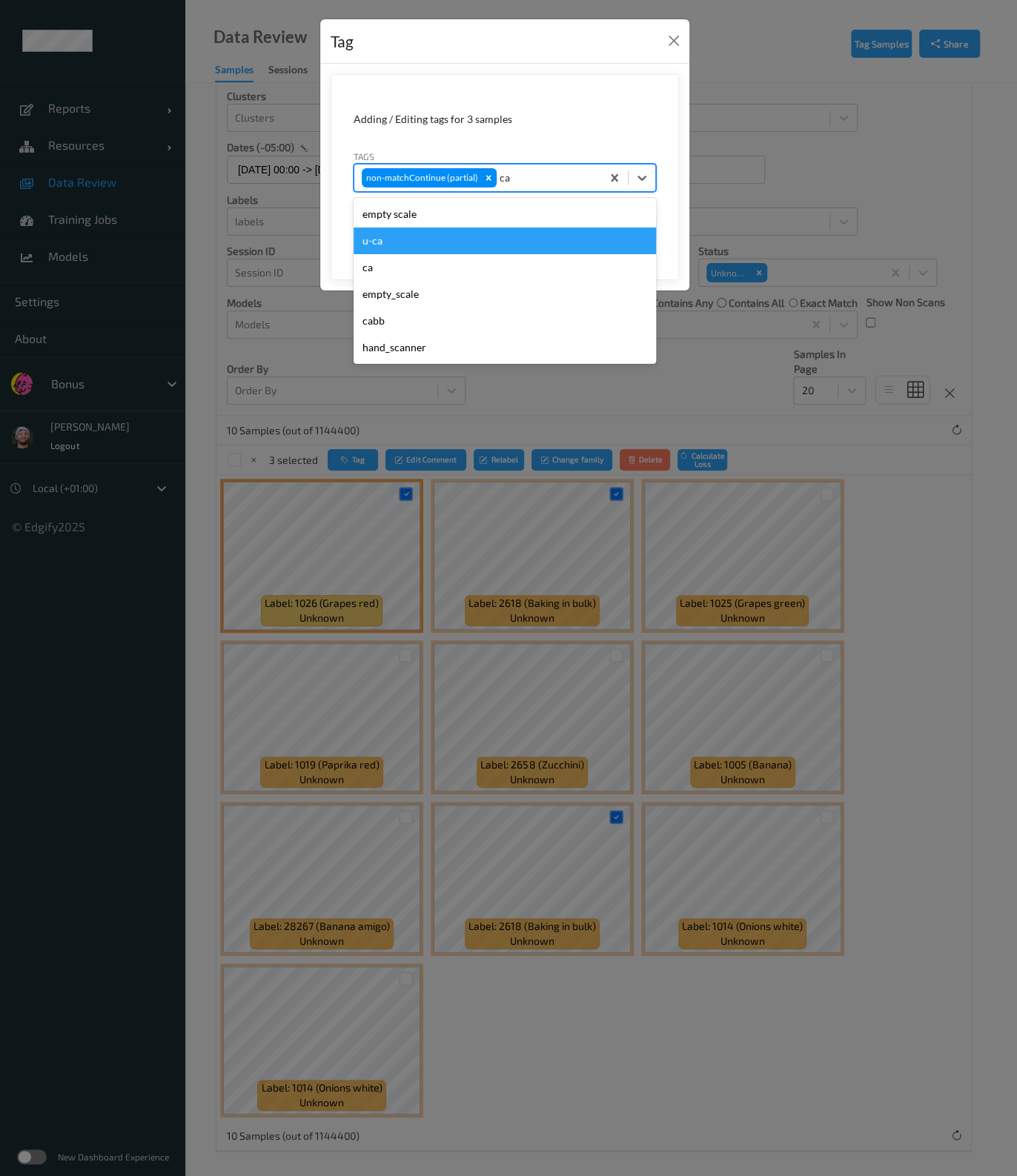
click at [451, 240] on div "u-ca" at bounding box center [504, 241] width 302 height 27
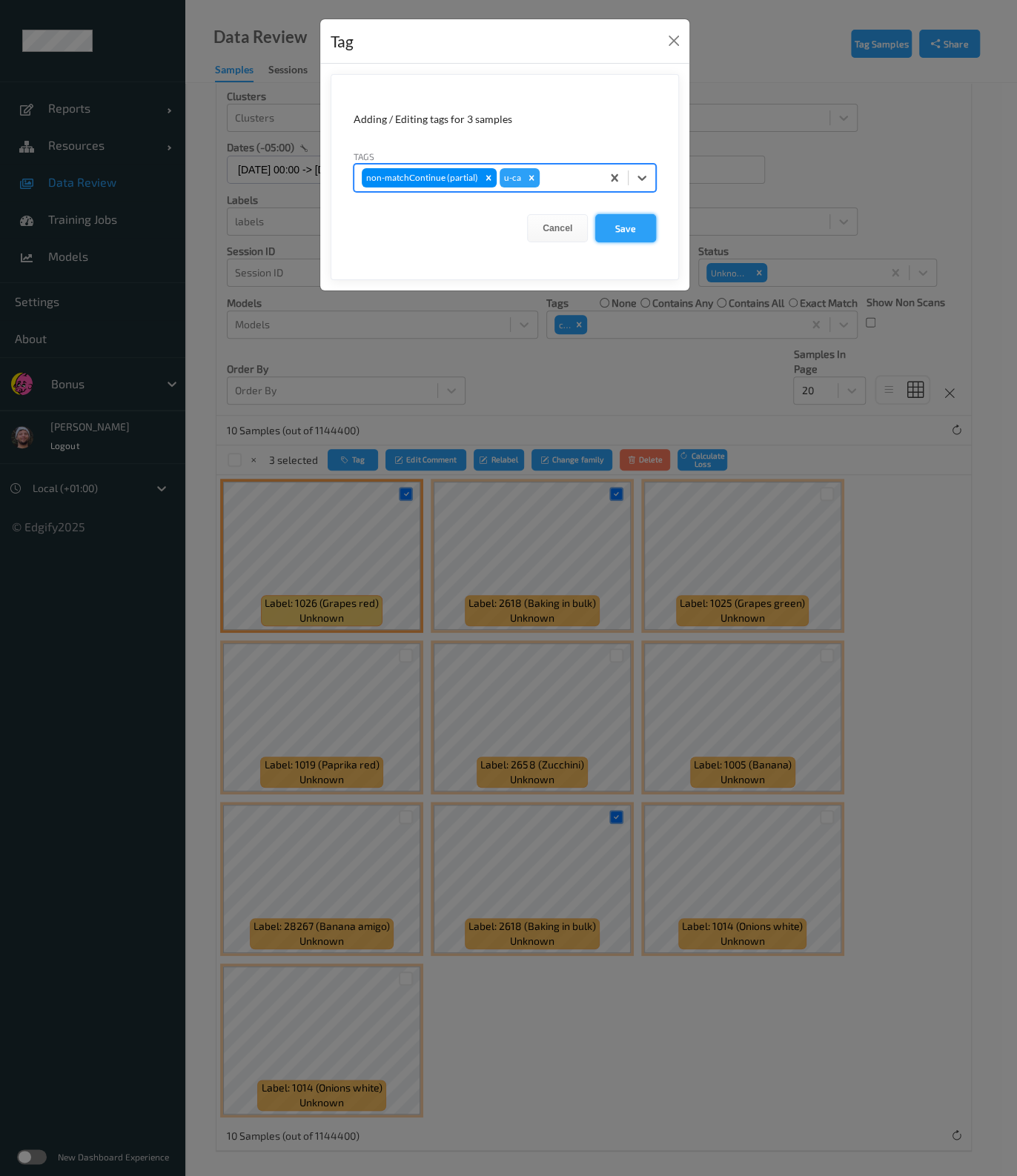
click at [629, 234] on button "Save" at bounding box center [625, 229] width 61 height 28
click at [542, 228] on button "Cancel" at bounding box center [557, 229] width 61 height 28
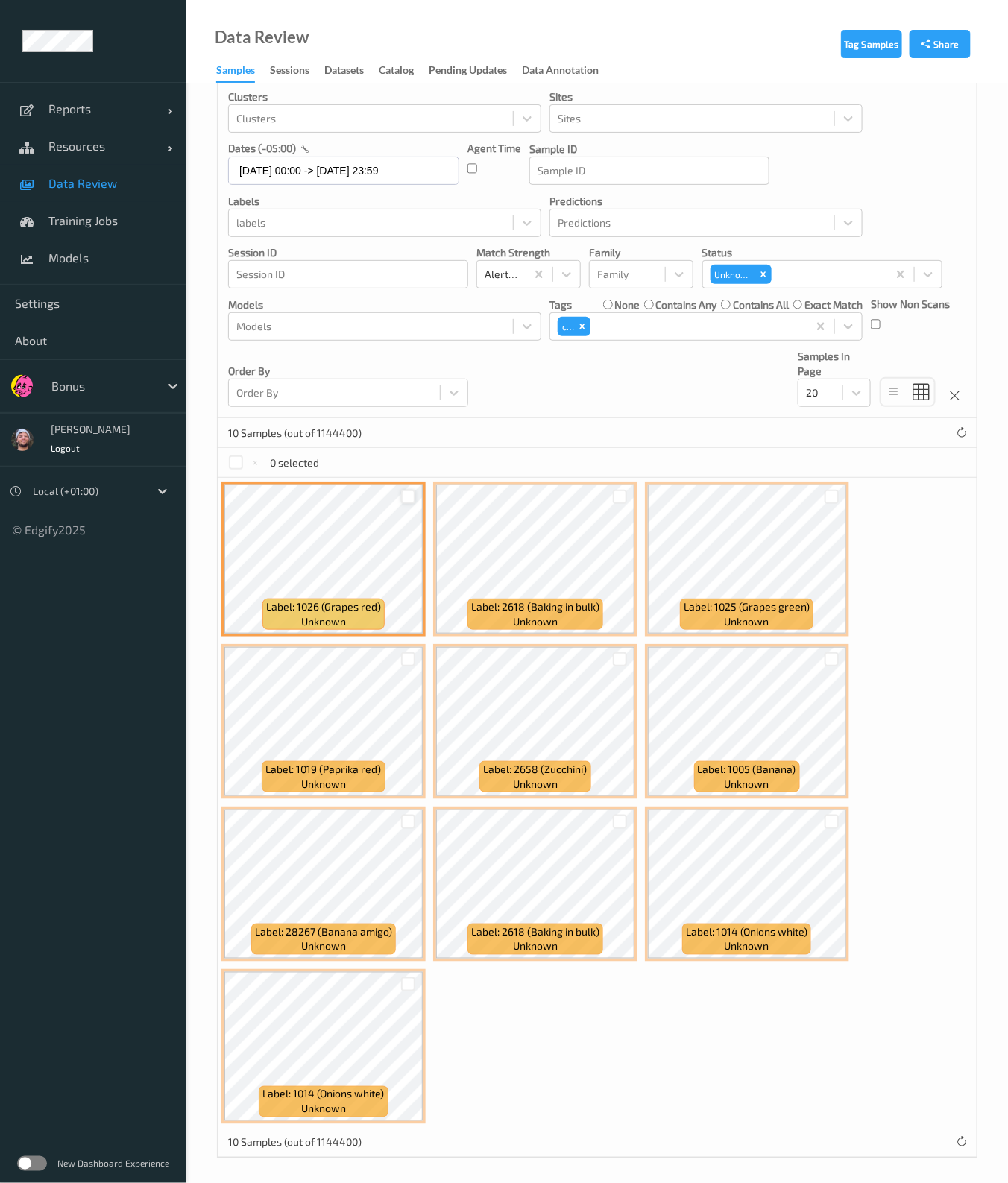
click at [406, 499] on div at bounding box center [408, 497] width 14 height 14
click at [613, 819] on div at bounding box center [620, 822] width 14 height 14
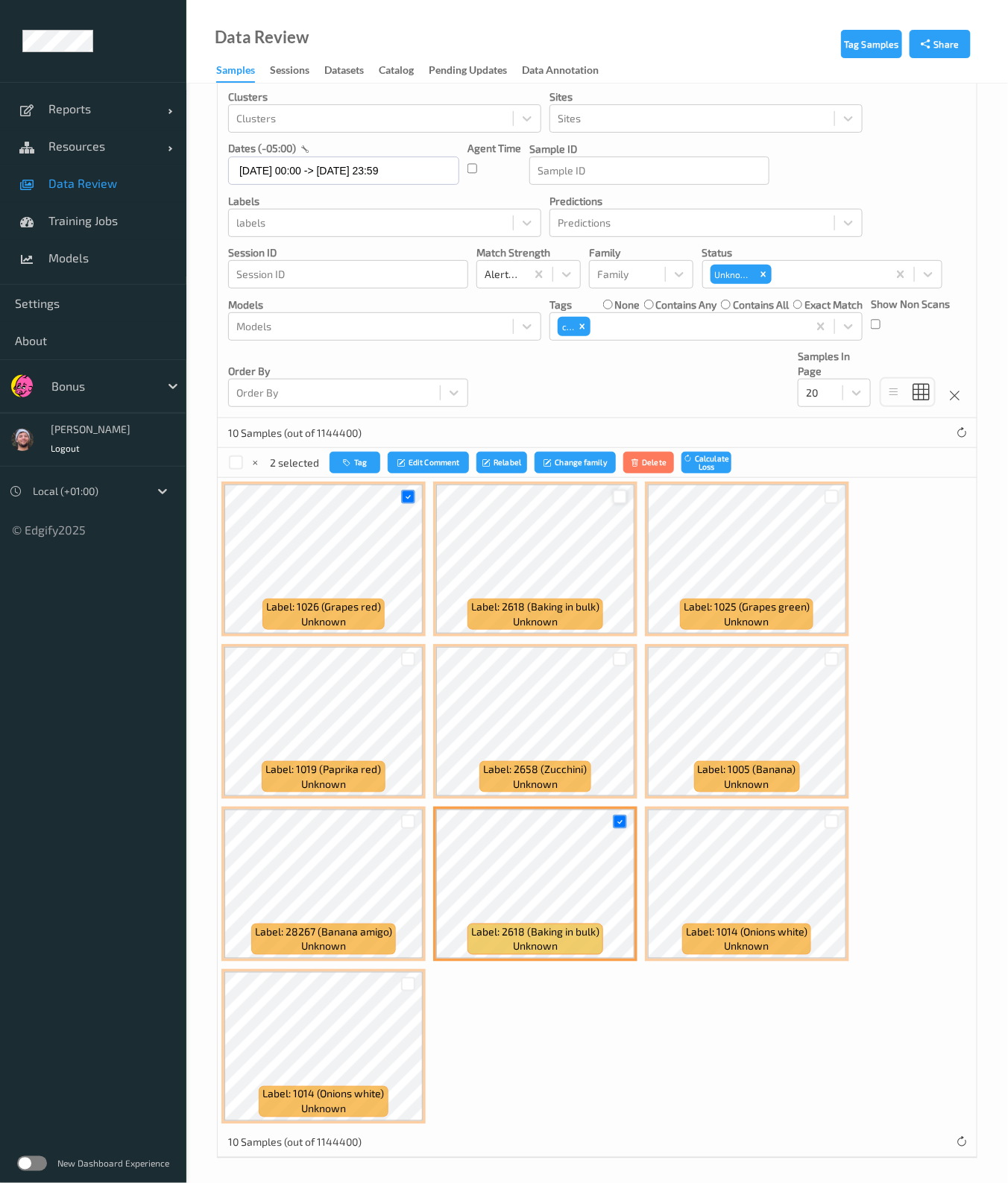
click at [621, 497] on div at bounding box center [620, 497] width 14 height 14
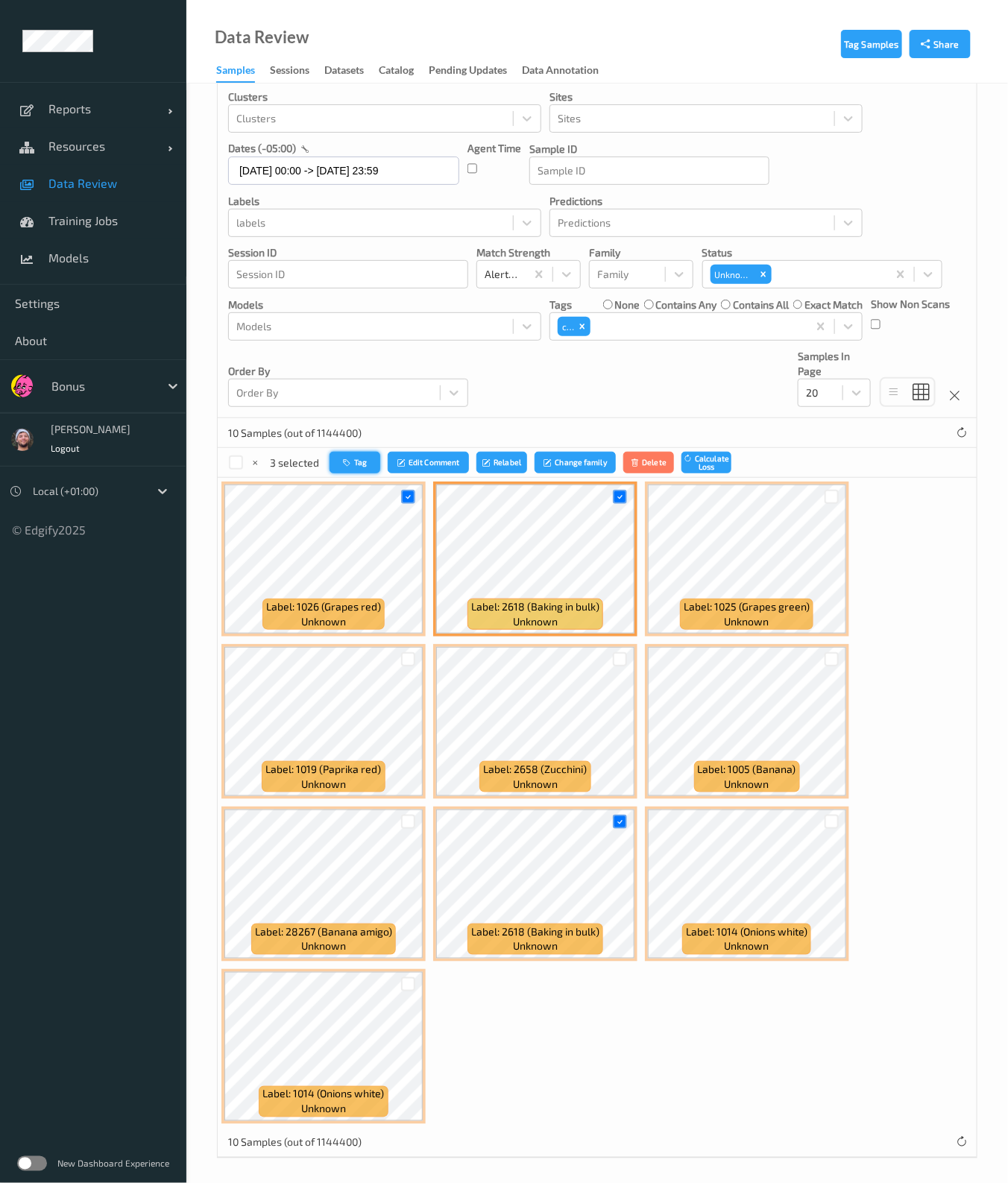
click at [374, 467] on button "Tag" at bounding box center [355, 462] width 51 height 22
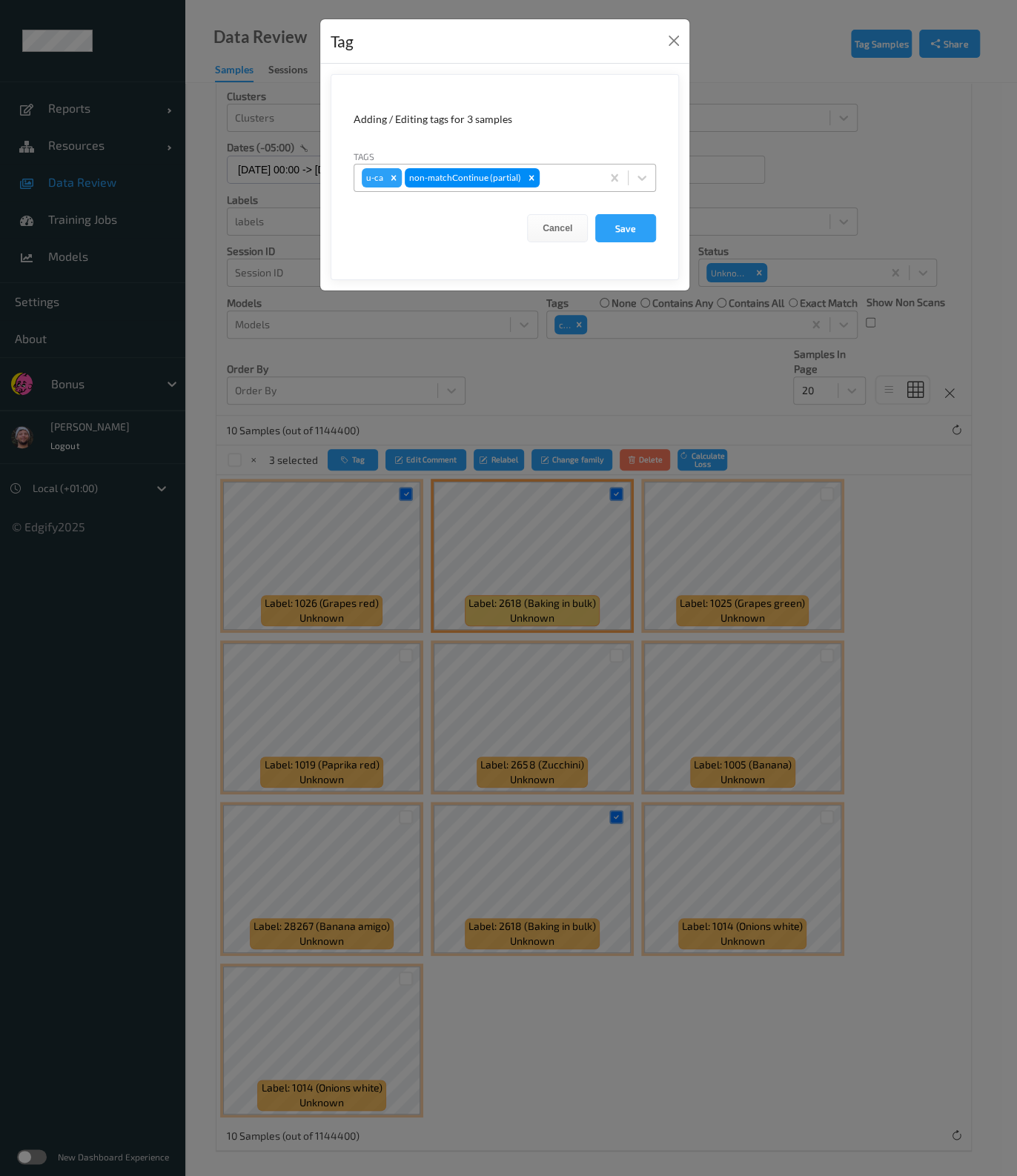
click at [391, 173] on icon "Remove u-ca" at bounding box center [393, 177] width 10 height 10
type input "pi"
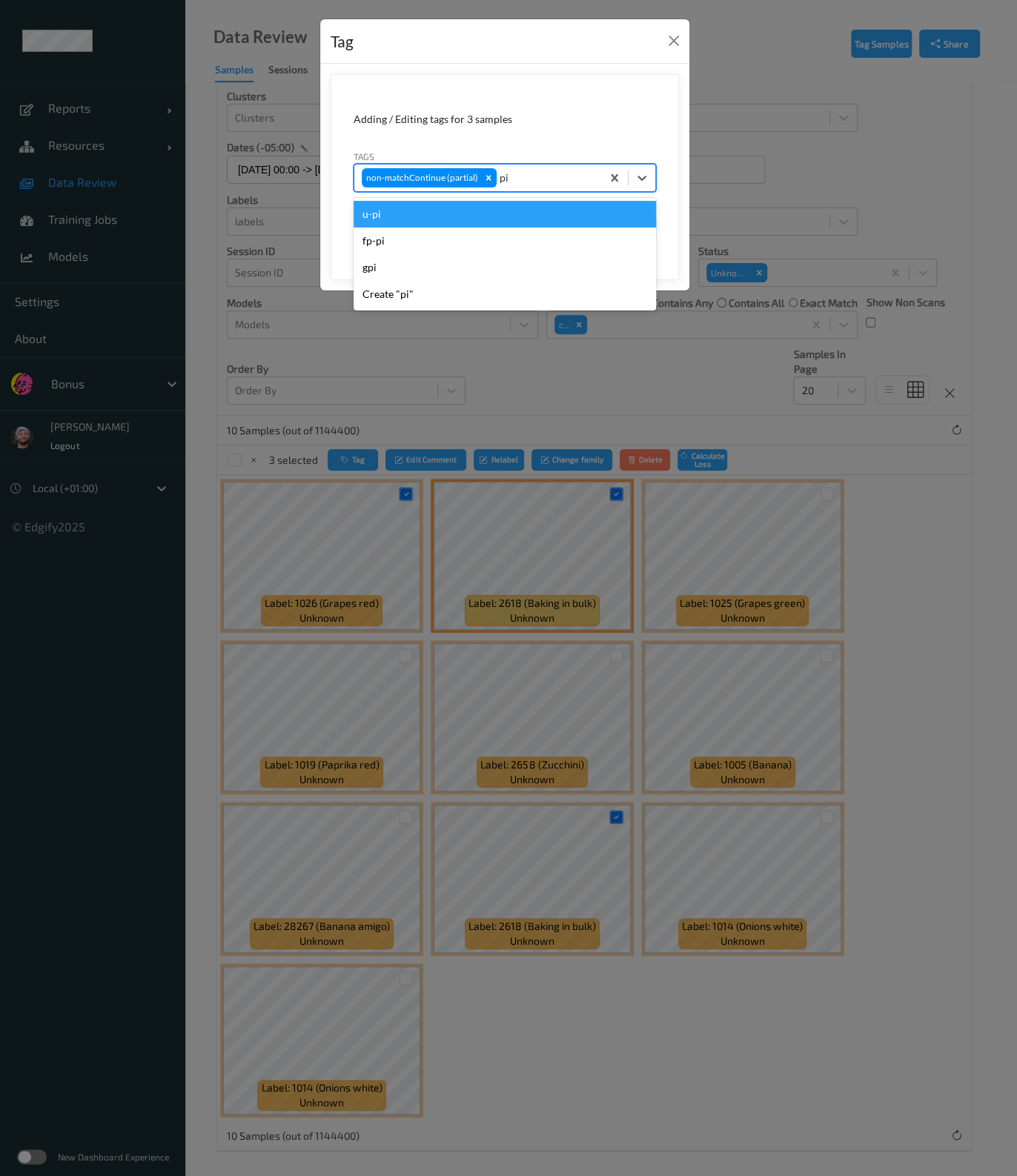
click at [447, 212] on div "u-pi" at bounding box center [504, 214] width 302 height 27
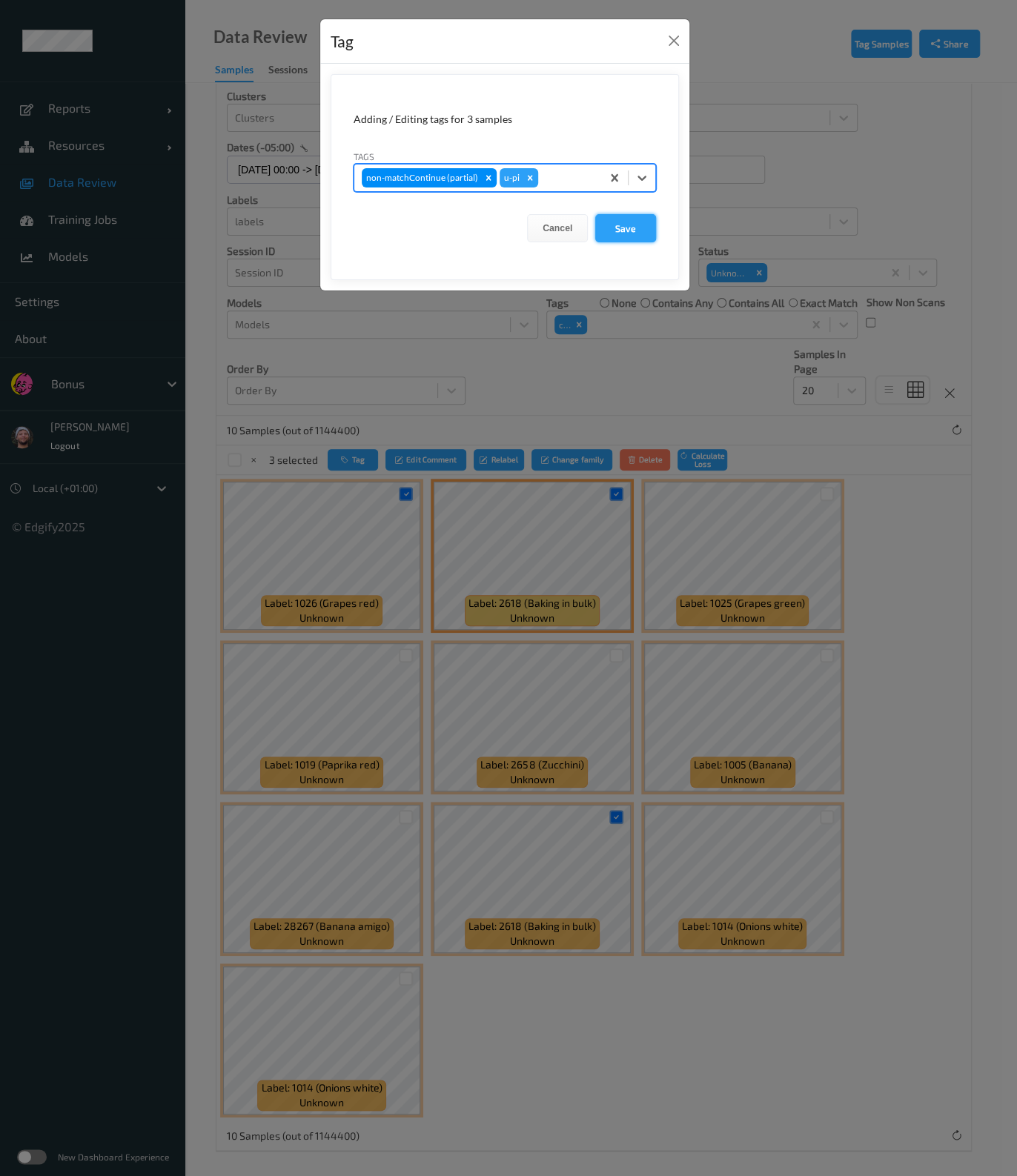
click at [623, 227] on button "Save" at bounding box center [625, 229] width 61 height 28
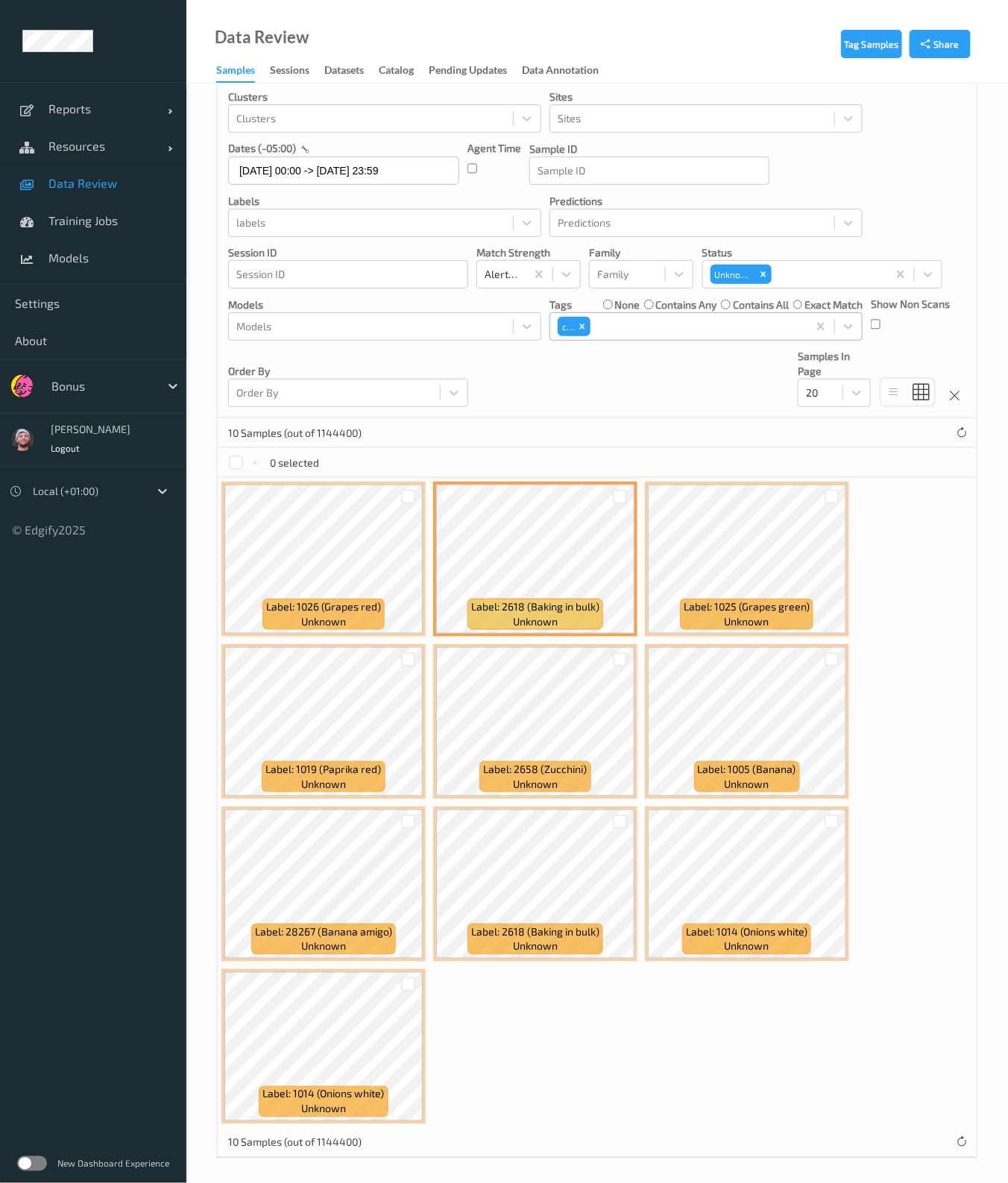
click at [627, 331] on div at bounding box center [697, 326] width 207 height 18
click at [656, 301] on label "contains any" at bounding box center [686, 305] width 61 height 15
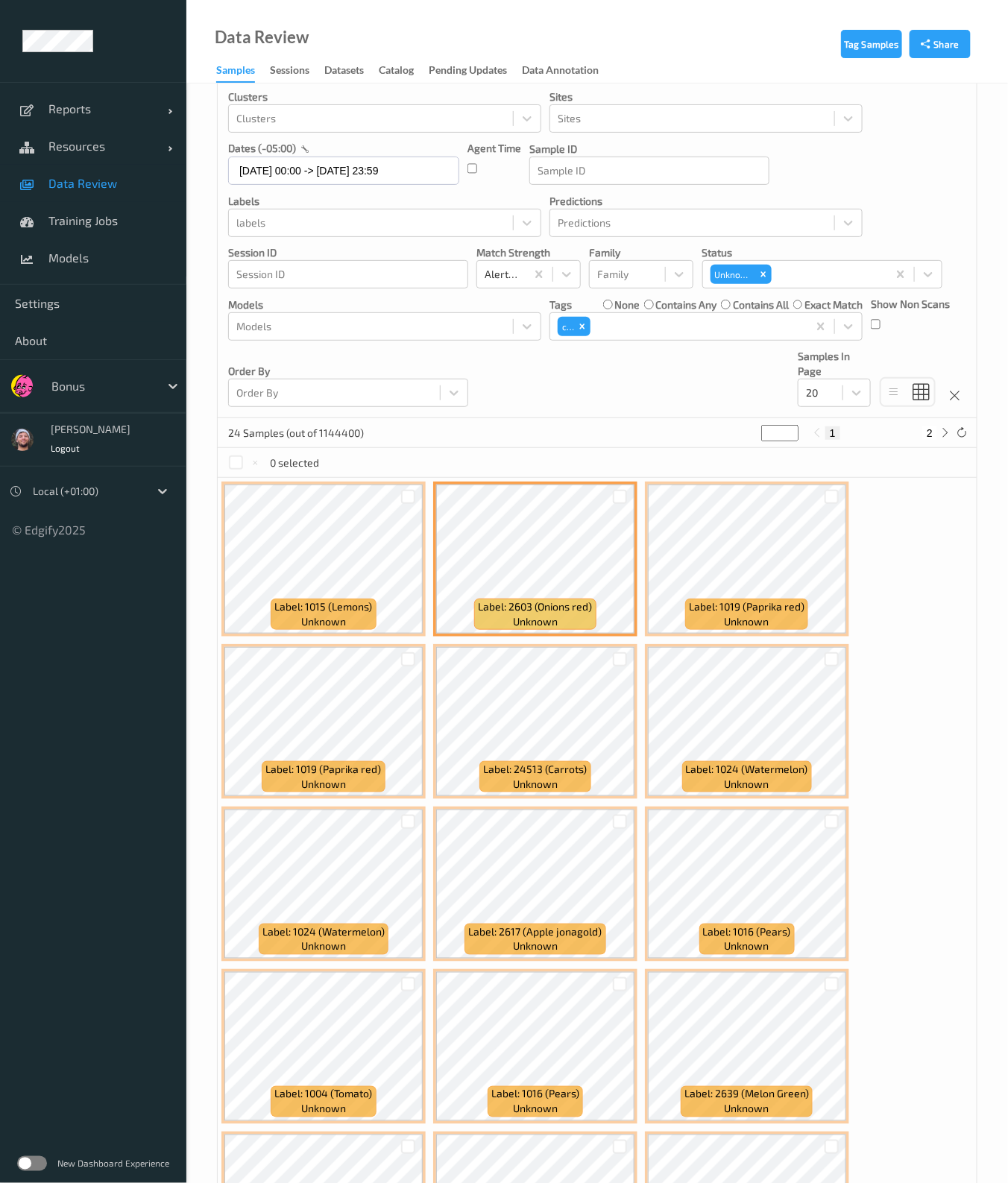
click at [735, 304] on label "contains all" at bounding box center [760, 305] width 56 height 15
click at [232, 463] on div at bounding box center [236, 462] width 14 height 14
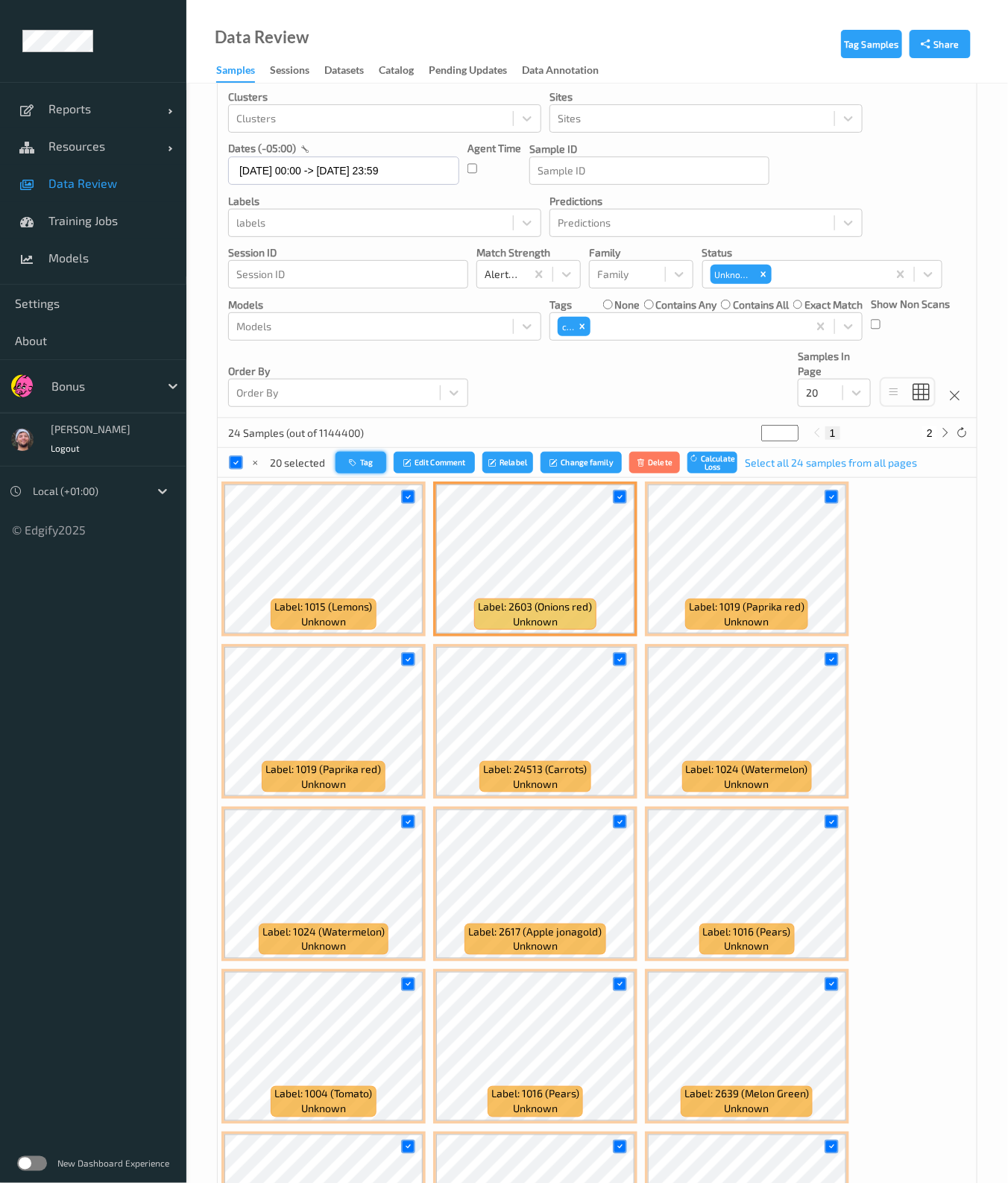
click at [348, 462] on button "Tag" at bounding box center [360, 462] width 51 height 22
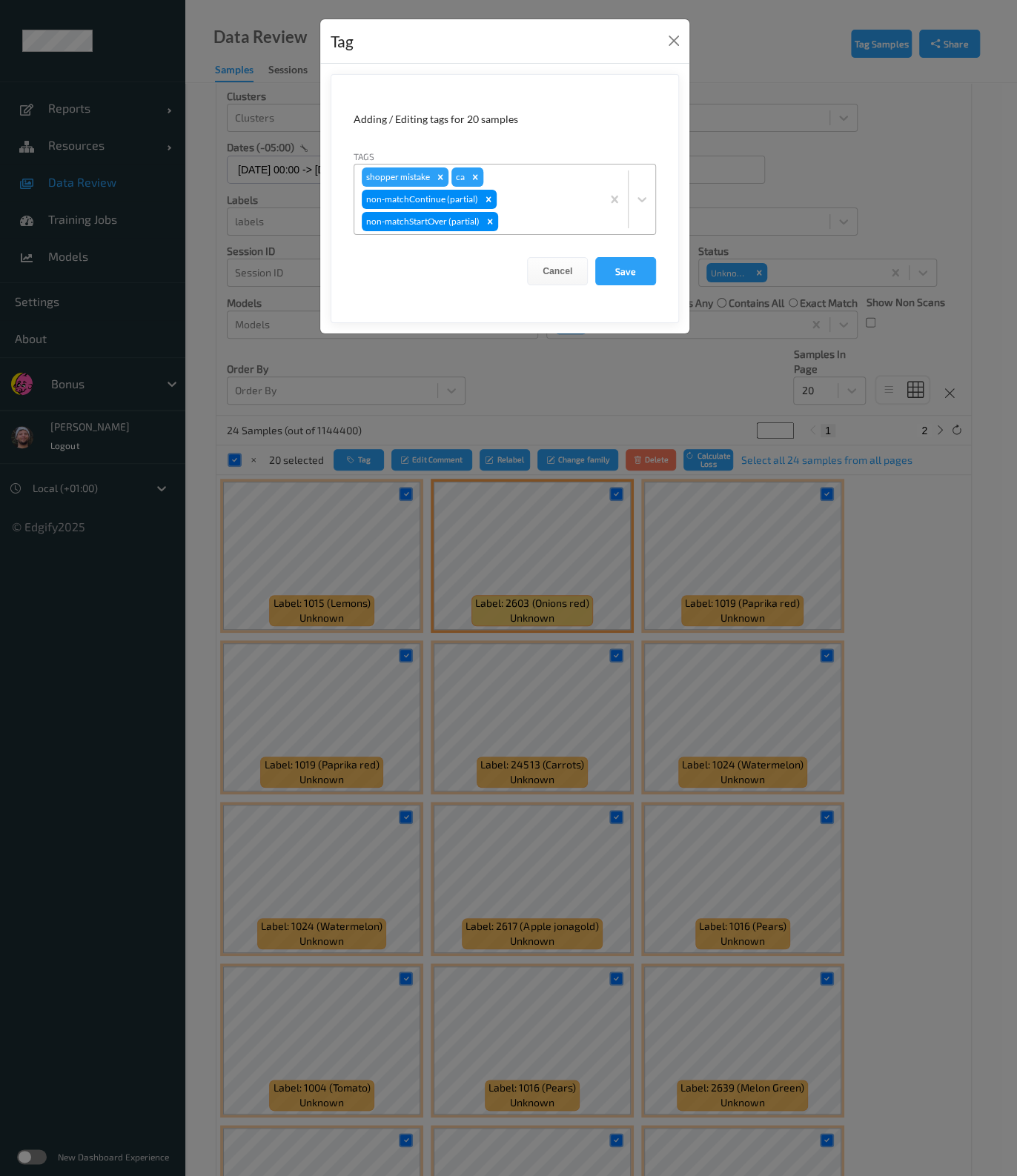
click at [470, 176] on icon "Remove ca" at bounding box center [475, 177] width 10 height 10
type input "ca"
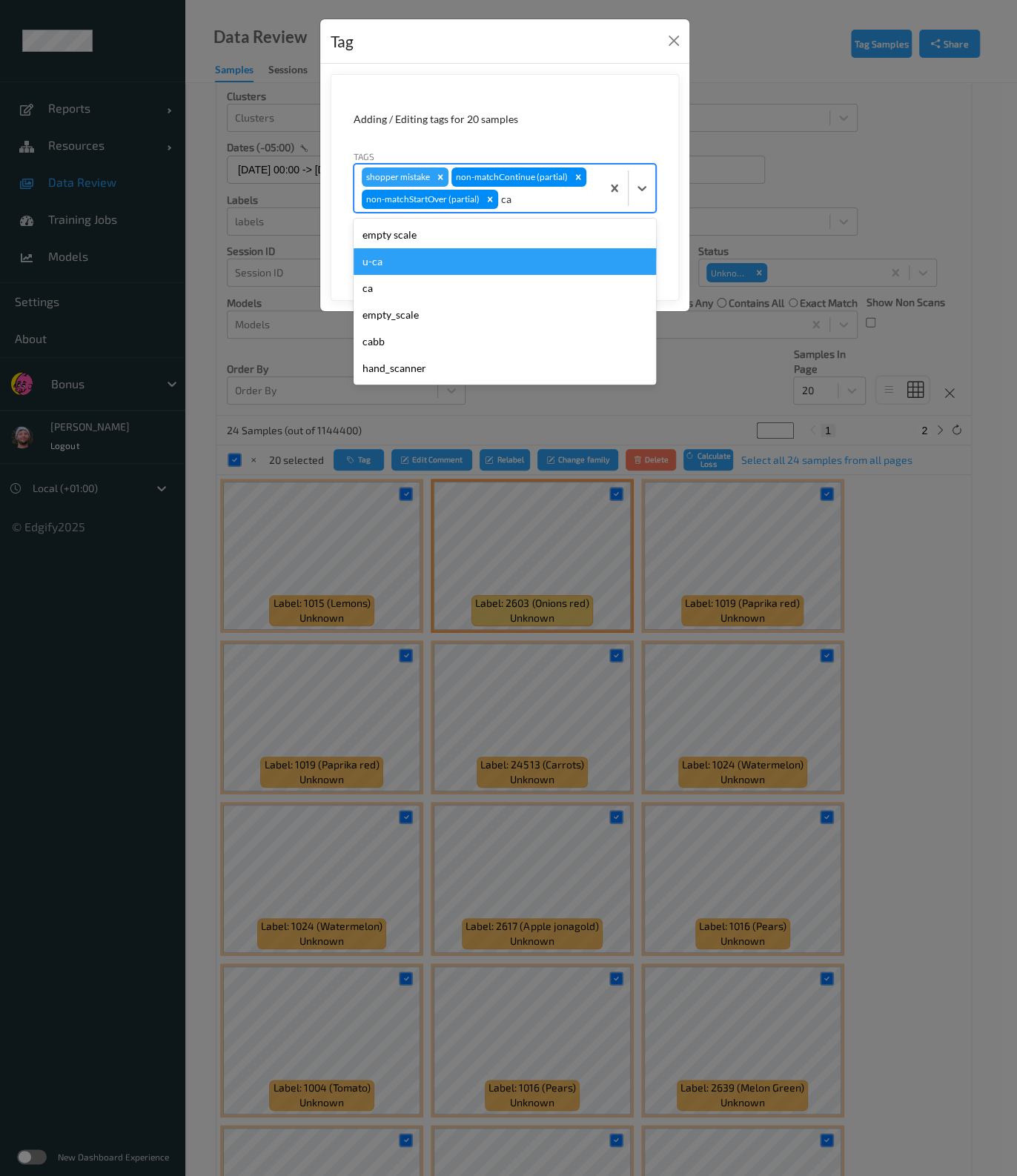
click at [417, 260] on div "u-ca" at bounding box center [504, 262] width 302 height 27
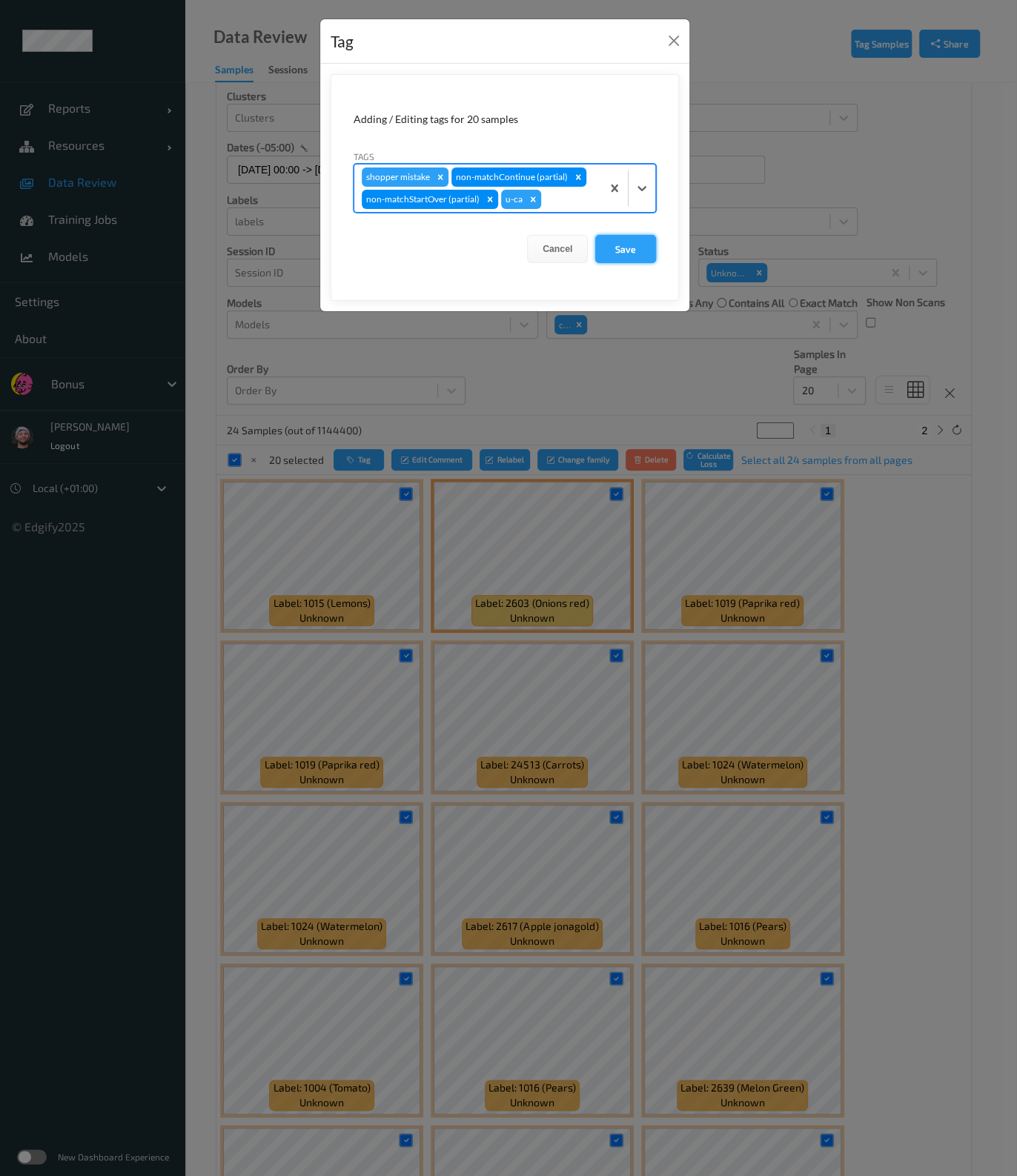
click at [629, 250] on button "Save" at bounding box center [625, 249] width 61 height 28
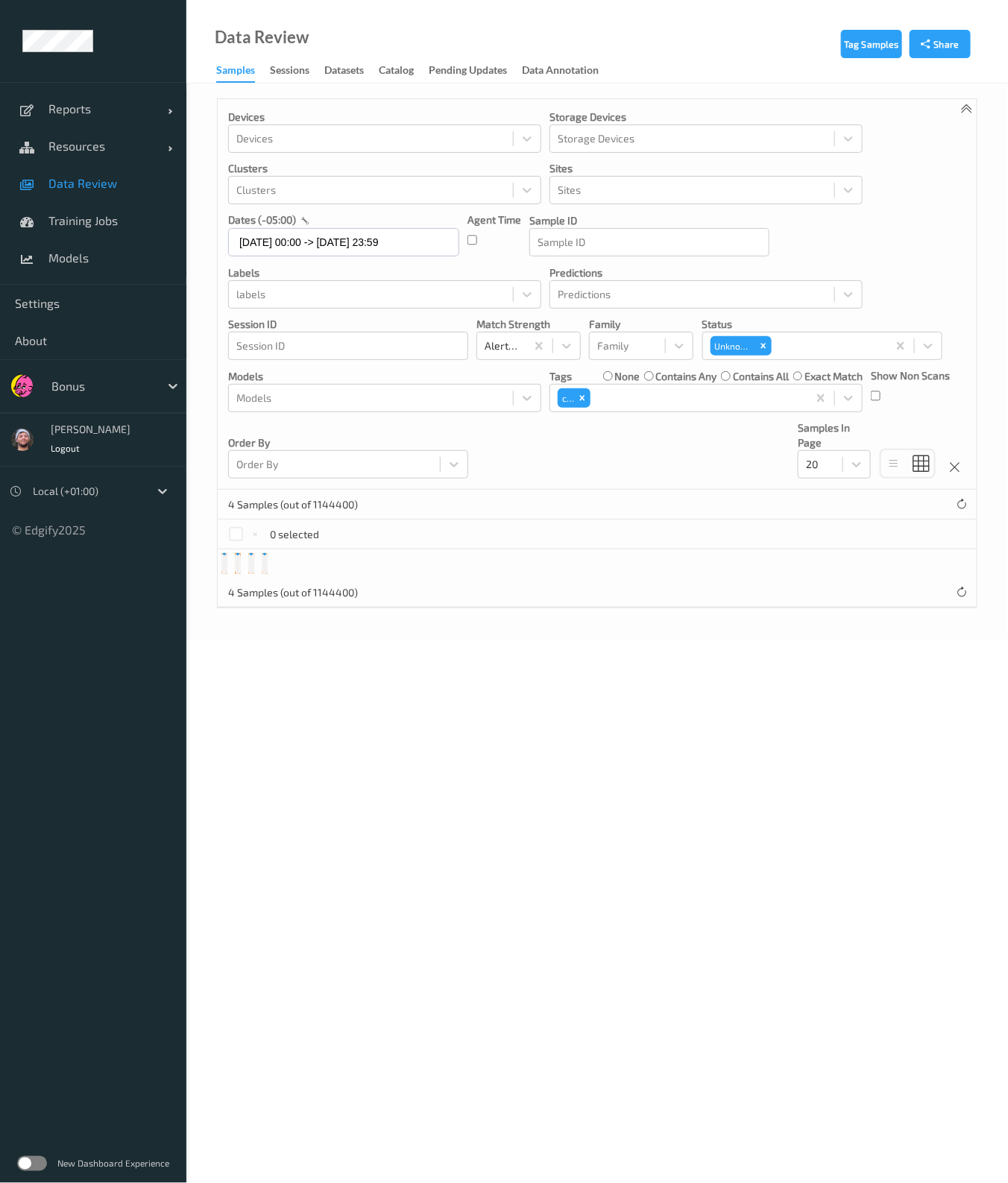
scroll to position [0, 0]
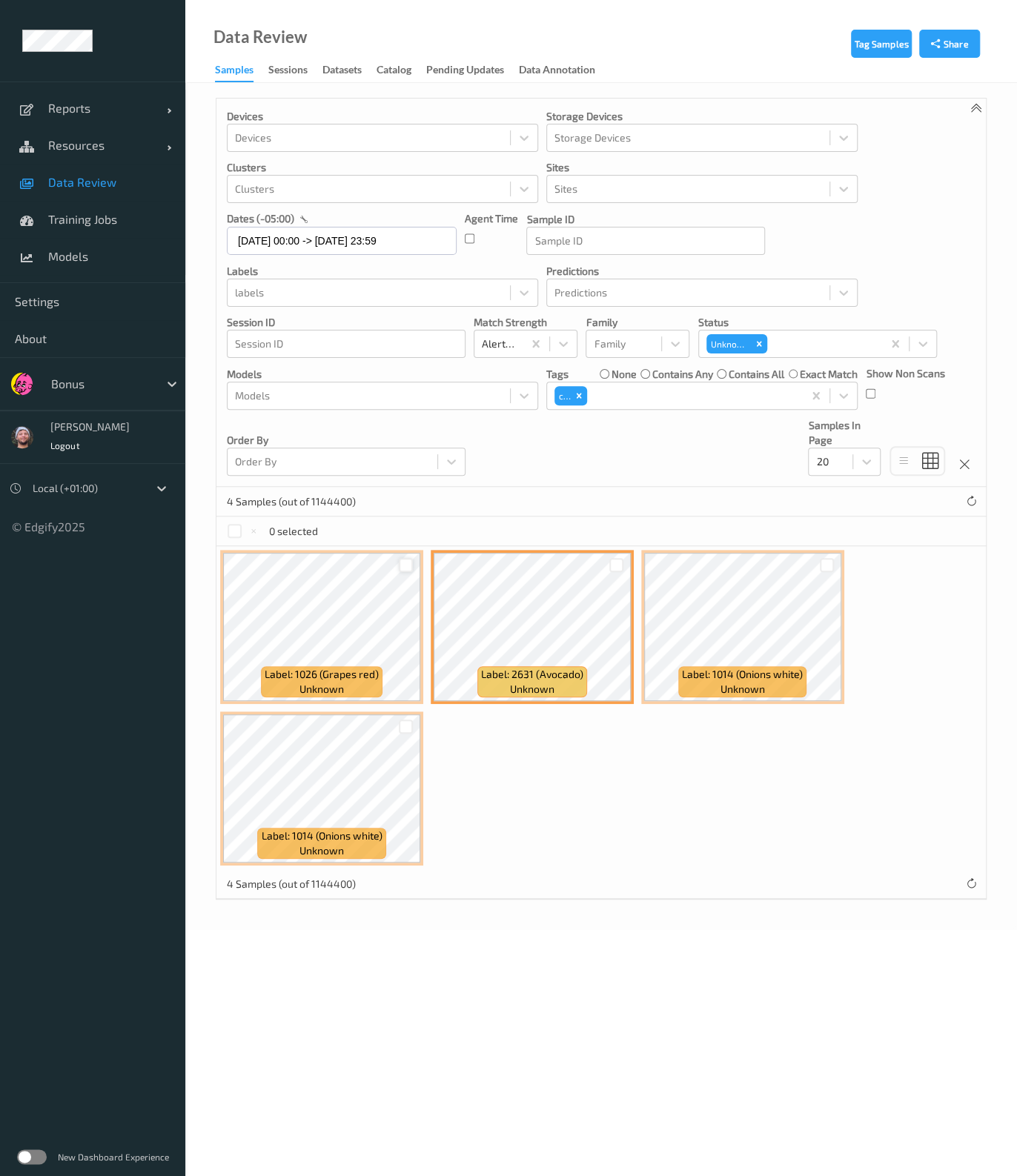
click at [402, 565] on div at bounding box center [405, 565] width 14 height 14
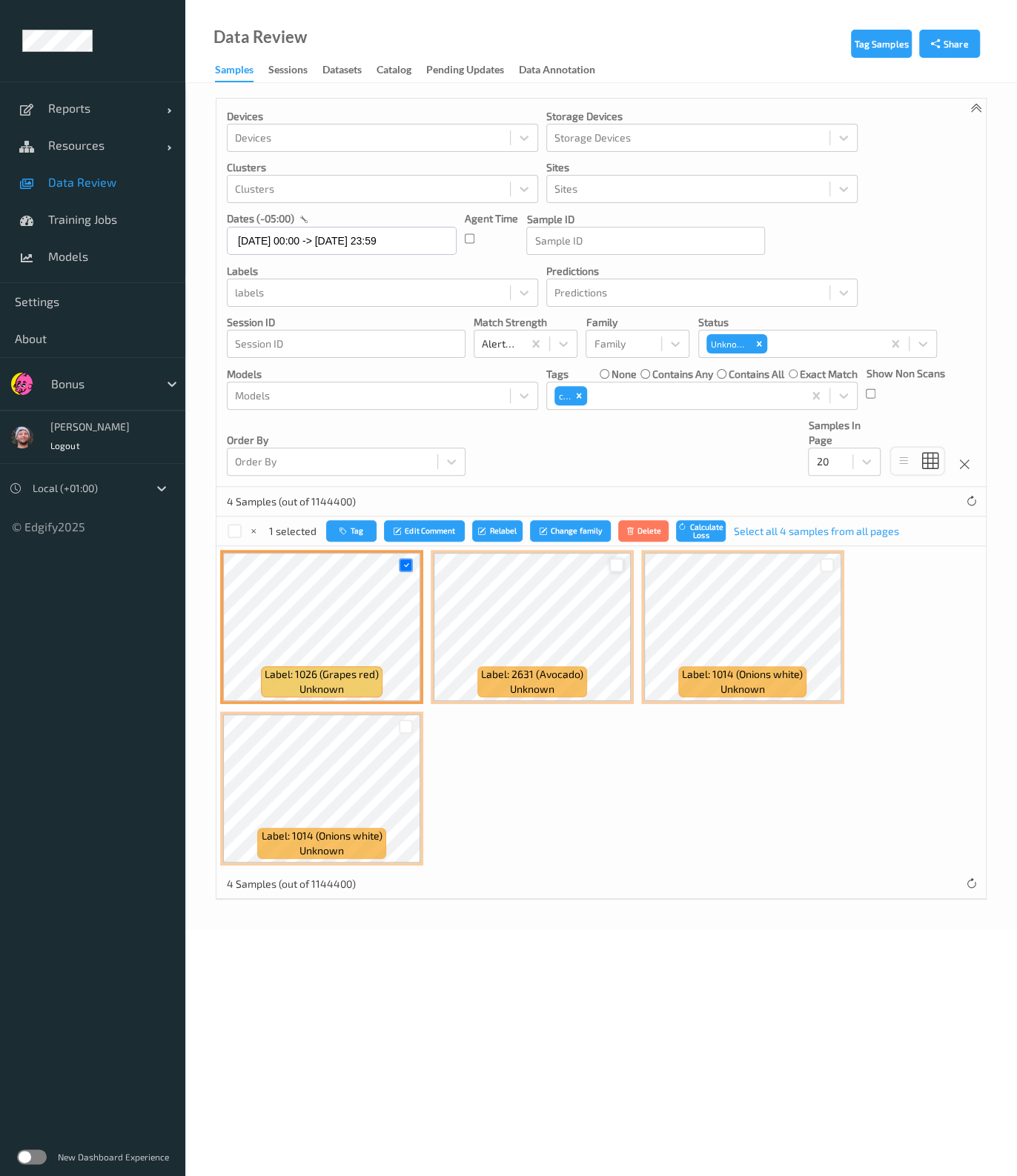
click at [618, 559] on div at bounding box center [616, 565] width 14 height 14
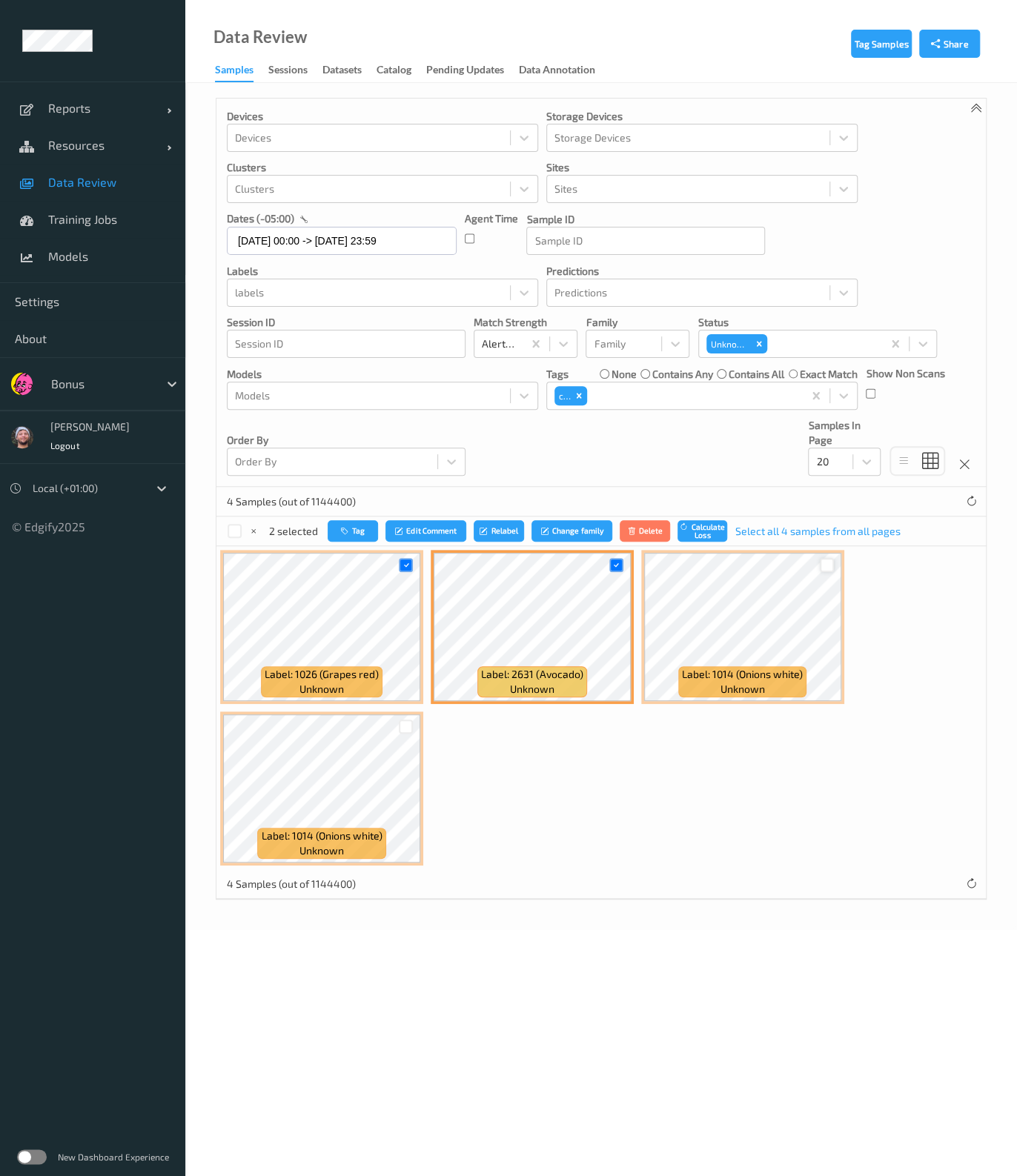
click at [824, 565] on div at bounding box center [826, 565] width 14 height 14
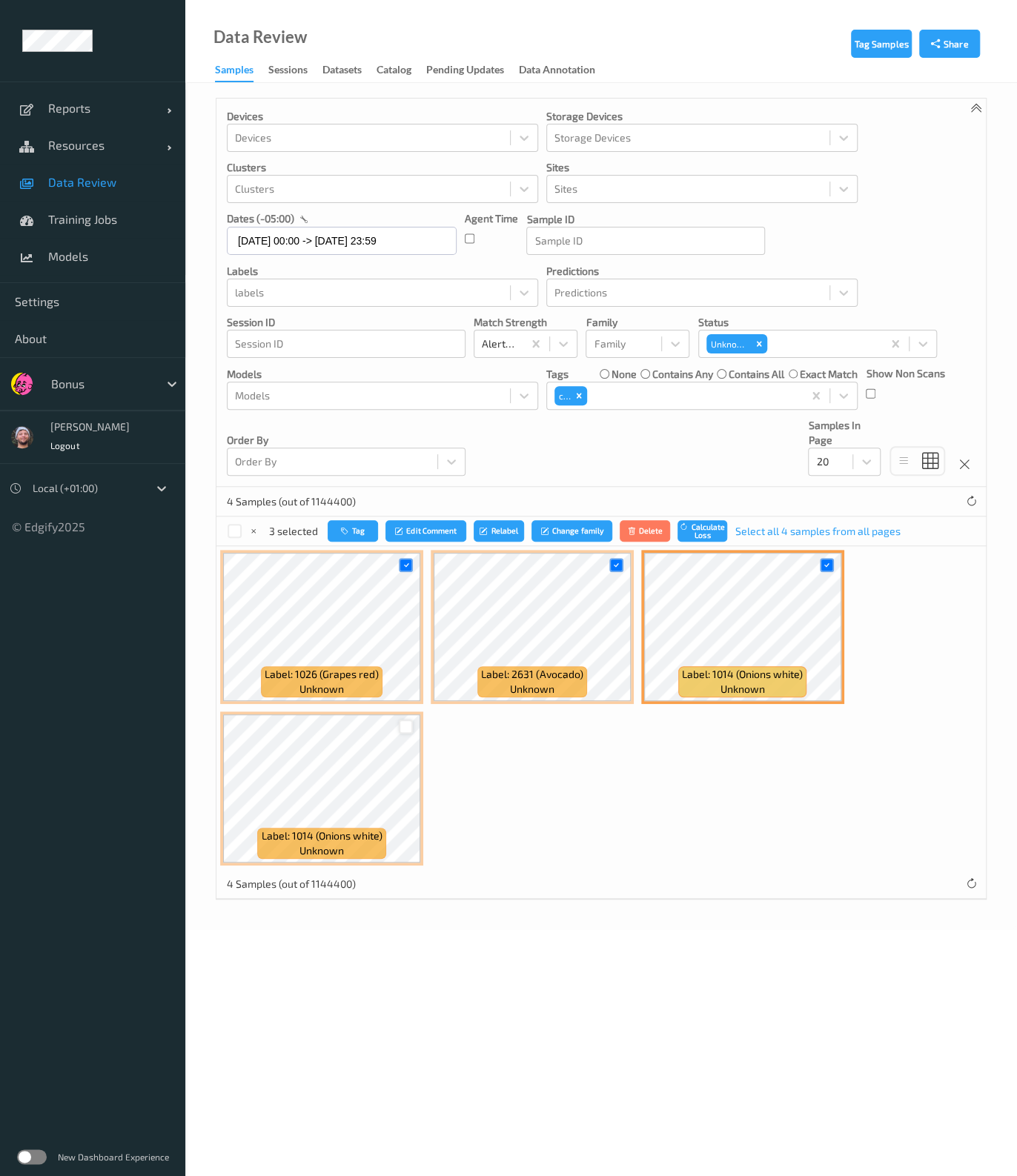
click at [408, 724] on div at bounding box center [405, 727] width 14 height 14
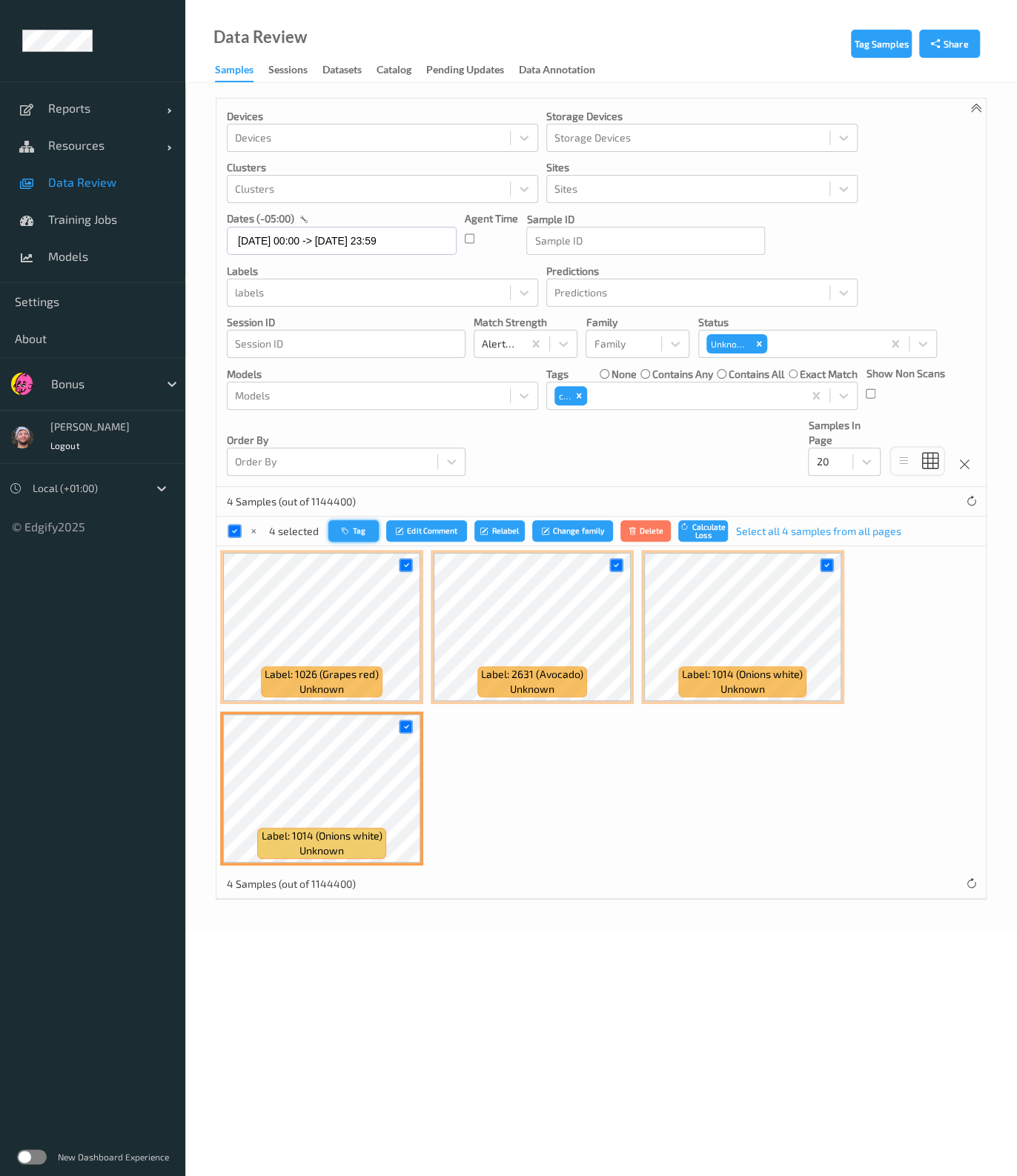
click at [347, 533] on icon "button" at bounding box center [347, 531] width 11 height 9
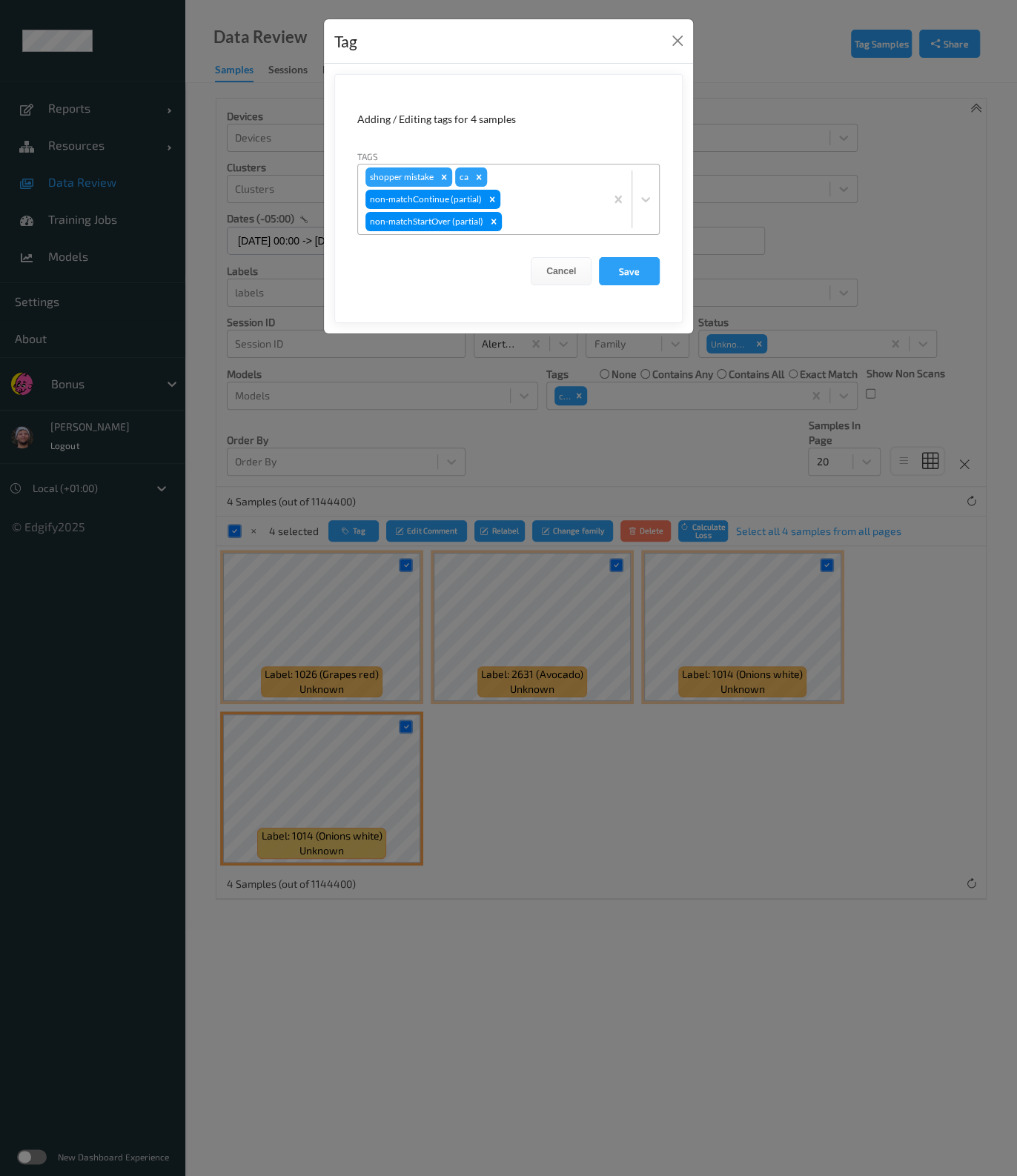
click at [475, 177] on icon "Remove ca" at bounding box center [479, 177] width 10 height 10
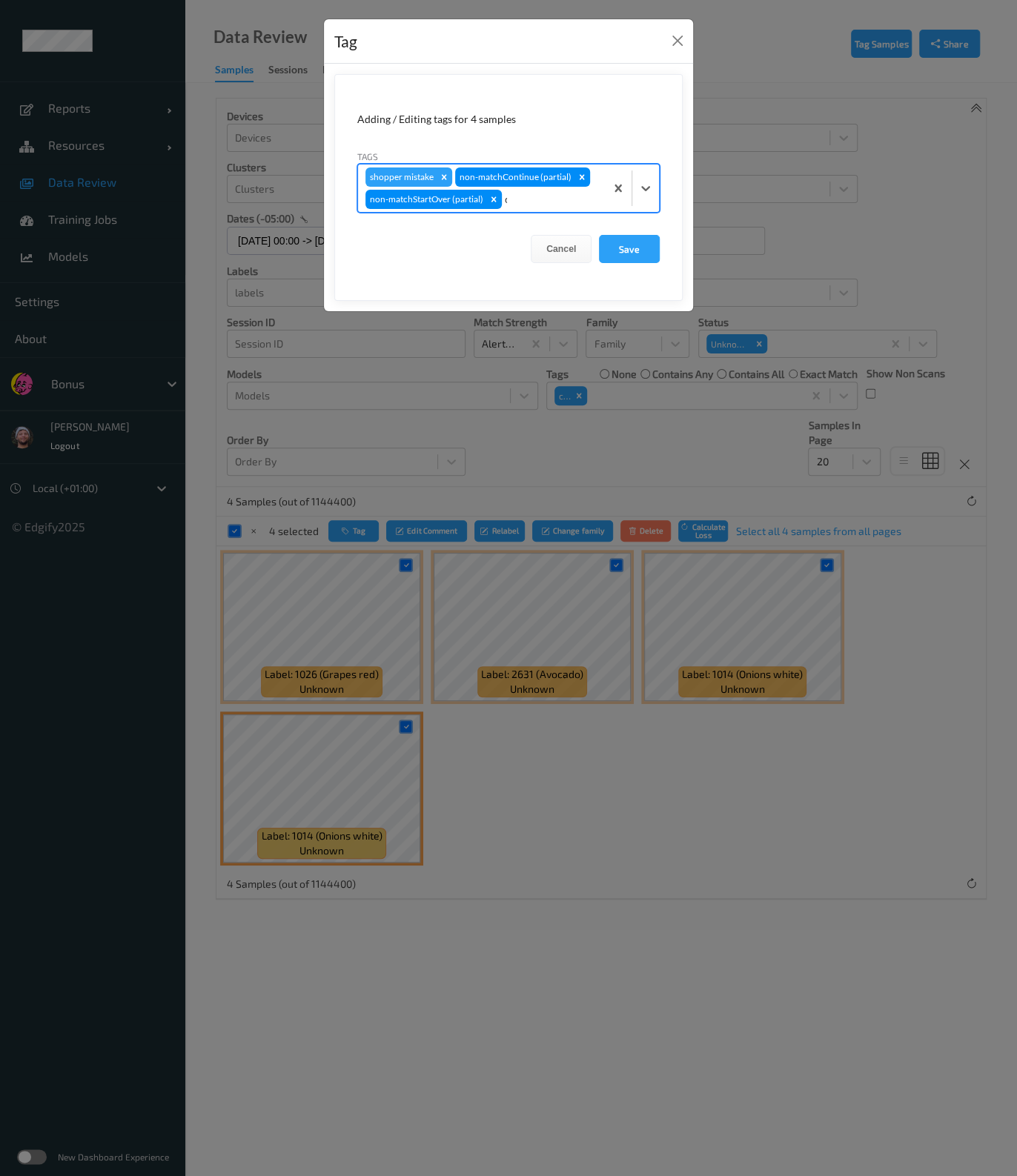
type input "ca"
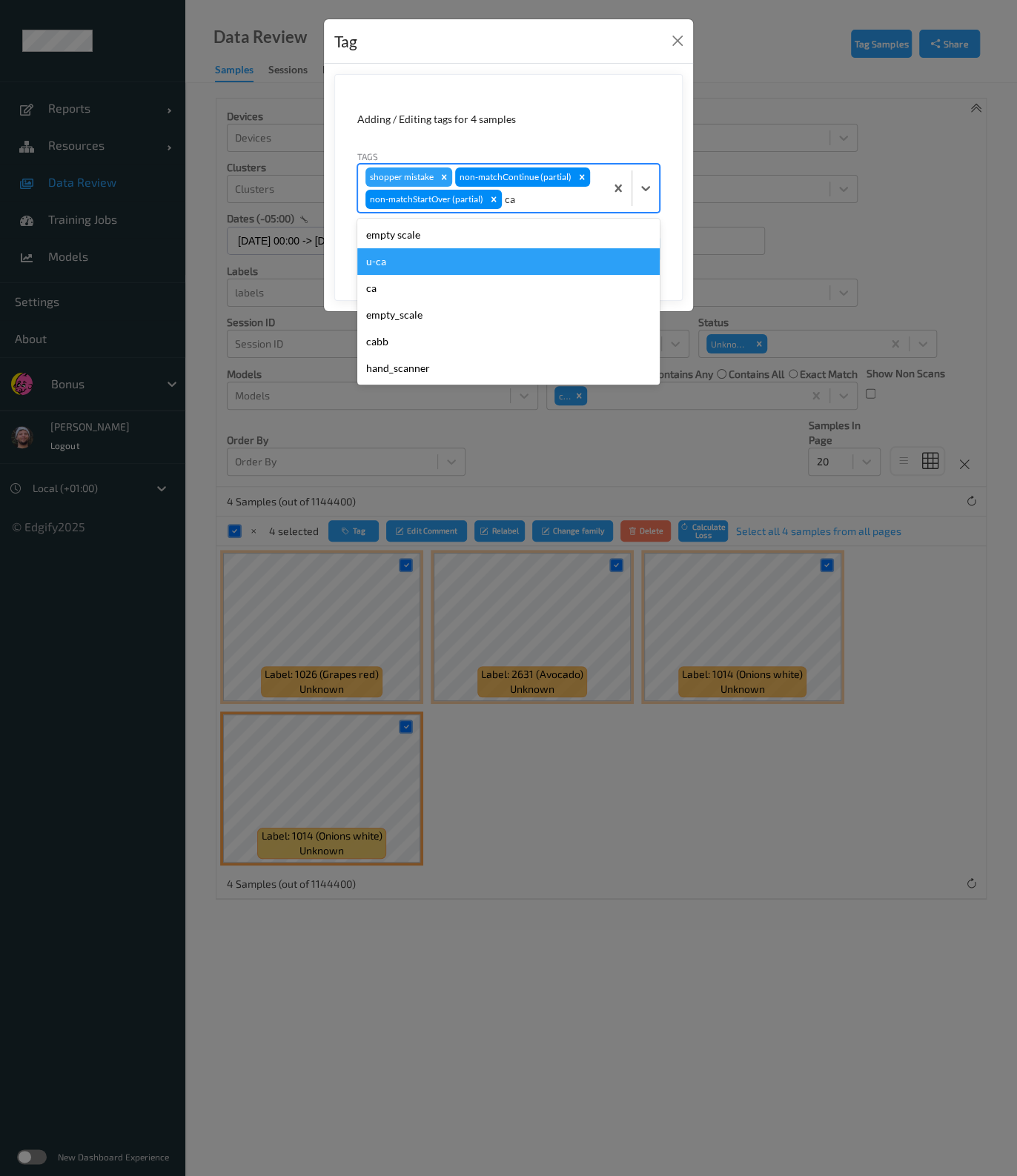
click at [432, 255] on div "u-ca" at bounding box center [508, 262] width 302 height 27
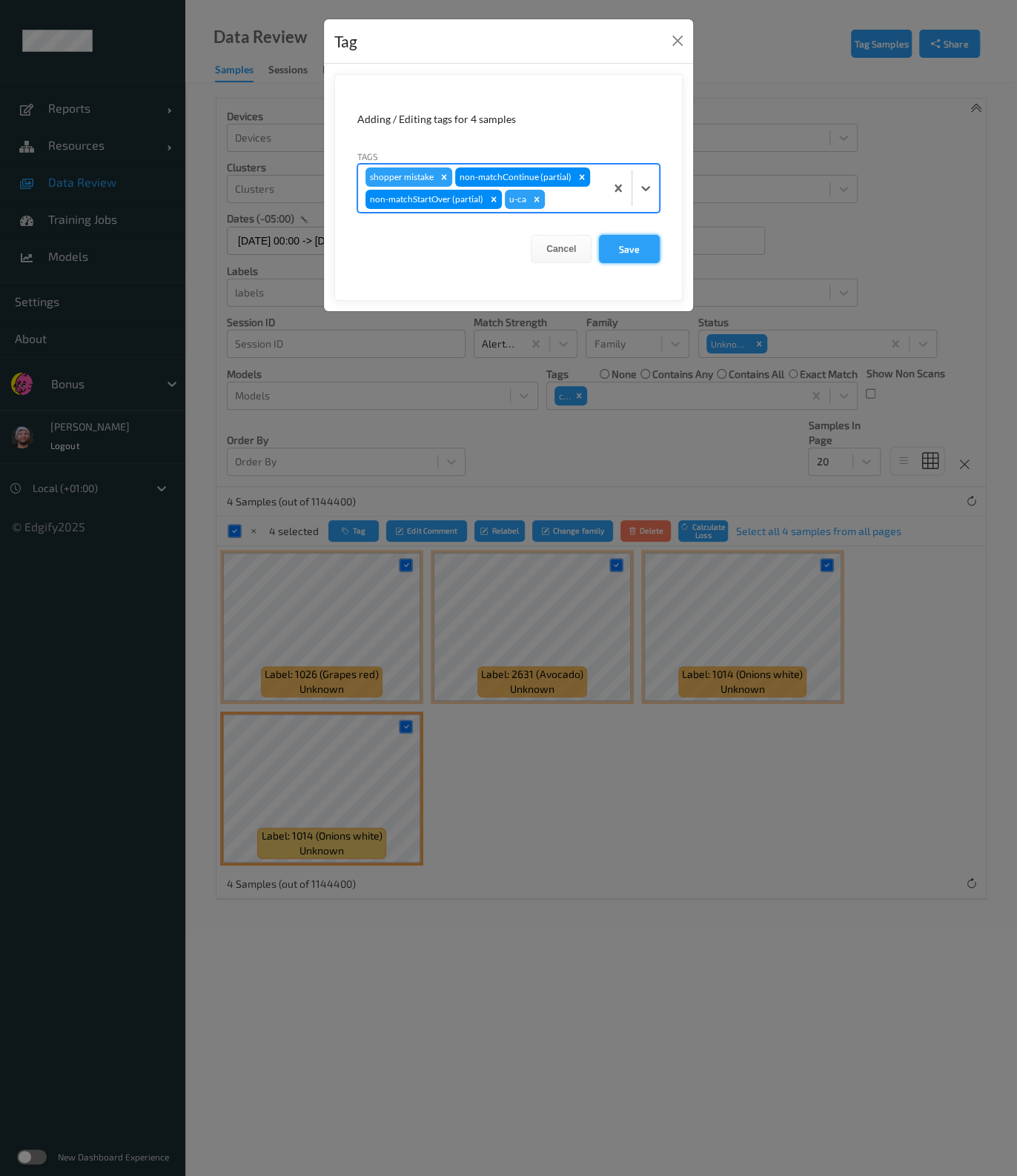
click at [629, 244] on button "Save" at bounding box center [629, 249] width 61 height 28
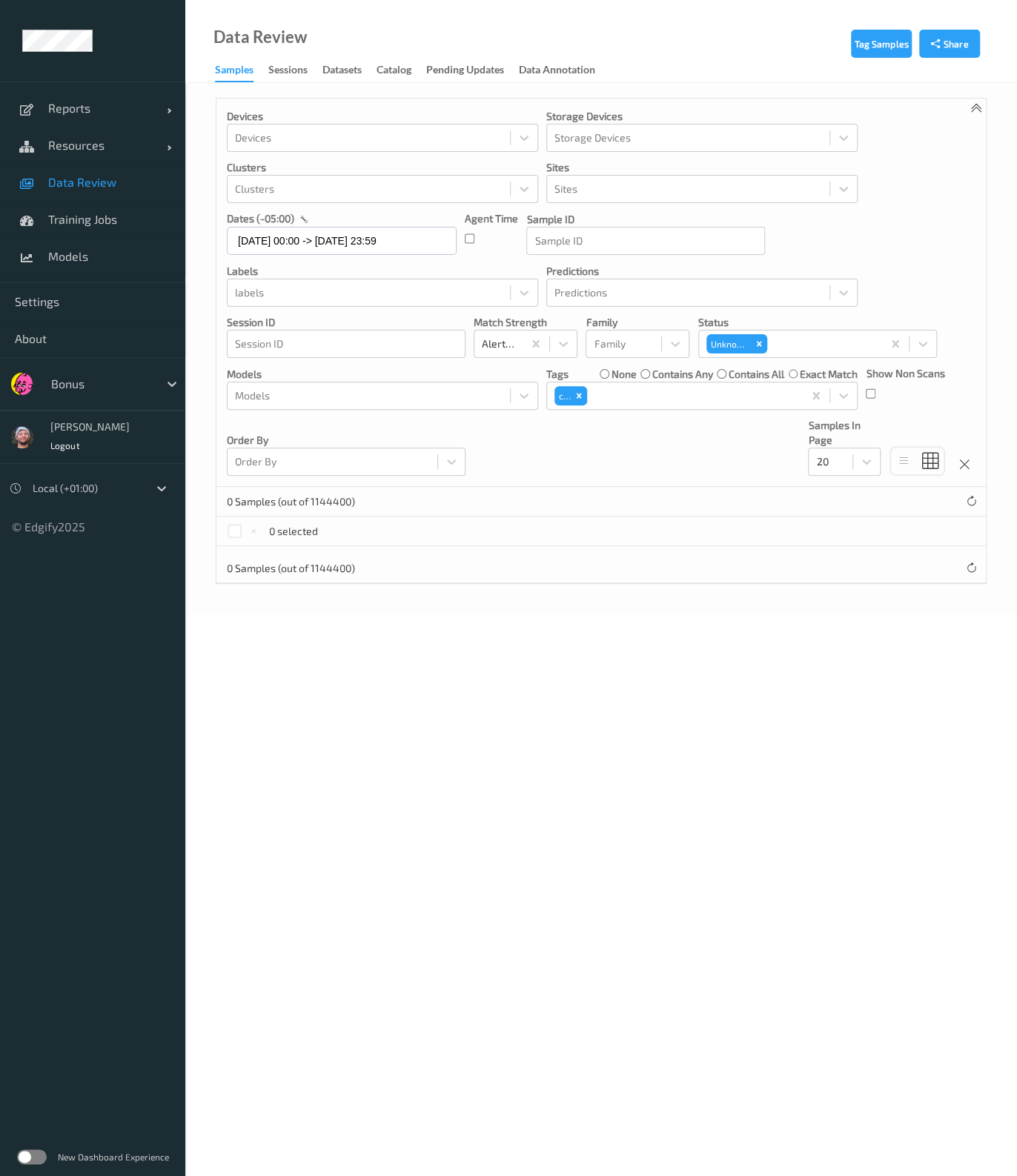
click at [652, 378] on label "contains any" at bounding box center [682, 374] width 61 height 15
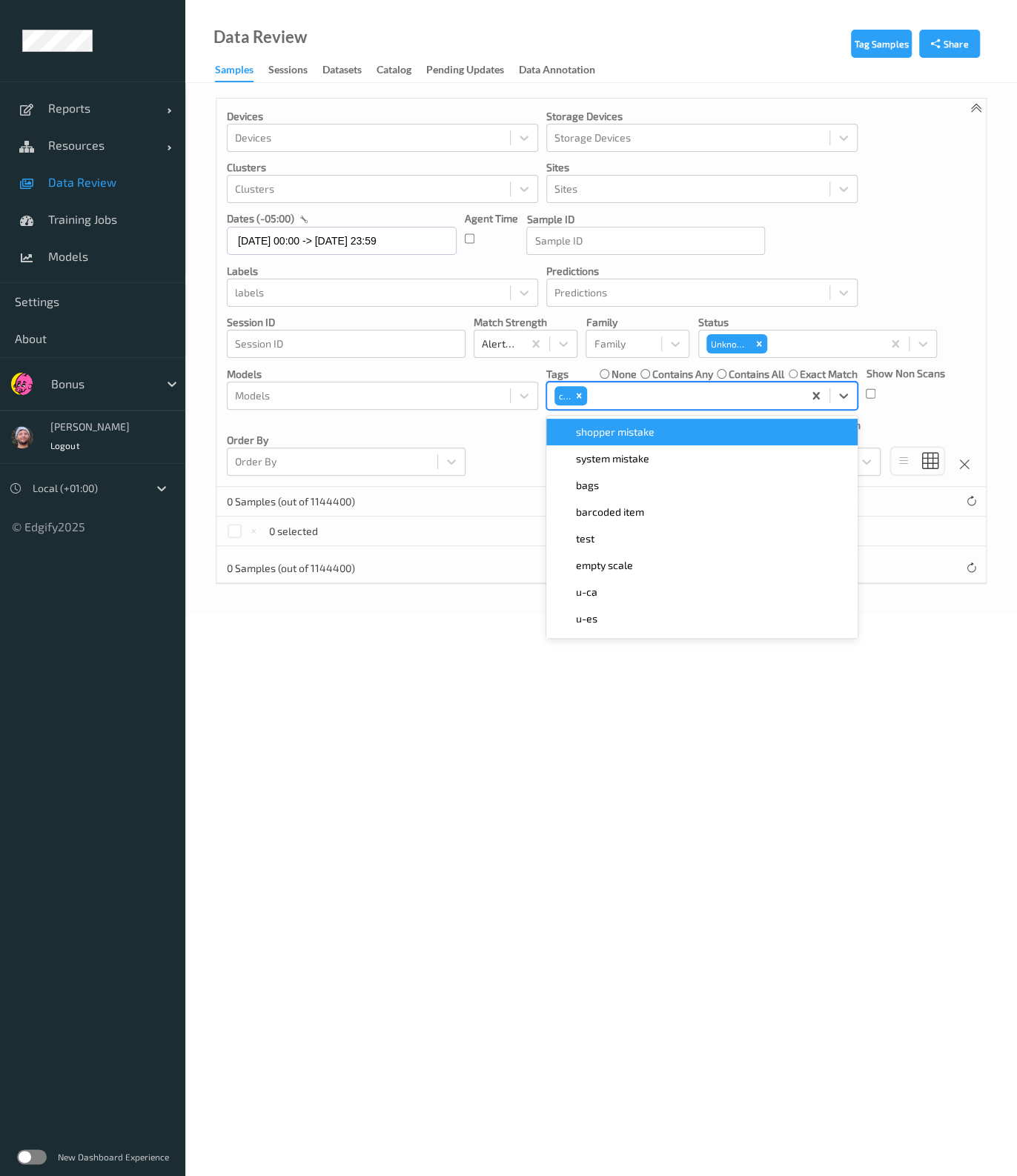
click at [588, 394] on div "ca" at bounding box center [674, 396] width 255 height 25
click at [613, 398] on div at bounding box center [693, 395] width 206 height 18
type input "ca"
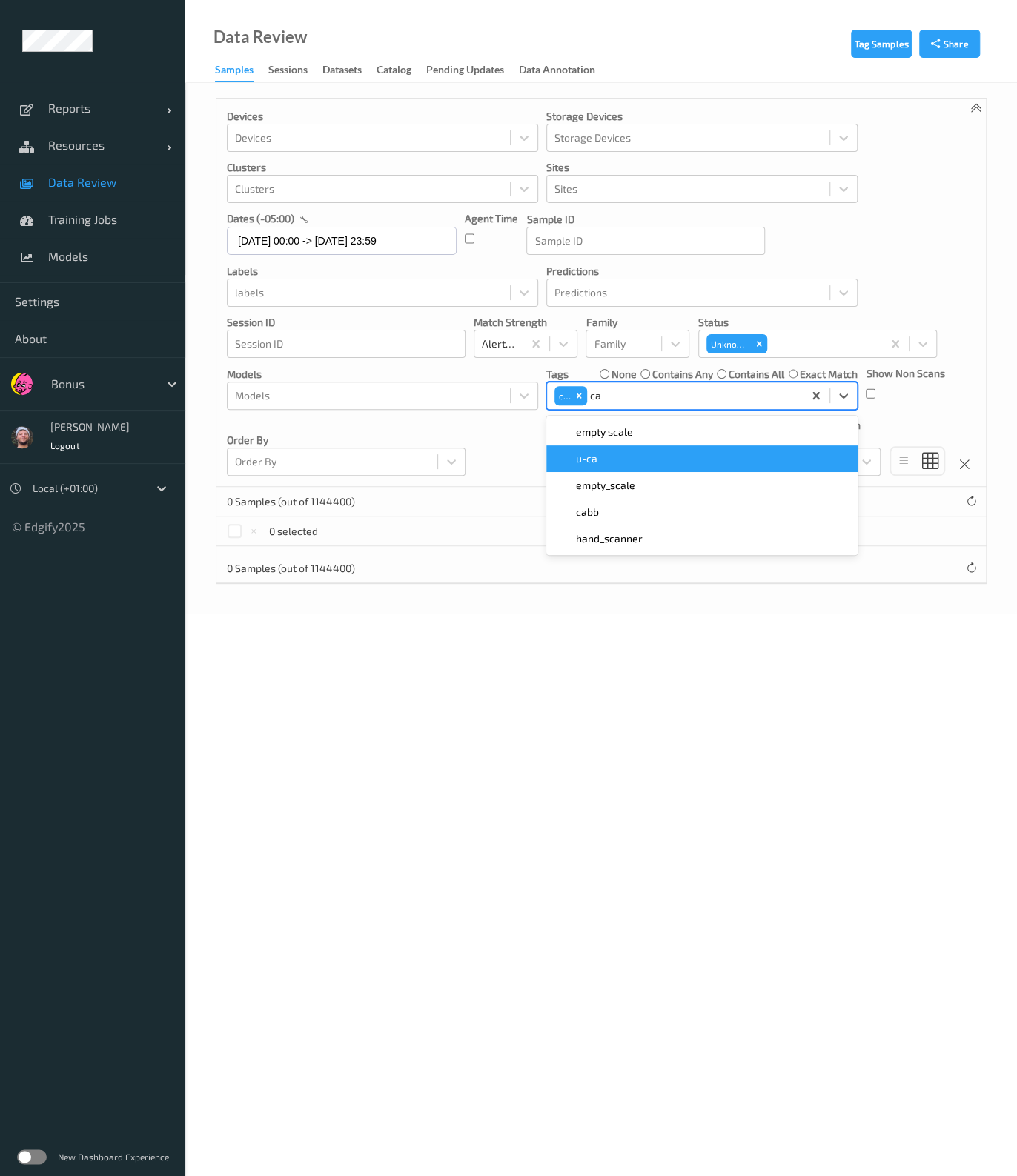
click at [636, 446] on div "u-ca" at bounding box center [701, 459] width 311 height 27
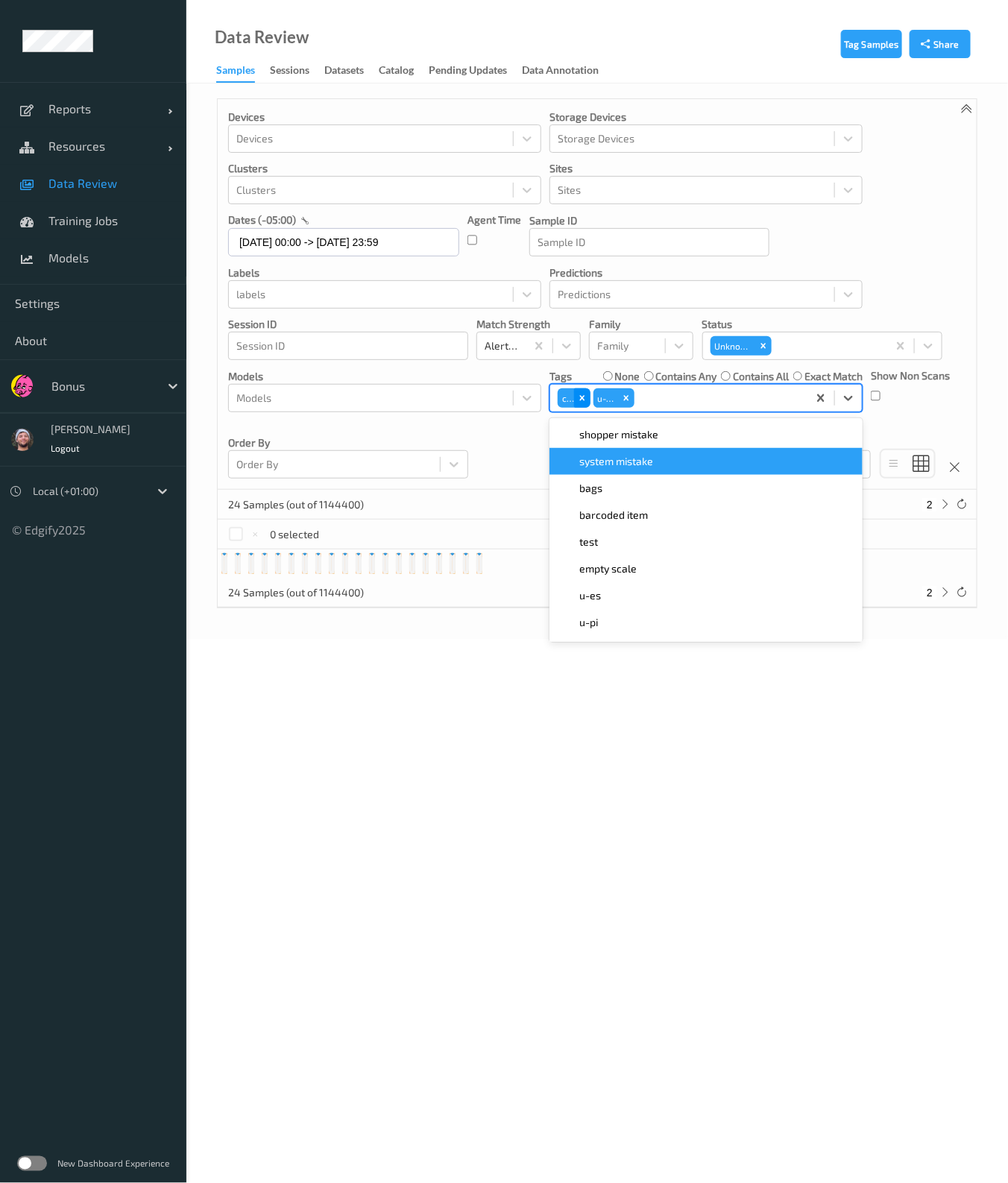
click at [582, 398] on icon "Remove ca" at bounding box center [582, 397] width 5 height 5
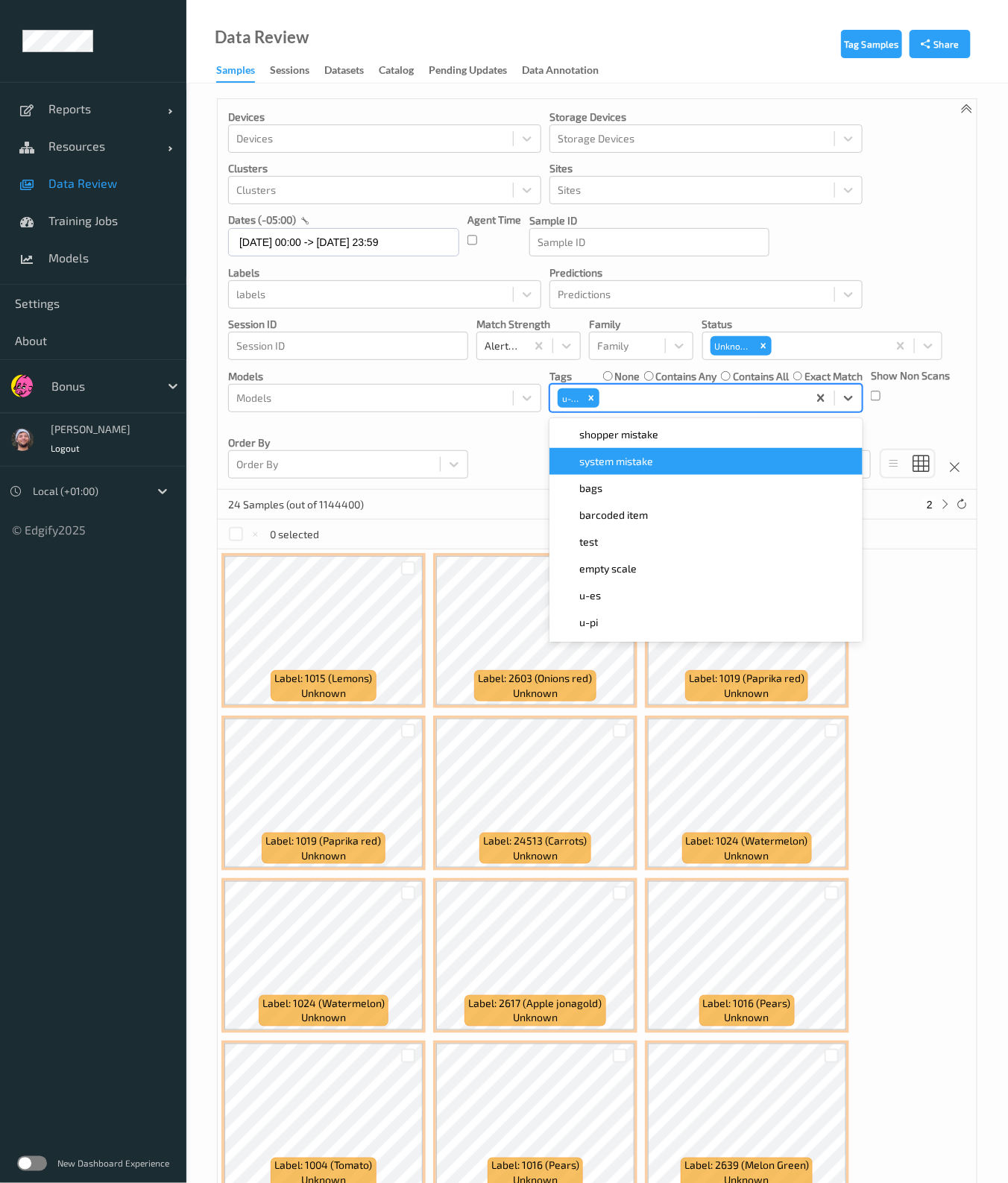
click at [472, 445] on div "Devices Devices Storage Devices Storage Devices Clusters Clusters Sites Sites d…" at bounding box center [597, 295] width 759 height 391
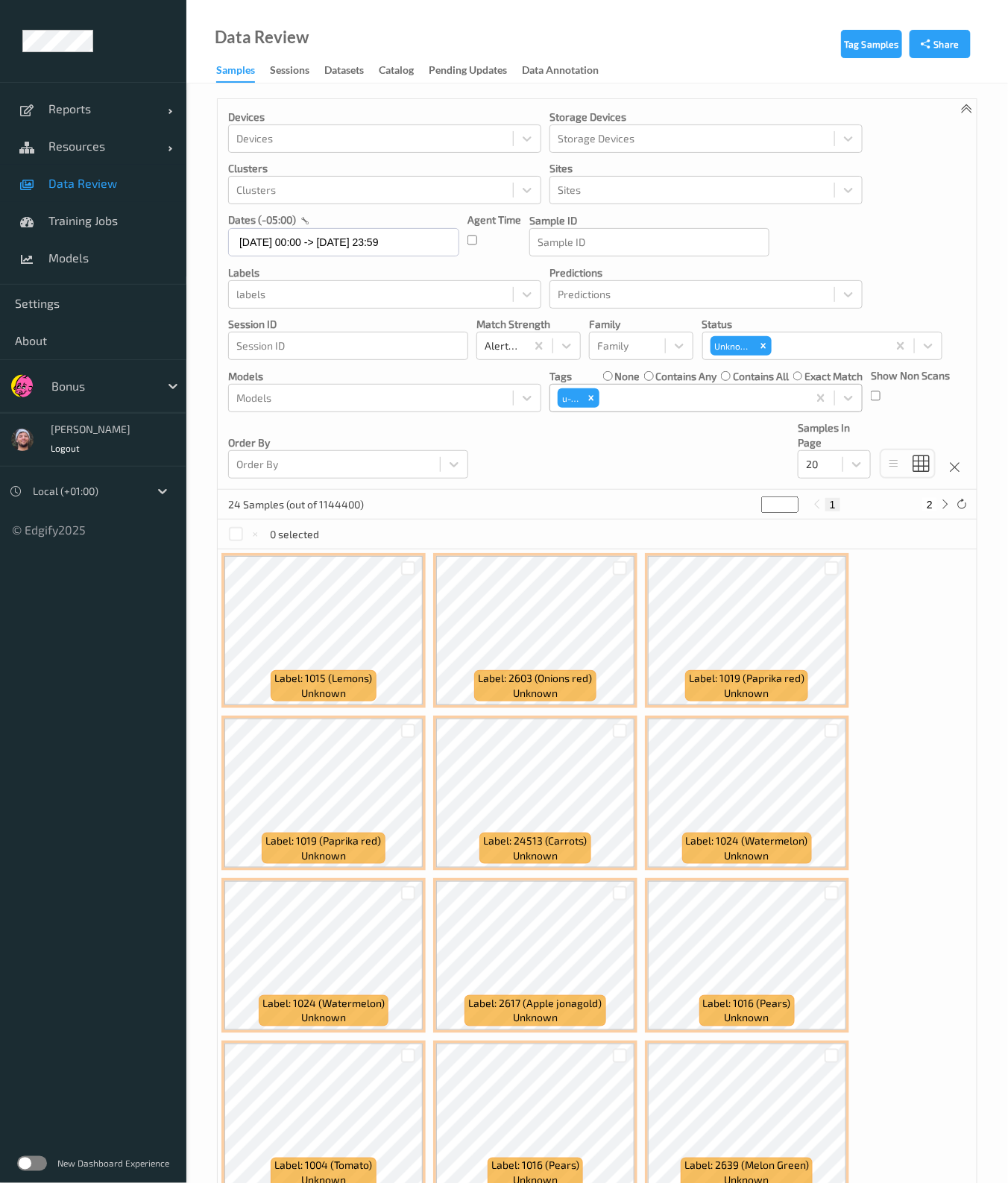
click at [620, 370] on label "none" at bounding box center [627, 376] width 25 height 15
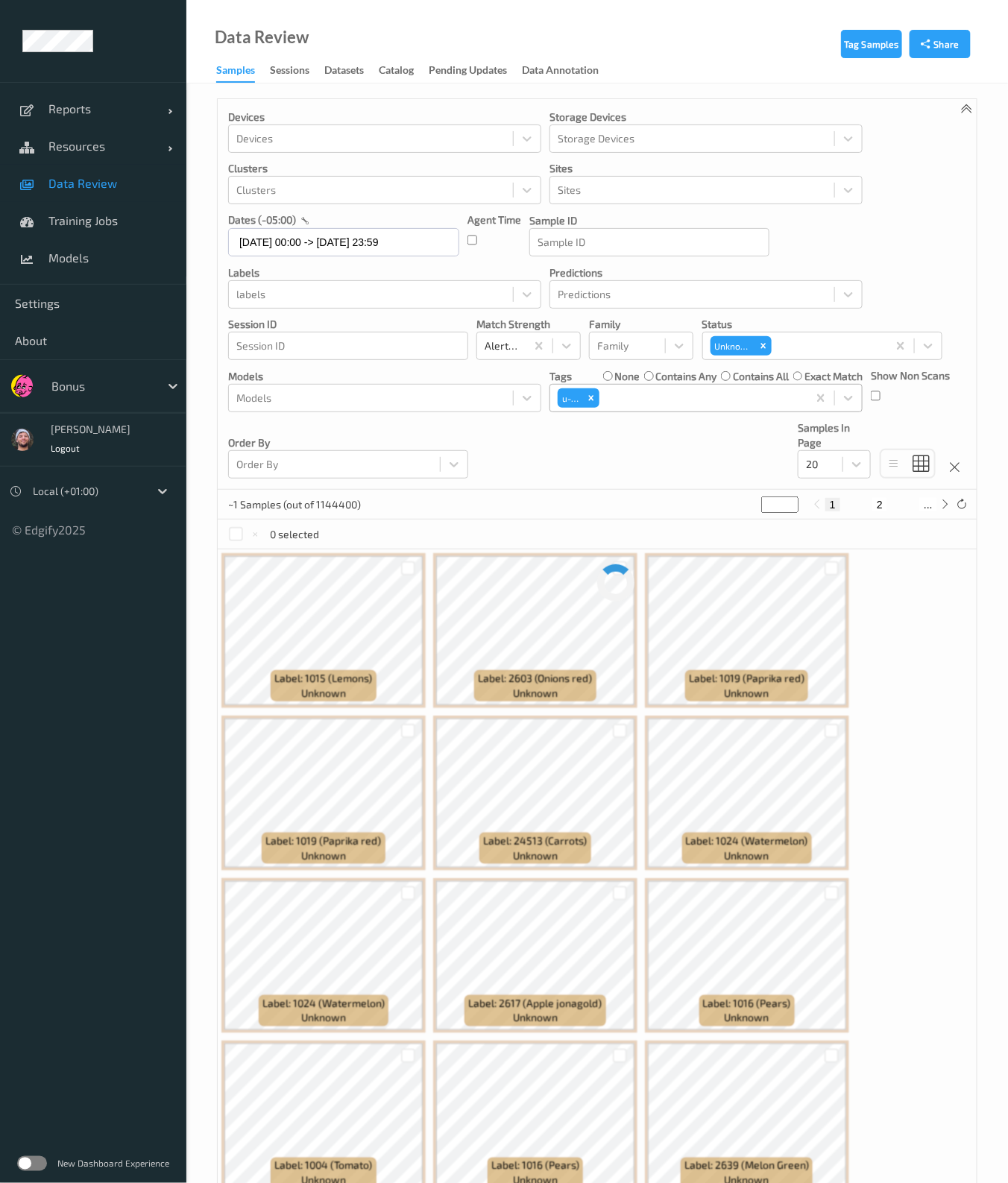
click at [633, 468] on div "Devices Devices Storage Devices Storage Devices Clusters Clusters Sites Sites d…" at bounding box center [597, 295] width 759 height 391
click at [107, 181] on span "Data Review" at bounding box center [110, 184] width 123 height 15
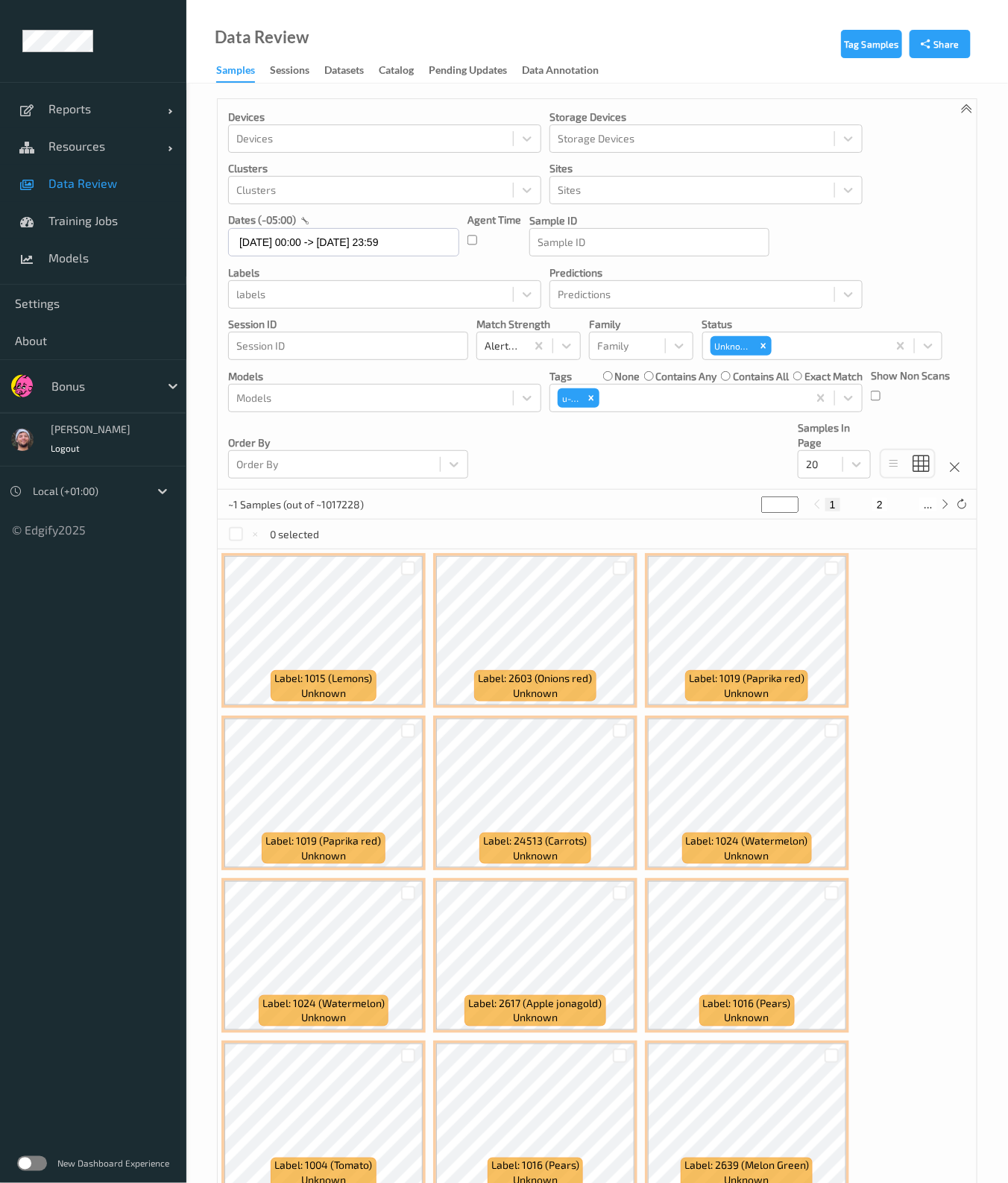
click at [604, 476] on div "Devices Devices Storage Devices Storage Devices Clusters Clusters Sites Sites d…" at bounding box center [597, 295] width 759 height 391
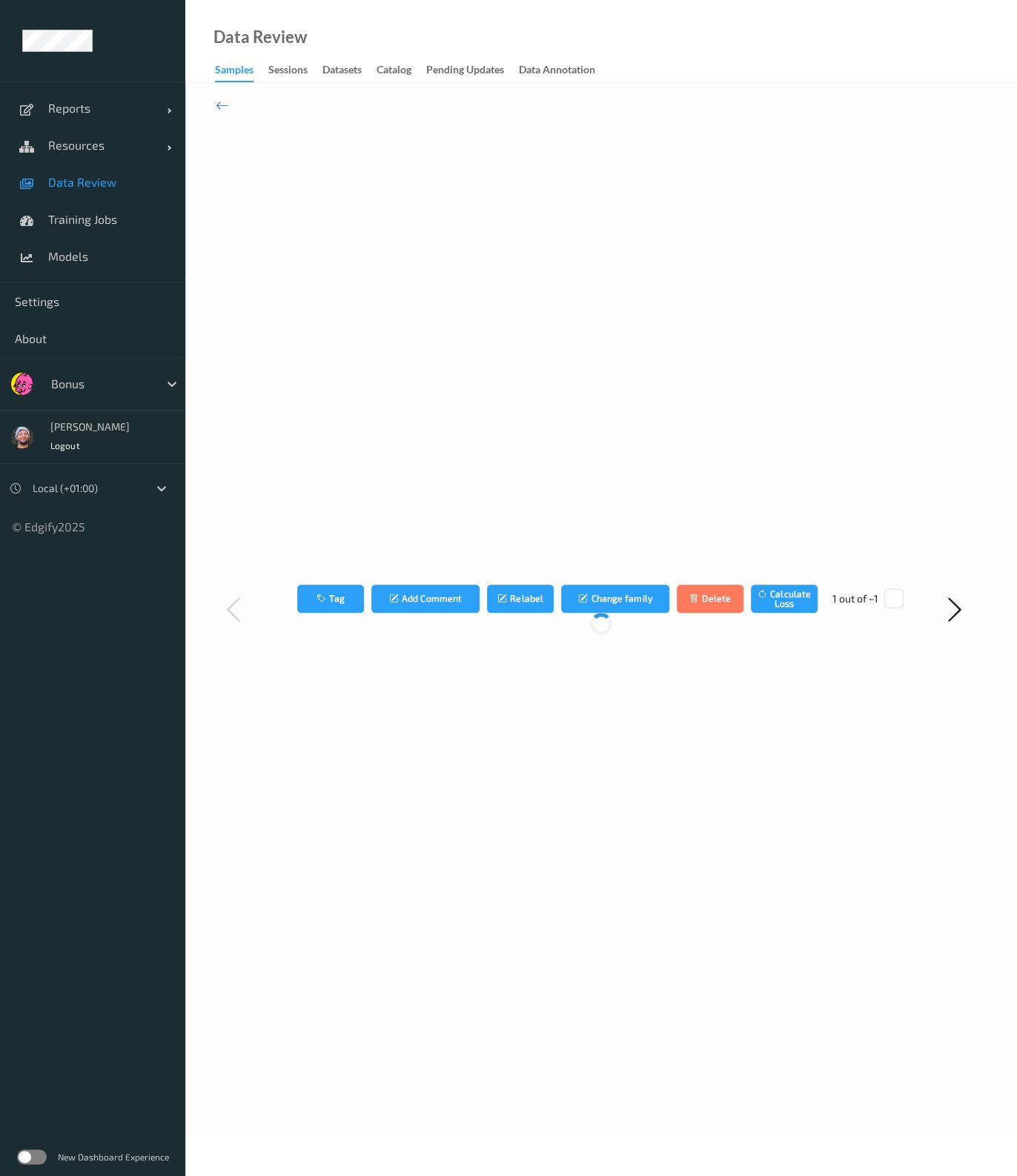
click at [64, 171] on link "Data Review" at bounding box center [92, 182] width 185 height 37
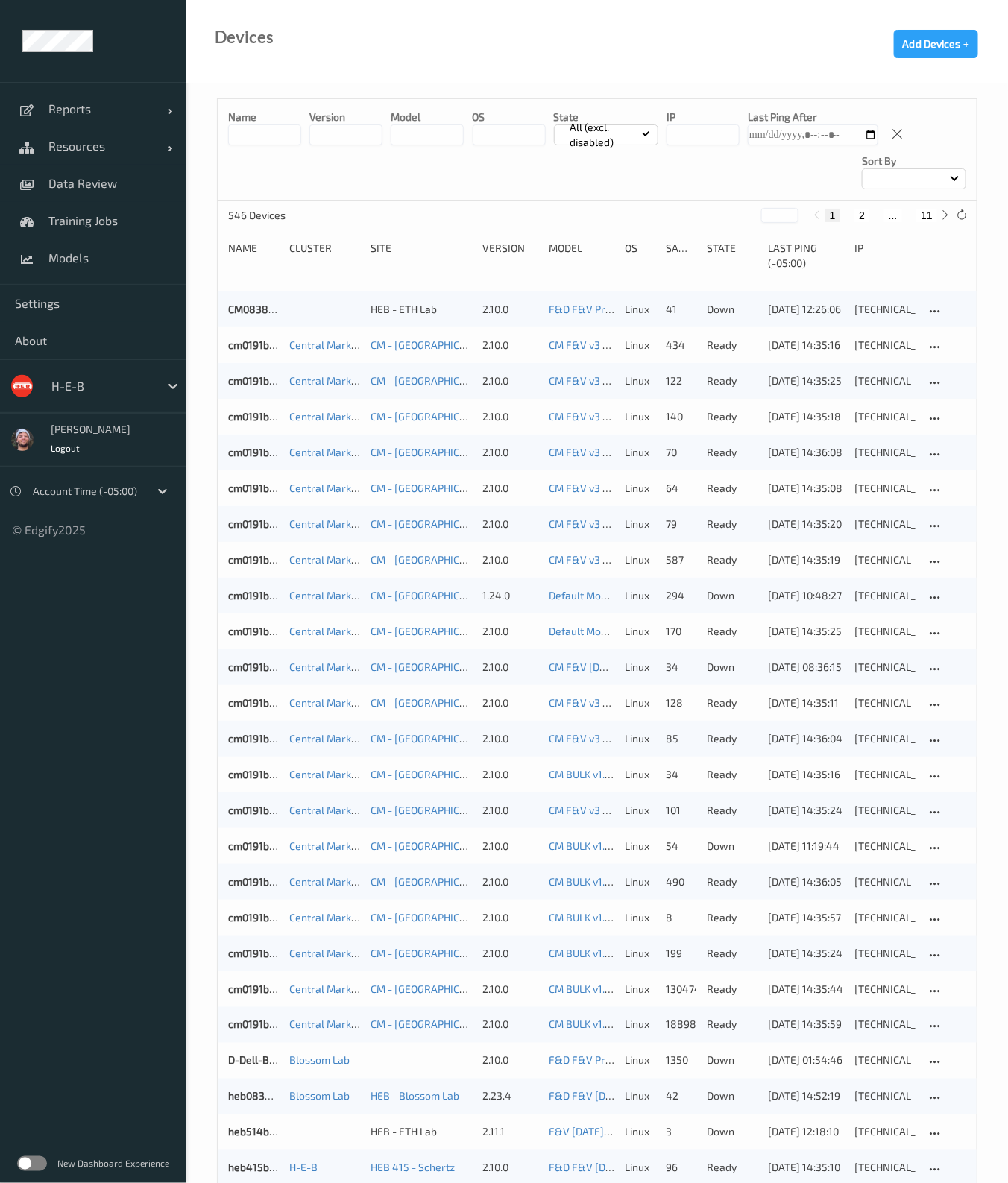
click at [931, 223] on div "546 Devices * 1 2 ... 11" at bounding box center [597, 215] width 759 height 29
click at [931, 221] on button "11" at bounding box center [926, 216] width 21 height 13
type input "**"
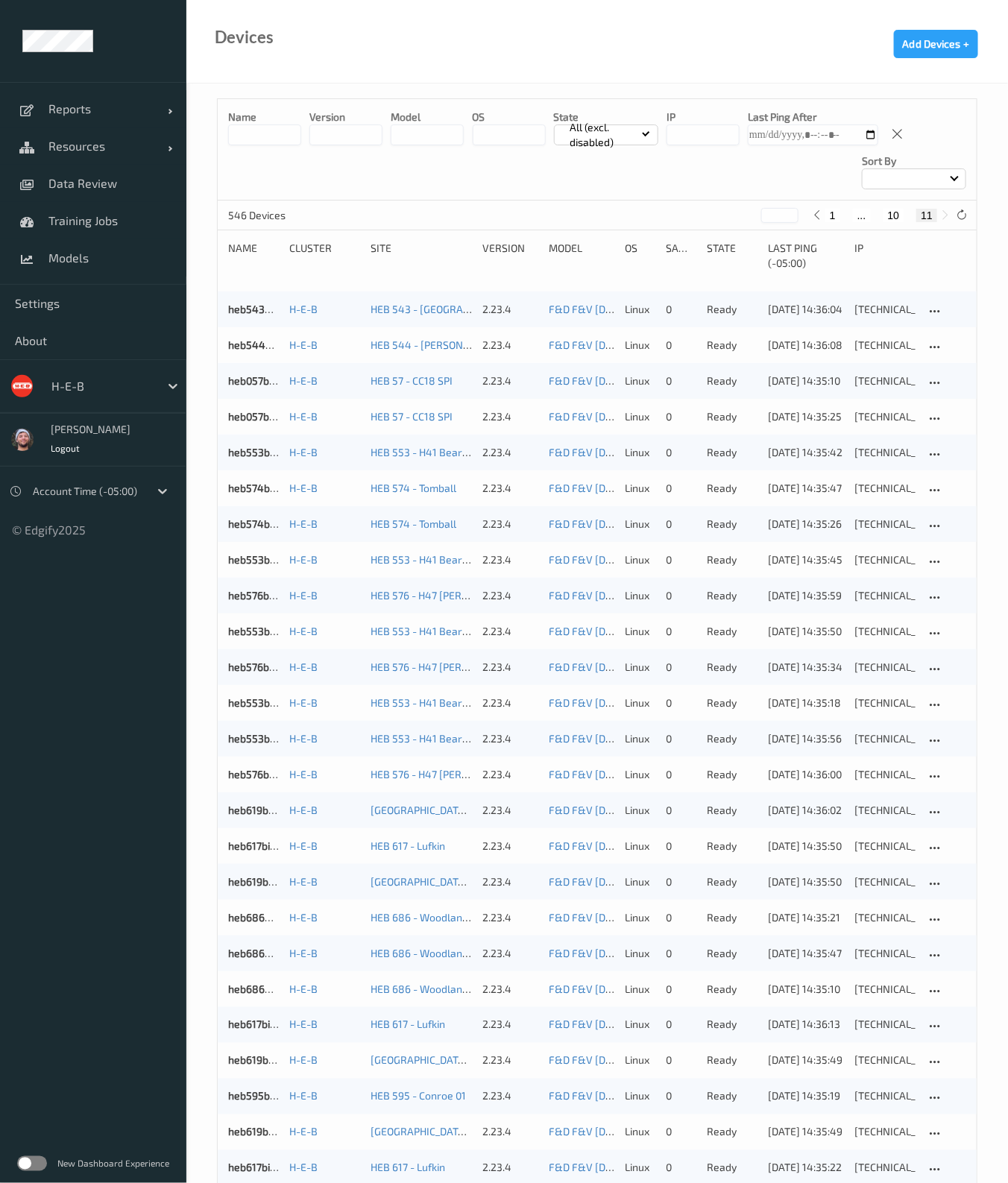
click at [918, 271] on div "Name Cluster Site version Model OS Samples State Last Ping (-05:00) ip" at bounding box center [597, 261] width 738 height 40
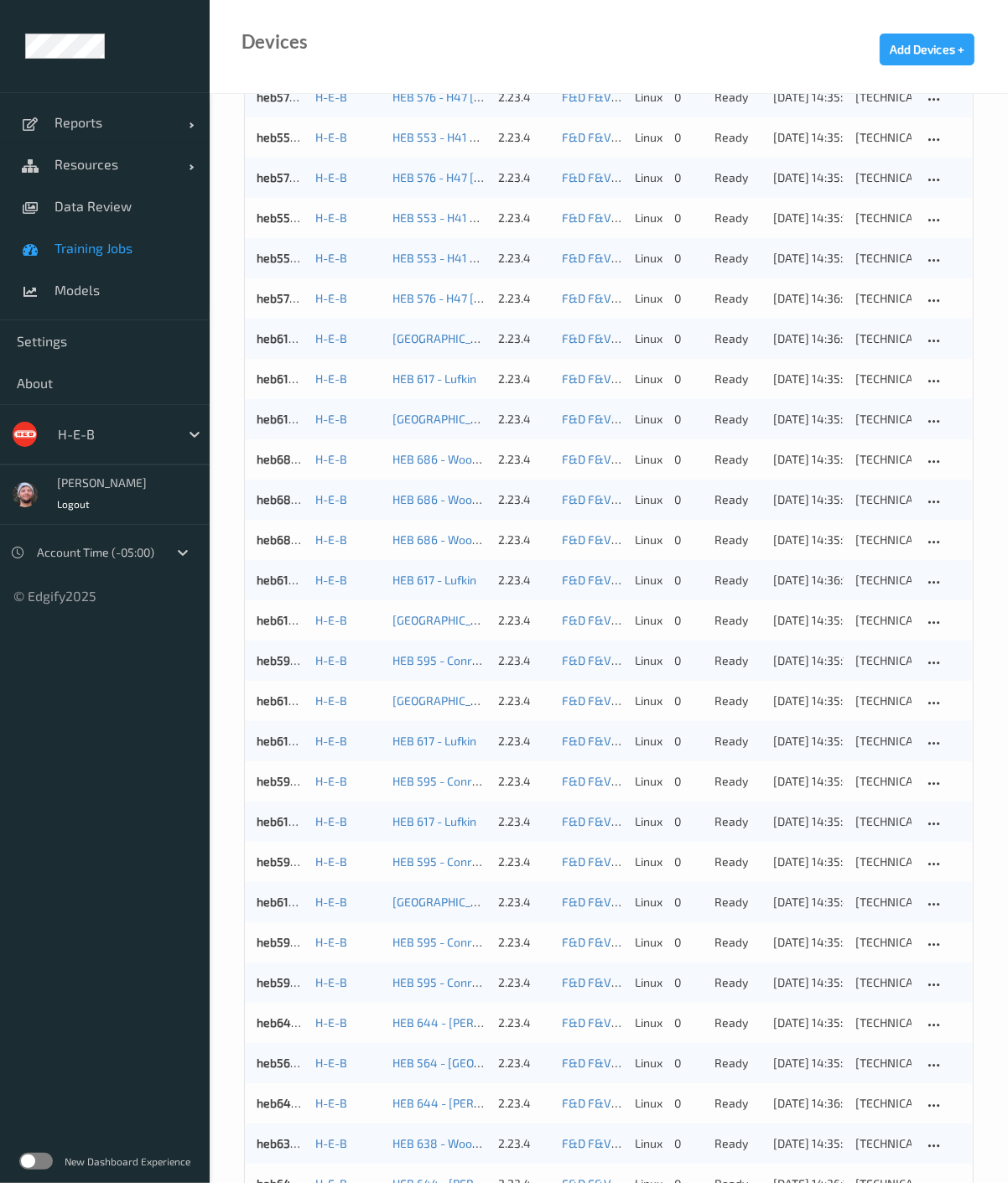
scroll to position [510, 0]
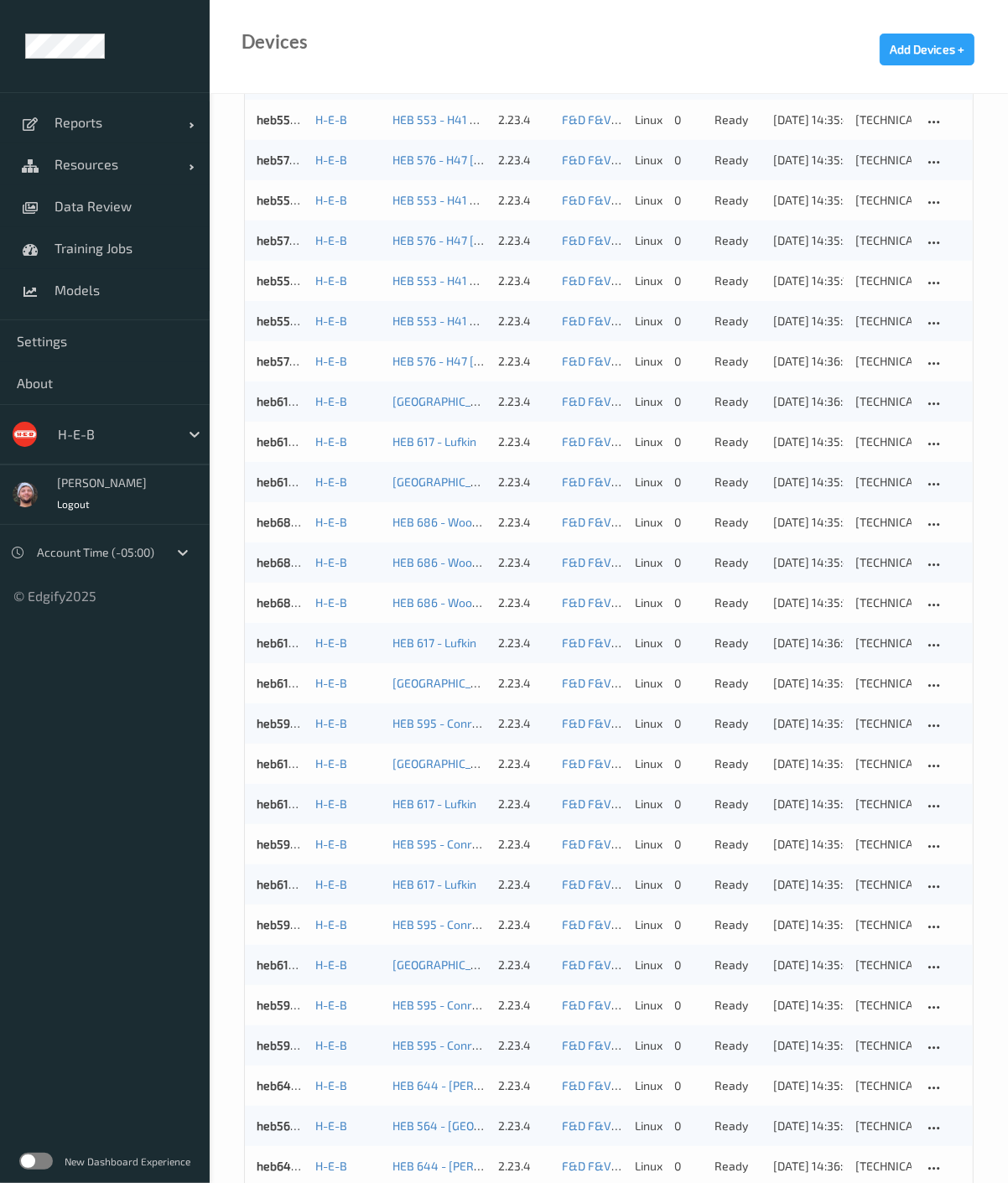
click at [99, 429] on div at bounding box center [115, 434] width 114 height 20
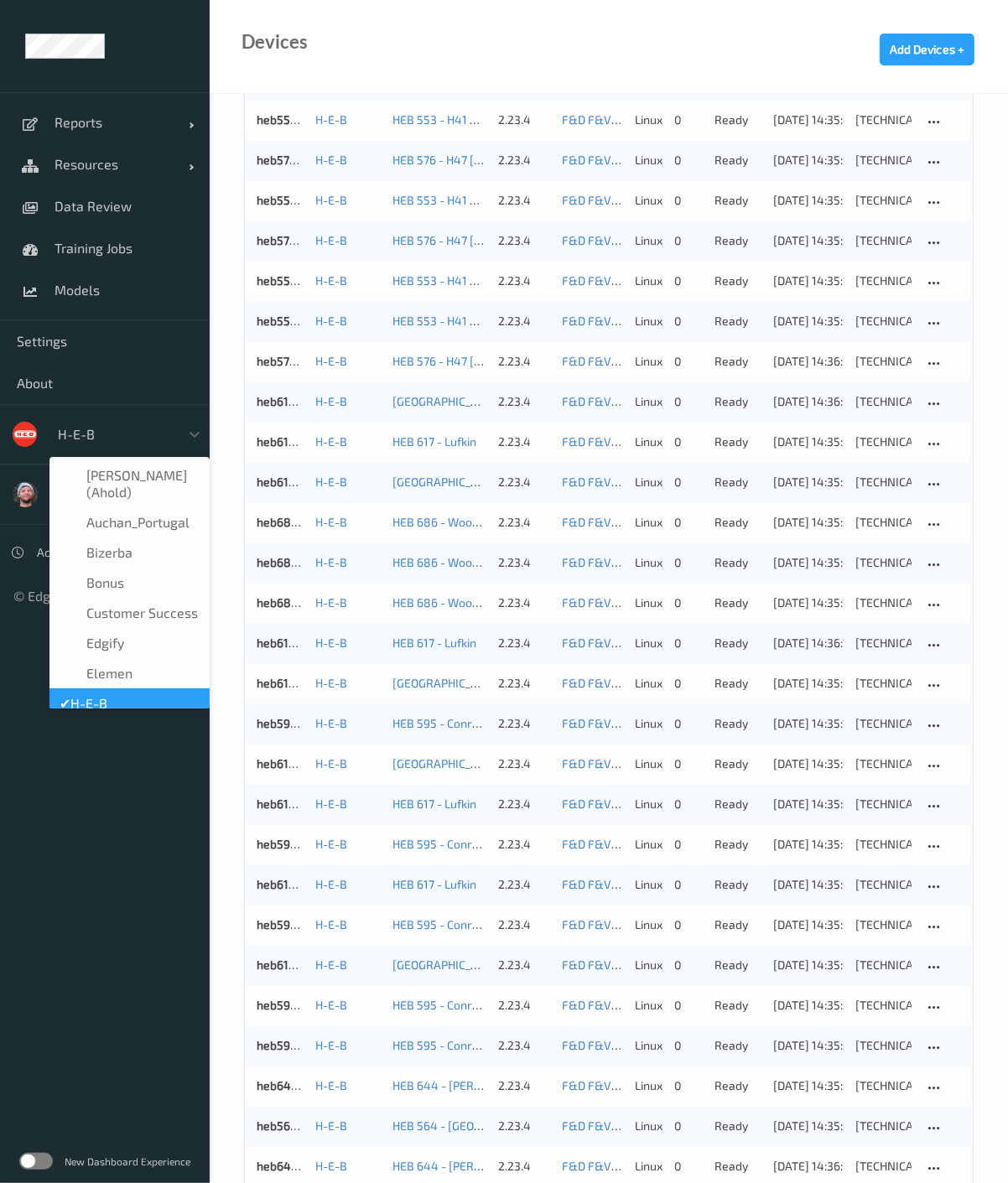
scroll to position [19, 0]
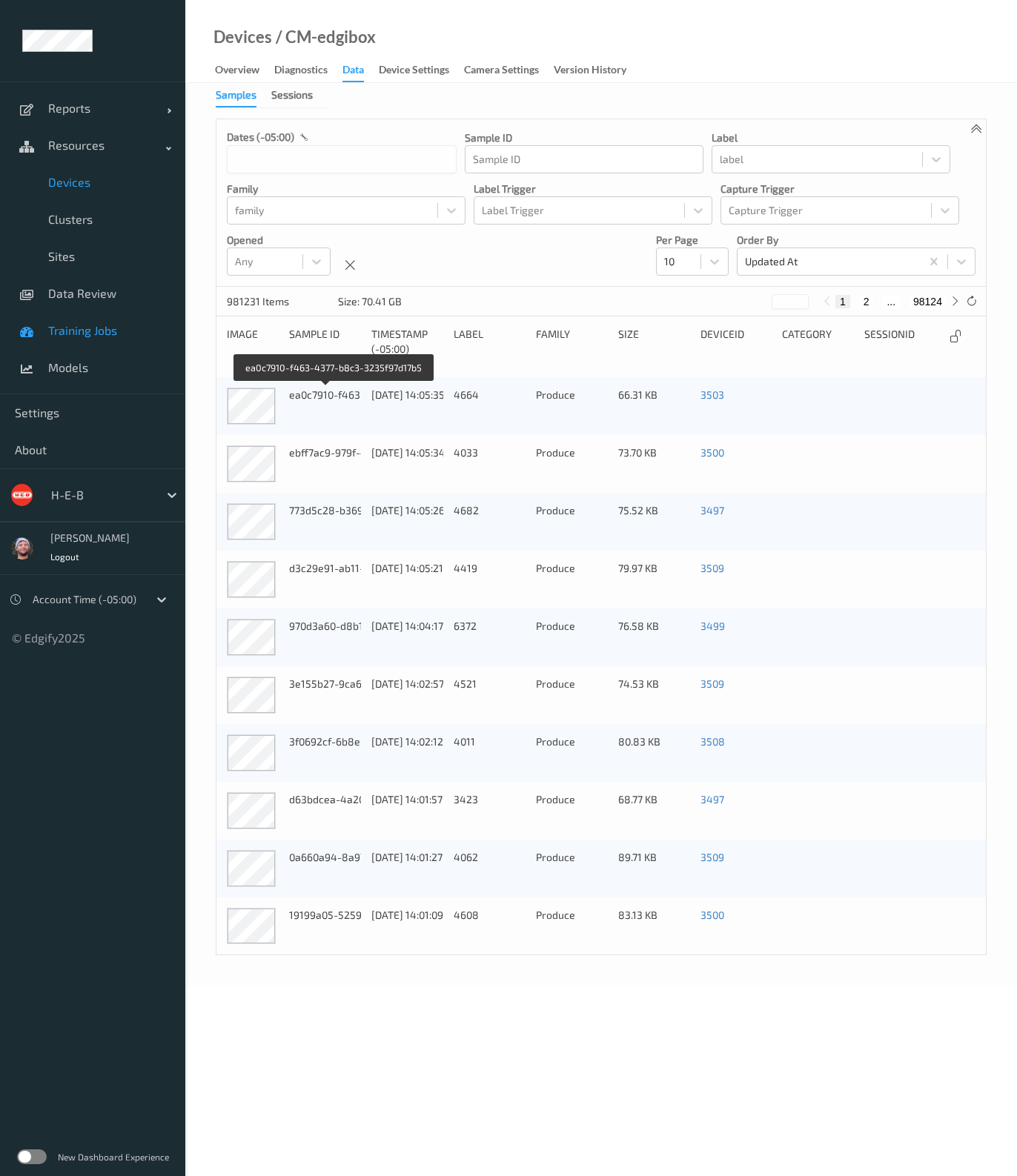
click at [111, 327] on span "Training Jobs" at bounding box center [110, 331] width 122 height 15
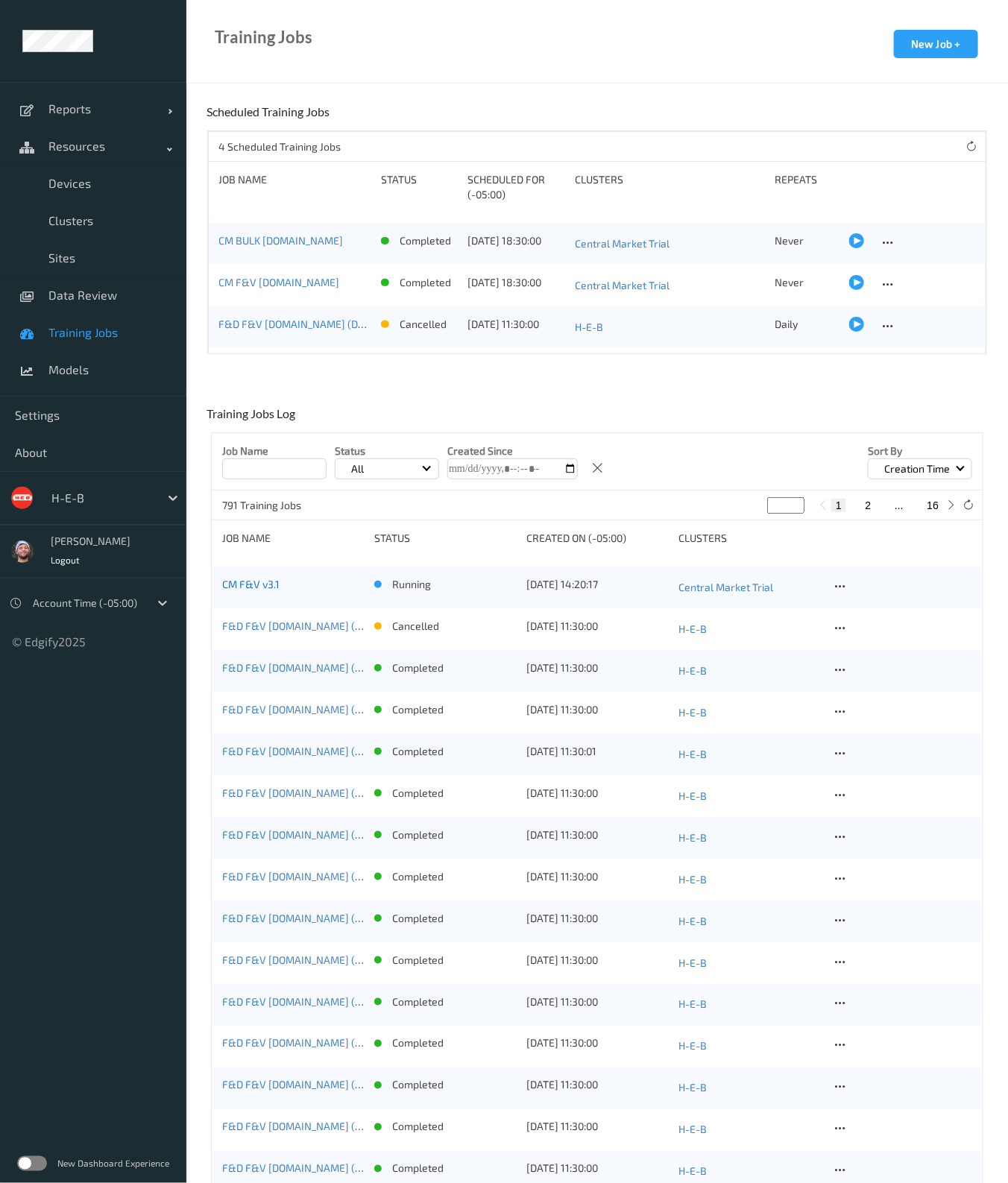
click at [269, 583] on link "CM F&V v3.1" at bounding box center [251, 584] width 57 height 13
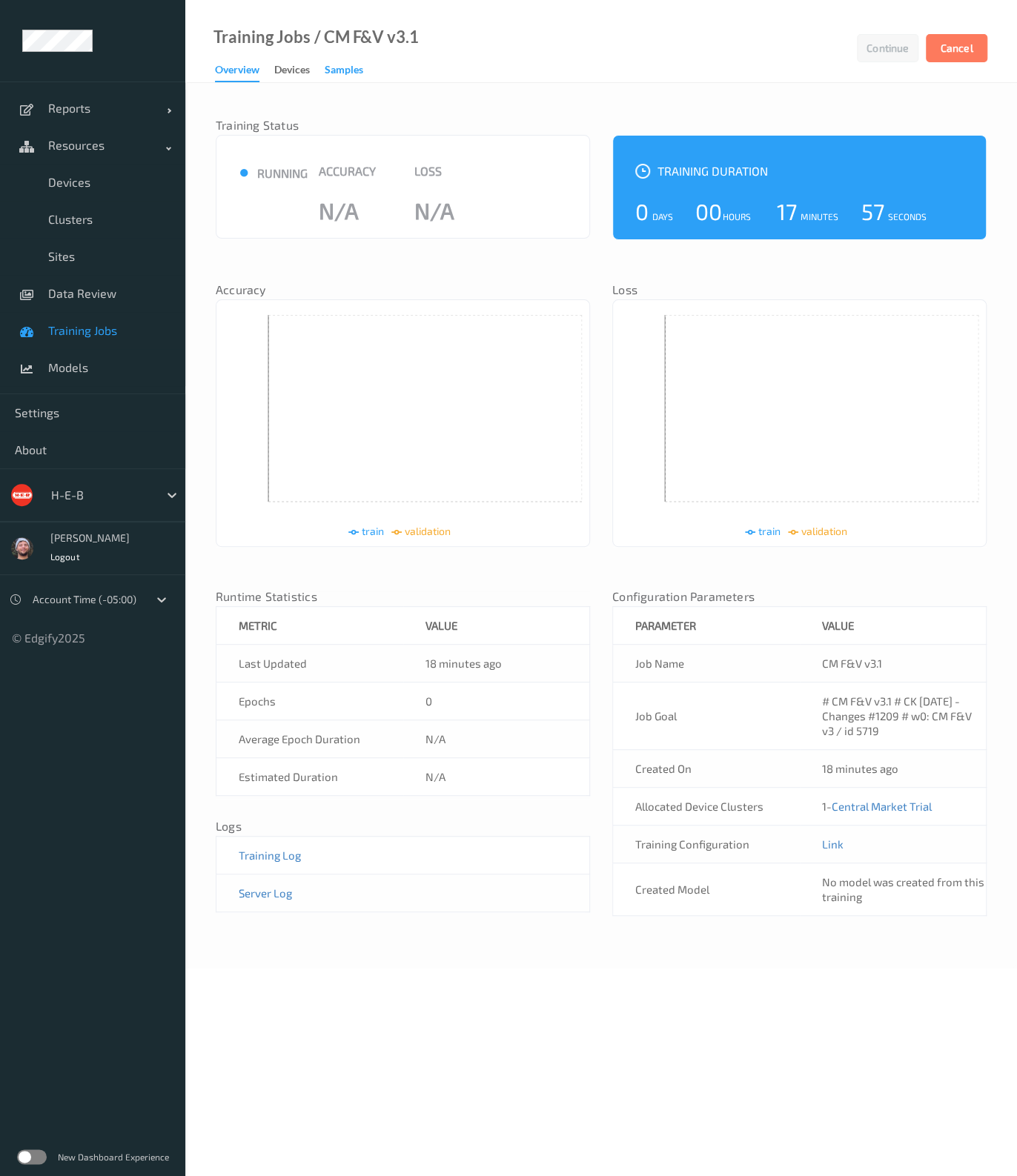
click at [345, 69] on div "Samples" at bounding box center [344, 71] width 39 height 18
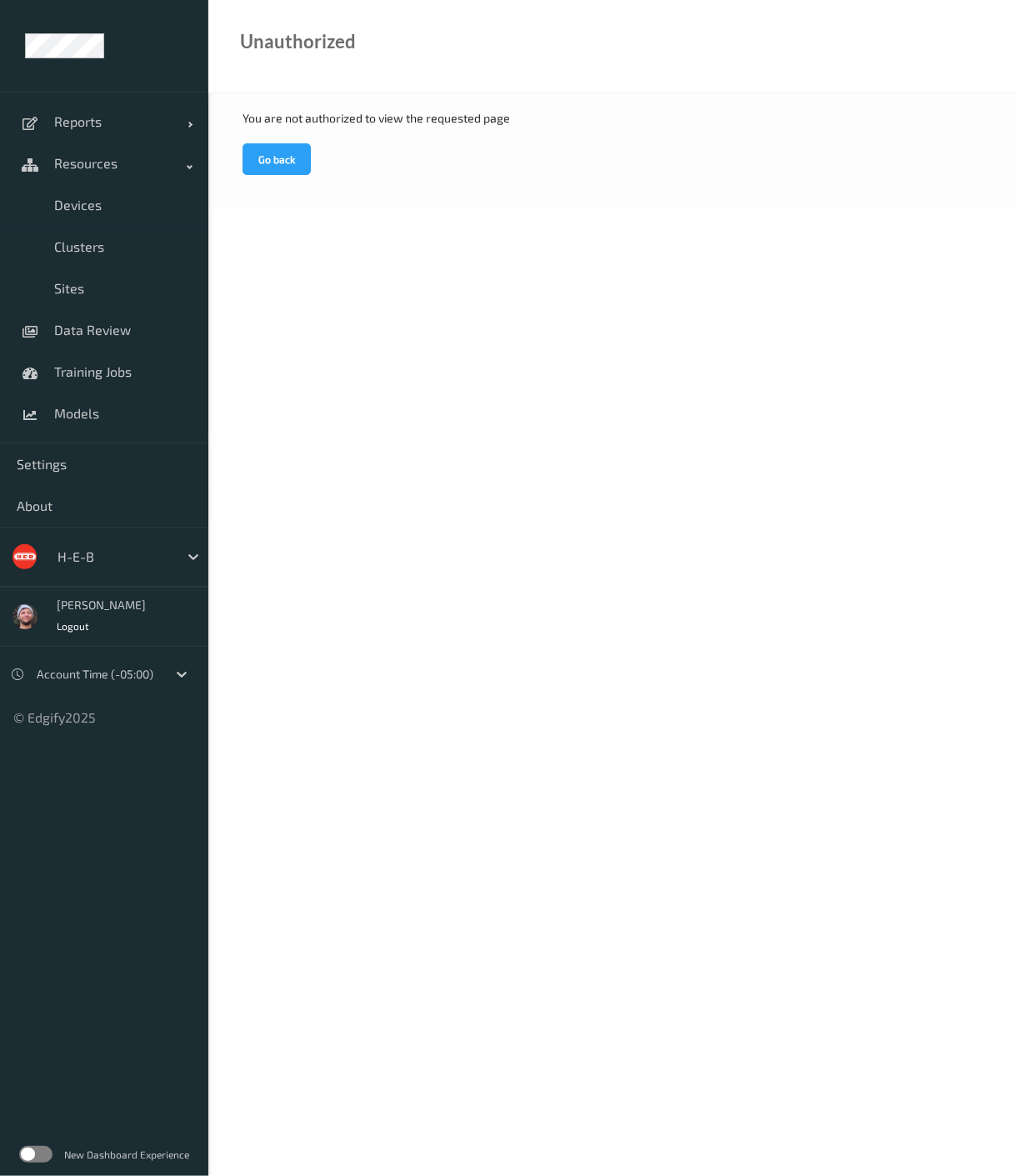
click at [92, 554] on div at bounding box center [114, 556] width 113 height 20
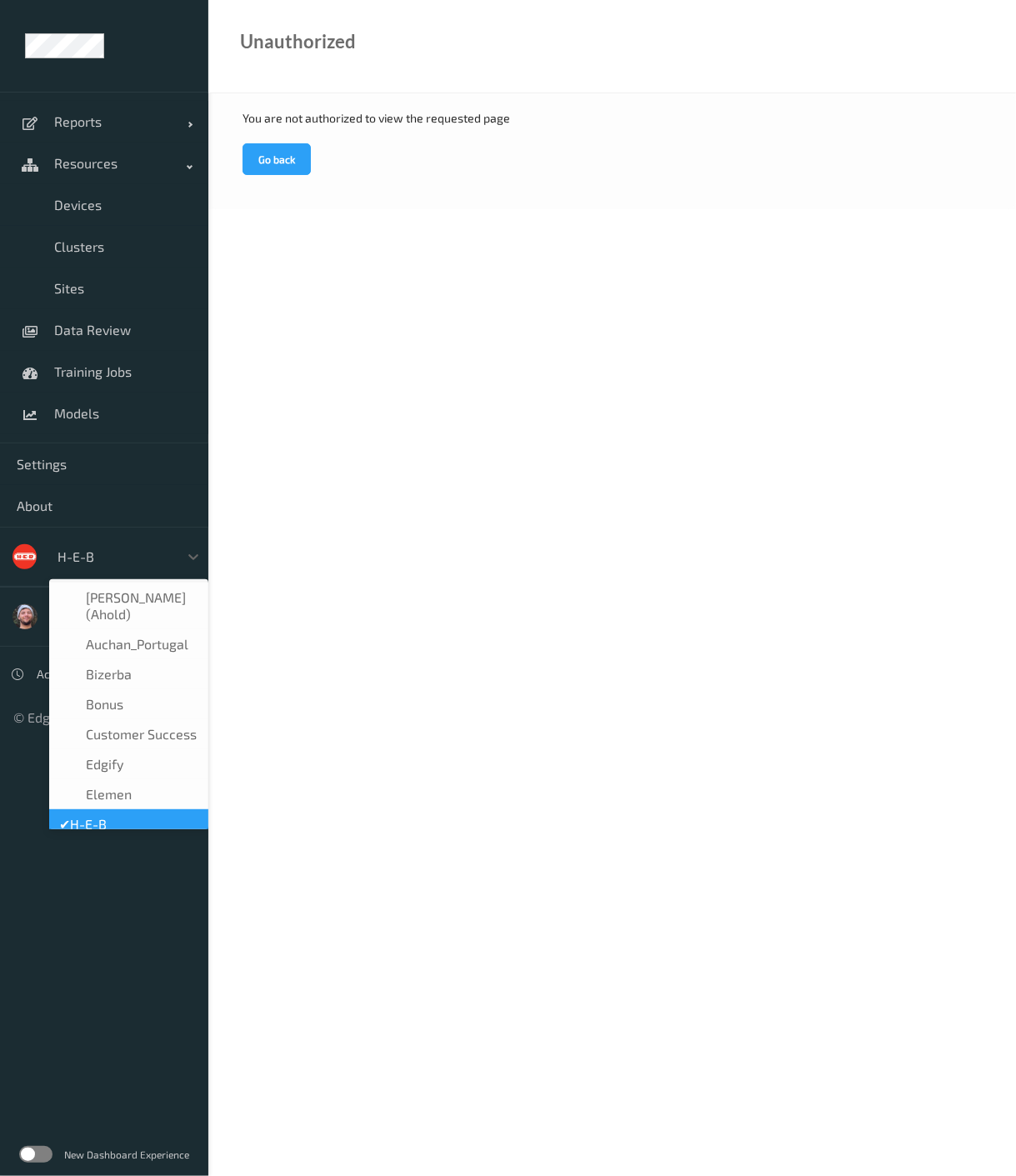
scroll to position [19, 0]
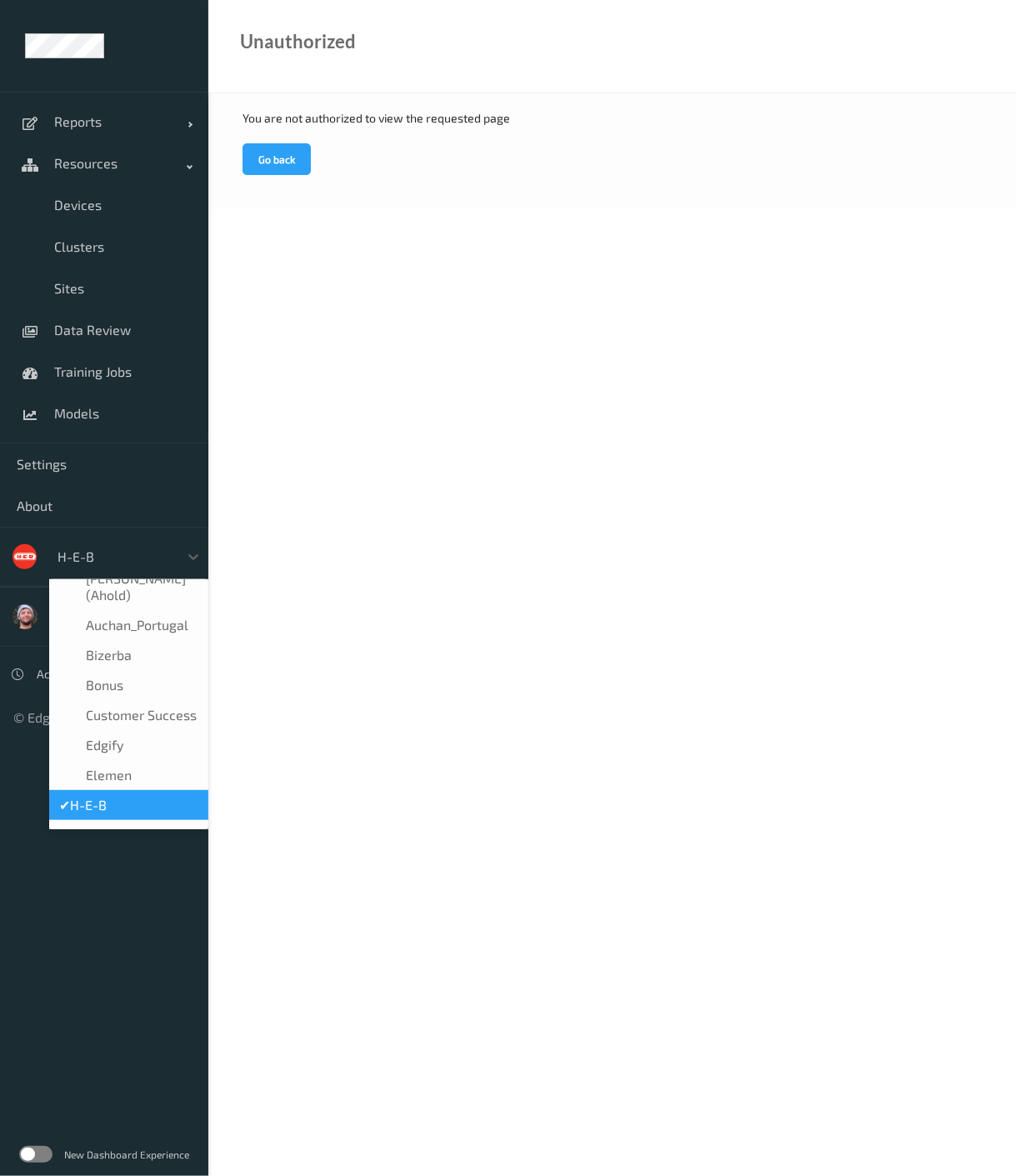
type input "n"
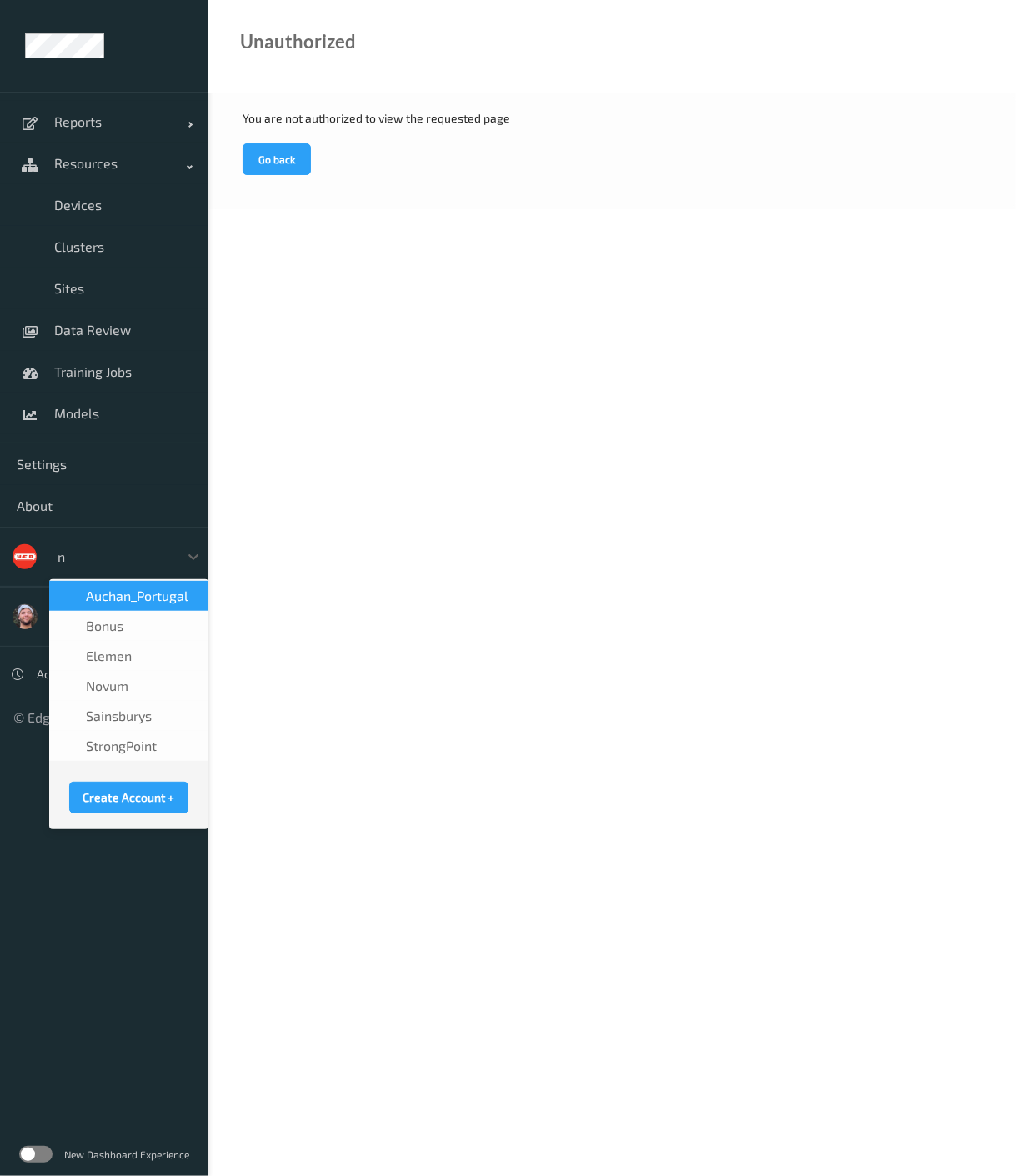
scroll to position [0, 0]
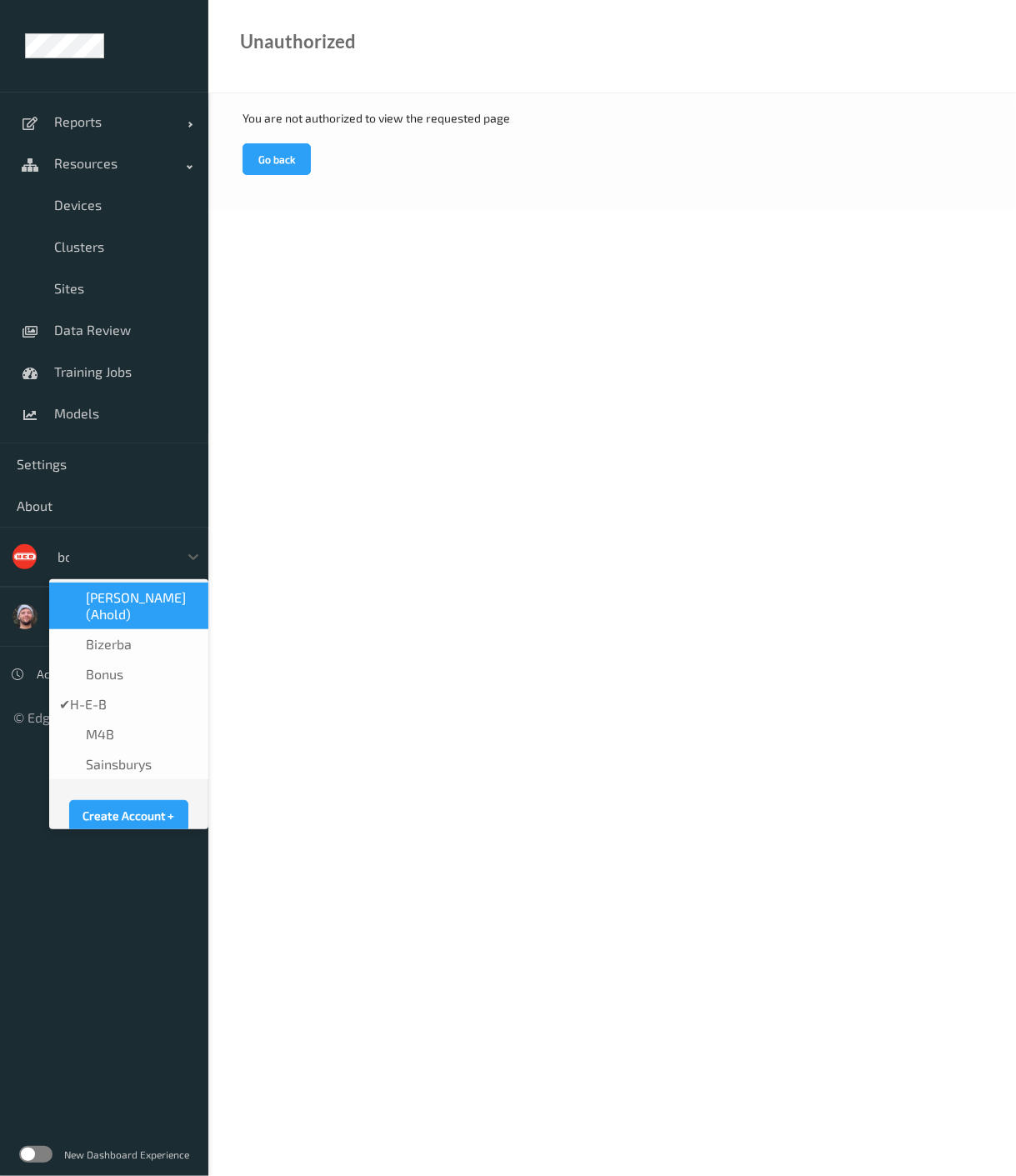
type input "bon"
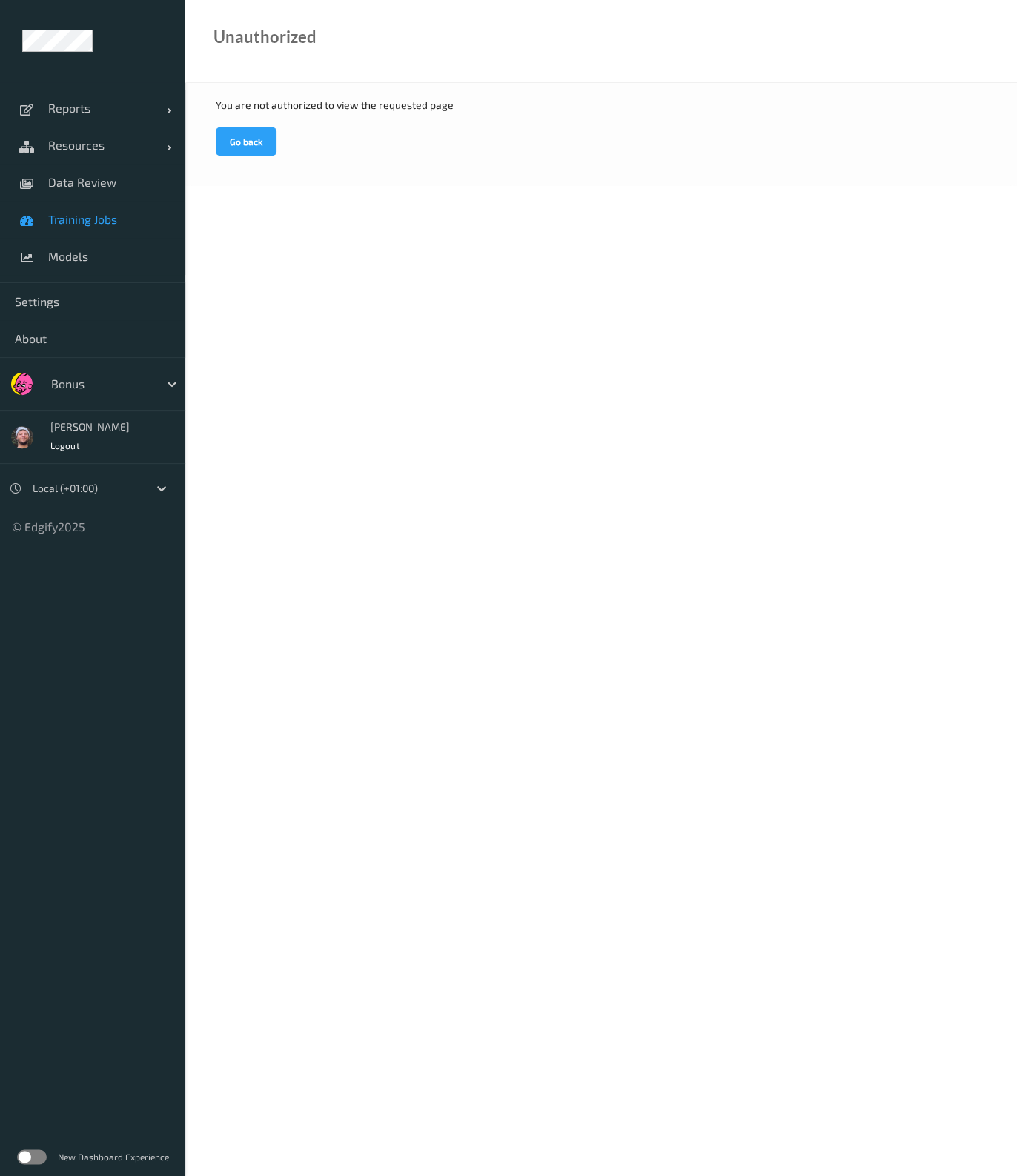
click at [104, 215] on span "Training Jobs" at bounding box center [110, 219] width 122 height 15
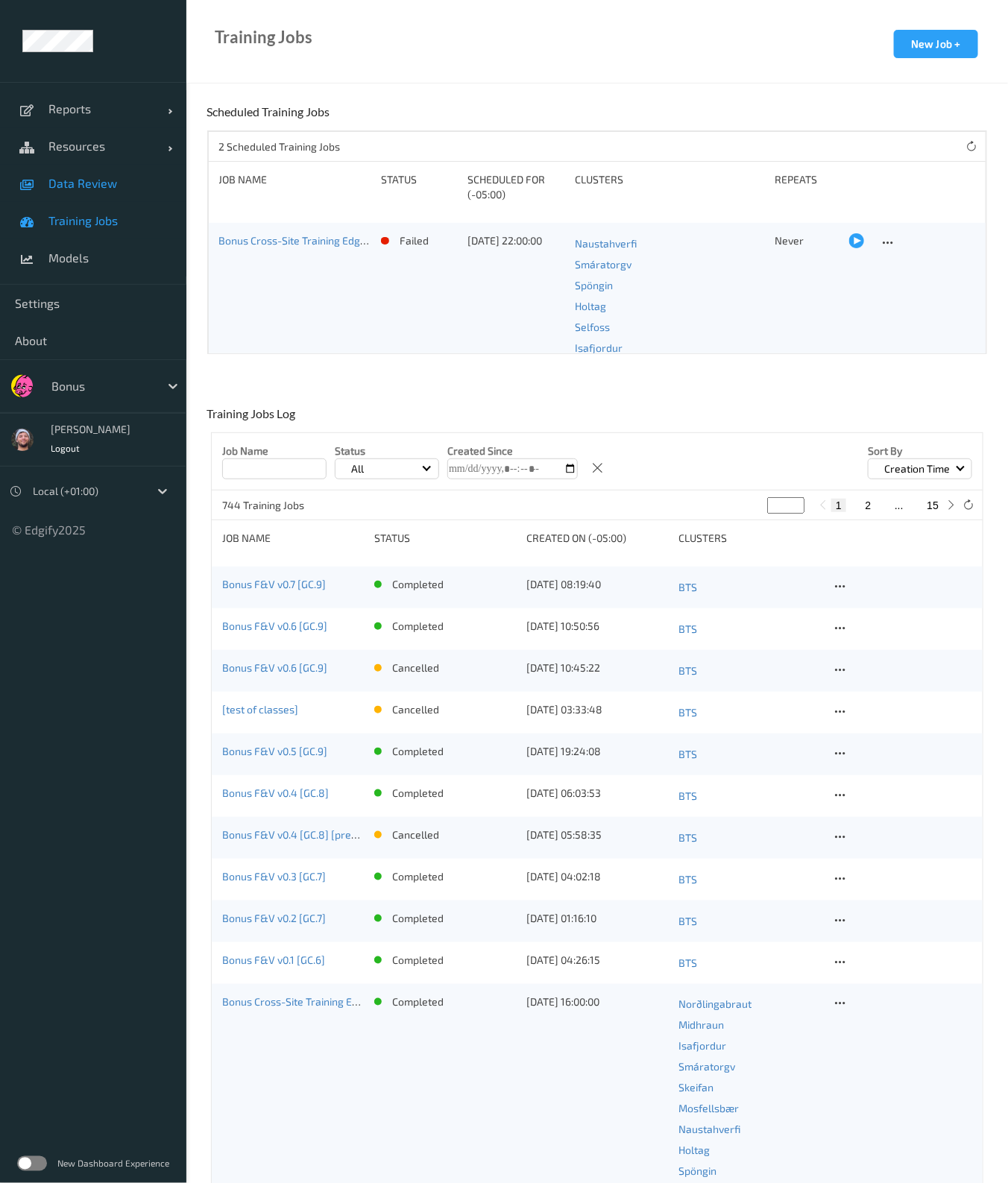
click at [93, 193] on link "Data Review" at bounding box center [93, 184] width 186 height 37
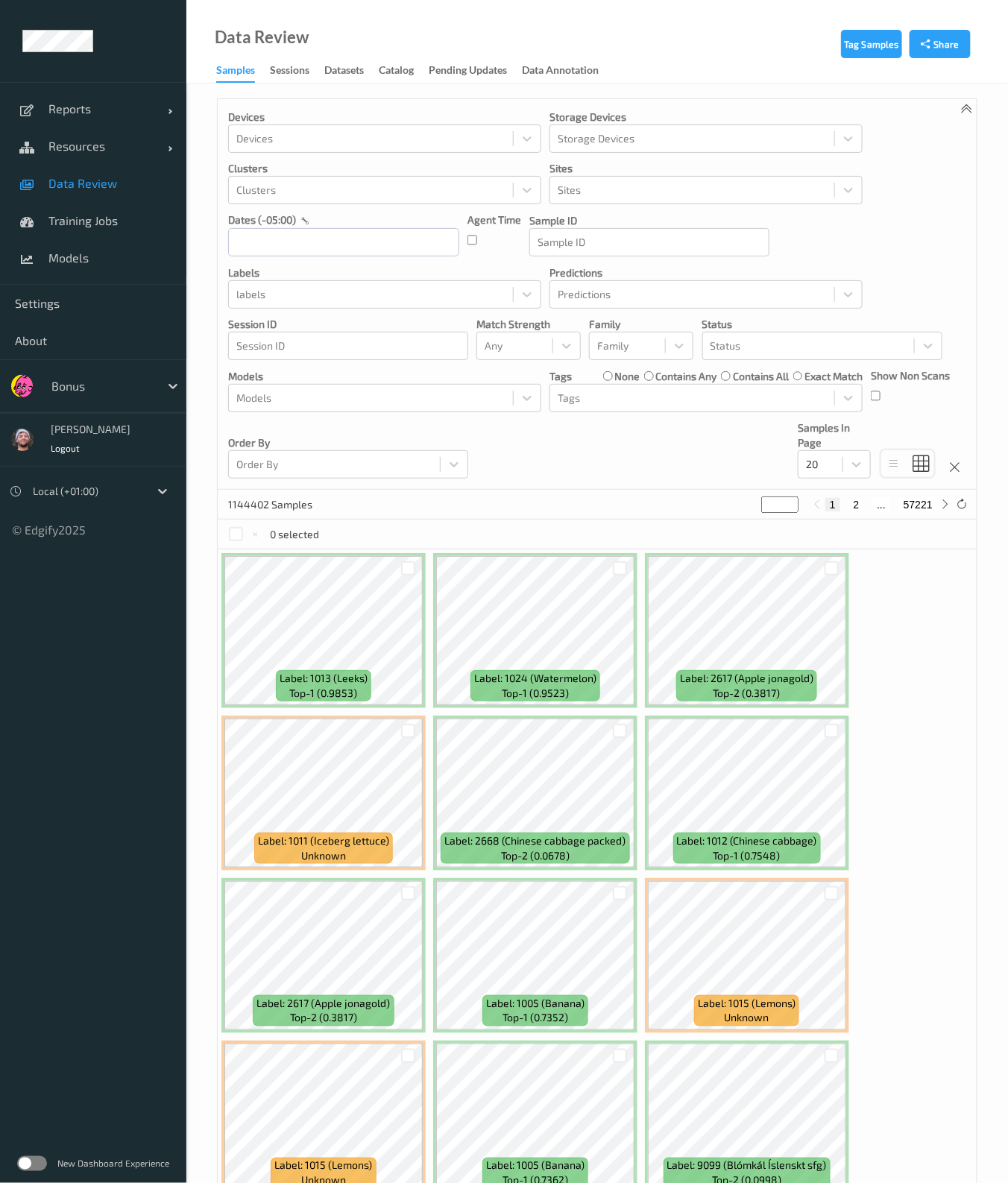
click at [472, 349] on div "Devices Devices Storage Devices Storage Devices Clusters Clusters Sites Sites d…" at bounding box center [597, 295] width 759 height 391
click at [502, 348] on div at bounding box center [515, 345] width 61 height 18
click at [517, 408] on span "Alert non-match" at bounding box center [539, 416] width 66 height 29
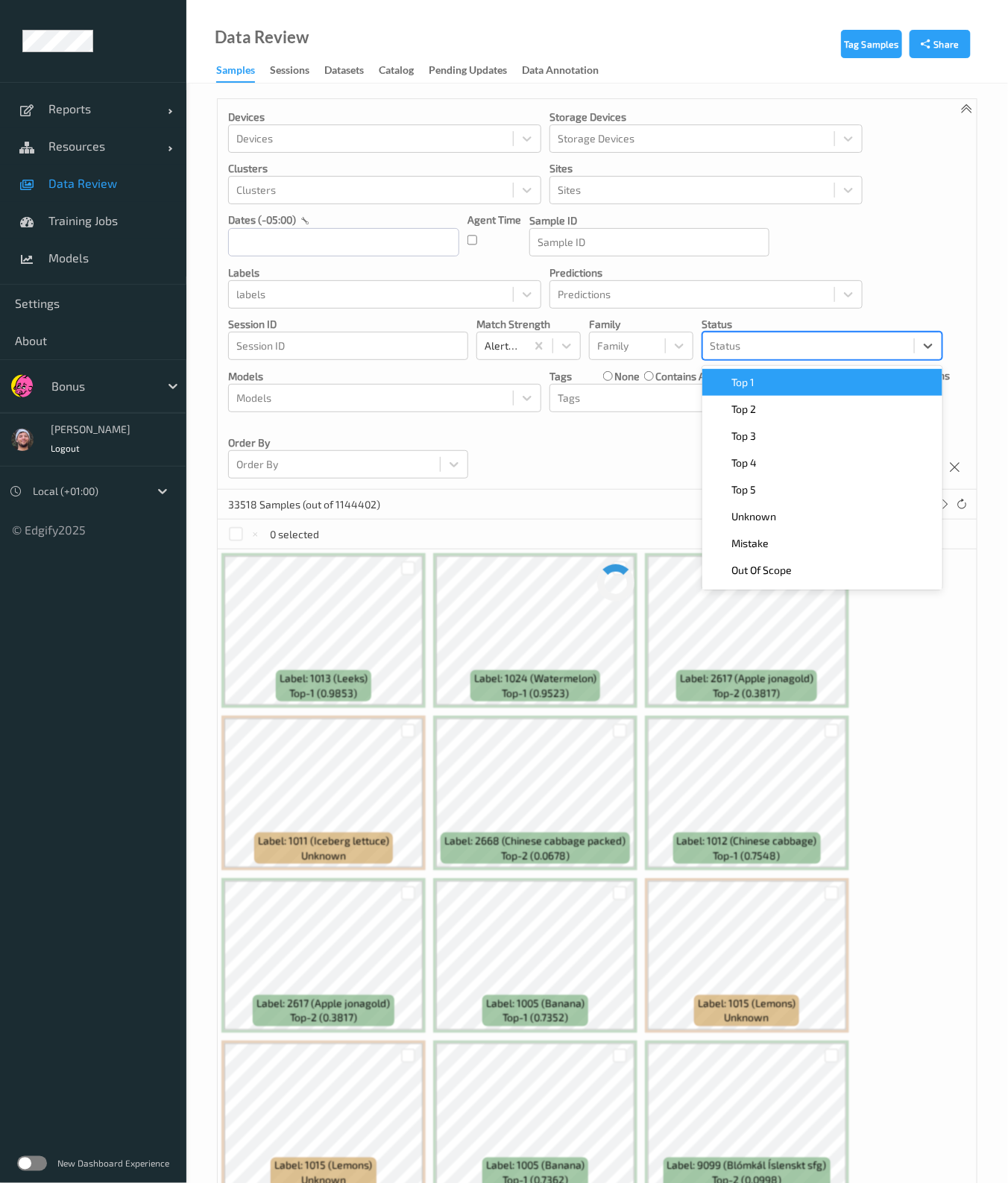
click at [753, 342] on div at bounding box center [808, 345] width 196 height 18
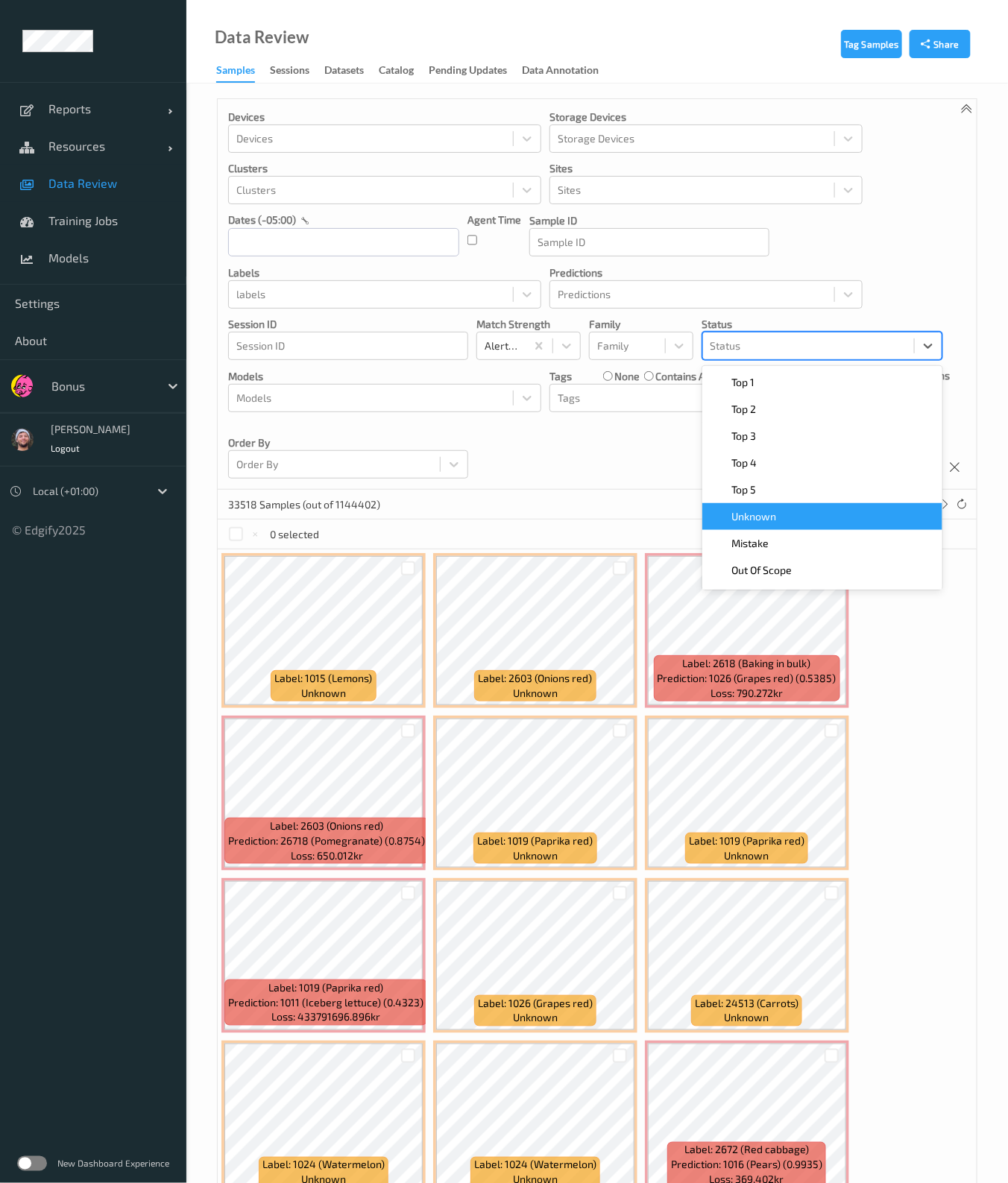
drag, startPoint x: 755, startPoint y: 528, endPoint x: 595, endPoint y: 328, distance: 256.1
click at [754, 520] on span "Unknown" at bounding box center [754, 517] width 45 height 15
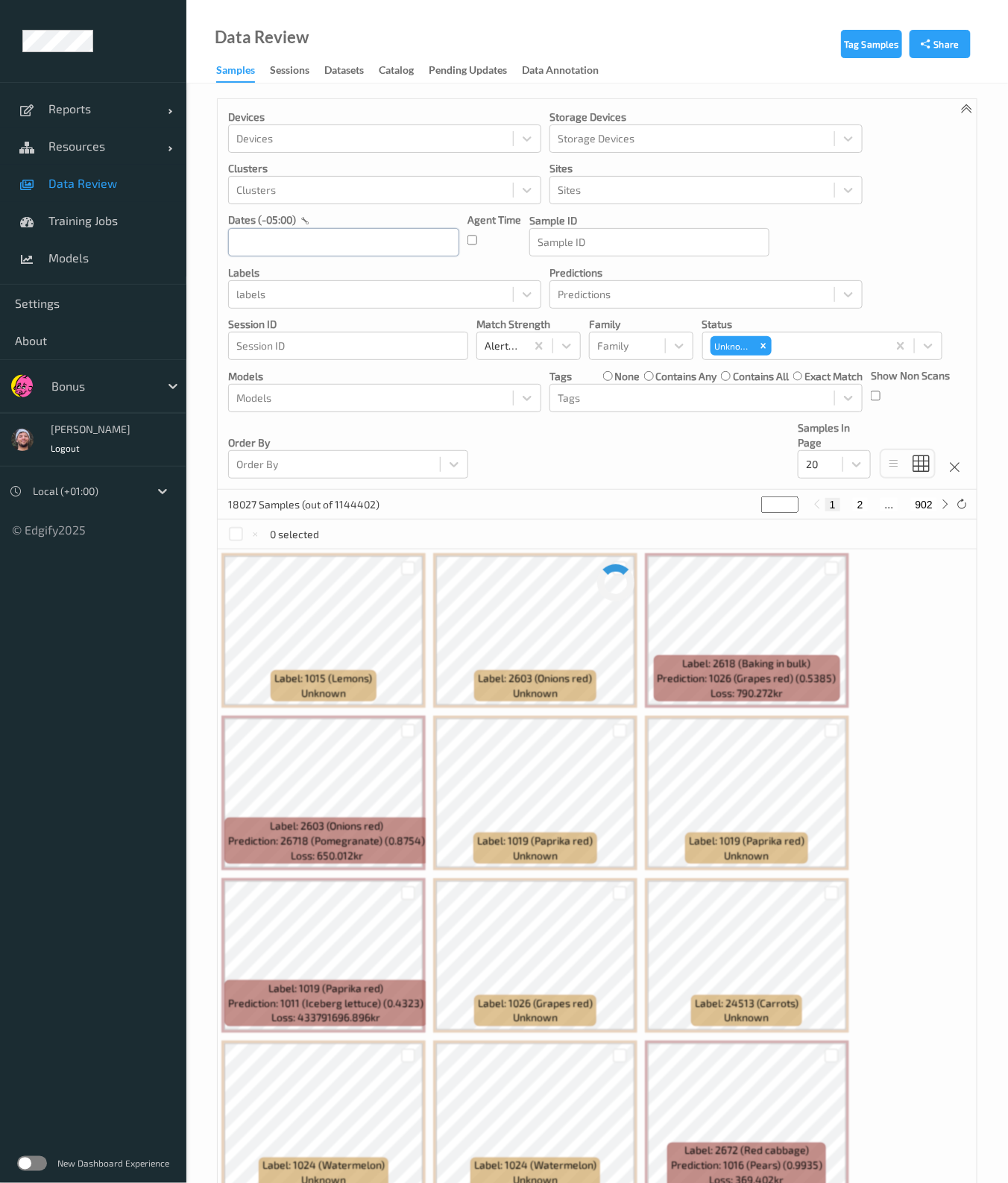
click at [363, 245] on input "text" at bounding box center [344, 242] width 231 height 29
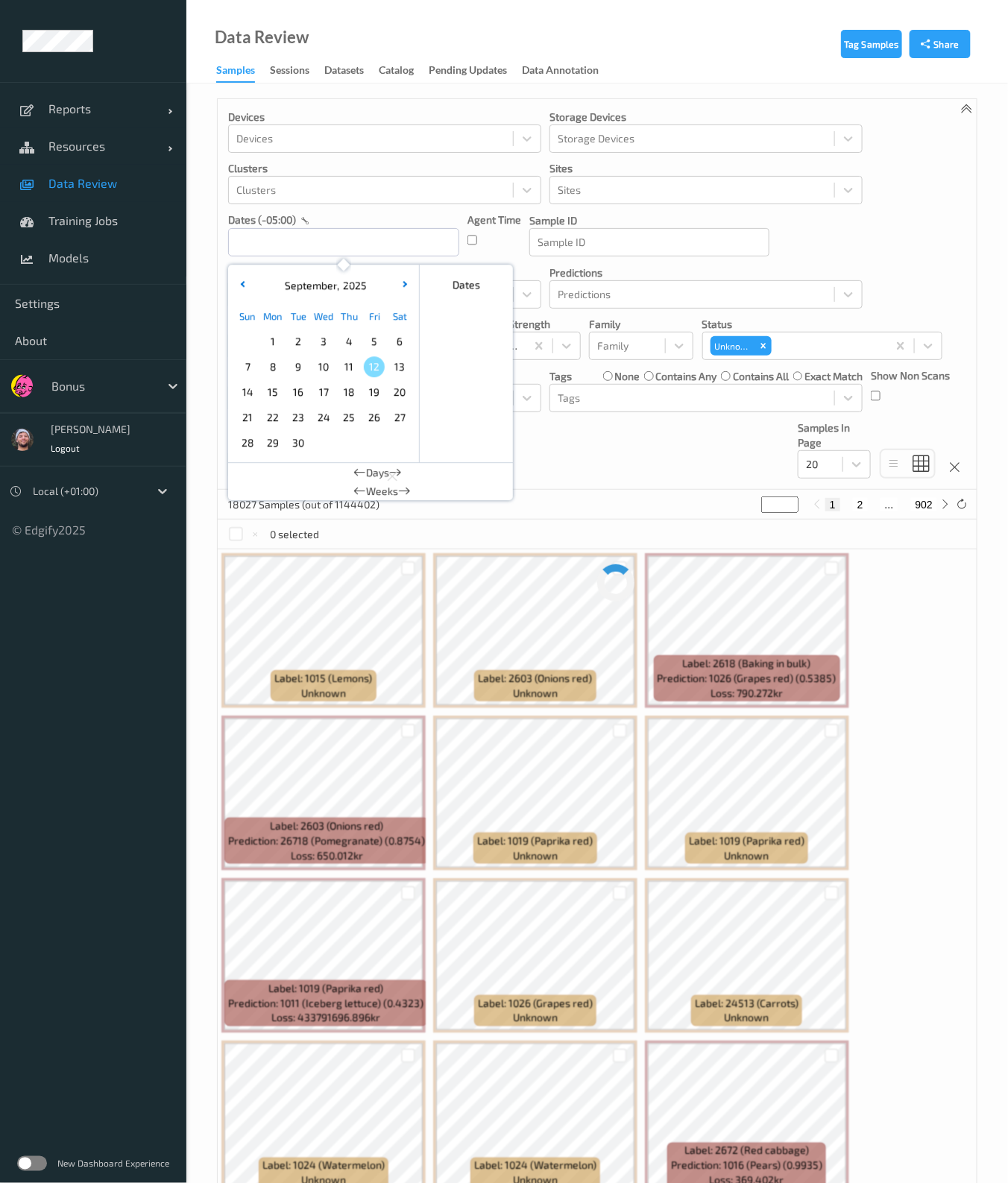
click at [365, 363] on span "12" at bounding box center [374, 366] width 21 height 21
type input "12/09/2025 00:00 -> 12/09/2025 23:59"
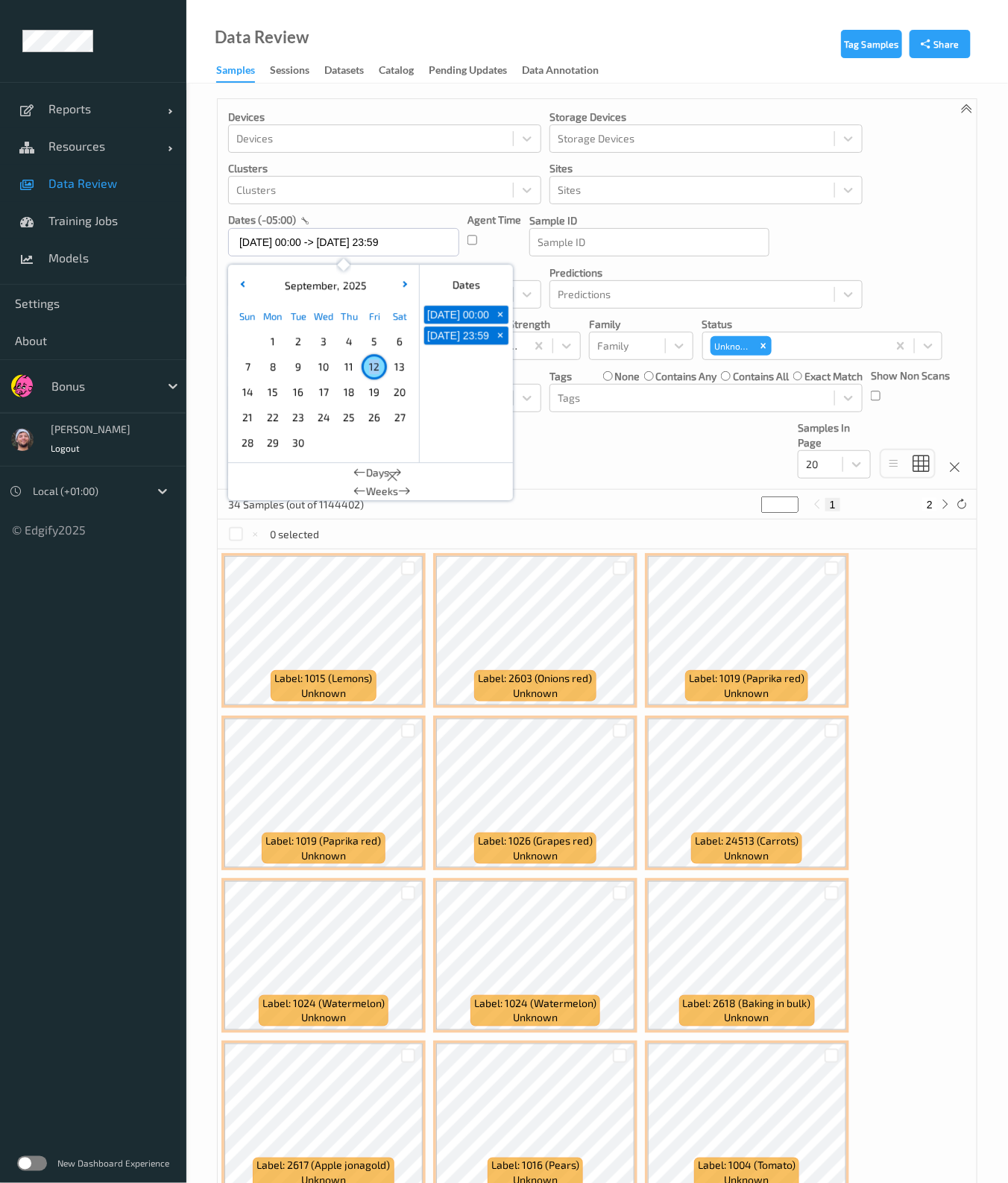
click at [627, 437] on div "Devices Devices Storage Devices Storage Devices Clusters Clusters Sites Sites d…" at bounding box center [597, 295] width 759 height 391
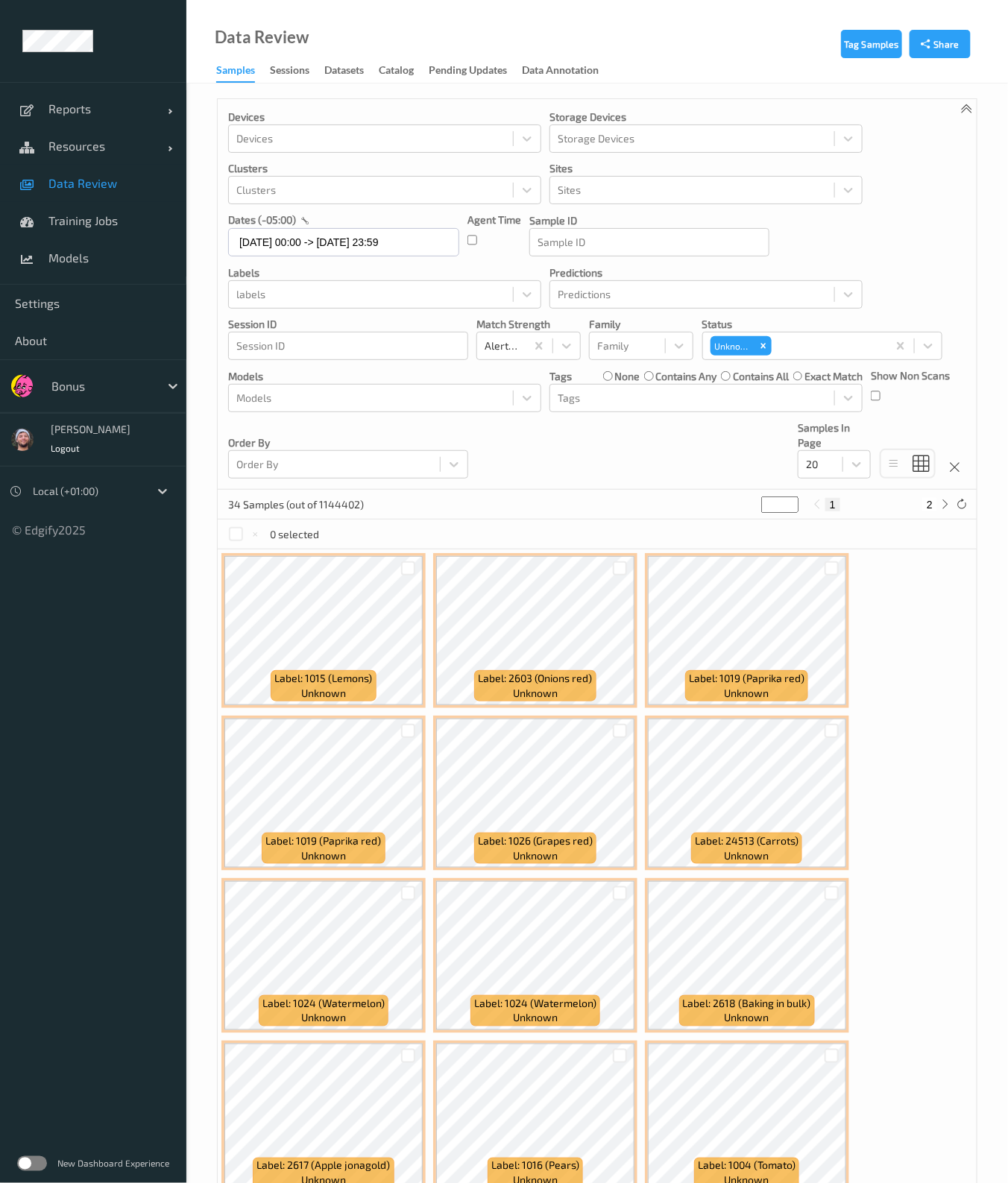
click at [620, 379] on label "none" at bounding box center [627, 376] width 25 height 15
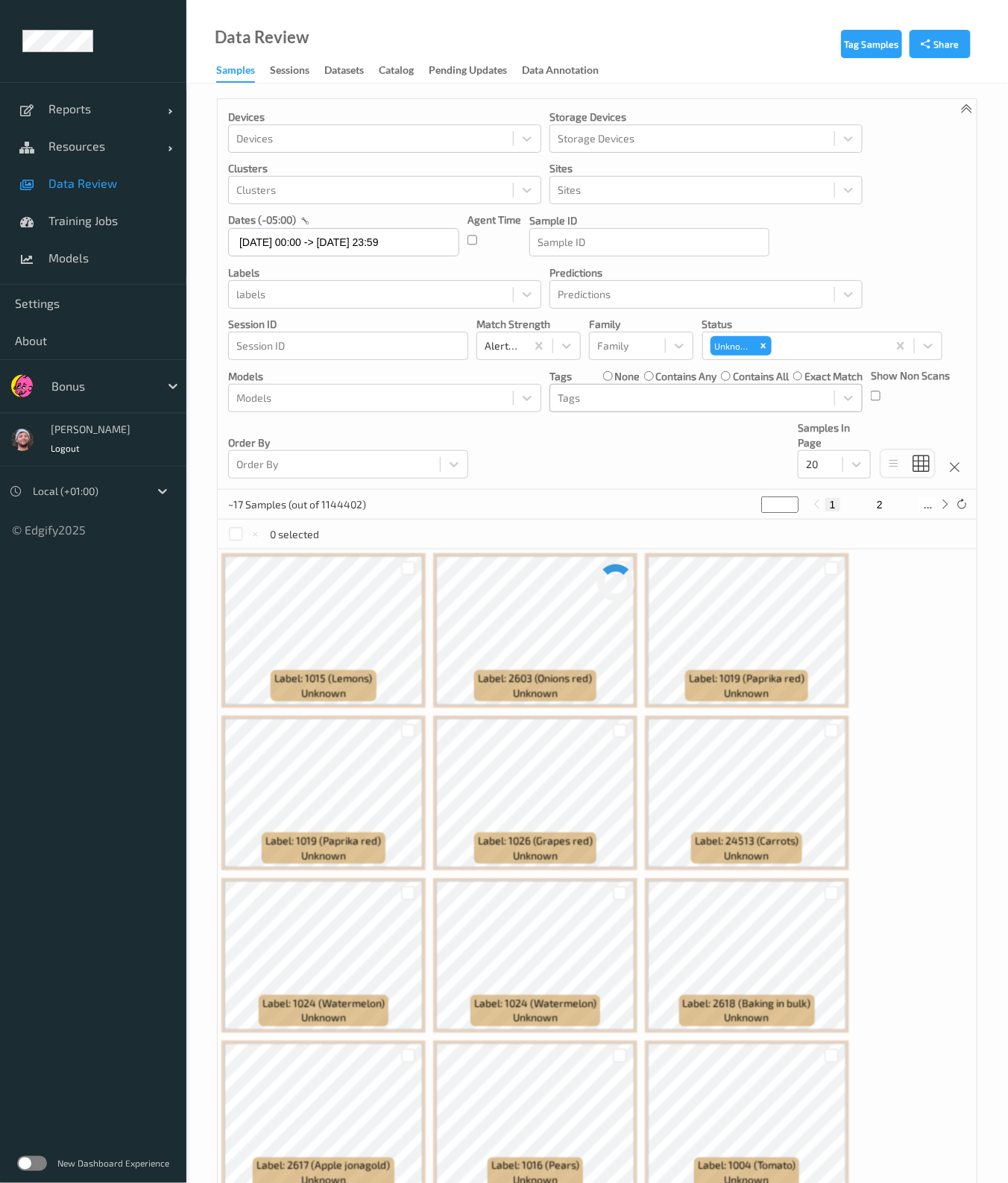
click at [611, 398] on div at bounding box center [692, 397] width 269 height 18
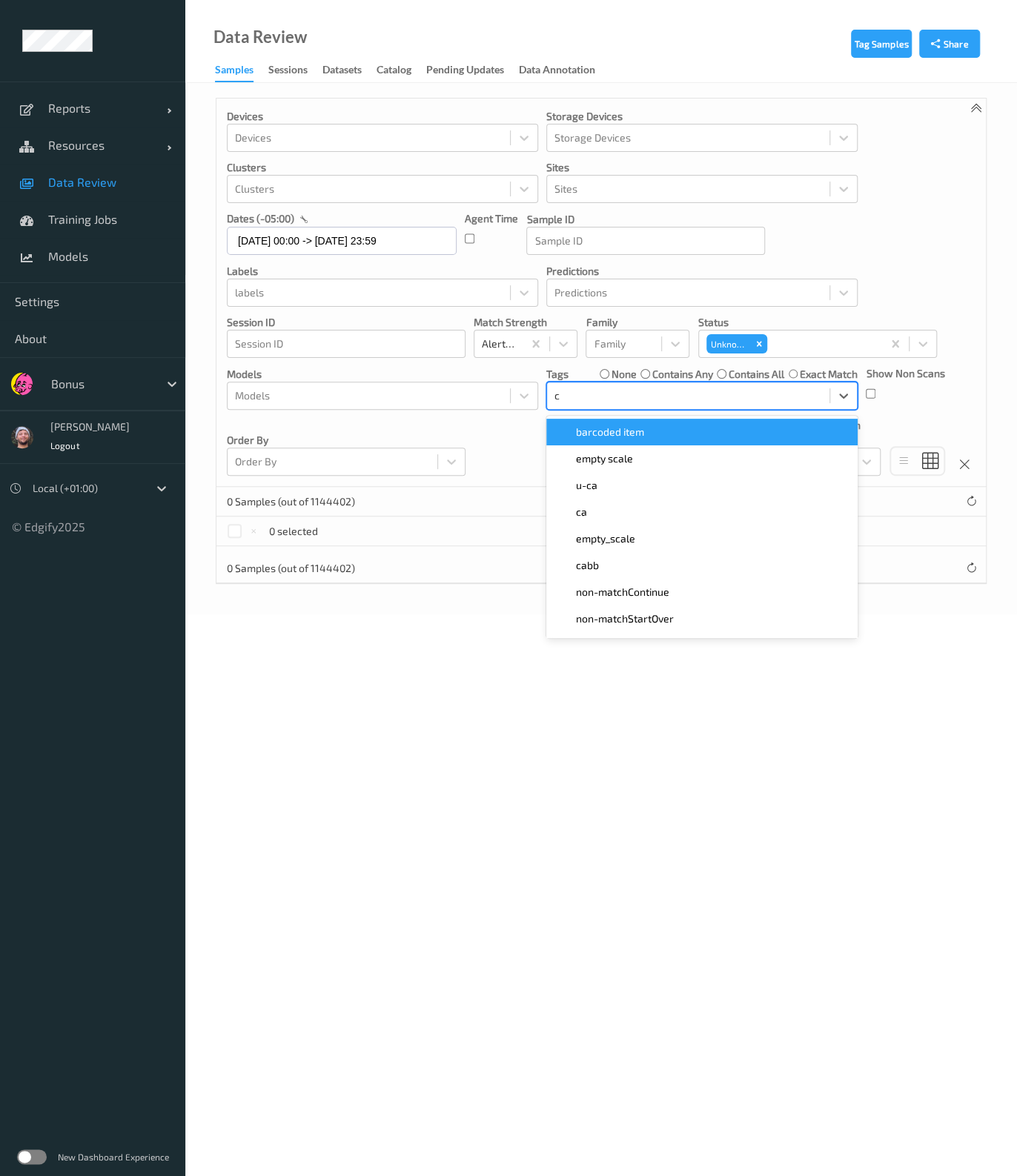
type input "ca"
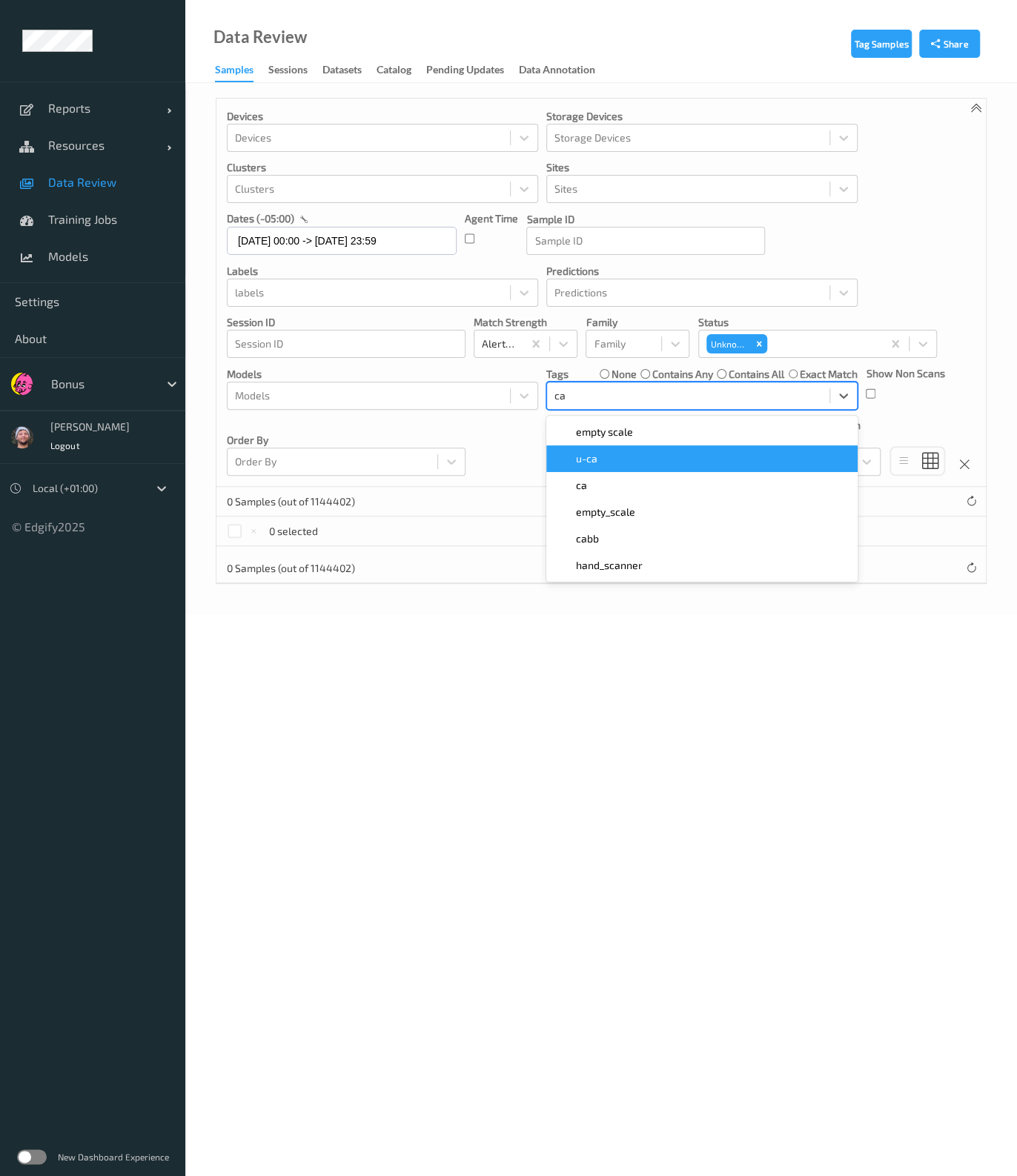
click at [674, 454] on div "u-ca" at bounding box center [701, 459] width 294 height 15
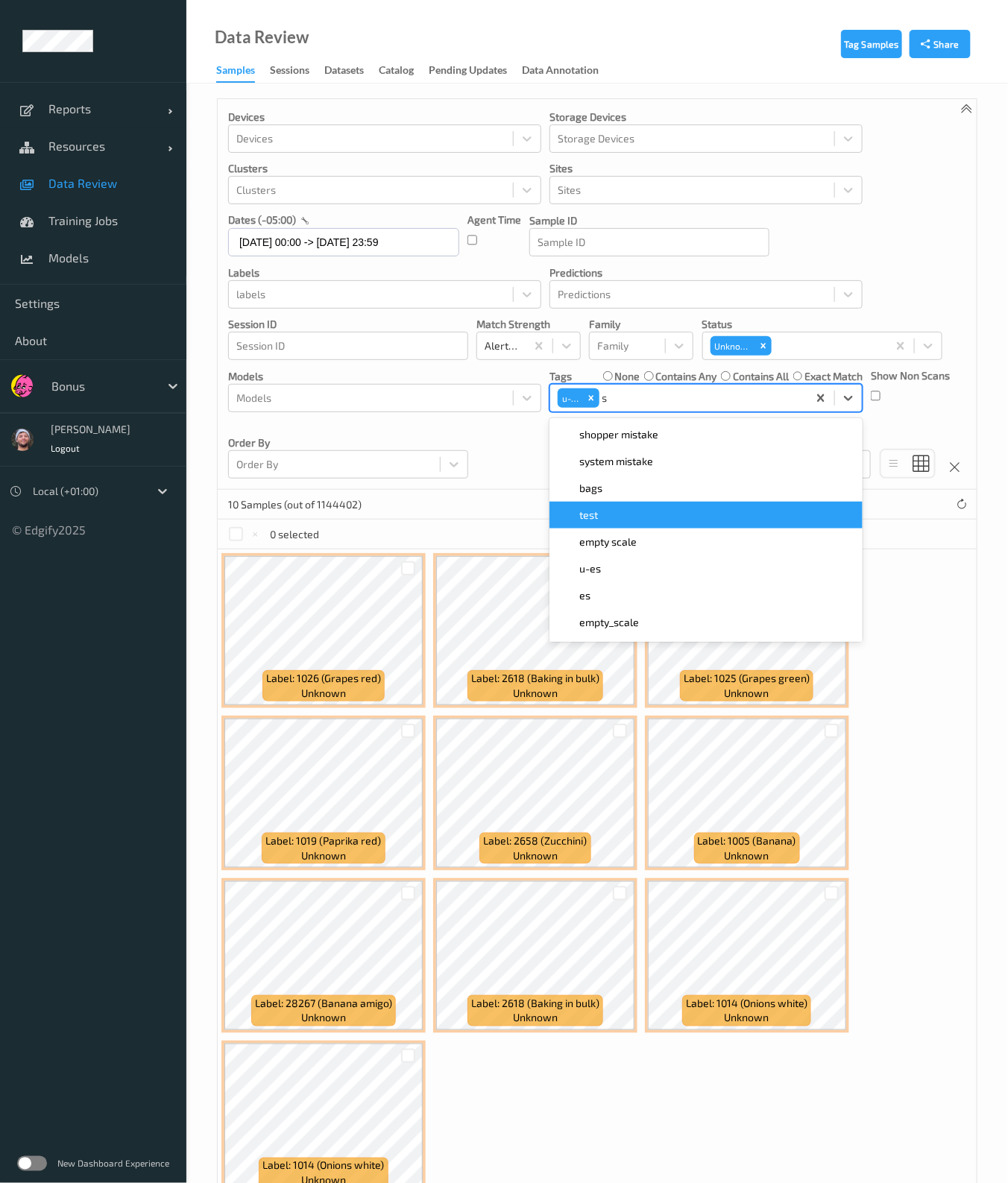
type input "s"
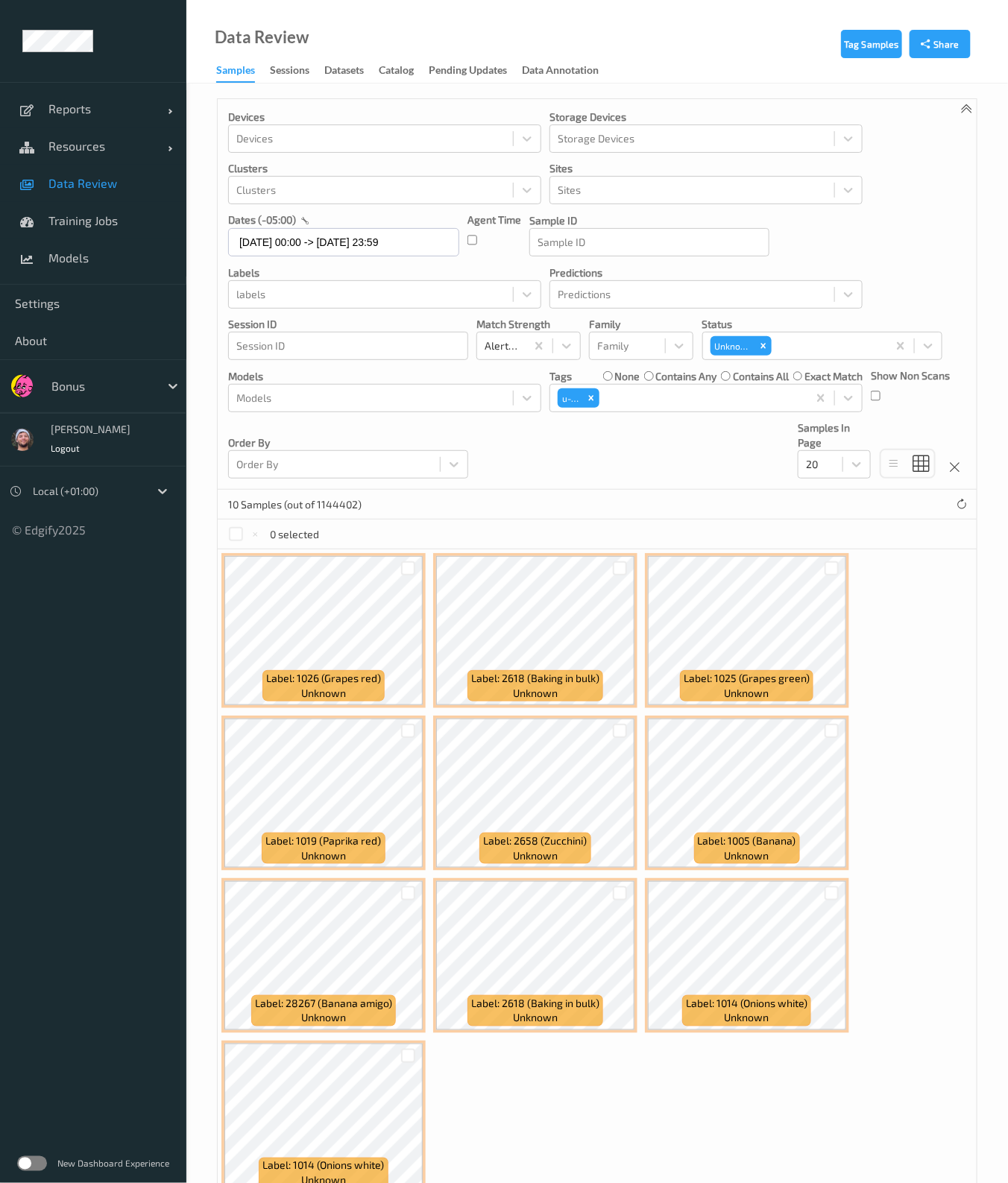
click at [902, 562] on div "Label: 1026 (Grapes red) unknown Label: 2618 (Baking in bulk) unknown Label: 10…" at bounding box center [597, 874] width 759 height 650
click at [723, 394] on div at bounding box center [701, 397] width 198 height 18
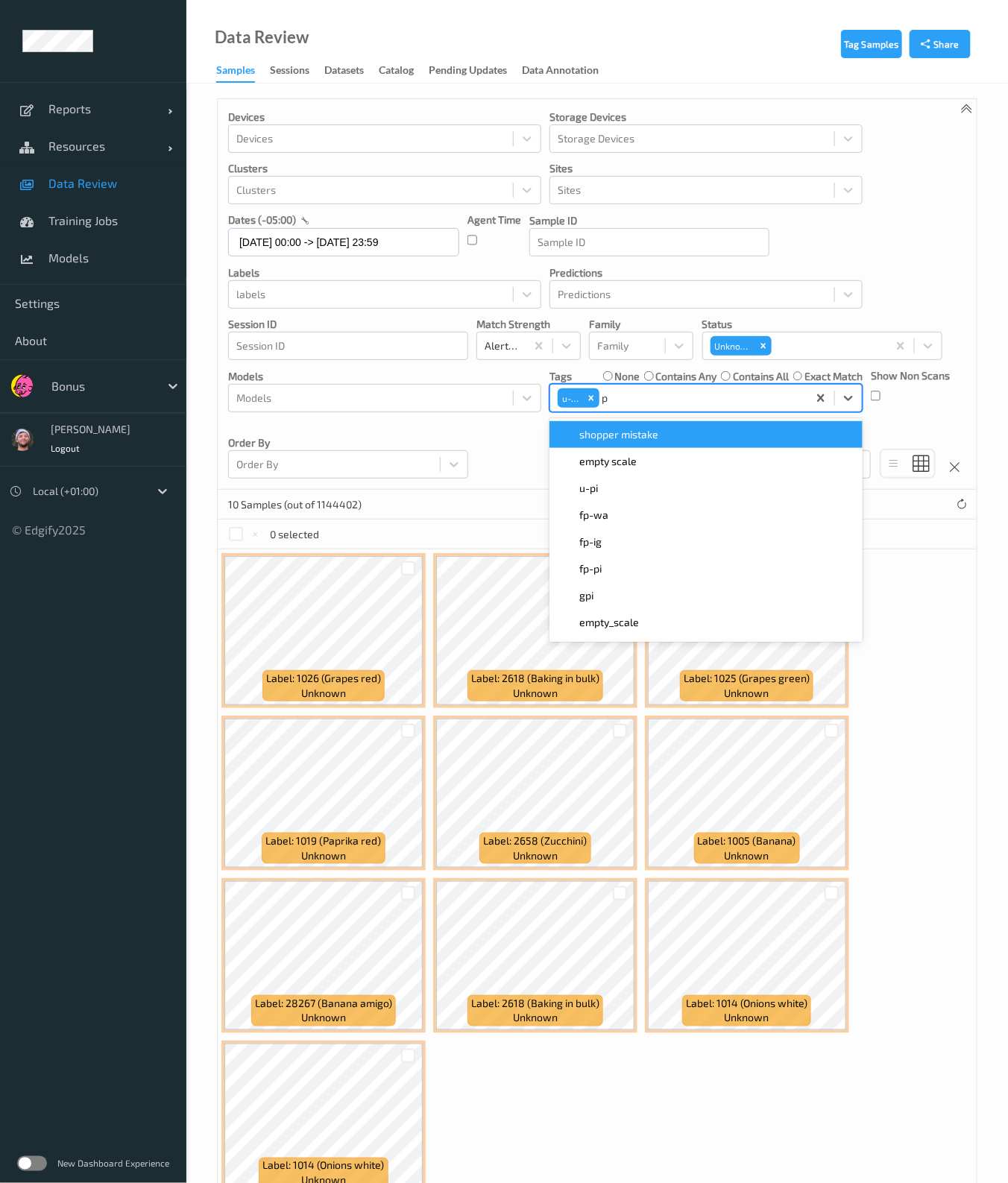
type input "pi"
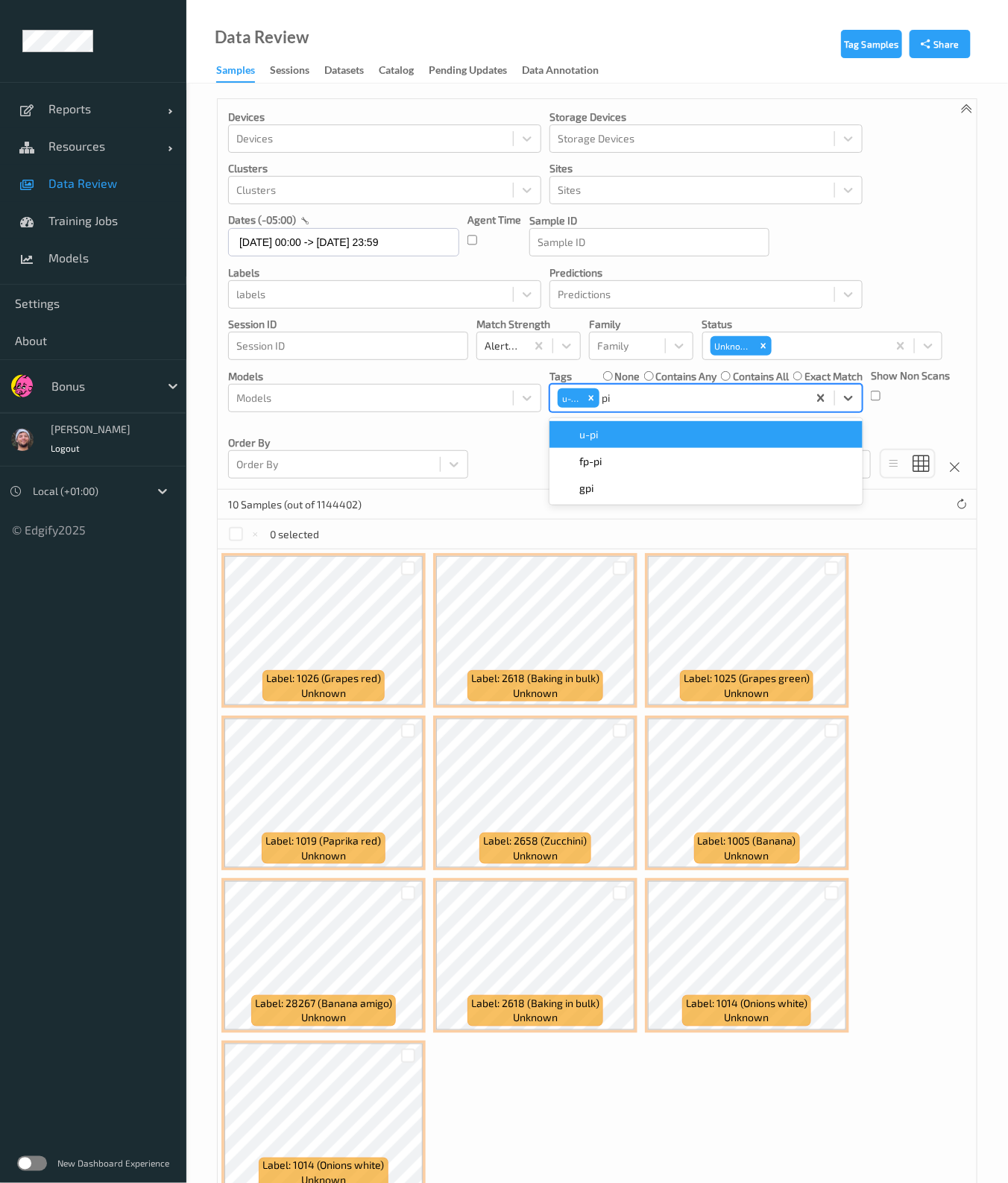
click at [666, 442] on div "u-pi    fp-pi    gpi" at bounding box center [706, 461] width 313 height 87
click at [666, 442] on div "u-pi" at bounding box center [706, 434] width 313 height 27
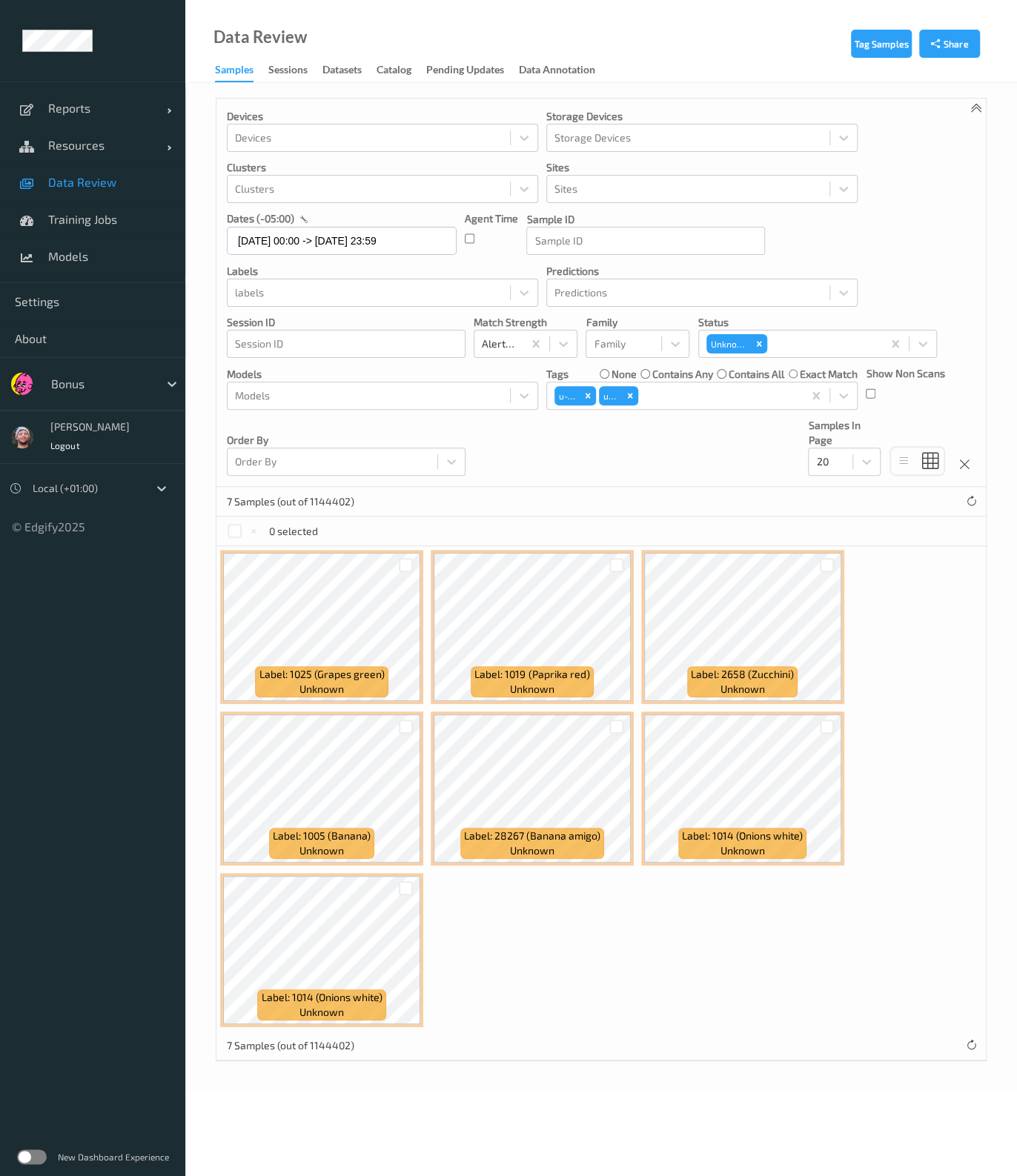
drag, startPoint x: 693, startPoint y: 956, endPoint x: 383, endPoint y: 675, distance: 418.4
click at [693, 956] on div "Label: 1025 (Grapes green) unknown Label: 1019 (Paprika red) unknown Label: 265…" at bounding box center [601, 788] width 769 height 485
click at [229, 526] on div at bounding box center [234, 531] width 14 height 14
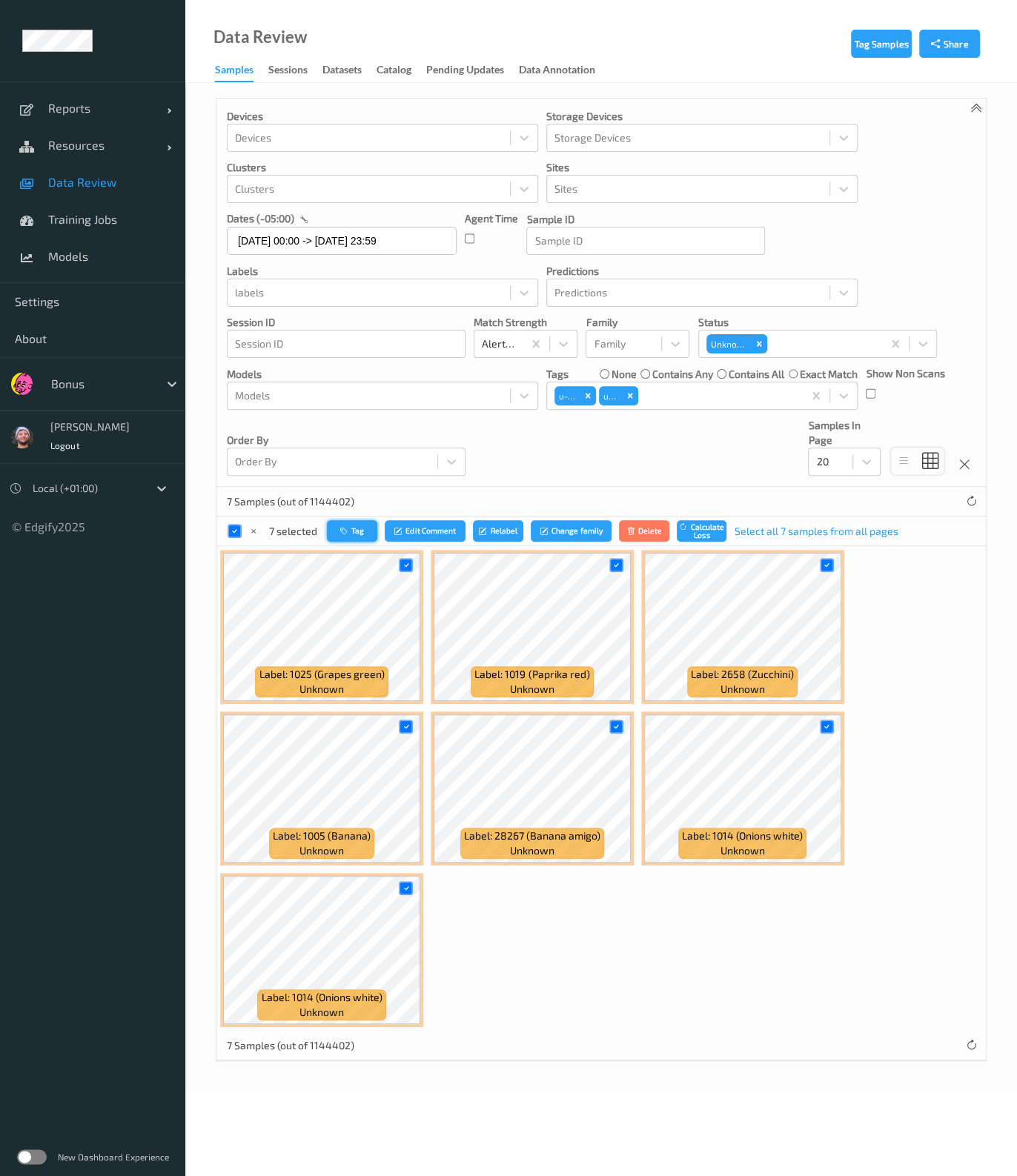
click at [352, 531] on button "Tag" at bounding box center [352, 531] width 50 height 22
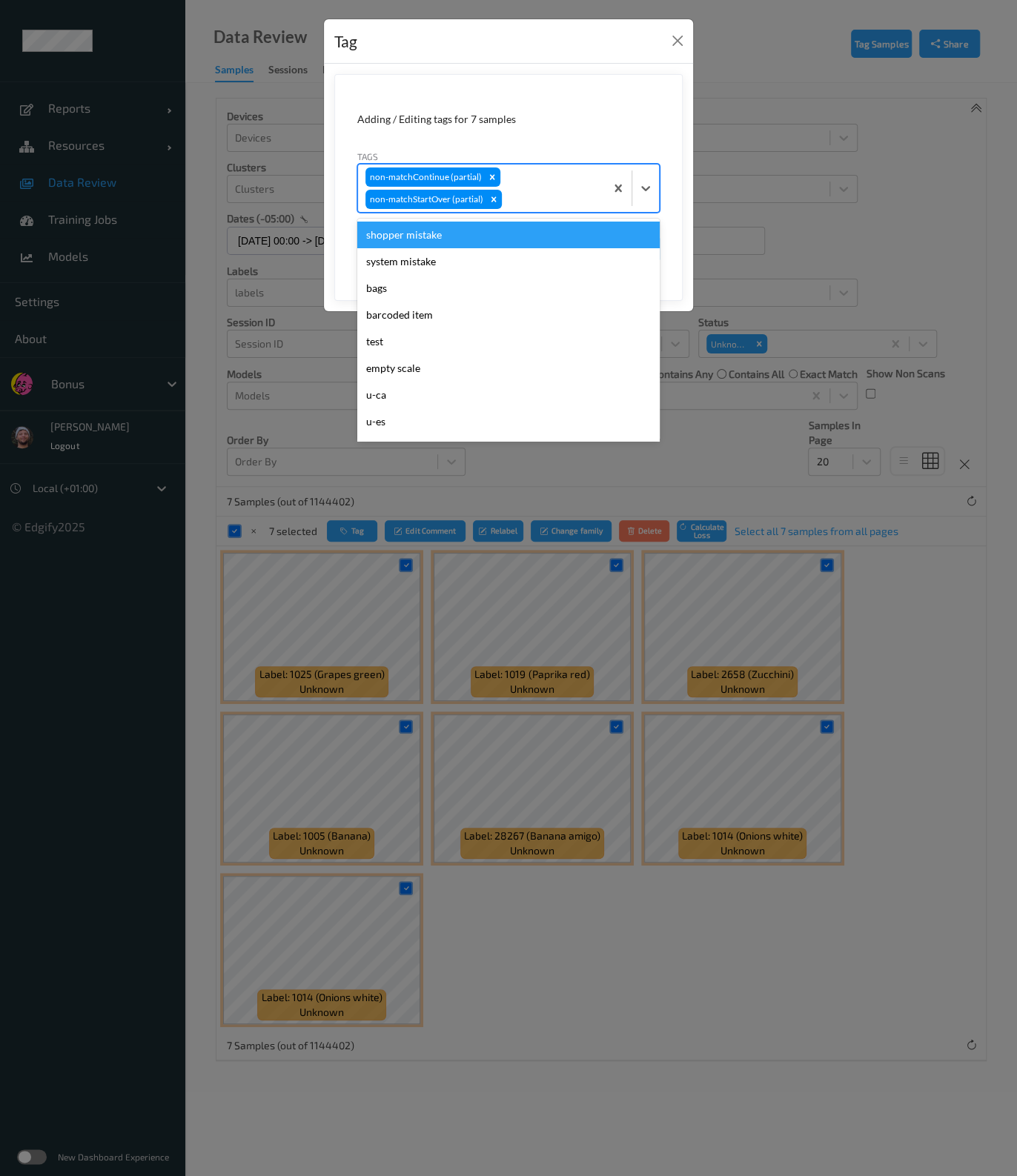
click at [533, 180] on div "non-matchContinue (partial) non-matchStartOver (partial)" at bounding box center [481, 188] width 247 height 48
type input "gi"
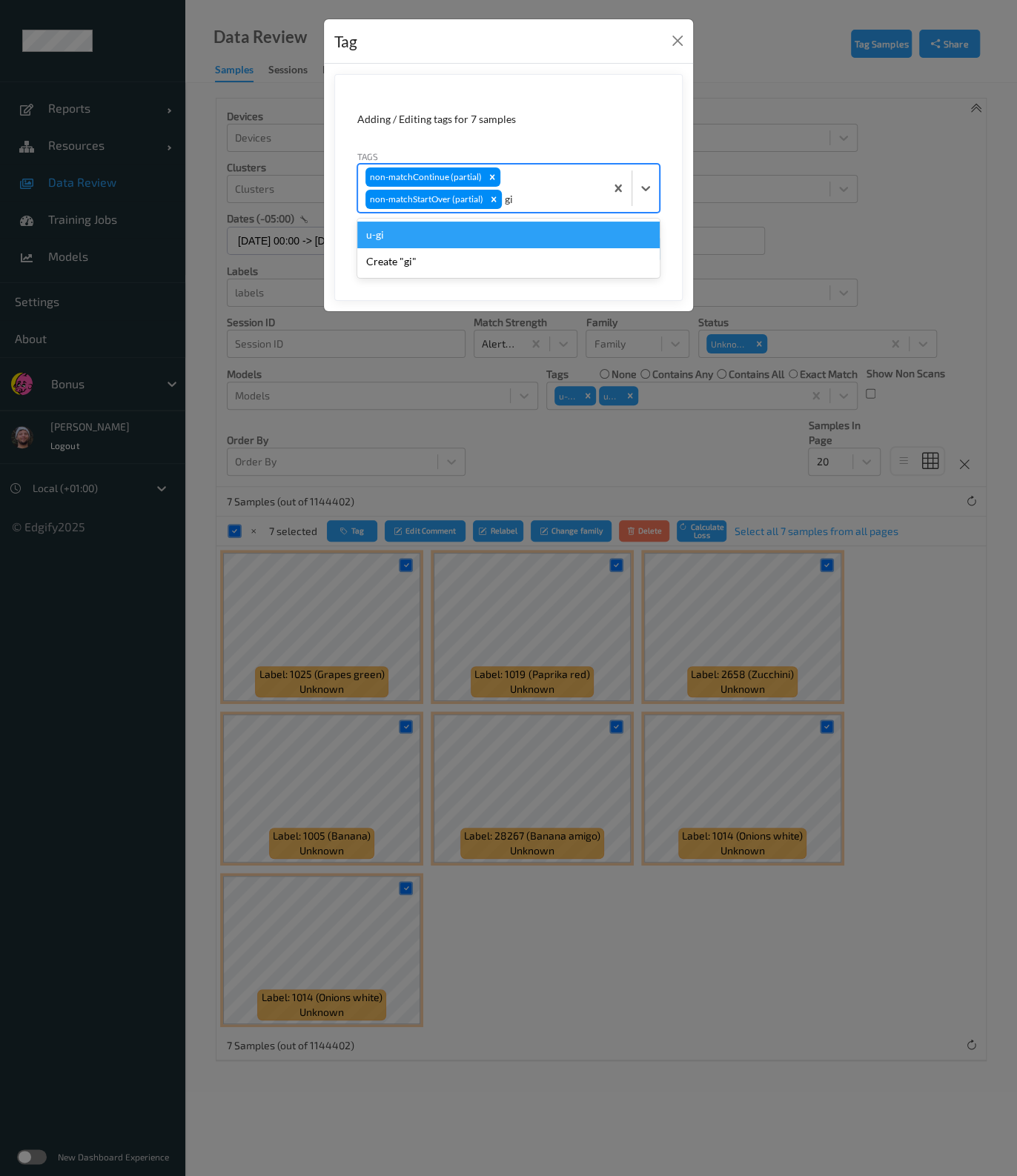
click at [499, 229] on div "u-gi" at bounding box center [508, 235] width 302 height 27
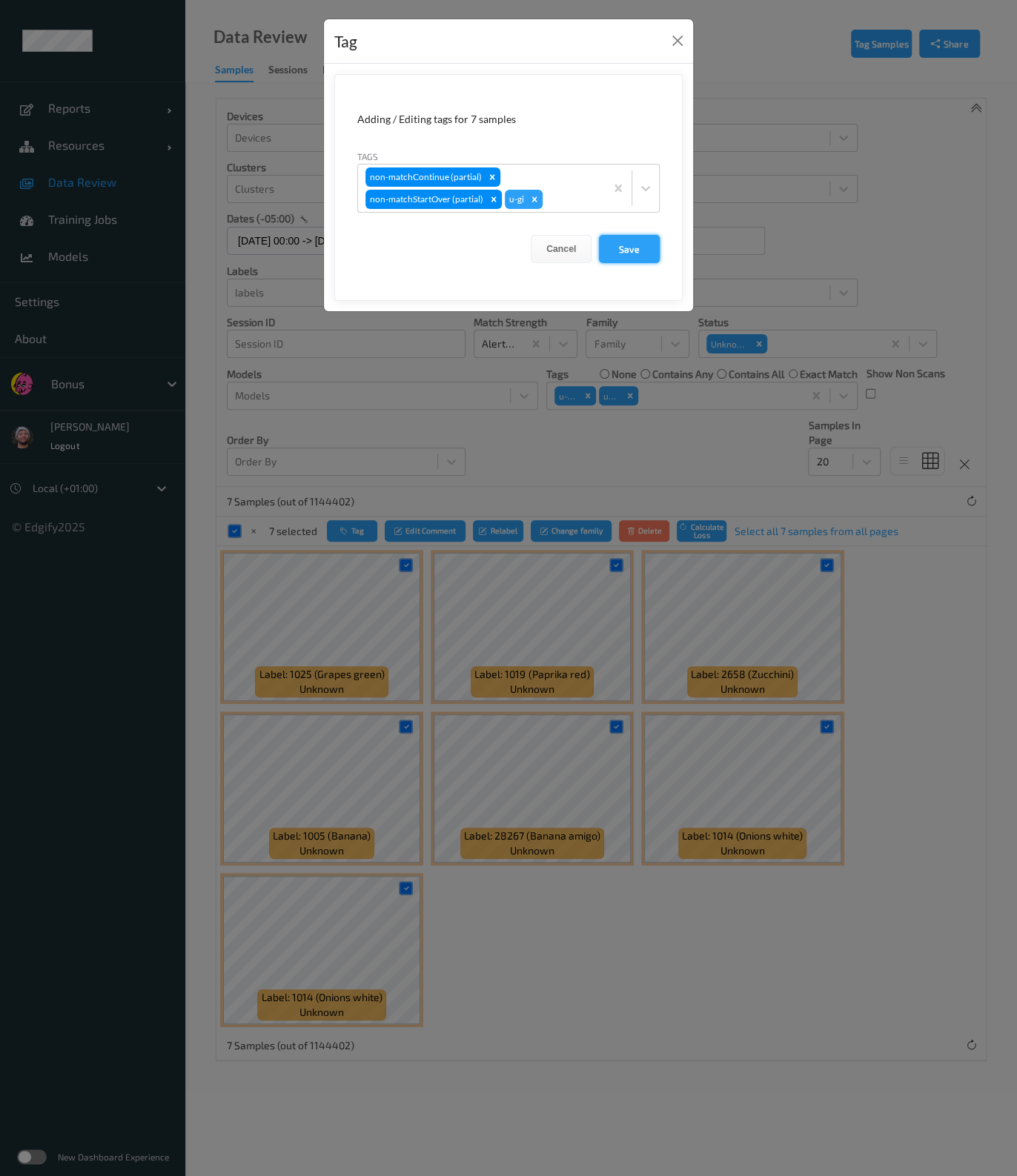
click at [621, 245] on button "Save" at bounding box center [629, 249] width 61 height 28
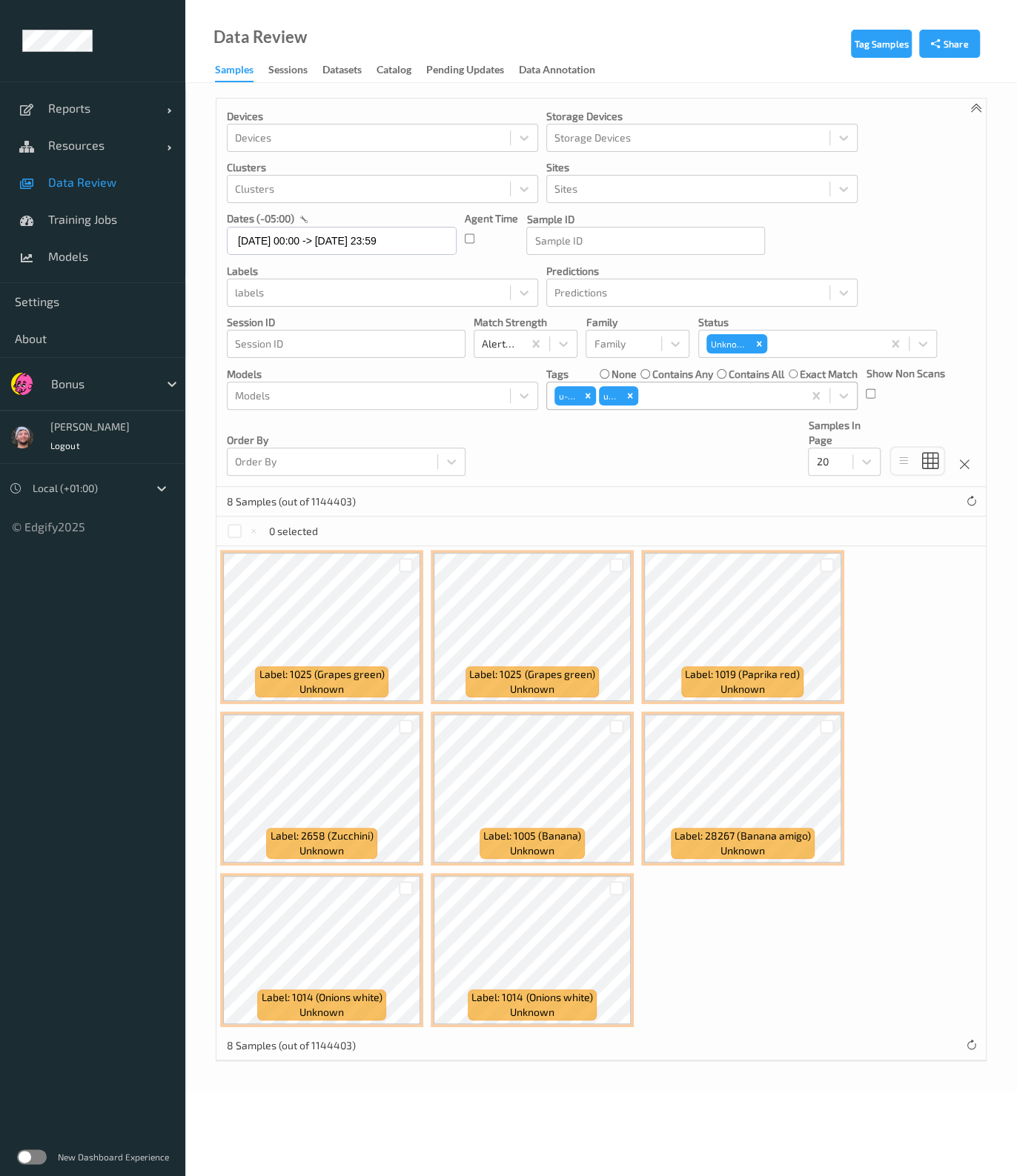
click at [686, 389] on div at bounding box center [718, 395] width 155 height 18
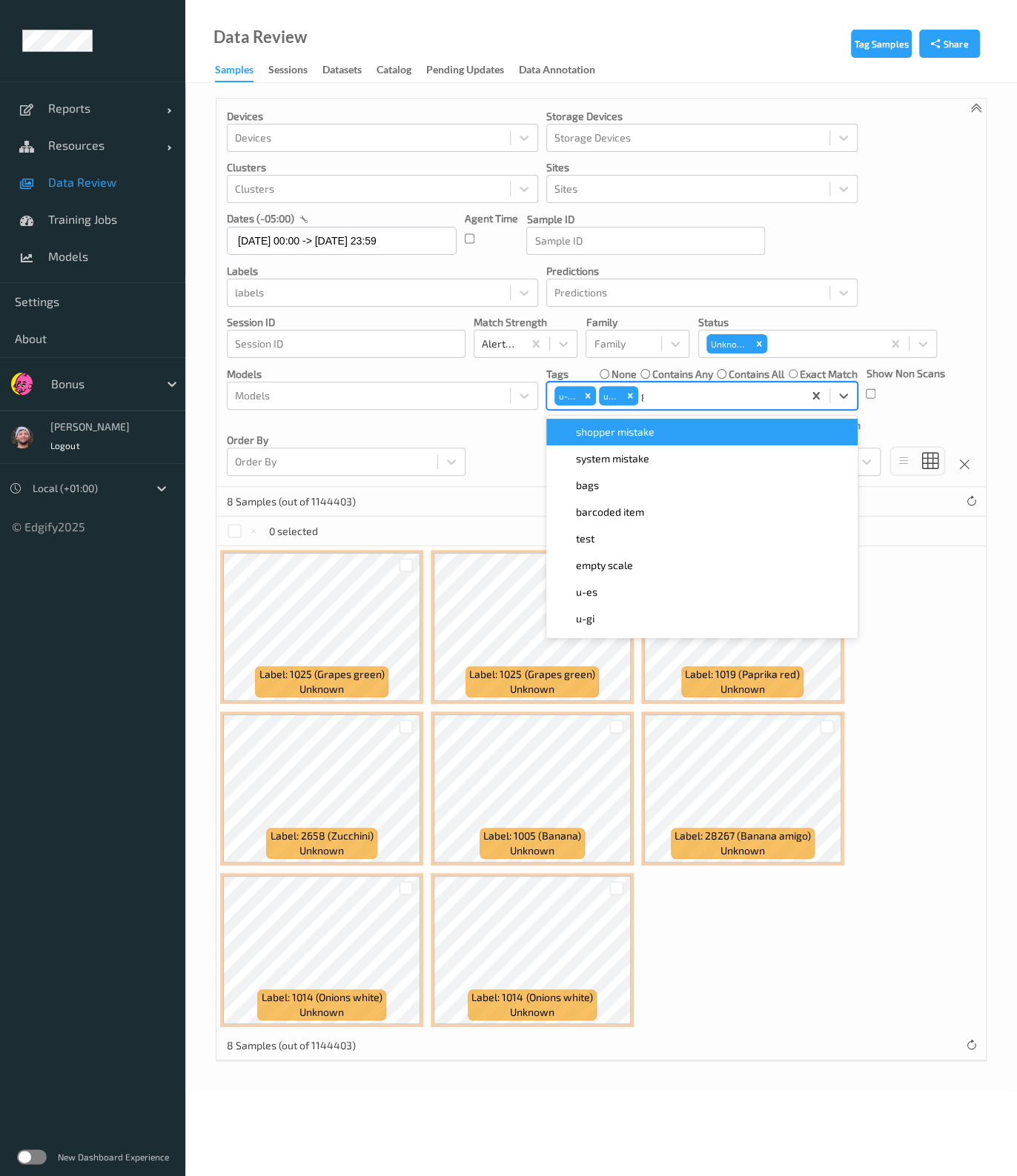
type input "gi"
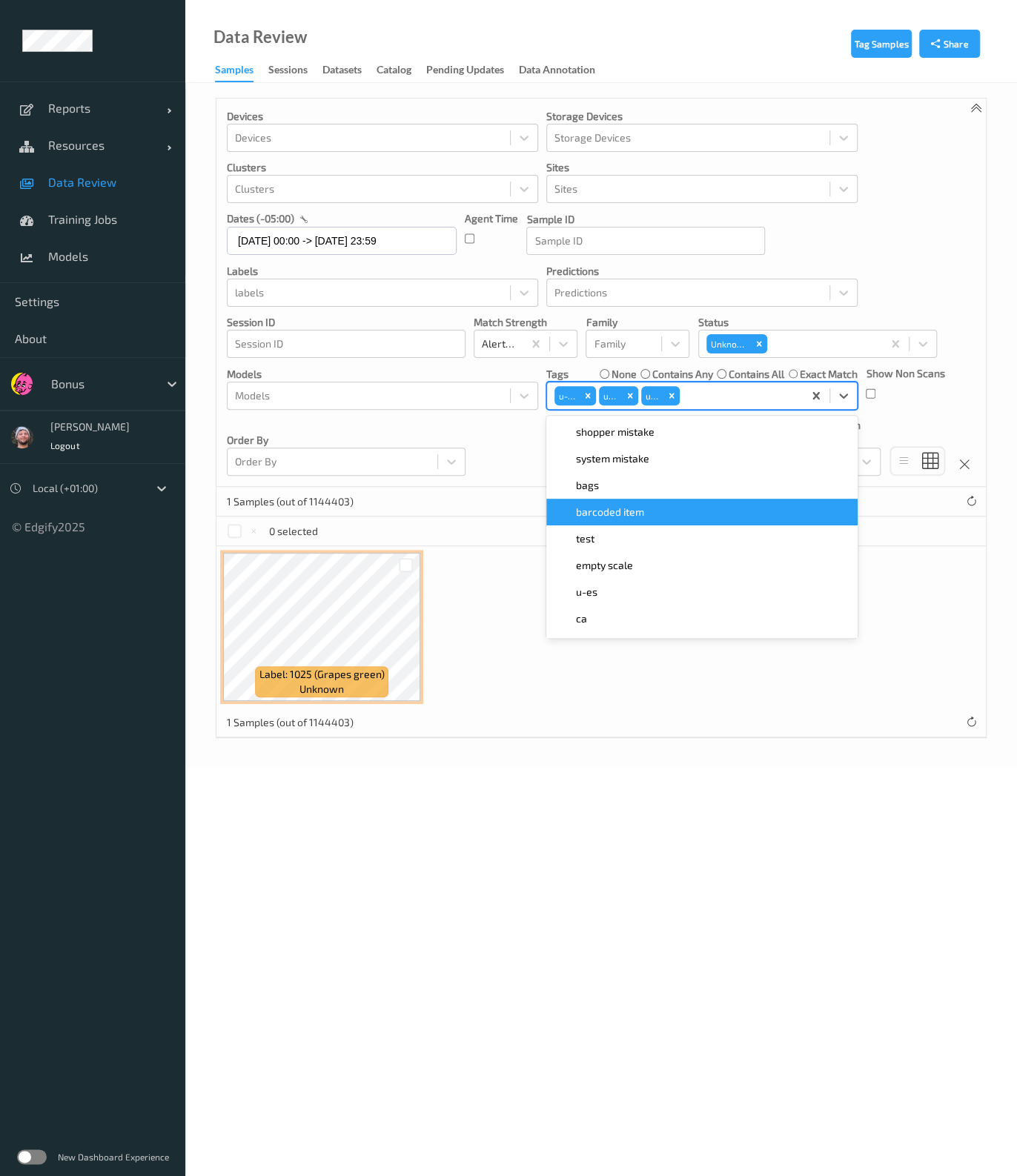
click at [447, 619] on div "Label: 1025 (Grapes green) unknown" at bounding box center [601, 626] width 769 height 162
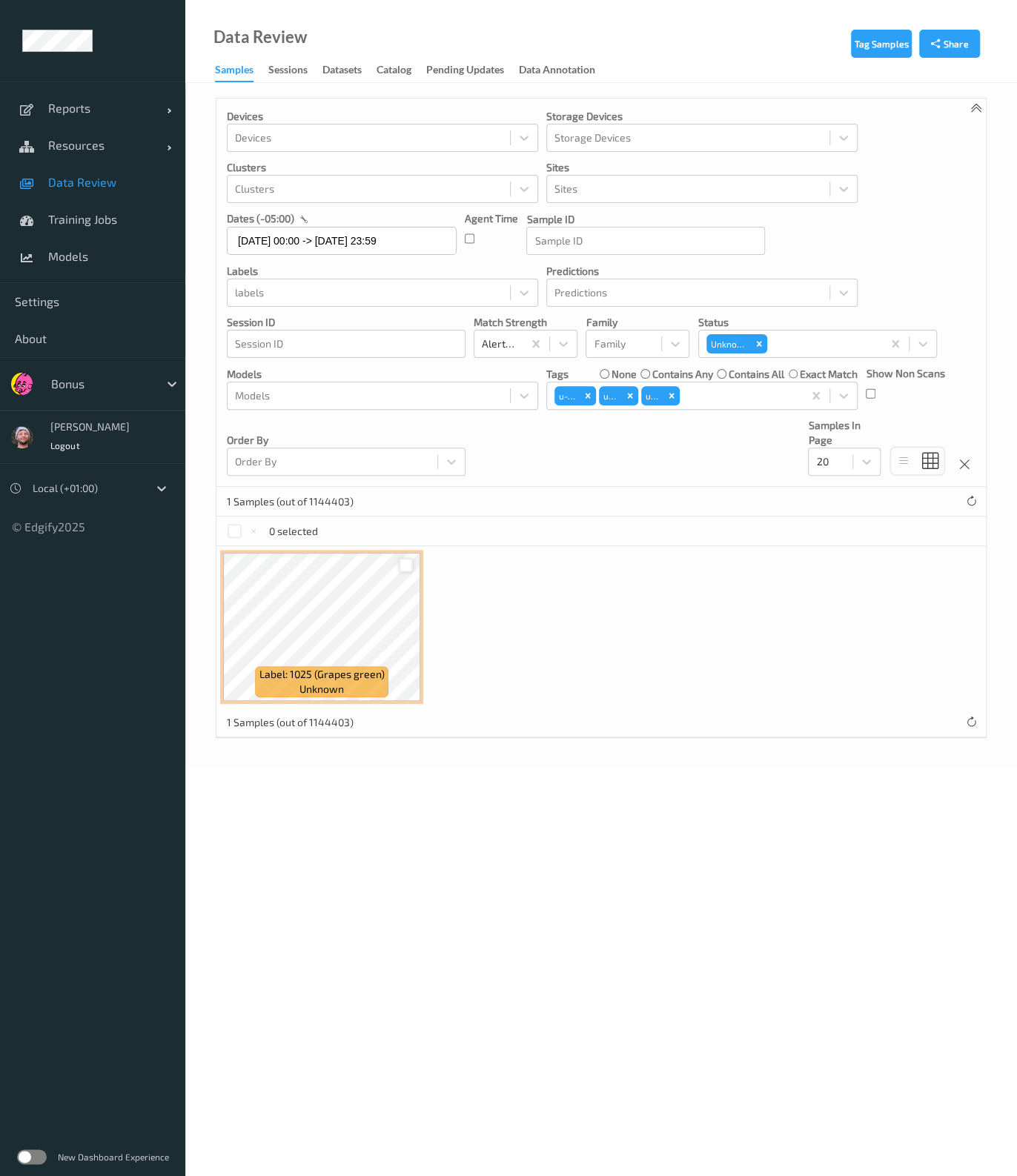
click at [404, 562] on div at bounding box center [405, 565] width 14 height 14
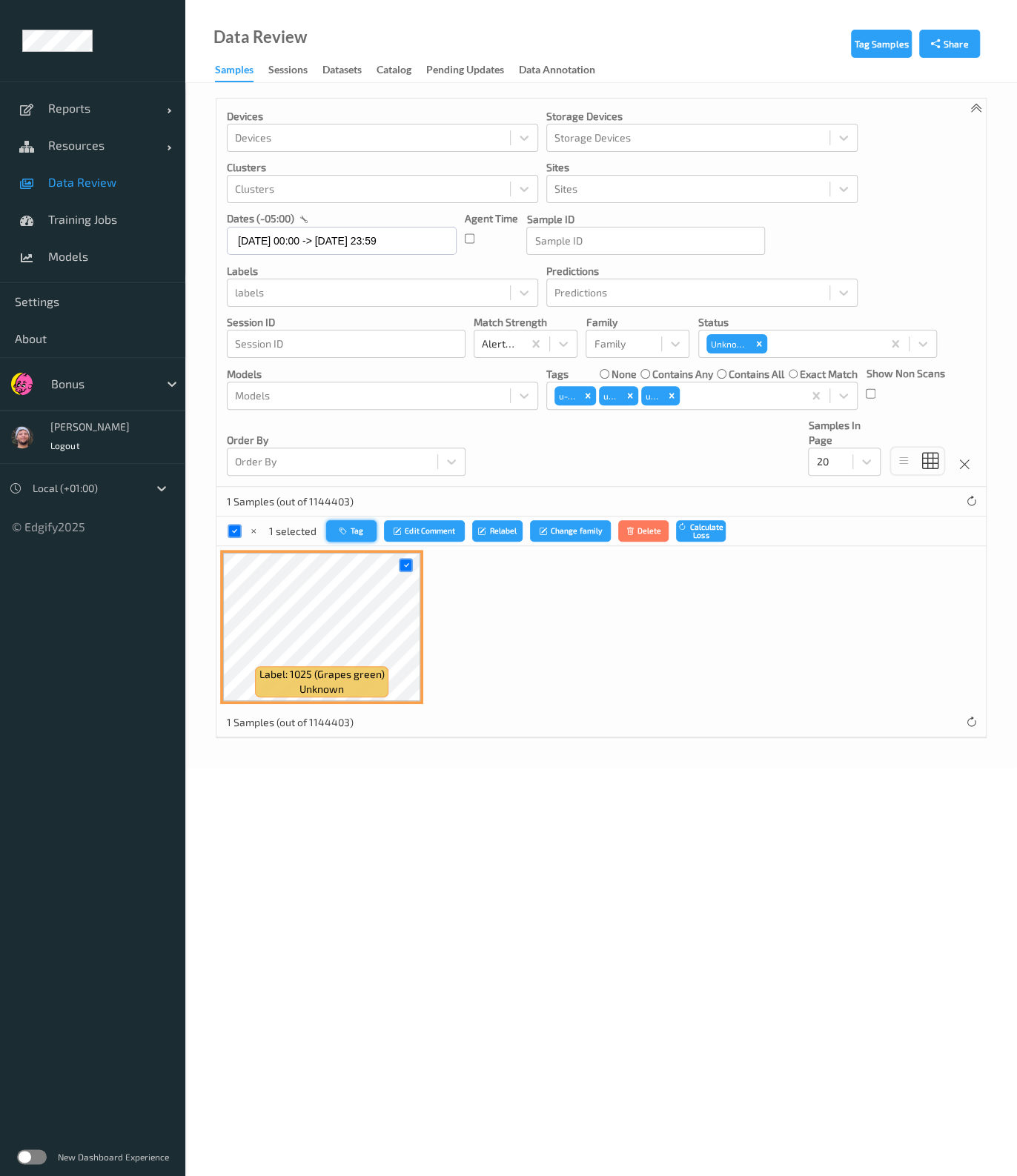
click at [362, 539] on button "Tag" at bounding box center [352, 531] width 50 height 22
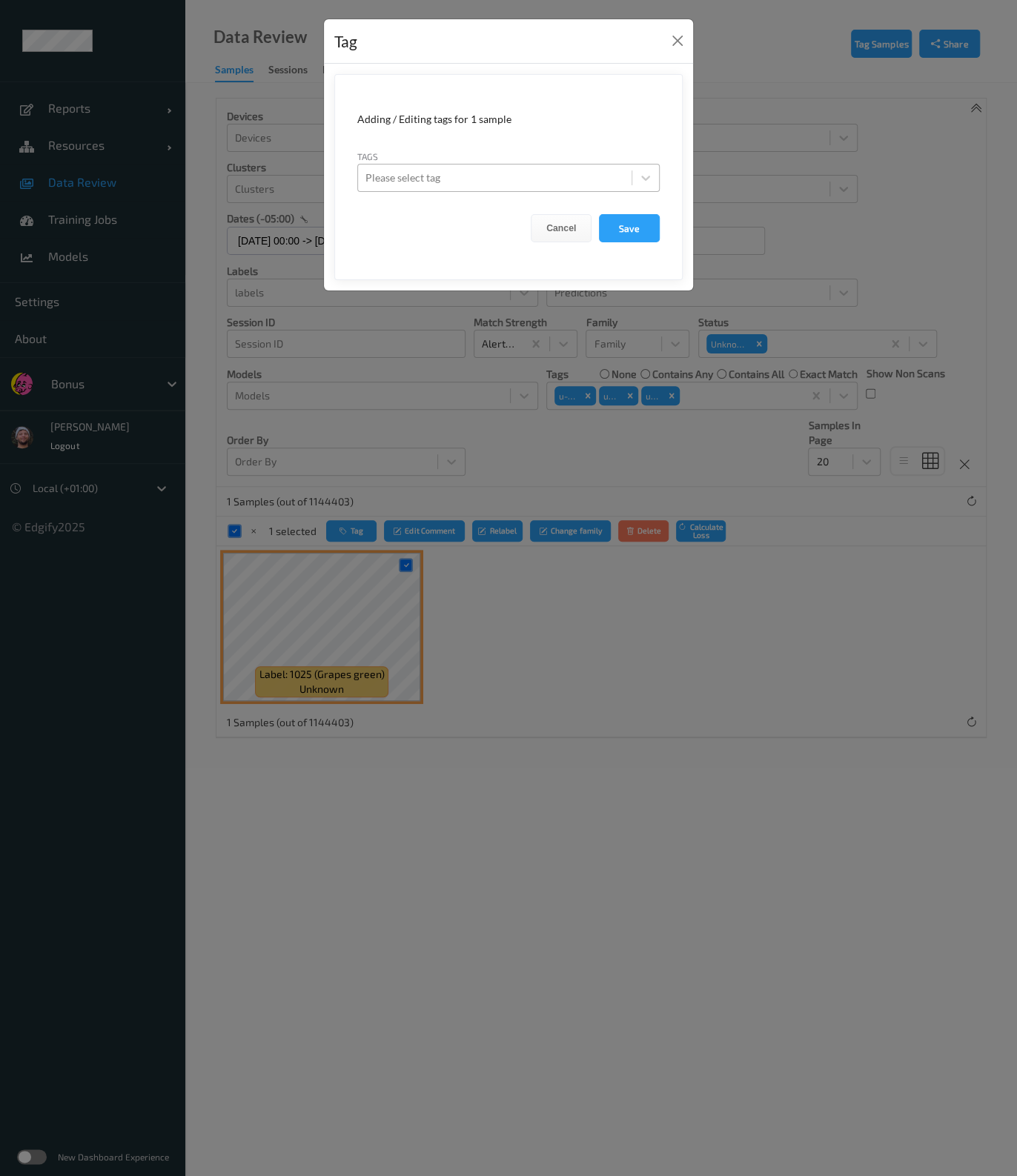
click at [486, 190] on div "Please select tag" at bounding box center [508, 178] width 302 height 28
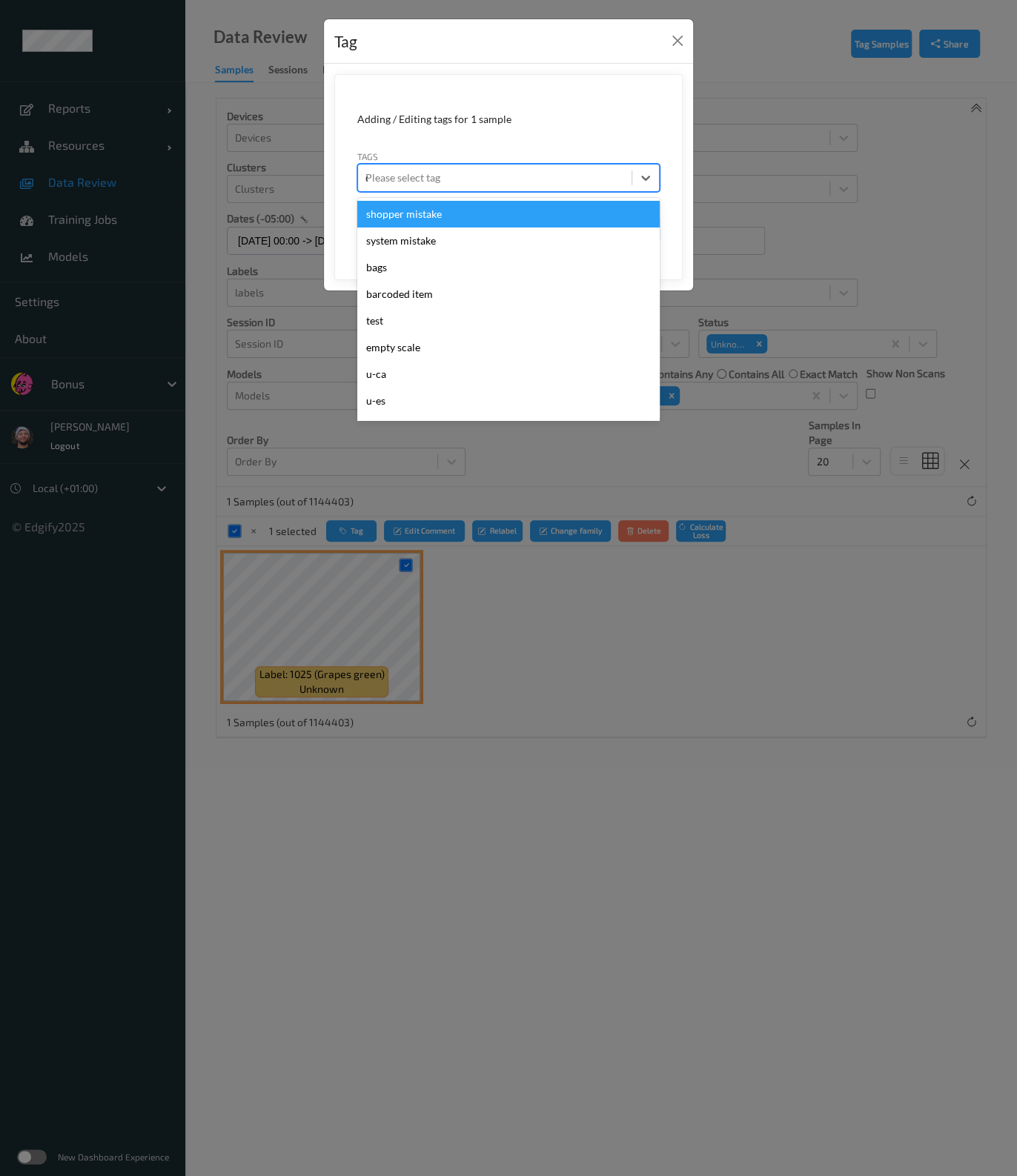
type input "ca"
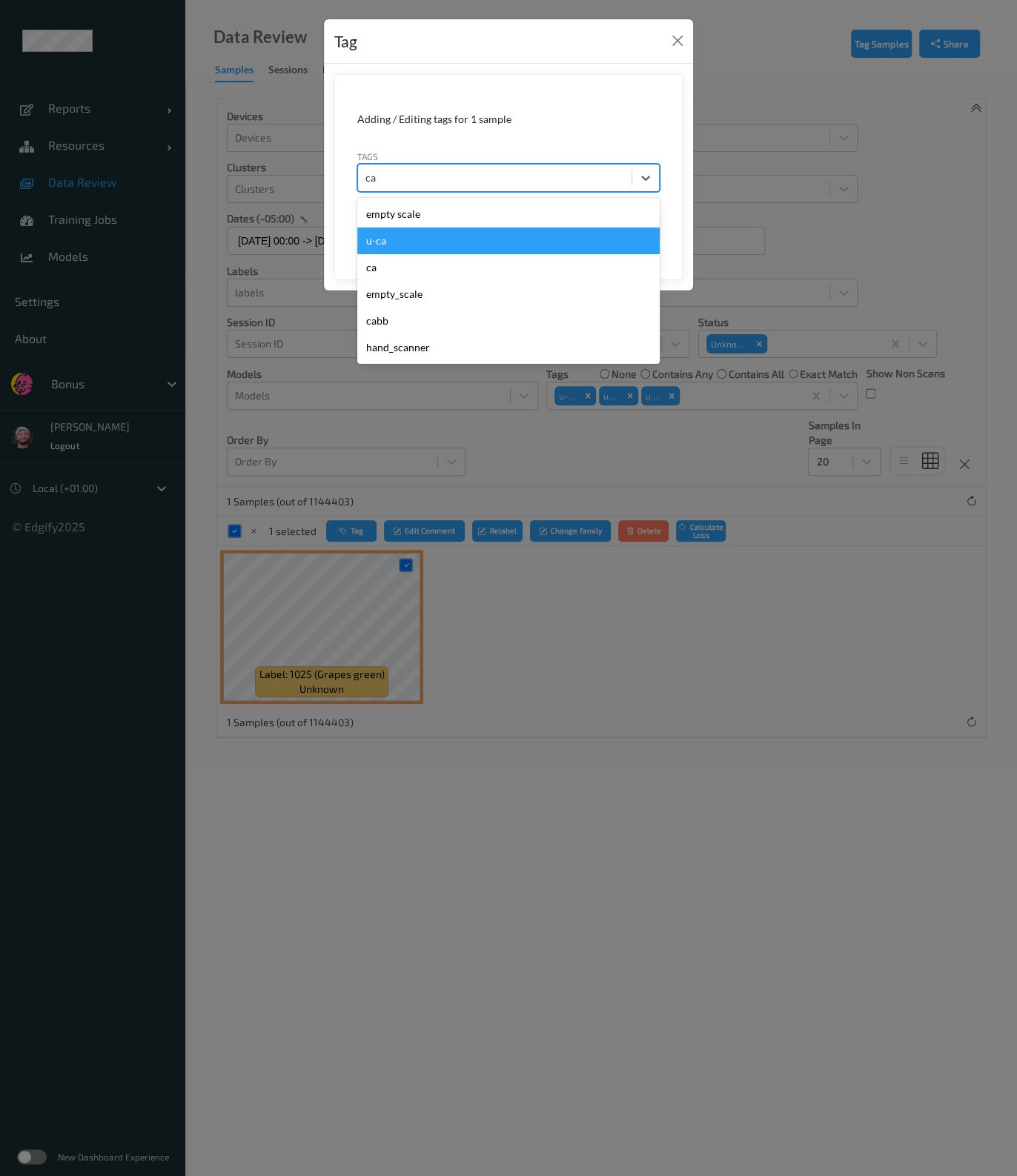
click at [446, 236] on div "u-ca" at bounding box center [508, 241] width 302 height 27
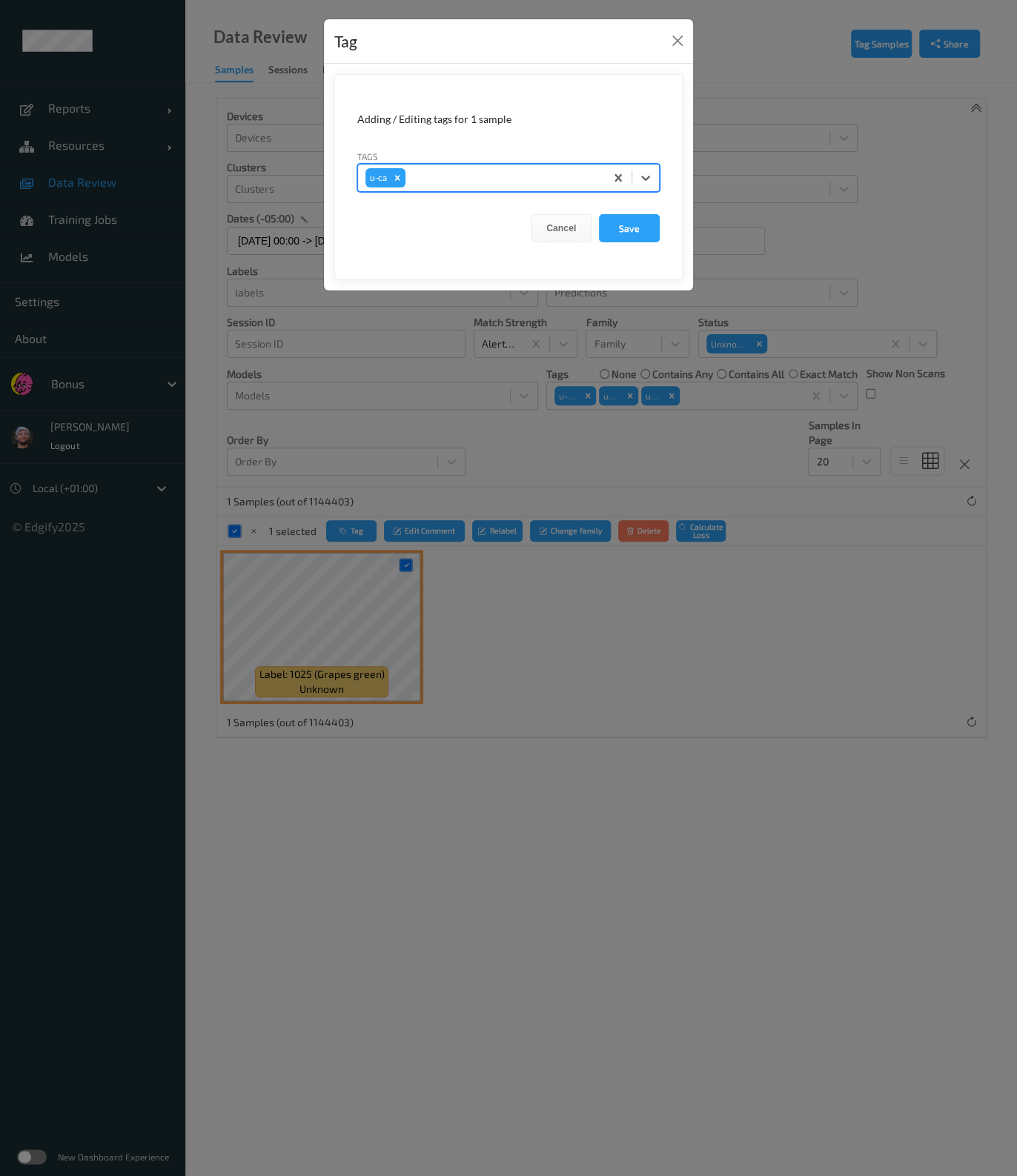
type input "s"
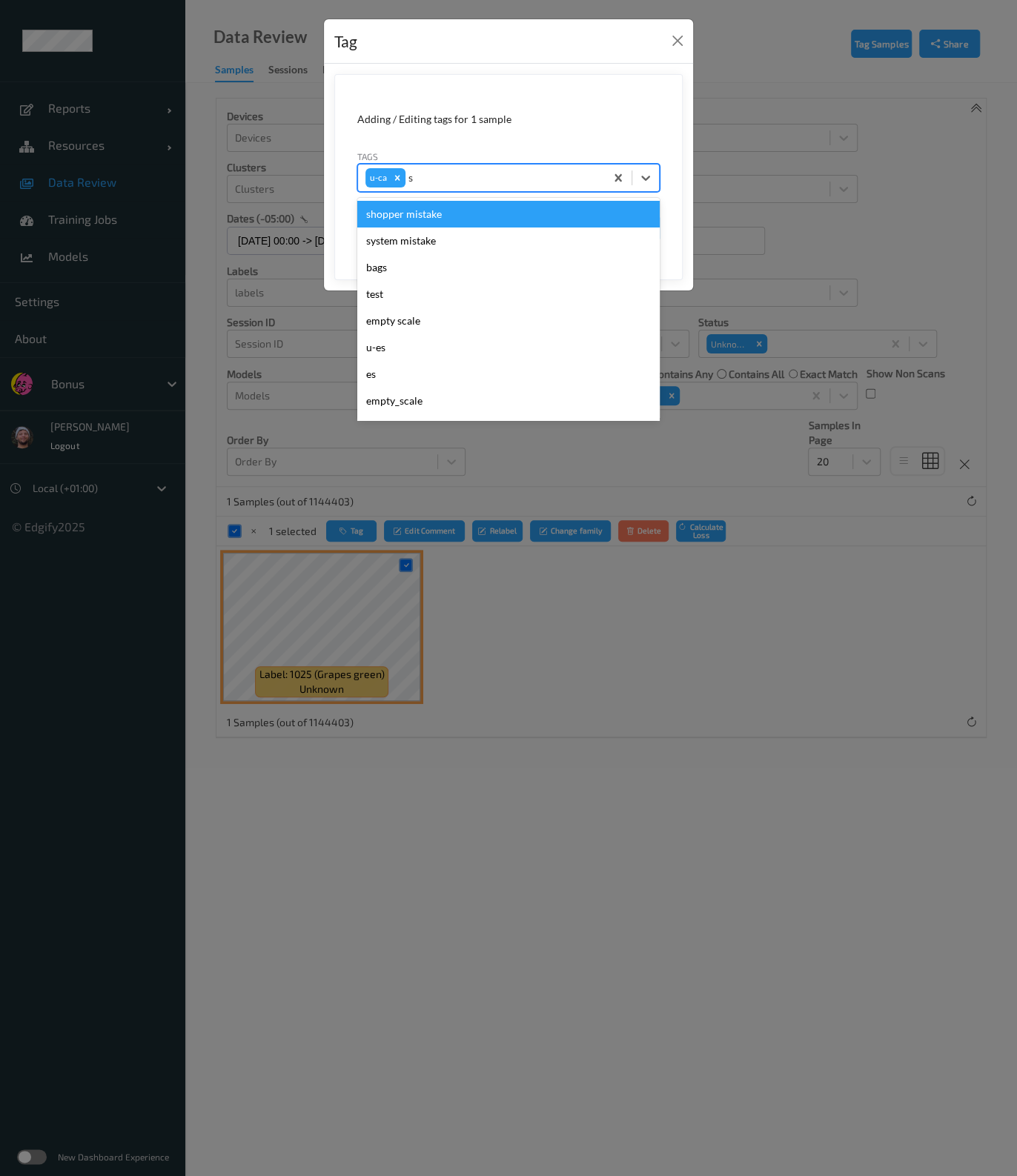
click at [480, 207] on div "shopper mistake" at bounding box center [508, 214] width 302 height 27
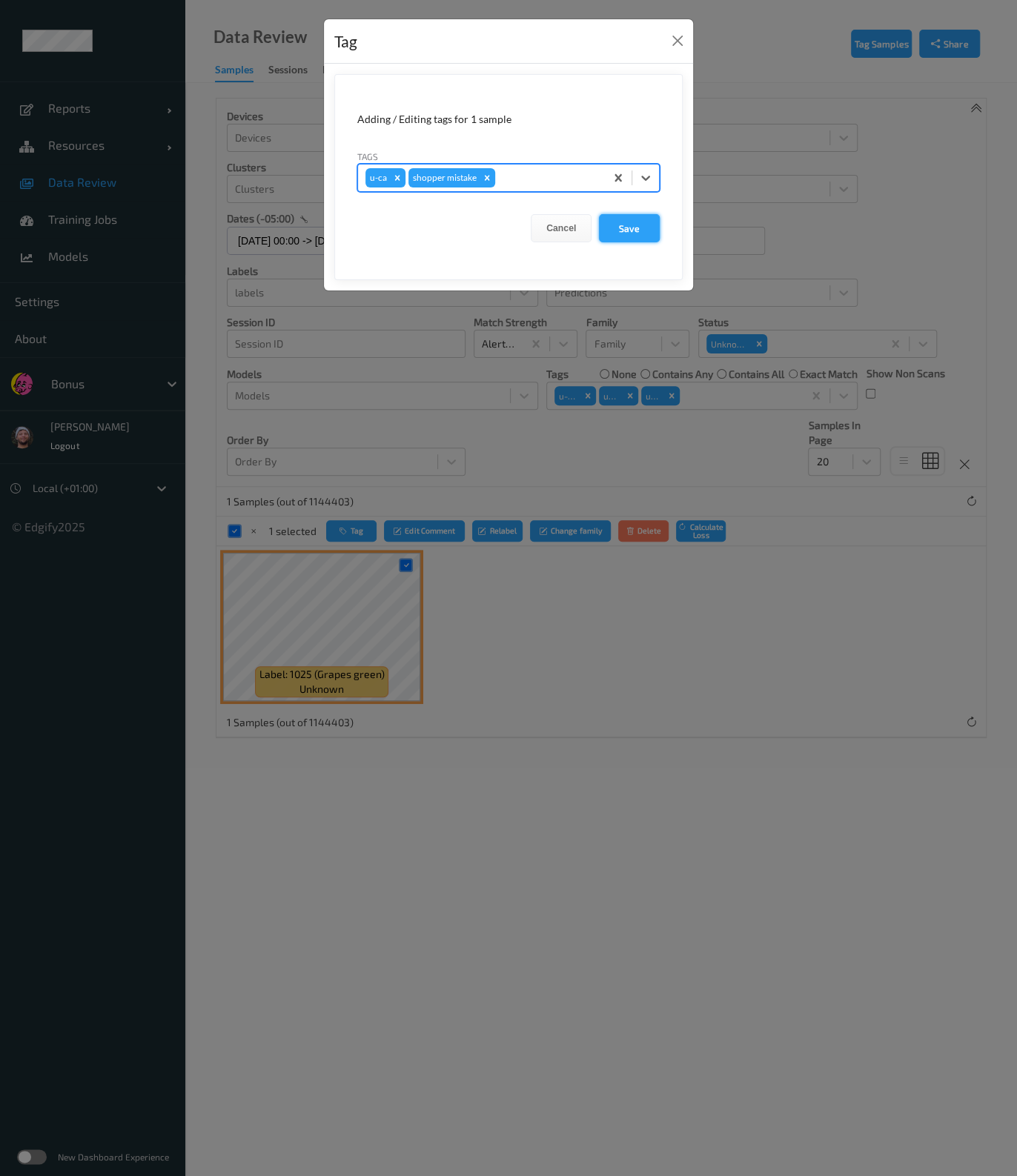
click at [629, 218] on button "Save" at bounding box center [629, 229] width 61 height 28
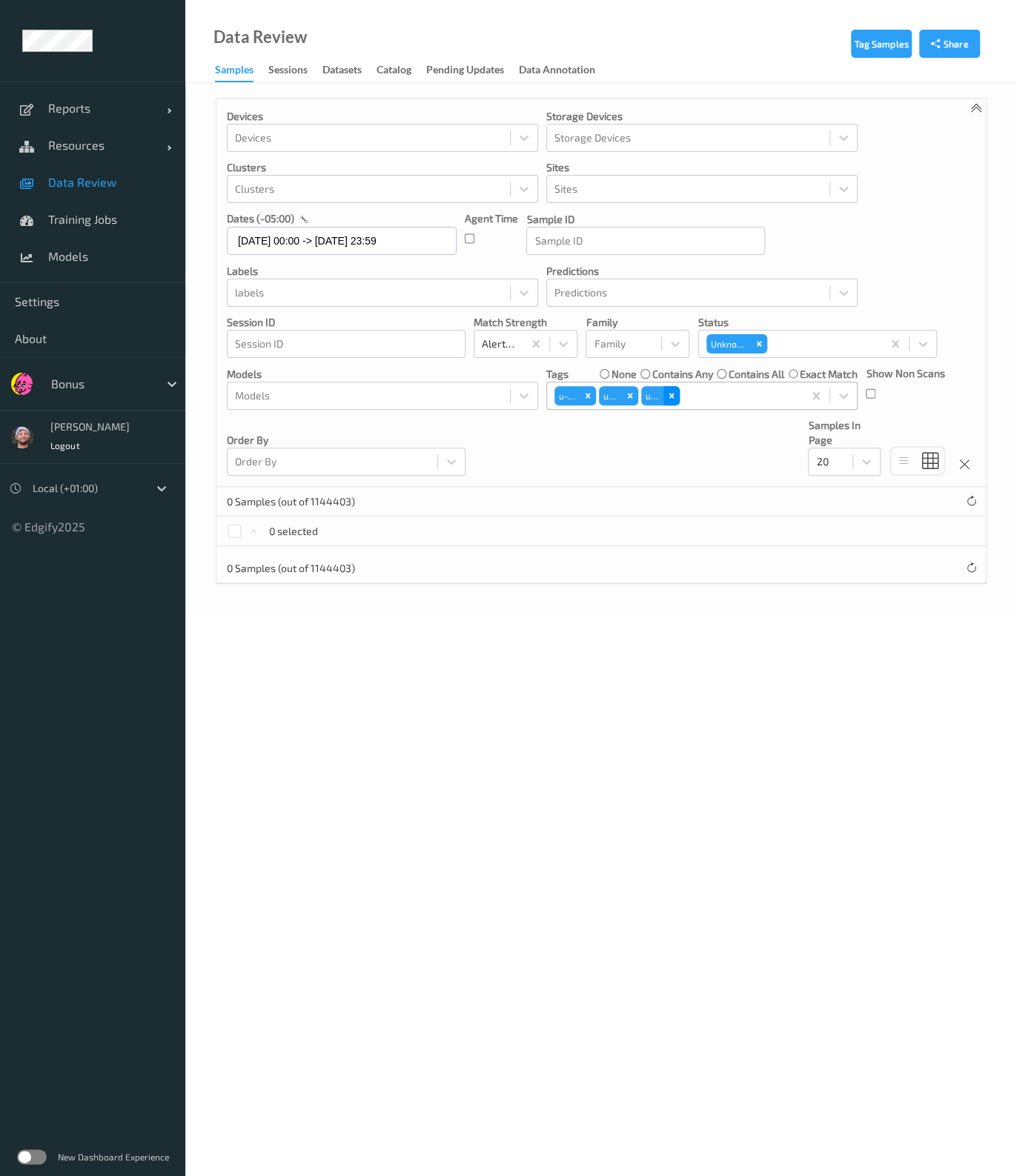
click at [676, 394] on div "Remove u-gi" at bounding box center [670, 395] width 16 height 19
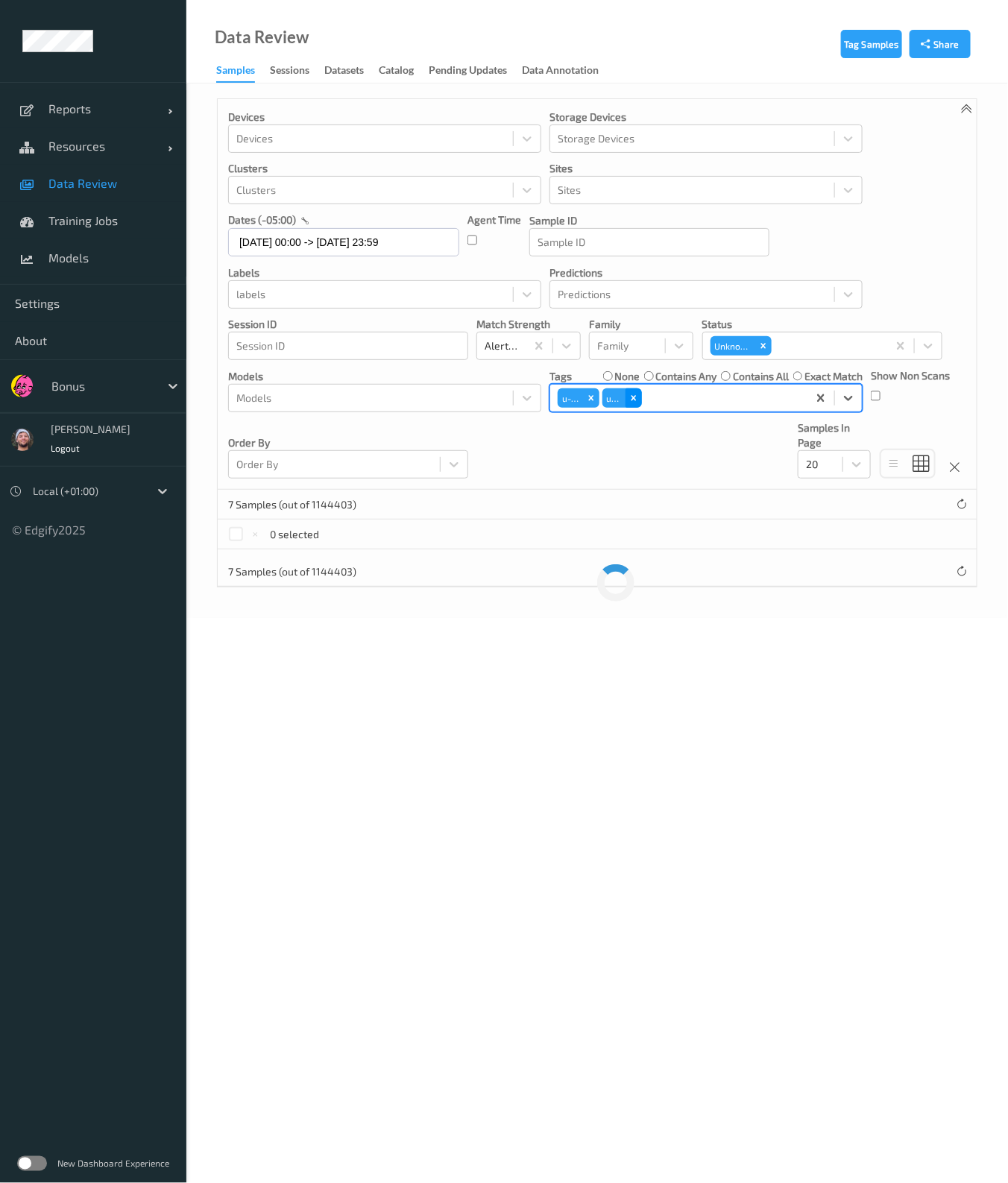
click at [626, 400] on div "Remove u-pi" at bounding box center [633, 397] width 16 height 19
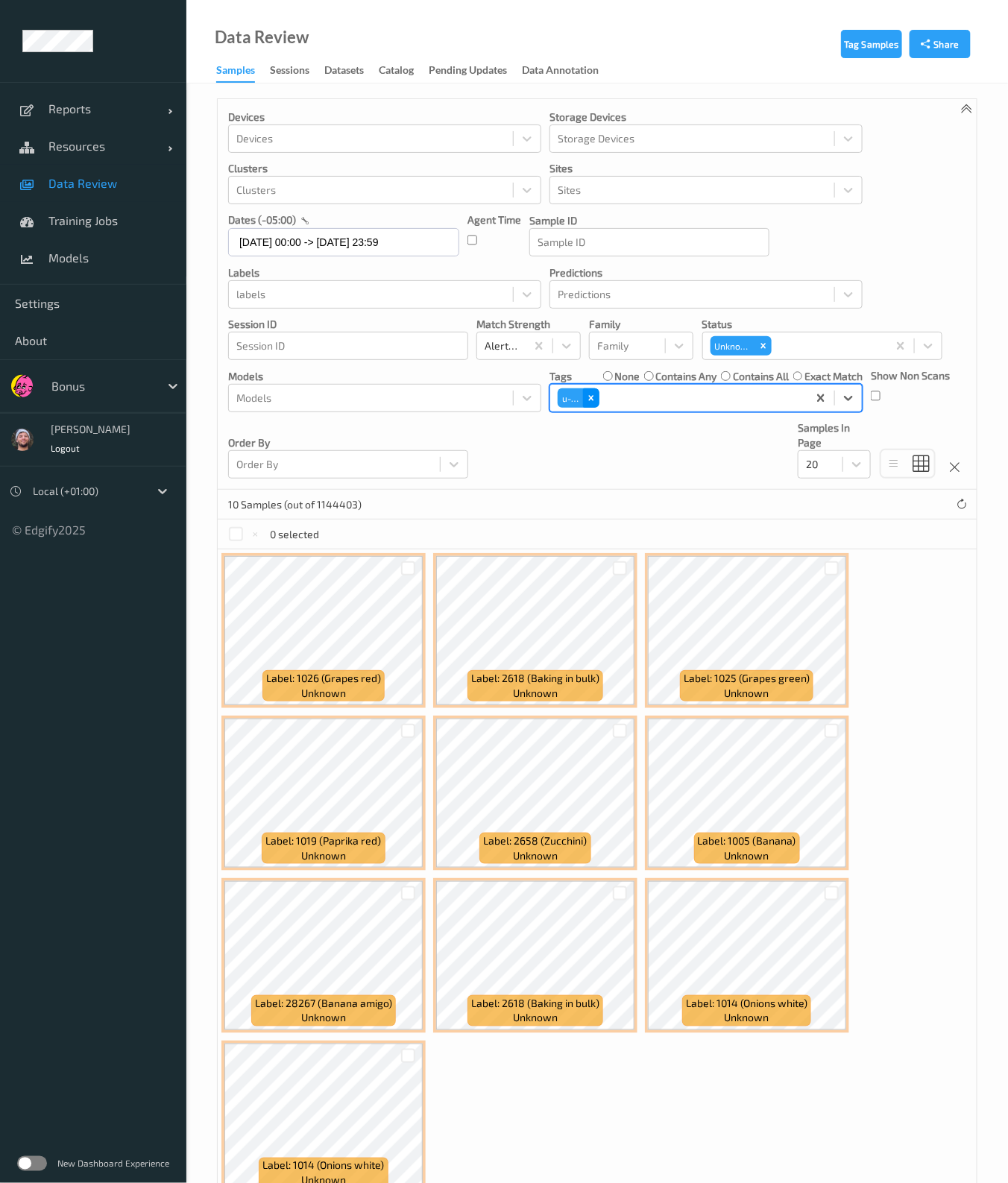
click at [598, 399] on div "Remove u-ca" at bounding box center [590, 397] width 16 height 19
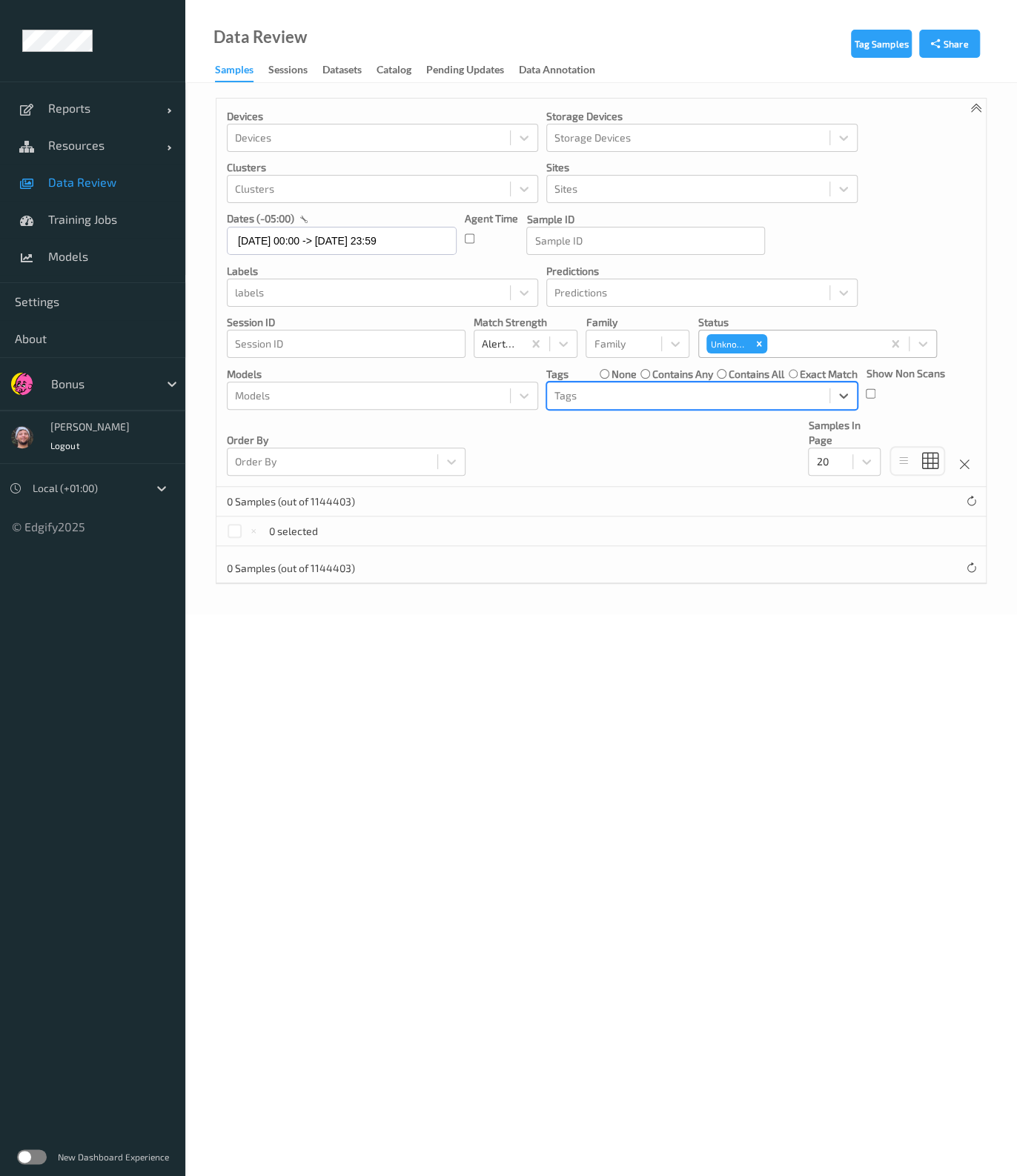
click at [767, 342] on div "Unknown" at bounding box center [737, 343] width 64 height 23
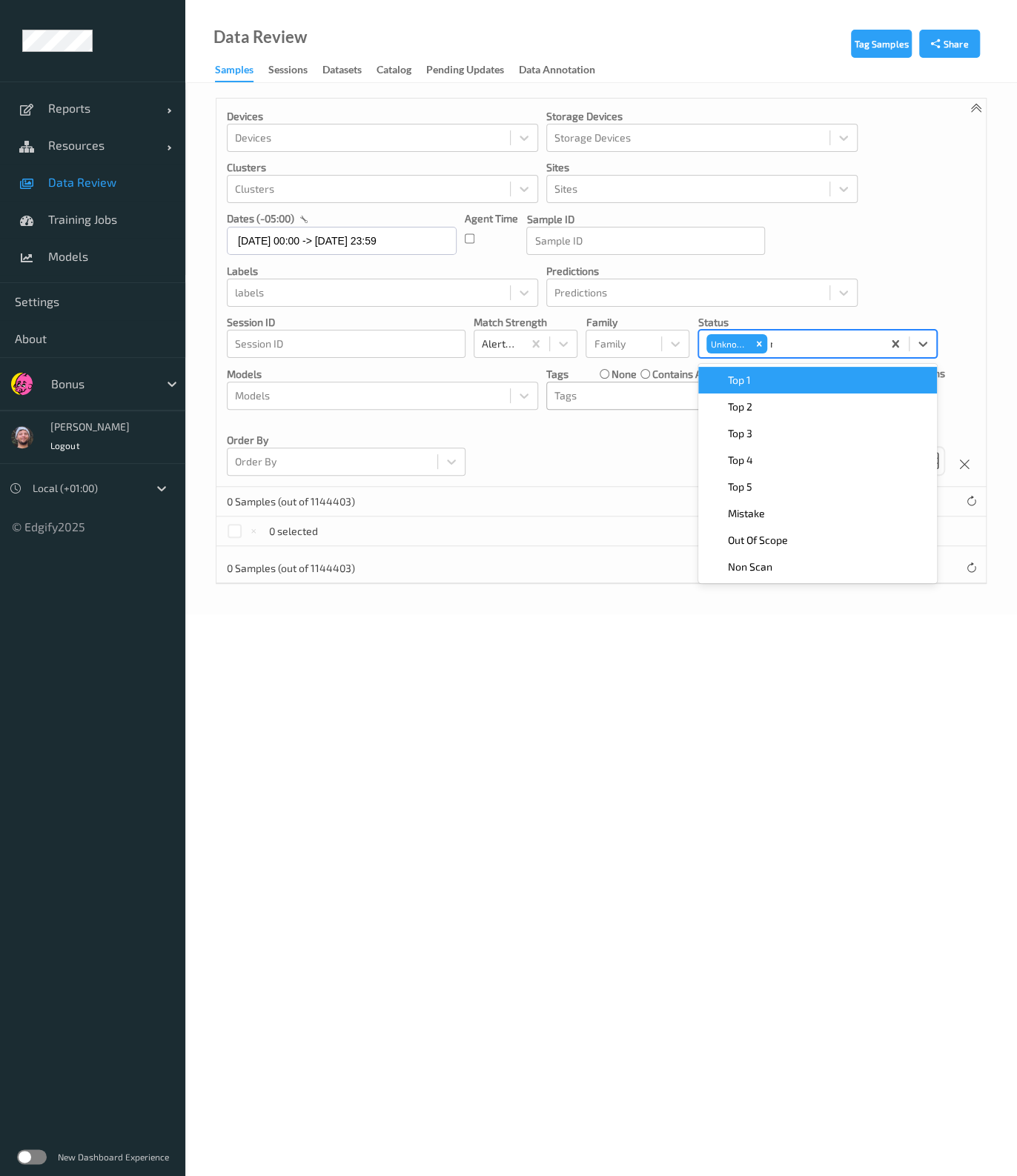
type input "mi"
click at [773, 367] on div "Mistake" at bounding box center [817, 380] width 239 height 27
click at [763, 342] on icon "Remove Unknown" at bounding box center [758, 344] width 10 height 10
click at [652, 391] on div at bounding box center [688, 395] width 268 height 18
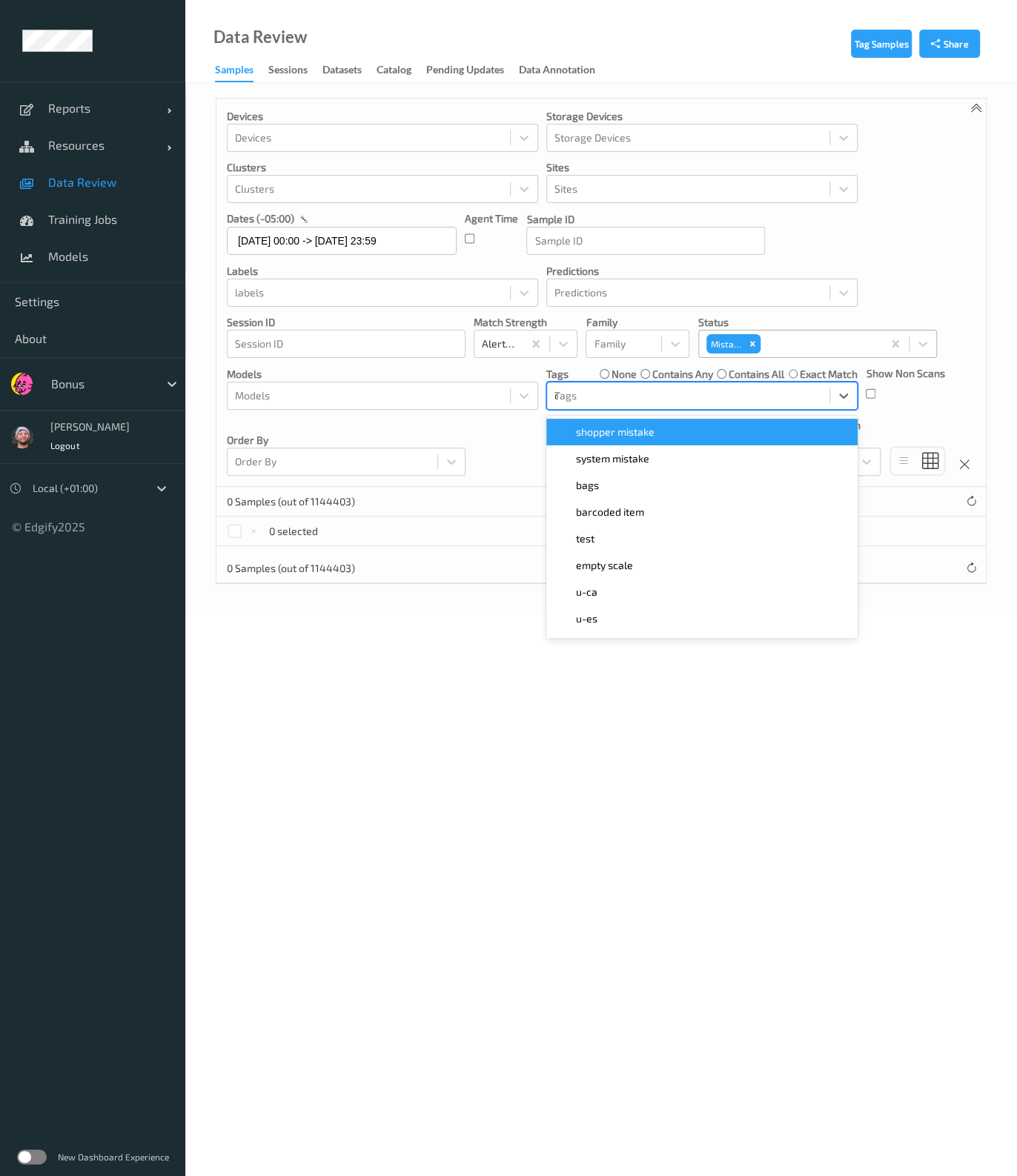
type input "ca"
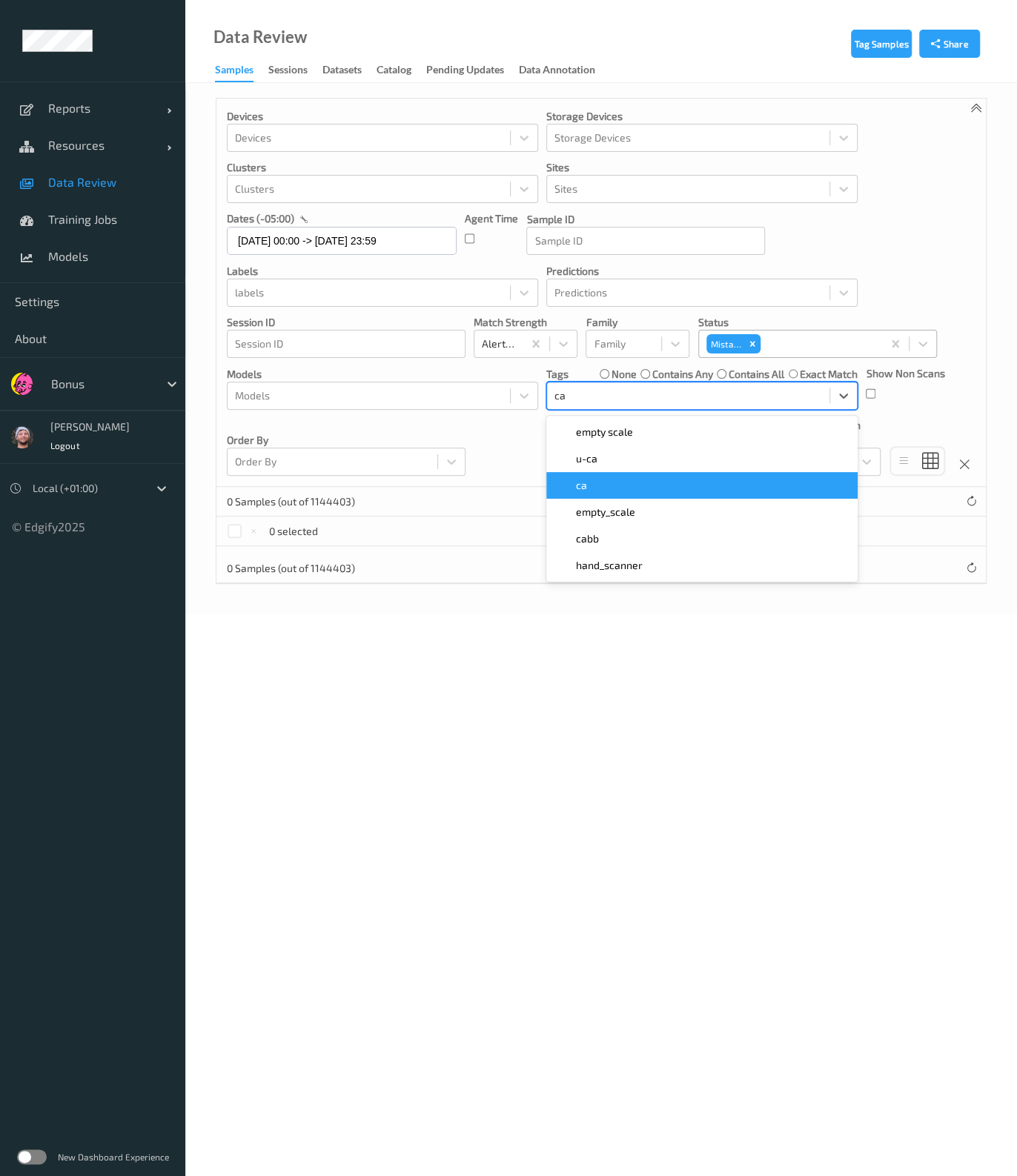
click at [629, 480] on div "ca" at bounding box center [701, 485] width 294 height 15
type input "s"
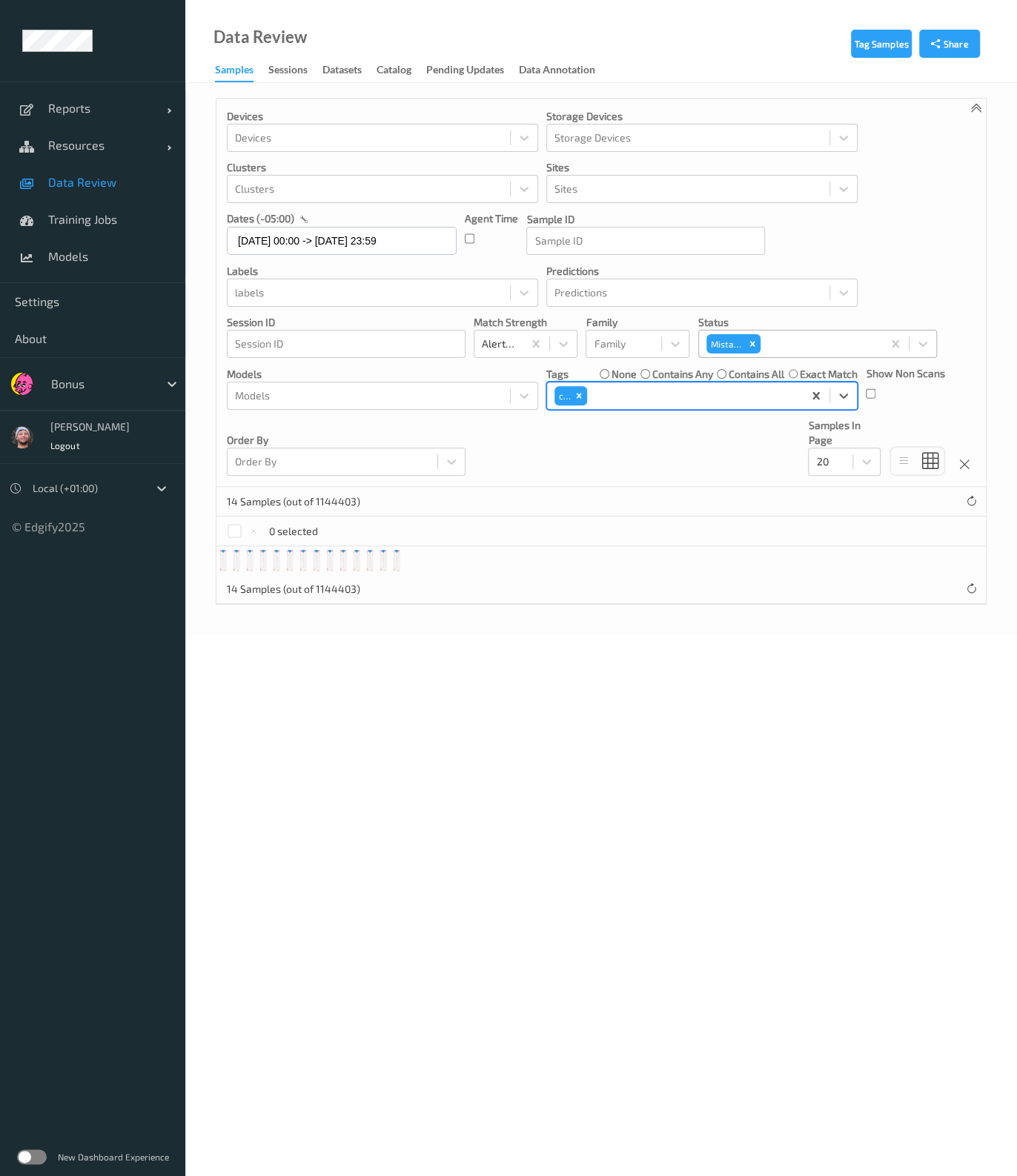
click at [711, 391] on div at bounding box center [693, 395] width 206 height 18
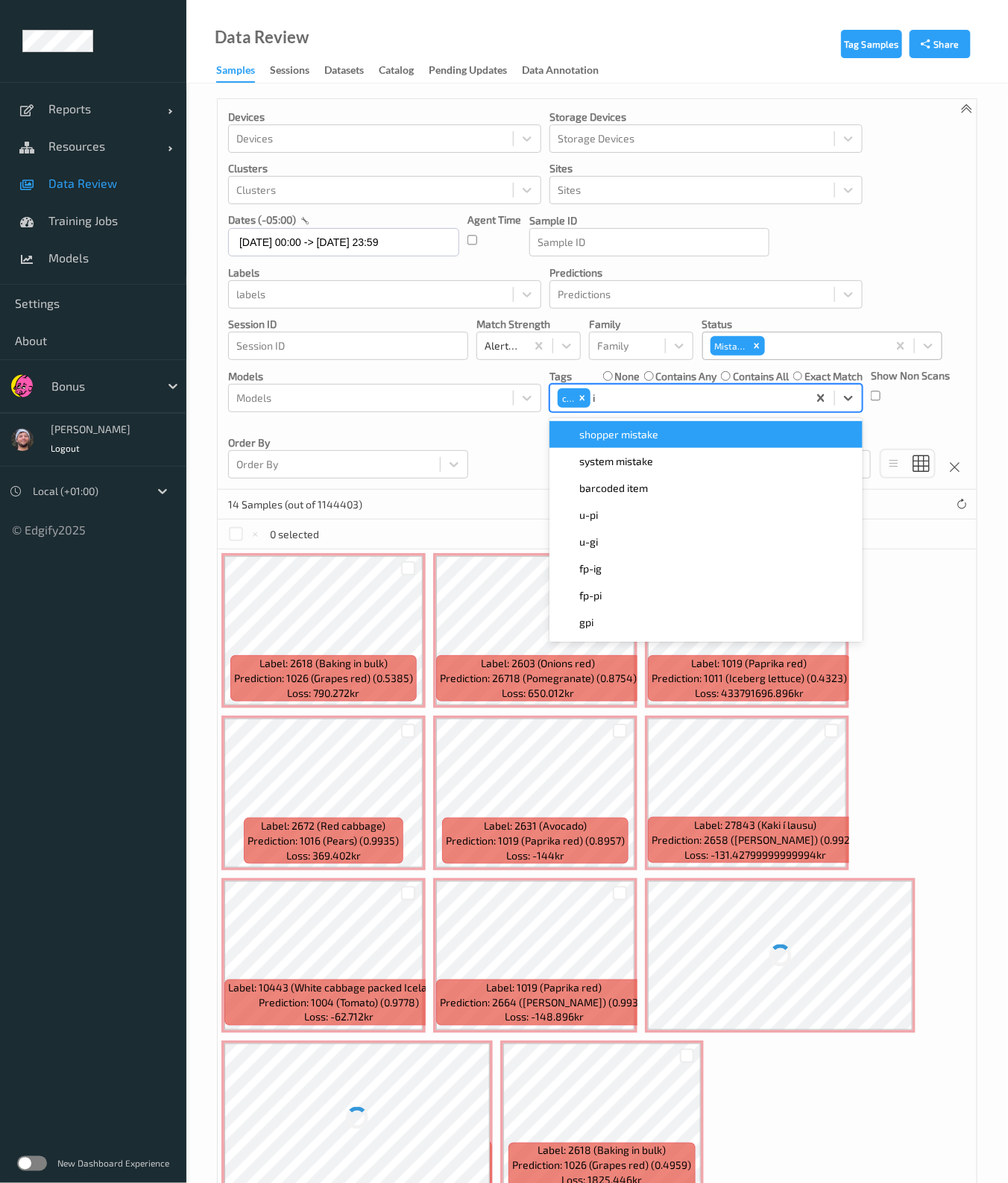
type input "ig"
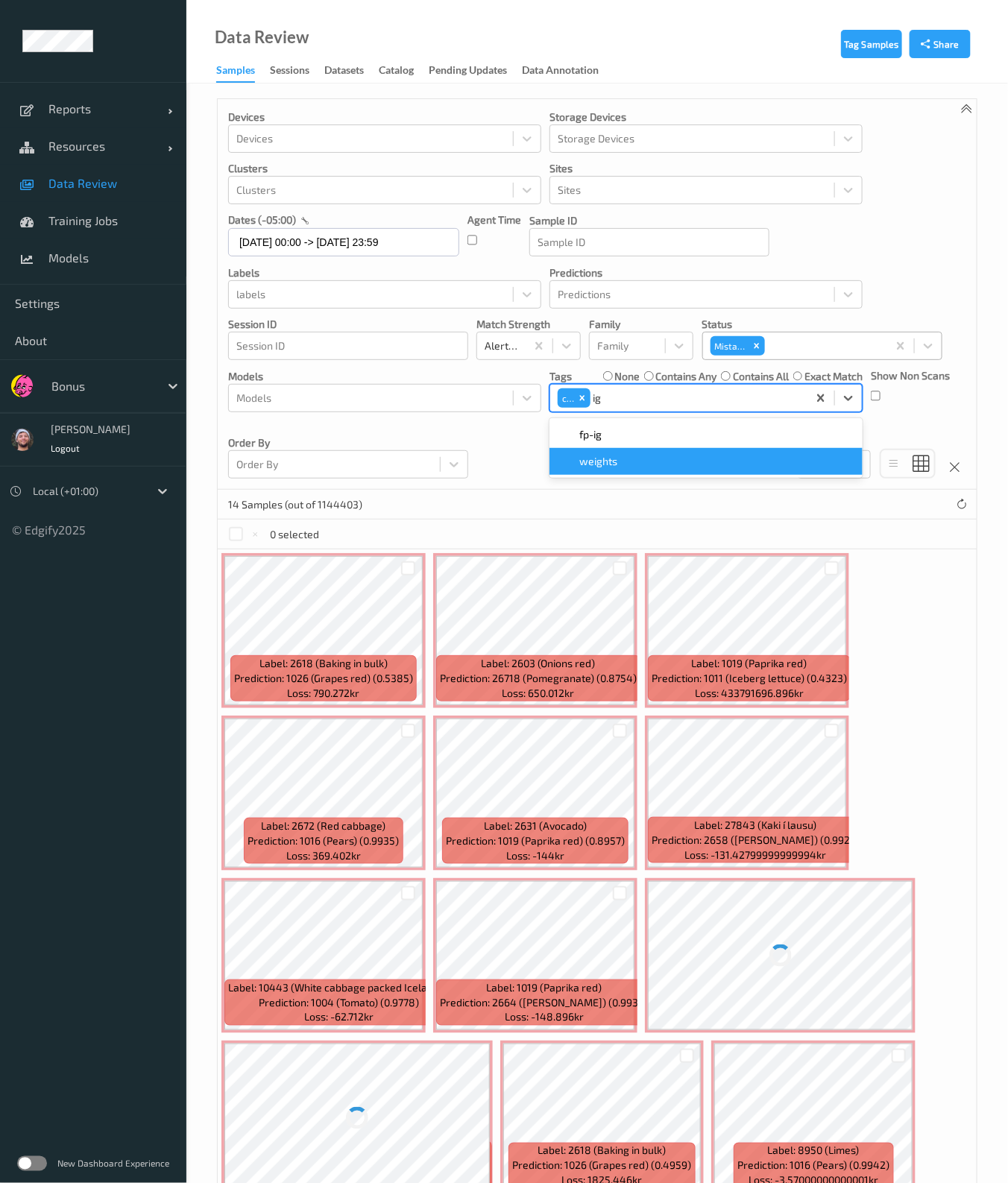
click at [616, 436] on div "fp-ig" at bounding box center [706, 434] width 296 height 15
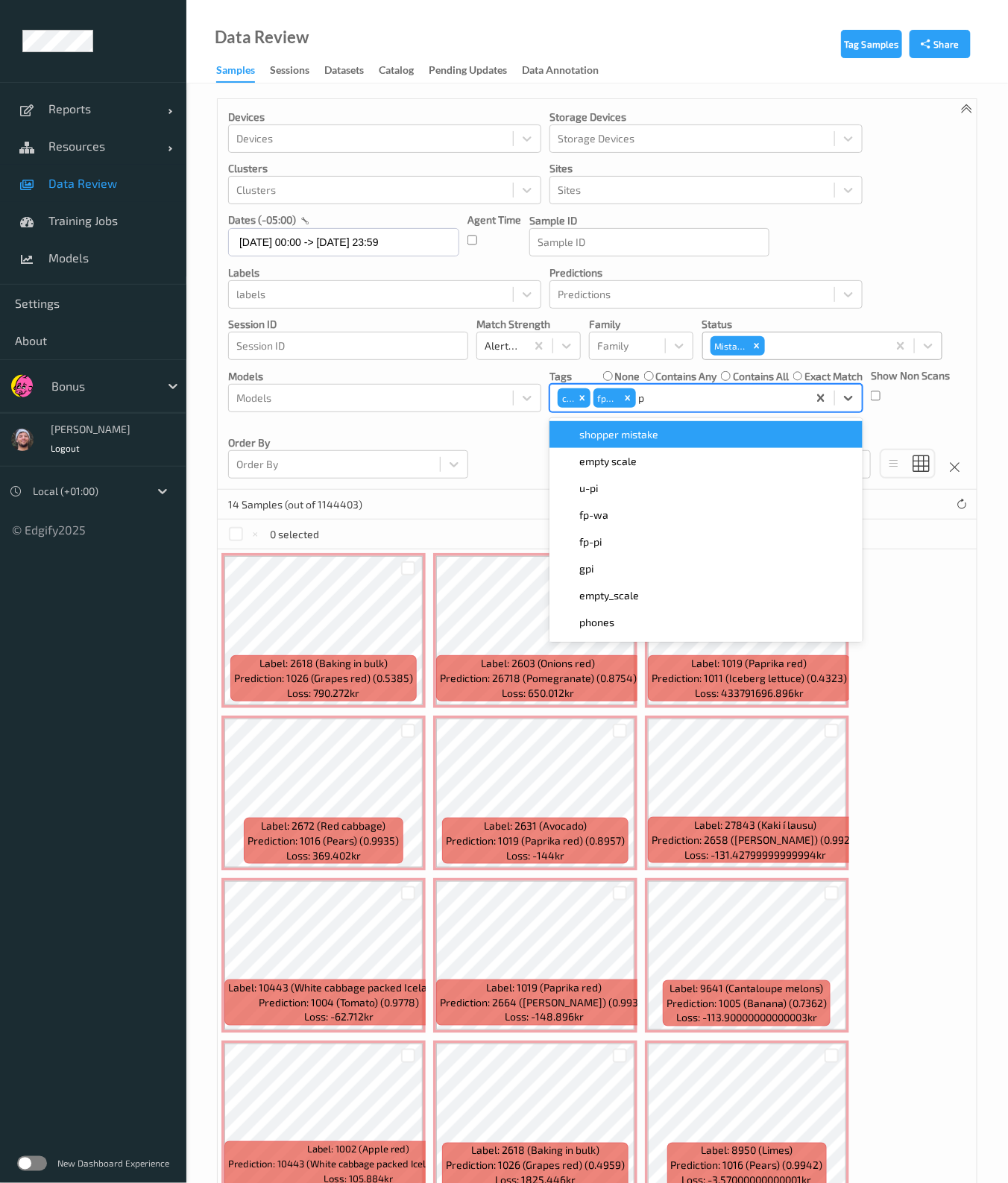
type input "pi"
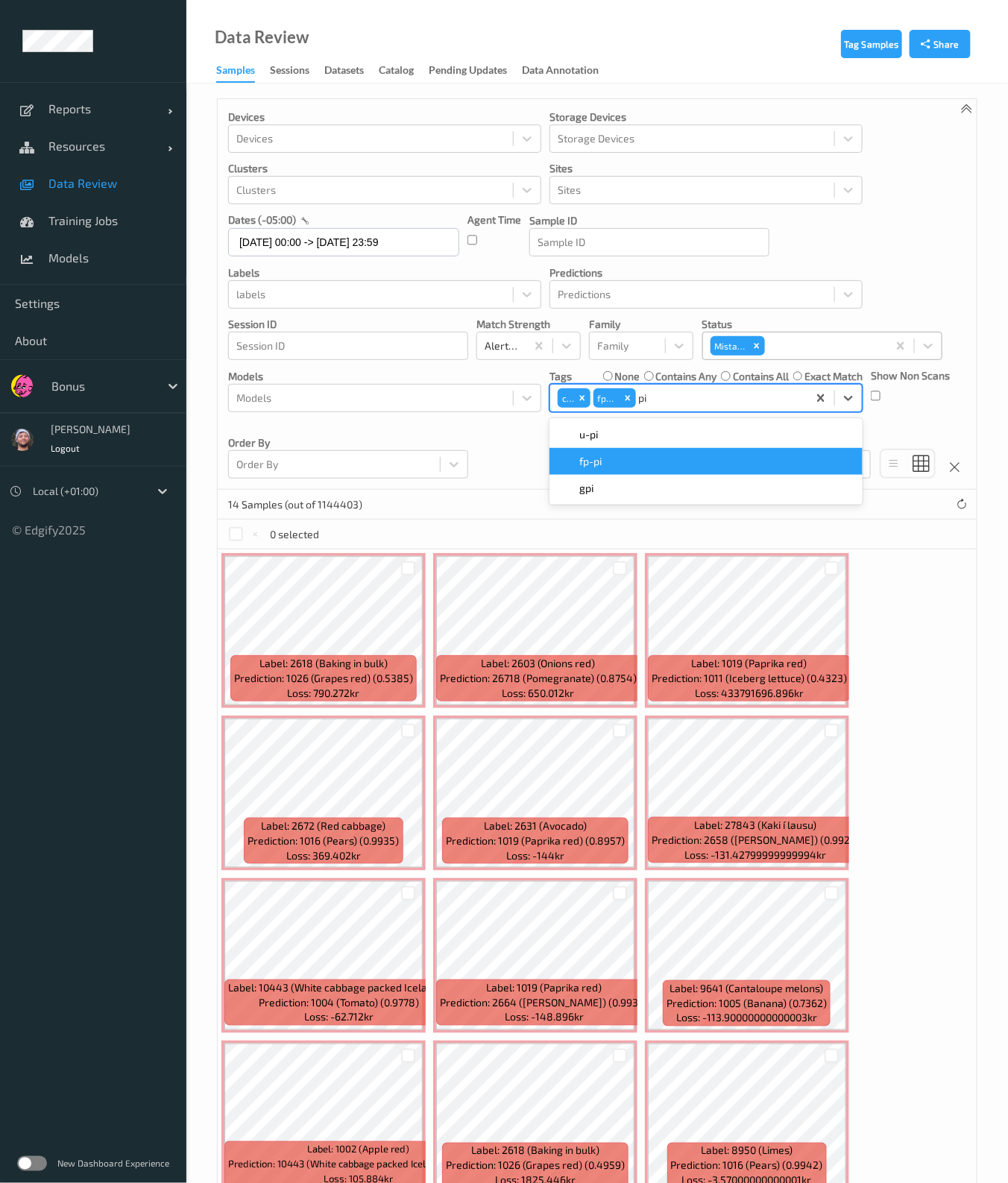
click at [621, 467] on div "fp-pi" at bounding box center [706, 461] width 313 height 27
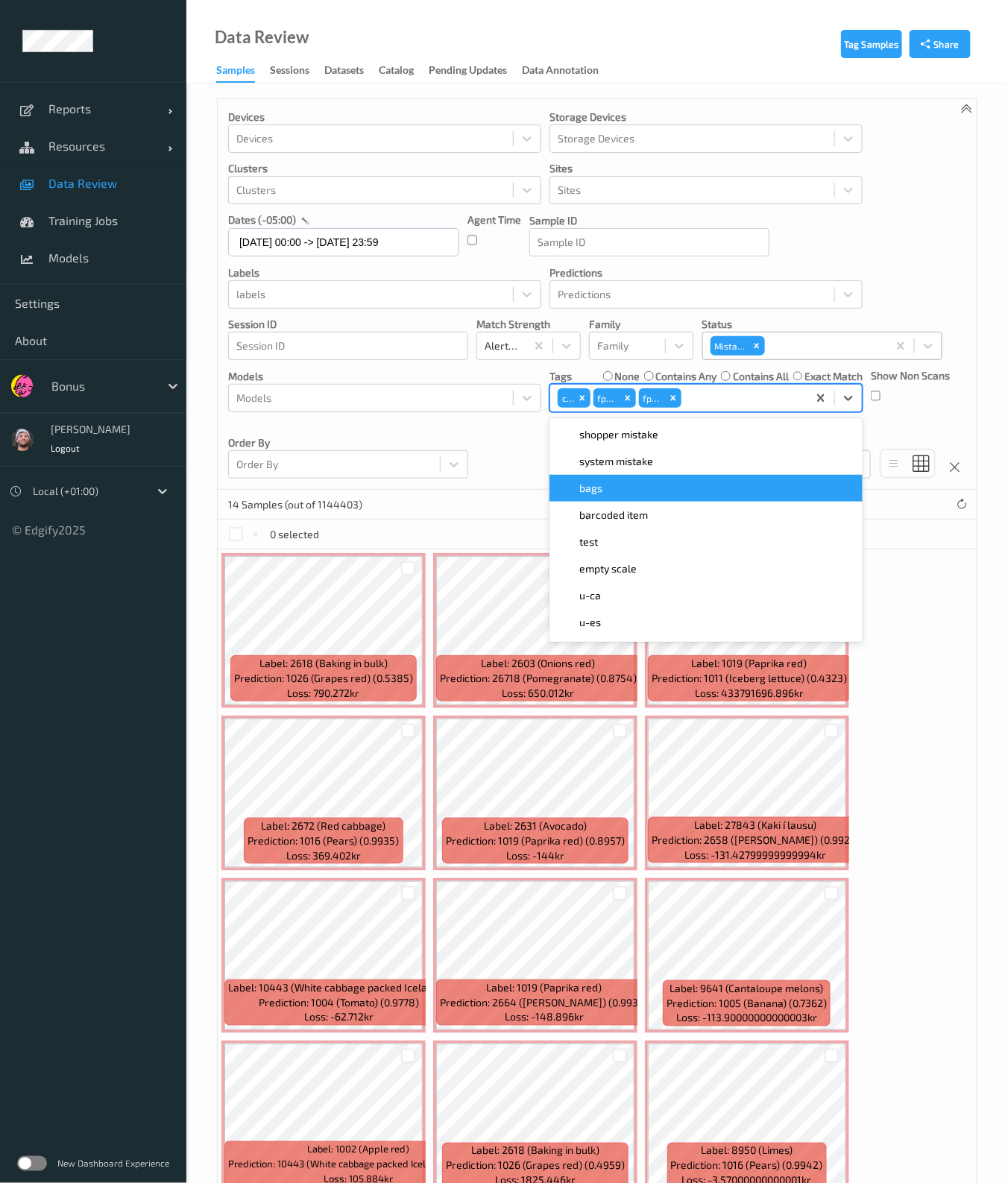
click at [521, 463] on div "Devices Devices Storage Devices Storage Devices Clusters Clusters Sites Sites d…" at bounding box center [597, 295] width 759 height 391
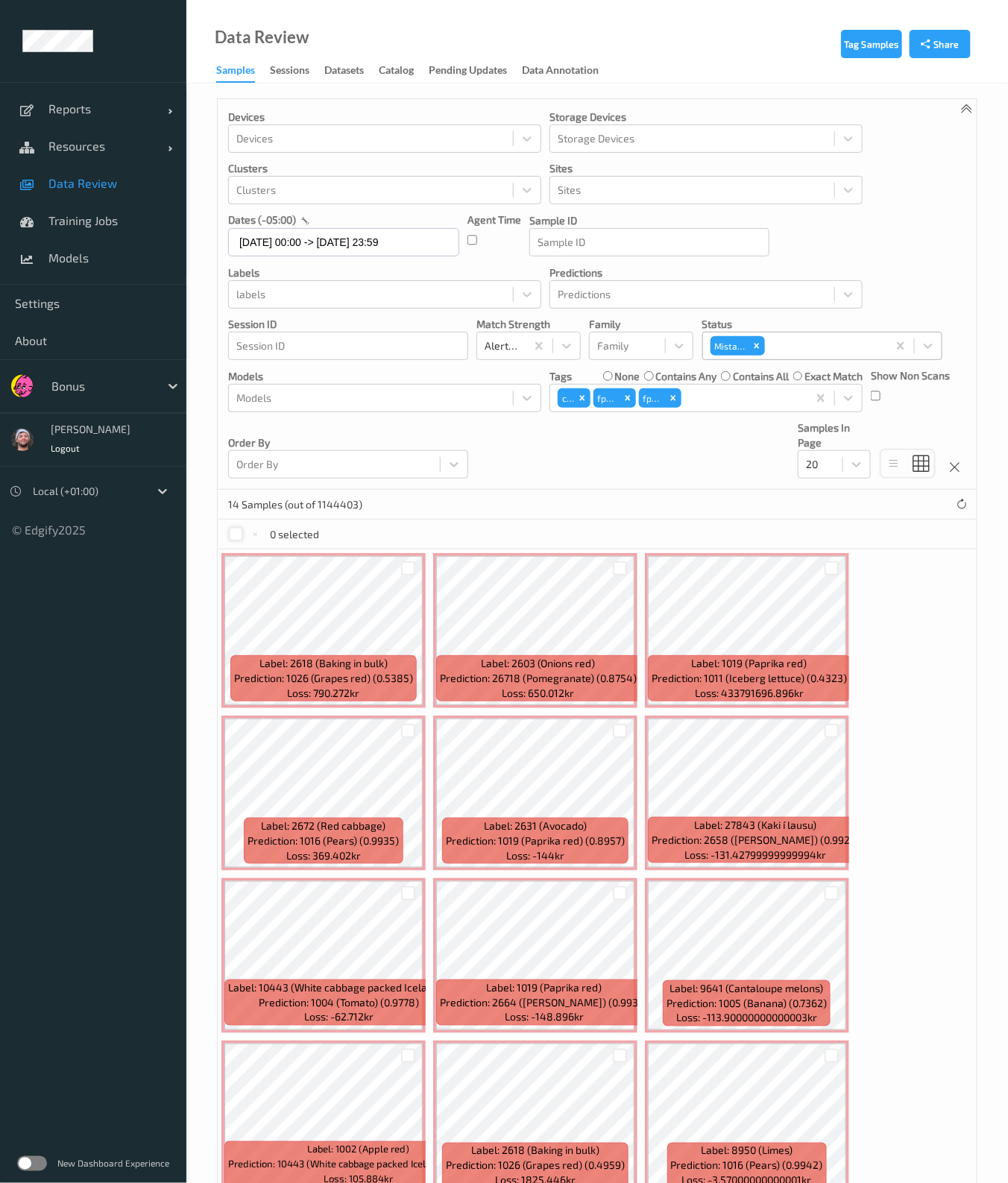
click at [236, 530] on div at bounding box center [236, 534] width 14 height 14
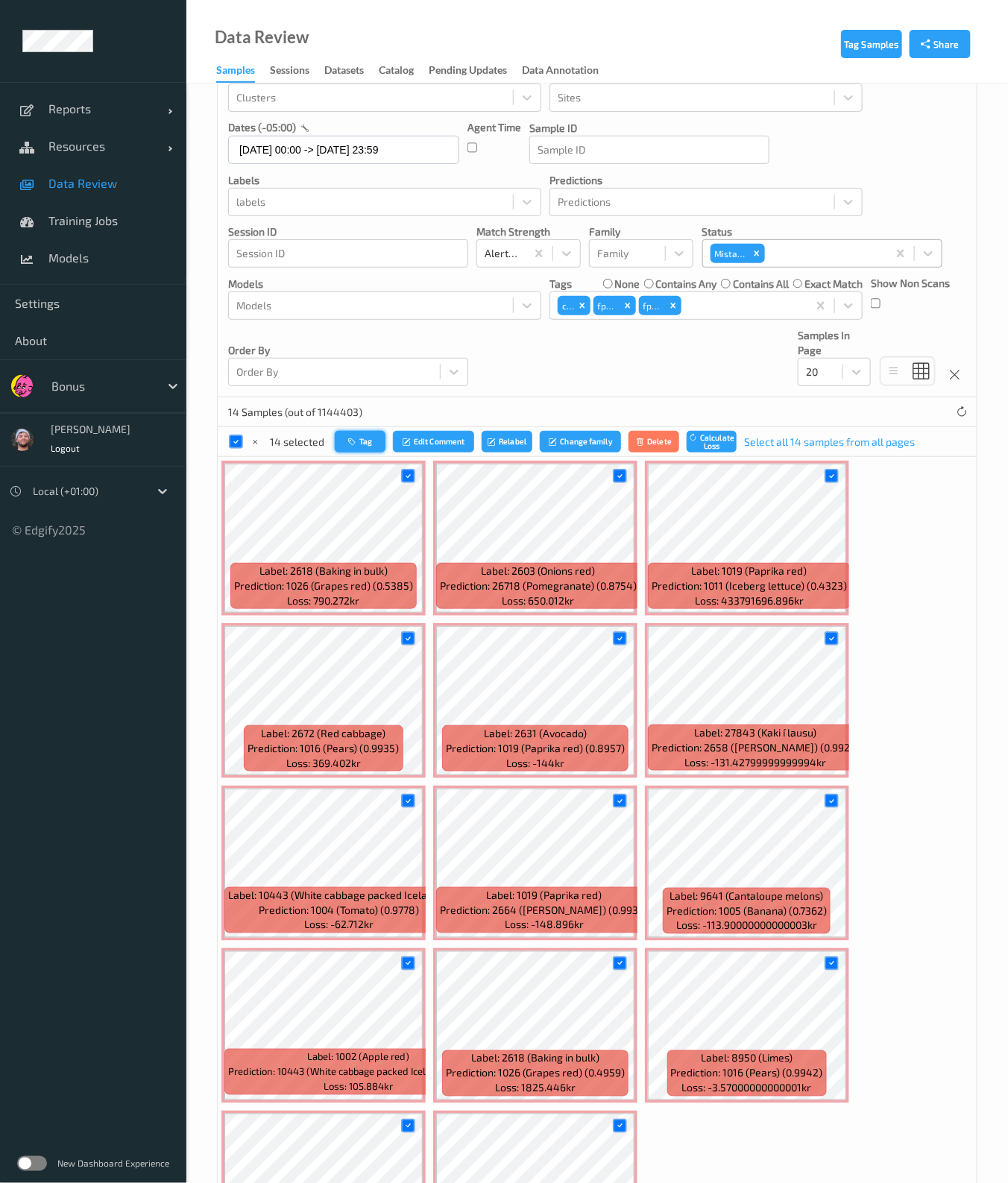
scroll to position [233, 0]
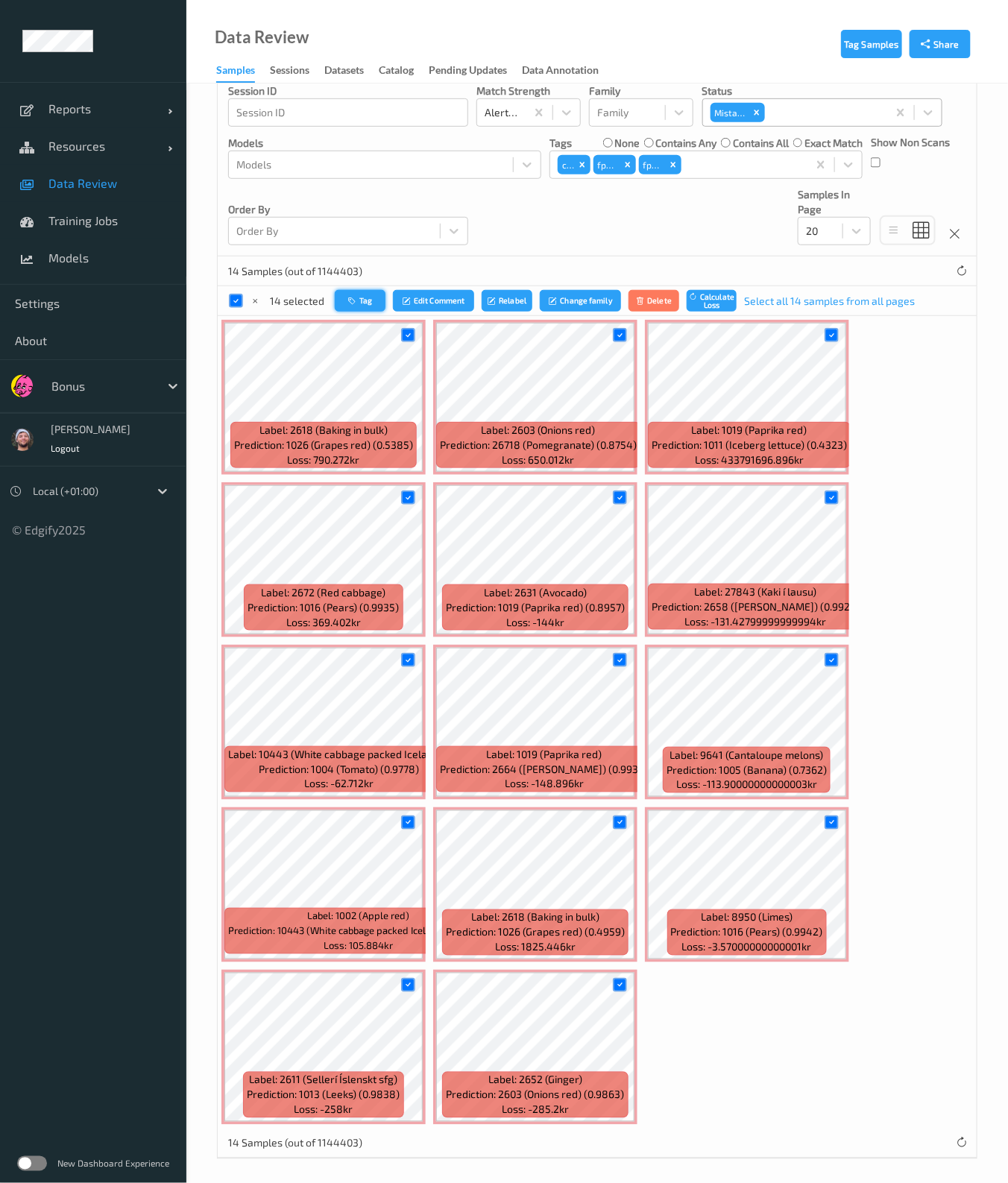
click at [369, 292] on button "Tag" at bounding box center [360, 301] width 51 height 22
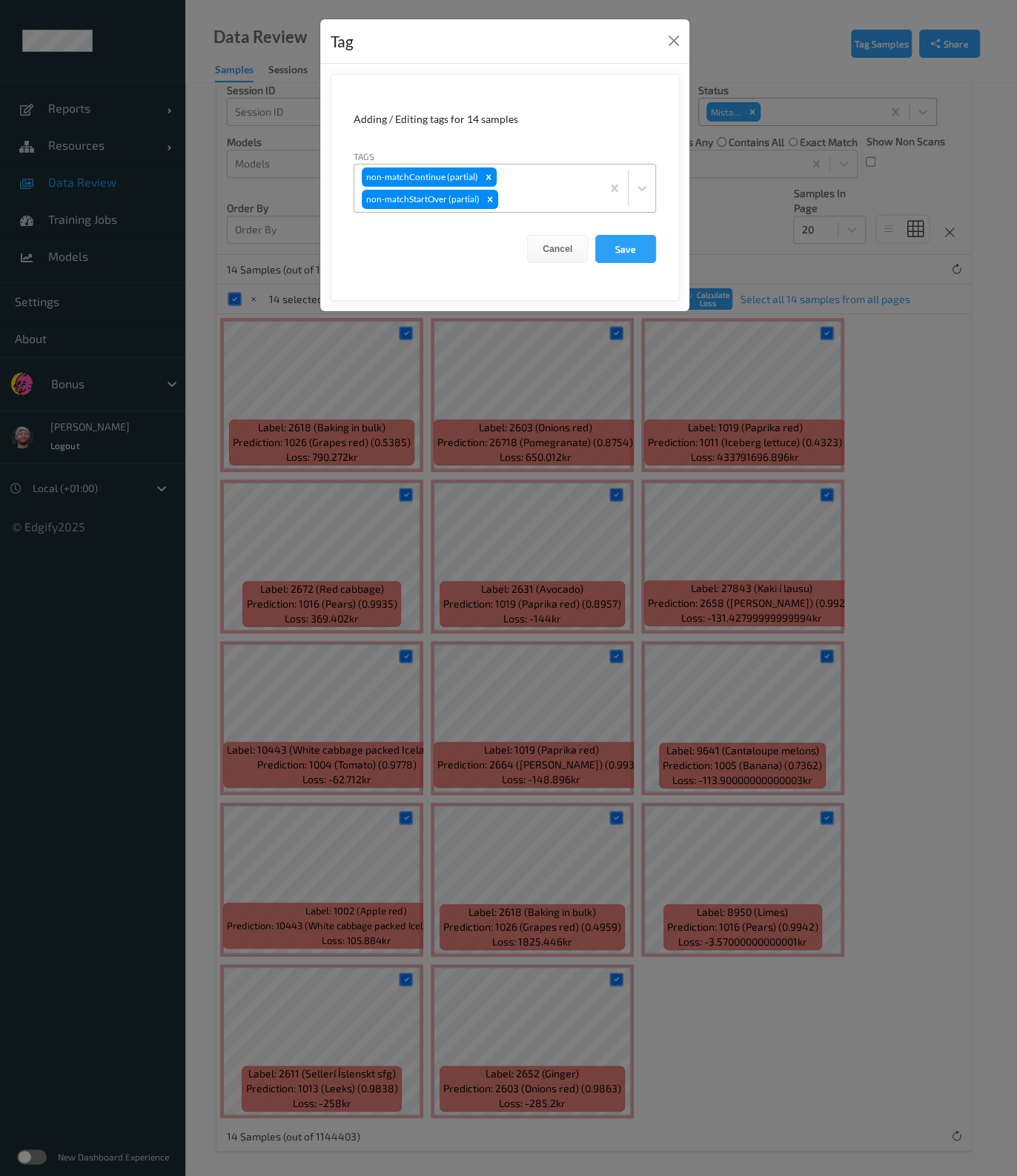
click at [503, 200] on div at bounding box center [547, 199] width 93 height 18
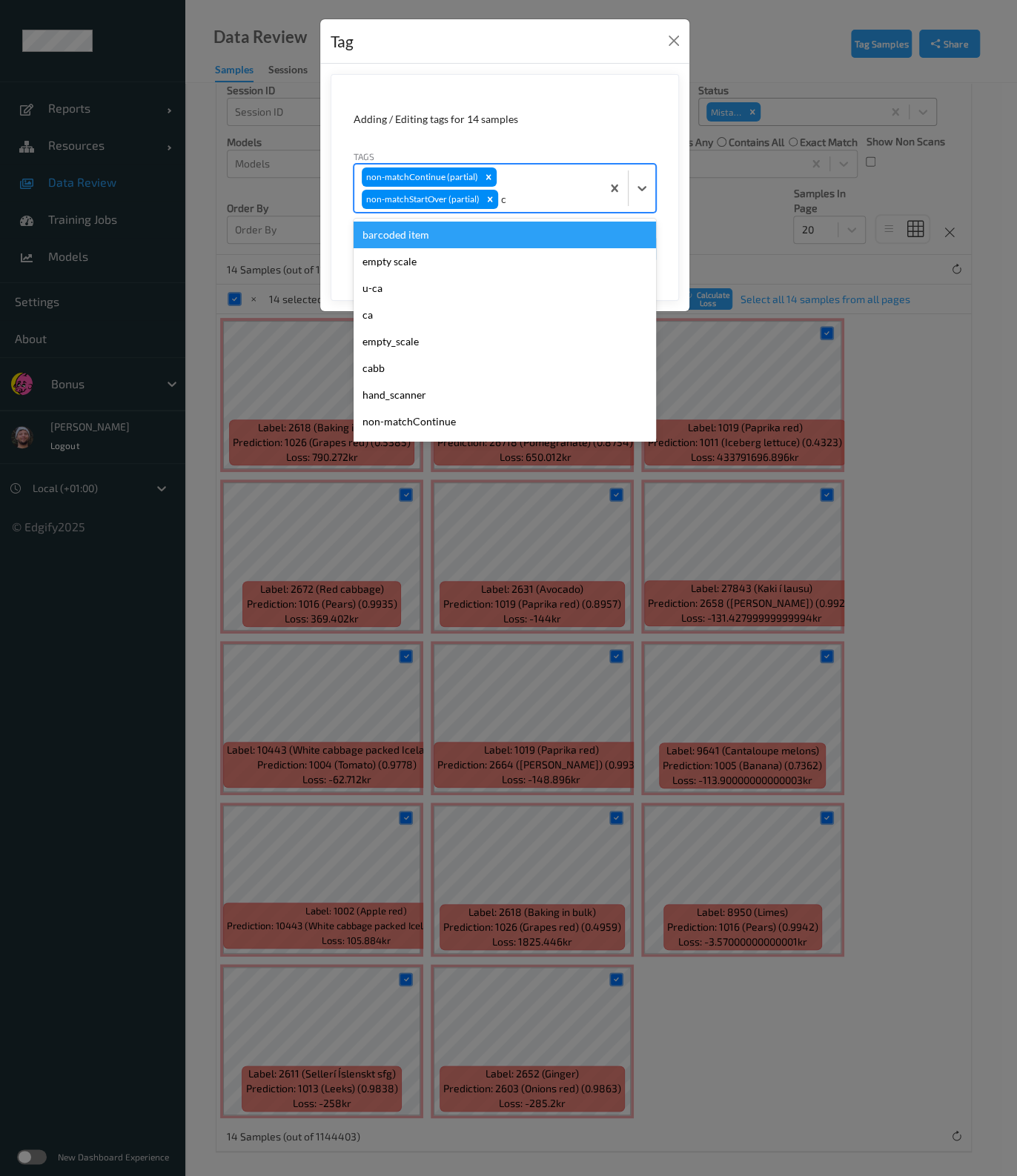
type input "ca"
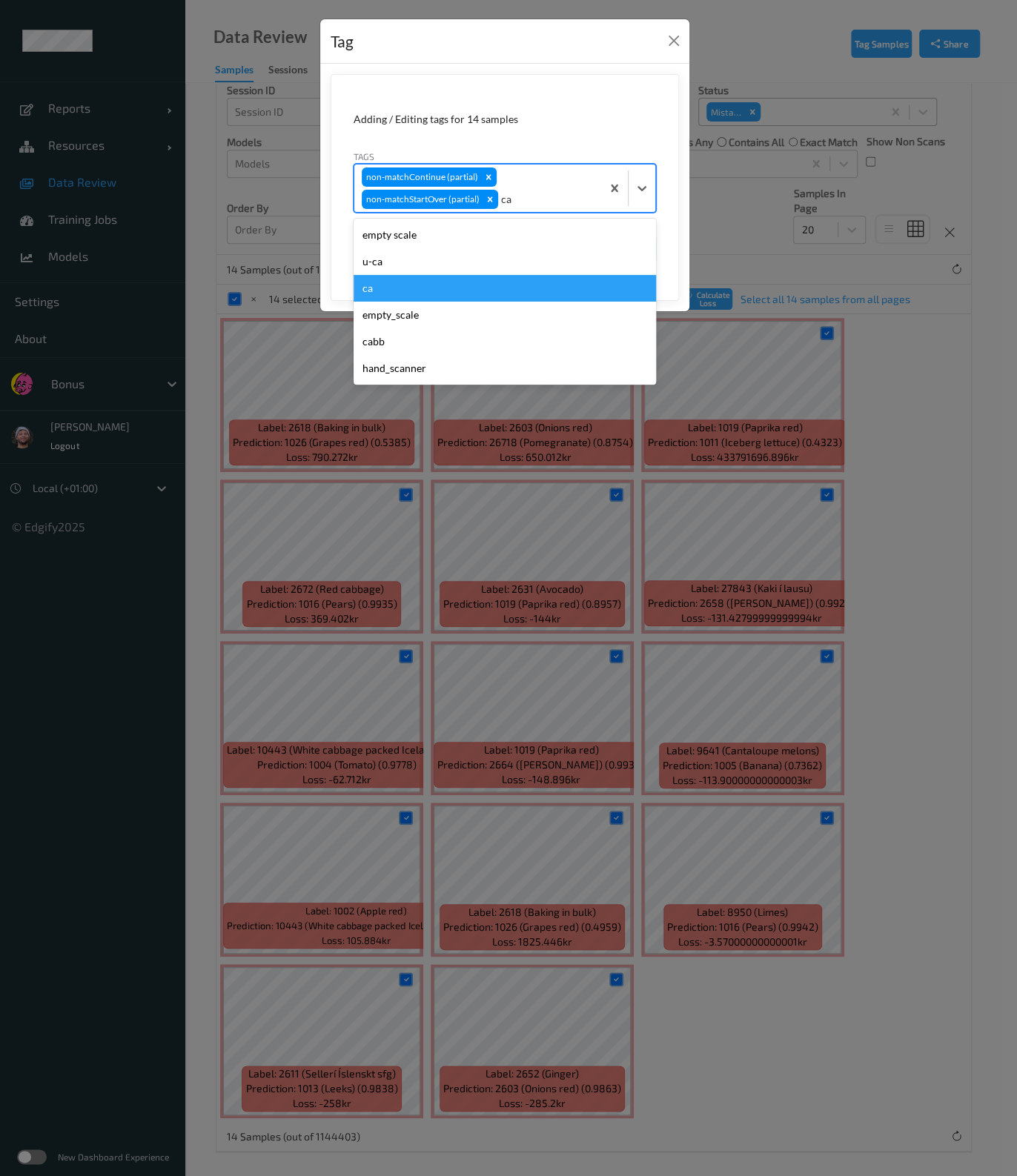
click at [465, 277] on div "ca" at bounding box center [504, 288] width 302 height 27
type input "s"
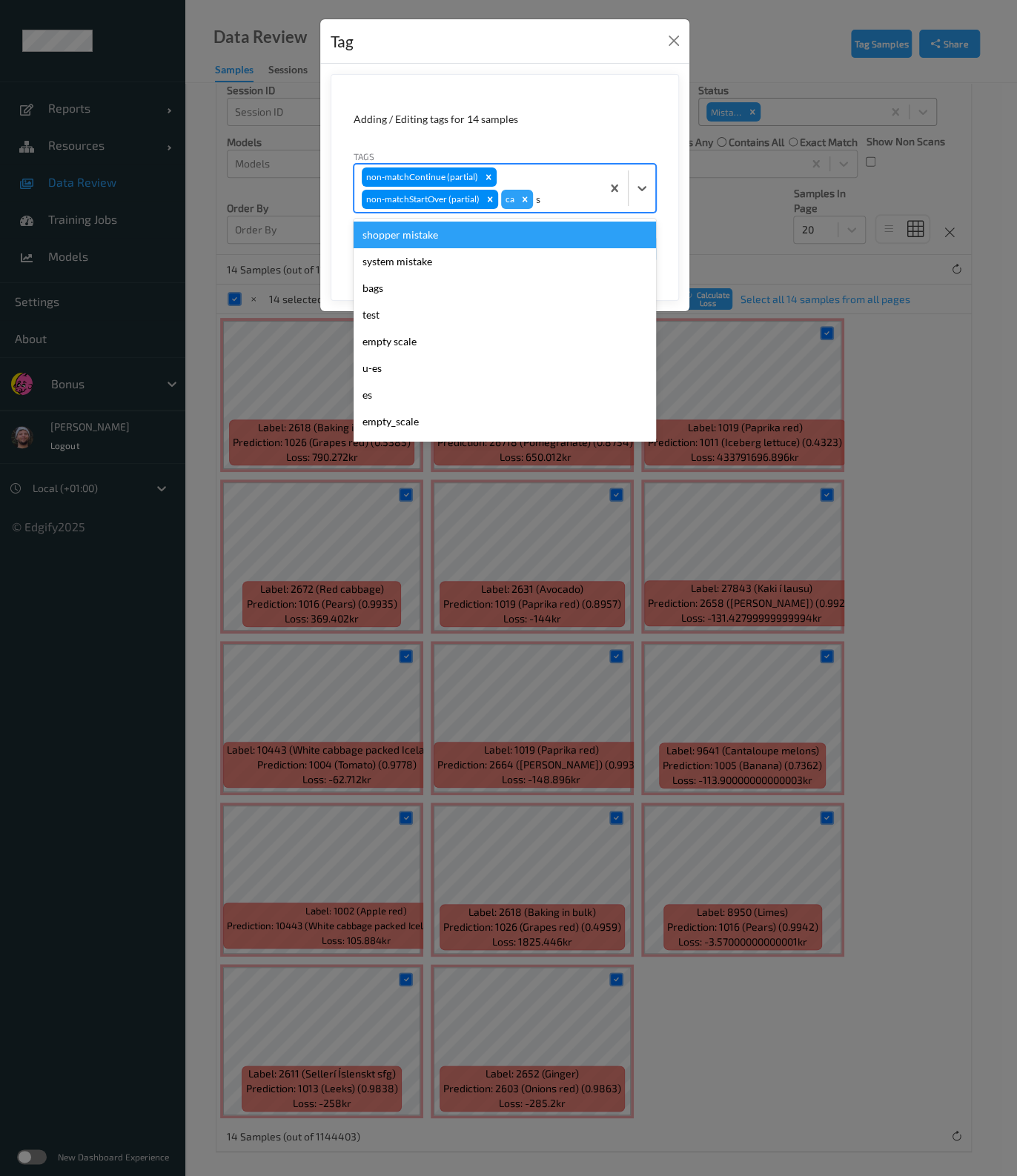
click at [483, 233] on div "shopper mistake" at bounding box center [504, 235] width 302 height 27
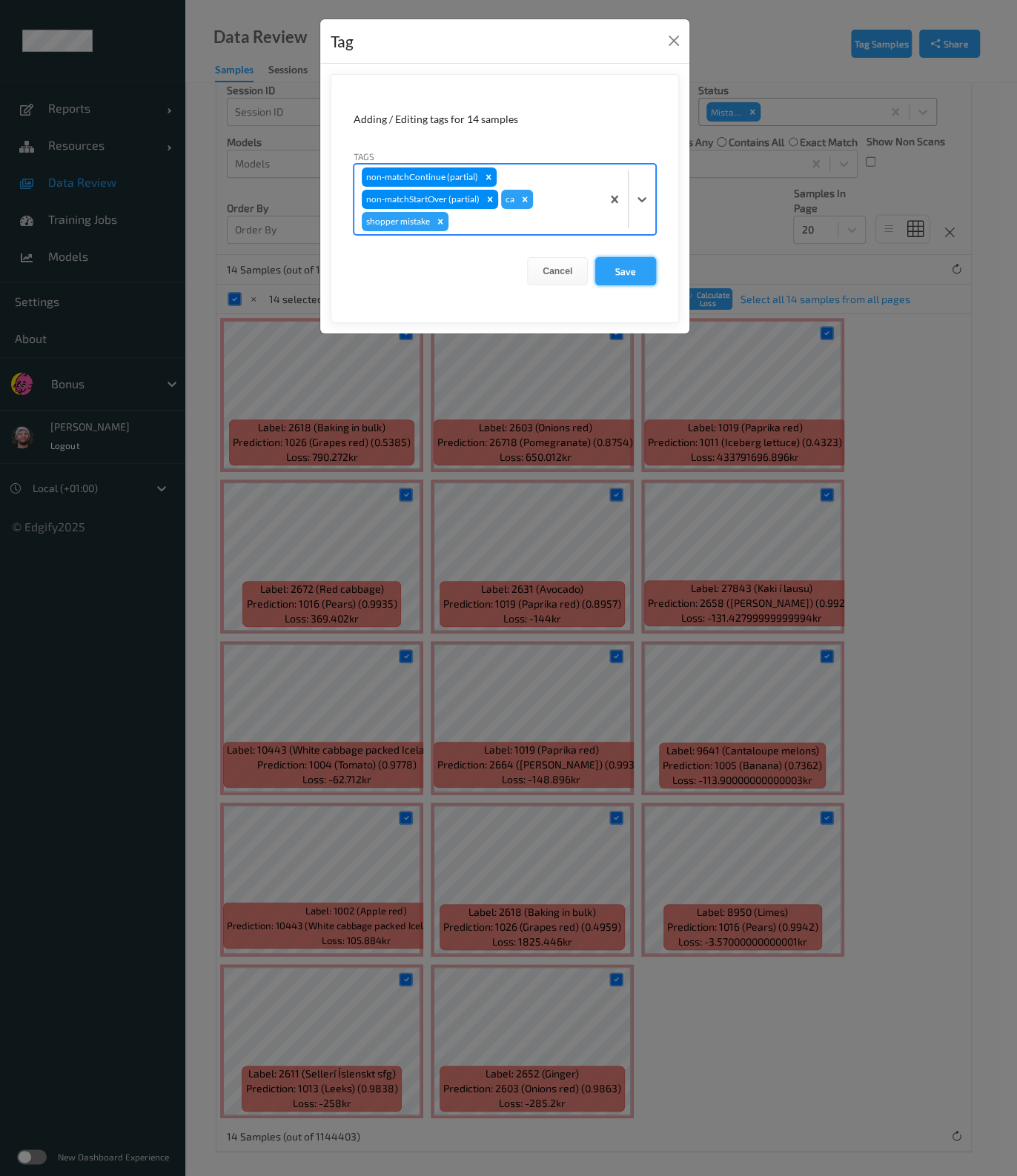
click at [629, 263] on button "Save" at bounding box center [625, 271] width 61 height 28
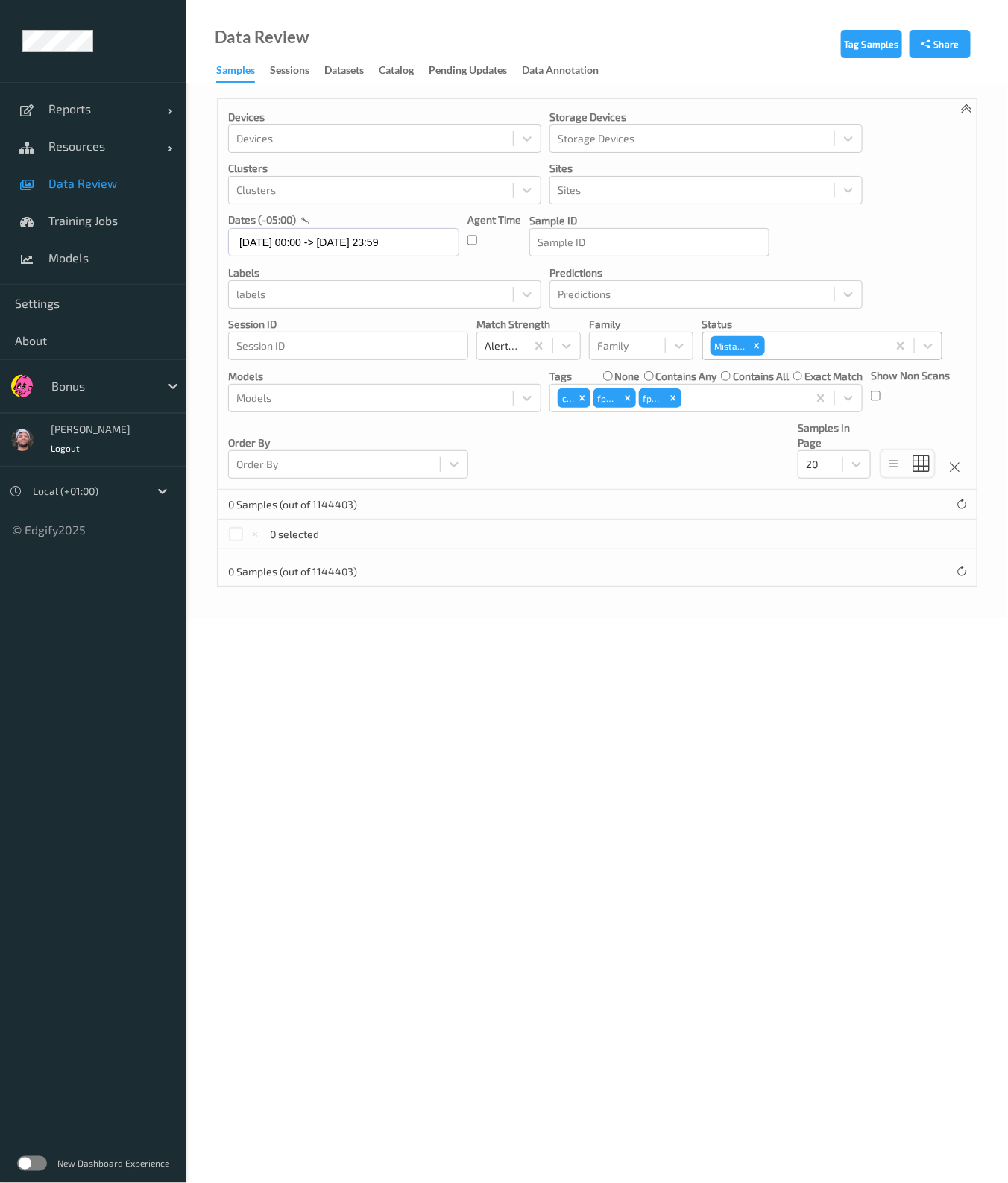
scroll to position [0, 0]
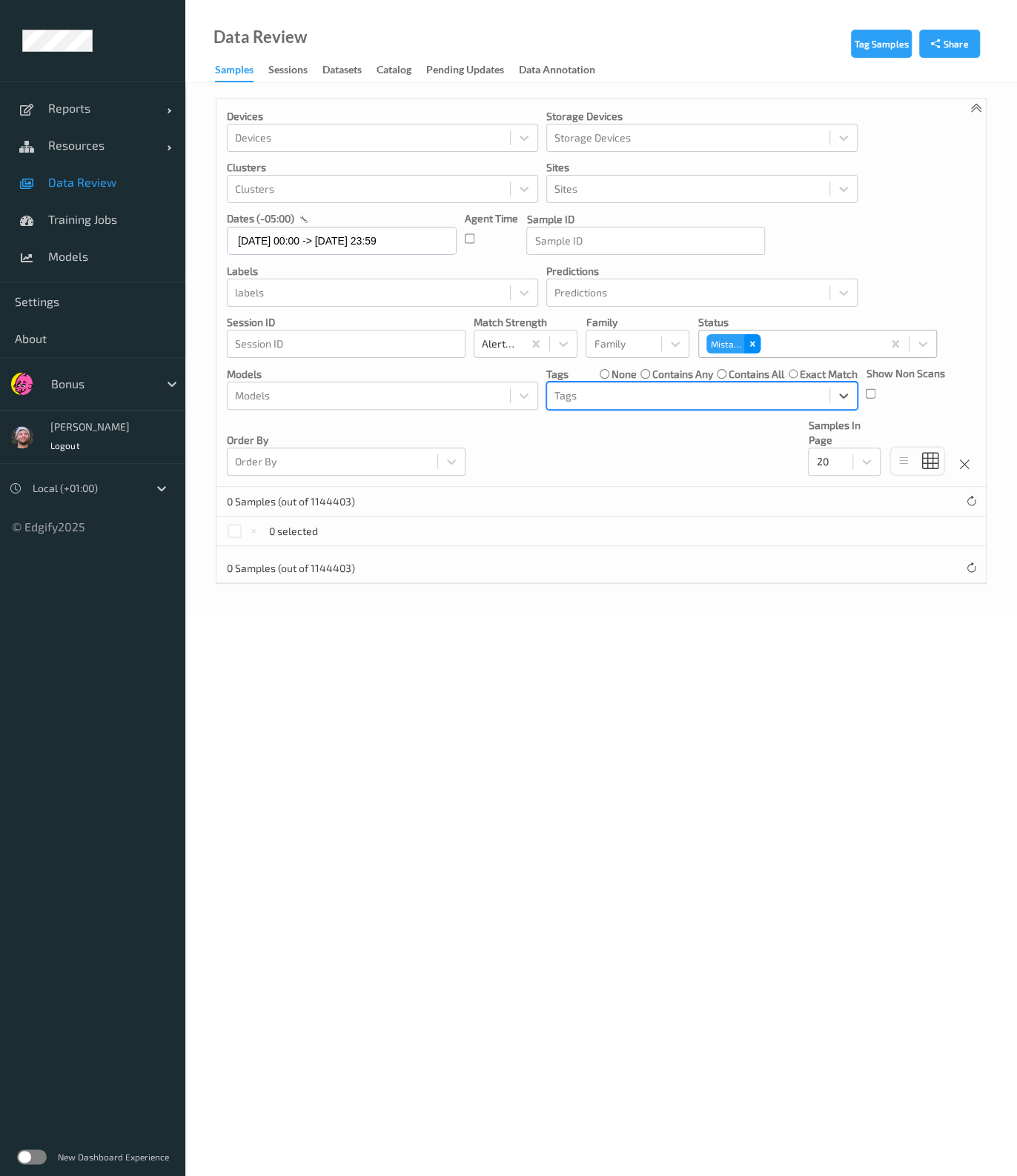
click at [745, 348] on div "Remove Mistake" at bounding box center [752, 343] width 16 height 19
click at [655, 373] on label "contains any" at bounding box center [682, 374] width 61 height 15
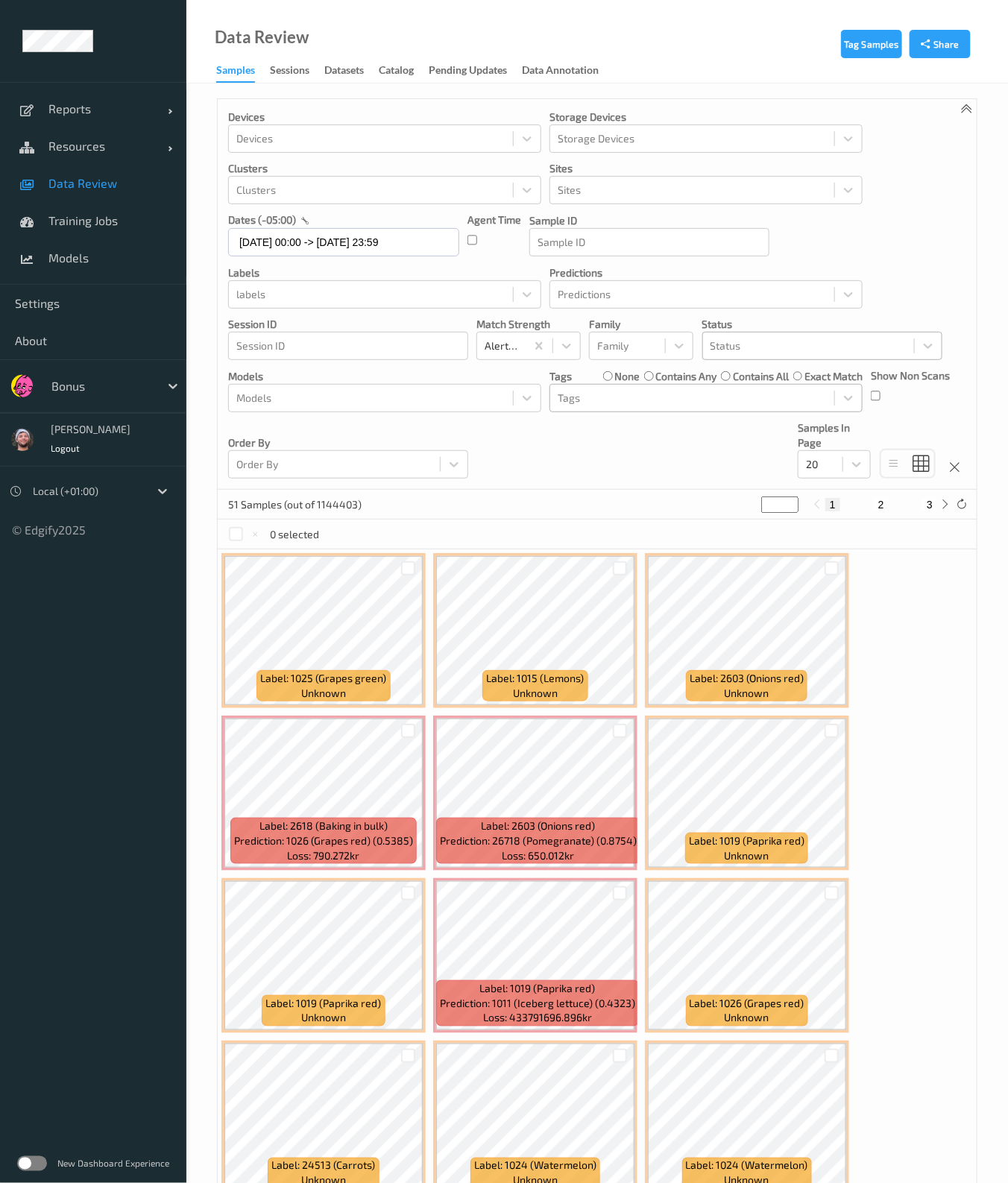
click at [657, 394] on div at bounding box center [692, 397] width 269 height 18
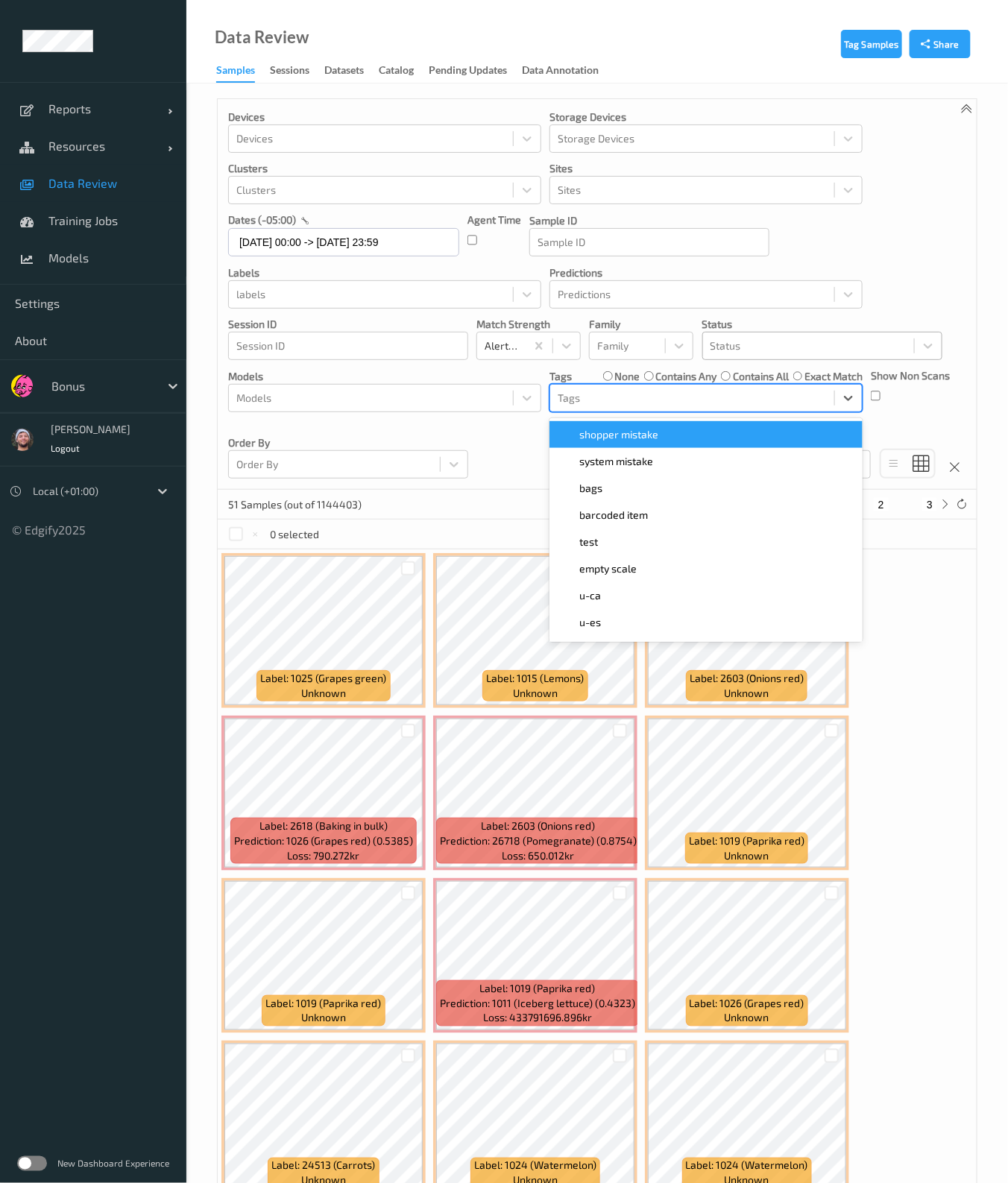
click at [630, 438] on span "shopper mistake" at bounding box center [619, 434] width 79 height 15
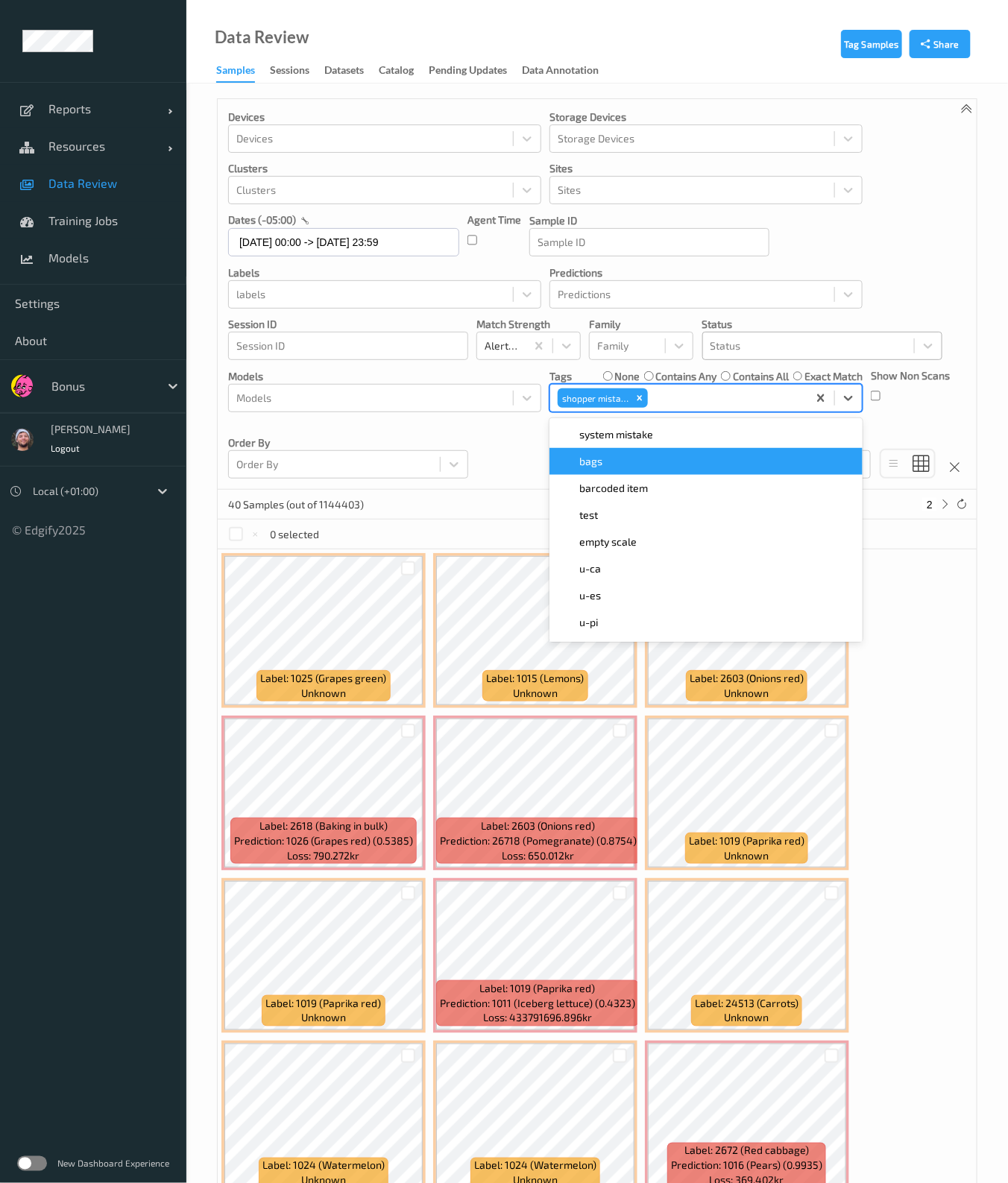
click at [477, 424] on div "Devices Devices Storage Devices Storage Devices Clusters Clusters Sites Sites d…" at bounding box center [597, 295] width 759 height 391
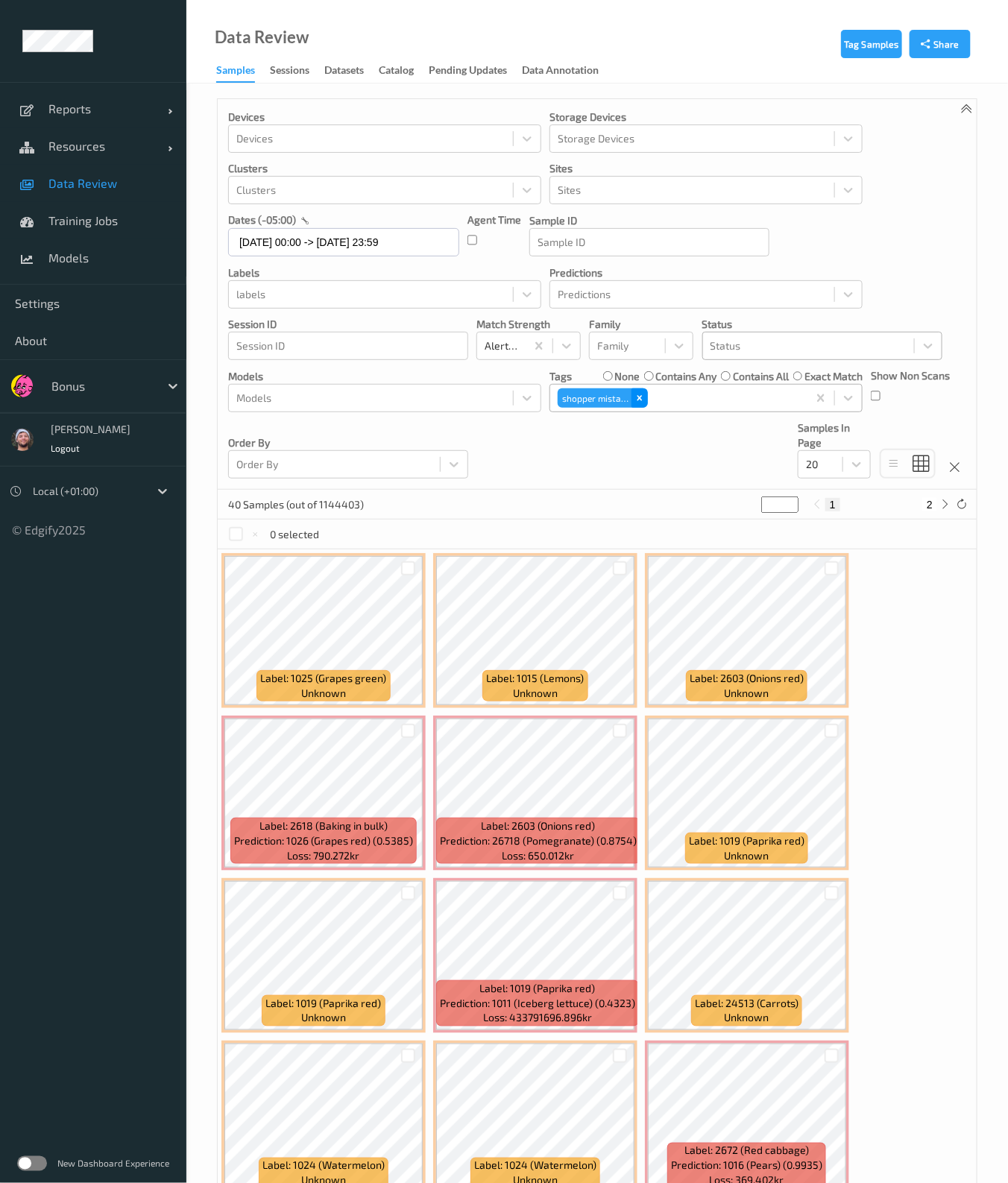
click at [637, 389] on div "Remove shopper mistake" at bounding box center [639, 397] width 16 height 19
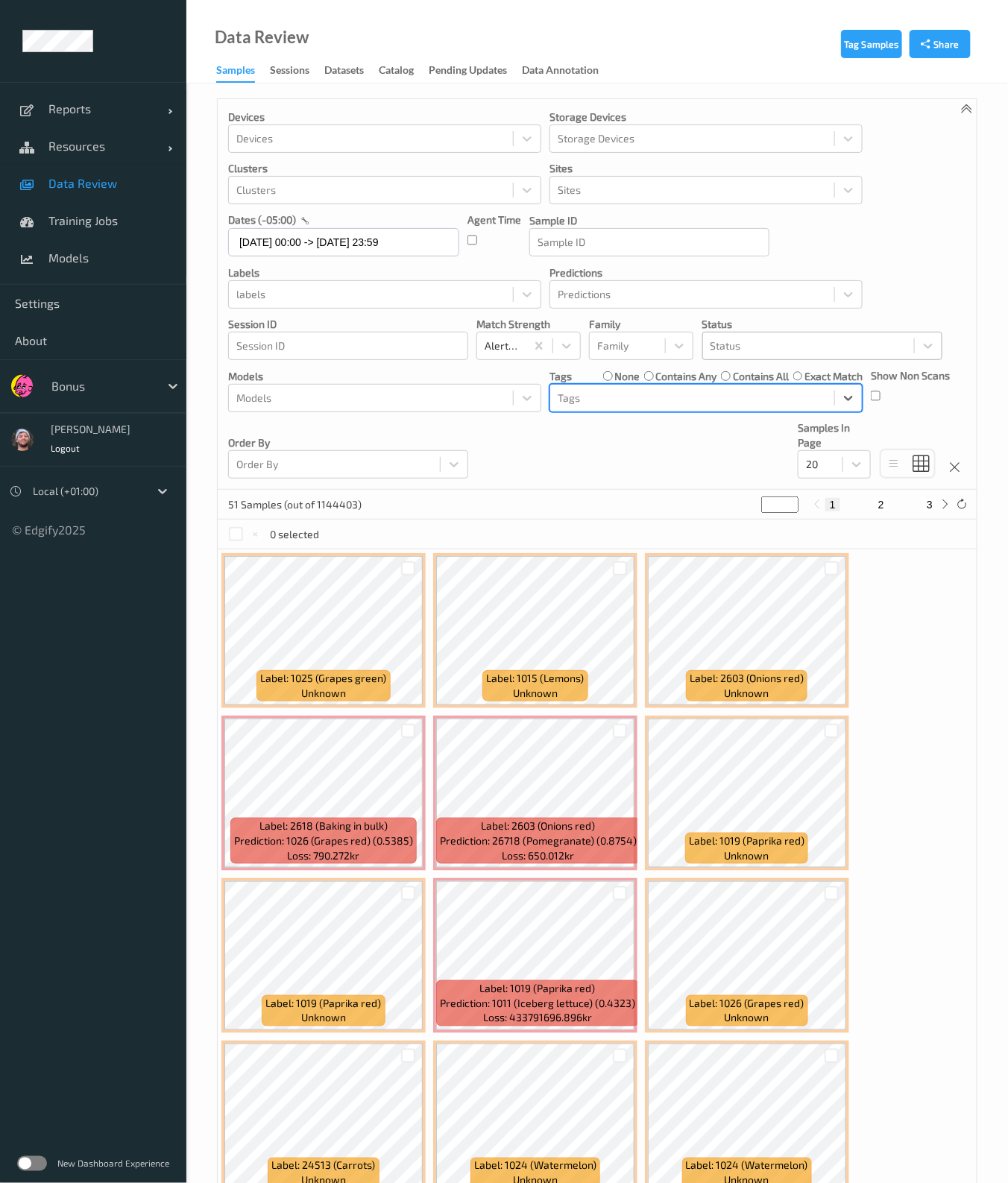
click at [542, 447] on div "Devices Devices Storage Devices Storage Devices Clusters Clusters Sites Sites d…" at bounding box center [597, 295] width 759 height 391
click at [600, 374] on div "Tags none contains any contains all exact match" at bounding box center [706, 376] width 313 height 15
click at [604, 393] on div at bounding box center [692, 397] width 269 height 18
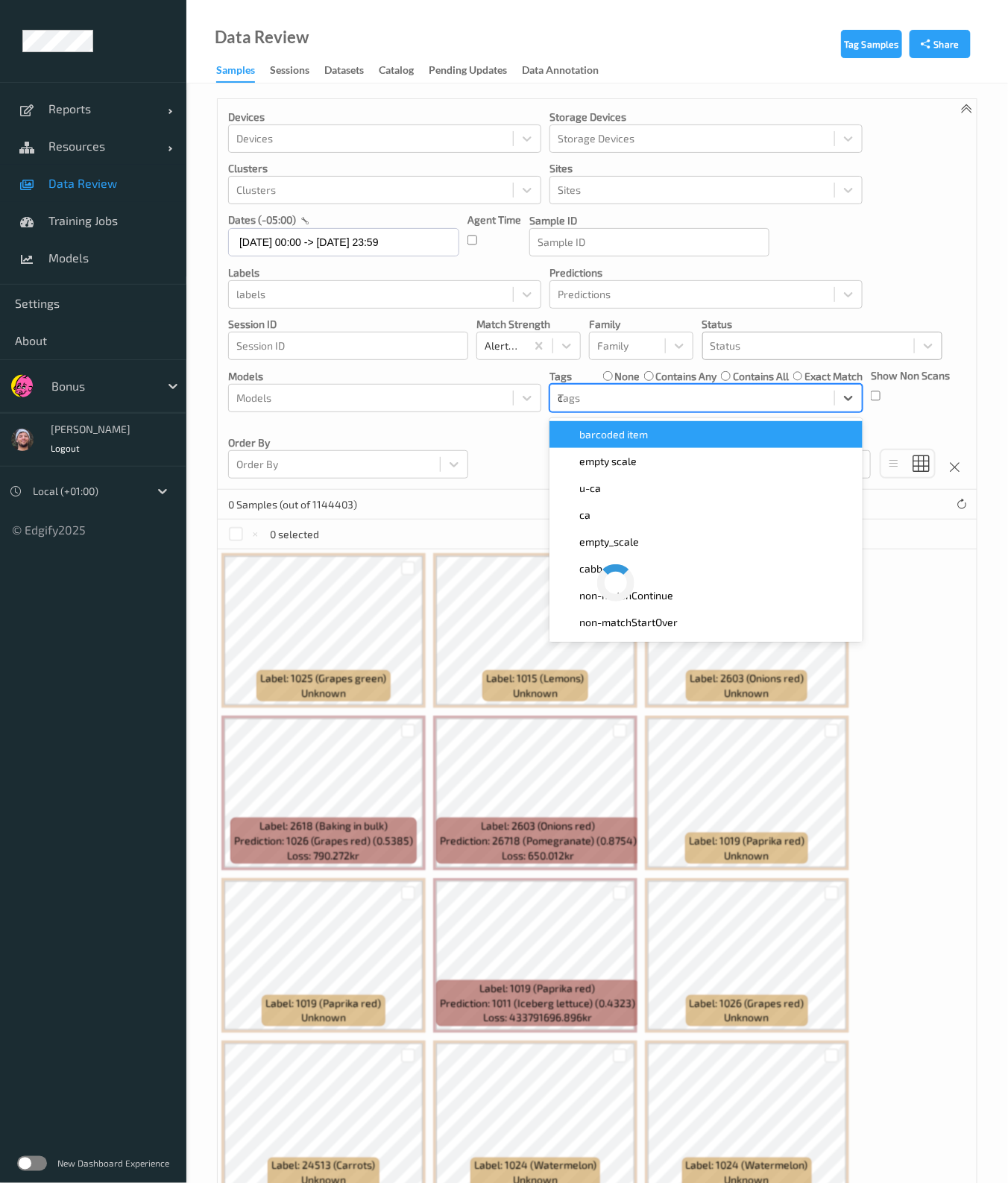
type input "ca"
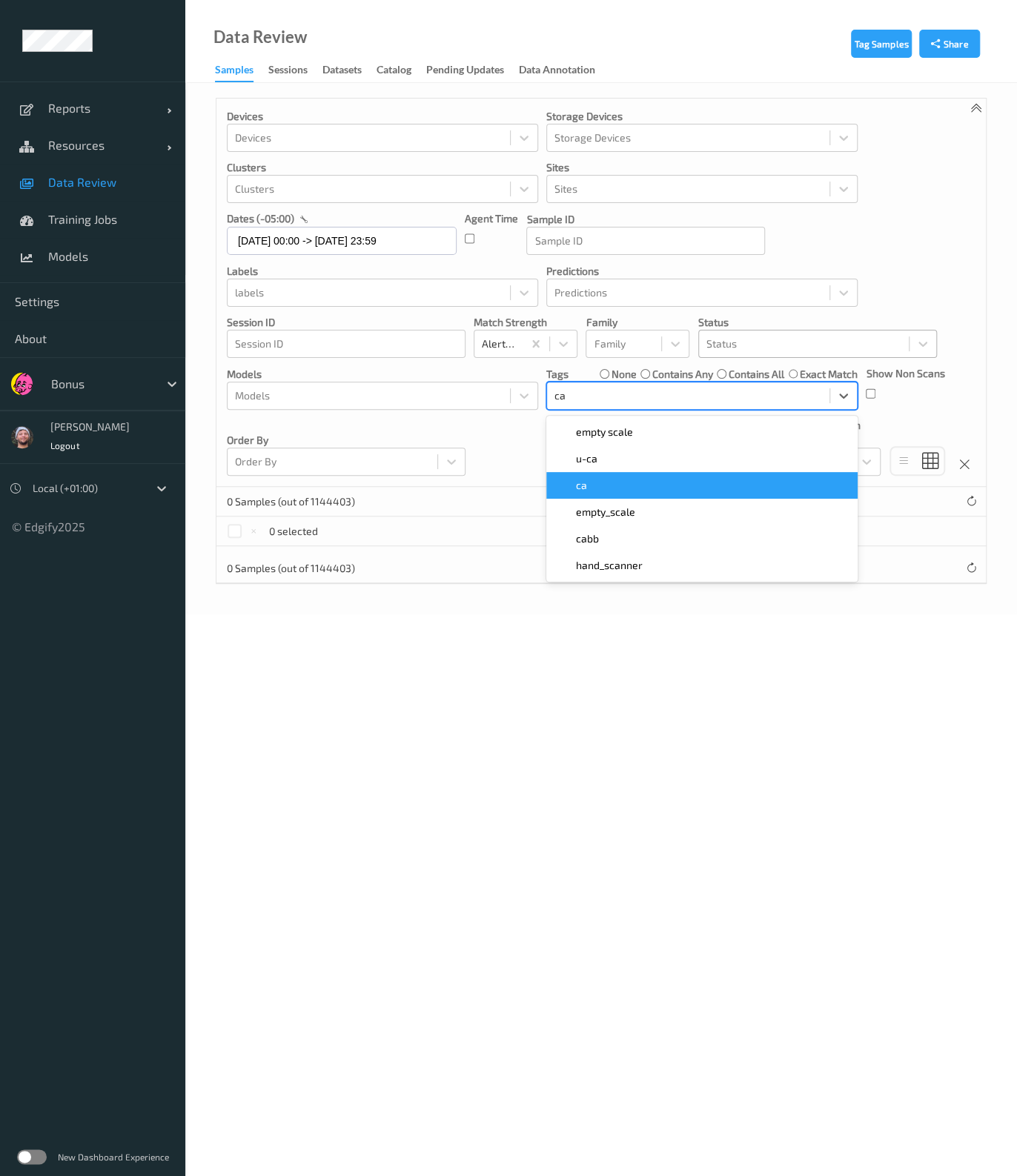
click at [585, 475] on div "ca" at bounding box center [701, 485] width 311 height 27
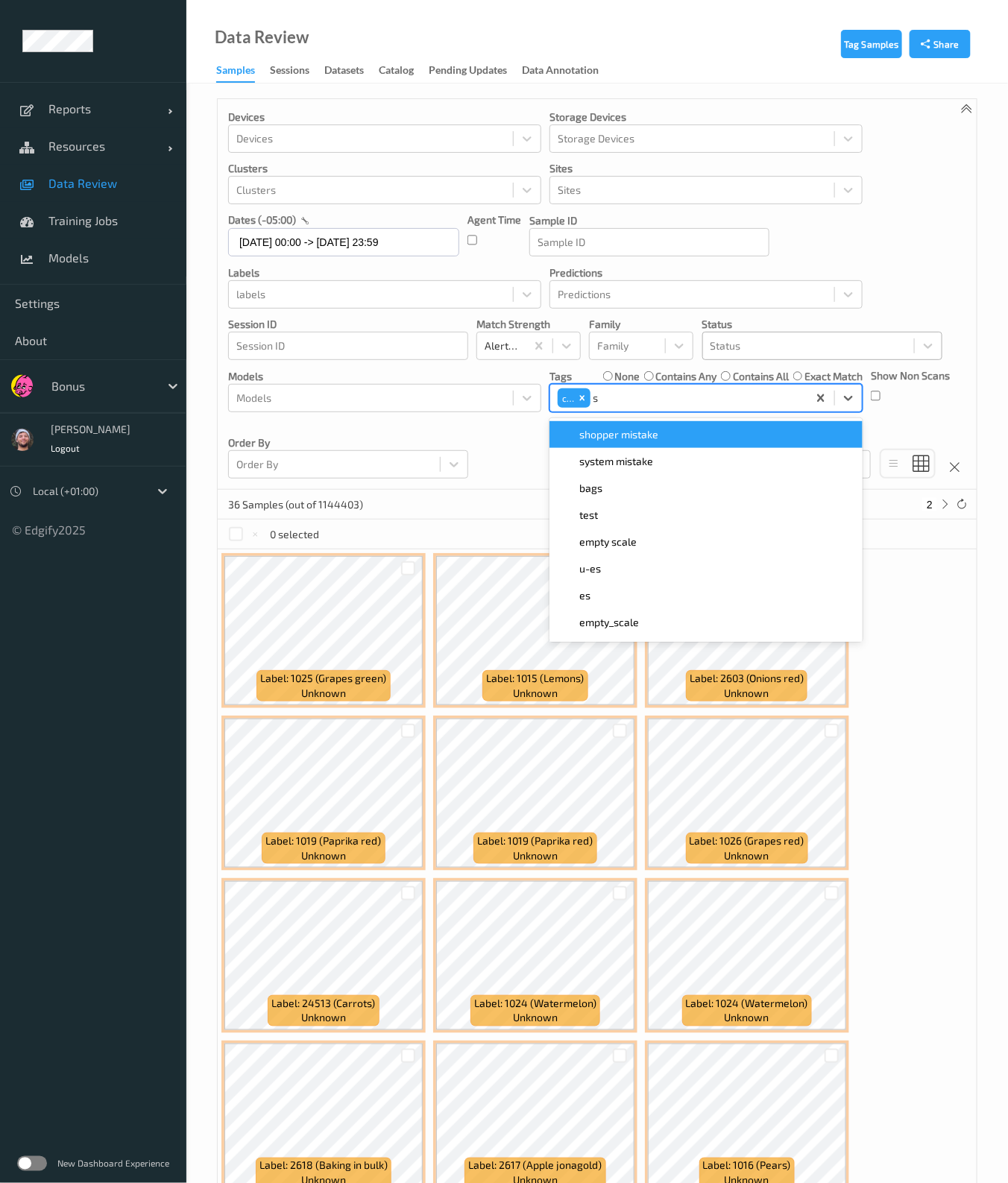
type input "s"
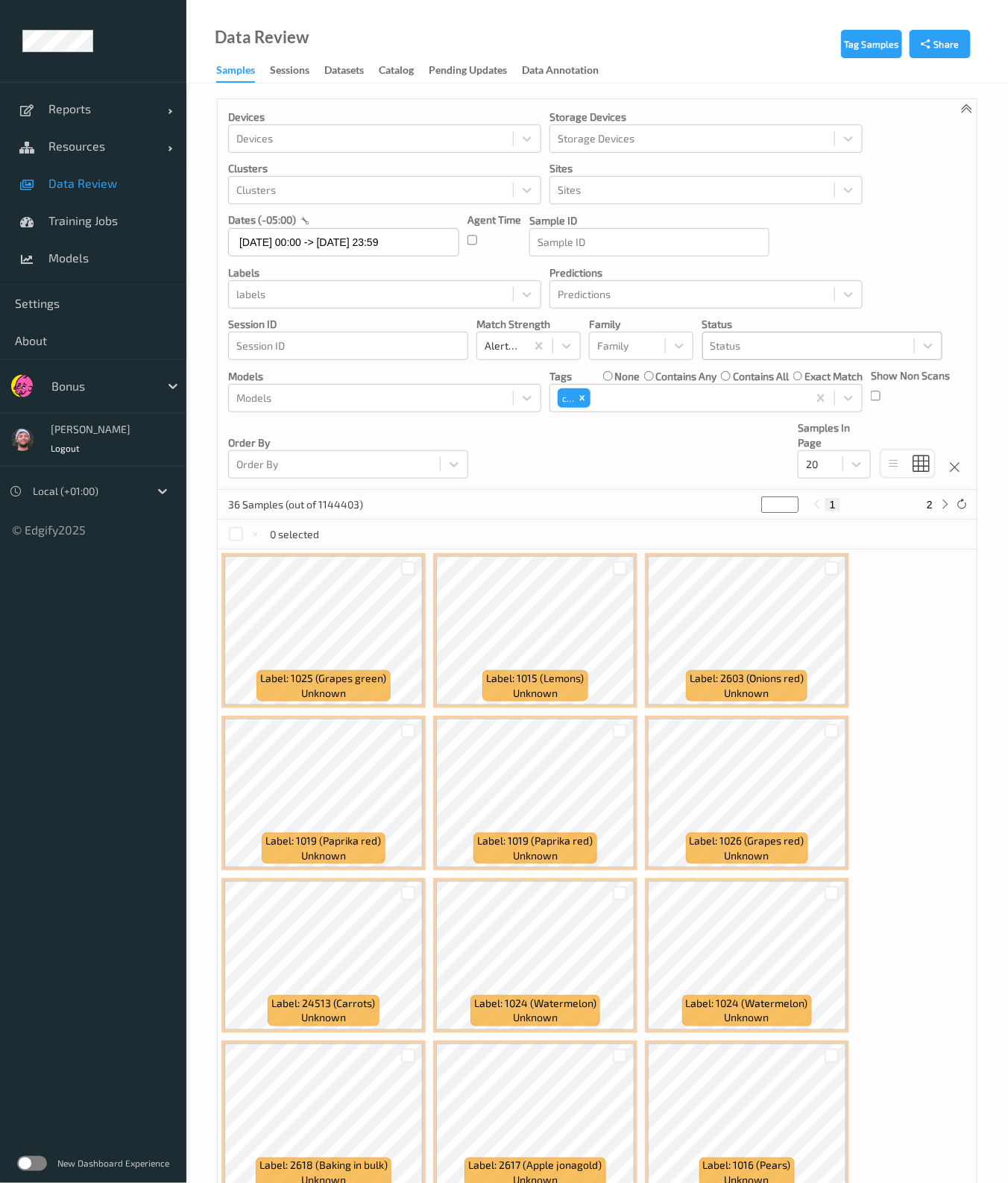
click at [584, 376] on div "Tags none contains any contains all exact match" at bounding box center [706, 376] width 313 height 15
click at [615, 397] on div "c" at bounding box center [697, 397] width 207 height 18
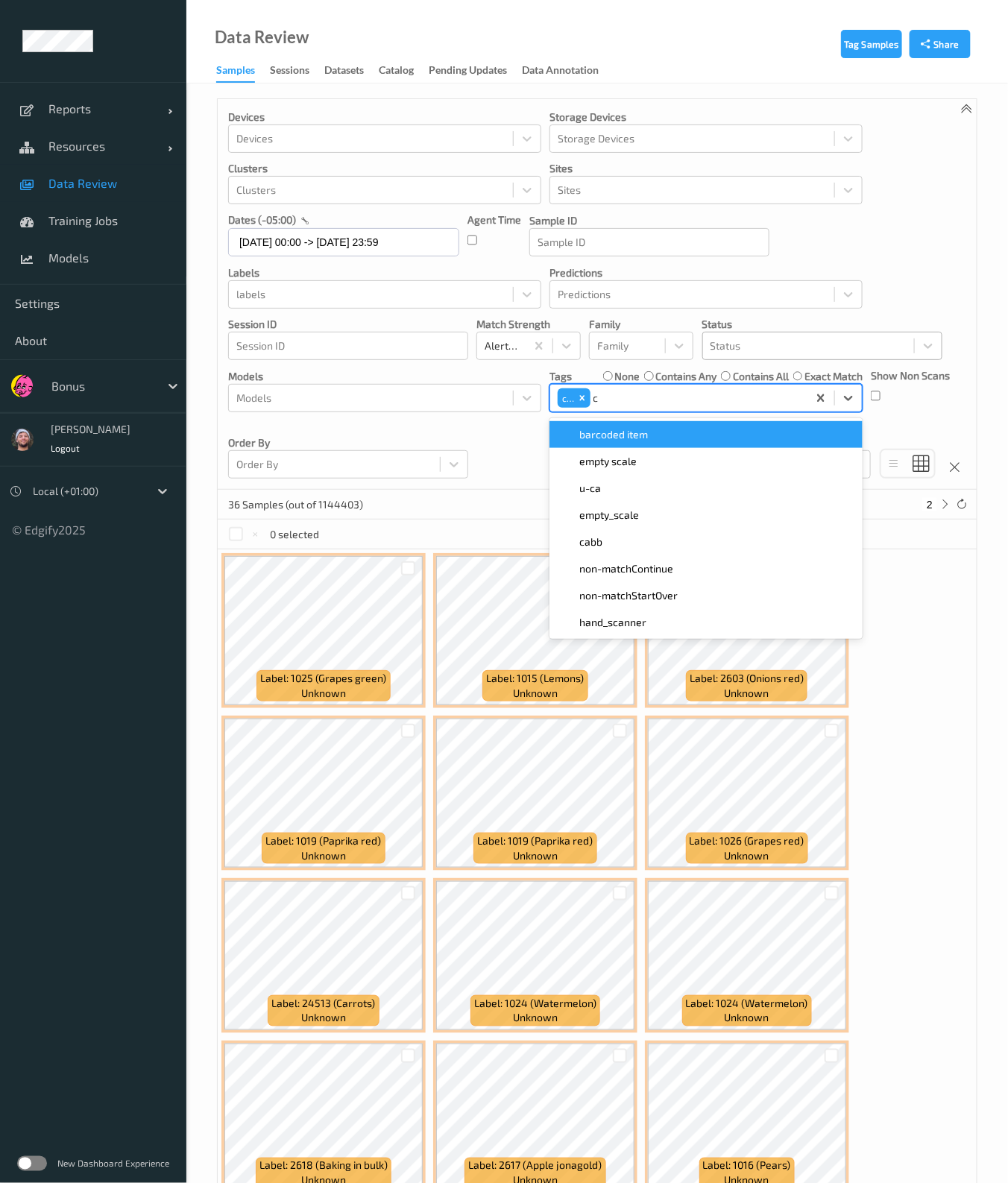
type input "ca"
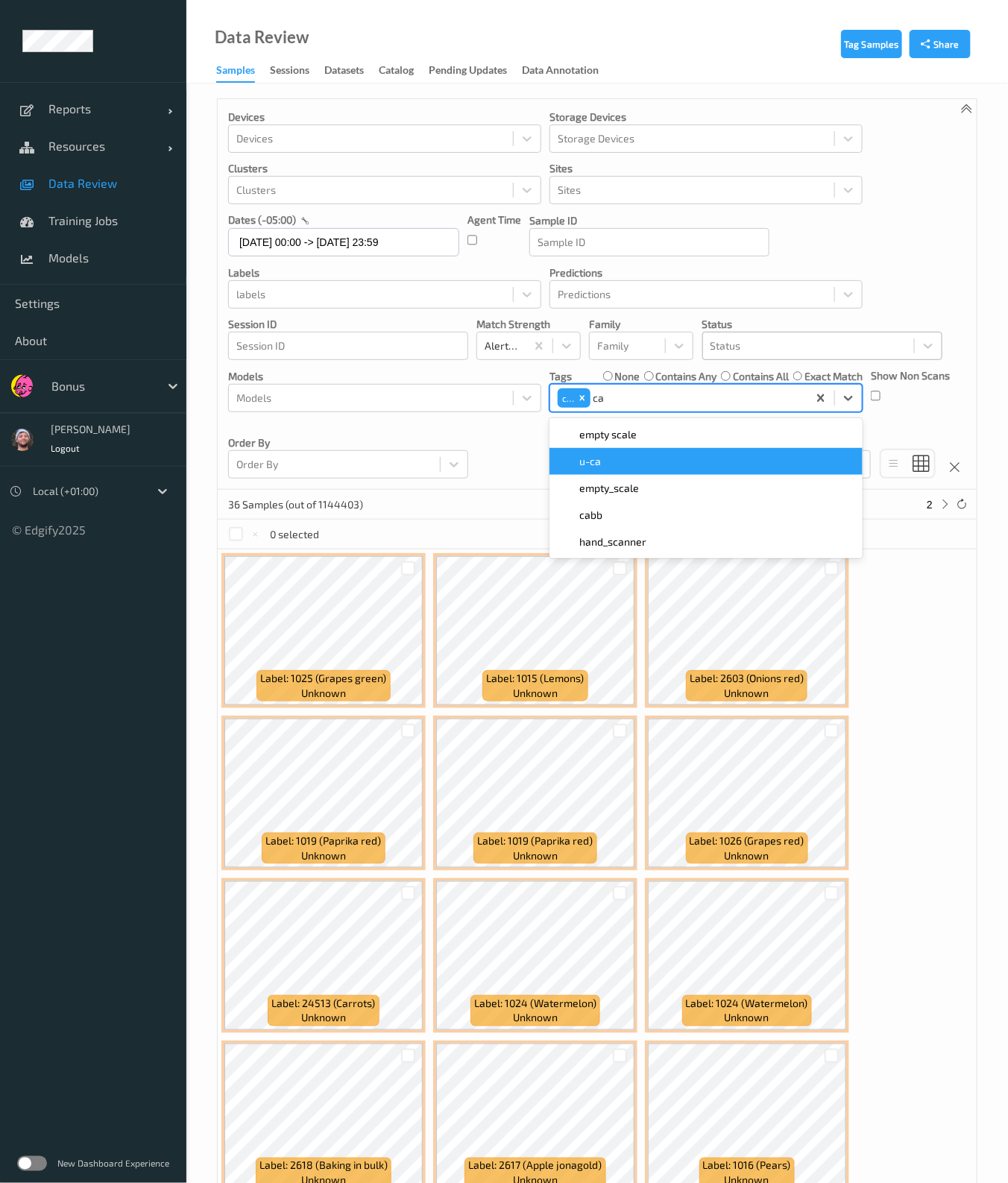
click at [618, 464] on div "u-ca" at bounding box center [706, 461] width 296 height 15
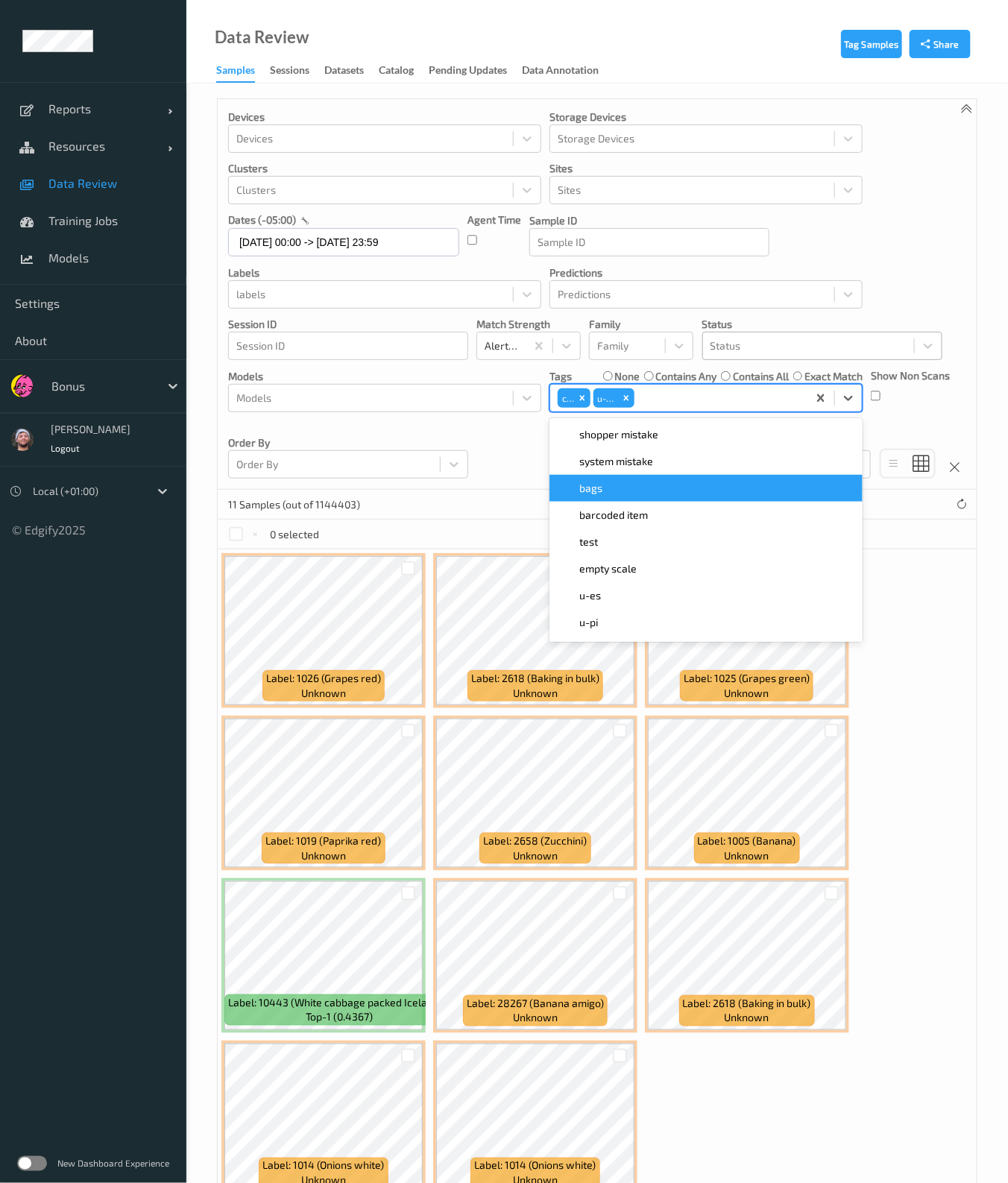
click at [512, 445] on div "Devices Devices Storage Devices Storage Devices Clusters Clusters Sites Sites d…" at bounding box center [597, 295] width 759 height 391
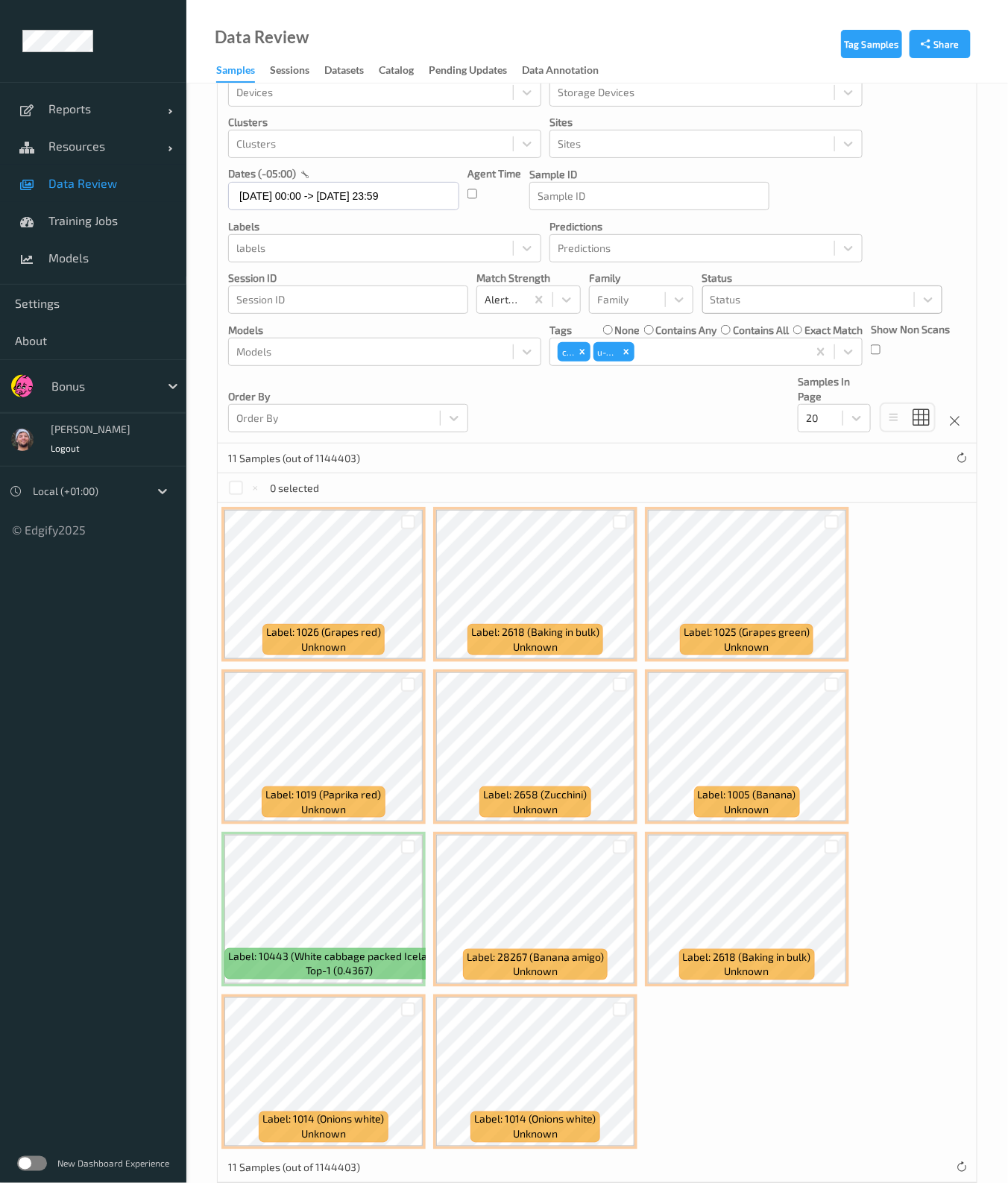
scroll to position [72, 0]
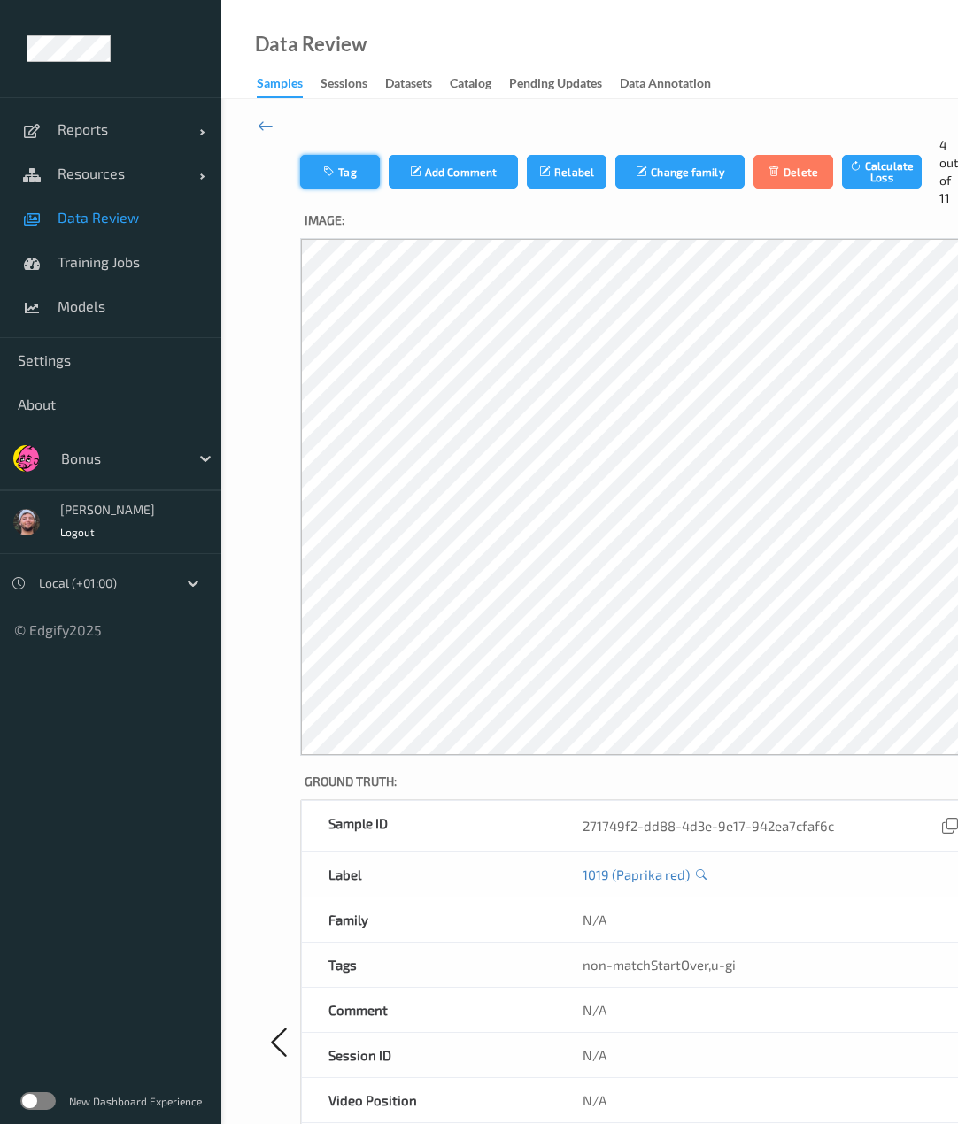
click at [358, 176] on button "Tag" at bounding box center [340, 172] width 80 height 34
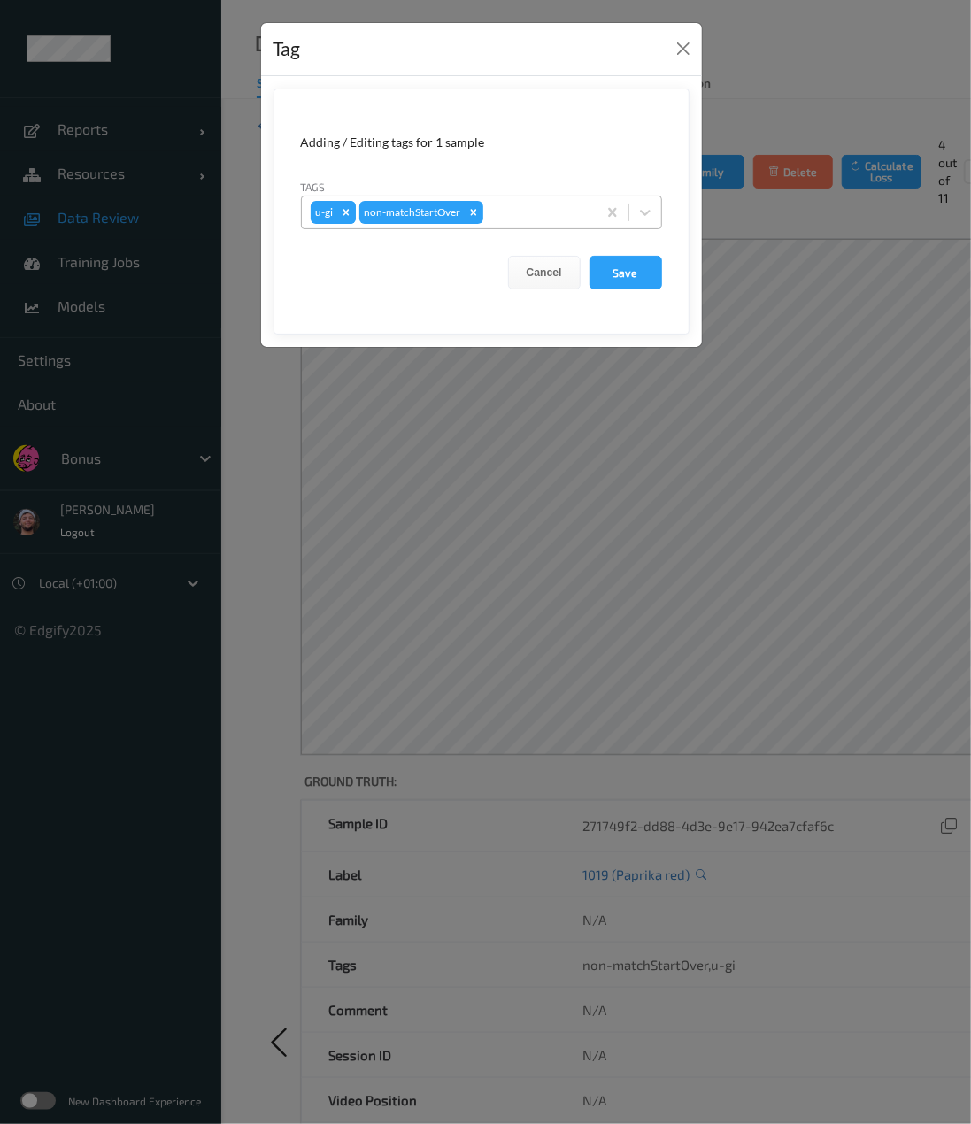
click at [341, 213] on icon "Remove u-gi" at bounding box center [346, 212] width 12 height 12
click at [478, 212] on div at bounding box center [513, 212] width 150 height 21
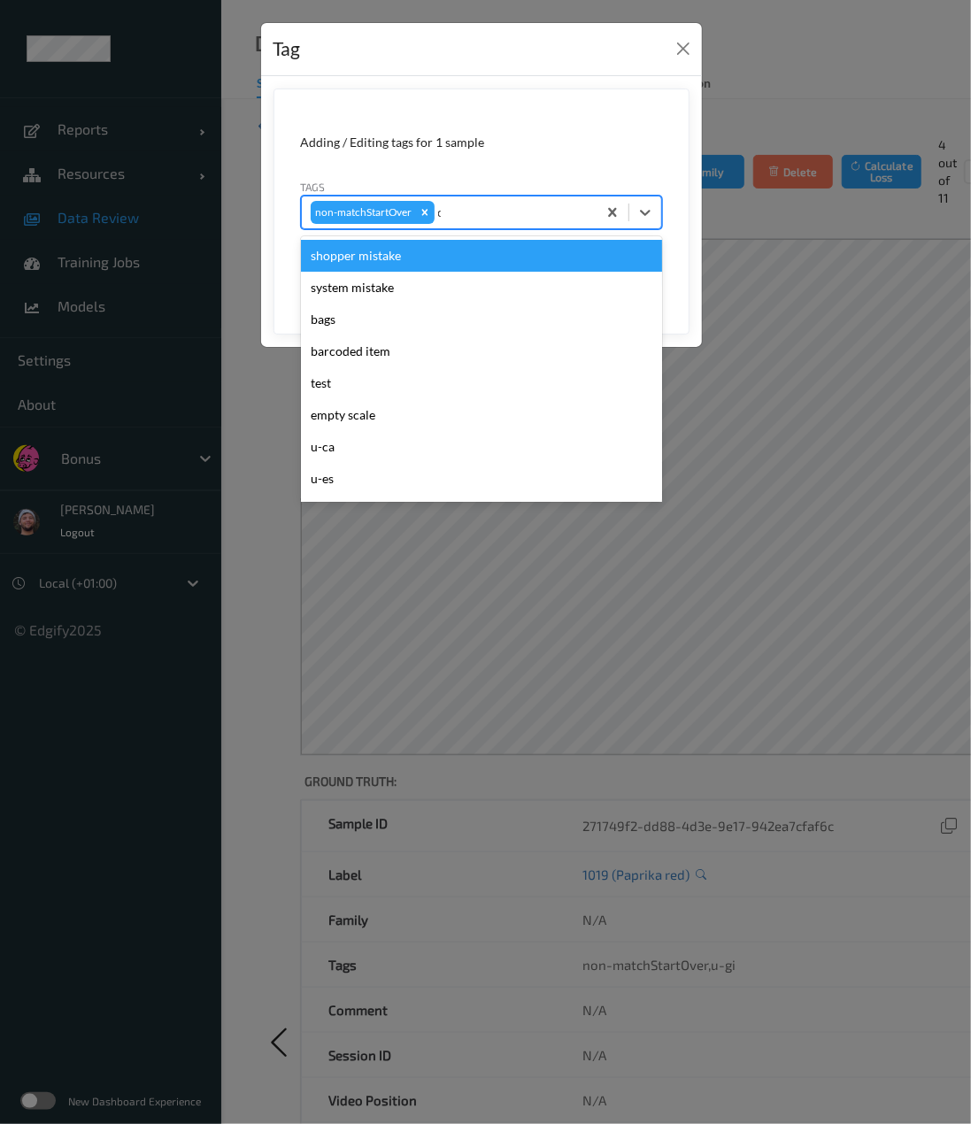
type input "ca"
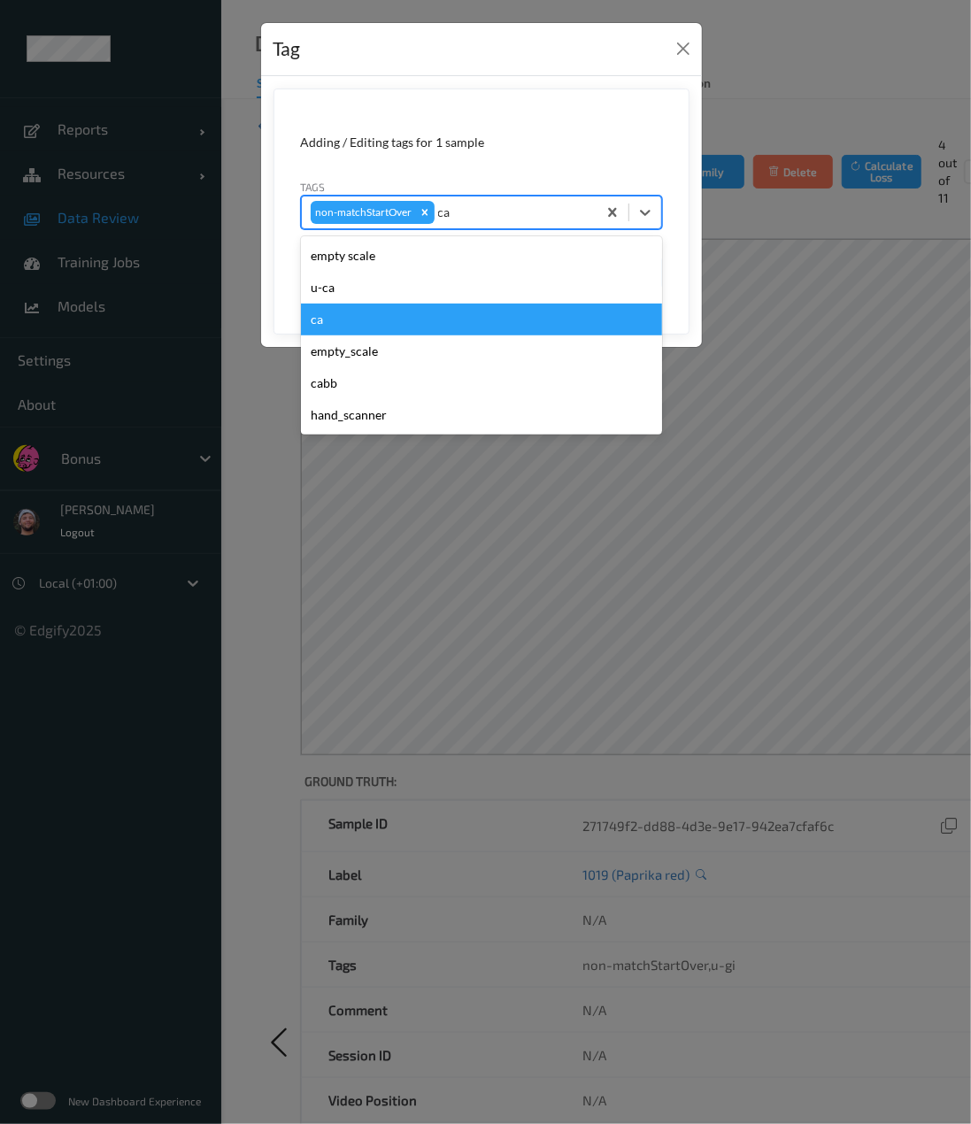
click at [363, 310] on div "ca" at bounding box center [481, 320] width 361 height 32
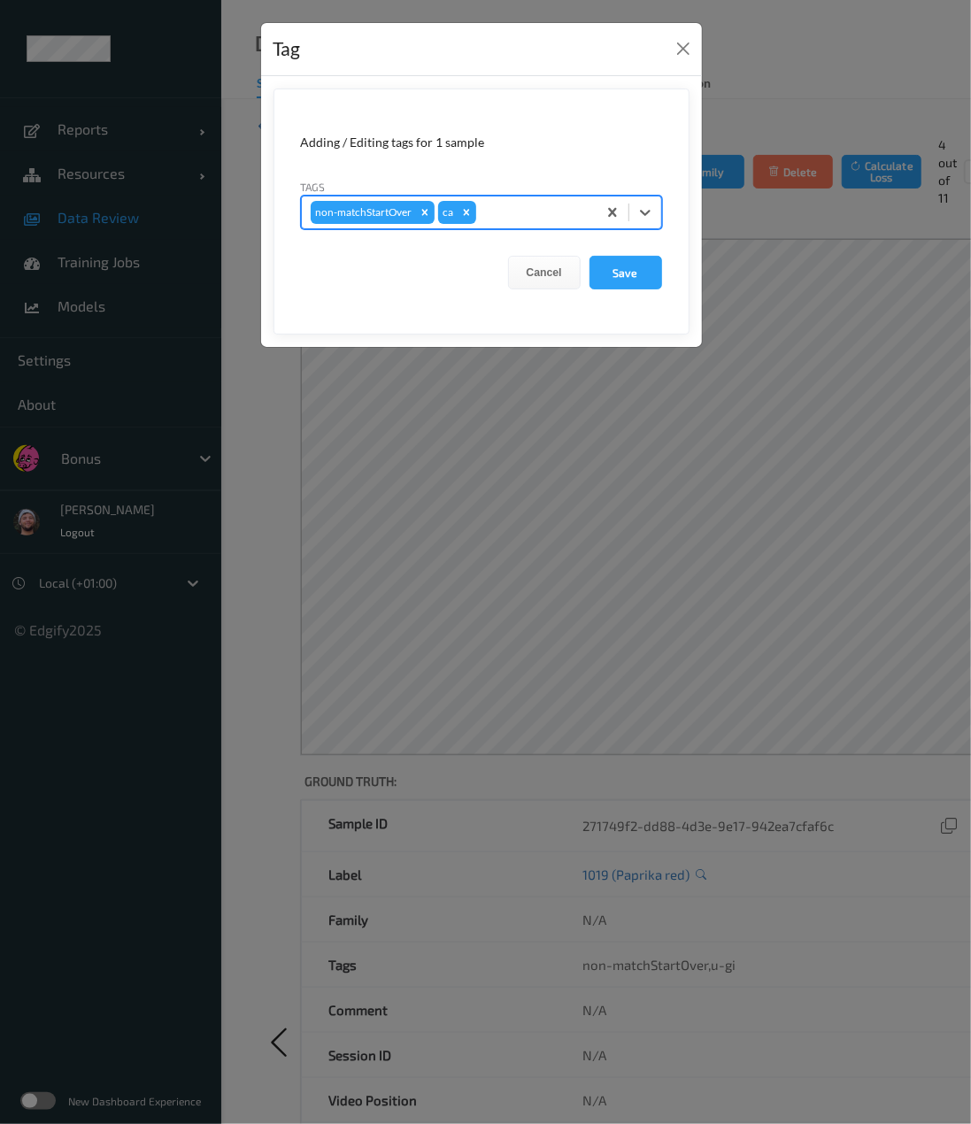
type input "s"
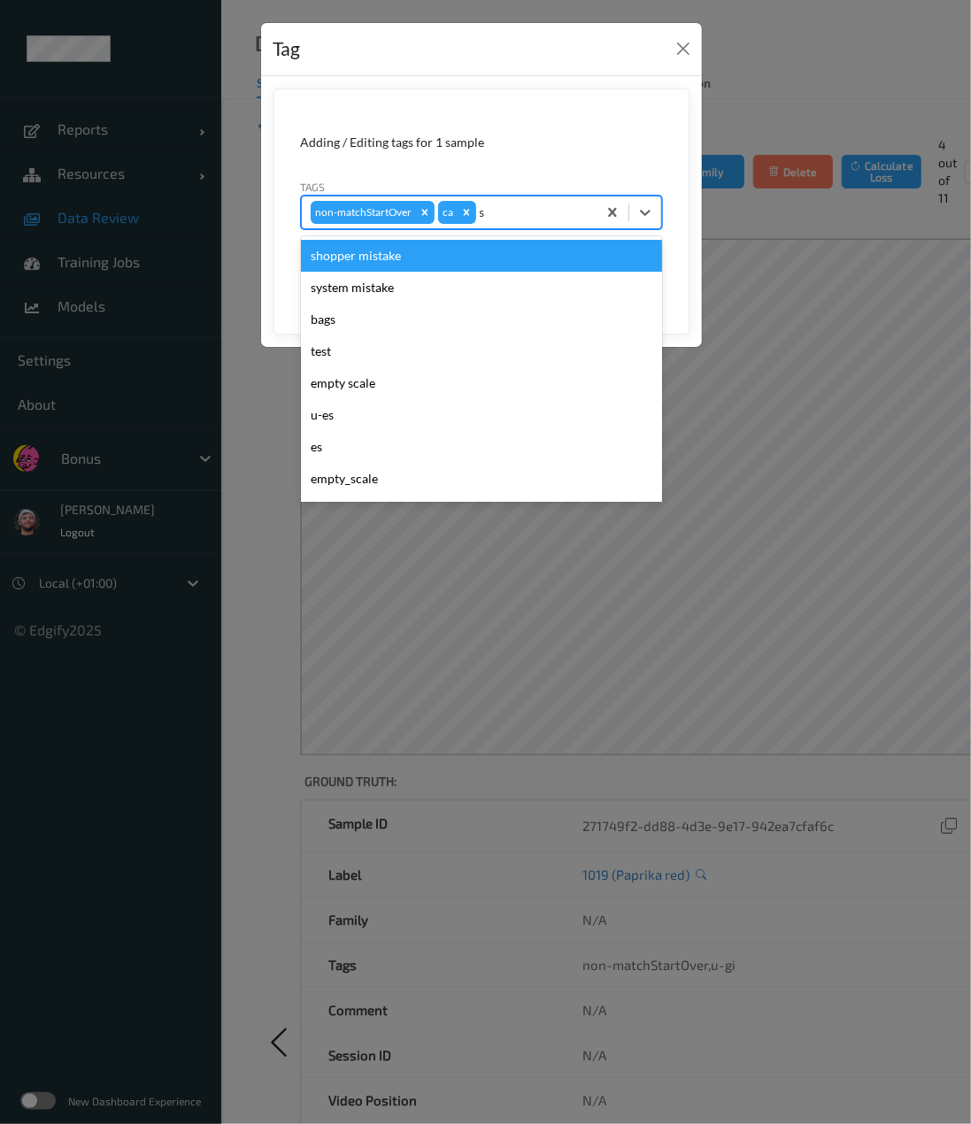
click at [400, 261] on div "shopper mistake" at bounding box center [481, 256] width 361 height 32
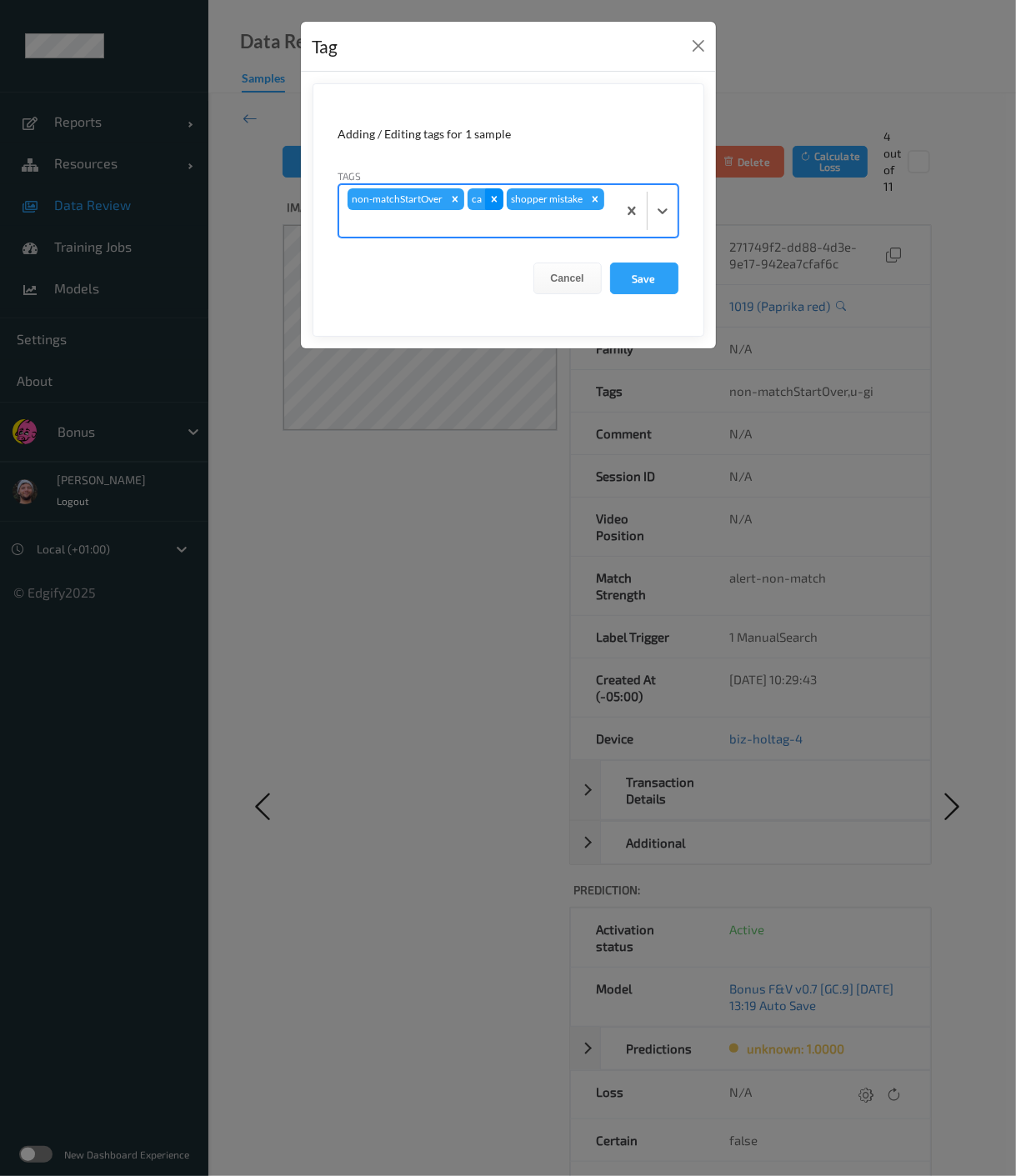
click at [489, 201] on icon "Remove ca" at bounding box center [494, 199] width 11 height 11
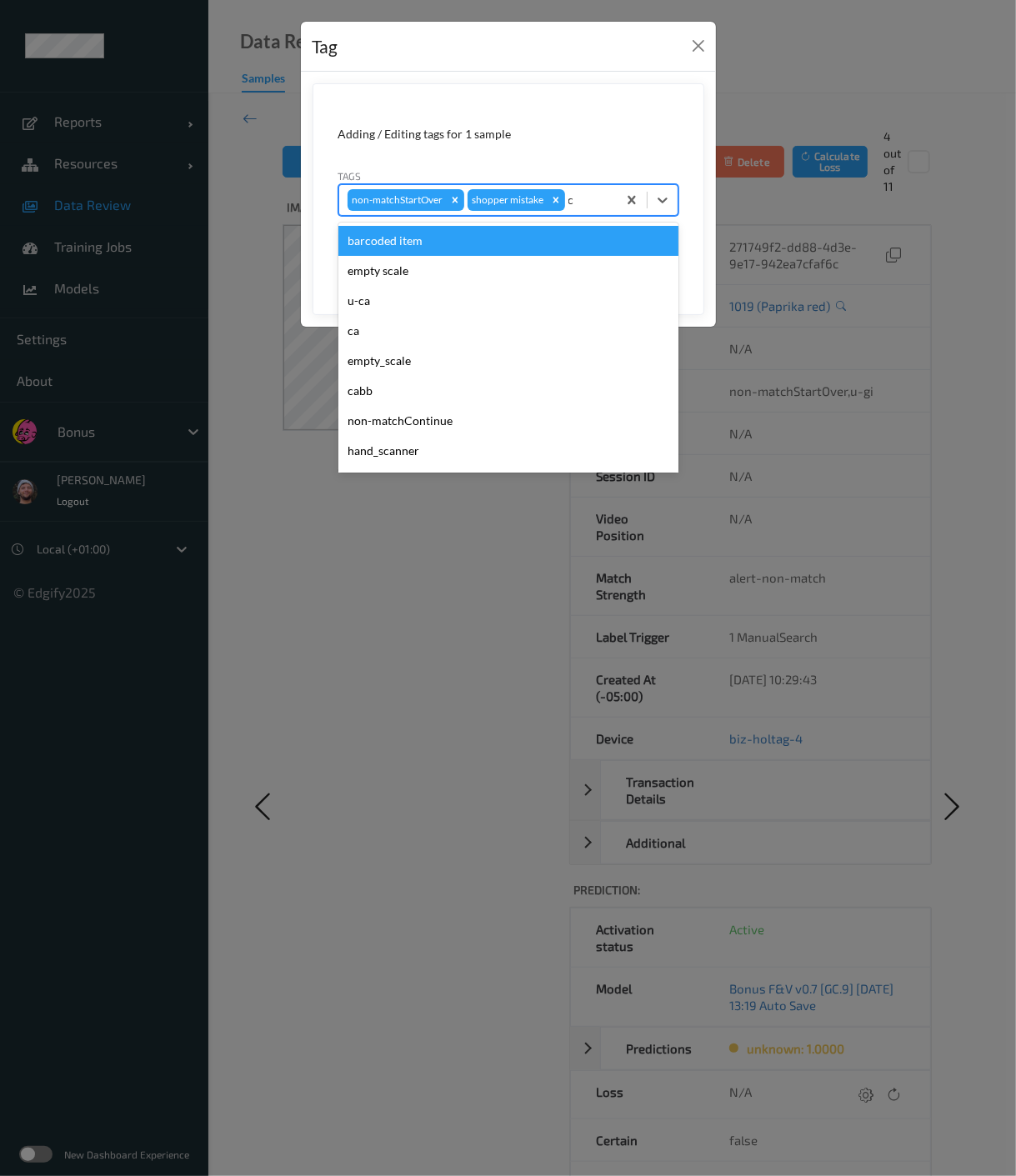
type input "ca"
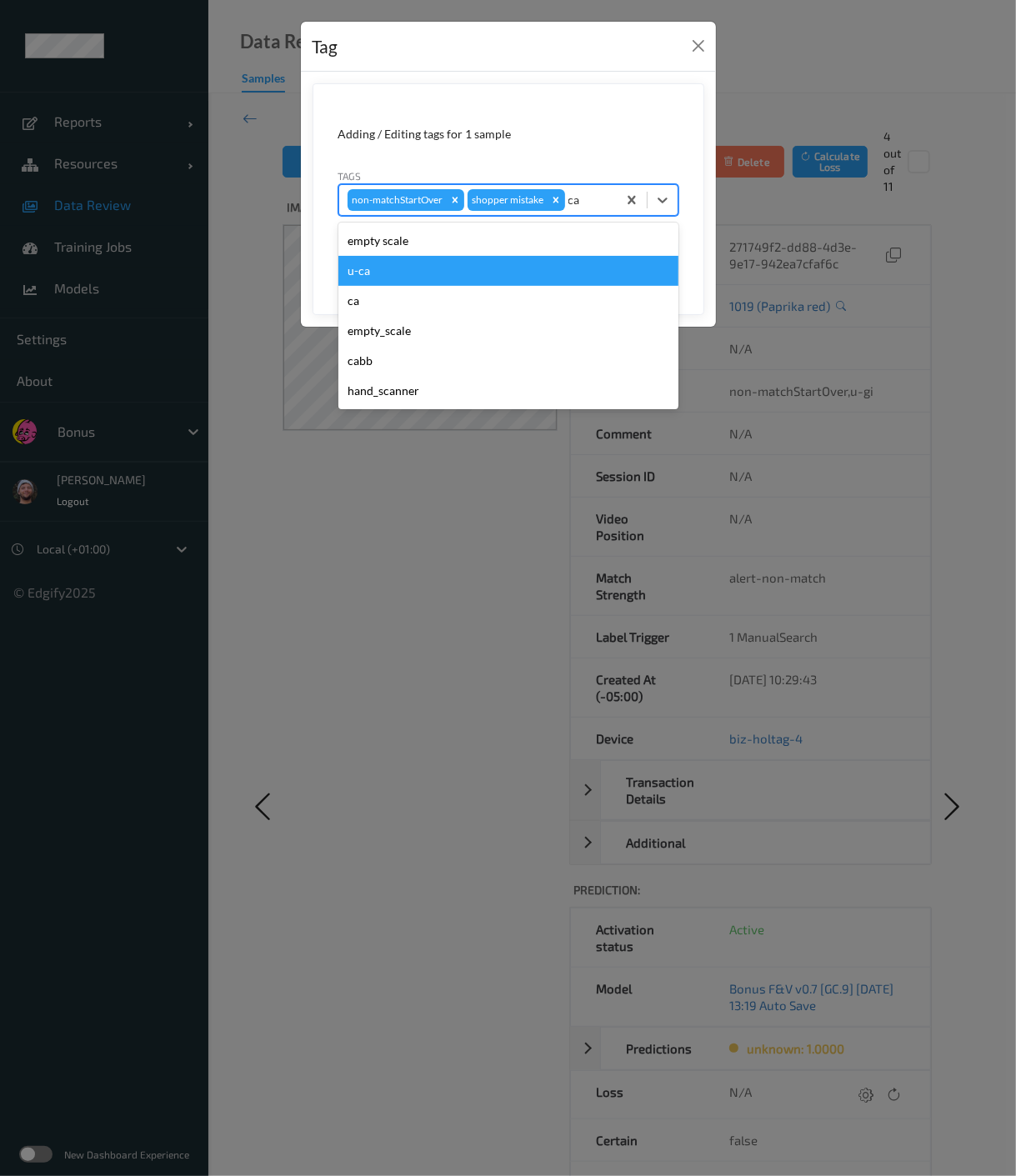
click at [460, 270] on div "u-ca" at bounding box center [508, 271] width 340 height 30
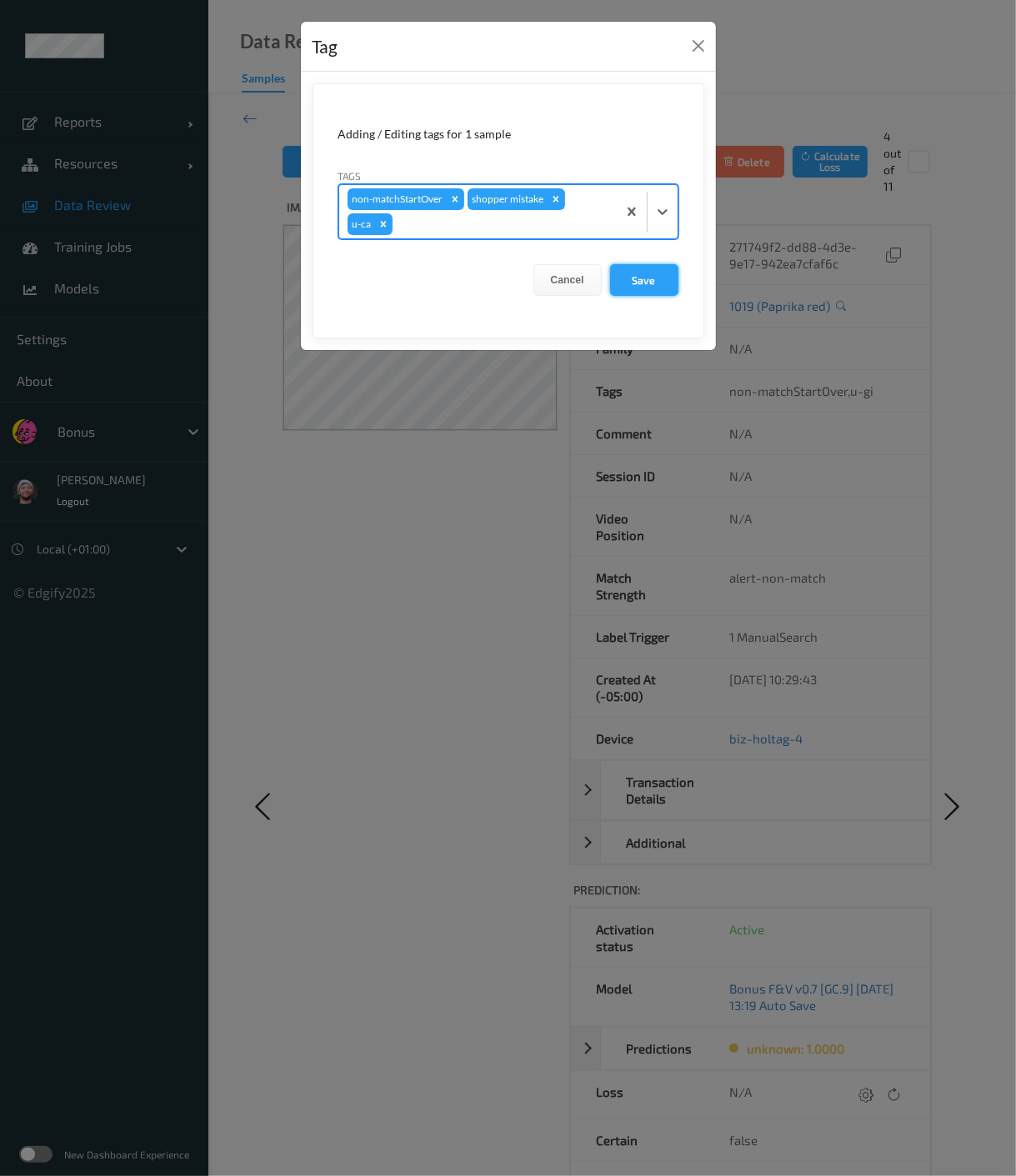
click at [643, 283] on button "Save" at bounding box center [644, 281] width 69 height 32
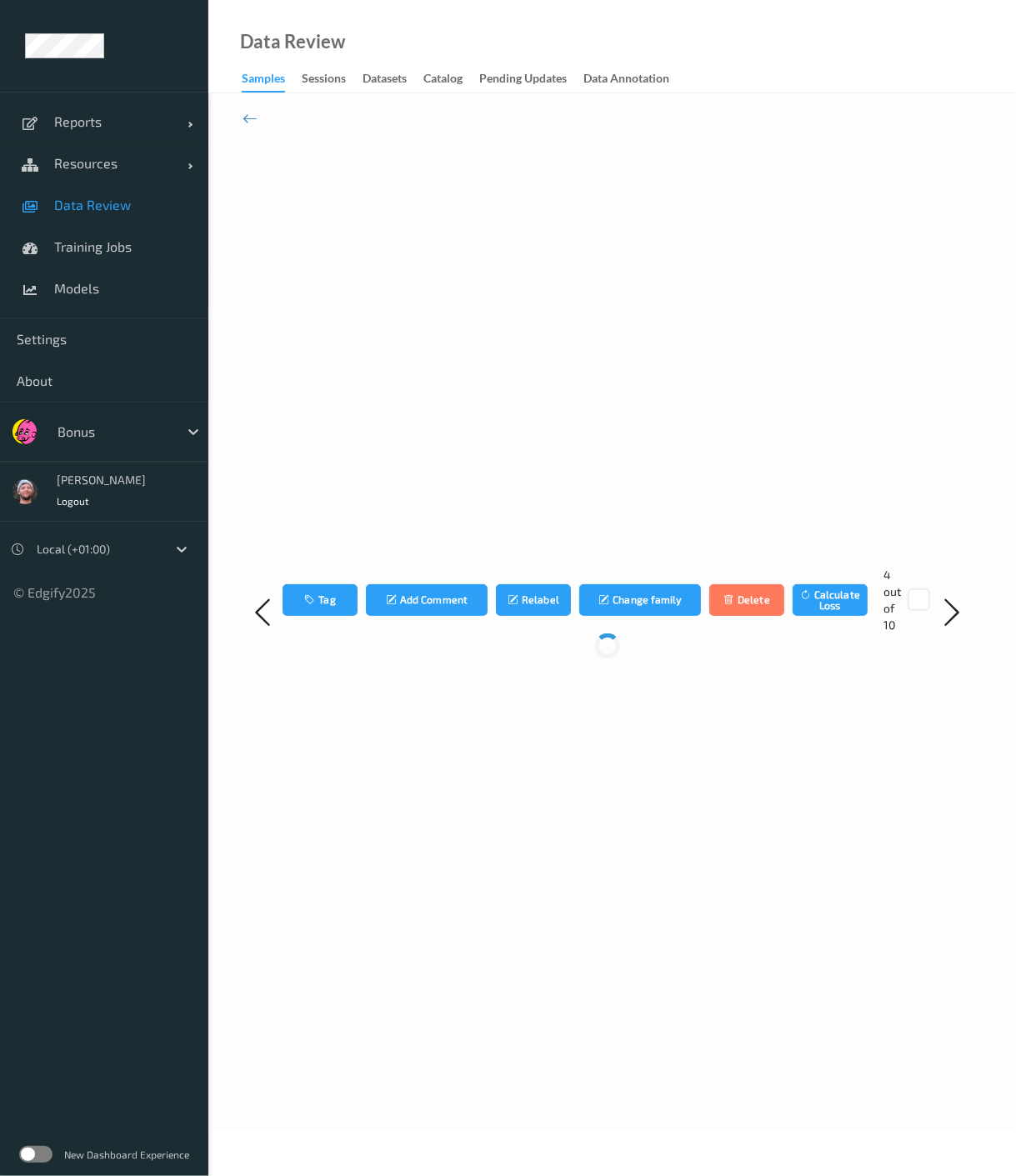
click at [102, 222] on link "Data Review" at bounding box center [104, 205] width 208 height 41
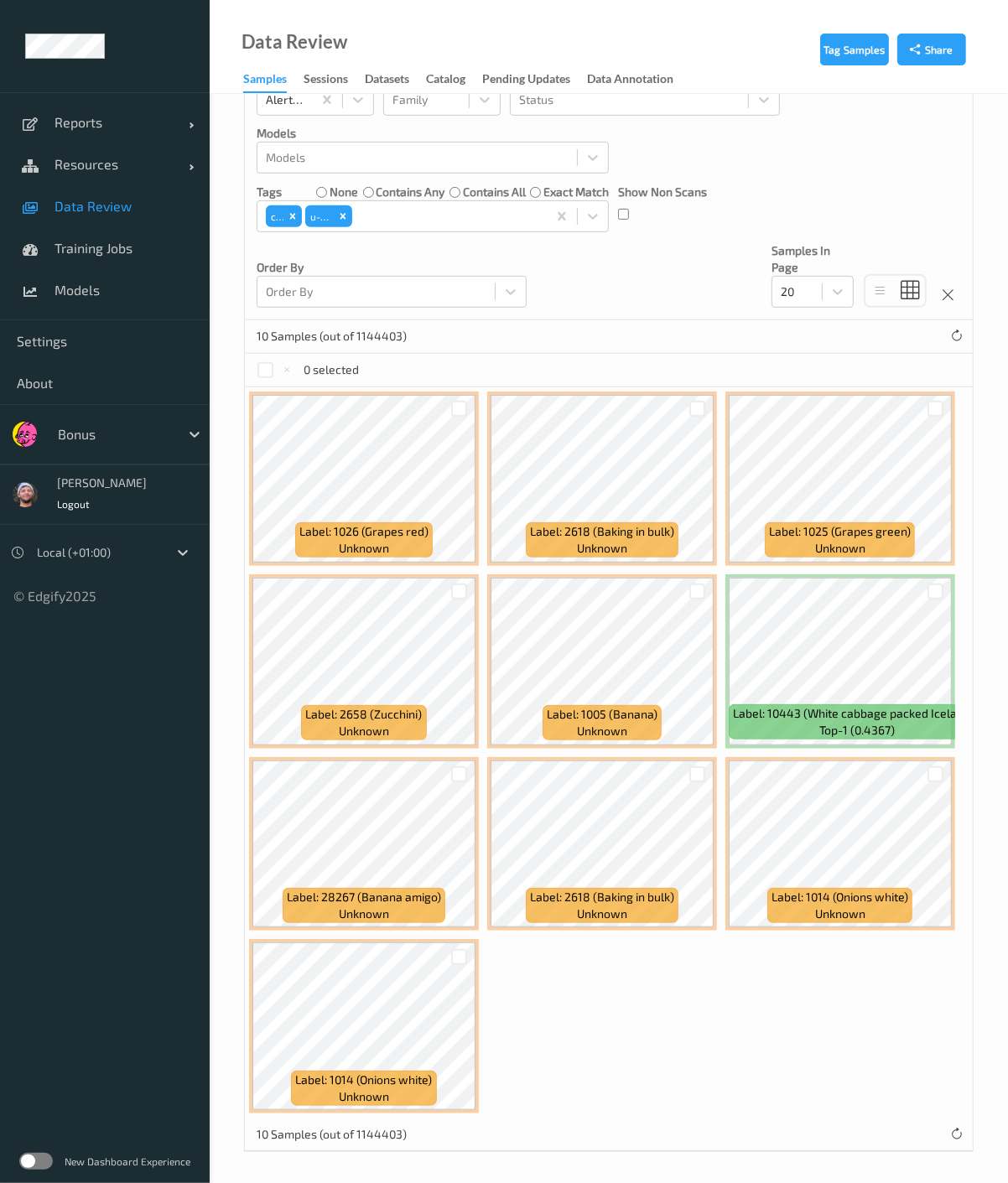
scroll to position [126, 0]
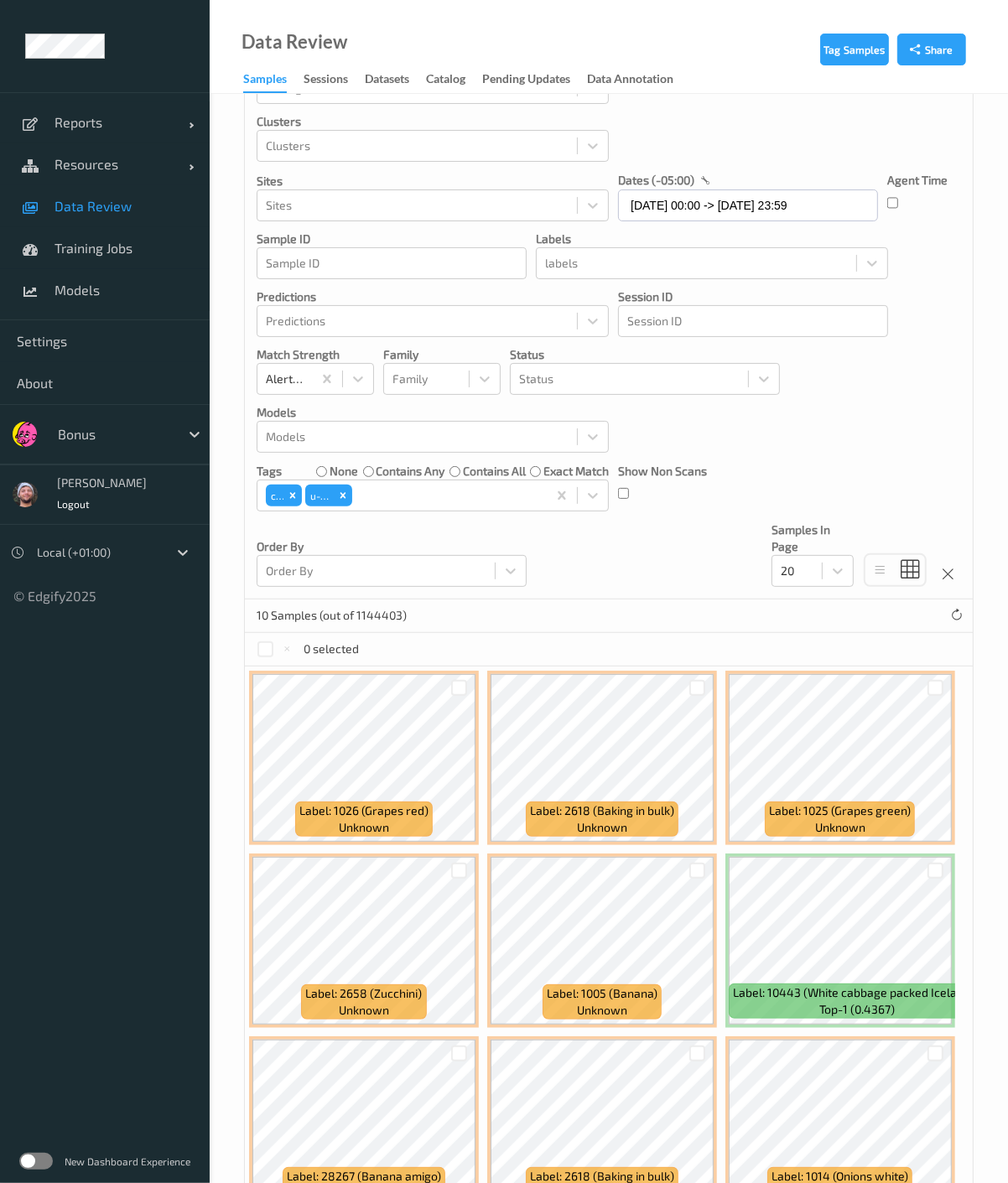
click at [392, 473] on label "contains any" at bounding box center [410, 472] width 69 height 17
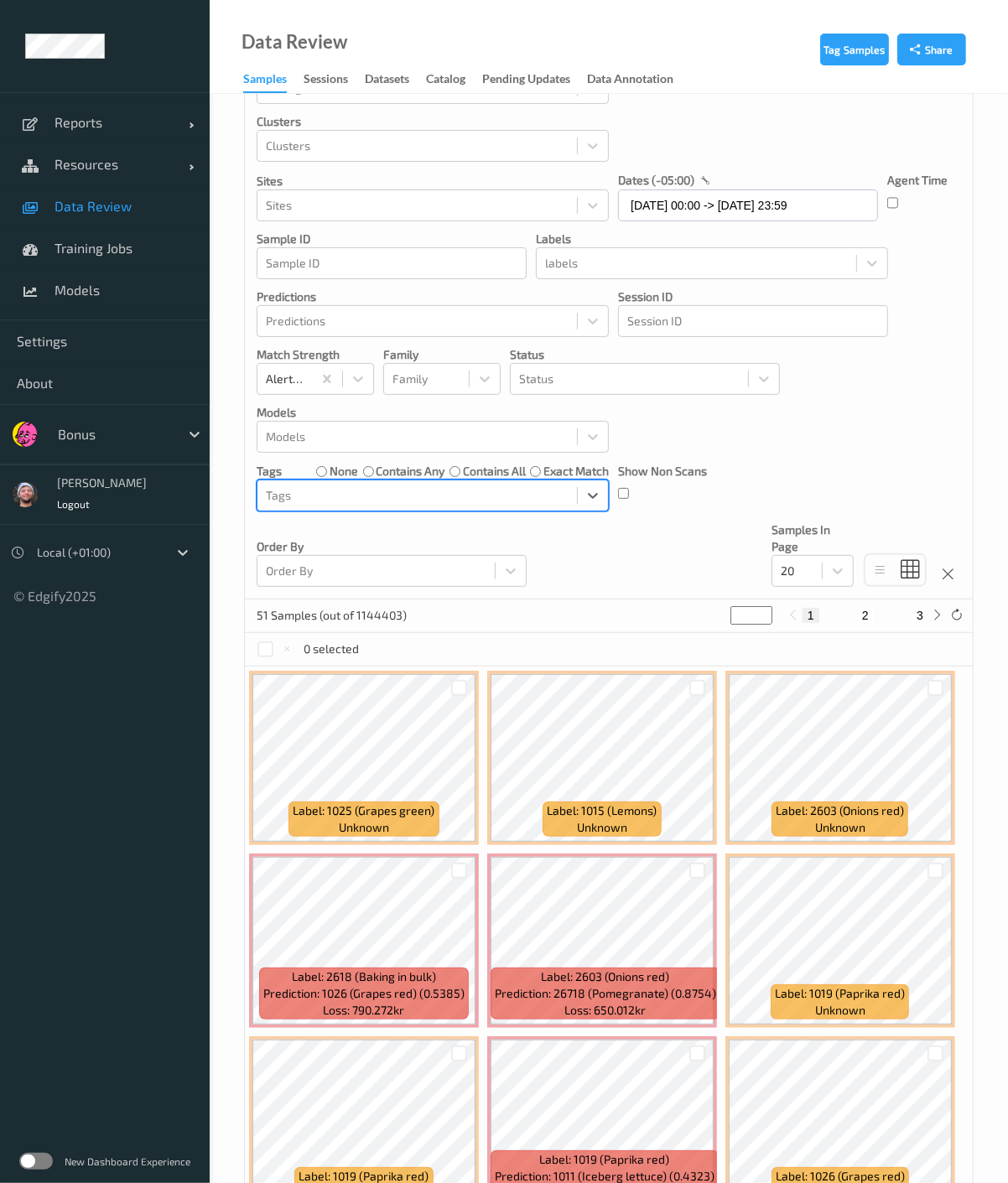
click at [523, 495] on div at bounding box center [418, 495] width 303 height 20
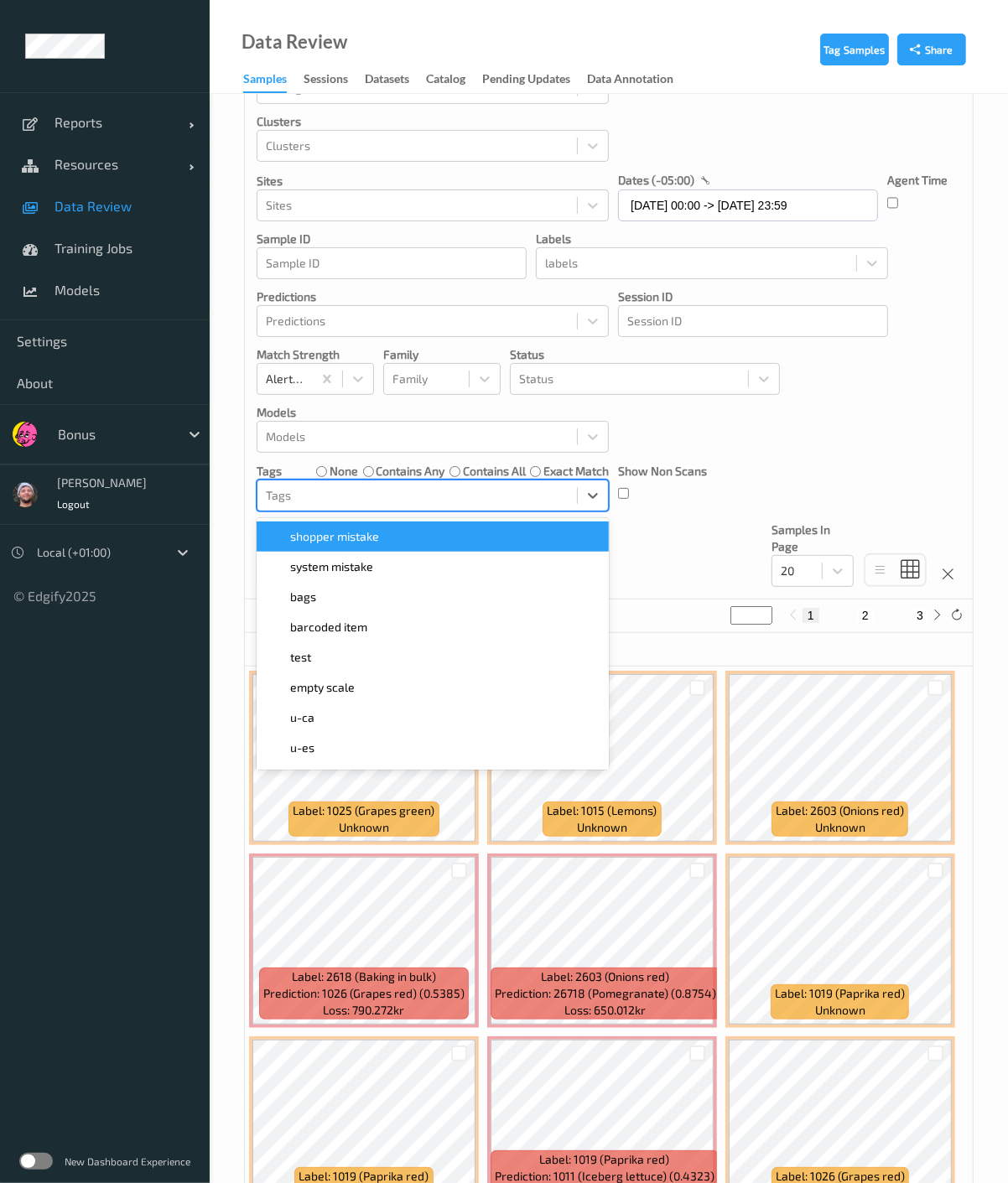
click at [484, 529] on div "shopper mistake" at bounding box center [433, 537] width 333 height 17
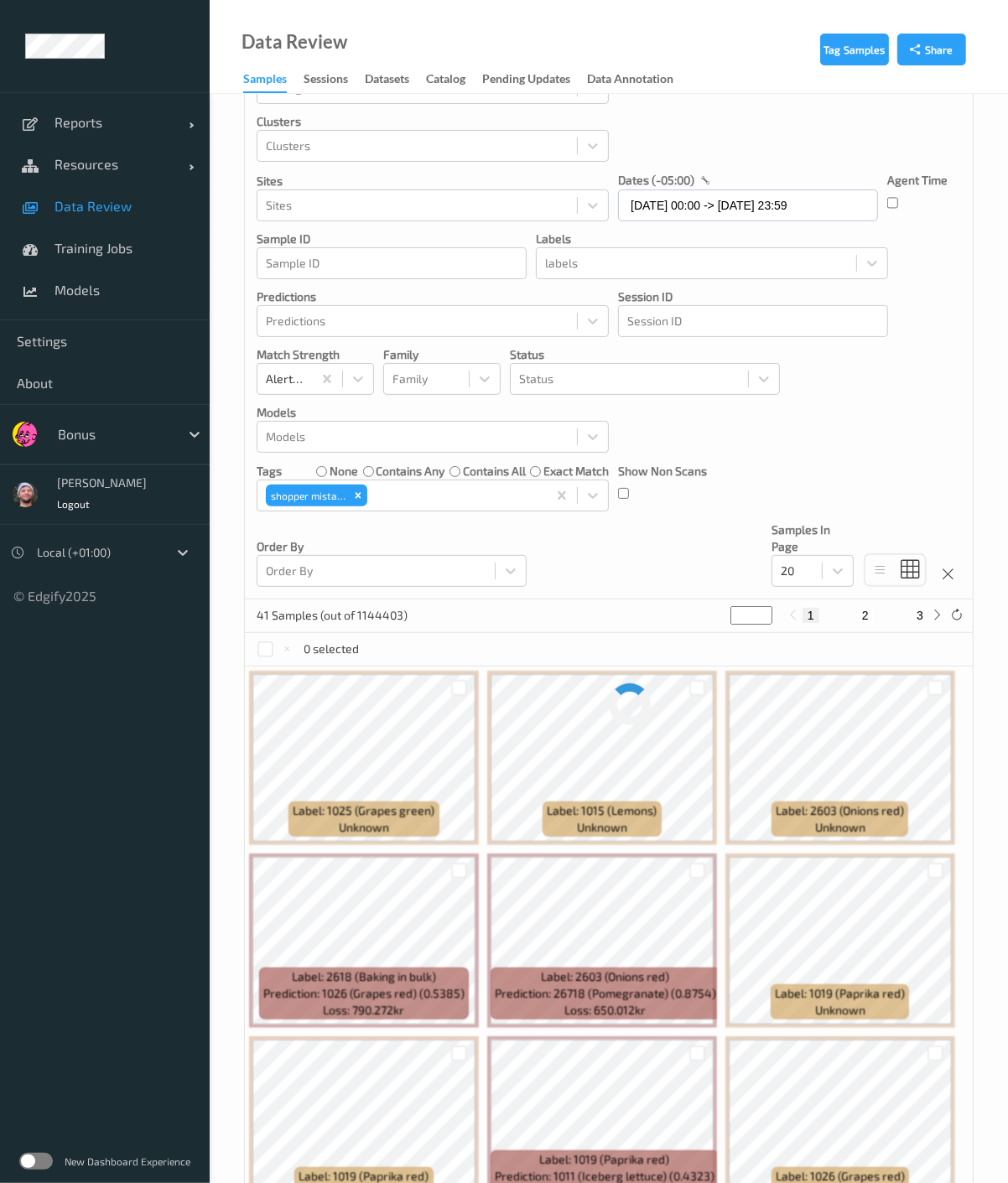
click at [759, 477] on div "Devices Devices Storage Devices Storage Devices Clusters Clusters Sites Sites d…" at bounding box center [609, 293] width 728 height 614
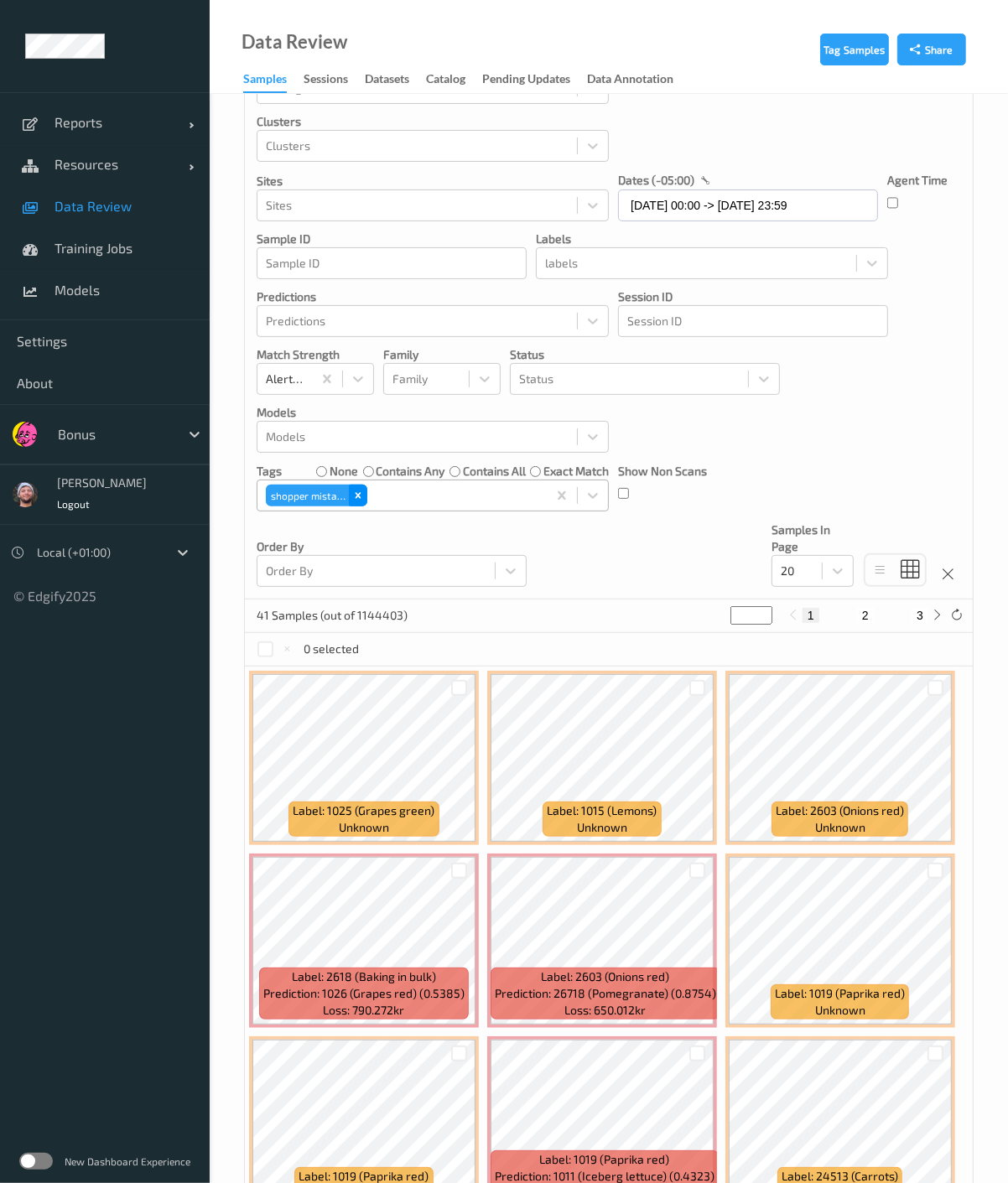
click at [356, 497] on icon "Remove shopper mistake" at bounding box center [358, 495] width 11 height 11
click at [90, 209] on span "Data Review" at bounding box center [124, 206] width 138 height 17
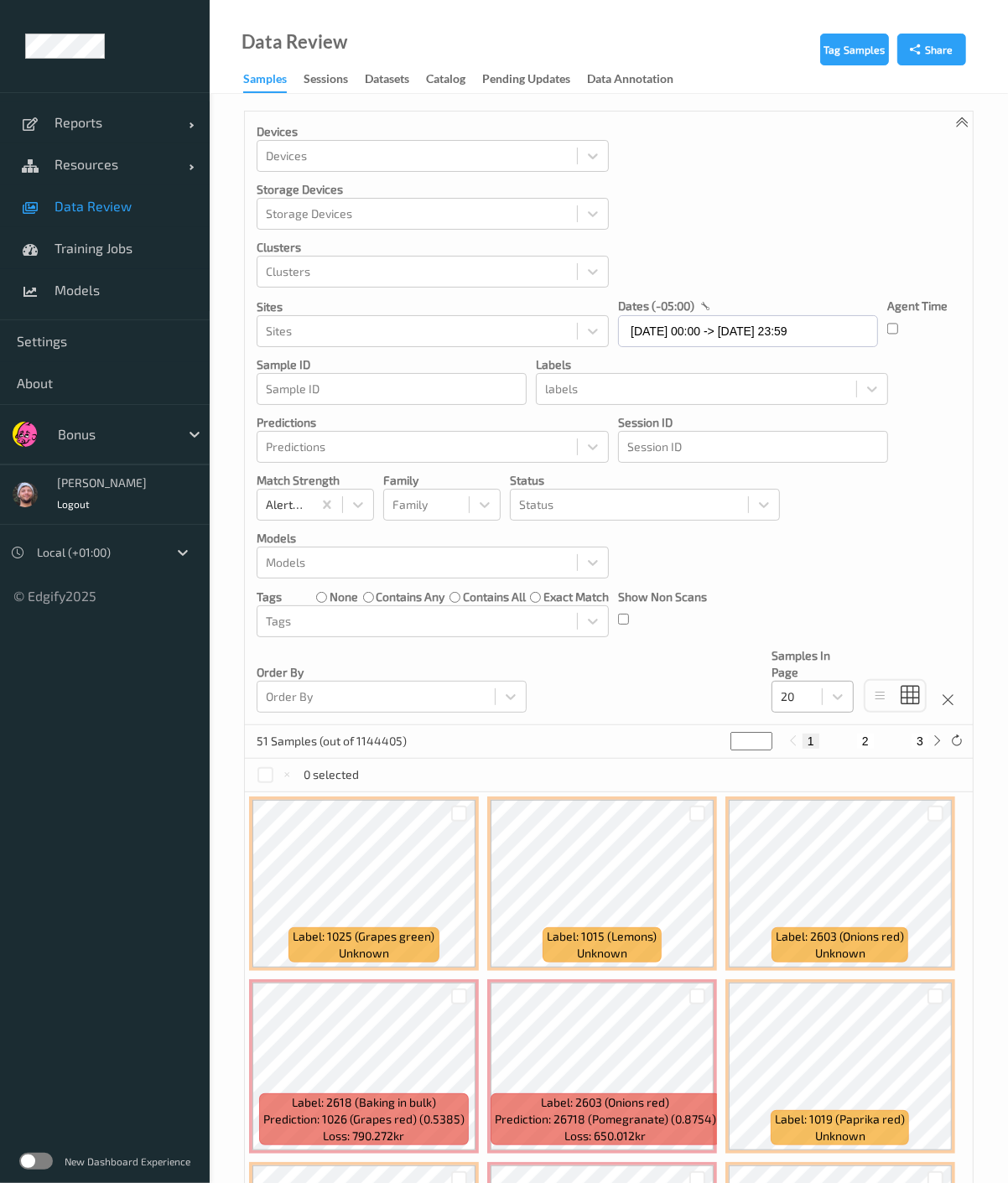
click at [816, 698] on div "20" at bounding box center [797, 697] width 49 height 27
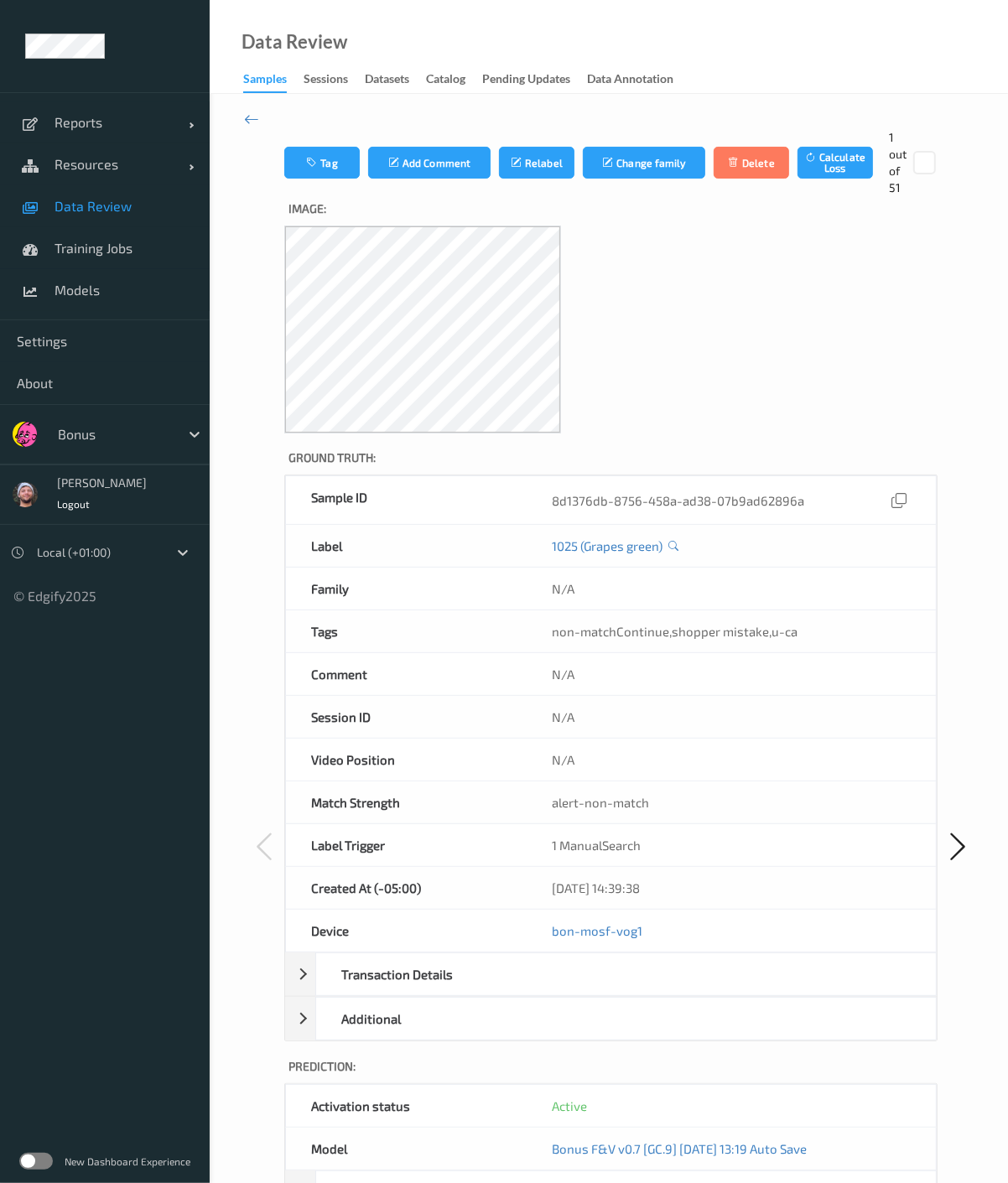
click at [115, 563] on div "Local (+01:00)" at bounding box center [98, 552] width 139 height 27
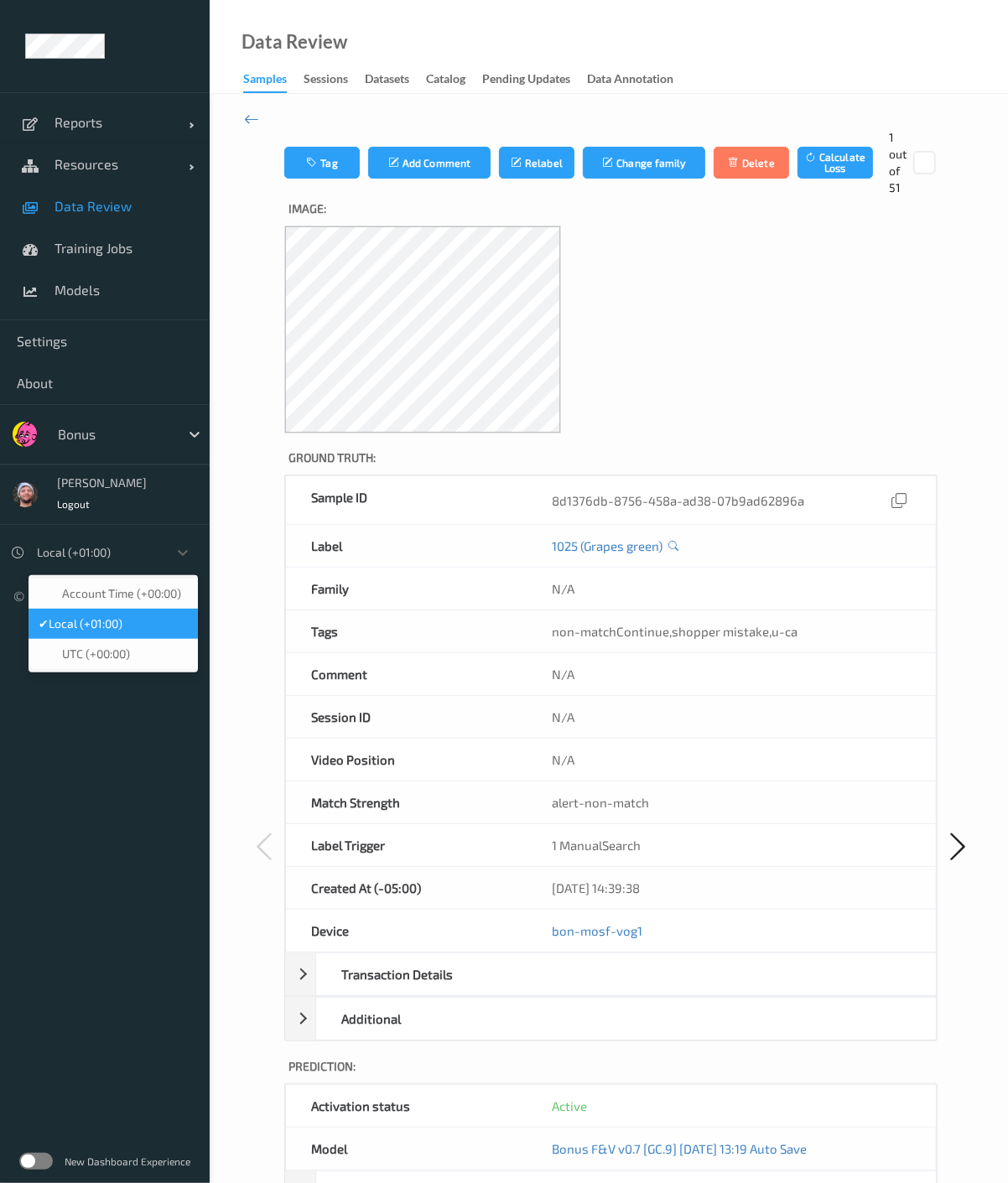
click at [109, 624] on span "Local (+01:00)" at bounding box center [85, 624] width 74 height 17
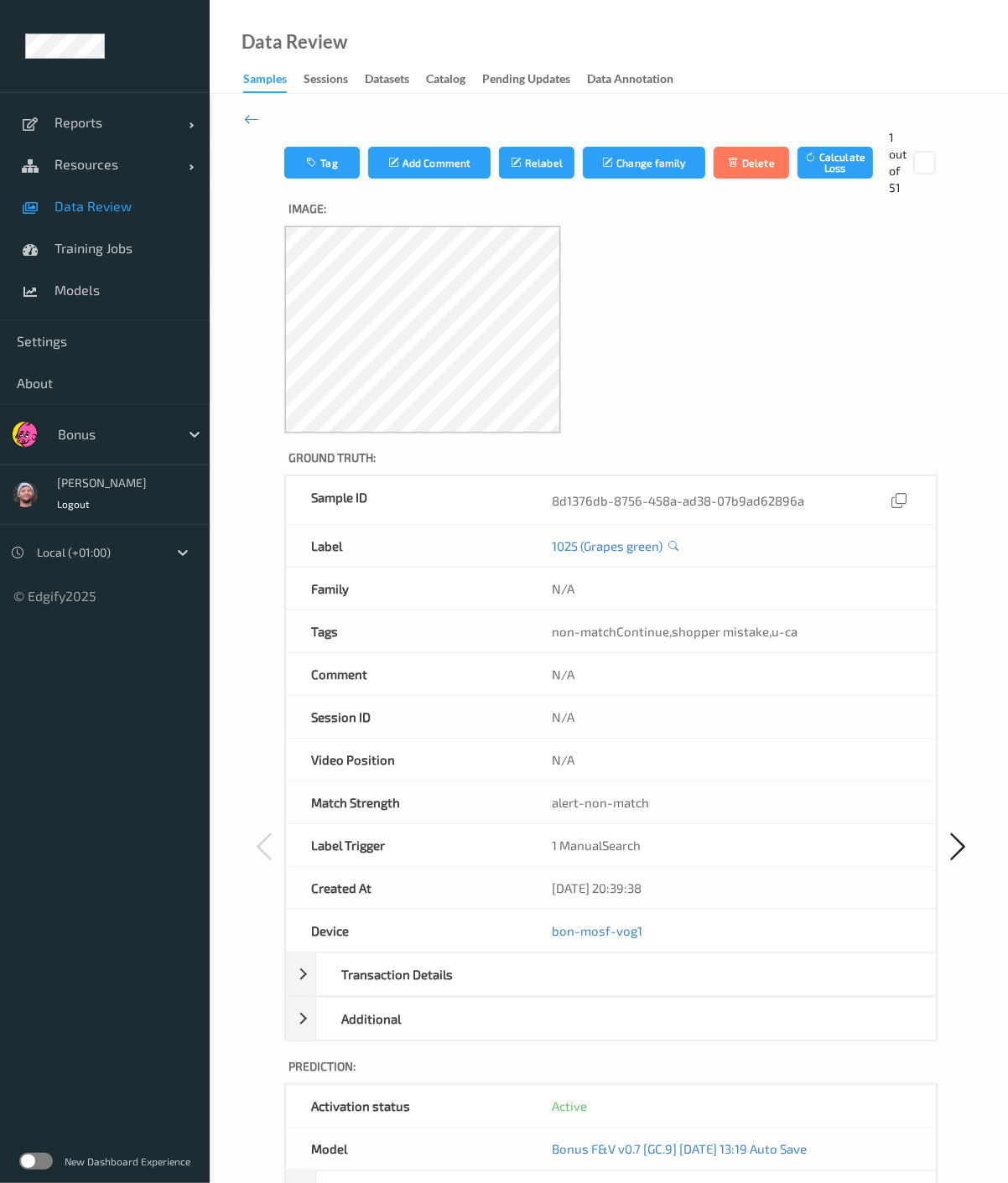
click at [109, 216] on link "Data Review" at bounding box center [104, 206] width 209 height 42
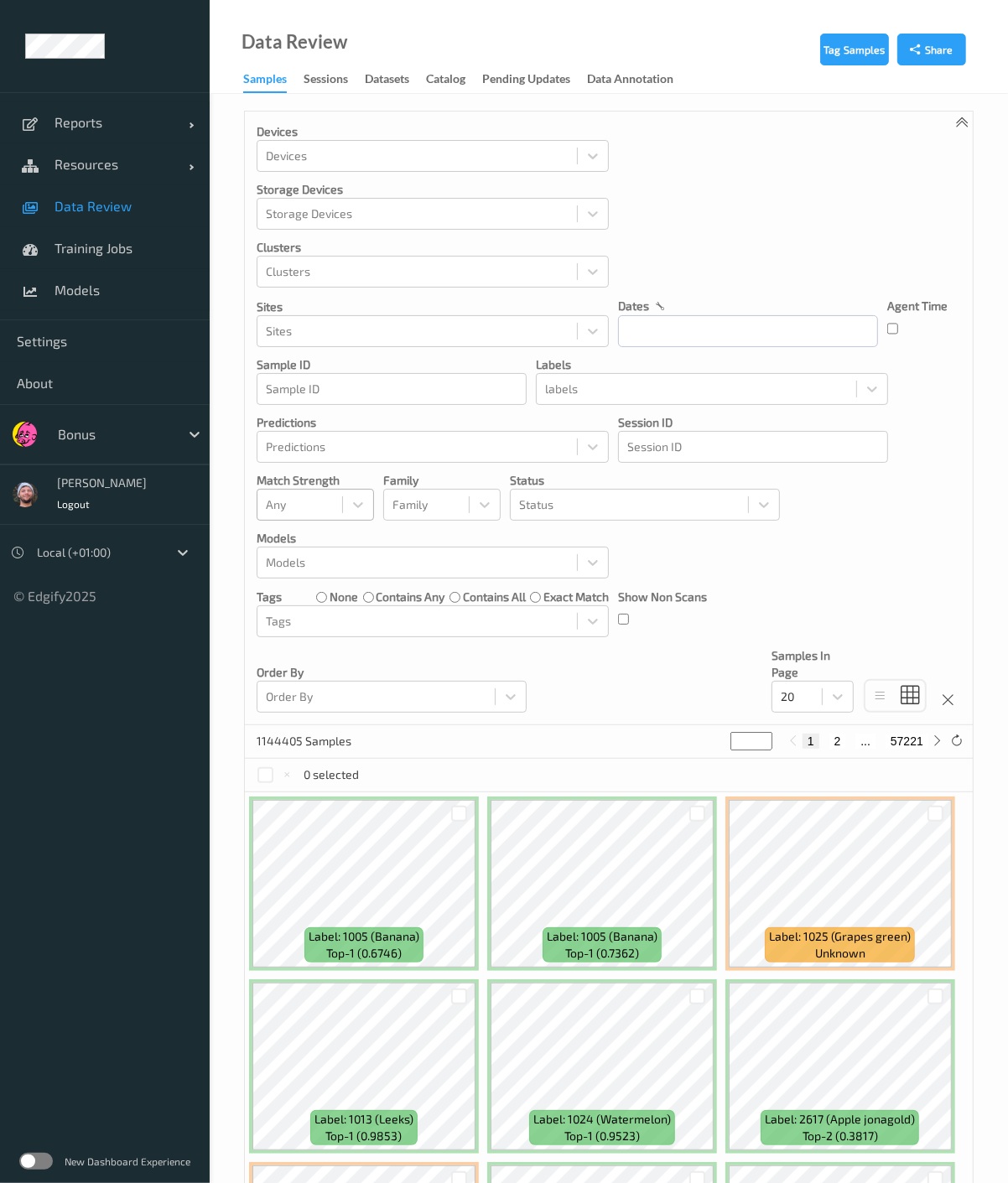
click at [297, 492] on div "Any" at bounding box center [299, 505] width 84 height 27
click at [337, 590] on span "Alert non-match" at bounding box center [327, 583] width 74 height 33
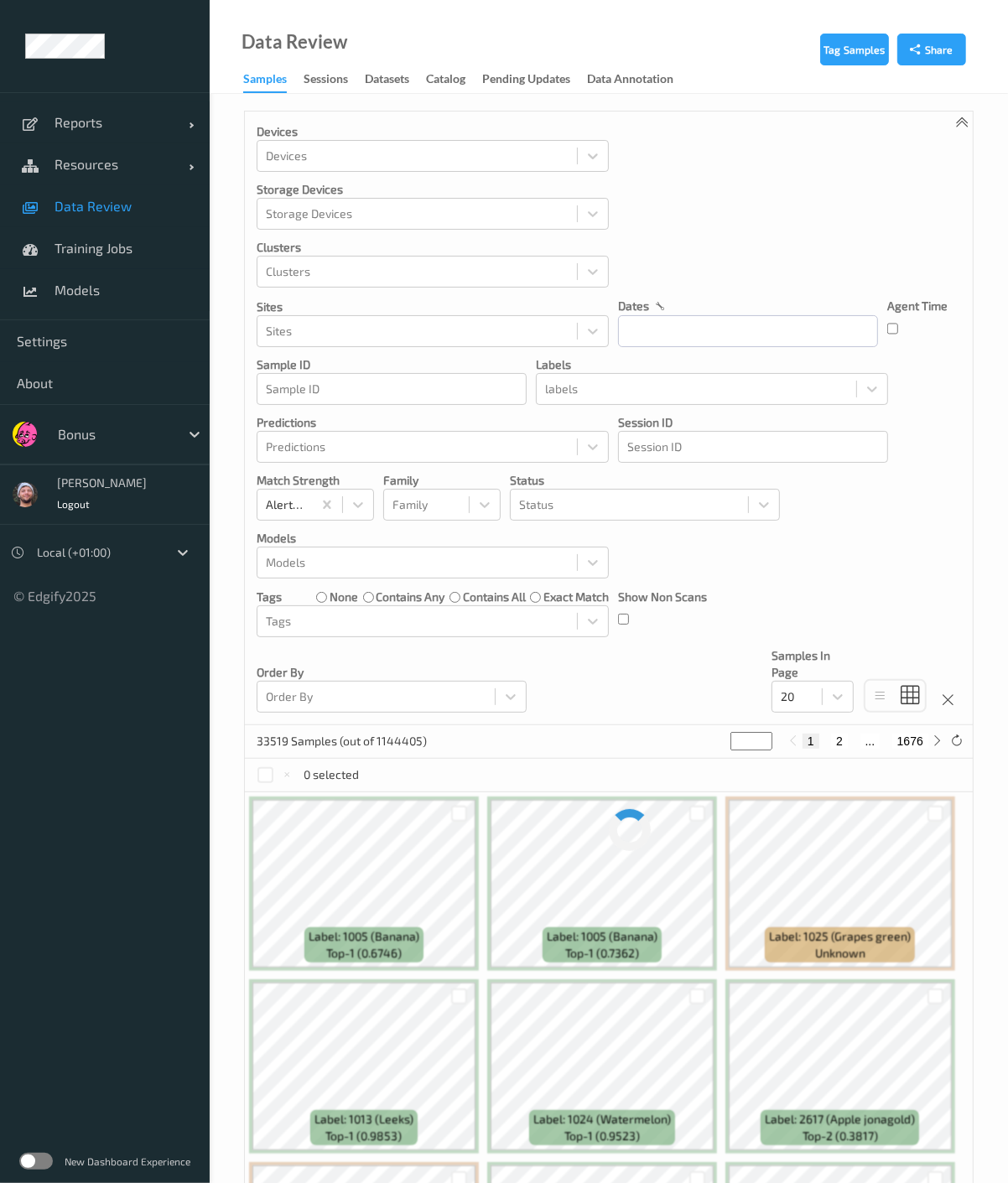
click at [728, 570] on div "Devices Devices Storage Devices Storage Devices Clusters Clusters Sites Sites d…" at bounding box center [609, 419] width 728 height 614
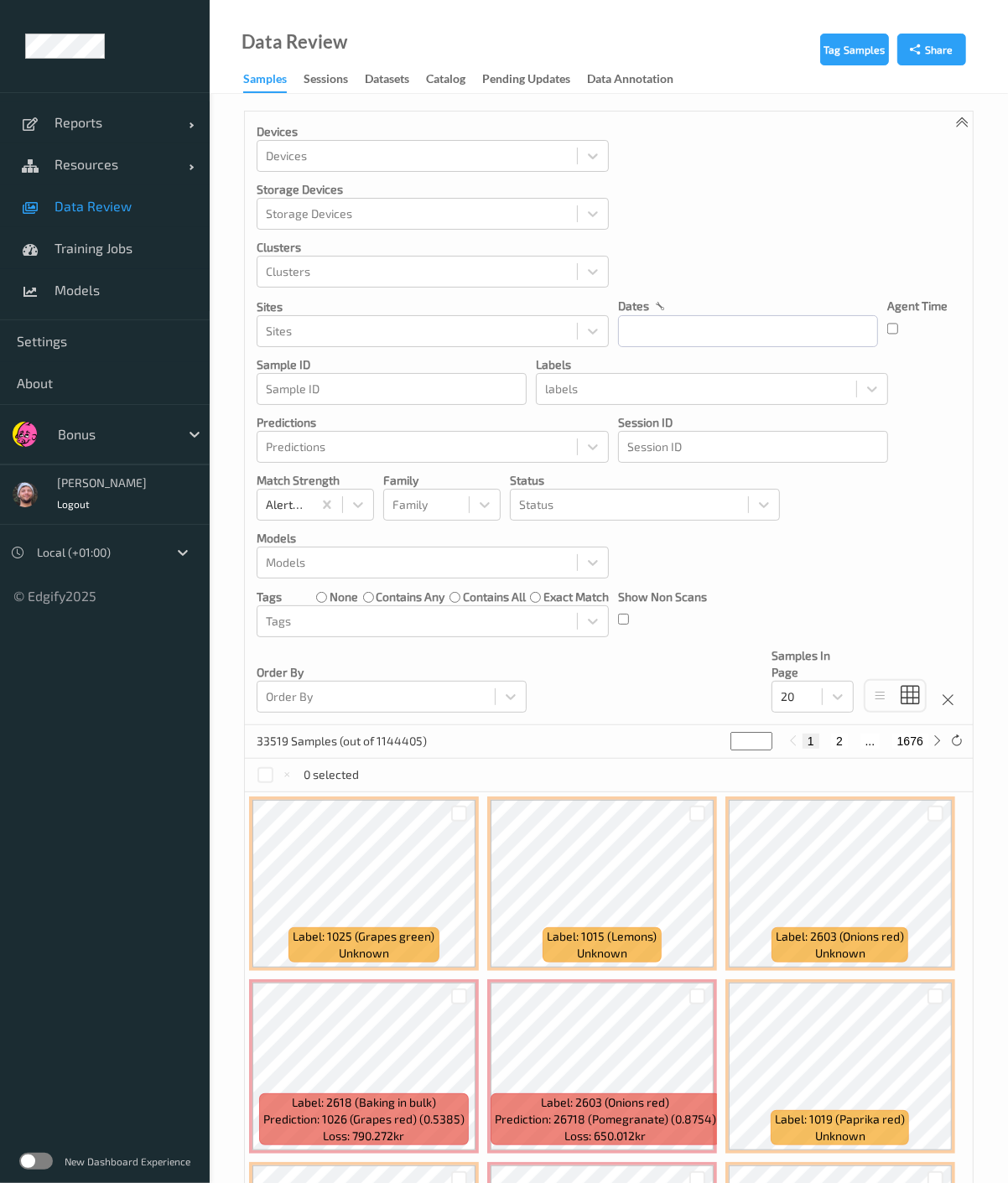
click at [124, 206] on span "Data Review" at bounding box center [124, 206] width 138 height 17
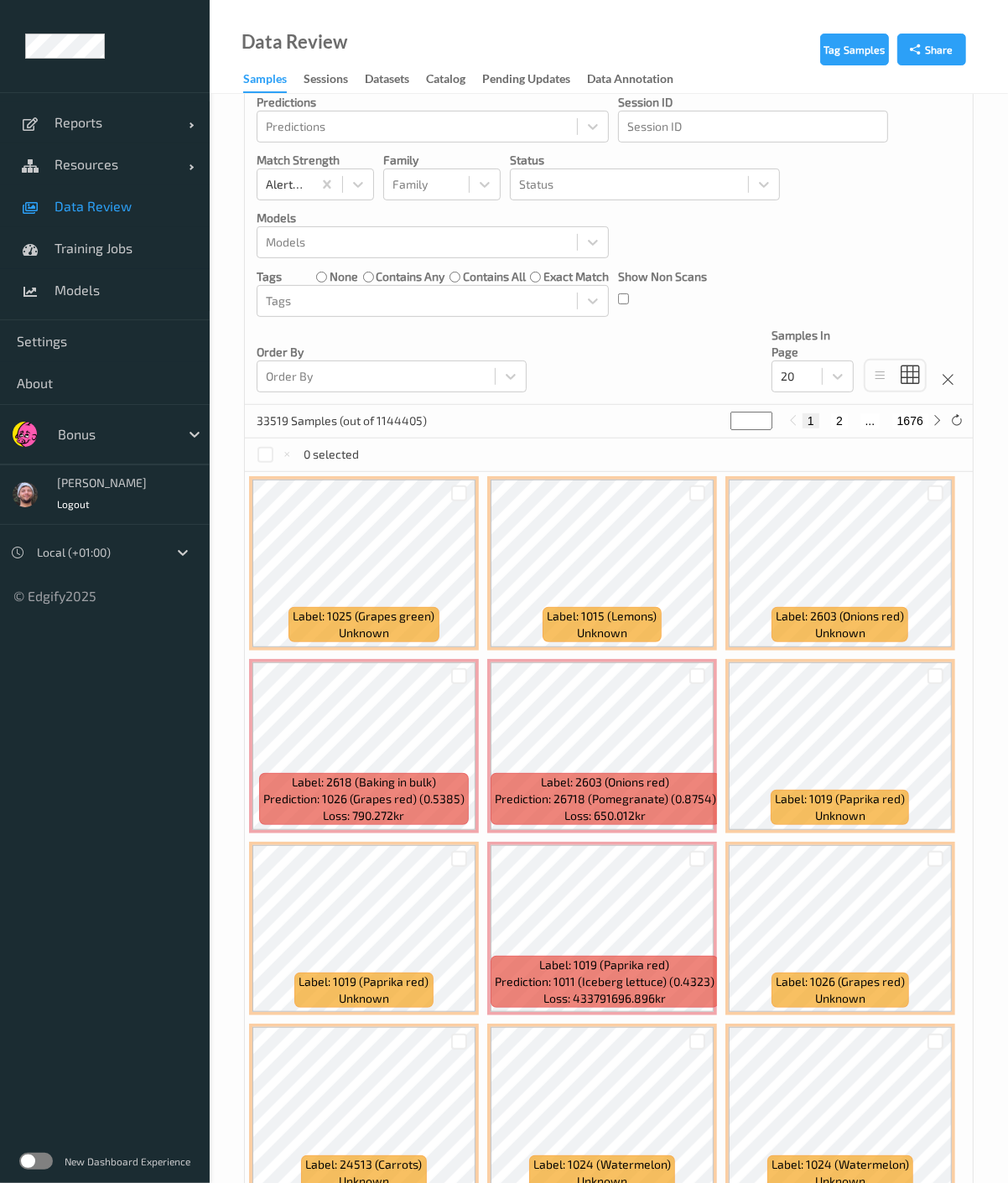
scroll to position [559, 0]
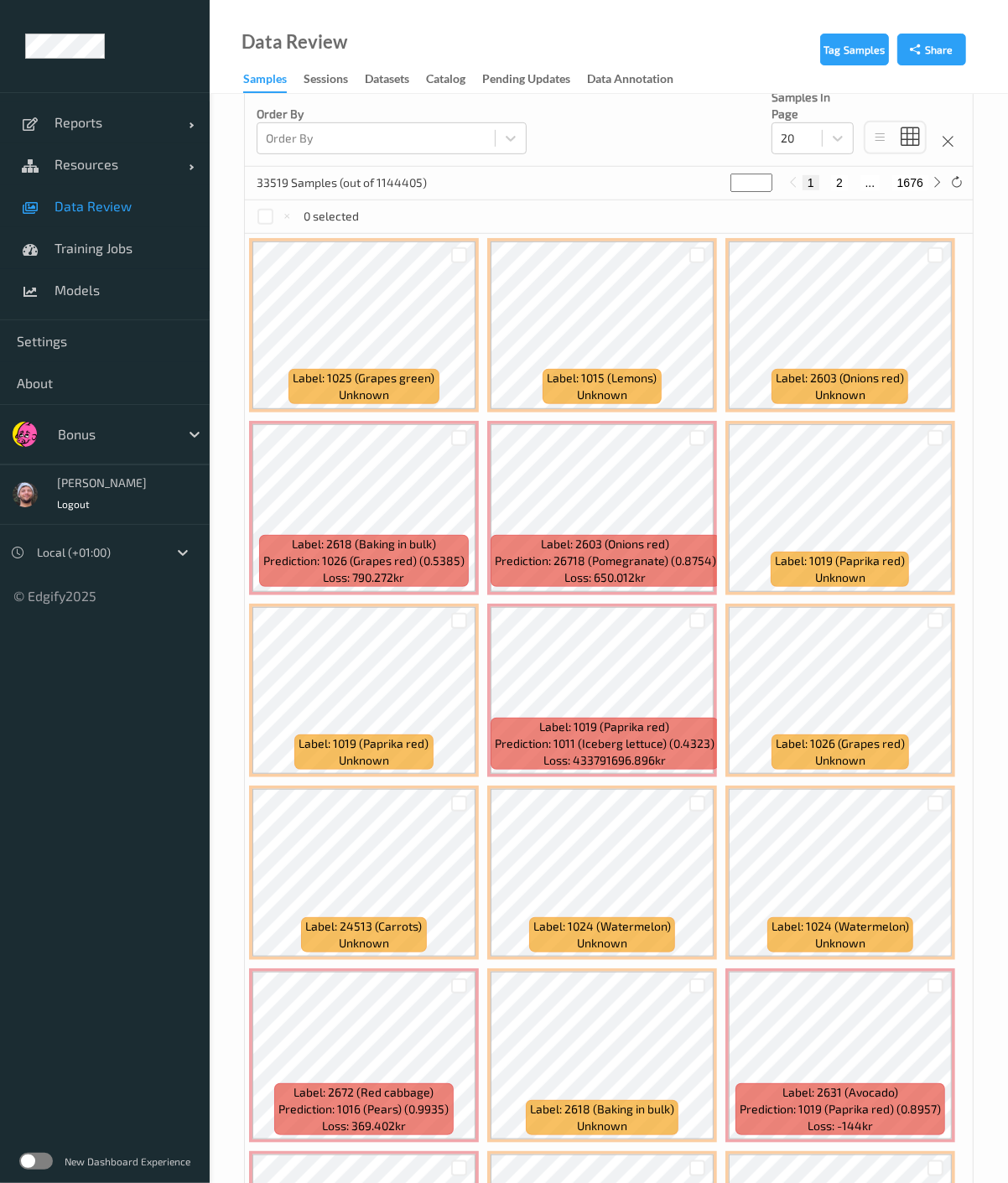
click at [83, 216] on link "Data Review" at bounding box center [104, 206] width 209 height 42
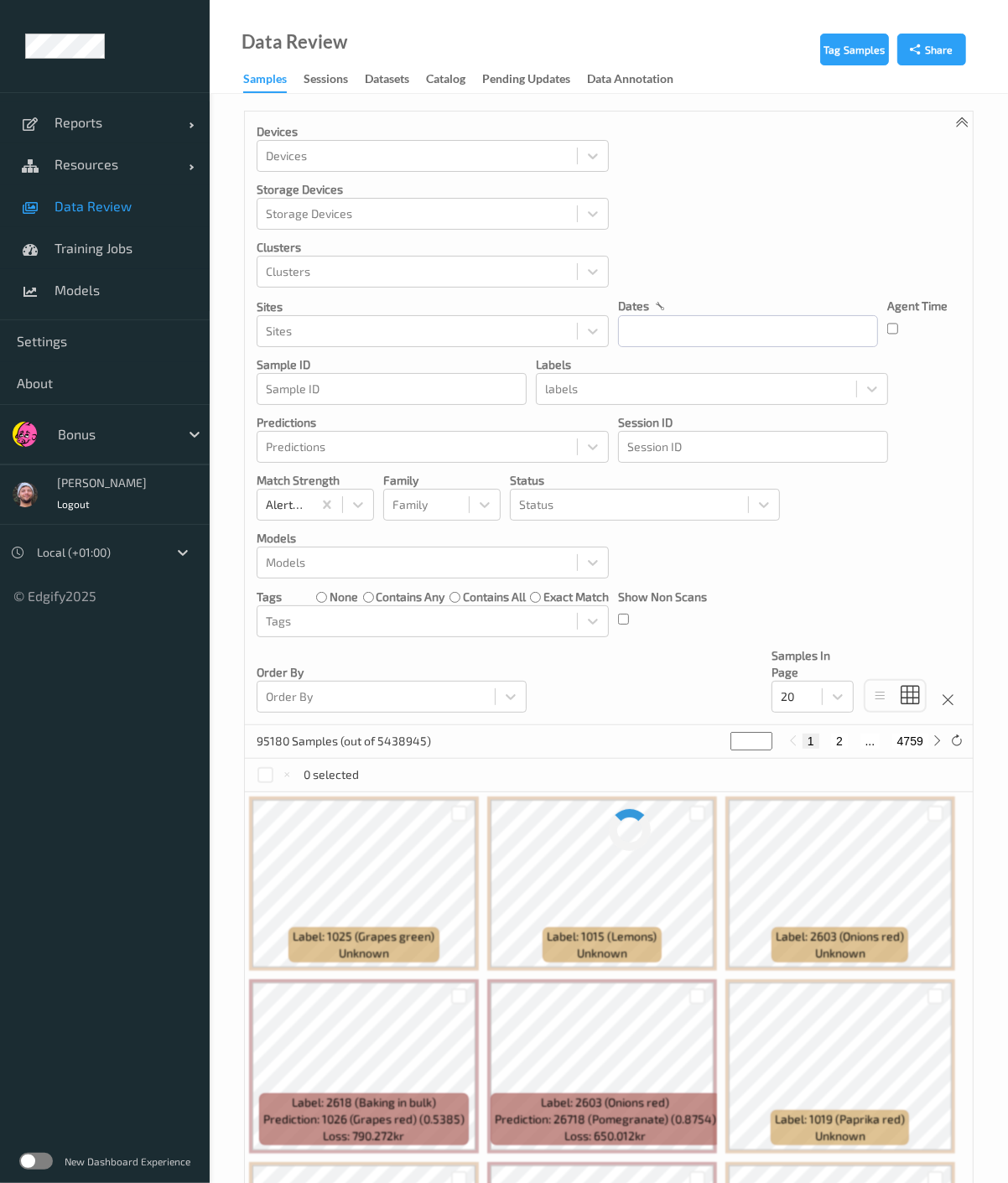
click at [93, 211] on span "Data Review" at bounding box center [124, 206] width 138 height 17
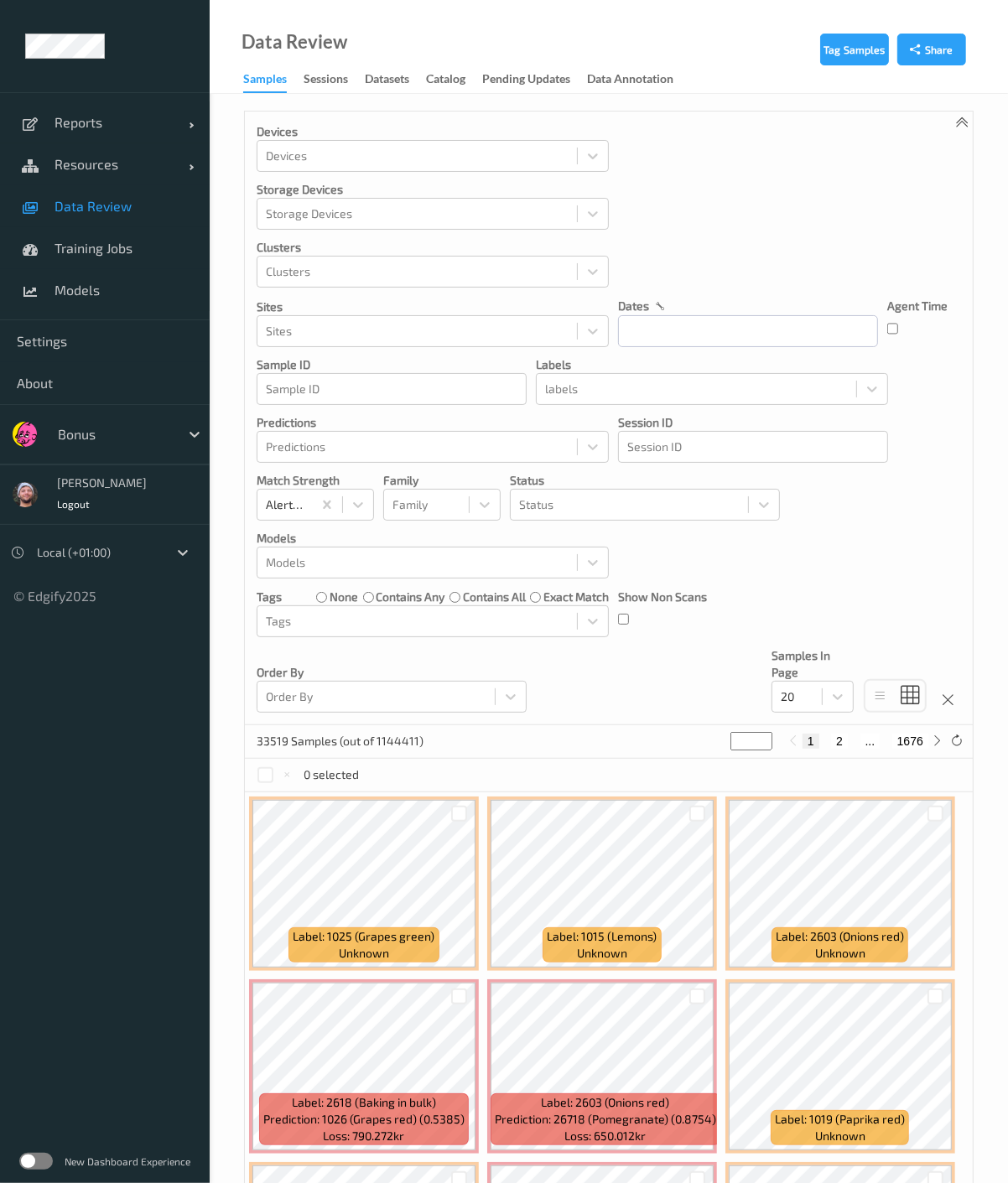
click at [110, 221] on link "Data Review" at bounding box center [104, 206] width 209 height 42
click at [112, 210] on span "Data Review" at bounding box center [124, 206] width 138 height 17
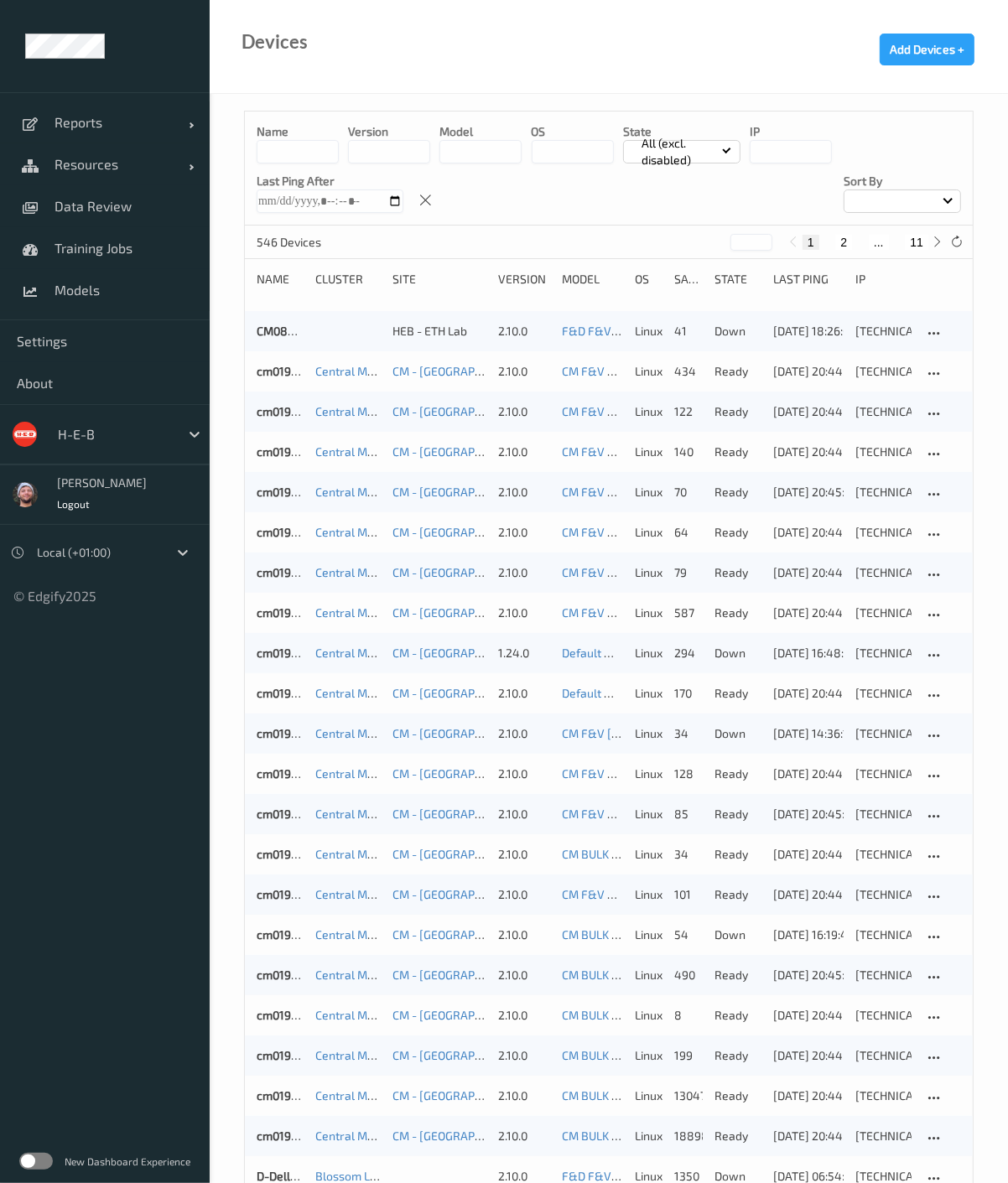
click at [918, 241] on button "11" at bounding box center [916, 242] width 24 height 15
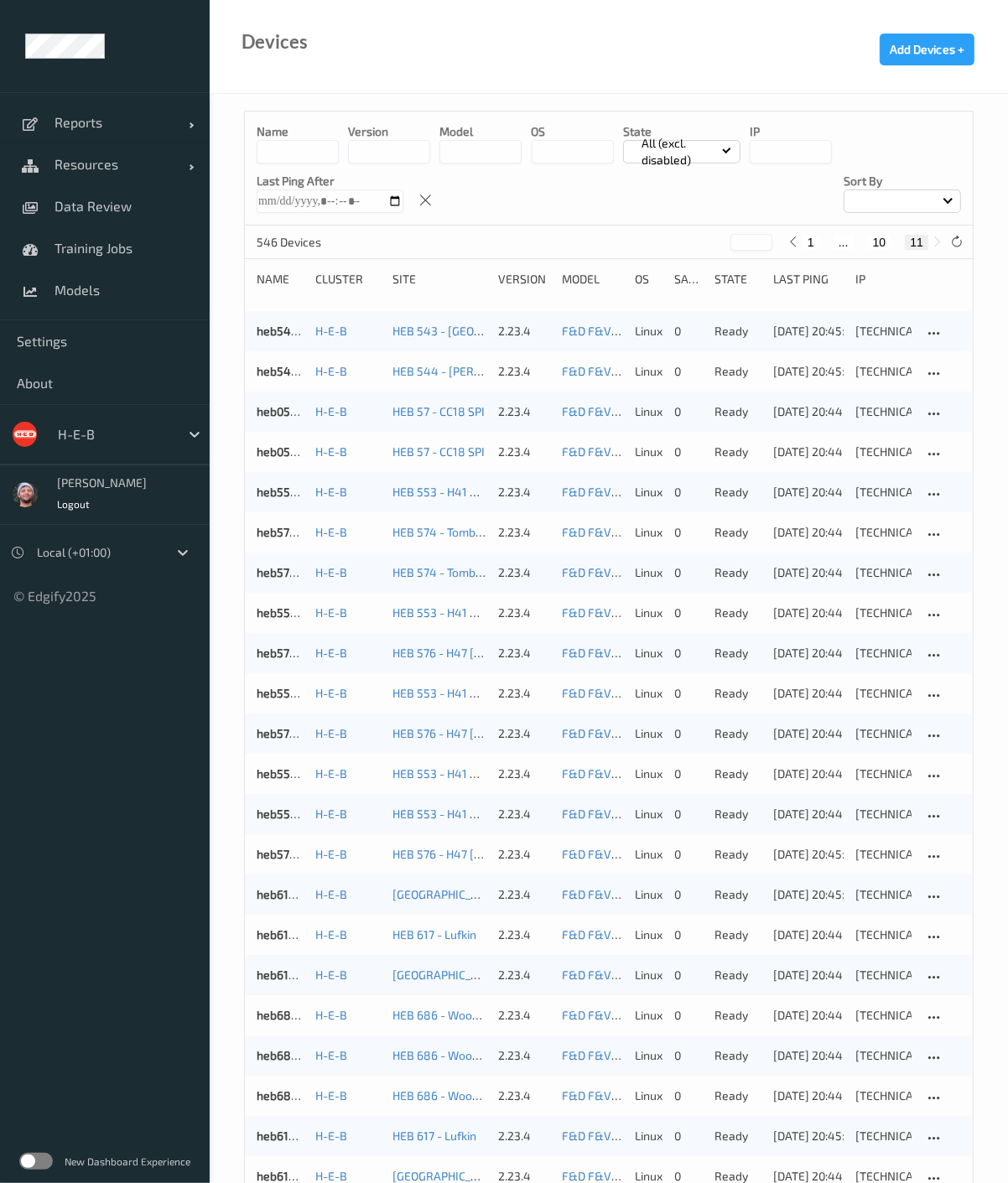
click at [816, 245] on button "1" at bounding box center [811, 242] width 17 height 15
type input "*"
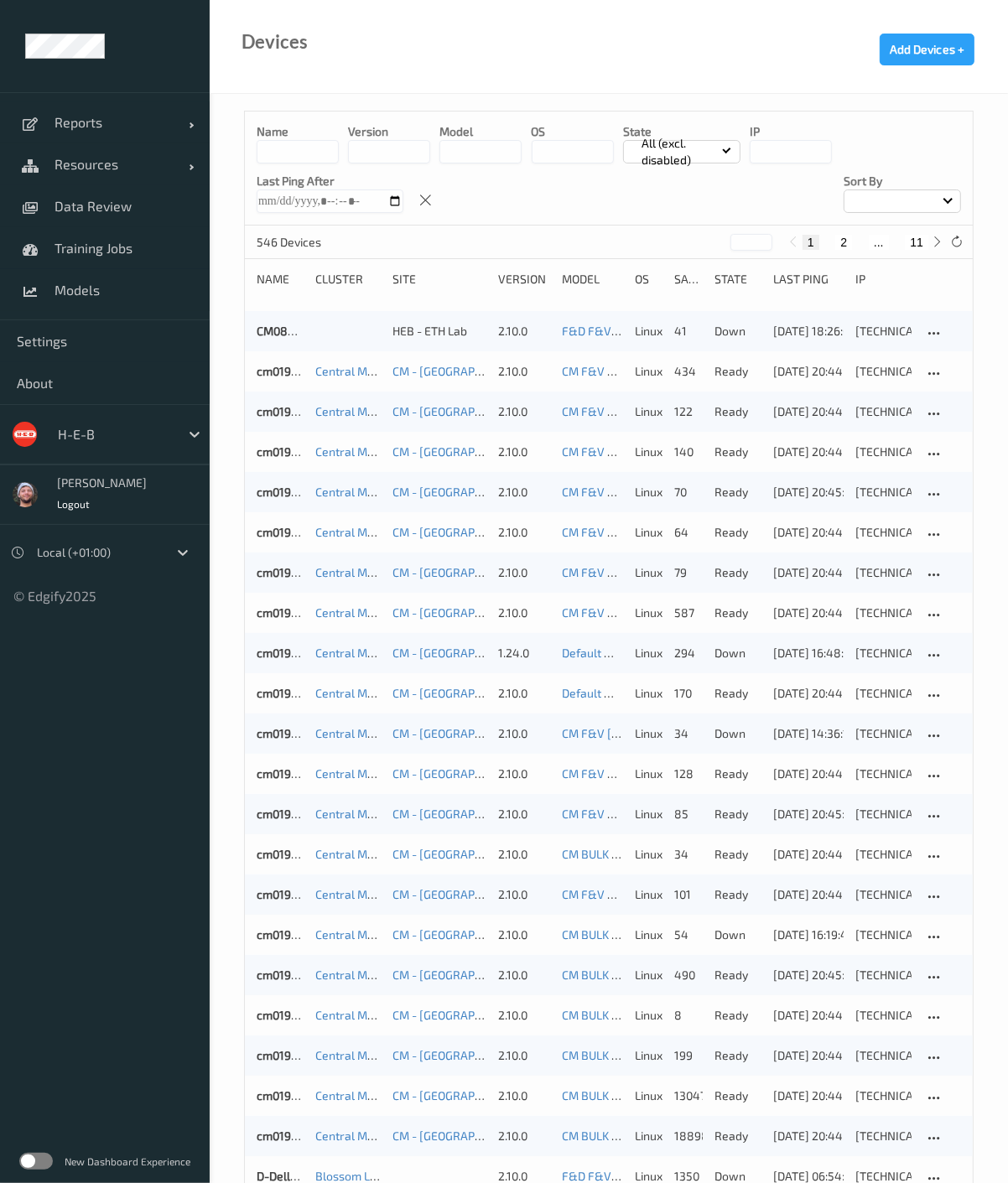
click at [62, 1033] on ul "Reports Default Report Customized Report Resources Devices Clusters Sites Data …" at bounding box center [104, 591] width 209 height 1183
